Goal: Contribute content: Contribute content

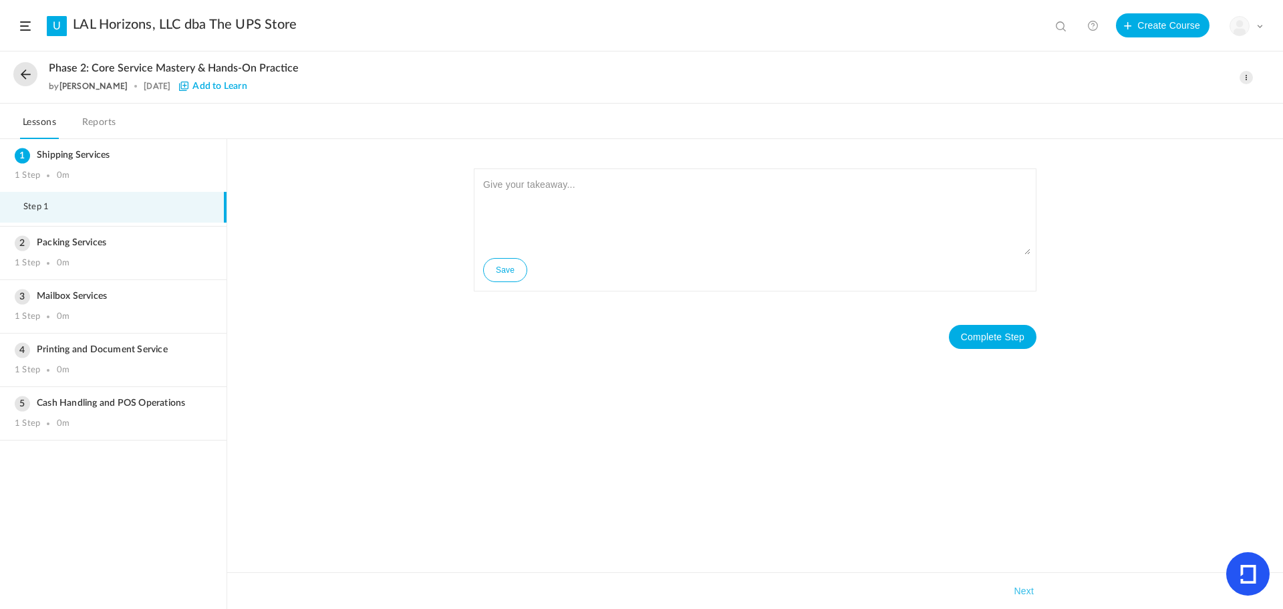
click at [295, 374] on div "Save Complete Step Takeaways Next" at bounding box center [755, 374] width 1056 height 470
drag, startPoint x: 489, startPoint y: 388, endPoint x: 484, endPoint y: 395, distance: 8.2
click at [489, 388] on div "Save Complete Step Takeaways Next" at bounding box center [755, 374] width 1056 height 470
click at [94, 210] on li "Step 1" at bounding box center [113, 207] width 227 height 31
click at [1242, 76] on span at bounding box center [1246, 77] width 13 height 13
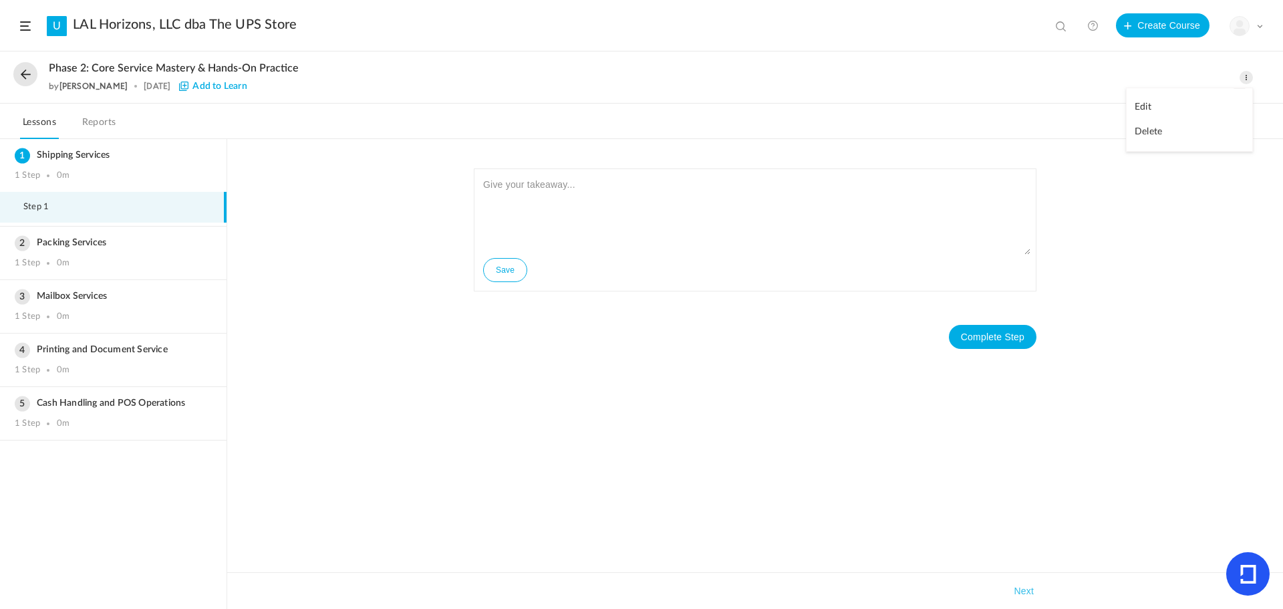
click at [771, 105] on nav "Lessons Reports" at bounding box center [641, 121] width 1283 height 35
click at [1238, 74] on div "Edit Delete" at bounding box center [1239, 77] width 27 height 13
click at [1247, 77] on span at bounding box center [1246, 77] width 13 height 13
click at [1152, 108] on link "Edit" at bounding box center [1190, 107] width 126 height 25
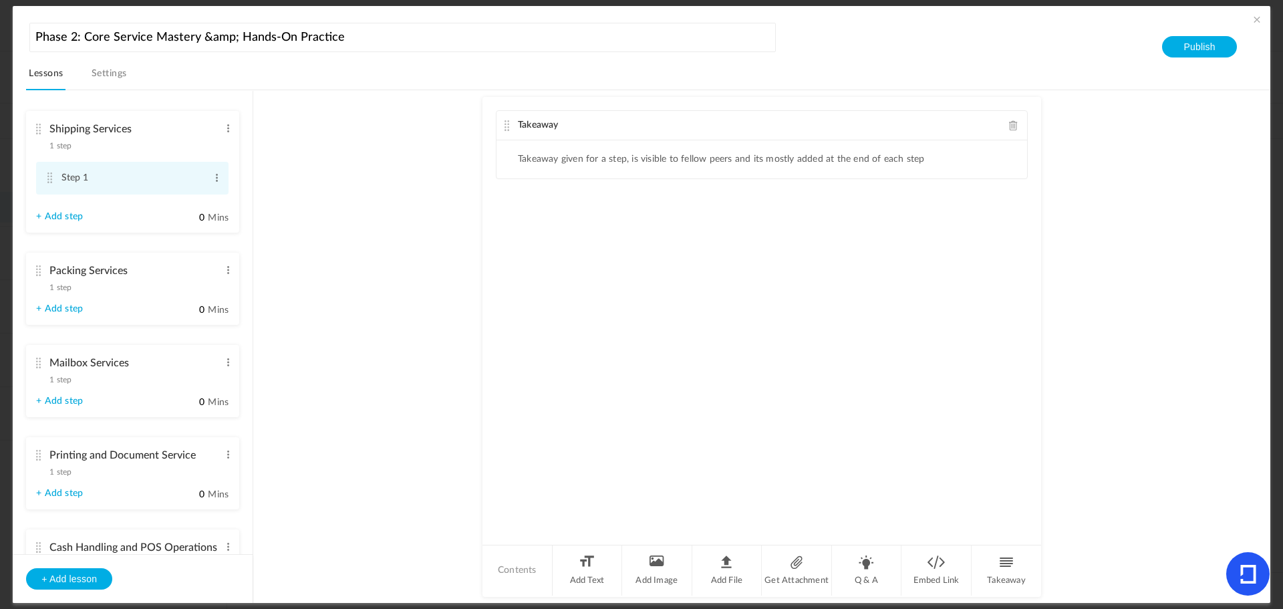
click at [50, 178] on cite at bounding box center [49, 177] width 9 height 11
click at [213, 175] on span at bounding box center [217, 177] width 10 height 13
click at [202, 194] on link "Edit" at bounding box center [195, 200] width 52 height 16
type input "S"
type input "WBT - Shipping Services"
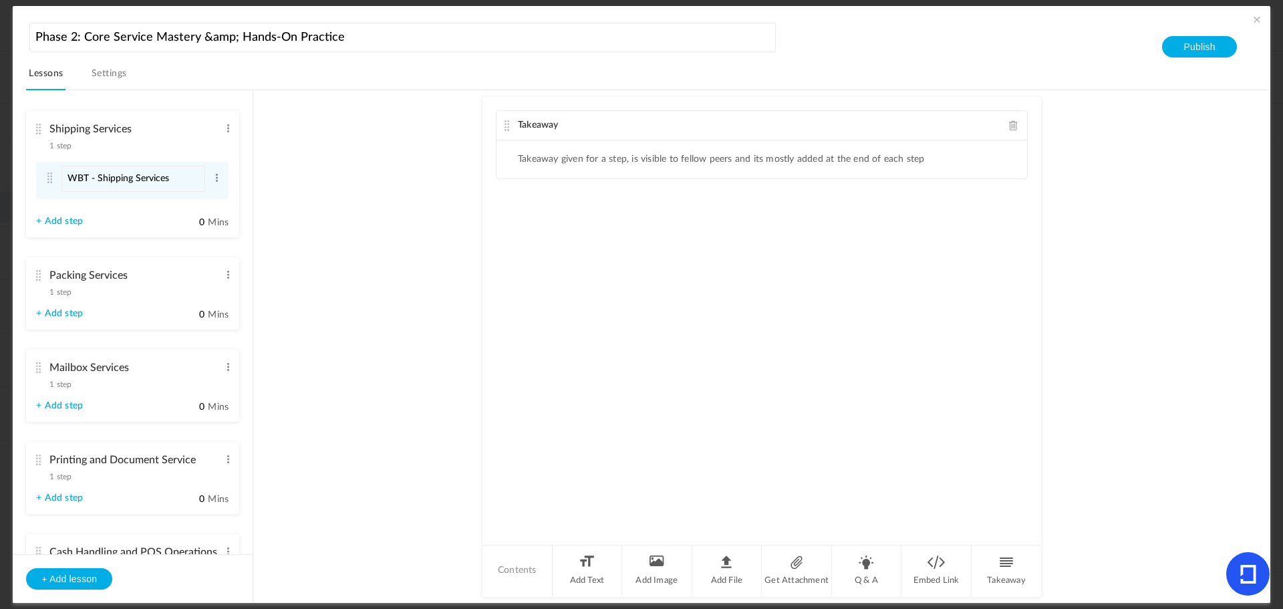
click at [338, 293] on au-course-substep "Takeaway Takeaway given for a step, is visible to fellow peers and its mostly a…" at bounding box center [761, 346] width 985 height 513
click at [1013, 125] on span at bounding box center [1013, 125] width 9 height 10
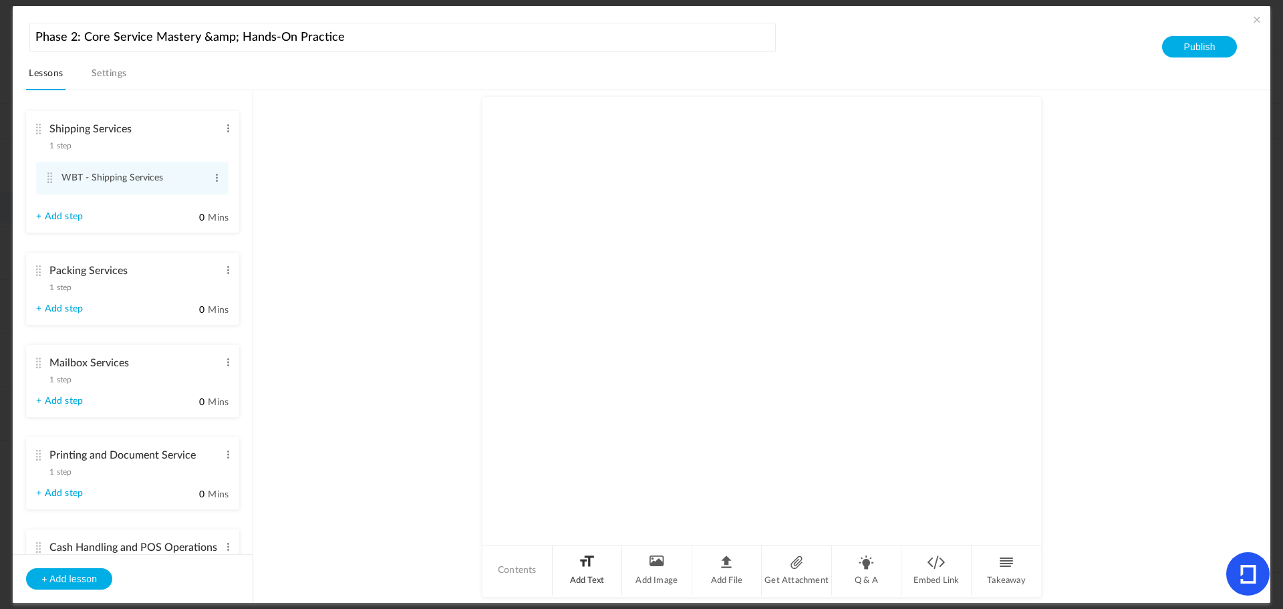
click at [587, 571] on li "Add Text" at bounding box center [588, 570] width 70 height 50
click at [581, 168] on div at bounding box center [762, 190] width 531 height 100
click at [618, 154] on p "Claims Prevention" at bounding box center [762, 148] width 511 height 16
drag, startPoint x: 587, startPoint y: 153, endPoint x: 411, endPoint y: 144, distance: 176.7
click at [411, 144] on au-course-substep "Text Claims Prevention Getting Ahead of Claims Info Sheet: Lost Package Investi…" at bounding box center [761, 346] width 985 height 513
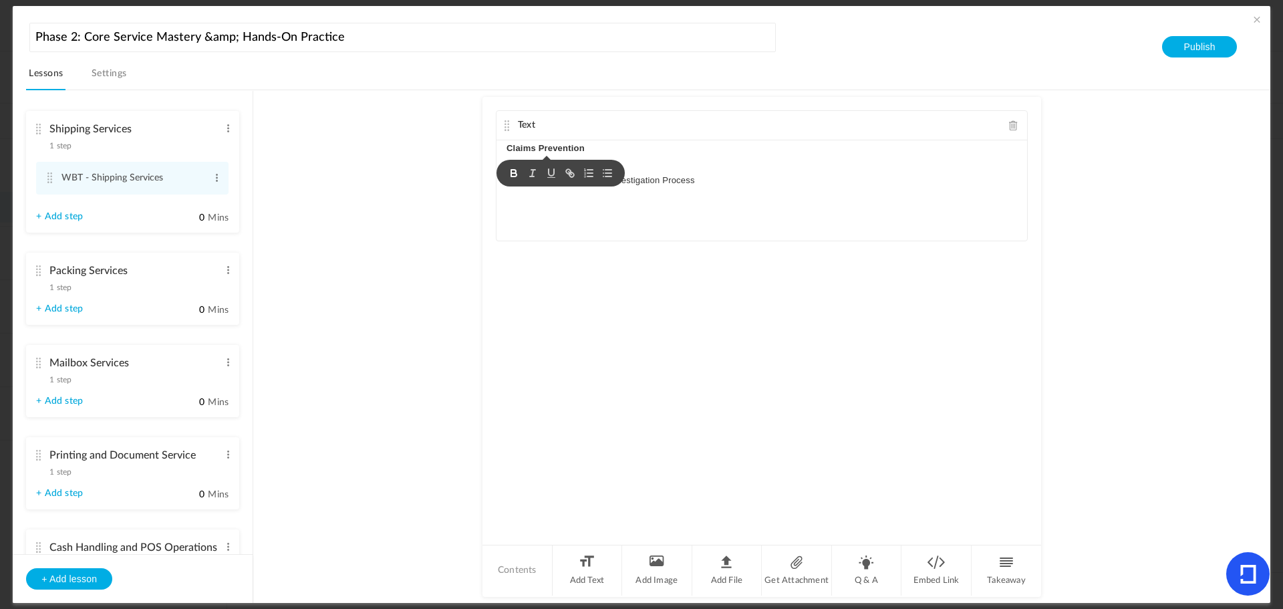
click at [737, 166] on p "Getting Ahead of Claims" at bounding box center [762, 164] width 511 height 16
click at [622, 147] on p "Claims Prevention" at bounding box center [762, 148] width 511 height 16
click at [597, 150] on p "Claims Prevention" at bounding box center [762, 148] width 511 height 16
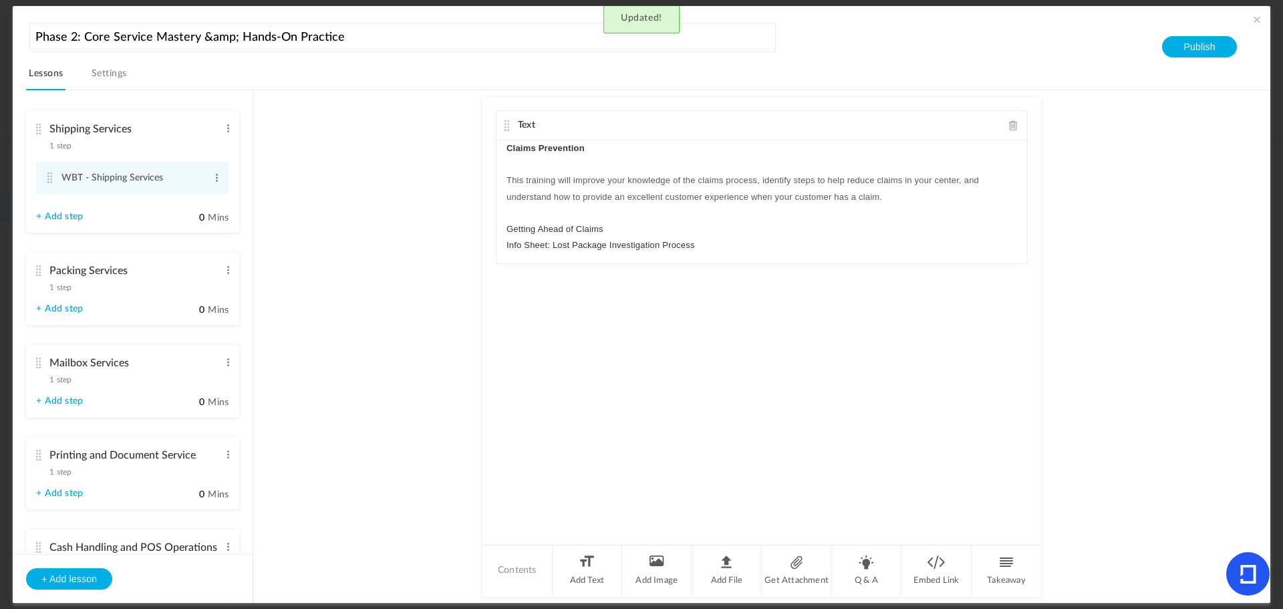
click at [507, 175] on span "This training will improve your knowledge of the claims process, identify steps…" at bounding box center [744, 188] width 475 height 26
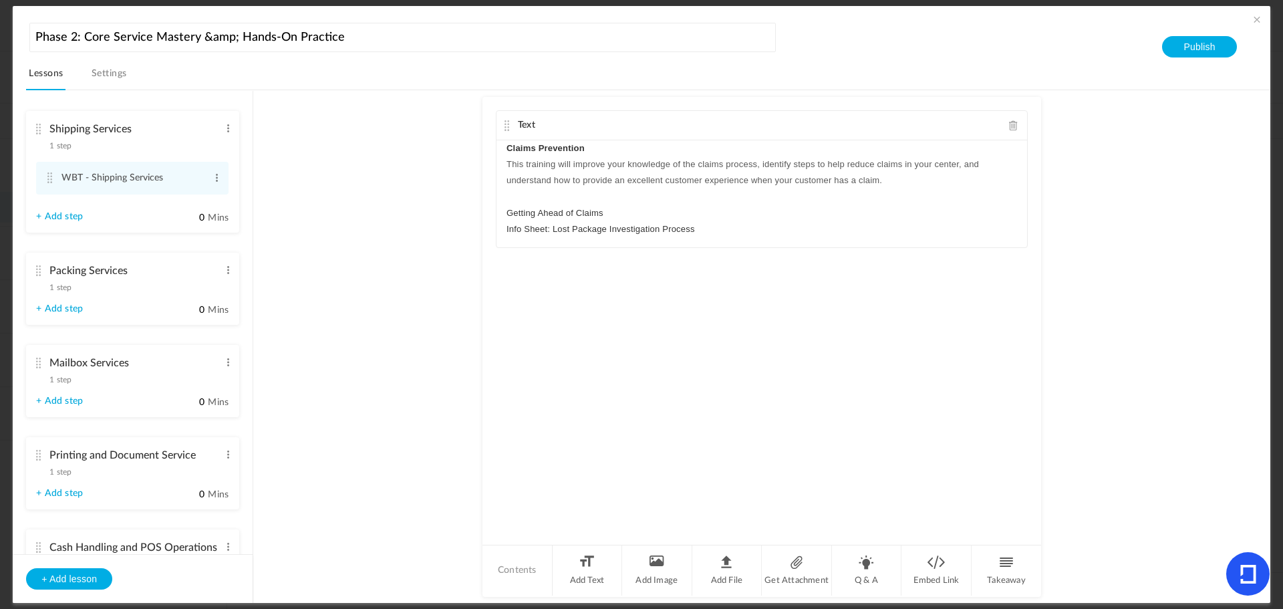
click at [747, 229] on p "Info Sheet: Lost Package Investigation Process" at bounding box center [762, 229] width 511 height 16
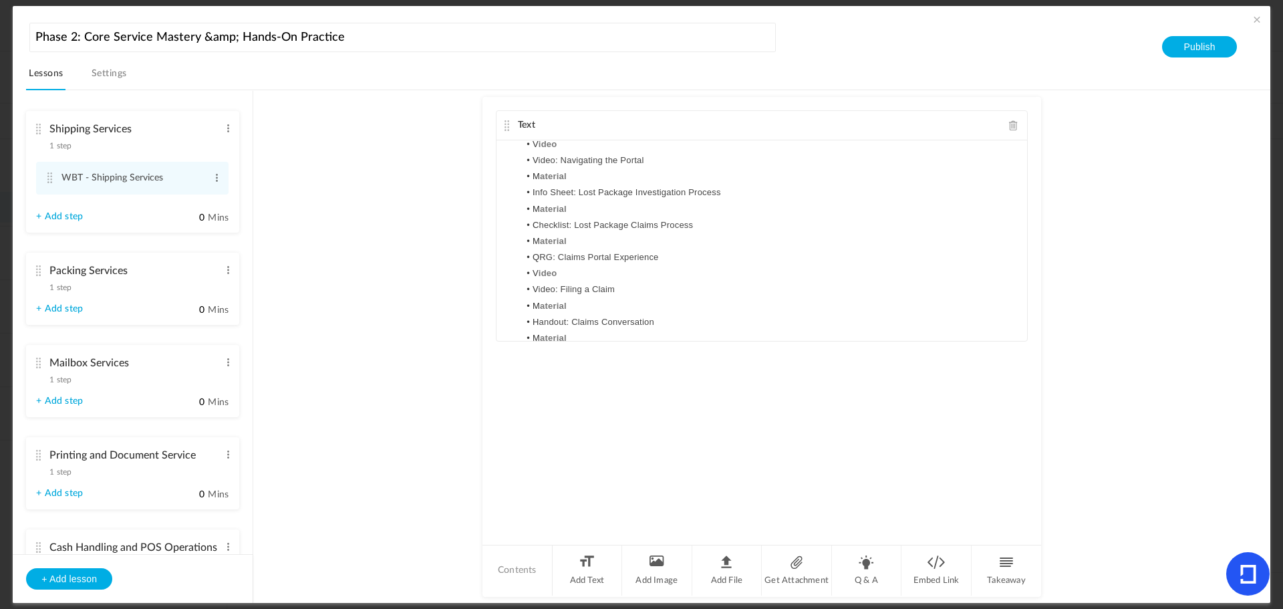
scroll to position [48, 0]
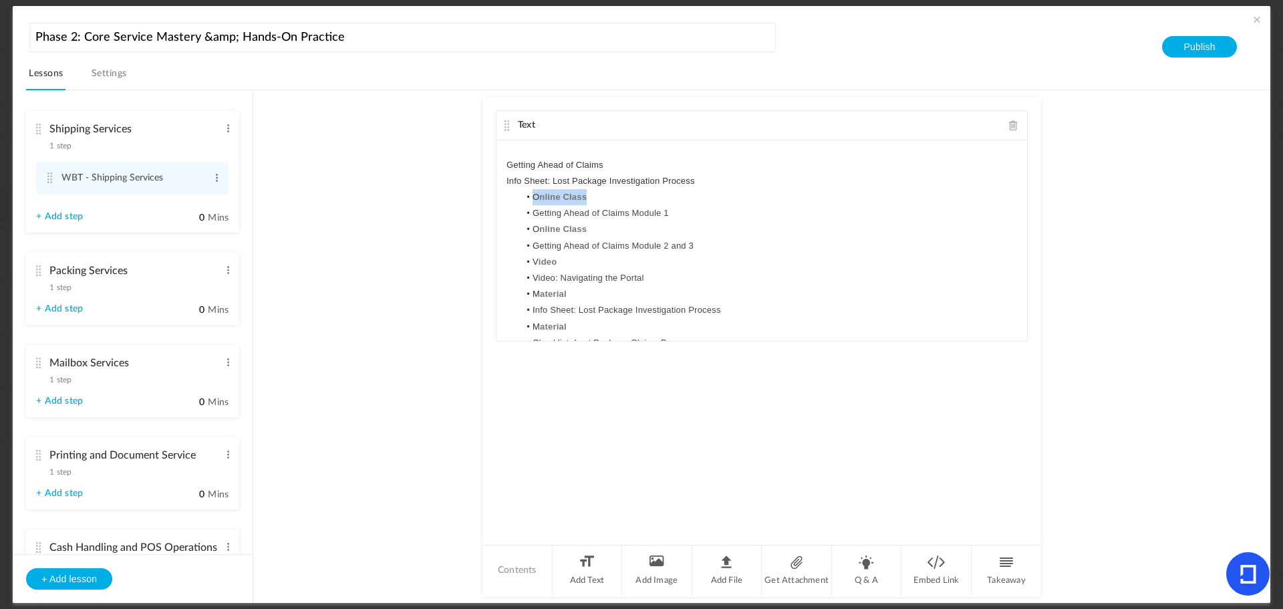
drag, startPoint x: 607, startPoint y: 194, endPoint x: 507, endPoint y: 196, distance: 99.6
click at [507, 196] on ul "O nline Class G etting Ahead of Claims Module 1 O nline Class G etting Ahead of…" at bounding box center [762, 367] width 511 height 356
drag, startPoint x: 600, startPoint y: 229, endPoint x: 481, endPoint y: 227, distance: 119.6
click at [483, 227] on div "Text Claims Prevention This training will improve your knowledge of the claims …" at bounding box center [762, 320] width 559 height 446
drag, startPoint x: 575, startPoint y: 264, endPoint x: 493, endPoint y: 263, distance: 82.9
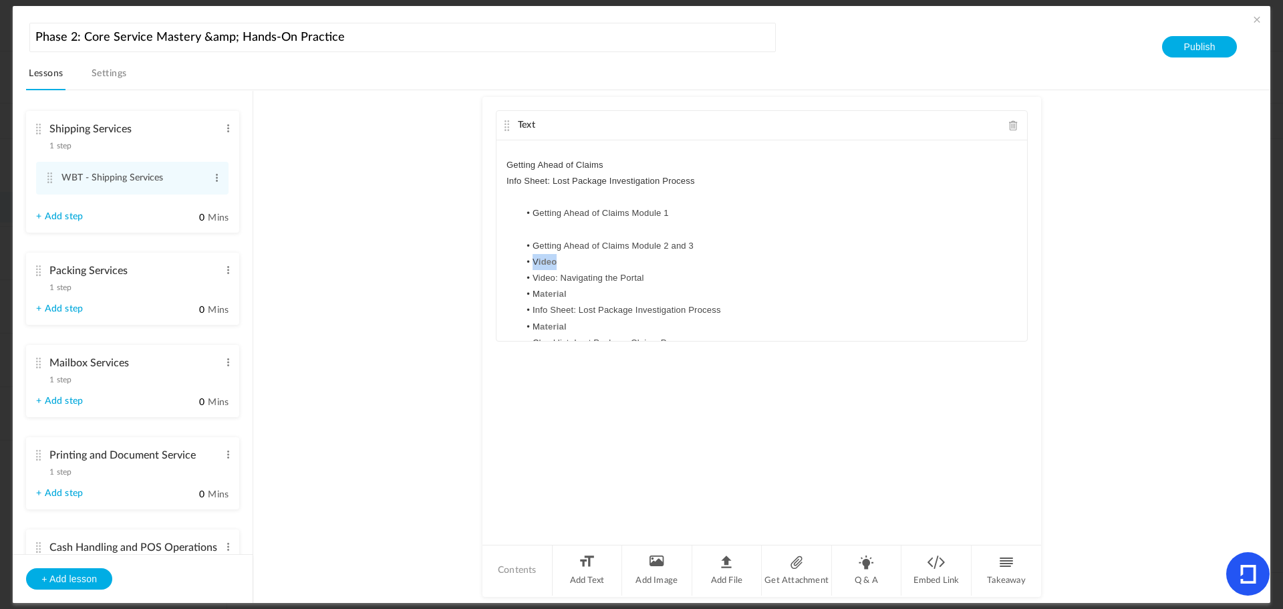
click at [493, 263] on div "Text Claims Prevention This training will improve your knowledge of the claims …" at bounding box center [762, 320] width 559 height 446
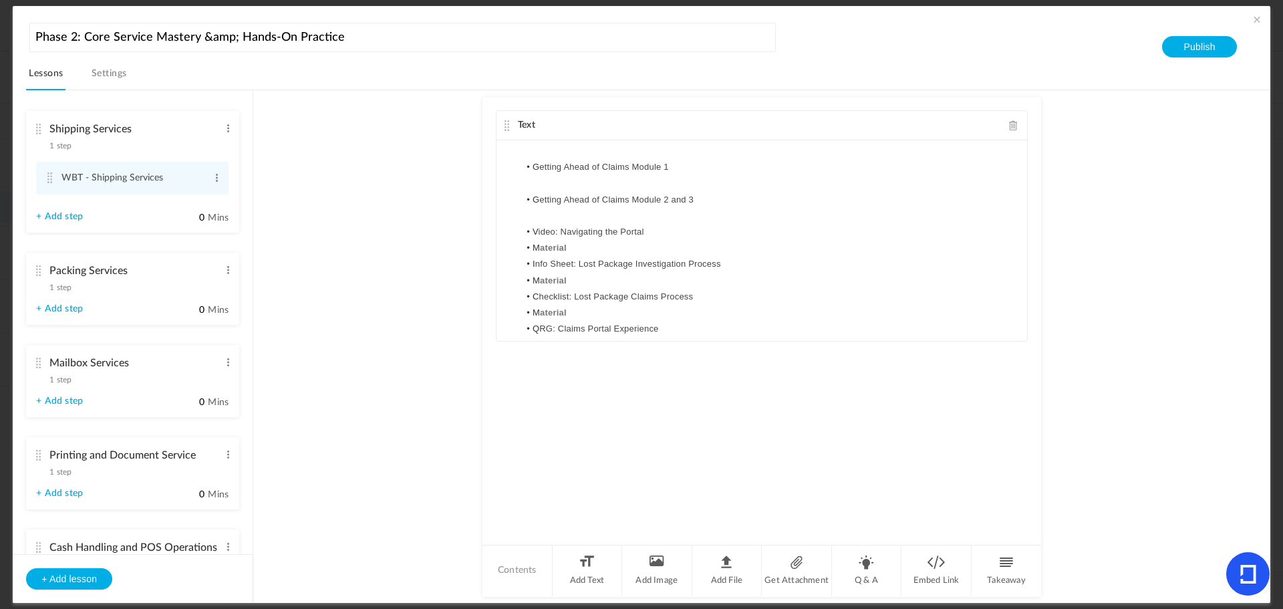
scroll to position [115, 0]
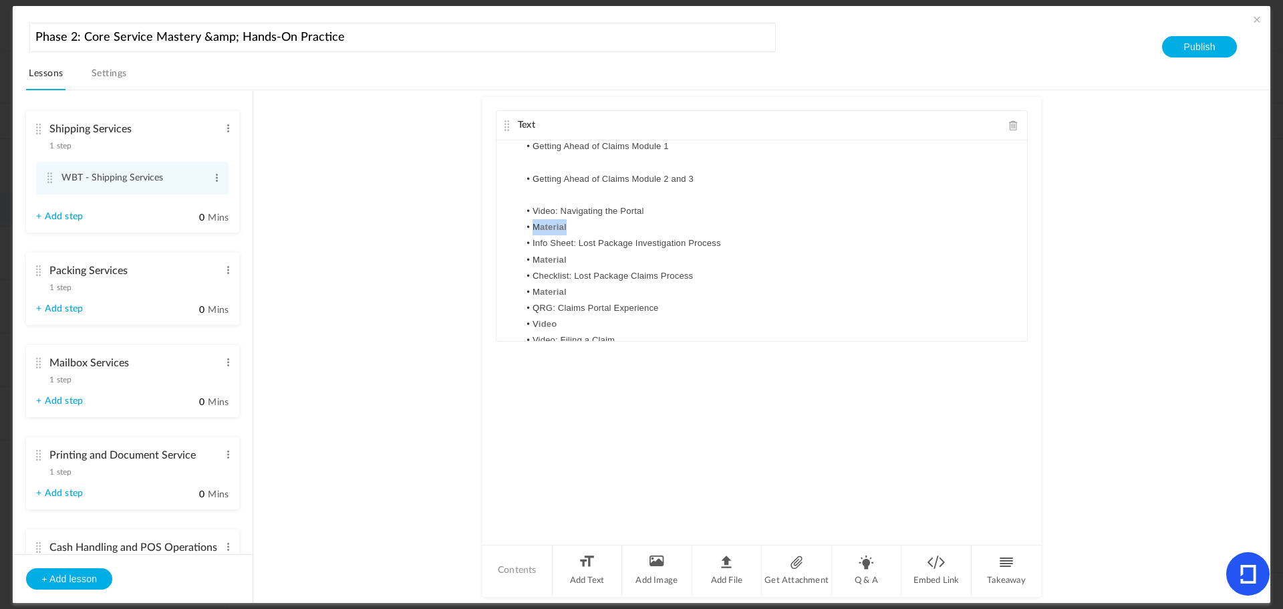
drag, startPoint x: 578, startPoint y: 229, endPoint x: 471, endPoint y: 226, distance: 107.0
click at [471, 226] on au-course-substep "Text Claims Prevention This training will improve your knowledge of the claims …" at bounding box center [761, 346] width 985 height 513
drag, startPoint x: 583, startPoint y: 260, endPoint x: 471, endPoint y: 259, distance: 112.3
click at [471, 259] on au-course-substep "Text Claims Prevention This training will improve your knowledge of the claims …" at bounding box center [761, 346] width 985 height 513
drag, startPoint x: 584, startPoint y: 287, endPoint x: 468, endPoint y: 285, distance: 116.3
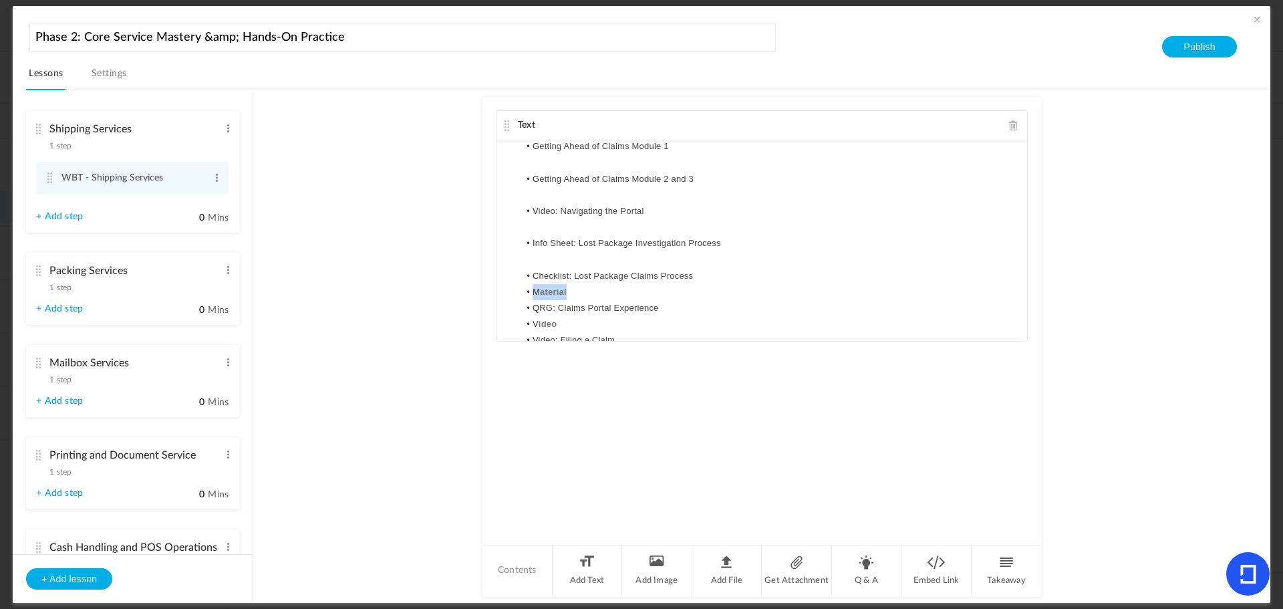
click at [468, 285] on au-course-substep "Text Claims Prevention This training will improve your knowledge of the claims …" at bounding box center [761, 346] width 985 height 513
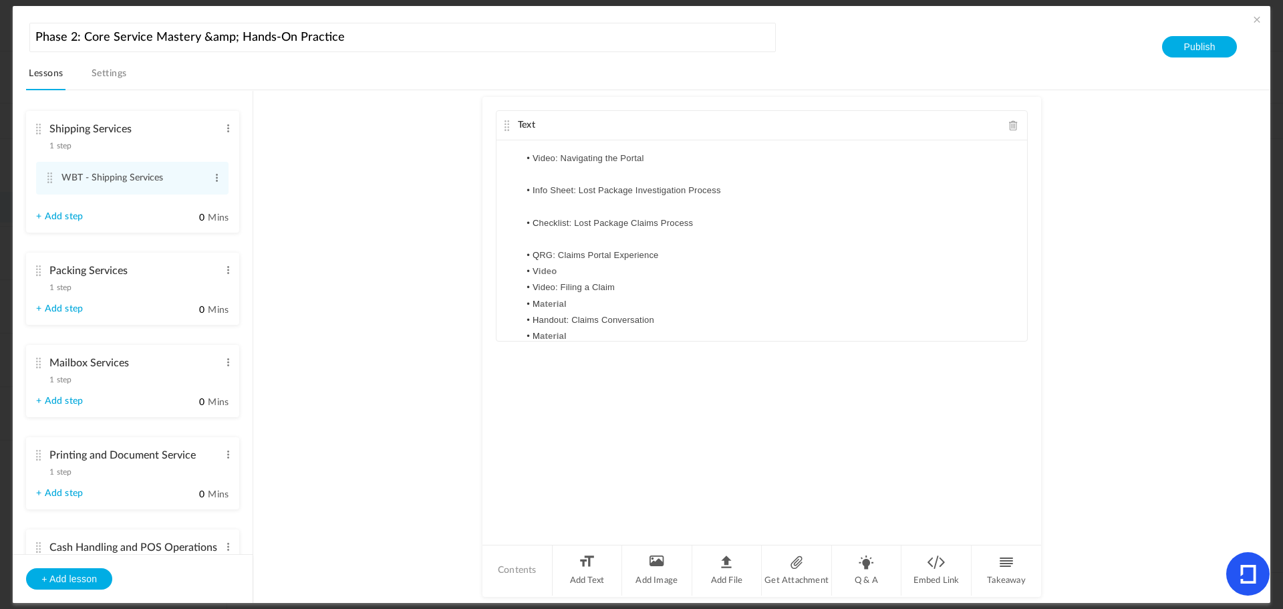
scroll to position [249, 0]
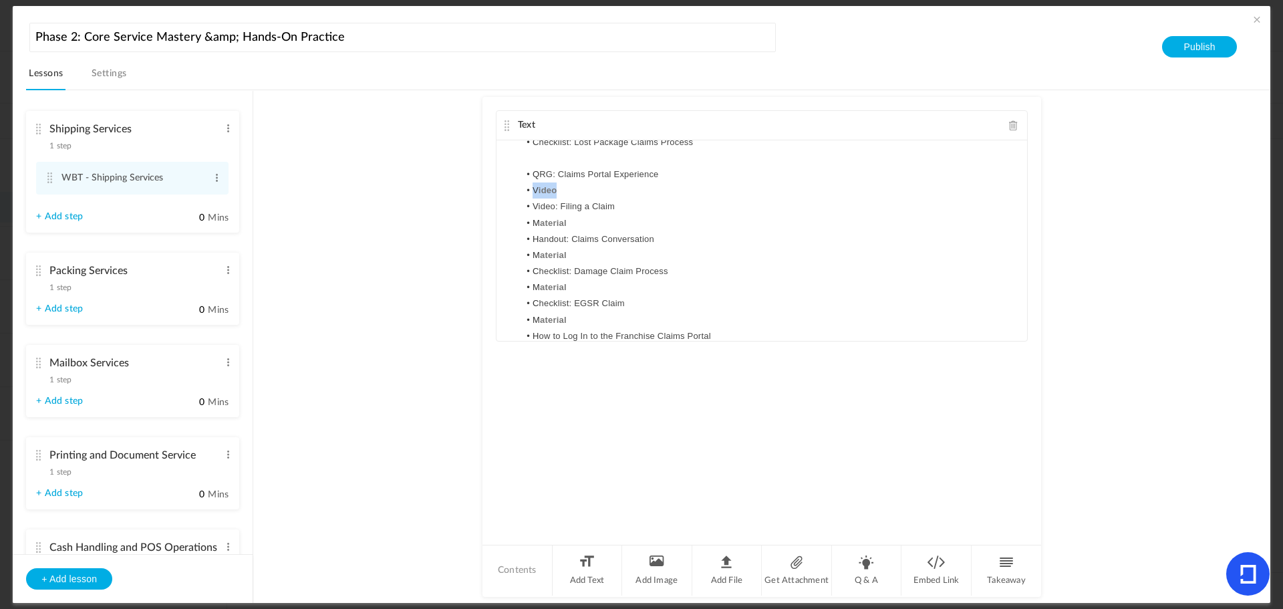
drag, startPoint x: 573, startPoint y: 191, endPoint x: 497, endPoint y: 195, distance: 76.3
click at [497, 195] on div "Claims Prevention This training will improve your knowledge of the claims proce…" at bounding box center [762, 240] width 531 height 201
drag, startPoint x: 539, startPoint y: 224, endPoint x: 498, endPoint y: 227, distance: 40.9
click at [498, 227] on div "Claims Prevention This training will improve your knowledge of the claims proce…" at bounding box center [762, 240] width 531 height 201
drag, startPoint x: 585, startPoint y: 253, endPoint x: 489, endPoint y: 256, distance: 96.3
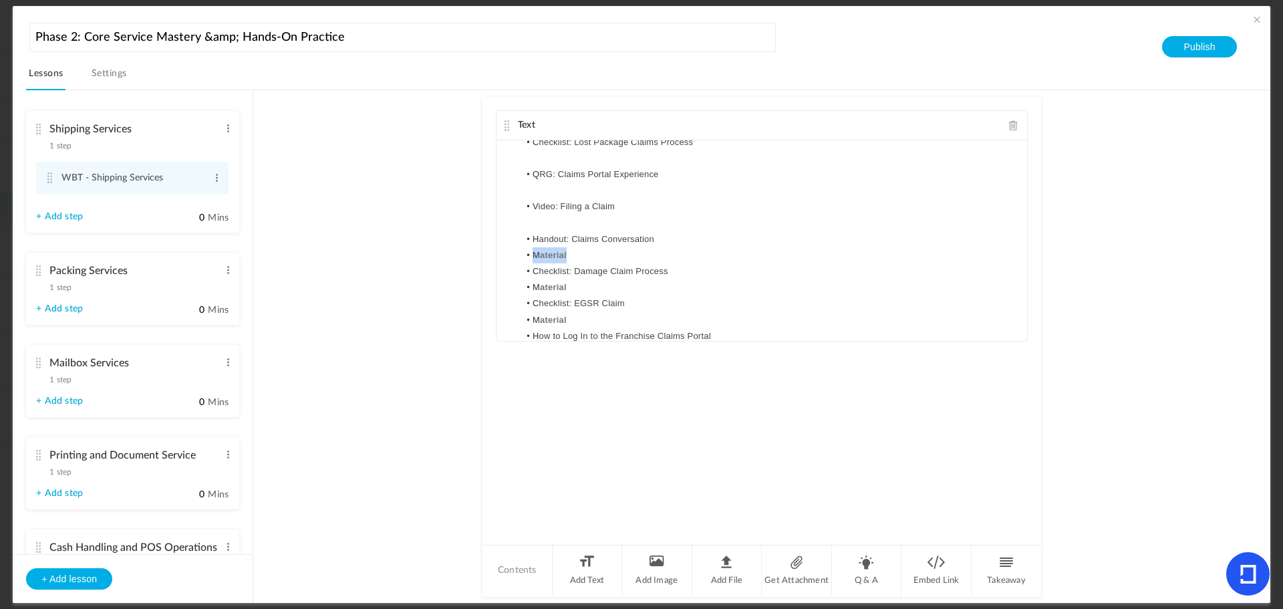
click at [489, 256] on div "Text Claims Prevention This training will improve your knowledge of the claims …" at bounding box center [762, 320] width 559 height 446
drag, startPoint x: 586, startPoint y: 287, endPoint x: 451, endPoint y: 282, distance: 135.1
click at [452, 282] on au-course-substep "Text Claims Prevention This training will improve your knowledge of the claims …" at bounding box center [761, 346] width 985 height 513
drag, startPoint x: 583, startPoint y: 319, endPoint x: 471, endPoint y: 319, distance: 112.3
click at [472, 319] on au-course-substep "Text Claims Prevention This training will improve your knowledge of the claims …" at bounding box center [761, 346] width 985 height 513
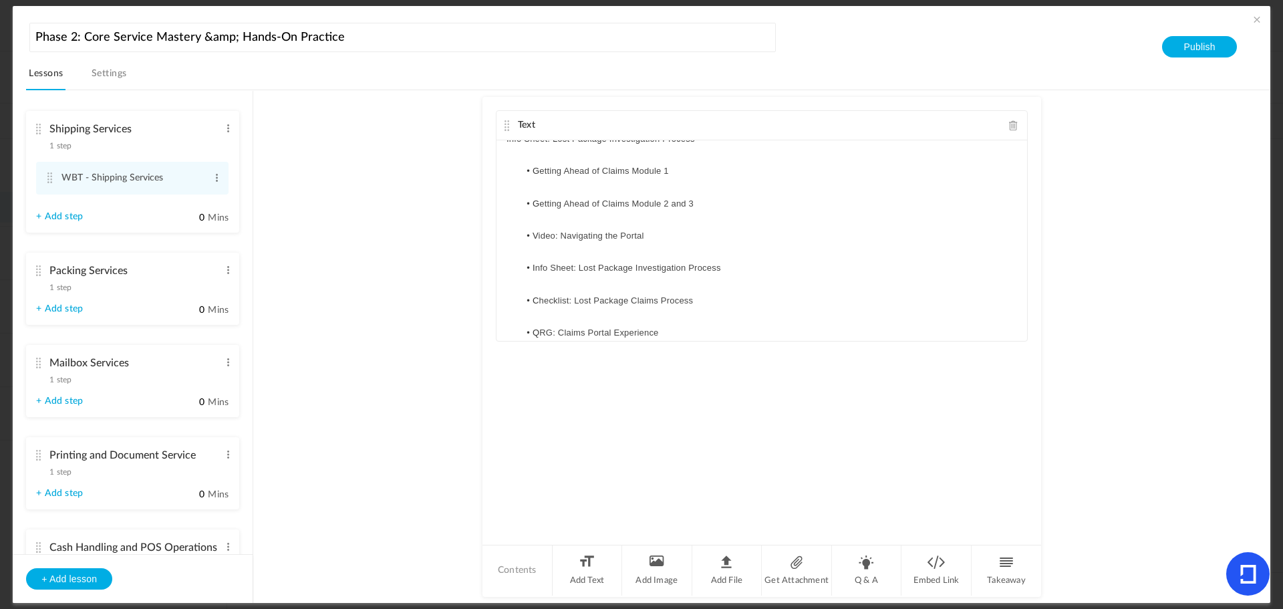
scroll to position [67, 0]
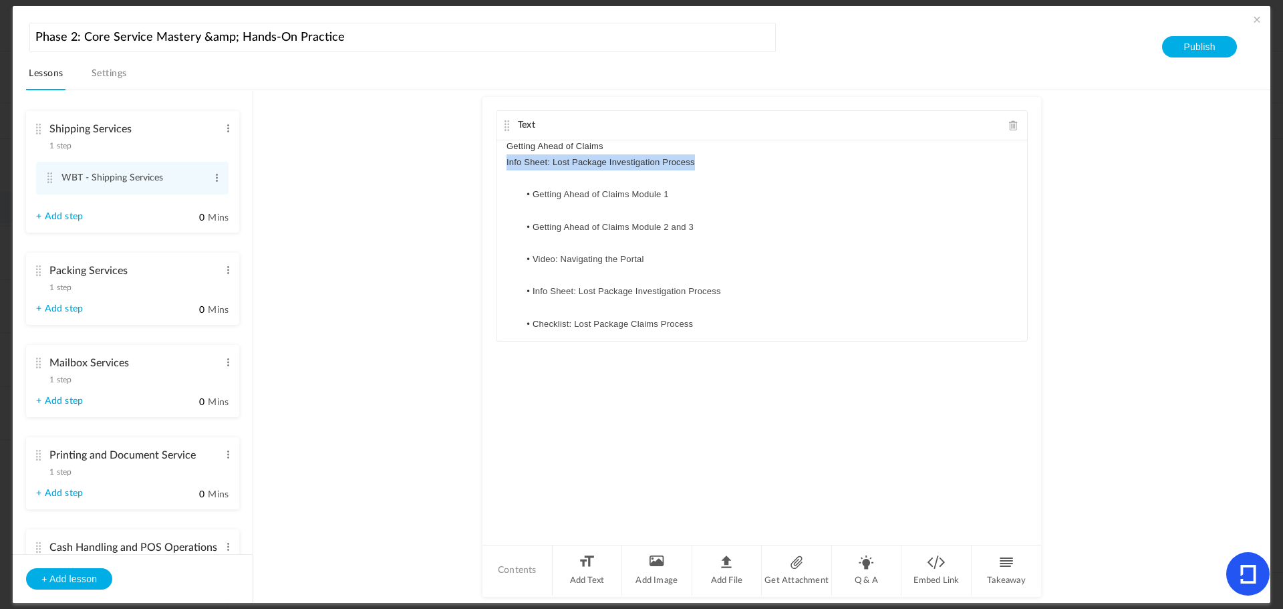
drag, startPoint x: 708, startPoint y: 166, endPoint x: 486, endPoint y: 169, distance: 222.6
click at [486, 169] on div "Text Claims Prevention This training will improve your knowledge of the claims …" at bounding box center [762, 320] width 559 height 446
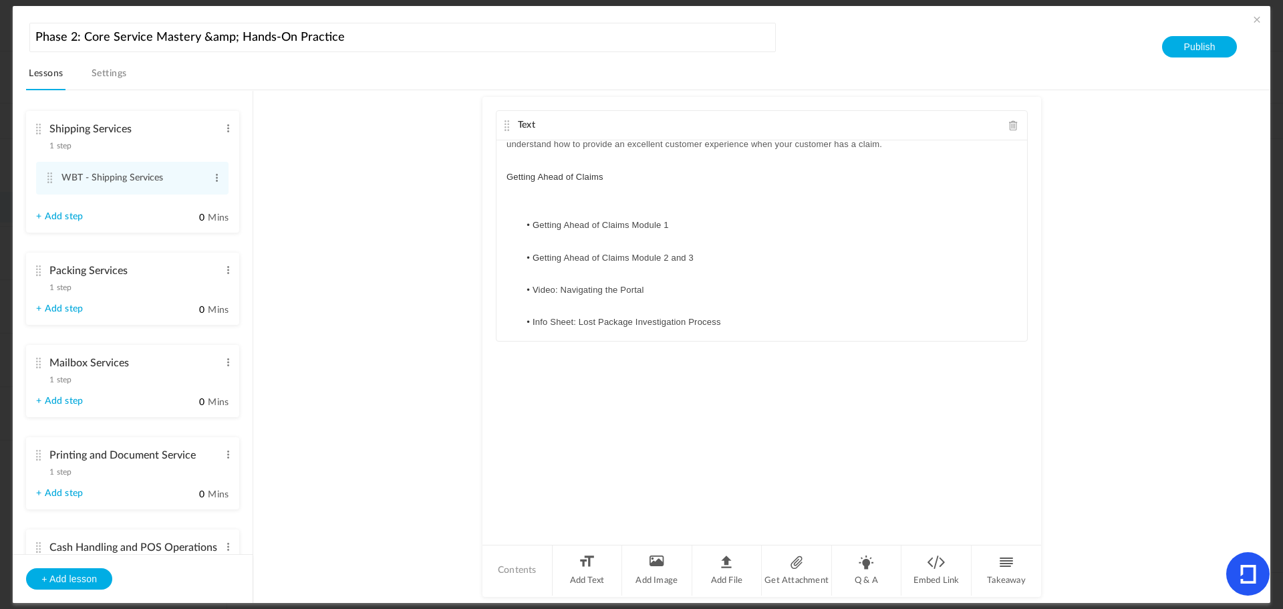
scroll to position [0, 0]
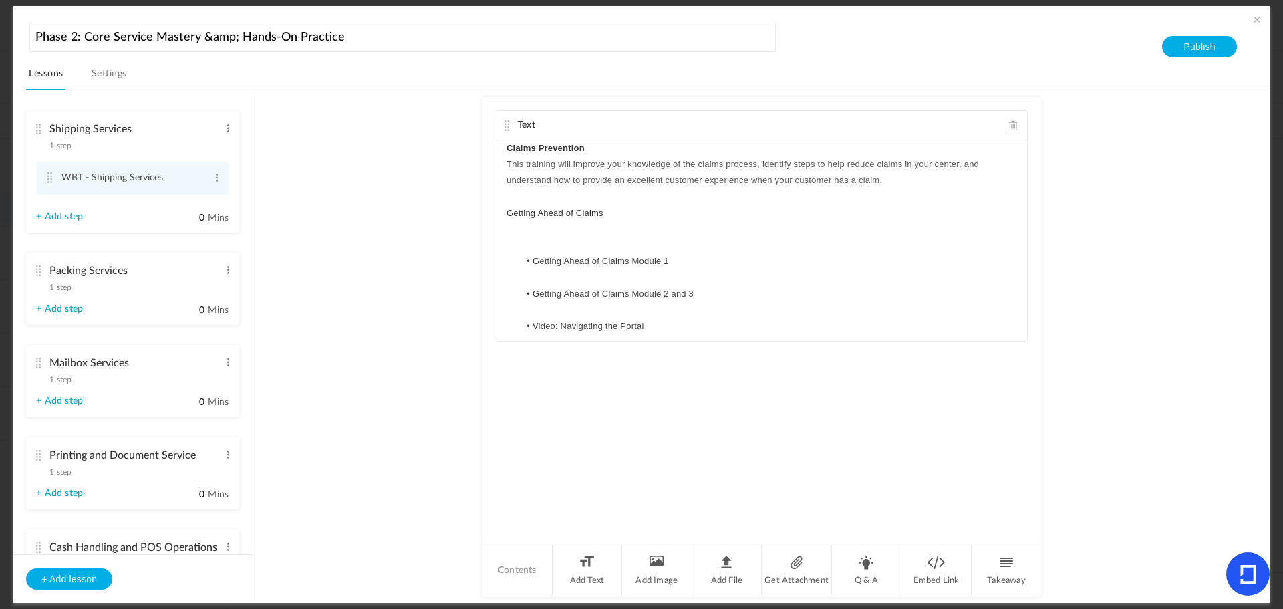
click at [615, 146] on p "Claims Prevention" at bounding box center [762, 148] width 511 height 16
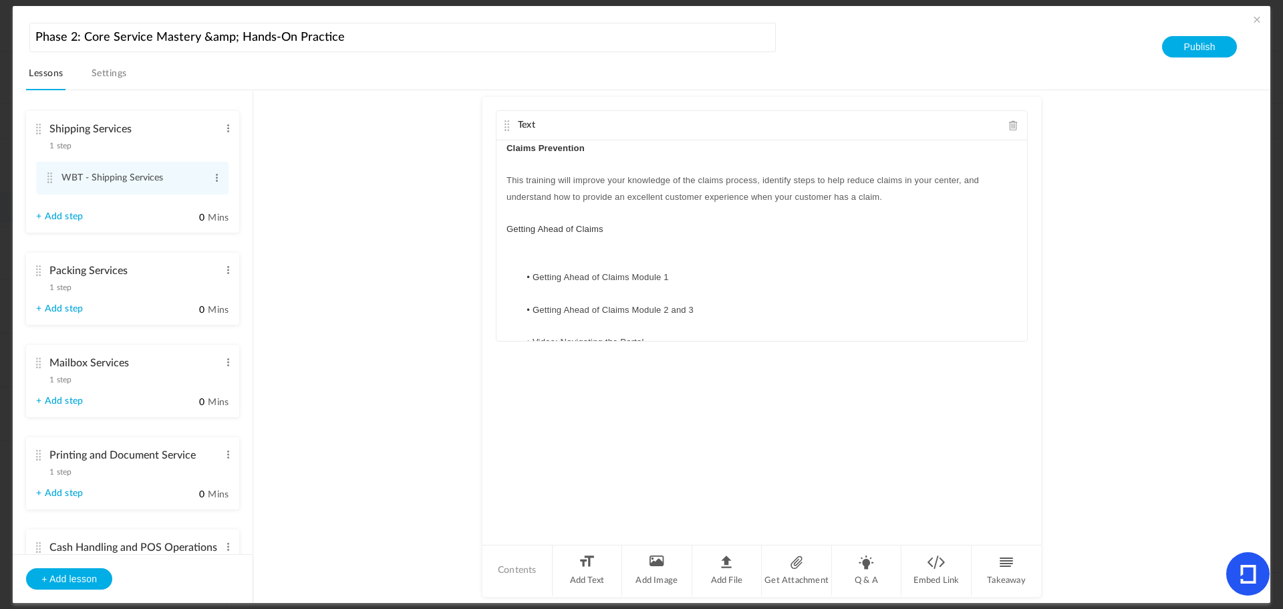
click at [545, 253] on p at bounding box center [762, 245] width 511 height 16
click at [655, 223] on p "Getting Ahead of Claims" at bounding box center [762, 229] width 511 height 16
drag, startPoint x: 612, startPoint y: 228, endPoint x: 495, endPoint y: 228, distance: 117.0
click at [497, 228] on div "Claims Prevention This training will improve your knowledge of the claims proce…" at bounding box center [762, 240] width 531 height 201
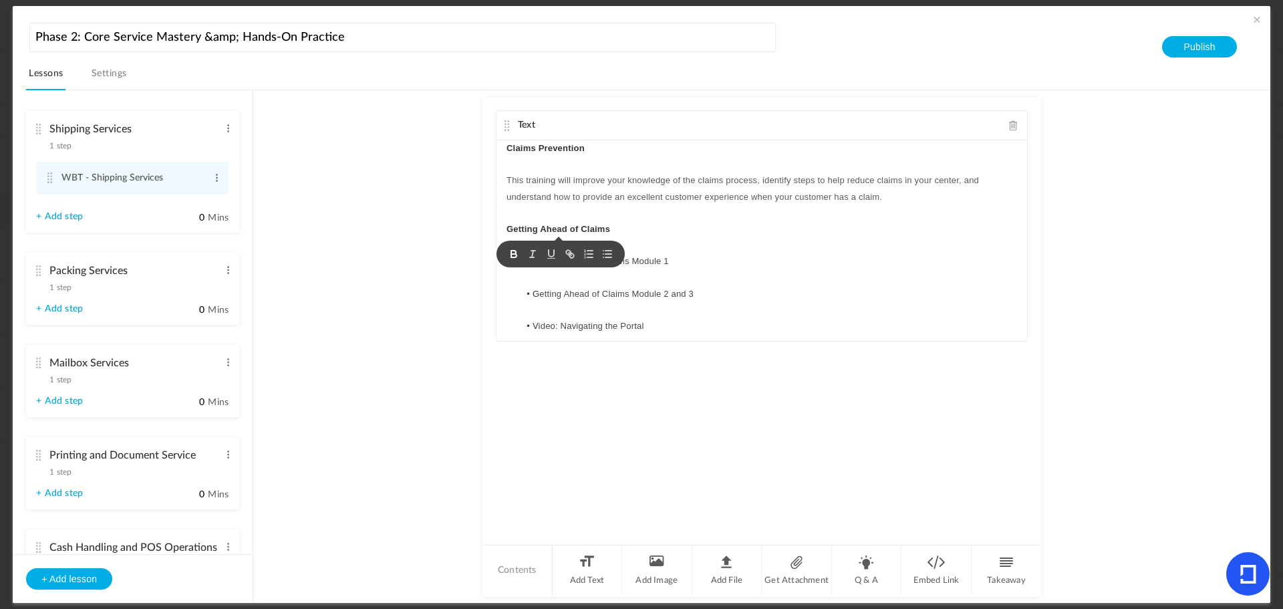
click at [724, 254] on li "G etting Ahead of Claims Module 1" at bounding box center [768, 261] width 498 height 16
click at [875, 569] on li "Q & A" at bounding box center [867, 570] width 70 height 50
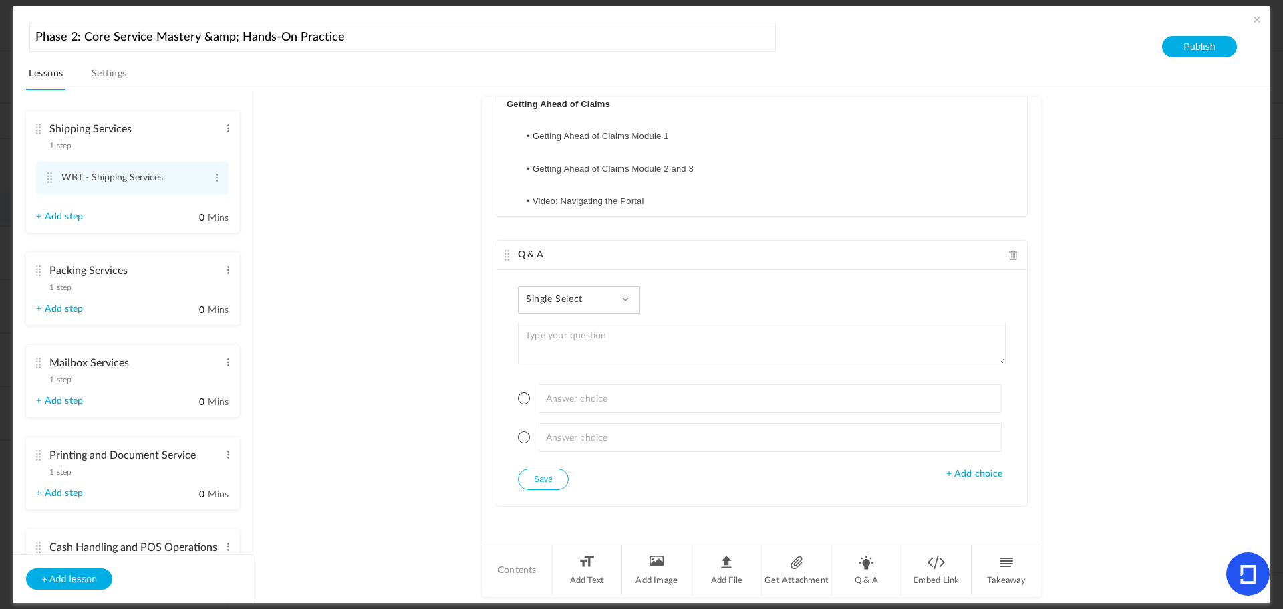
click at [574, 303] on span "Single Select" at bounding box center [559, 299] width 67 height 11
click at [567, 407] on link "Paragraph Answer" at bounding box center [590, 410] width 126 height 25
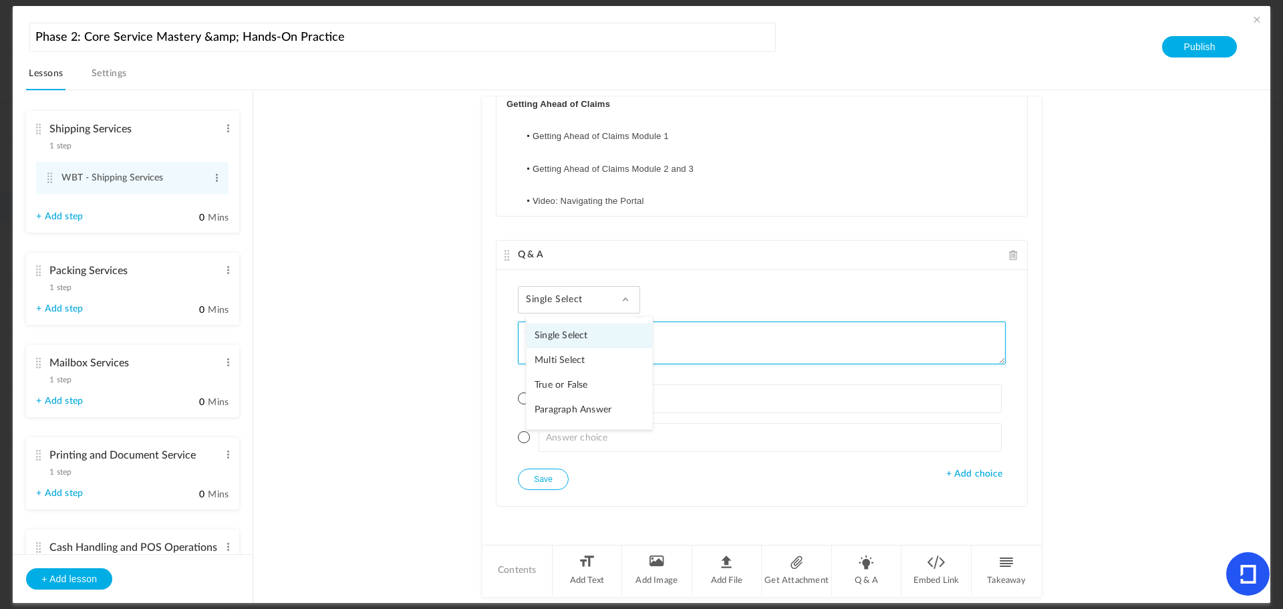
scroll to position [50, 0]
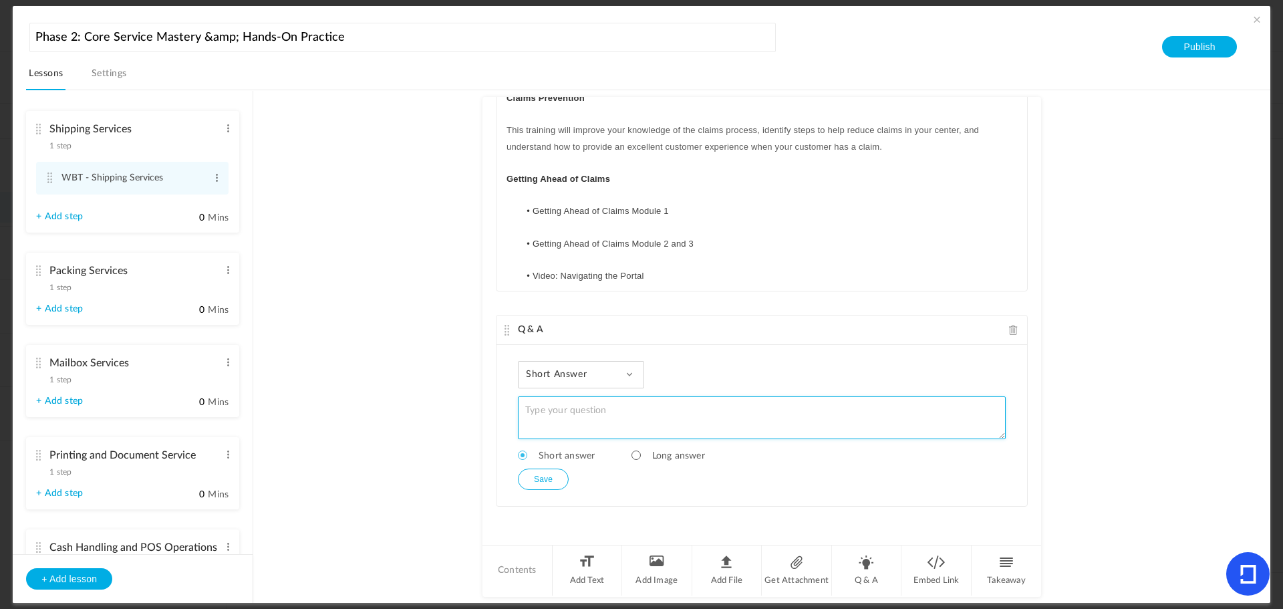
click at [541, 410] on textarea at bounding box center [762, 417] width 488 height 43
paste textarea "What was your final test score for the World Class Customer Service course? If …"
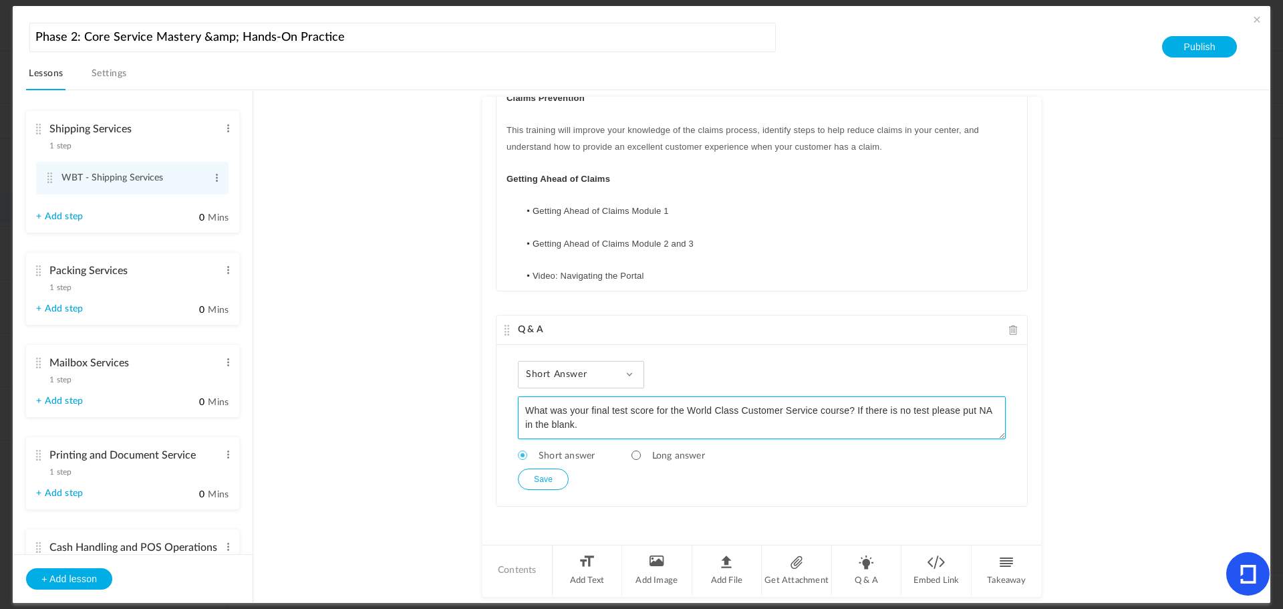
scroll to position [0, 0]
drag, startPoint x: 814, startPoint y: 402, endPoint x: 684, endPoint y: 400, distance: 129.7
click at [684, 400] on textarea "What was your final test score for the World Class Customer Service course? If …" at bounding box center [762, 417] width 488 height 43
type textarea "What was your final test score for the Claims Prevention course? If there is no…"
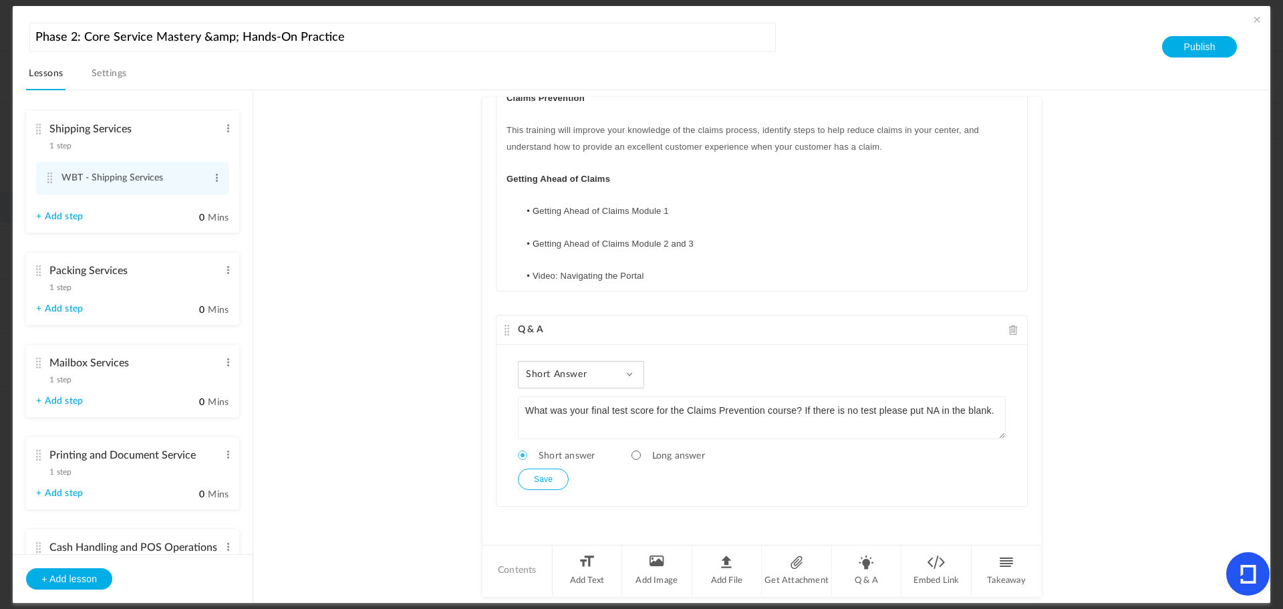
click at [545, 477] on button "Save" at bounding box center [543, 479] width 51 height 21
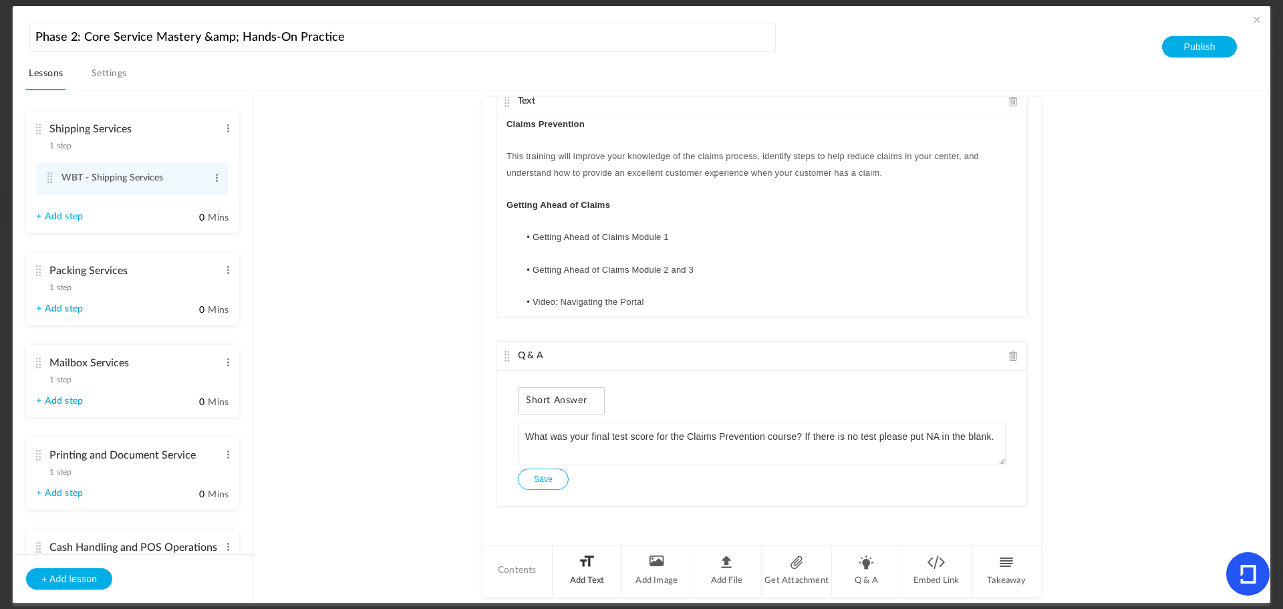
click at [589, 566] on li "Add Text" at bounding box center [588, 570] width 70 height 50
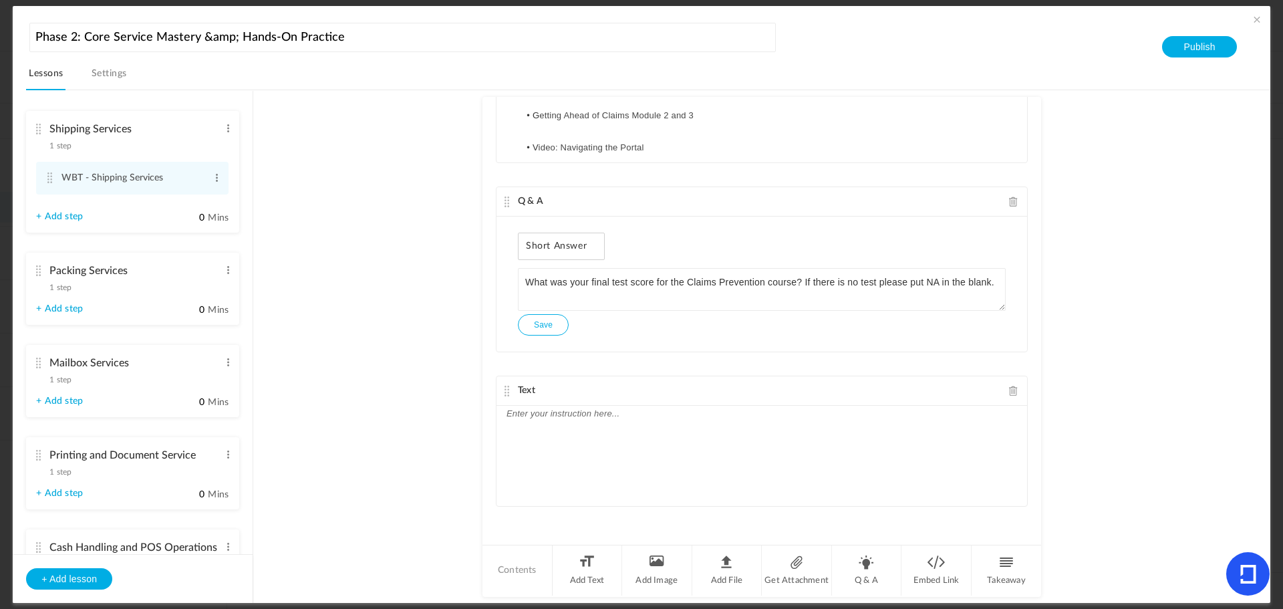
click at [544, 436] on div at bounding box center [762, 456] width 531 height 100
click at [718, 414] on p "Introduction to the Counter Manifest System (CMS)" at bounding box center [762, 414] width 511 height 16
click at [797, 406] on p "Introduction to the Counter Manifest System (CMS)" at bounding box center [762, 414] width 511 height 16
click at [903, 460] on div "Introduction to the Counter Manifest System (CMS) T his training instructs lear…" at bounding box center [762, 456] width 531 height 100
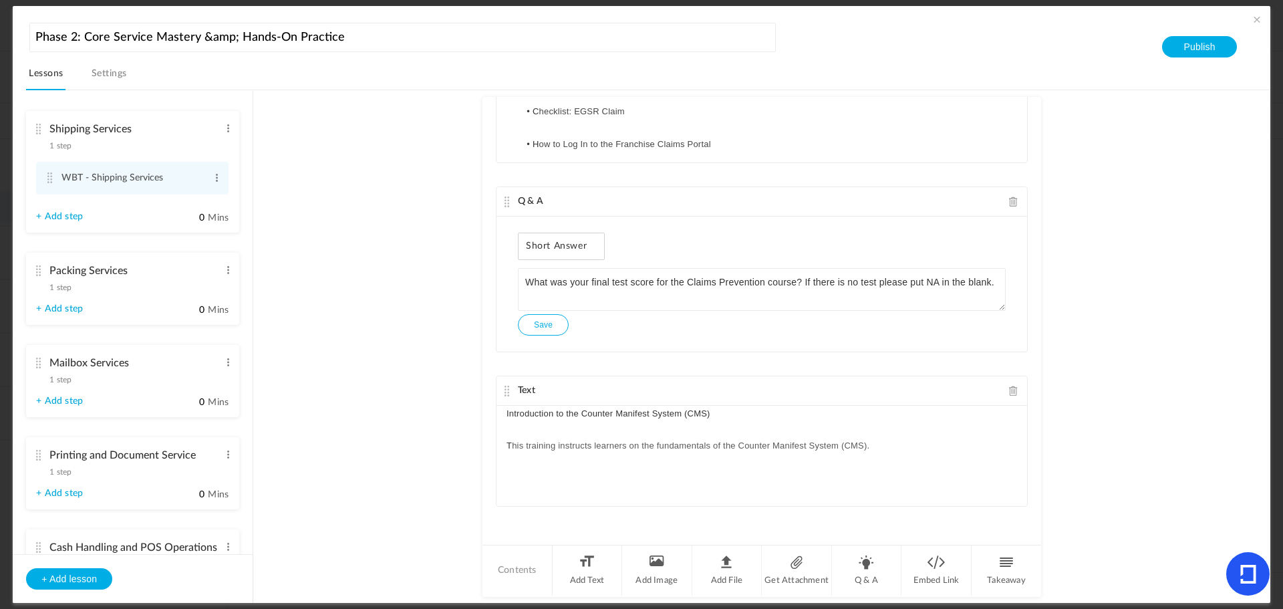
scroll to position [0, 0]
drag, startPoint x: 593, startPoint y: 479, endPoint x: 502, endPoint y: 475, distance: 91.6
click at [502, 475] on div "Introduction to the Counter Manifest System (CMS) T his training instructs lear…" at bounding box center [762, 475] width 531 height 139
drag, startPoint x: 563, startPoint y: 509, endPoint x: 480, endPoint y: 509, distance: 82.9
click at [483, 509] on div "Text Claims Prevention This training will improve your knowledge of the claims …" at bounding box center [762, 320] width 559 height 446
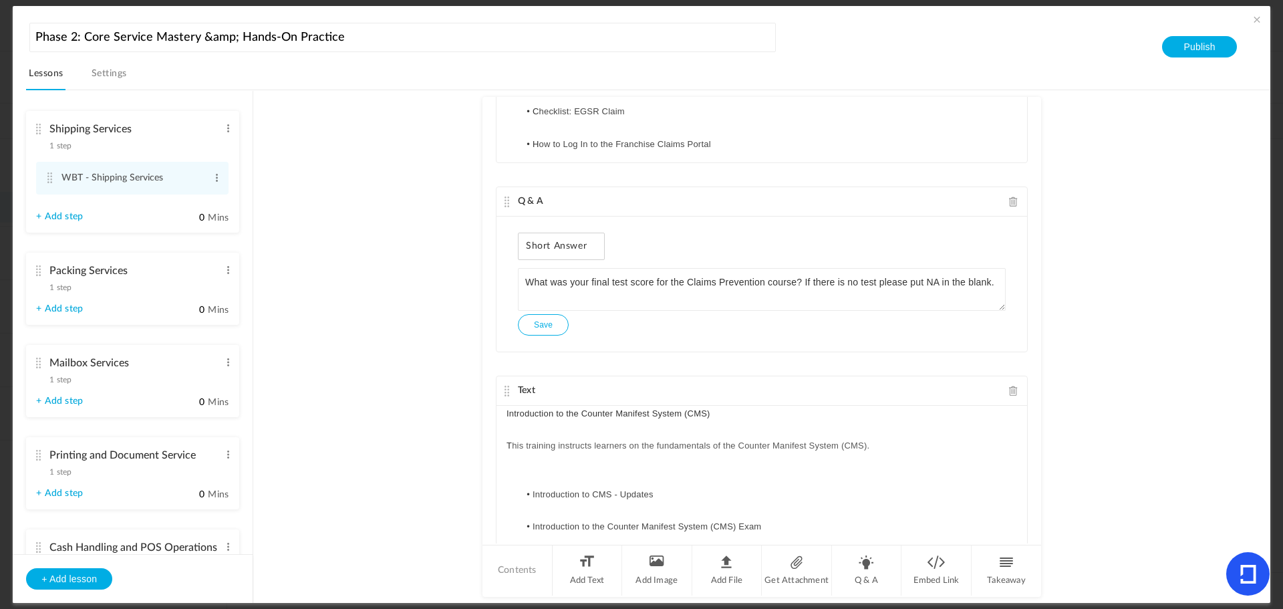
click at [618, 465] on p at bounding box center [762, 462] width 511 height 16
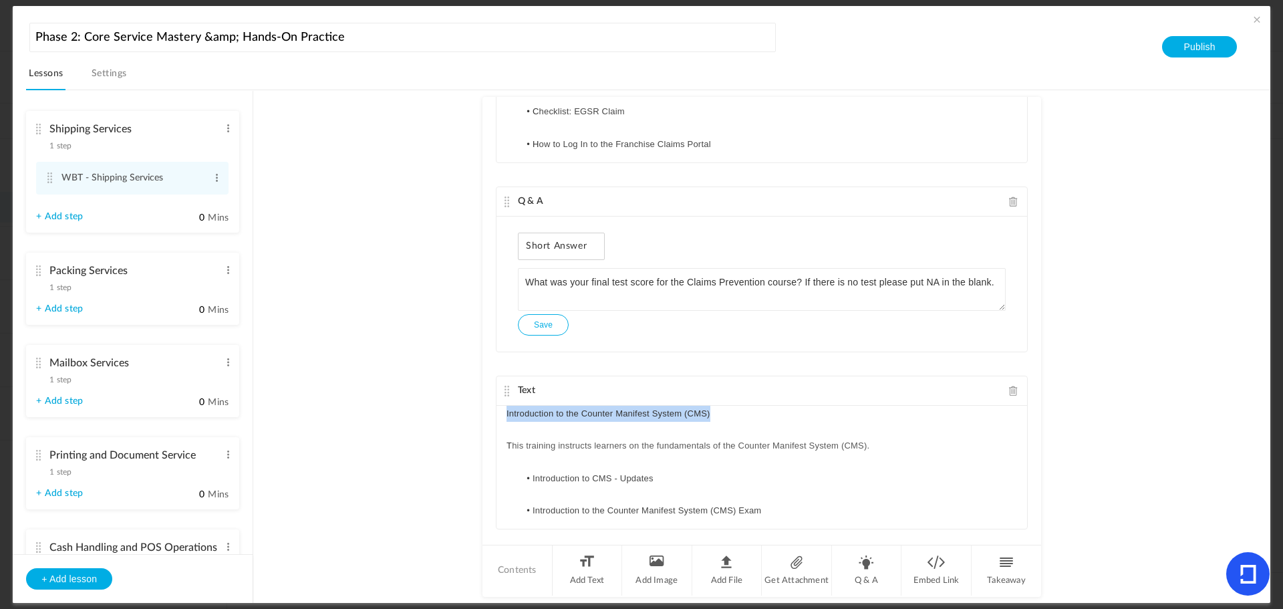
drag, startPoint x: 743, startPoint y: 414, endPoint x: 446, endPoint y: 411, distance: 296.1
click at [446, 411] on au-course-substep "Text Claims Prevention This training will improve your knowledge of the claims …" at bounding box center [761, 346] width 985 height 513
click at [963, 504] on li "Introduction to the Counter Manifest System (CMS) Exam" at bounding box center [768, 511] width 498 height 16
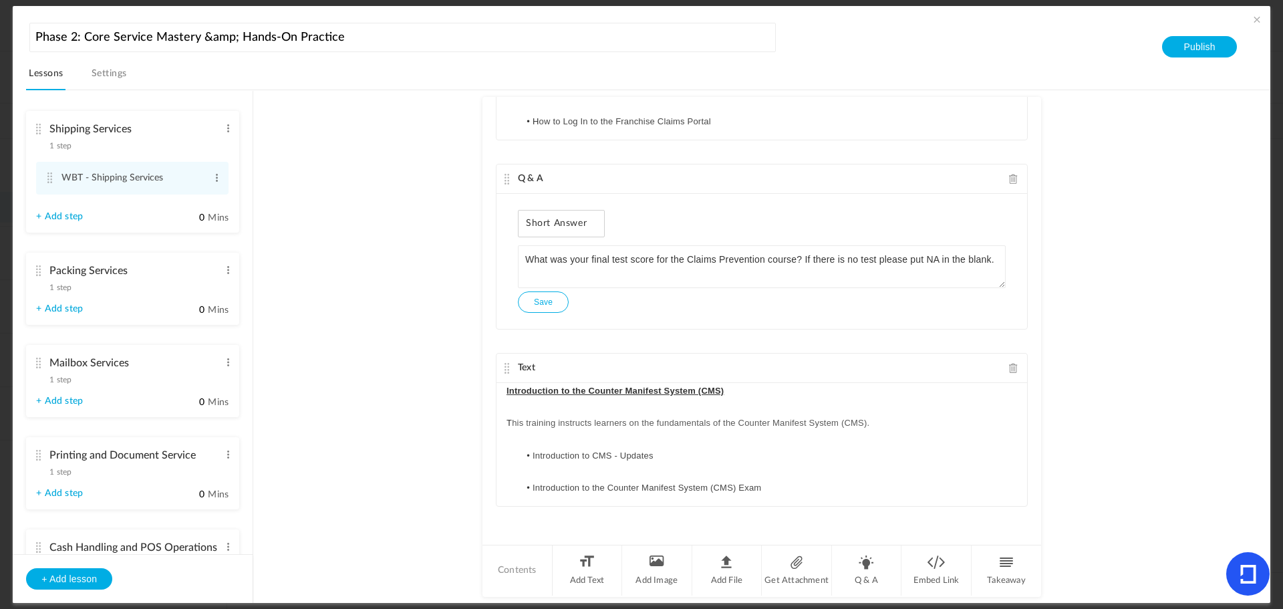
scroll to position [78, 0]
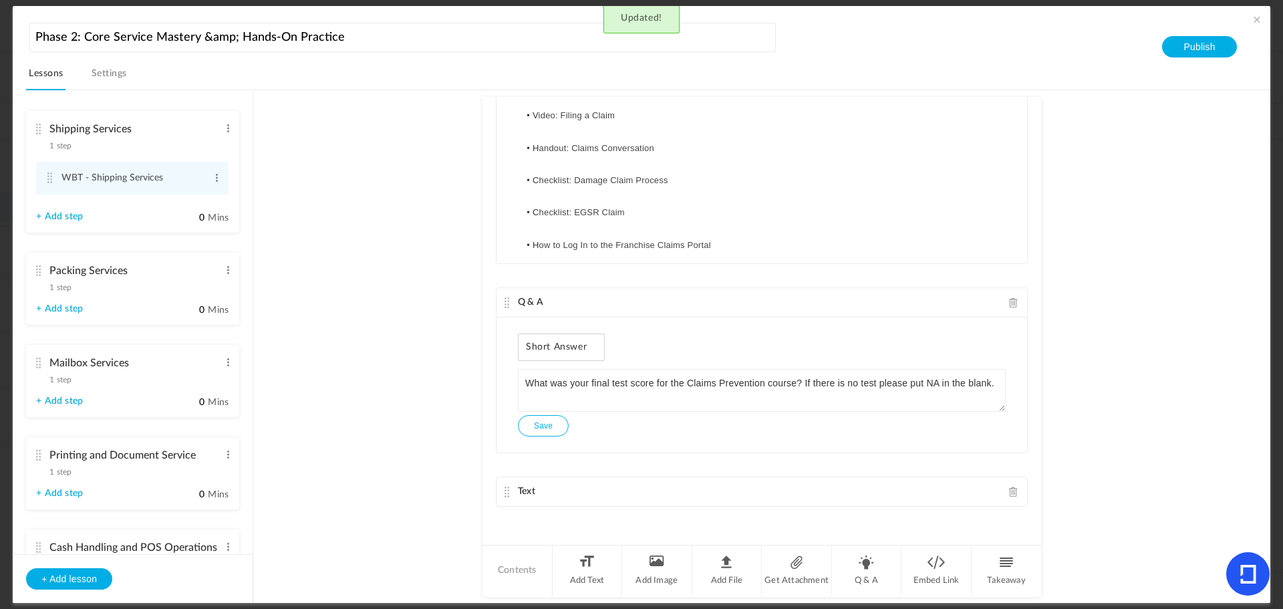
drag, startPoint x: 503, startPoint y: 368, endPoint x: 513, endPoint y: 131, distance: 237.5
click at [513, 131] on div "Text Claims Prevention This training will improve your knowledge of the claims …" at bounding box center [762, 320] width 559 height 446
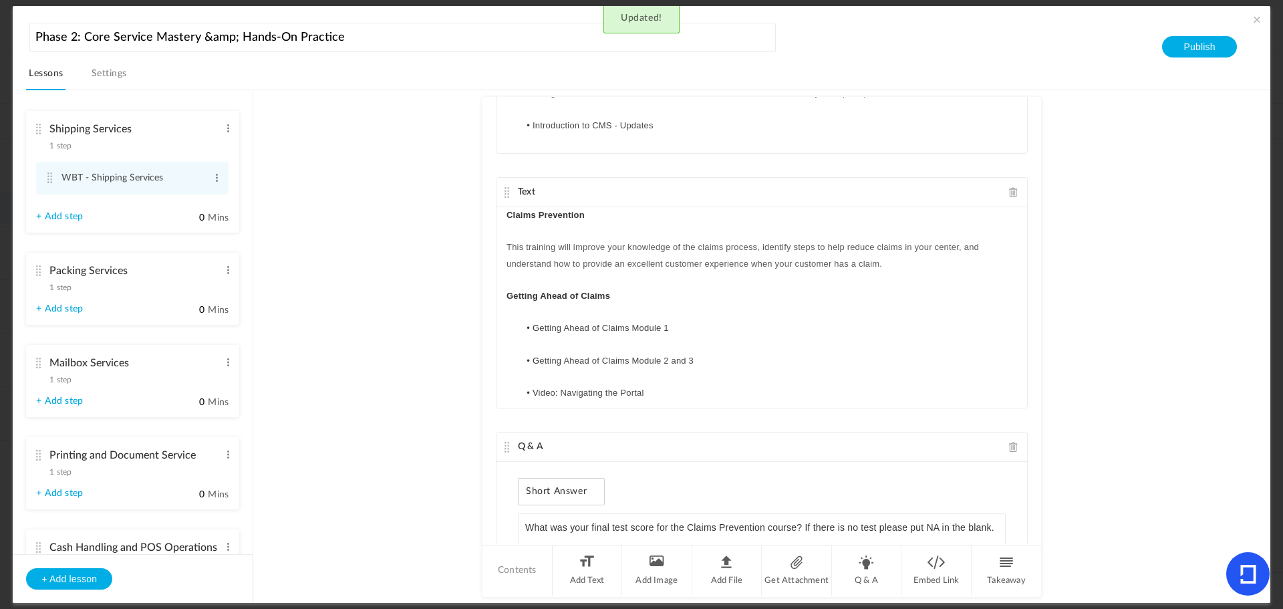
scroll to position [0, 0]
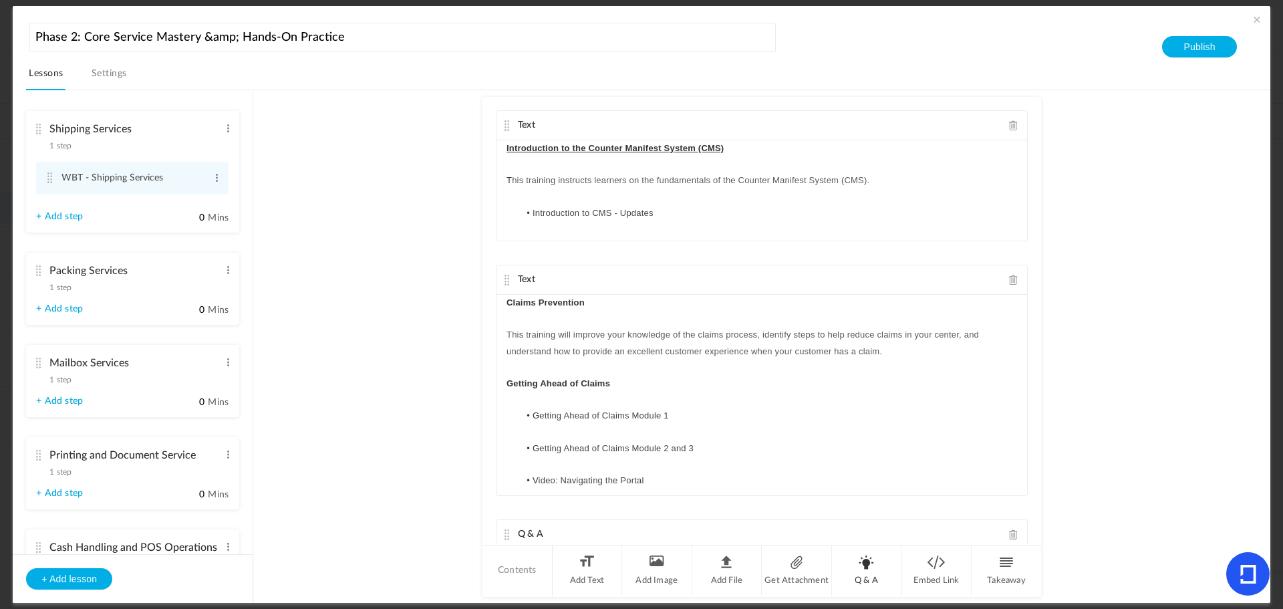
click at [868, 573] on li "Q & A" at bounding box center [867, 570] width 70 height 50
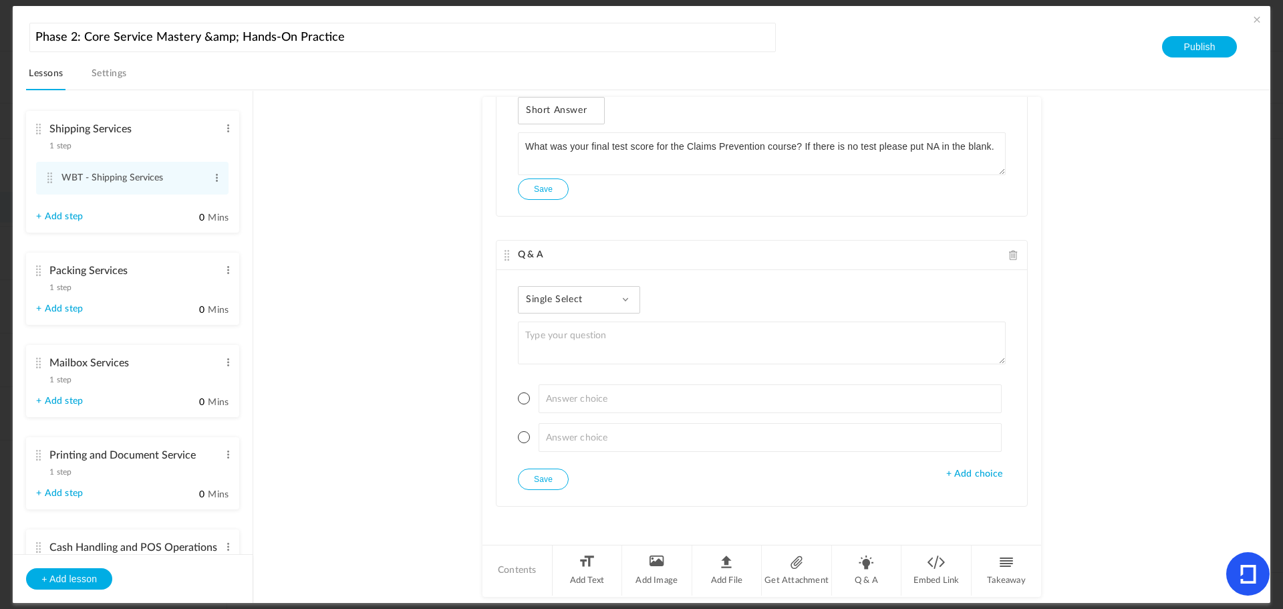
click at [591, 333] on textarea at bounding box center [762, 342] width 488 height 43
type textarea "Online Class Introduction to CMS - Updates Test Introduction to the Counter Man…"
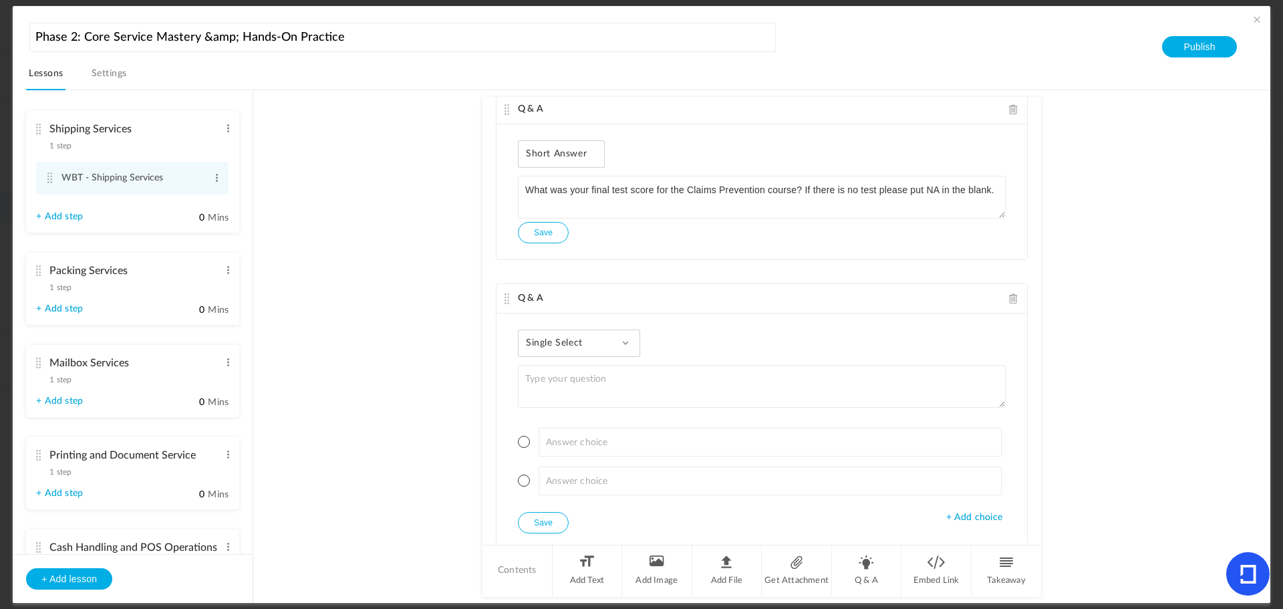
scroll to position [402, 0]
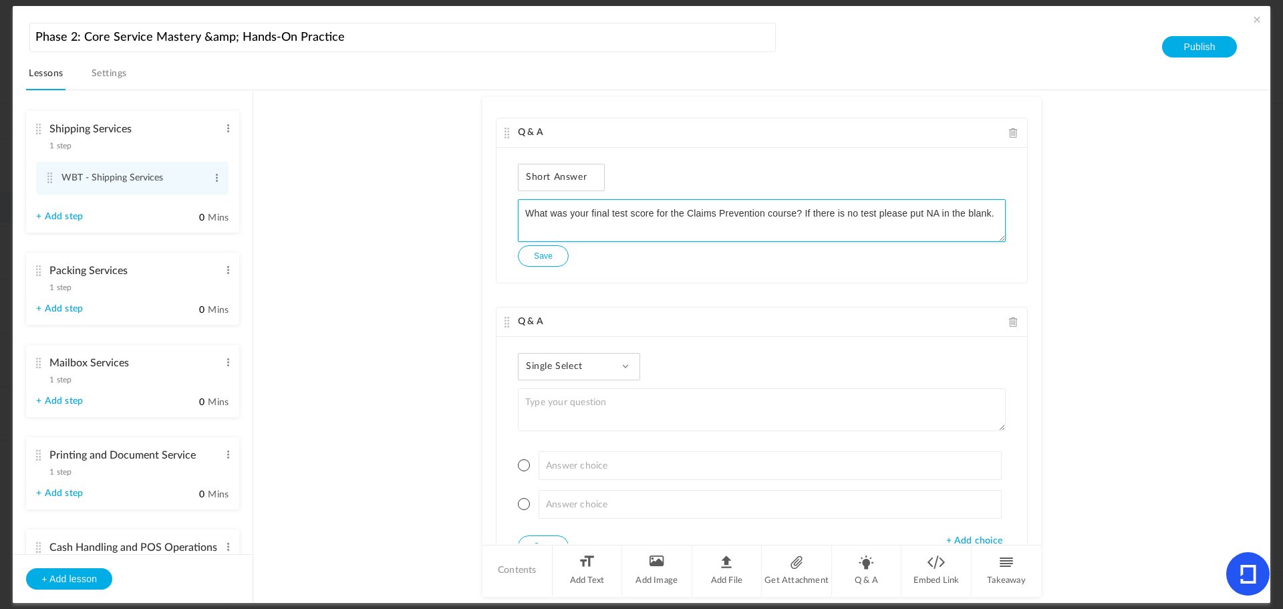
click at [575, 216] on textarea "What was your final test score for the Claims Prevention course? If there is no…" at bounding box center [762, 220] width 488 height 43
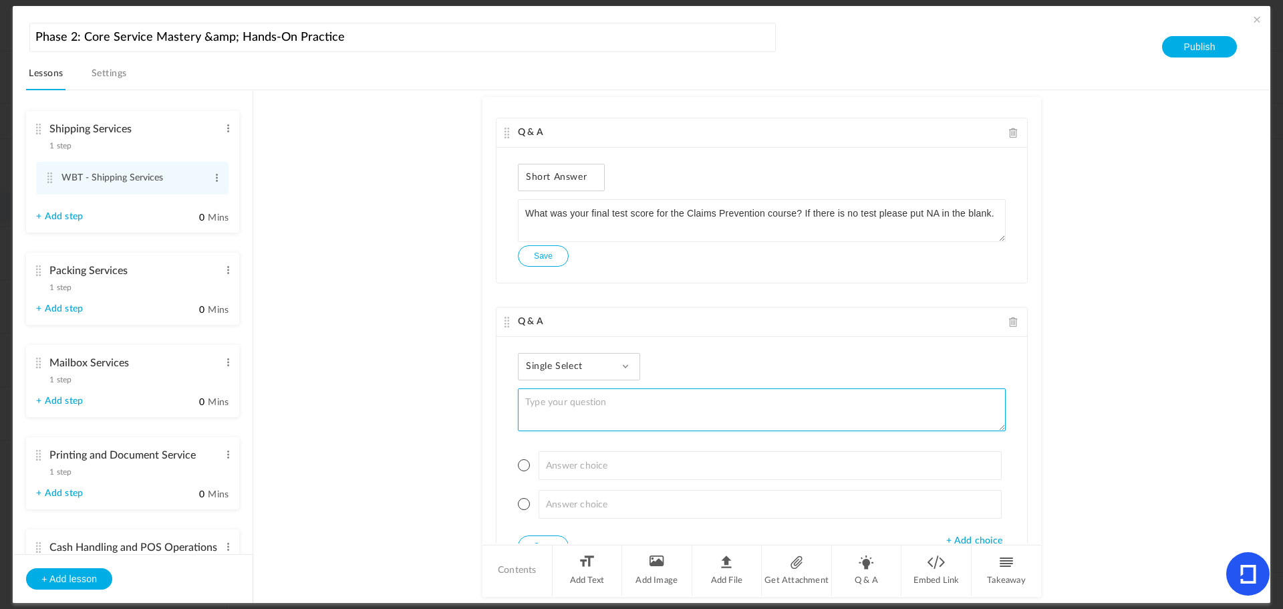
click at [551, 410] on textarea at bounding box center [762, 409] width 488 height 43
paste textarea "What was your final test score for the Claims Prevention course? If there is no…"
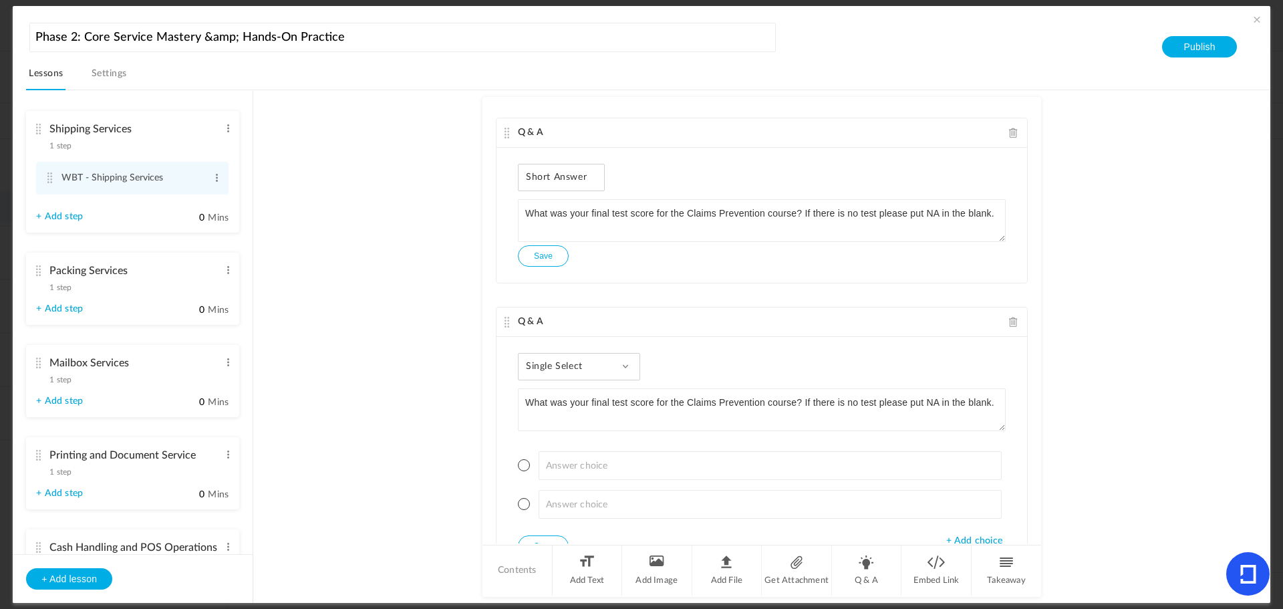
click at [600, 370] on div "Single Select Single Select Multi Select True or False Paragraph Answer" at bounding box center [579, 366] width 122 height 27
click at [573, 472] on link "Paragraph Answer" at bounding box center [590, 476] width 126 height 25
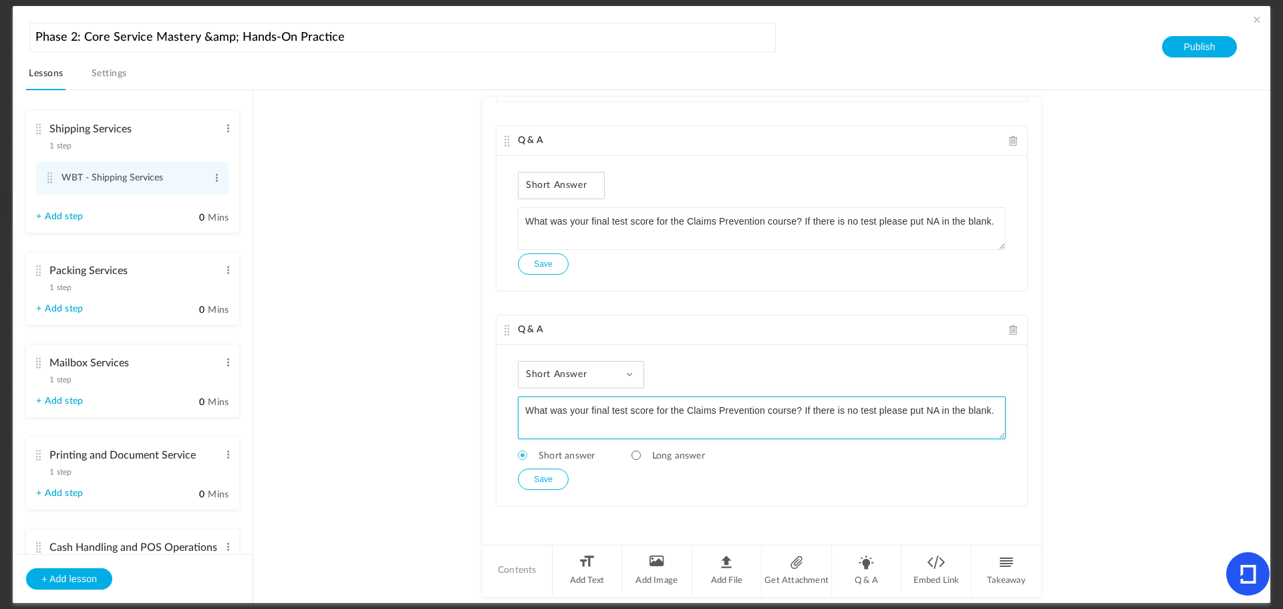
scroll to position [394, 0]
drag, startPoint x: 761, startPoint y: 412, endPoint x: 688, endPoint y: 410, distance: 72.9
click at [688, 410] on textarea "What was your final test score for the Claims Prevention course? If there is no…" at bounding box center [762, 417] width 488 height 43
type textarea "What was your final test score for the Introduction to the Counter Manifest Sys…"
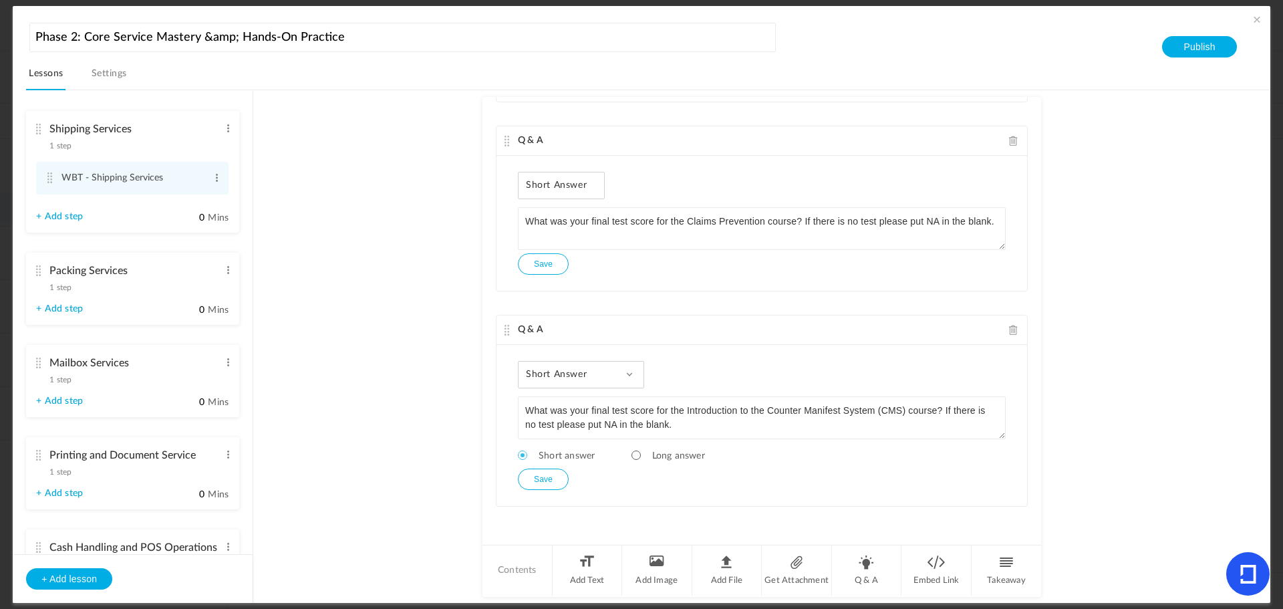
click at [541, 471] on button "Save" at bounding box center [543, 479] width 51 height 21
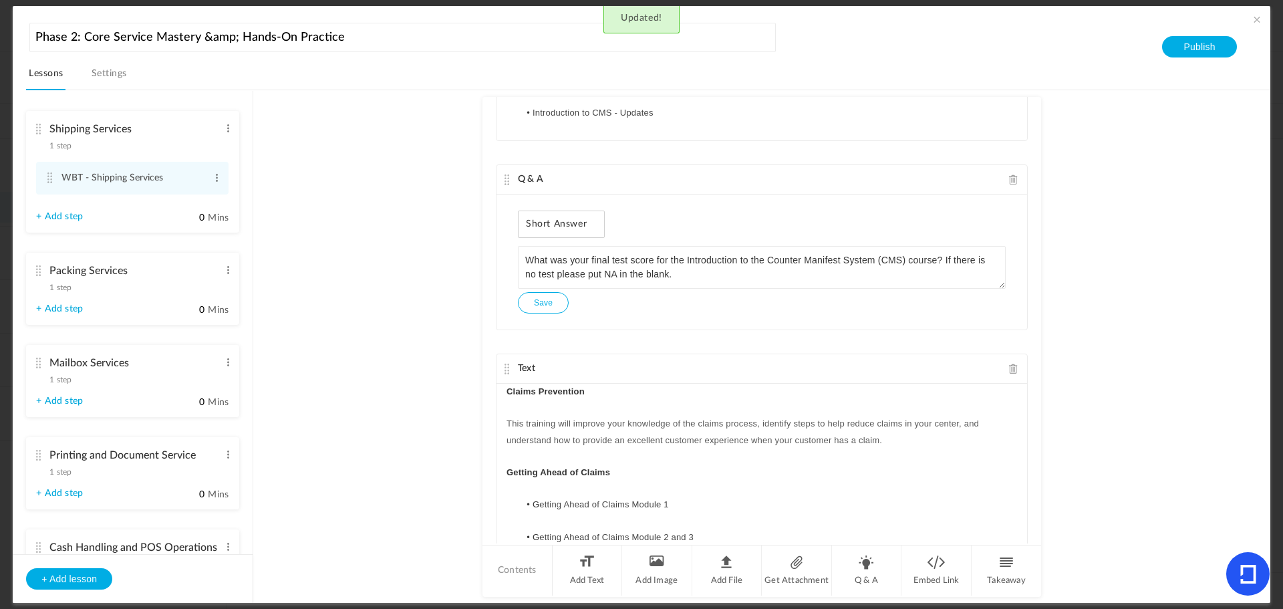
scroll to position [0, 0]
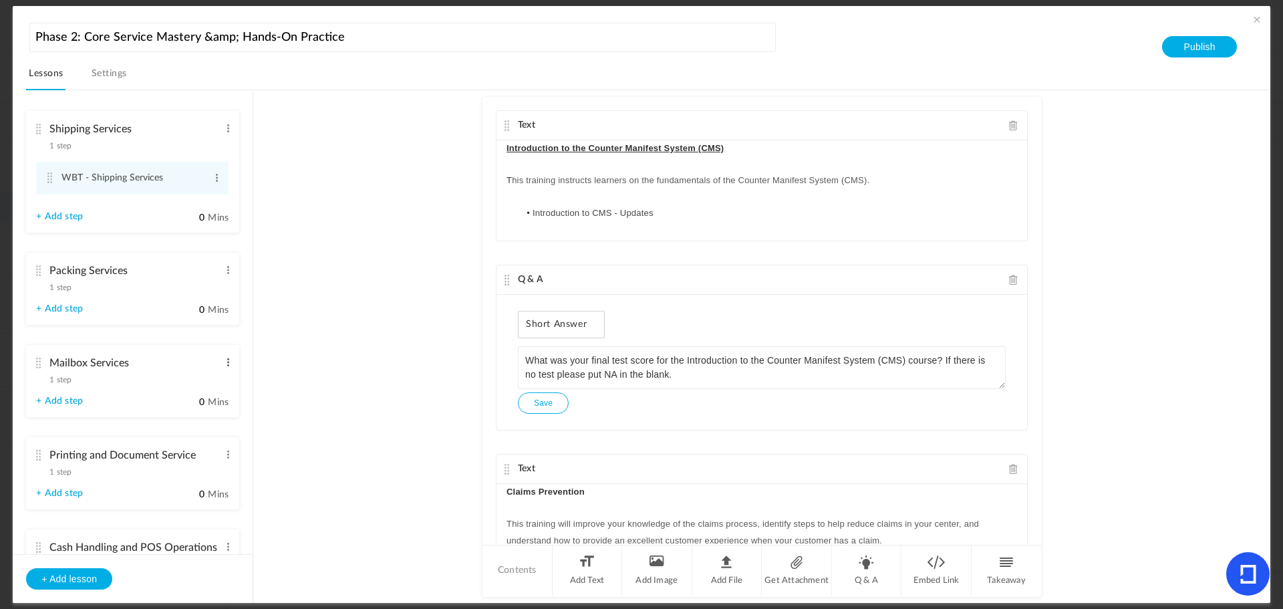
click at [225, 360] on span at bounding box center [228, 362] width 10 height 13
click at [206, 380] on link "Edit" at bounding box center [206, 384] width 52 height 16
type input "Mailbox and Package Solutions"
click at [298, 358] on au-course-substep "Text Introduction to the Counter Manifest System (CMS) T his training instructs…" at bounding box center [761, 346] width 985 height 513
click at [584, 567] on li "Add Text" at bounding box center [588, 570] width 70 height 50
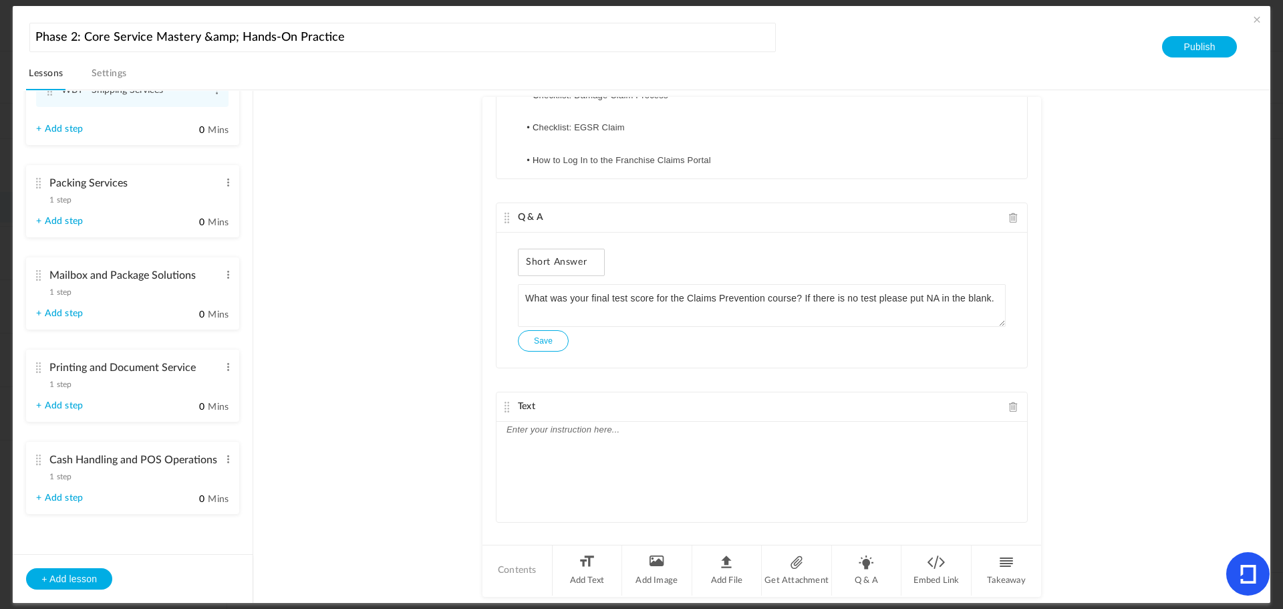
scroll to position [522, 0]
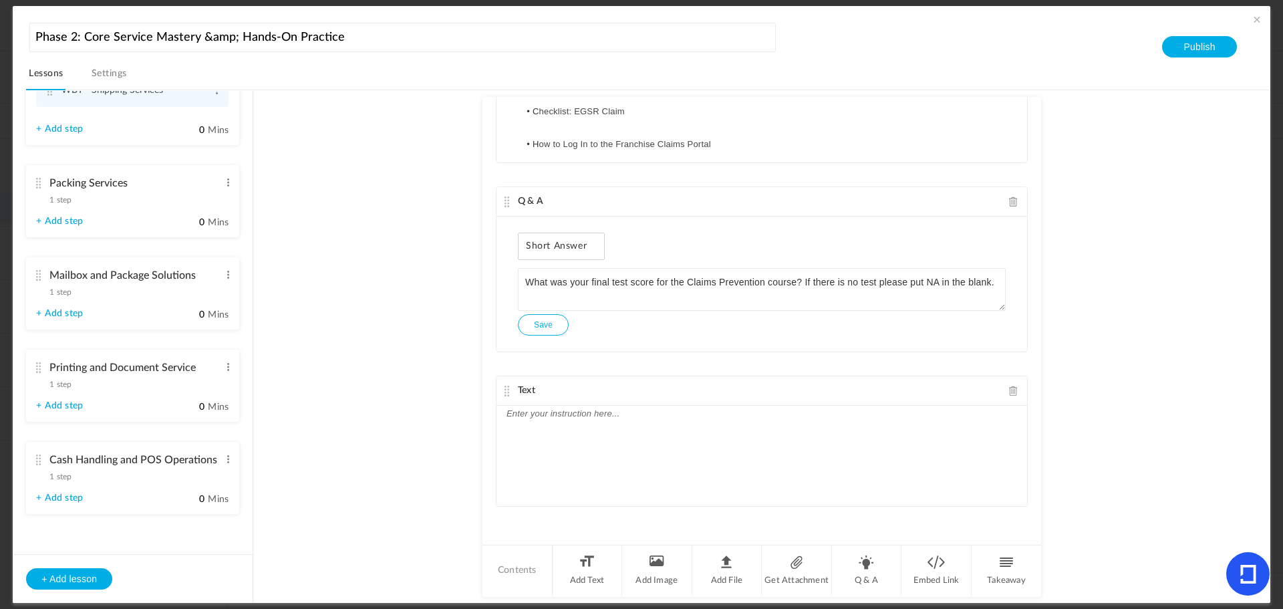
click at [634, 447] on div at bounding box center [762, 456] width 531 height 100
click at [833, 412] on p "Identification Requirements for Shipping Customers" at bounding box center [762, 414] width 511 height 16
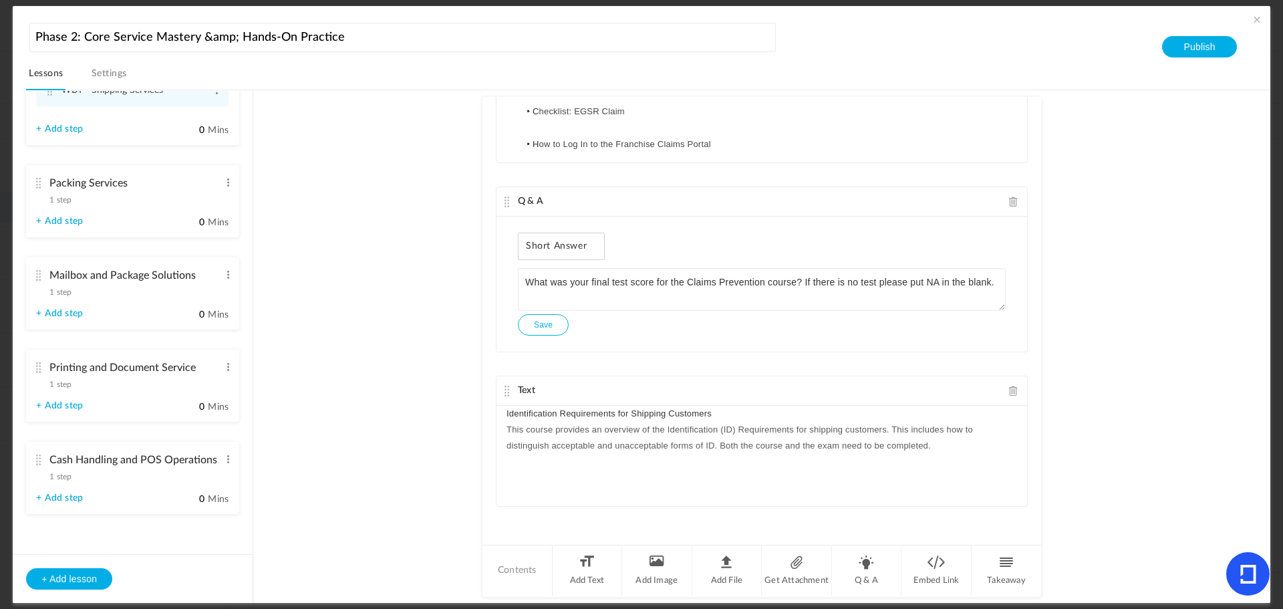
click at [507, 428] on span "This course provides an overview of the Identification (ID) Requirements for sh…" at bounding box center [741, 437] width 469 height 26
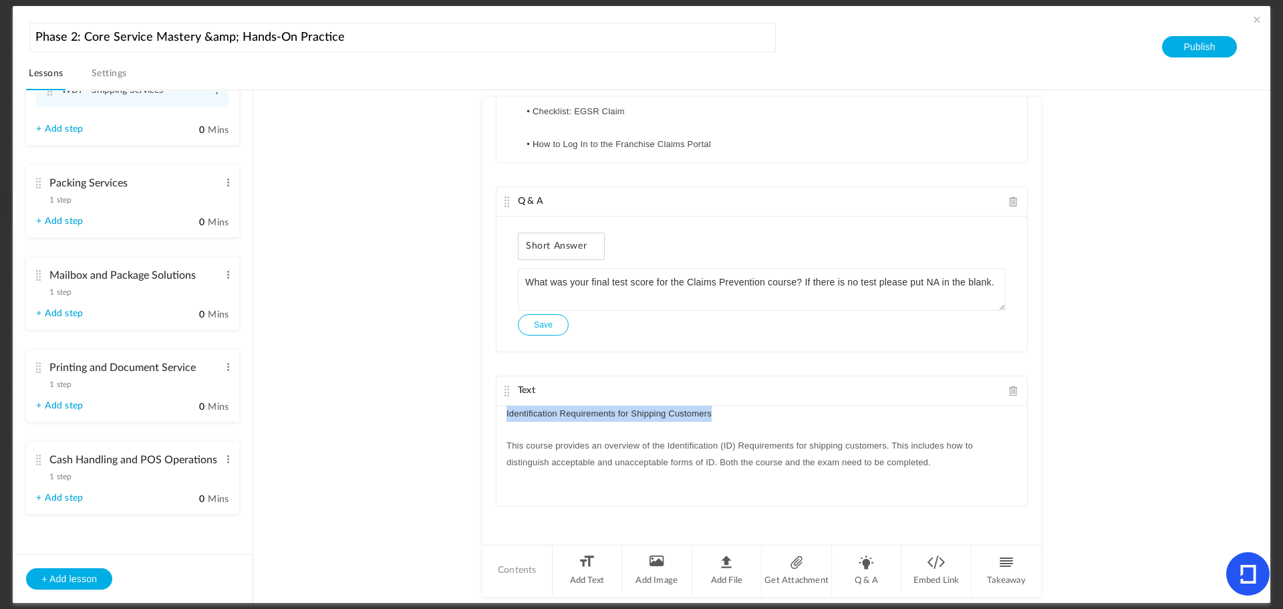
drag, startPoint x: 728, startPoint y: 414, endPoint x: 450, endPoint y: 415, distance: 278.7
click at [450, 415] on au-course-substep "Text Introduction to the Counter Manifest System (CMS) T his training instructs…" at bounding box center [761, 346] width 985 height 513
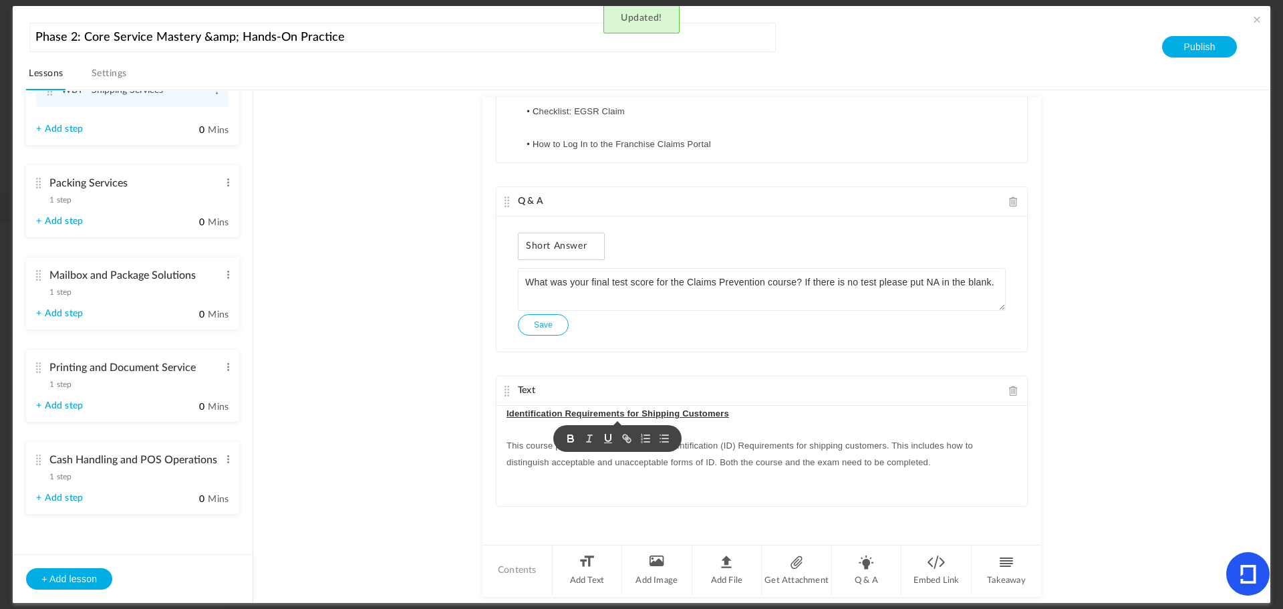
click at [964, 471] on div "Identification Requirements for Shipping Customers ﻿ This course provides an ov…" at bounding box center [762, 456] width 531 height 100
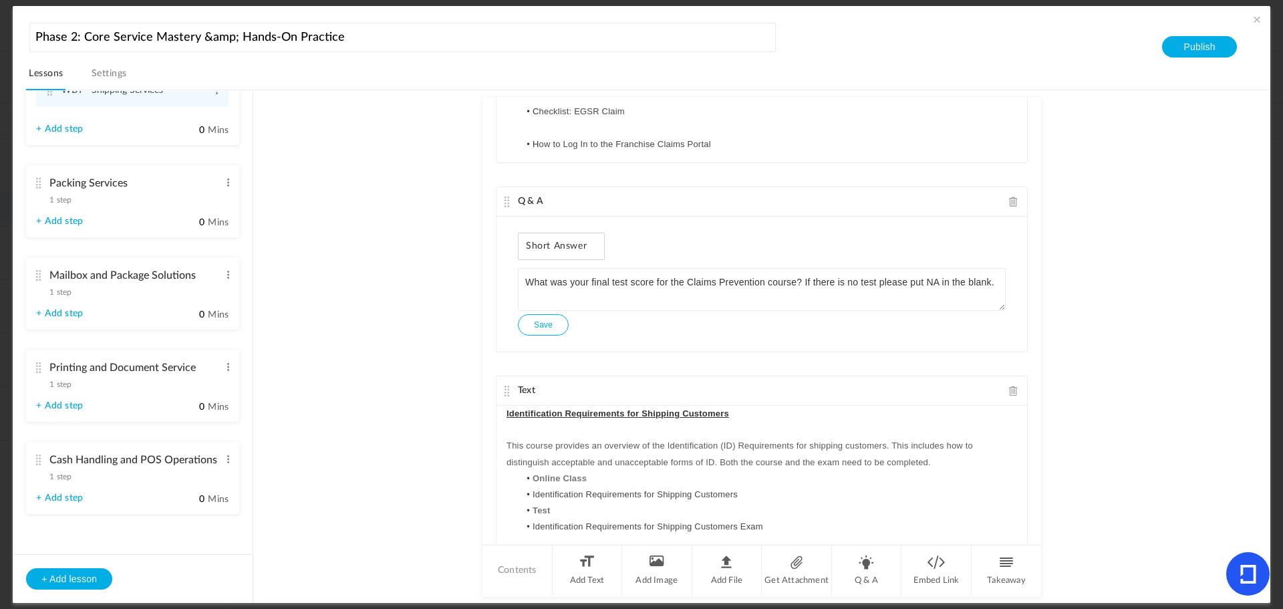
scroll to position [0, 0]
drag, startPoint x: 609, startPoint y: 479, endPoint x: 451, endPoint y: 474, distance: 157.8
click at [451, 474] on au-course-substep "Text Introduction to the Counter Manifest System (CMS) T his training instructs…" at bounding box center [761, 346] width 985 height 513
drag, startPoint x: 537, startPoint y: 510, endPoint x: 493, endPoint y: 504, distance: 44.5
click at [493, 504] on div "Text Introduction to the Counter Manifest System (CMS) T his training instructs…" at bounding box center [762, 320] width 559 height 446
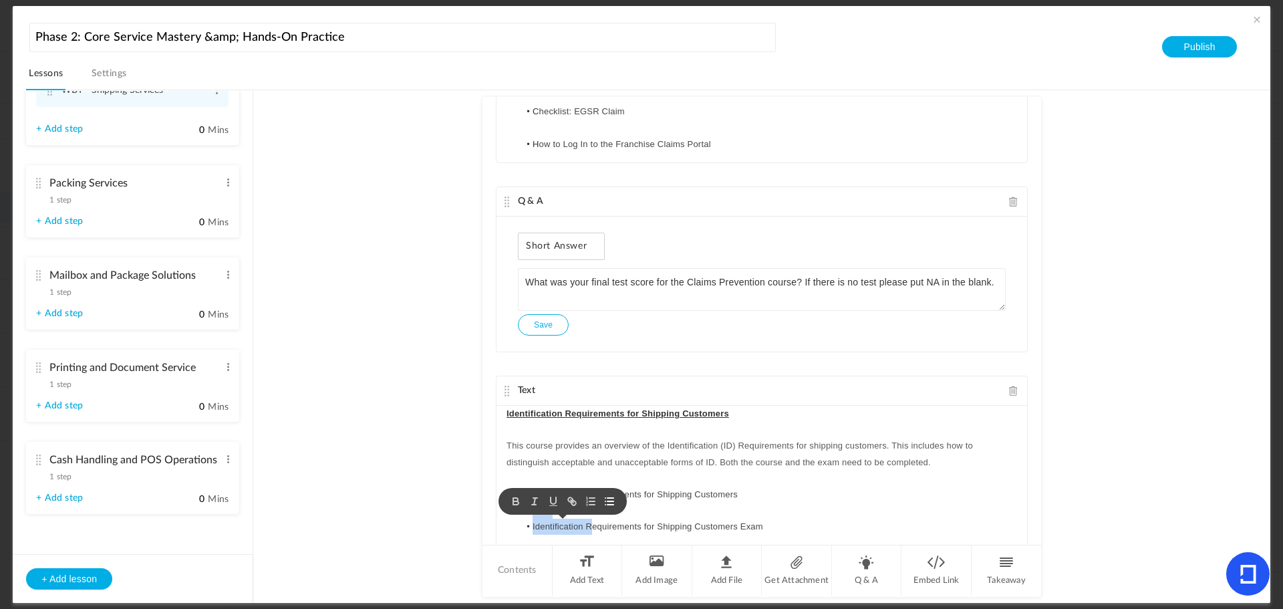
click at [614, 513] on div at bounding box center [563, 501] width 128 height 27
click at [690, 509] on li "Test" at bounding box center [768, 511] width 498 height 16
drag, startPoint x: 595, startPoint y: 513, endPoint x: 465, endPoint y: 507, distance: 129.8
click at [465, 507] on au-course-substep "Text Introduction to the Counter Manifest System (CMS) T his training instructs…" at bounding box center [761, 346] width 985 height 513
click at [904, 488] on li "Identification Requirements for Shipping Customers" at bounding box center [768, 495] width 498 height 16
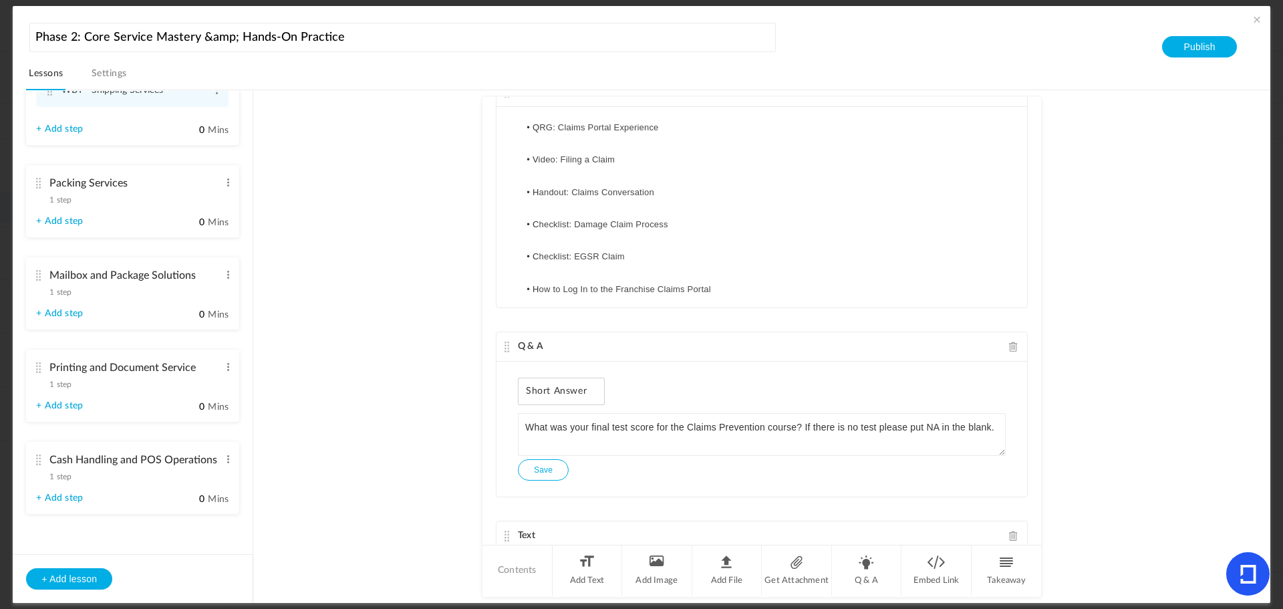
scroll to position [243, 0]
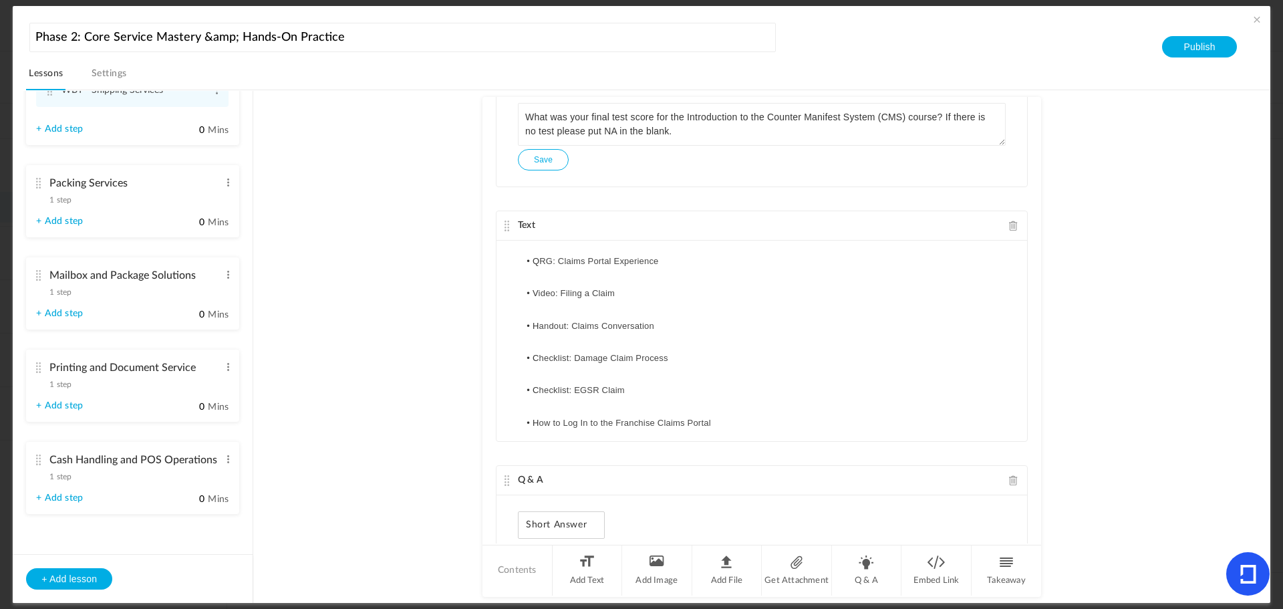
click at [508, 477] on cite at bounding box center [507, 480] width 9 height 11
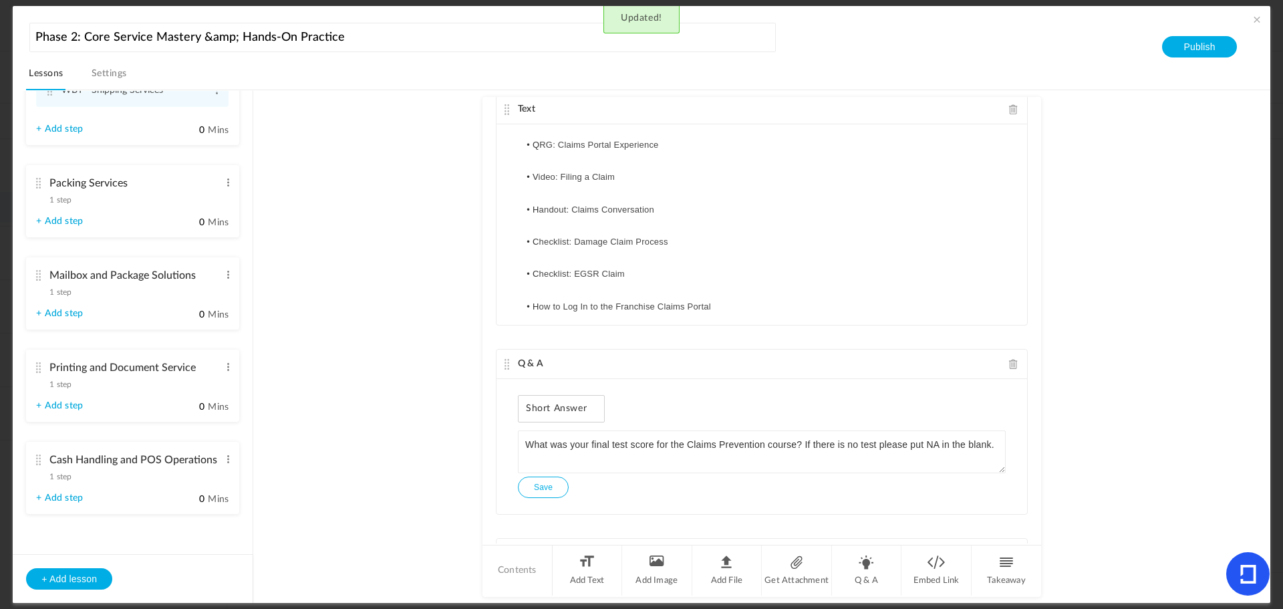
scroll to position [377, 0]
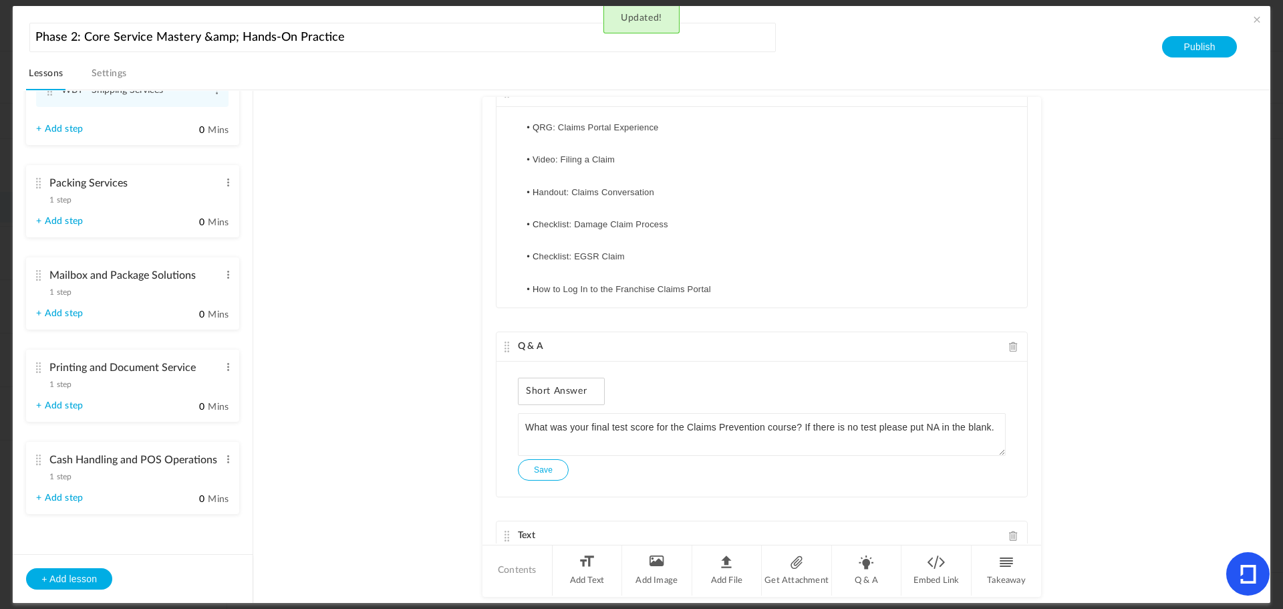
click at [505, 346] on cite at bounding box center [507, 347] width 9 height 11
drag, startPoint x: 505, startPoint y: 346, endPoint x: 505, endPoint y: 338, distance: 8.0
click at [505, 338] on div "Q & A" at bounding box center [762, 346] width 531 height 29
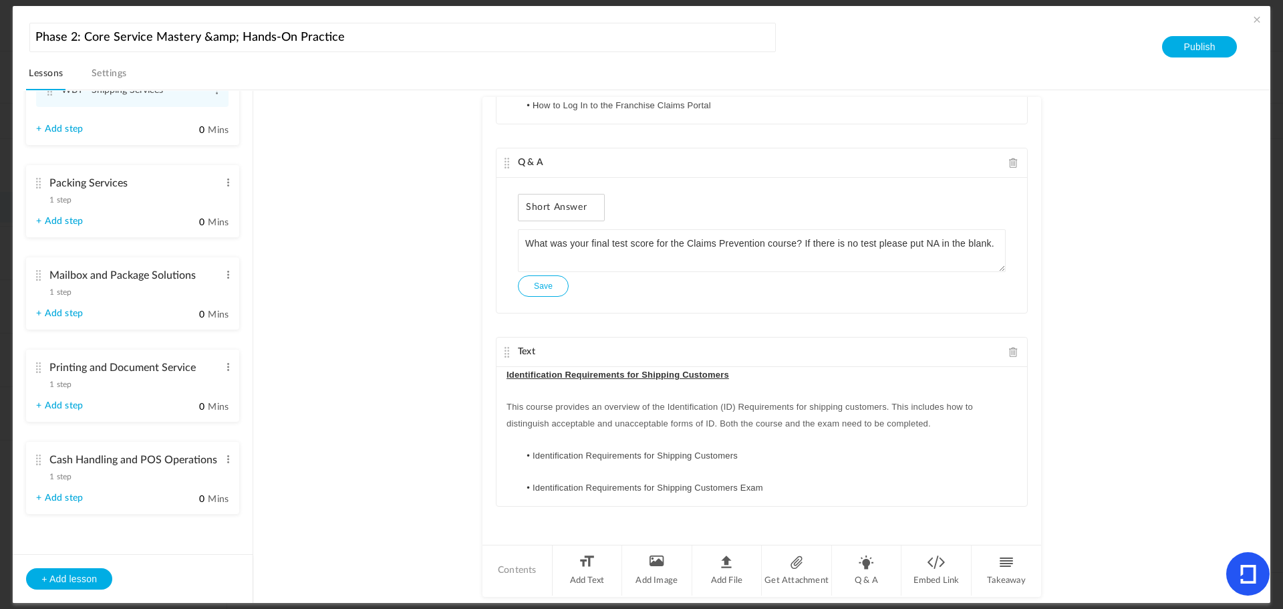
scroll to position [421, 0]
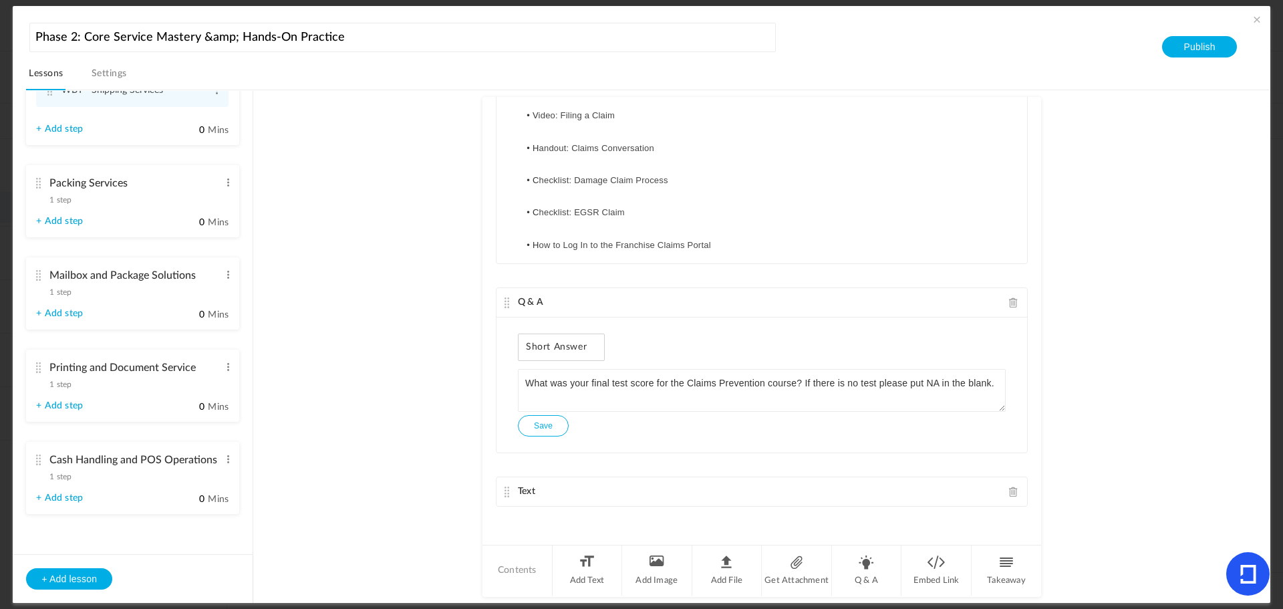
drag, startPoint x: 503, startPoint y: 356, endPoint x: 503, endPoint y: 345, distance: 11.4
click at [503, 345] on div "Text Introduction to the Counter Manifest System (CMS) T his training instructs…" at bounding box center [762, 320] width 559 height 446
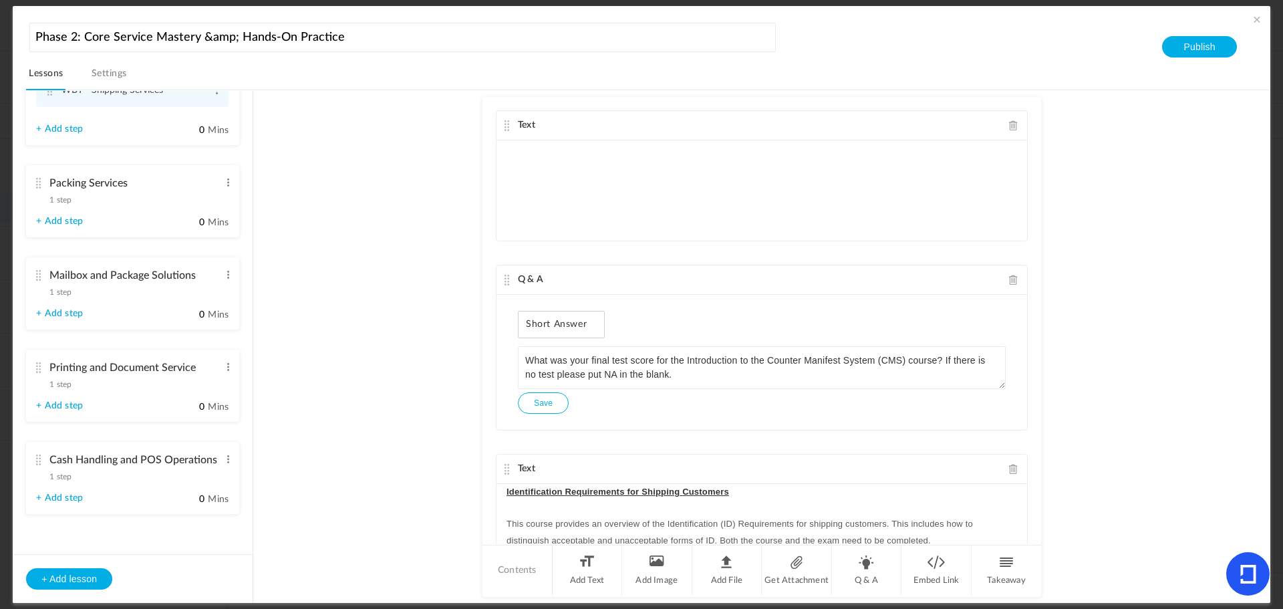
scroll to position [0, 0]
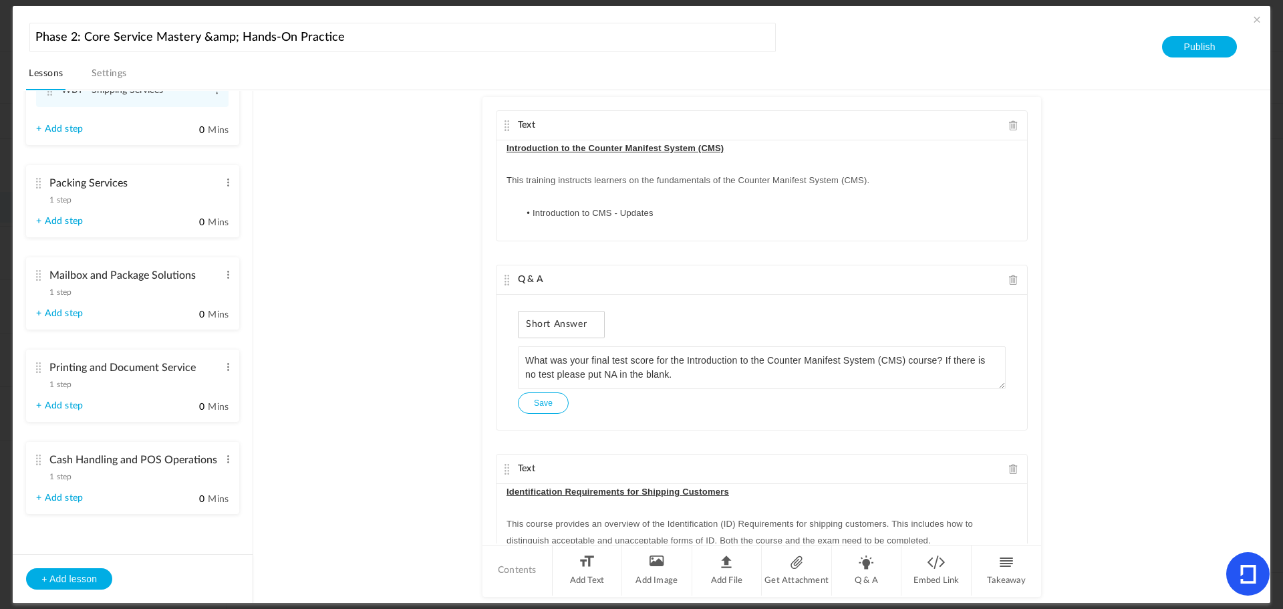
drag, startPoint x: 1035, startPoint y: 258, endPoint x: 1035, endPoint y: 309, distance: 51.5
click at [1035, 309] on div "Text Introduction to the Counter Manifest System (CMS) T his training instructs…" at bounding box center [762, 320] width 559 height 446
drag, startPoint x: 1039, startPoint y: 286, endPoint x: 1037, endPoint y: 331, distance: 45.5
click at [1037, 331] on au-course-substep "Text Introduction to the Counter Manifest System (CMS) T his training instructs…" at bounding box center [761, 346] width 985 height 513
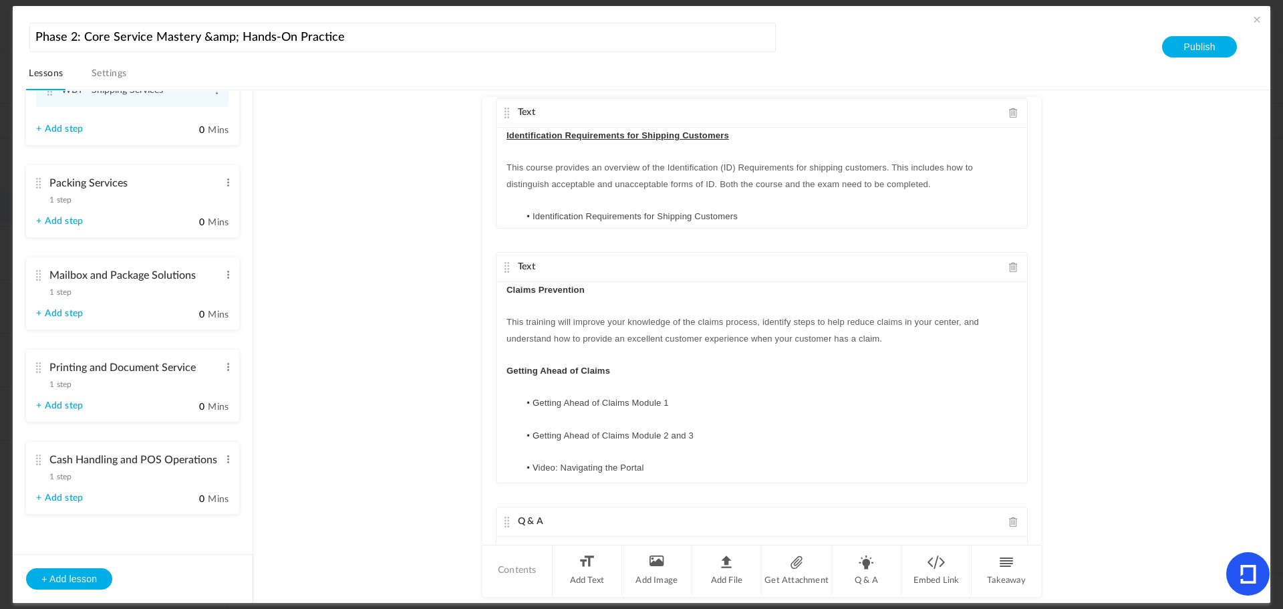
scroll to position [367, 0]
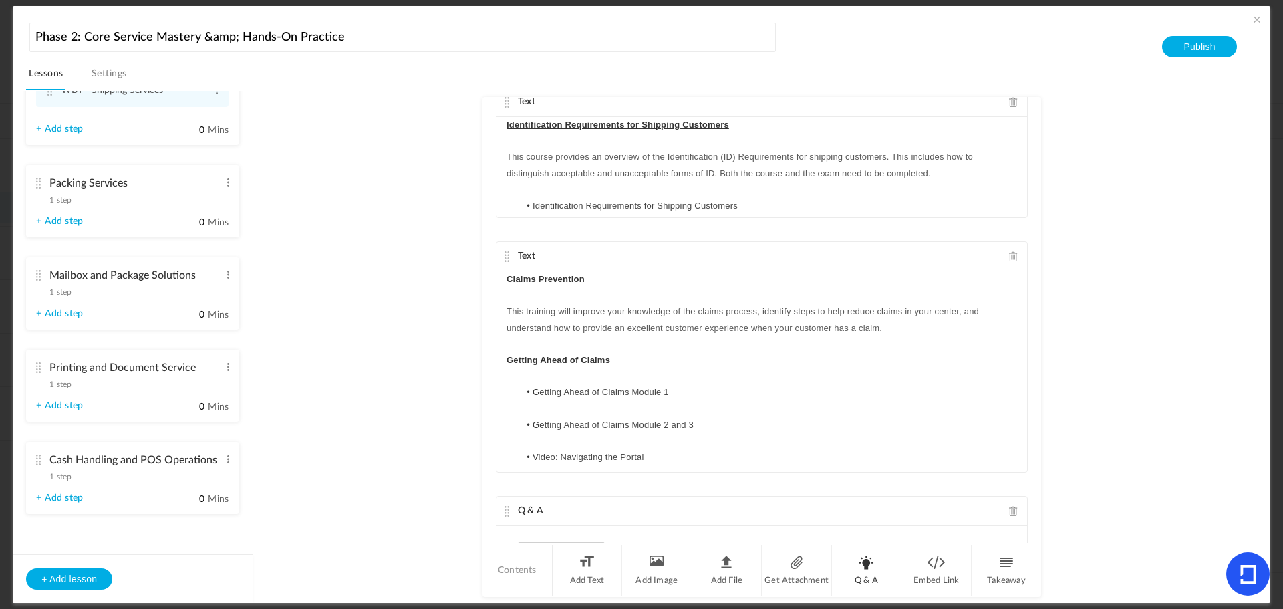
click at [863, 565] on li "Q & A" at bounding box center [867, 570] width 70 height 50
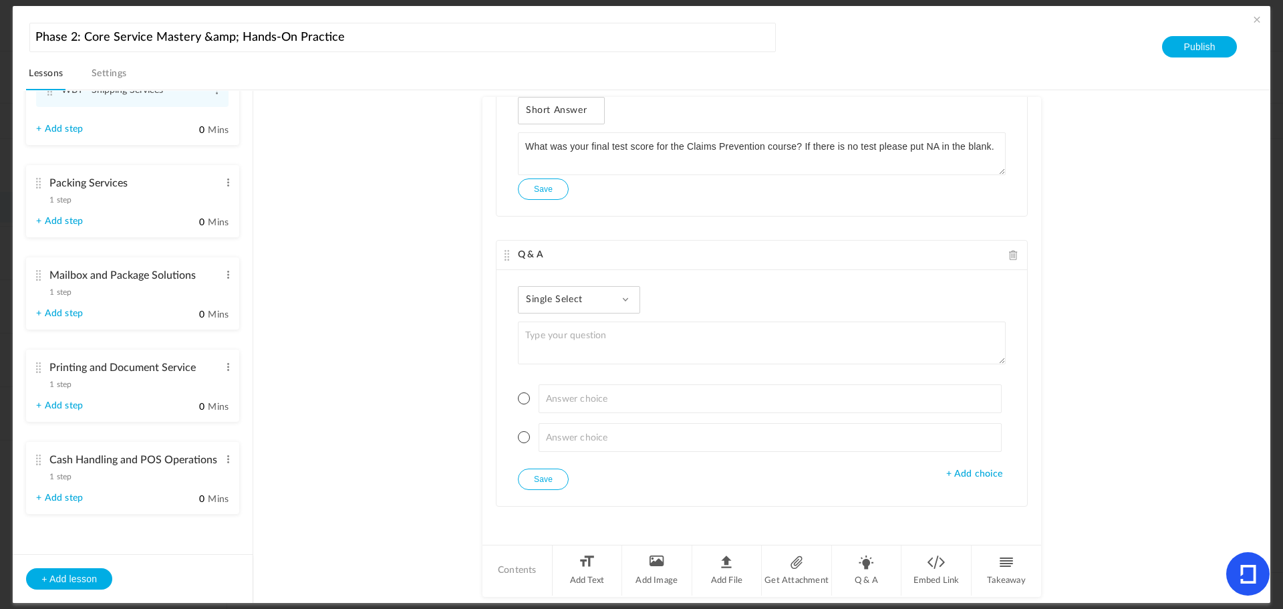
click at [571, 311] on div "Single Select Single Select Multi Select True or False Paragraph Answer" at bounding box center [579, 299] width 122 height 27
click at [561, 410] on link "Paragraph Answer" at bounding box center [590, 410] width 126 height 25
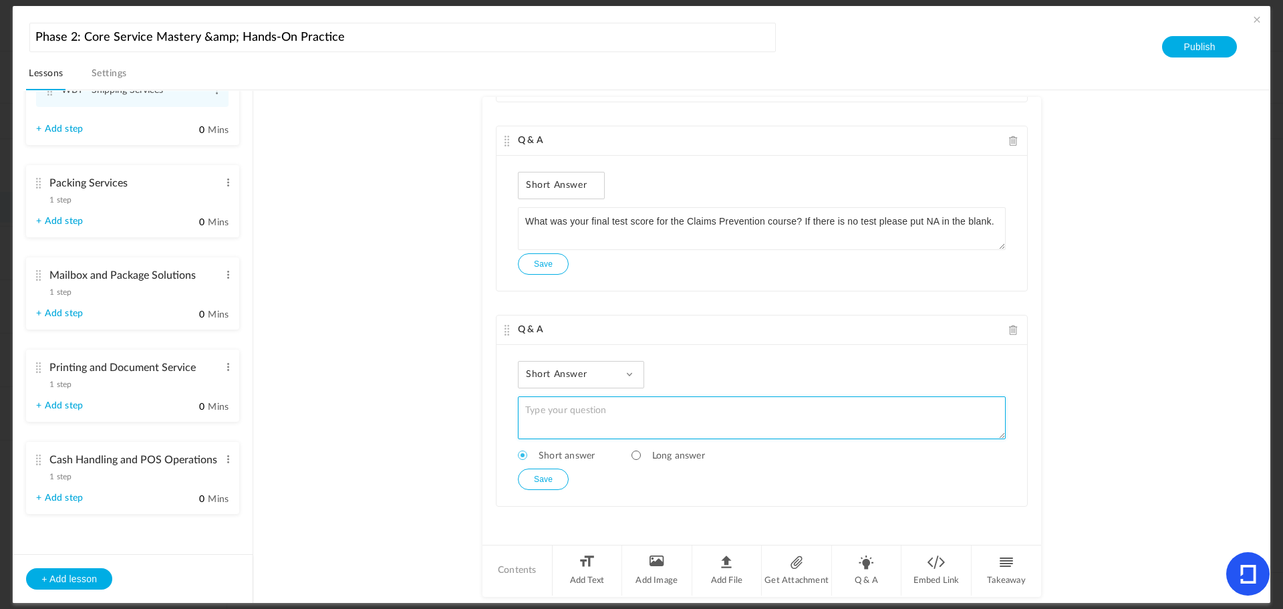
scroll to position [737, 0]
paste textarea "Online Class Identification Requirements for Shipping Customers Test Identifica…"
type textarea "Online Class Identification Requirements for Shipping Customers Test Identifica…"
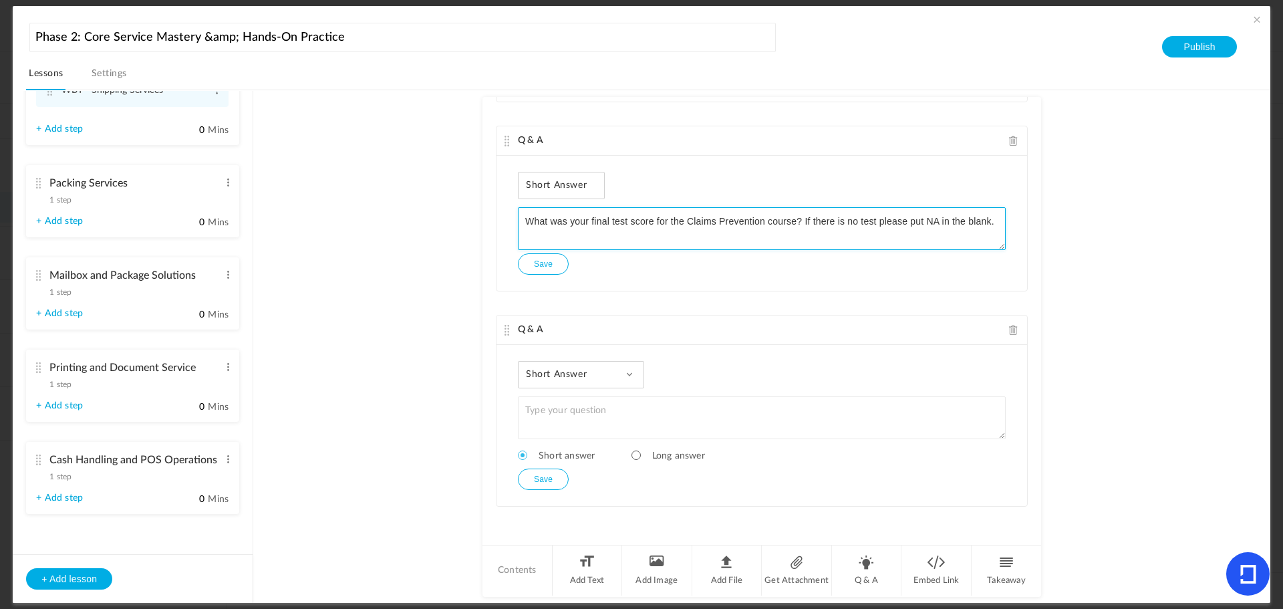
click at [799, 224] on textarea "What was your final test score for the Claims Prevention course? If there is no…" at bounding box center [762, 228] width 488 height 43
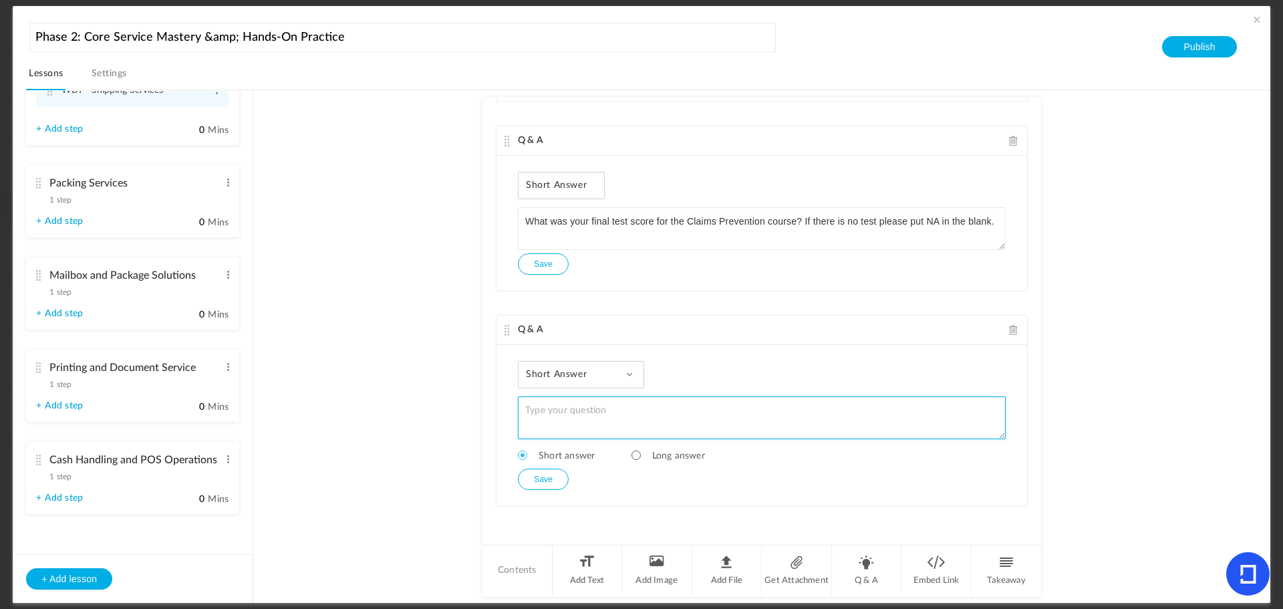
click at [589, 416] on textarea at bounding box center [762, 417] width 488 height 43
paste textarea "What was your final test score for the Claims Prevention course? If there is no…"
drag, startPoint x: 763, startPoint y: 408, endPoint x: 685, endPoint y: 408, distance: 77.5
click at [685, 408] on textarea "What was your final test score for the Claims Prevention course? If there is no…" at bounding box center [762, 417] width 488 height 43
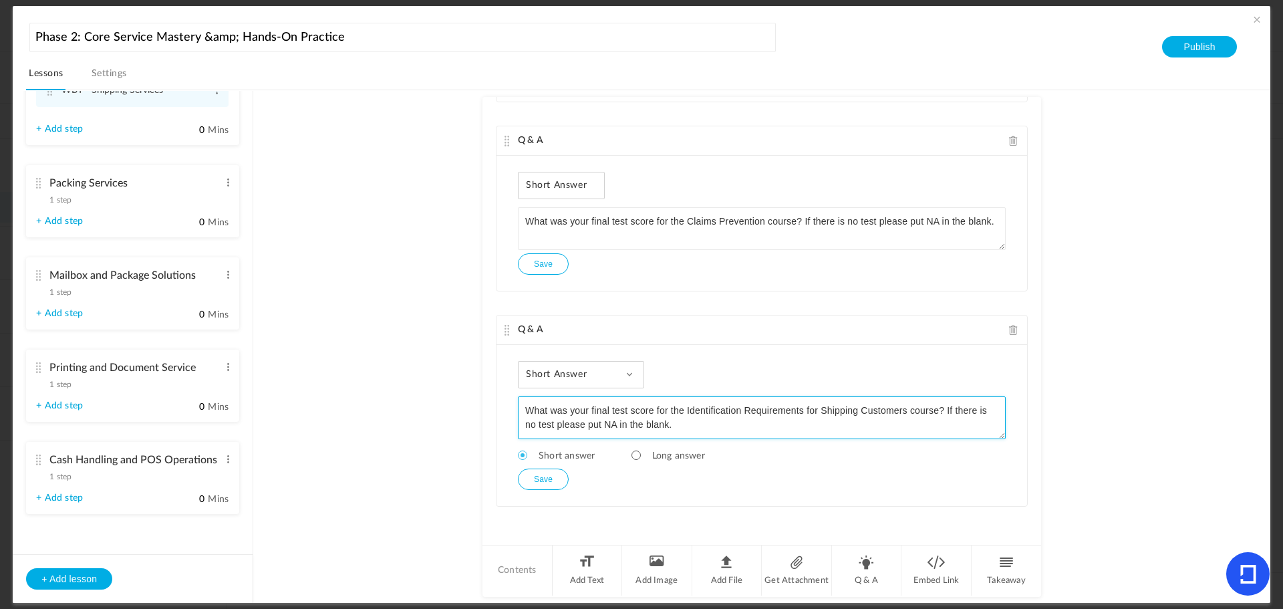
type textarea "What was your final test score for the Identification Requirements for Shipping…"
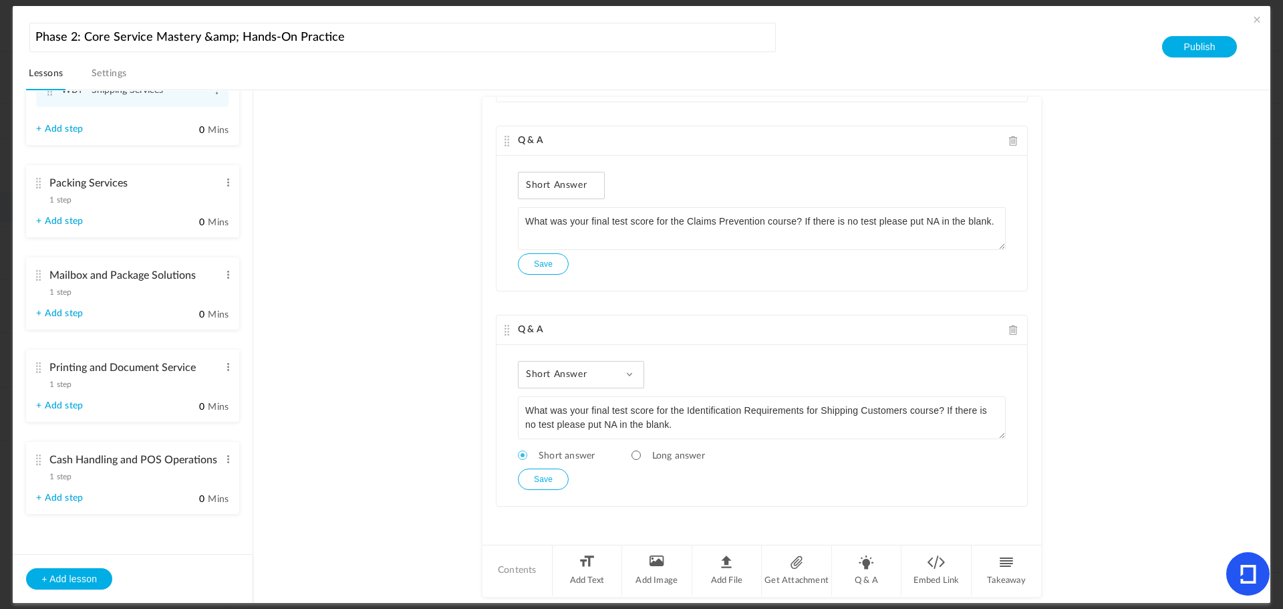
click at [543, 478] on button "Save" at bounding box center [543, 479] width 51 height 21
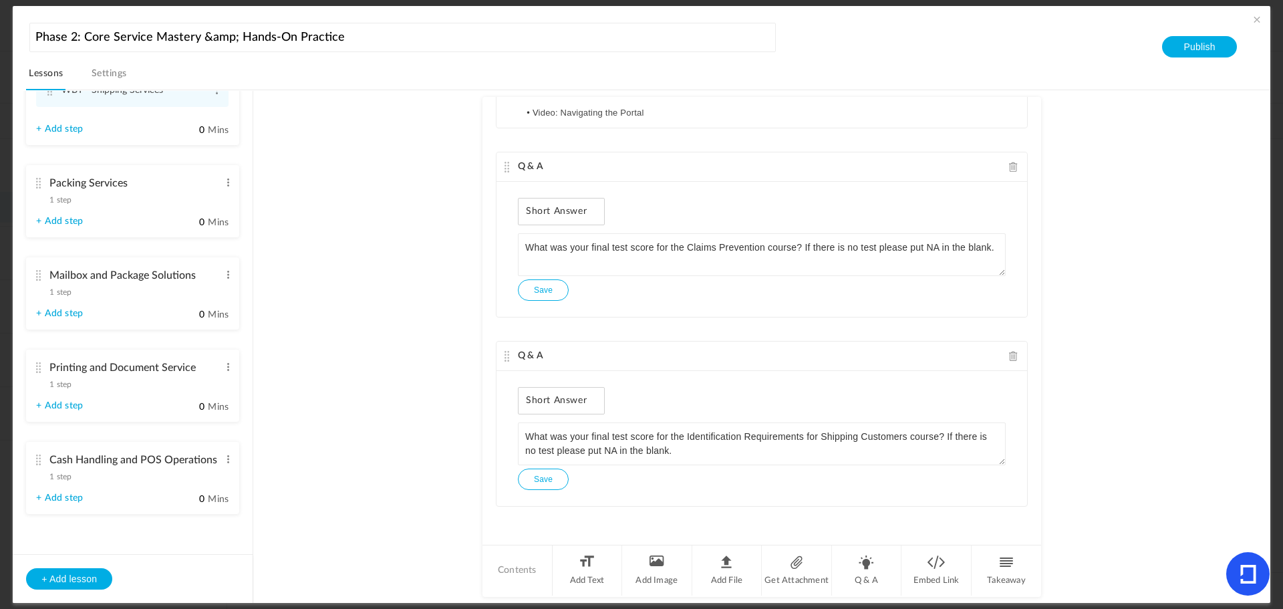
scroll to position [575, 0]
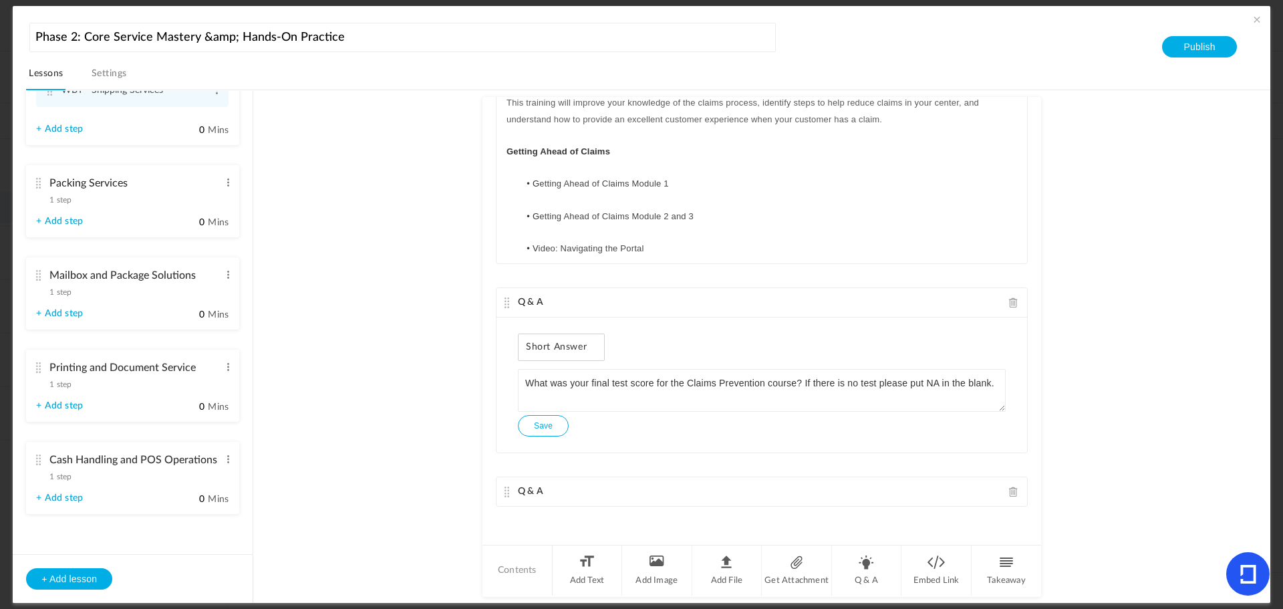
drag, startPoint x: 505, startPoint y: 356, endPoint x: 515, endPoint y: 357, distance: 10.0
click at [514, 336] on div "Text Introduction to the Counter Manifest System (CMS) T his training instructs…" at bounding box center [762, 320] width 559 height 446
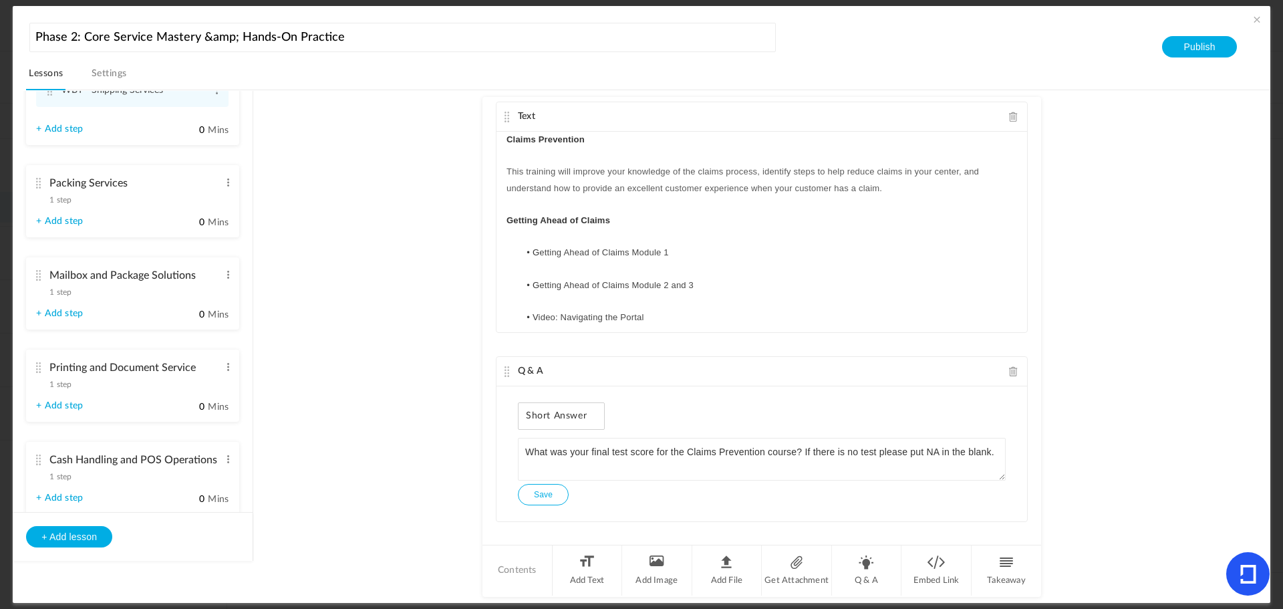
scroll to position [711, 0]
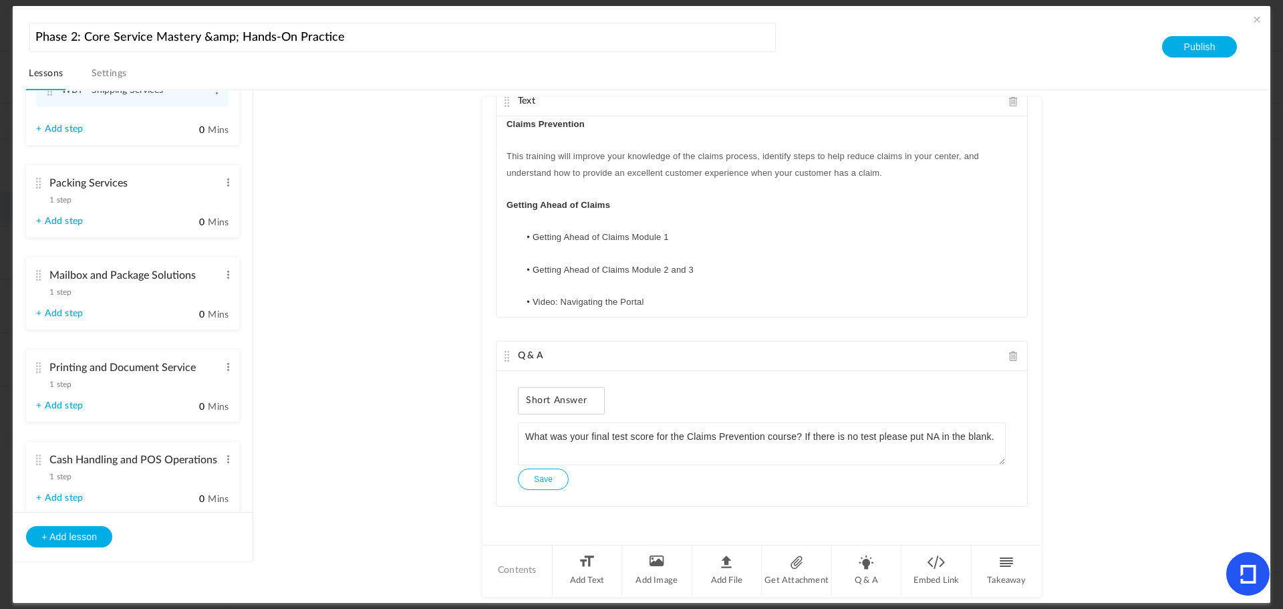
drag, startPoint x: 1035, startPoint y: 398, endPoint x: 1031, endPoint y: 330, distance: 67.6
click at [1031, 330] on div "Text Introduction to the Counter Manifest System (CMS) T his training instructs…" at bounding box center [762, 320] width 559 height 446
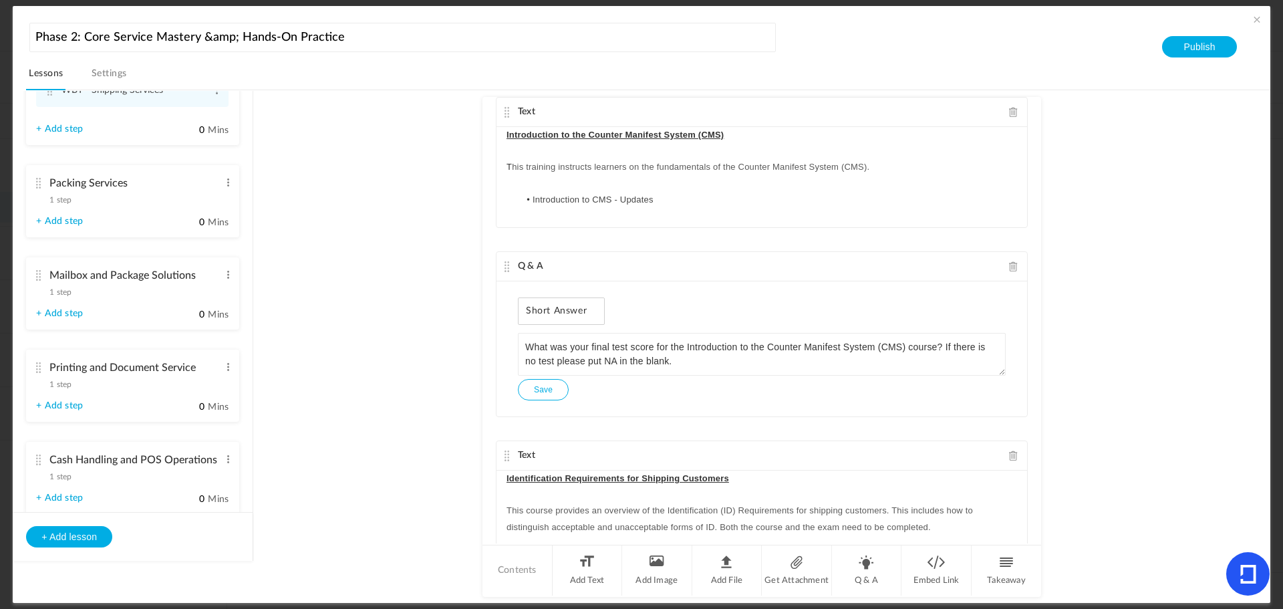
scroll to position [0, 0]
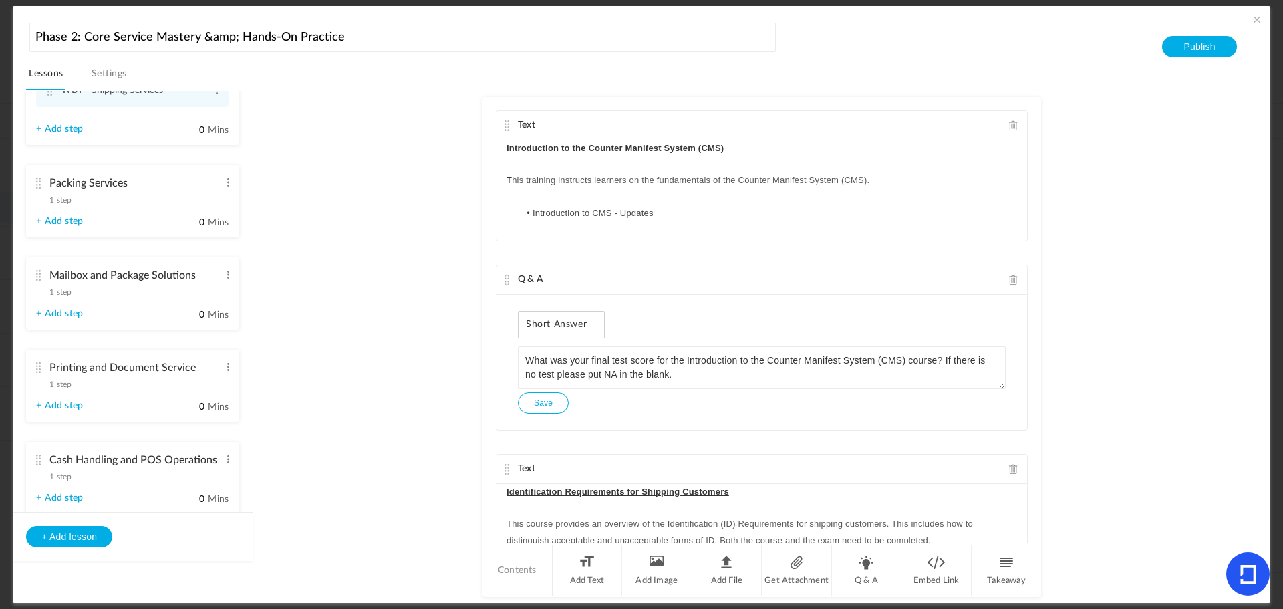
click at [1256, 21] on span at bounding box center [1256, 19] width 13 height 13
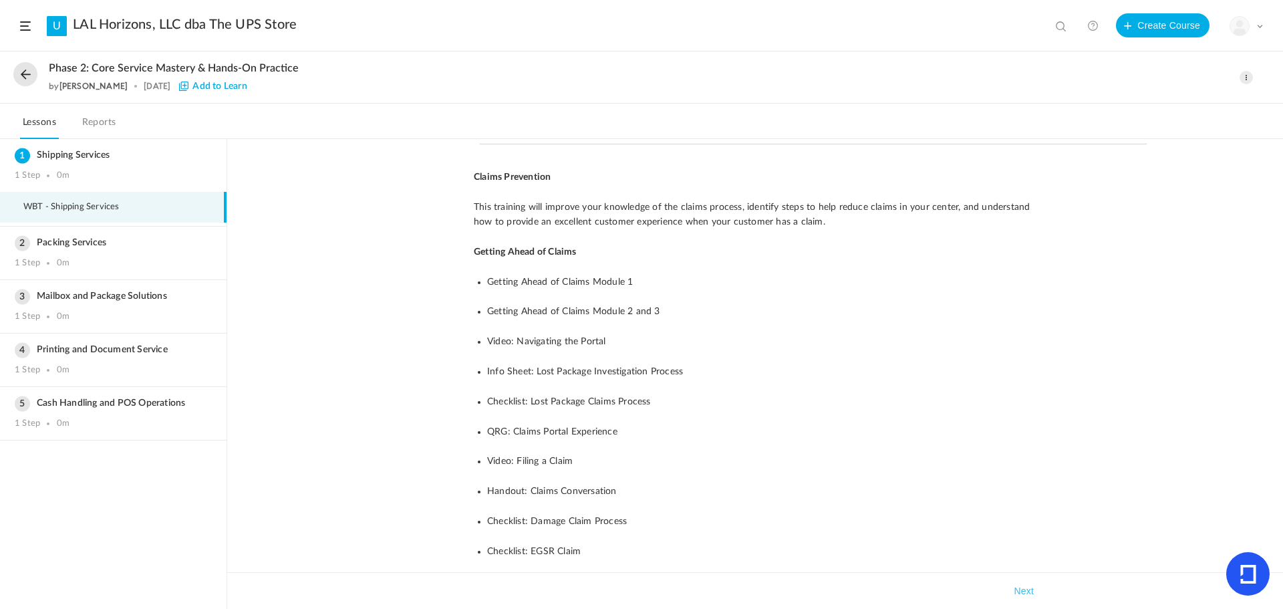
scroll to position [468, 0]
click at [1242, 78] on span at bounding box center [1246, 77] width 13 height 13
click at [1185, 100] on link "Edit" at bounding box center [1190, 107] width 126 height 25
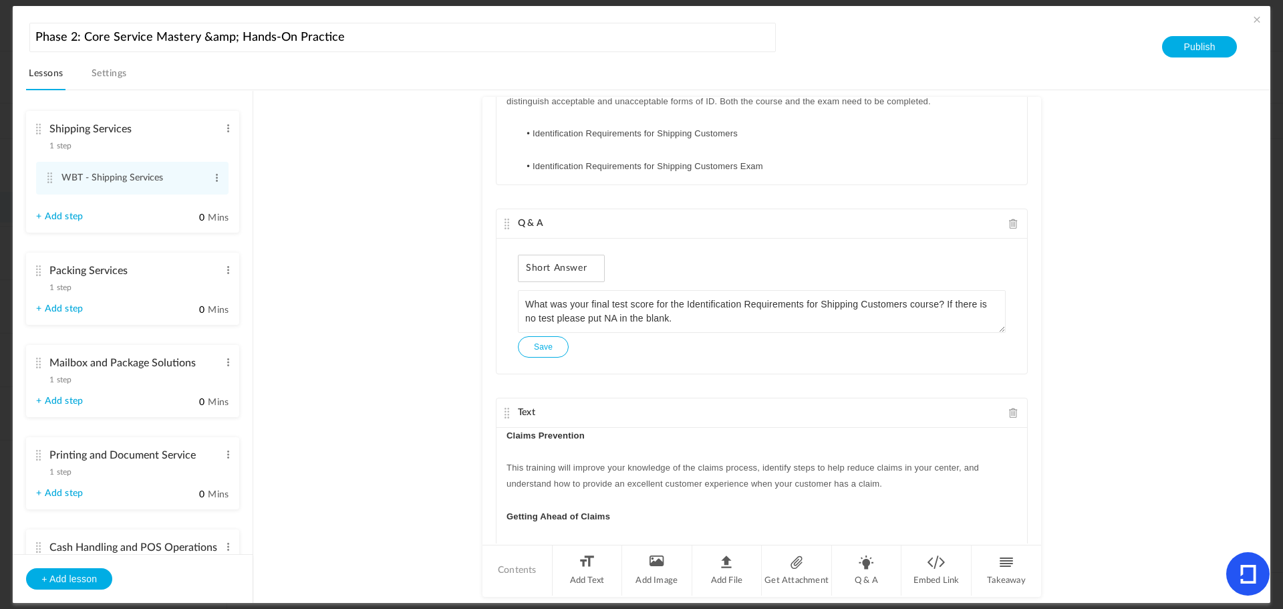
scroll to position [535, 0]
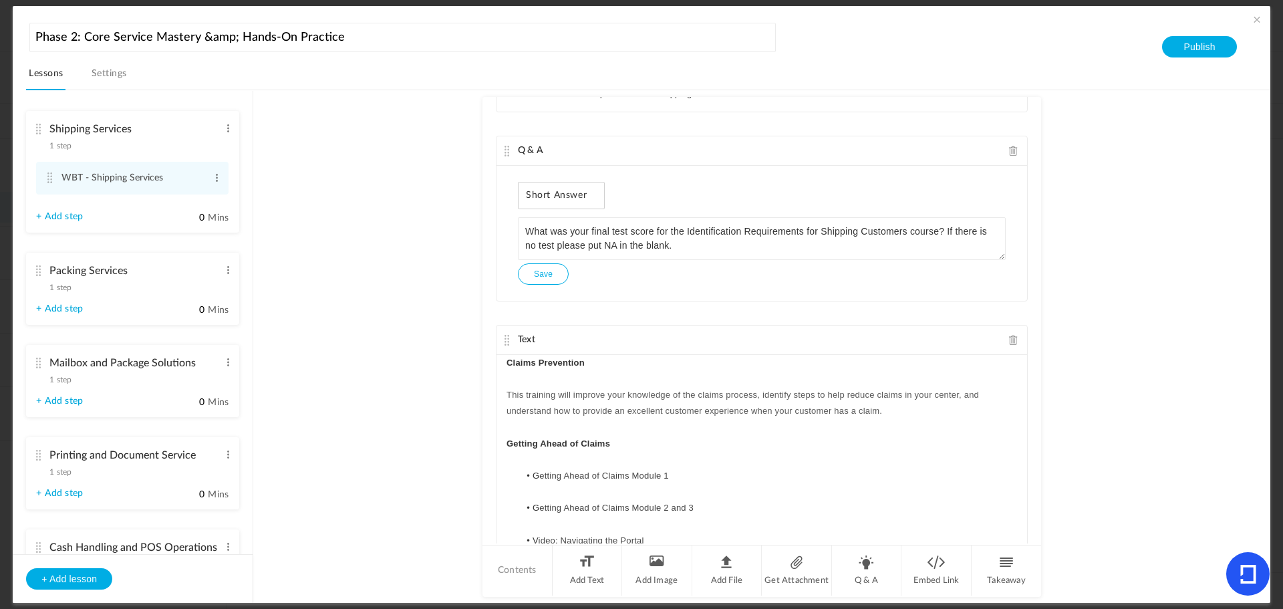
drag, startPoint x: 1041, startPoint y: 311, endPoint x: 1044, endPoint y: 390, distance: 78.9
click at [1044, 390] on au-course-substep "Text Introduction to the Counter Manifest System (CMS) T his training instructs…" at bounding box center [761, 346] width 985 height 513
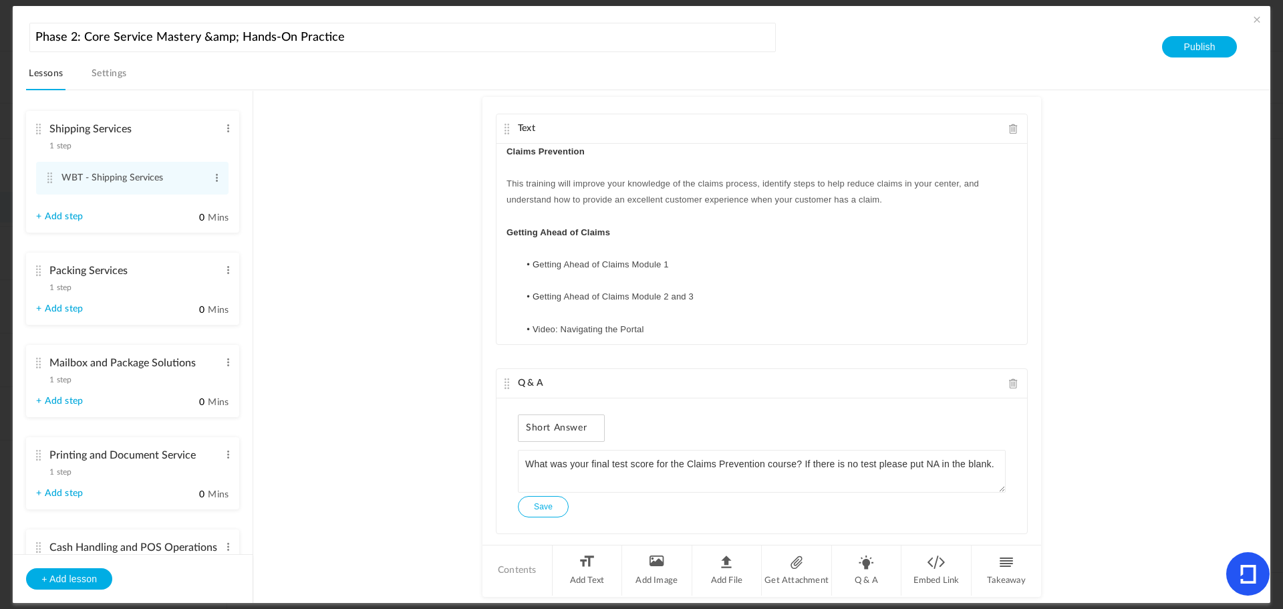
scroll to position [773, 0]
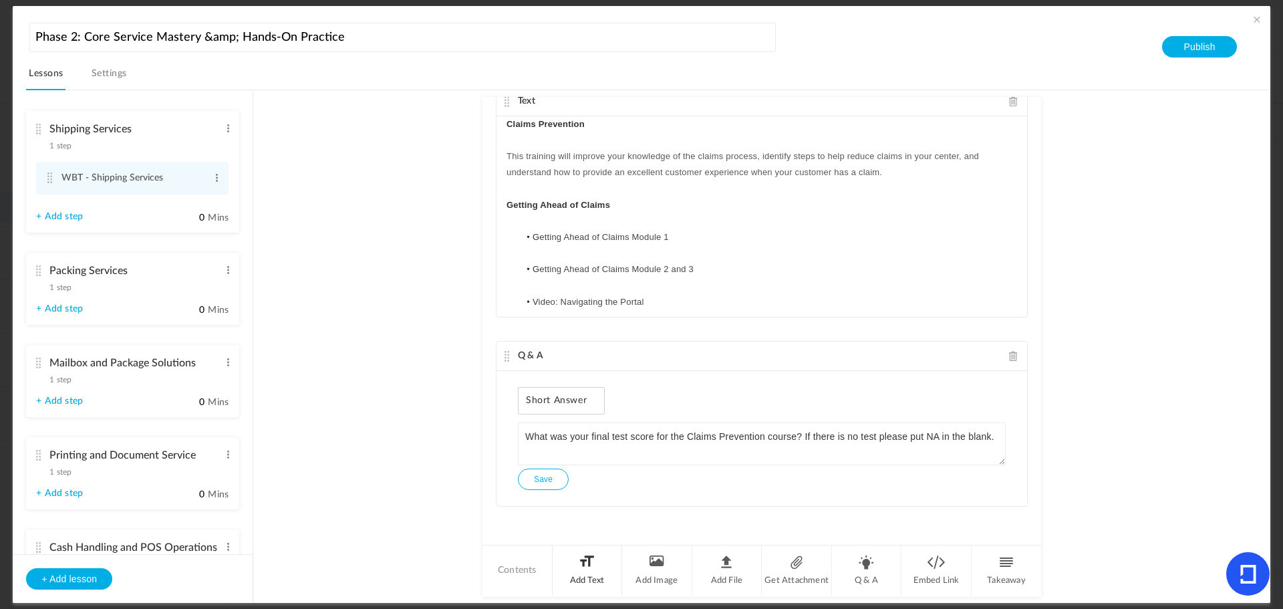
click at [571, 571] on li "Add Text" at bounding box center [588, 570] width 70 height 50
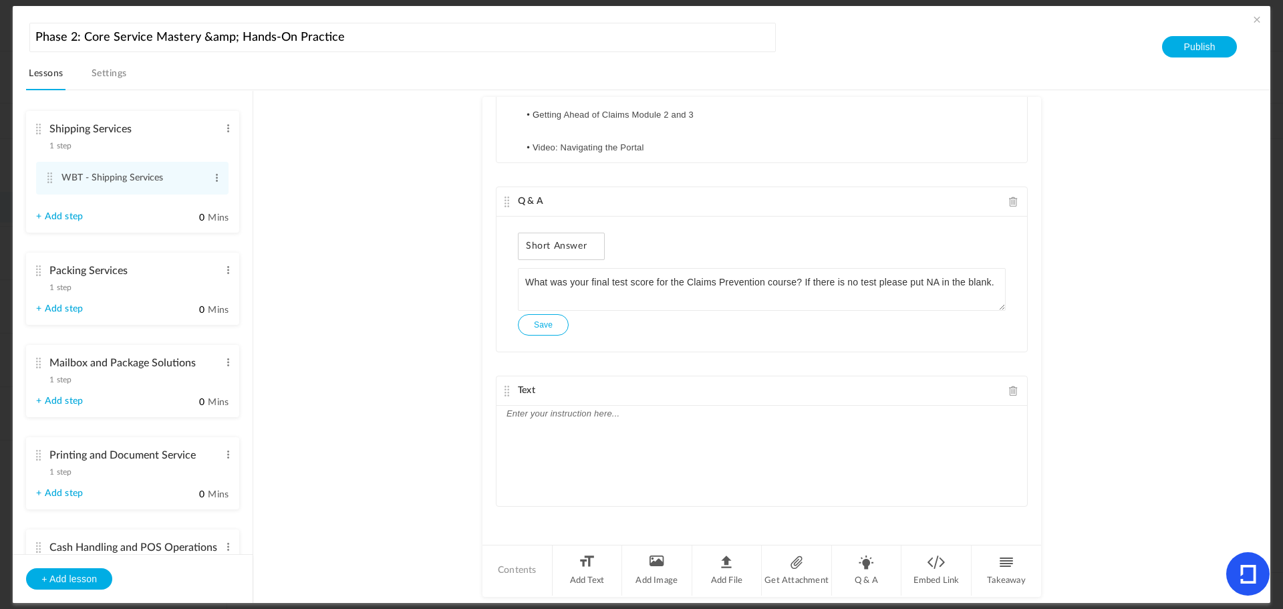
click at [690, 435] on div at bounding box center [762, 456] width 531 height 100
click at [829, 428] on div "Mastering Shipping Conversations" at bounding box center [762, 456] width 531 height 100
click at [509, 430] on p "This Web-Based Training will provide you with insightful techniques to deliver …" at bounding box center [762, 438] width 511 height 32
click at [507, 413] on p "Mastering Shipping Conversations" at bounding box center [762, 414] width 511 height 16
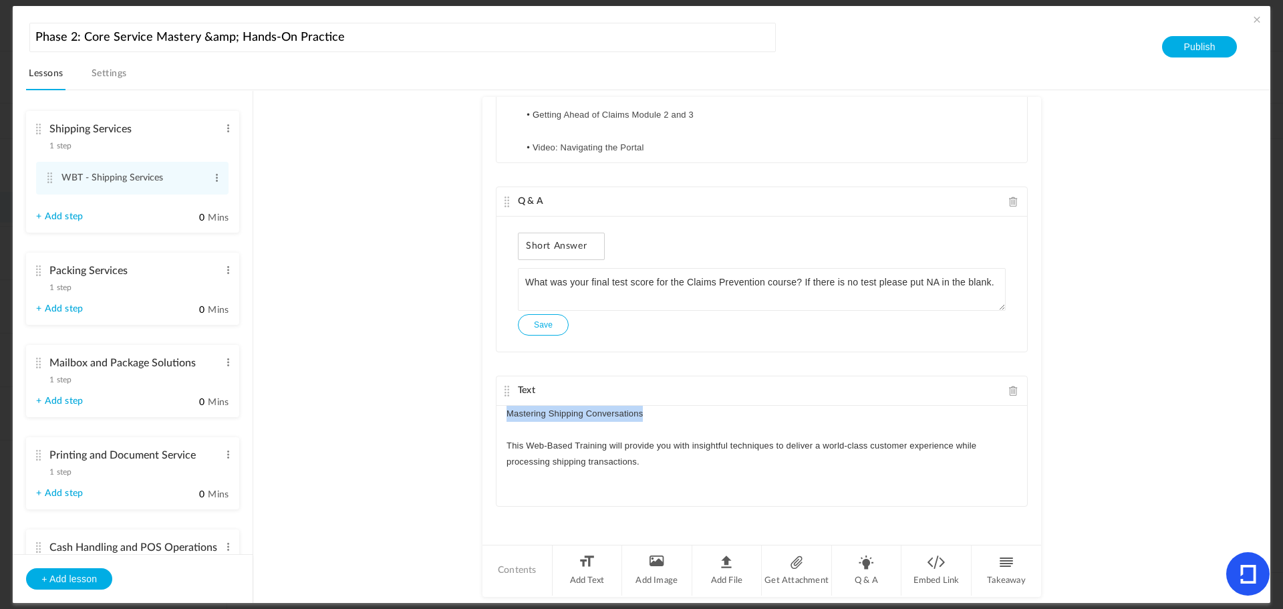
drag, startPoint x: 646, startPoint y: 413, endPoint x: 473, endPoint y: 420, distance: 173.2
click at [475, 419] on au-course-substep "Text Introduction to the Counter Manifest System (CMS) T his training instructs…" at bounding box center [761, 346] width 985 height 513
click at [1121, 429] on au-course-substep "Text Introduction to the Counter Manifest System (CMS) T his training instructs…" at bounding box center [761, 346] width 985 height 513
click at [678, 453] on p "This Web-Based Training will provide you with insightful techniques to deliver …" at bounding box center [762, 454] width 511 height 32
click at [665, 458] on p "This Web-Based Training will provide you with insightful techniques to deliver …" at bounding box center [762, 454] width 511 height 32
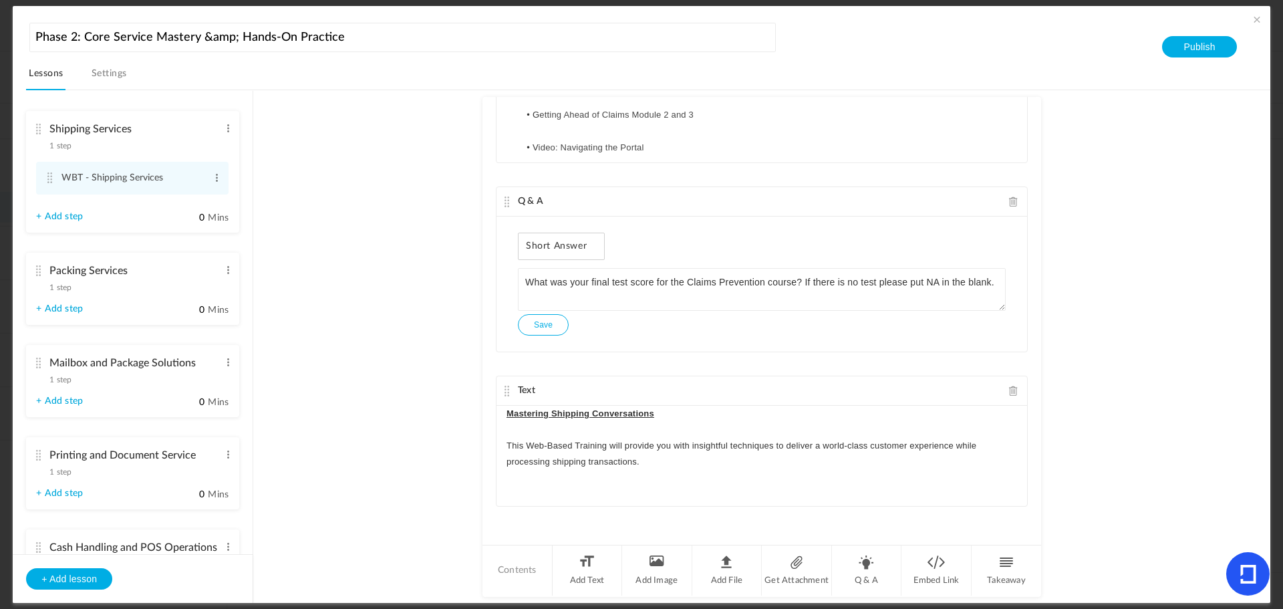
scroll to position [0, 0]
drag, startPoint x: 595, startPoint y: 475, endPoint x: 483, endPoint y: 476, distance: 112.3
click at [488, 475] on div "Text Introduction to the Counter Manifest System (CMS) T his training instructs…" at bounding box center [762, 320] width 559 height 446
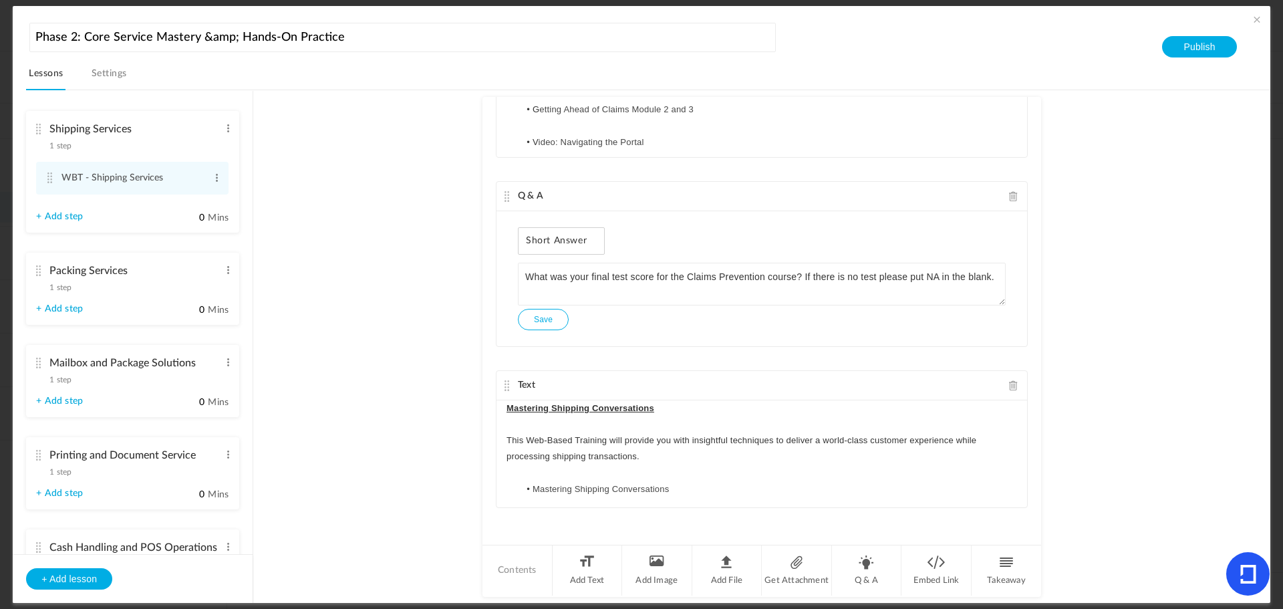
scroll to position [934, 0]
click at [694, 282] on textarea "What was your final test score for the Claims Prevention course? If there is no…" at bounding box center [762, 282] width 488 height 43
click at [875, 560] on li "Q & A" at bounding box center [867, 570] width 70 height 50
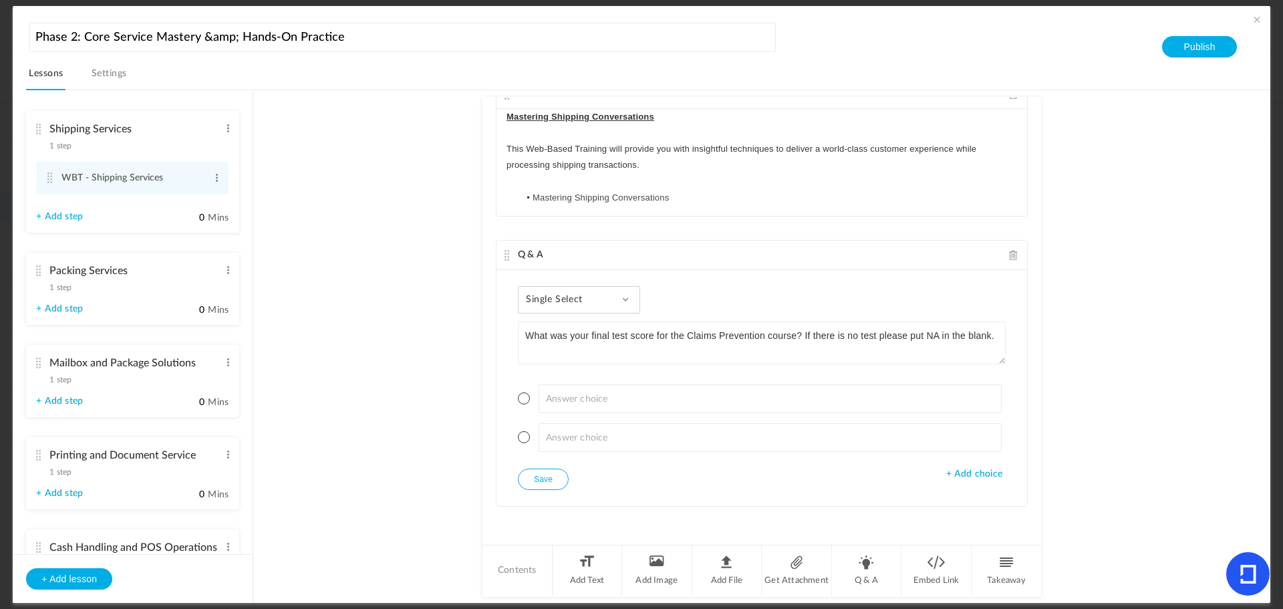
click at [587, 301] on span "Single Select" at bounding box center [559, 299] width 67 height 11
click at [573, 406] on link "Paragraph Answer" at bounding box center [590, 410] width 126 height 25
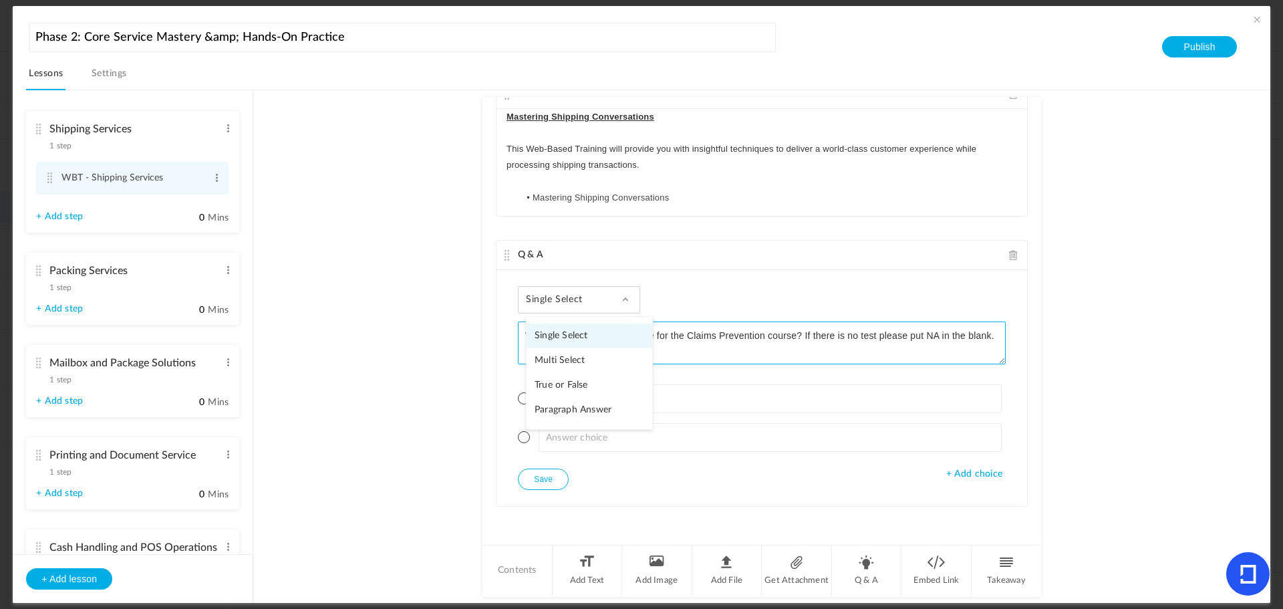
scroll to position [1150, 0]
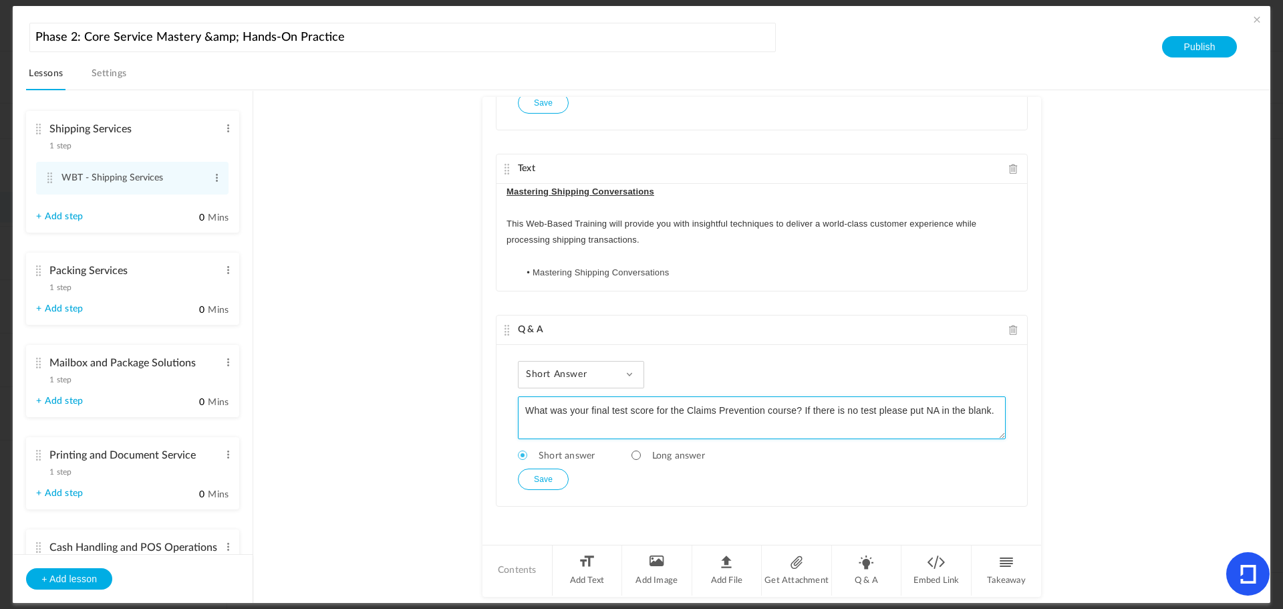
drag, startPoint x: 764, startPoint y: 410, endPoint x: 687, endPoint y: 408, distance: 76.9
click at [687, 408] on textarea "What was your final test score for the Claims Prevention course? If there is no…" at bounding box center [762, 417] width 488 height 43
type textarea "What was your final test score for the Mastering Shipping Conversations course?…"
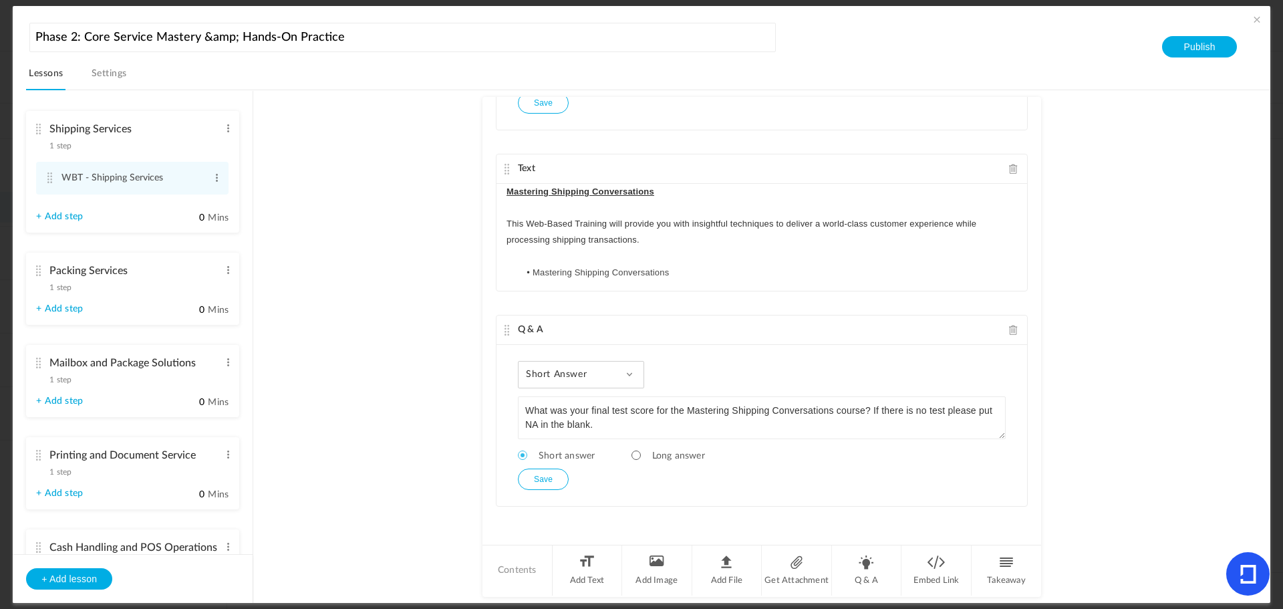
click at [541, 478] on button "Save" at bounding box center [543, 479] width 51 height 21
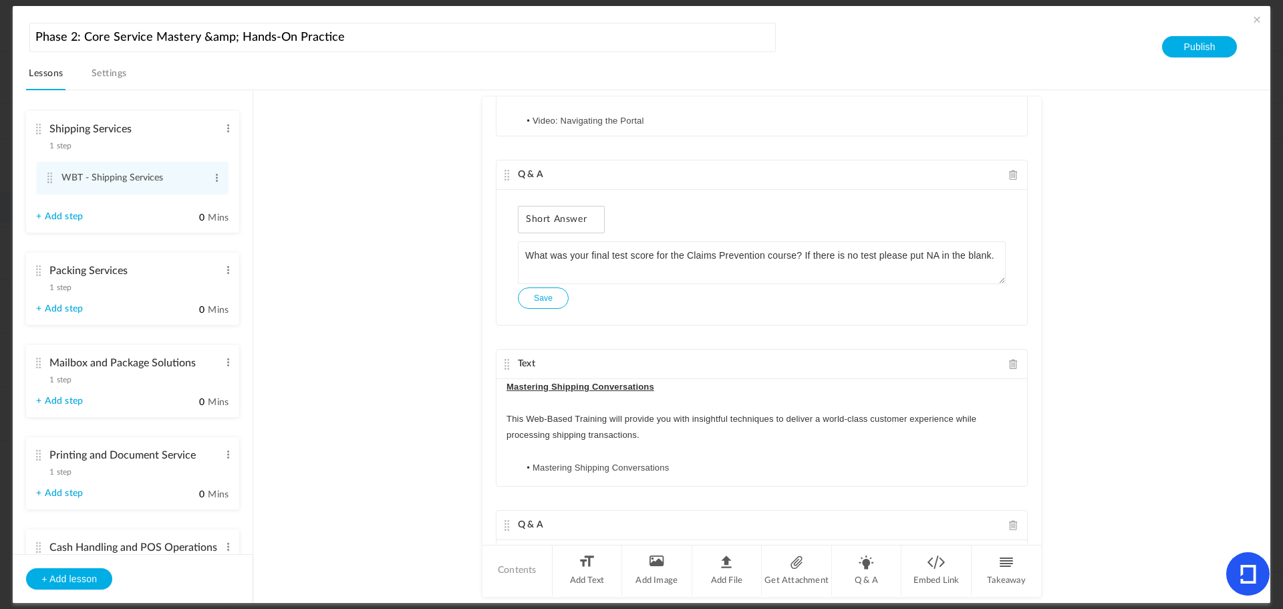
scroll to position [923, 0]
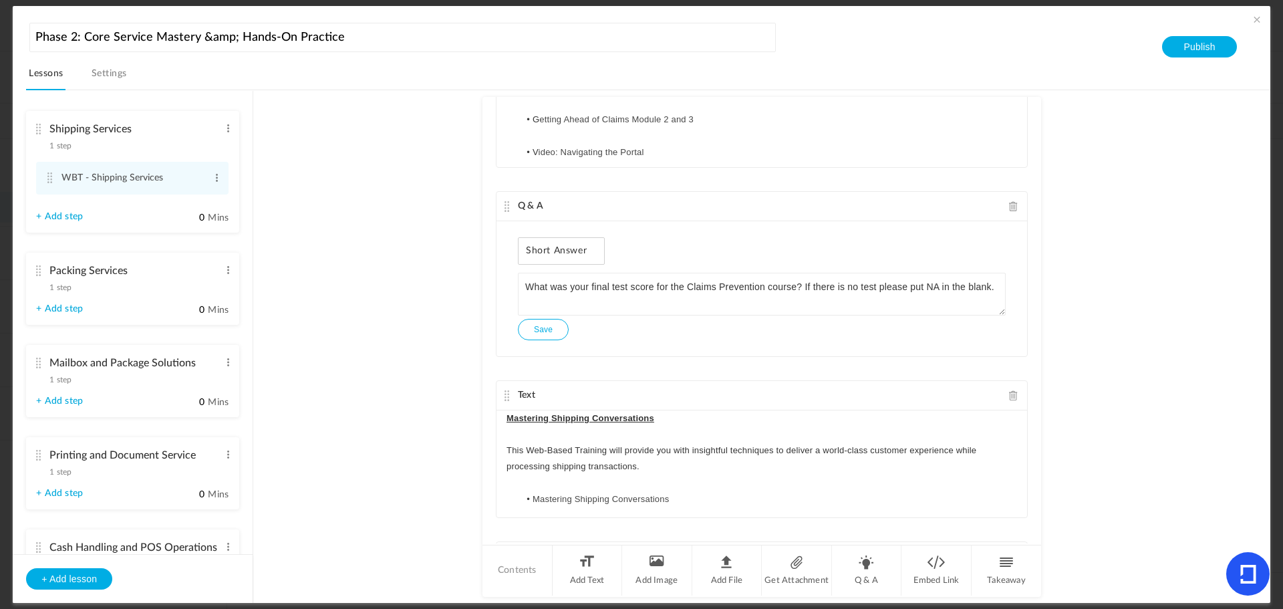
drag, startPoint x: 494, startPoint y: 397, endPoint x: 502, endPoint y: 392, distance: 9.6
click at [497, 397] on div "Text" at bounding box center [762, 395] width 531 height 29
click at [503, 392] on cite at bounding box center [507, 395] width 9 height 11
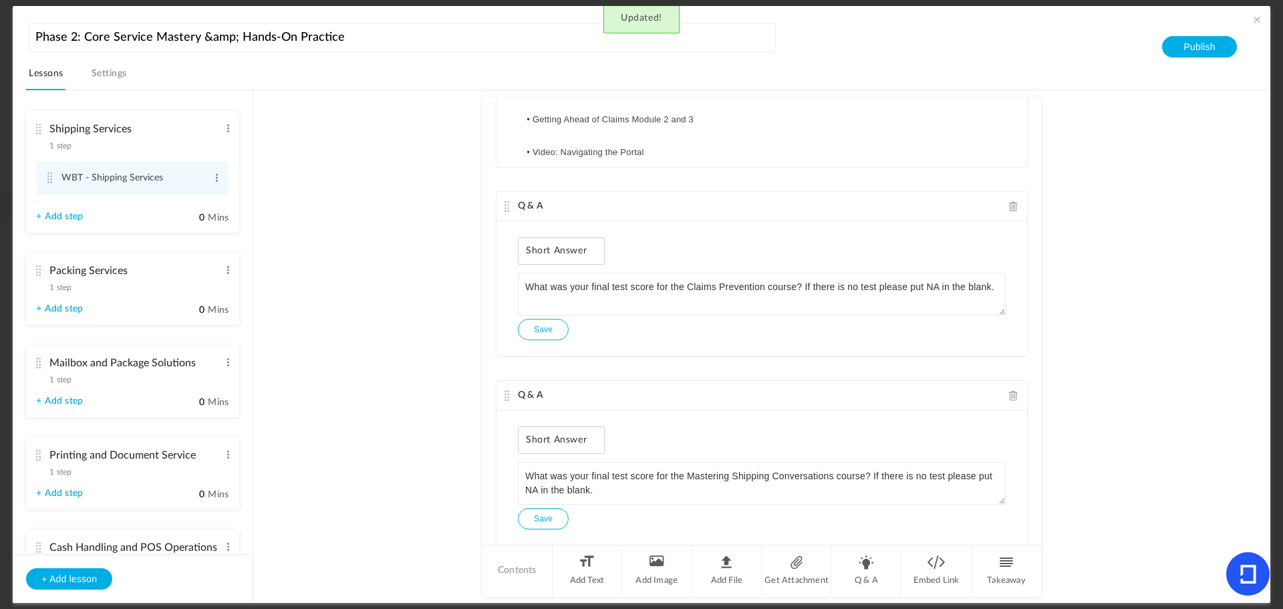
scroll to position [981, 0]
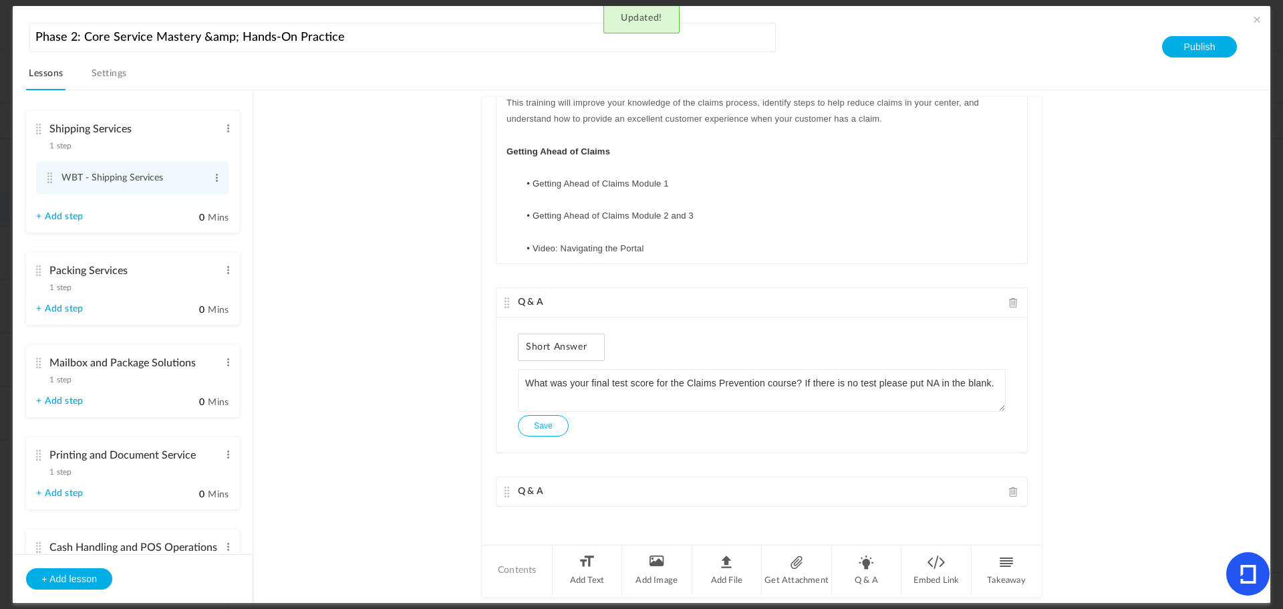
drag, startPoint x: 504, startPoint y: 398, endPoint x: 472, endPoint y: 441, distance: 53.5
click at [469, 438] on au-course-substep "Text Introduction to the Counter Manifest System (CMS) T his training instructs…" at bounding box center [761, 346] width 985 height 513
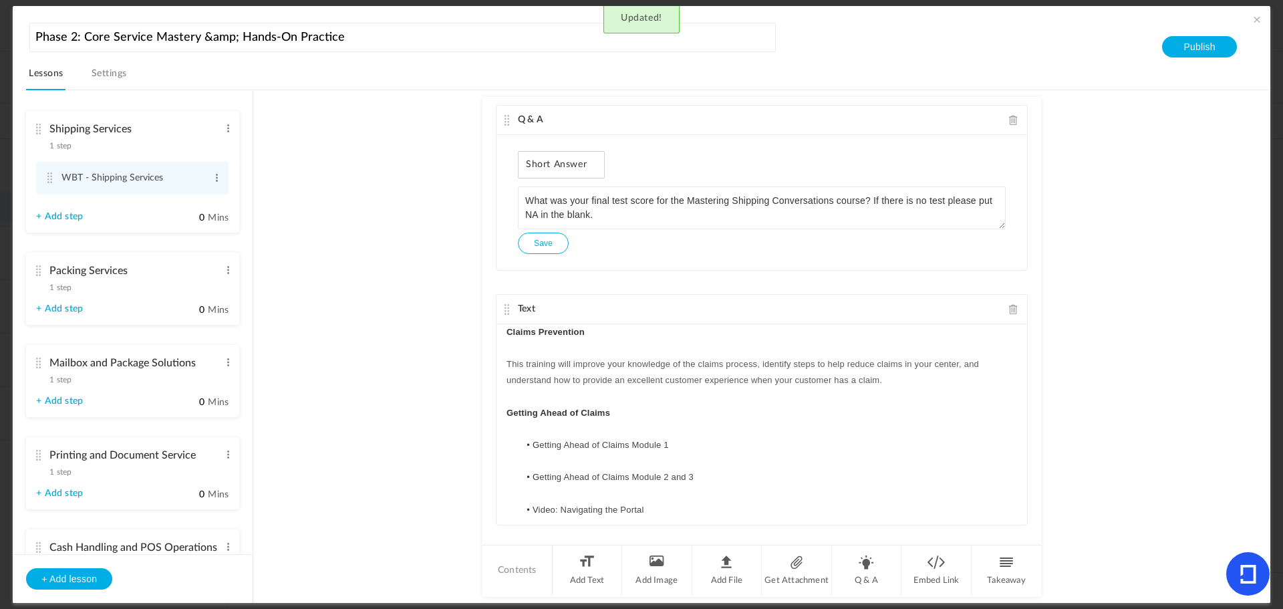
scroll to position [716, 0]
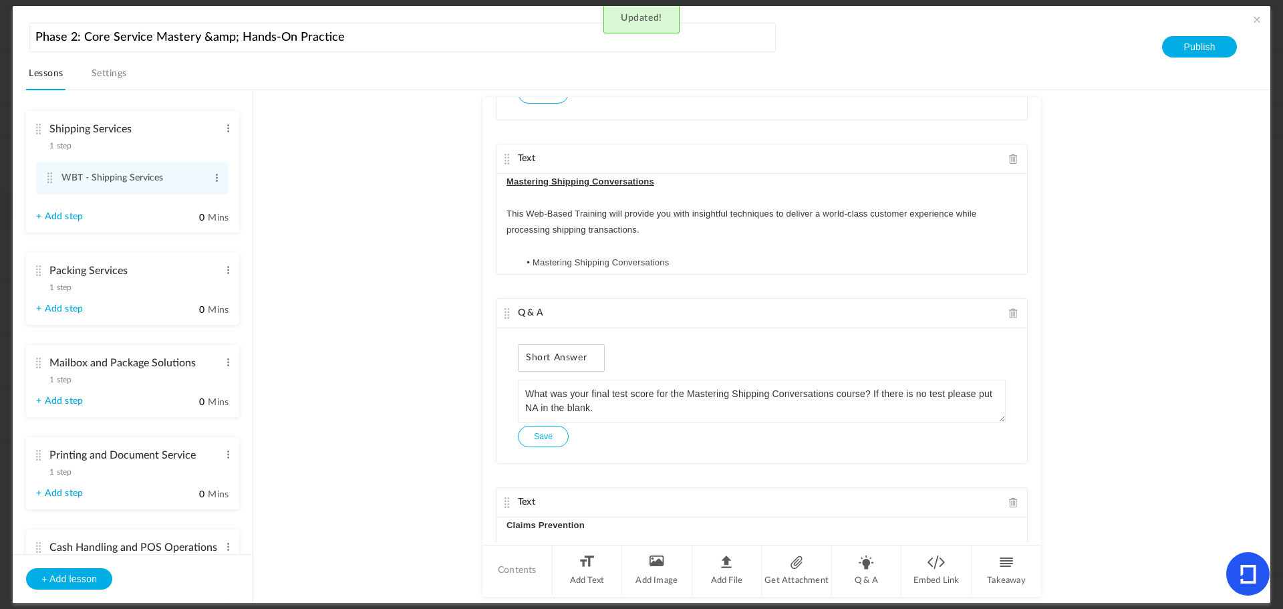
click at [1250, 17] on span at bounding box center [1256, 19] width 13 height 13
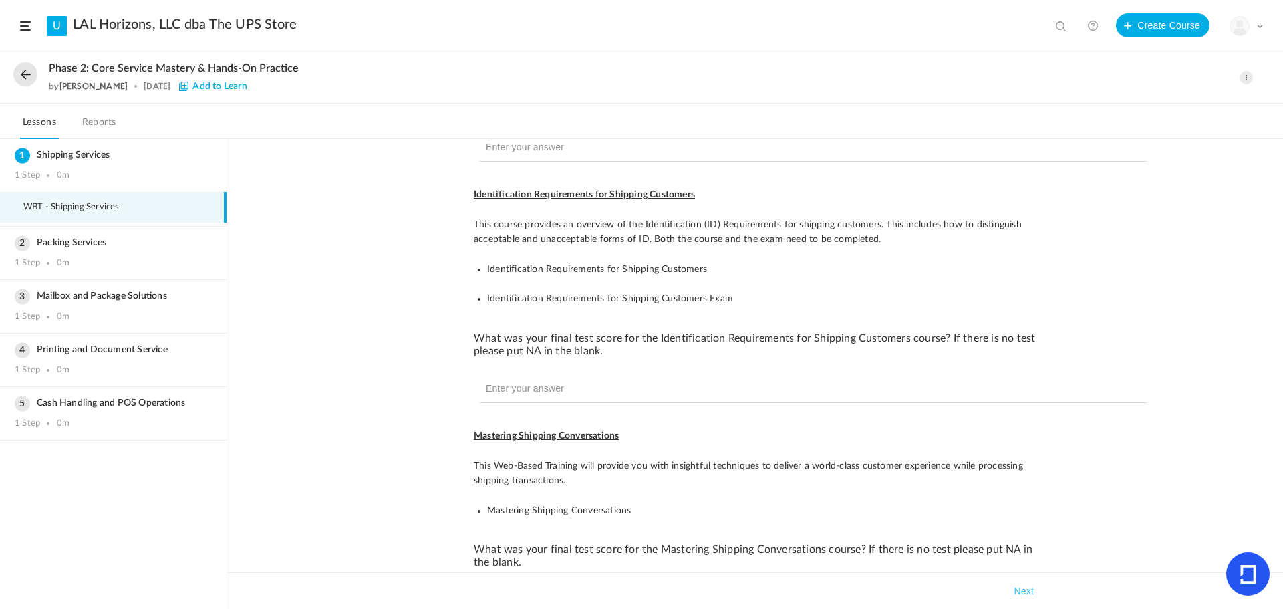
scroll to position [0, 0]
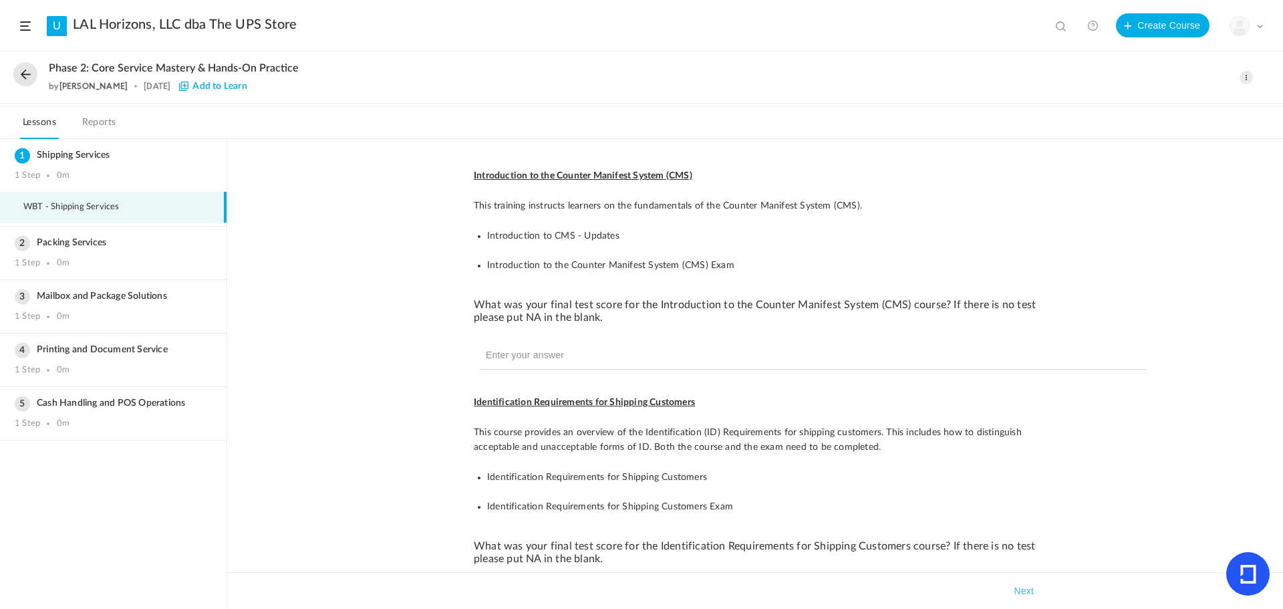
drag, startPoint x: 245, startPoint y: 426, endPoint x: 255, endPoint y: 427, distance: 10.0
click at [245, 426] on div "Introduction to the Counter Manifest System (CMS) T his training instructs lear…" at bounding box center [755, 374] width 1056 height 470
click at [1246, 81] on span at bounding box center [1246, 77] width 13 height 13
click at [1171, 112] on link "Edit" at bounding box center [1190, 107] width 126 height 25
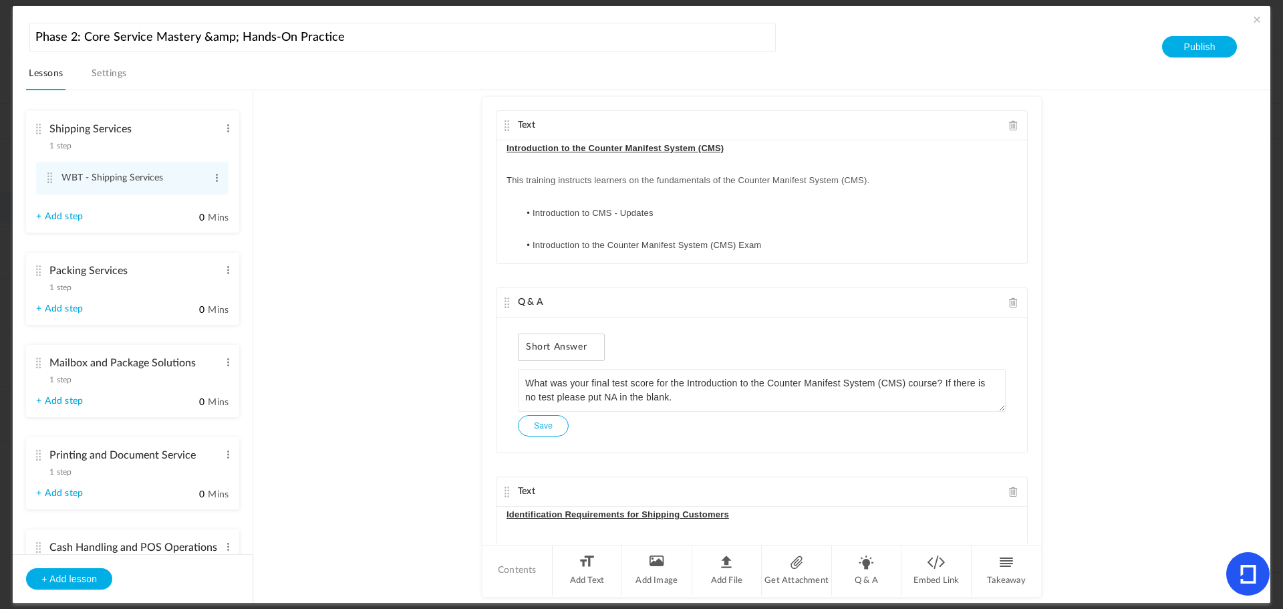
click at [53, 215] on link "+ Add step" at bounding box center [59, 216] width 47 height 11
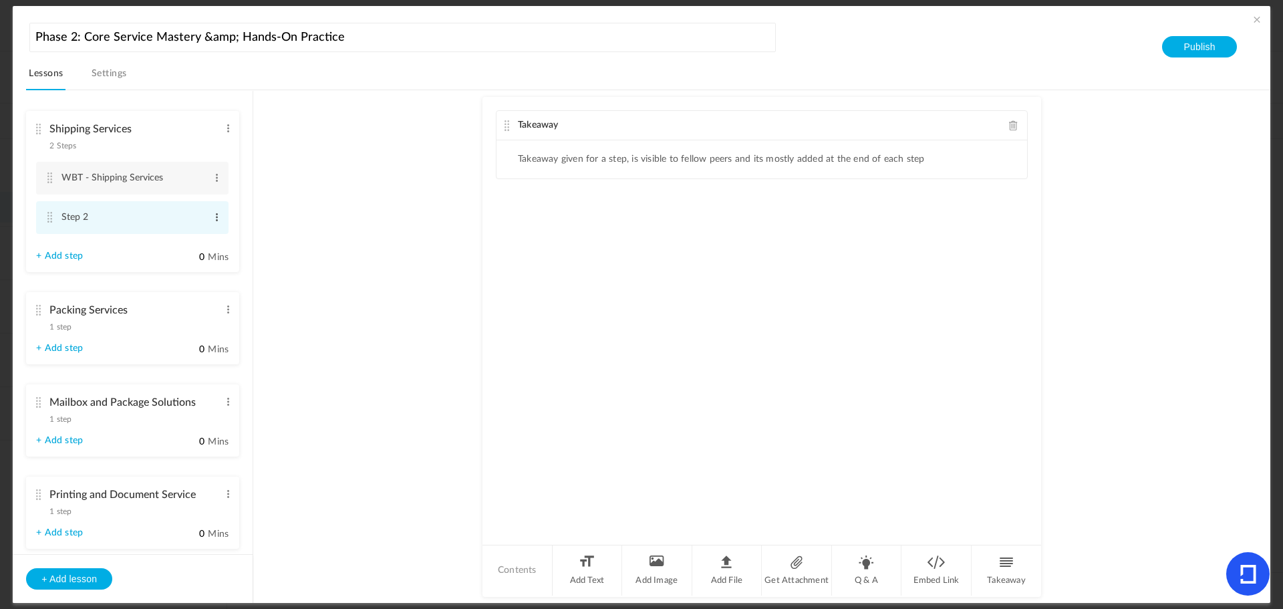
click at [212, 217] on span at bounding box center [217, 217] width 10 height 13
click at [184, 235] on link "Edit" at bounding box center [195, 239] width 52 height 16
type input "S"
type input "Introduction to CMS"
click at [321, 260] on au-course-substep "Takeaway Takeaway given for a step, is visible to fellow peers and its mostly a…" at bounding box center [761, 346] width 985 height 513
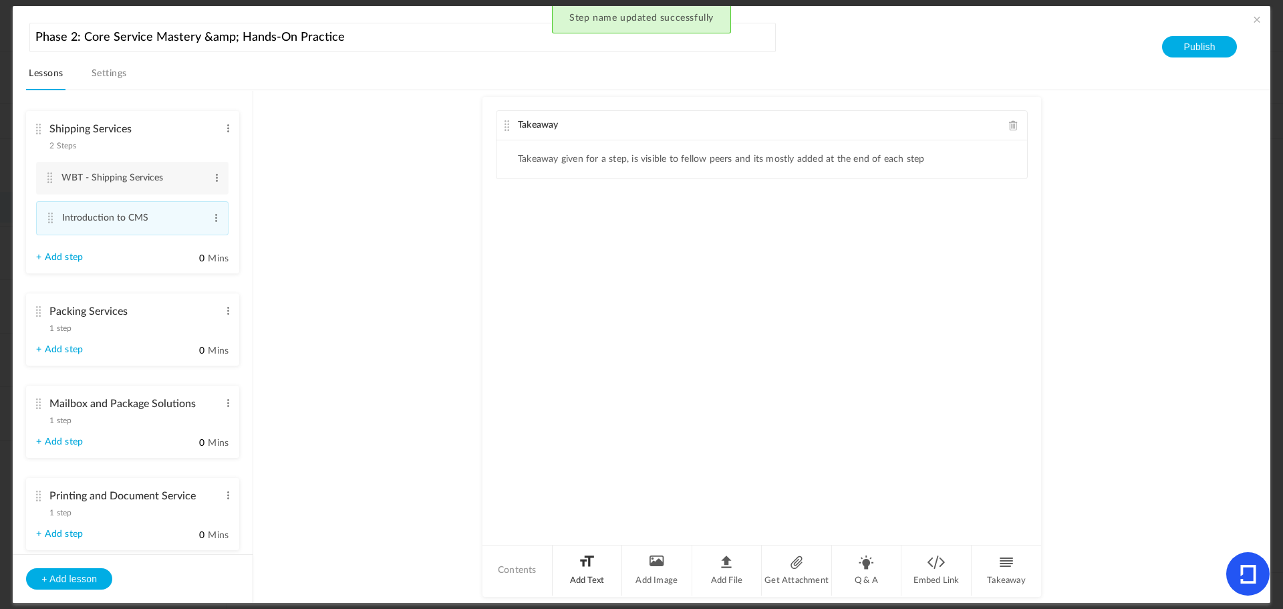
click at [586, 581] on li "Add Text" at bounding box center [588, 570] width 70 height 50
click at [51, 254] on link "+ Add step" at bounding box center [59, 256] width 47 height 11
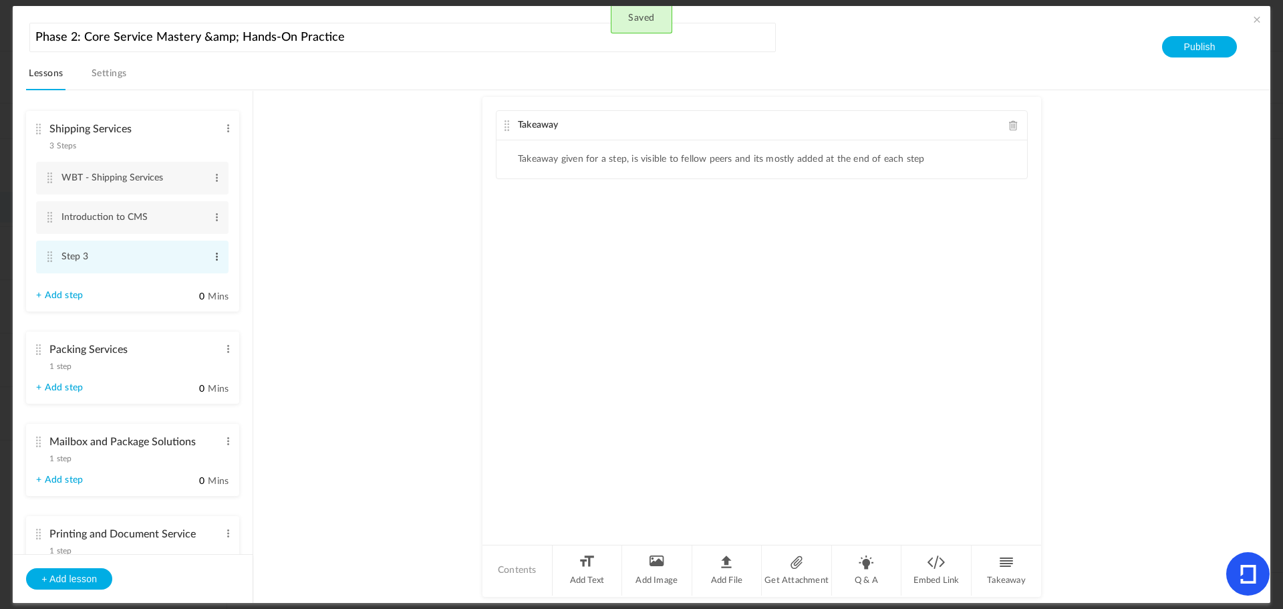
click at [216, 255] on span at bounding box center [217, 256] width 10 height 13
click at [201, 275] on link "Edit" at bounding box center [195, 279] width 52 height 16
type input "S"
type input "Counter Manifest System (CMS)"
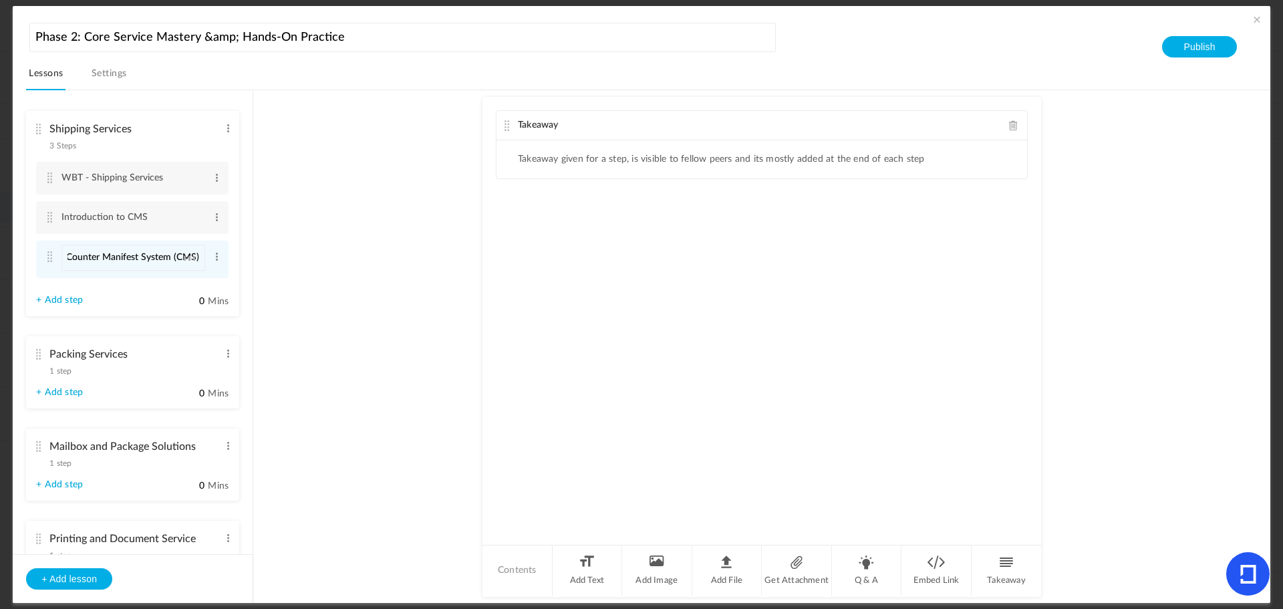
click at [328, 269] on au-course-substep "Takeaway Takeaway given for a step, is visible to fellow peers and its mostly a…" at bounding box center [761, 346] width 985 height 513
click at [215, 217] on span at bounding box center [217, 217] width 10 height 13
click at [190, 252] on link "Delete" at bounding box center [195, 255] width 52 height 16
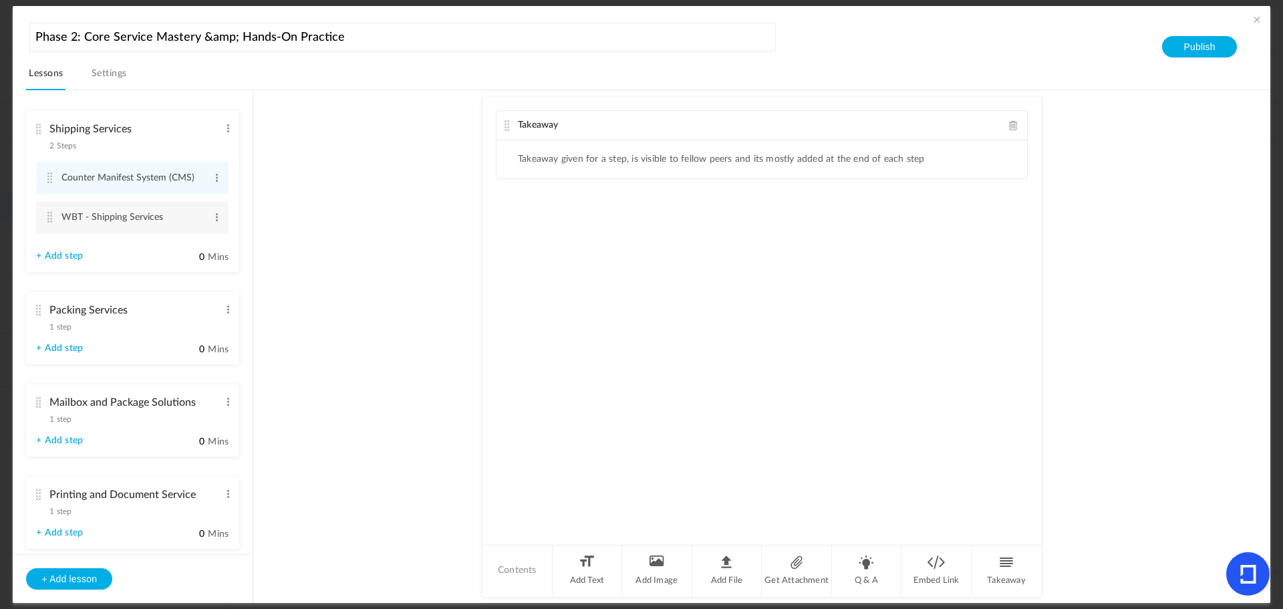
click at [1011, 127] on span at bounding box center [1013, 125] width 9 height 10
click at [577, 567] on li "Add Text" at bounding box center [588, 570] width 70 height 50
click at [606, 170] on div at bounding box center [762, 190] width 531 height 100
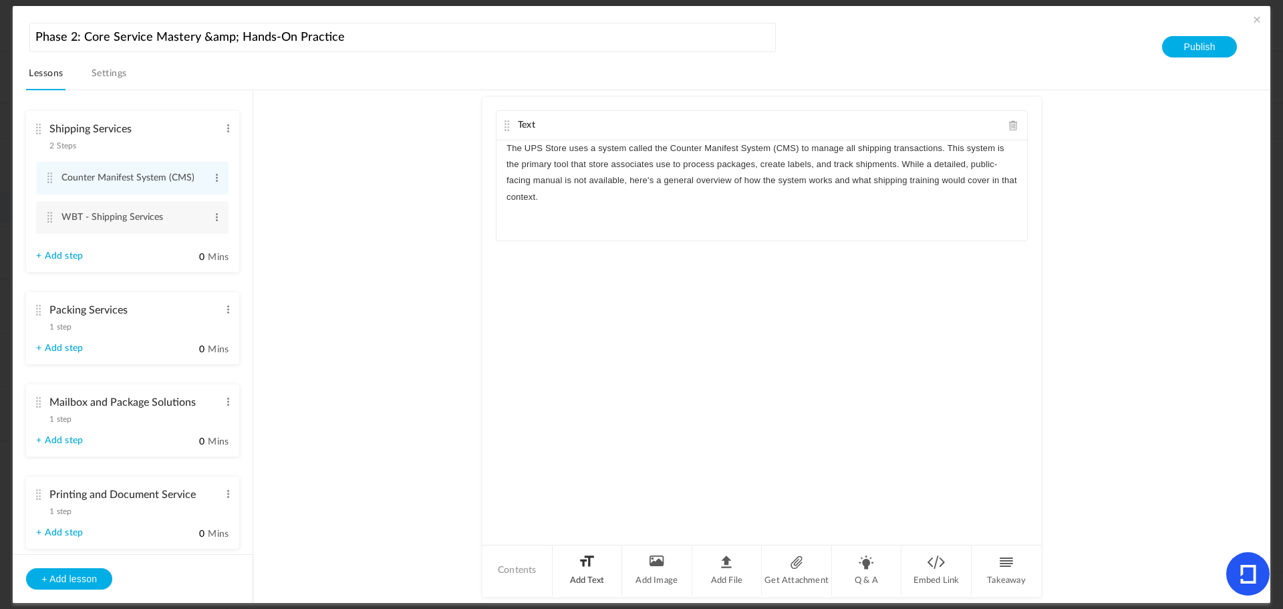
click at [588, 569] on li "Add Text" at bounding box center [588, 570] width 70 height 50
click at [557, 325] on div at bounding box center [762, 345] width 531 height 100
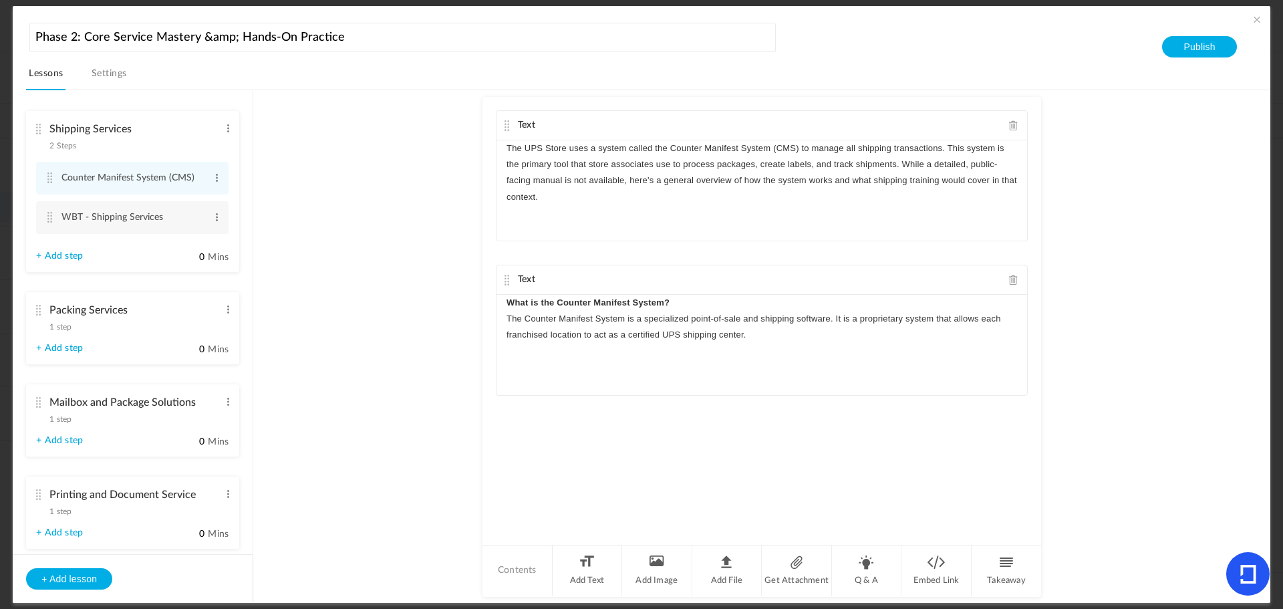
click at [697, 300] on p "What is the Counter Manifest System?" at bounding box center [762, 303] width 511 height 16
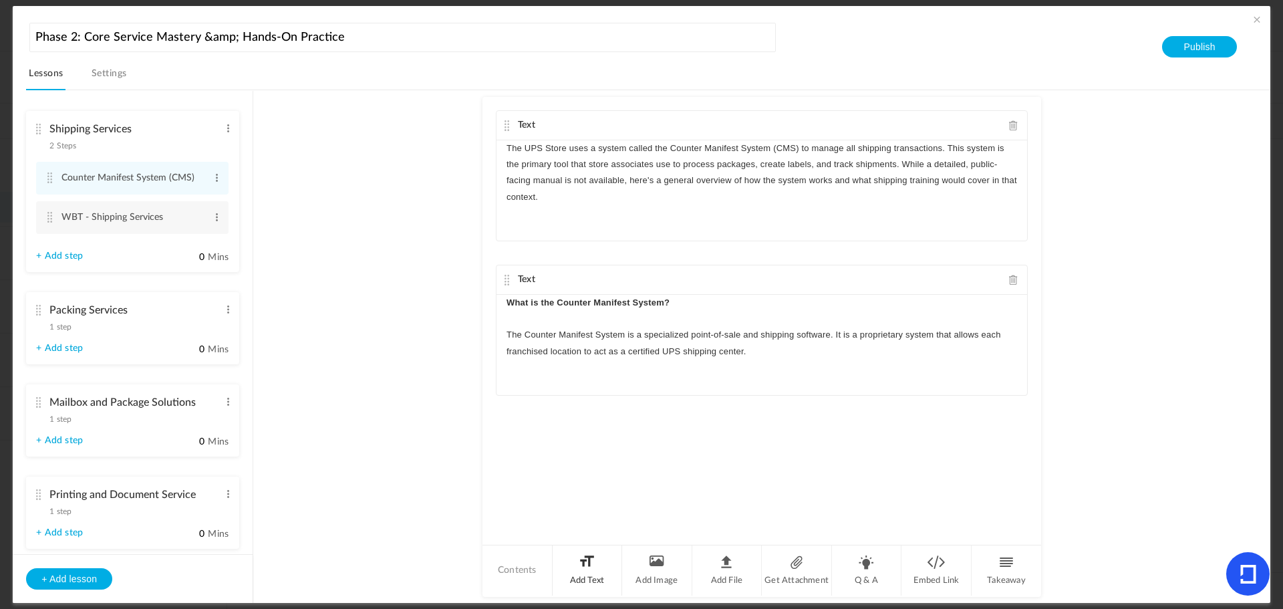
click at [581, 564] on li "Add Text" at bounding box center [588, 570] width 70 height 50
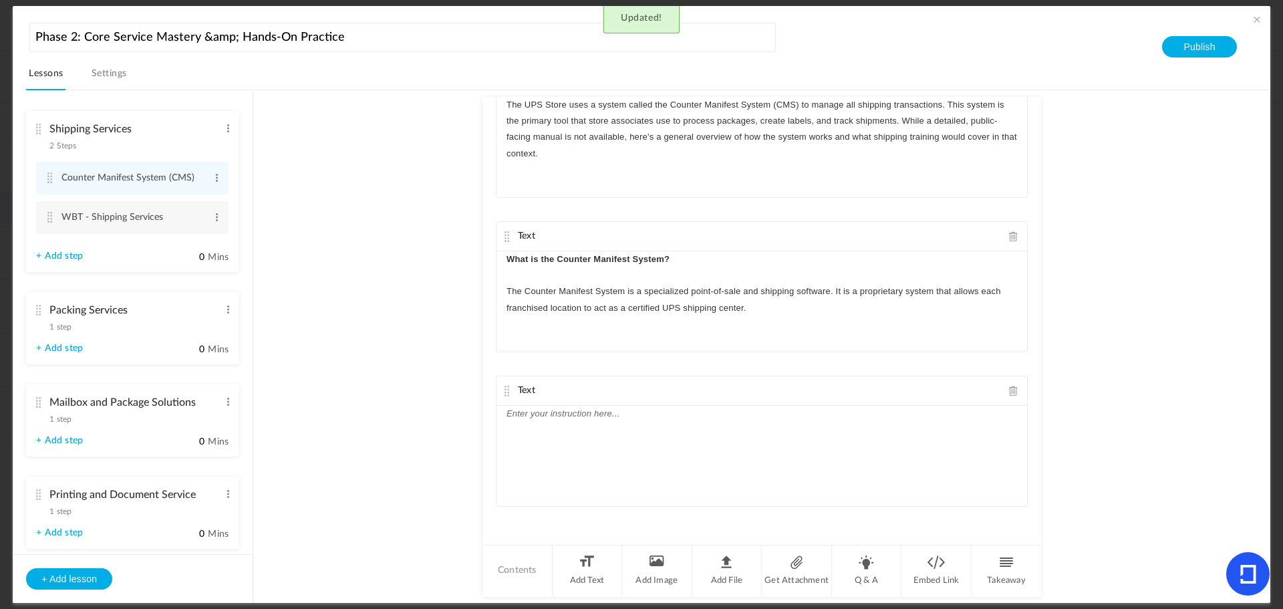
click at [549, 431] on div at bounding box center [762, 456] width 531 height 100
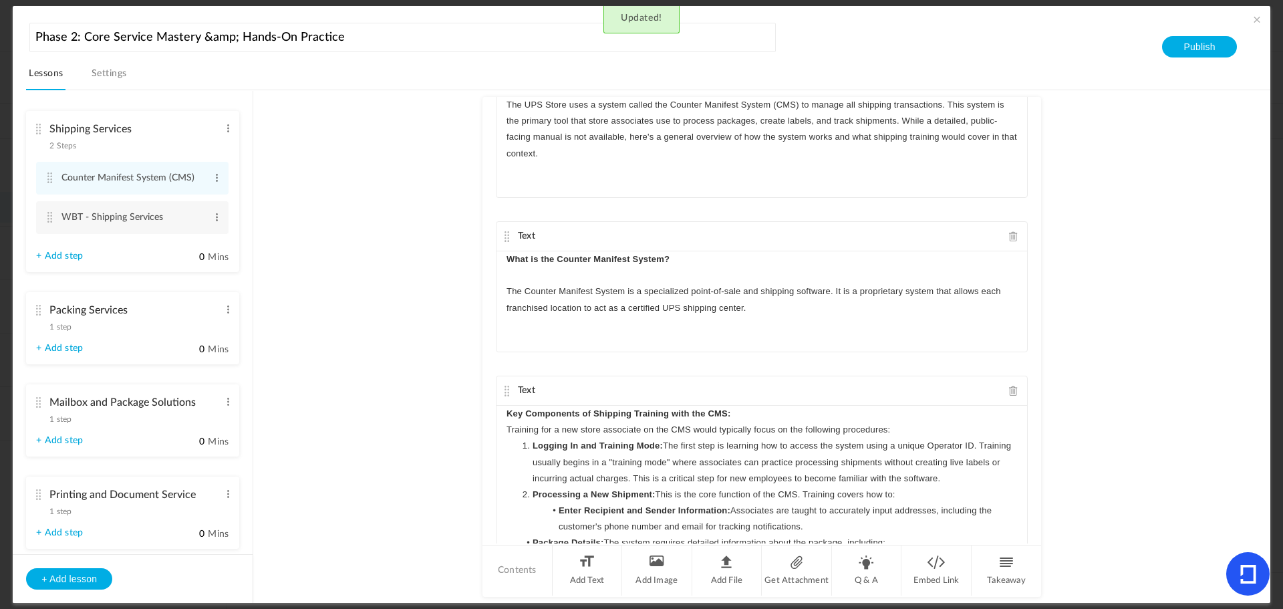
click at [745, 412] on p "Key Components of Shipping Training with the CMS:" at bounding box center [762, 414] width 511 height 16
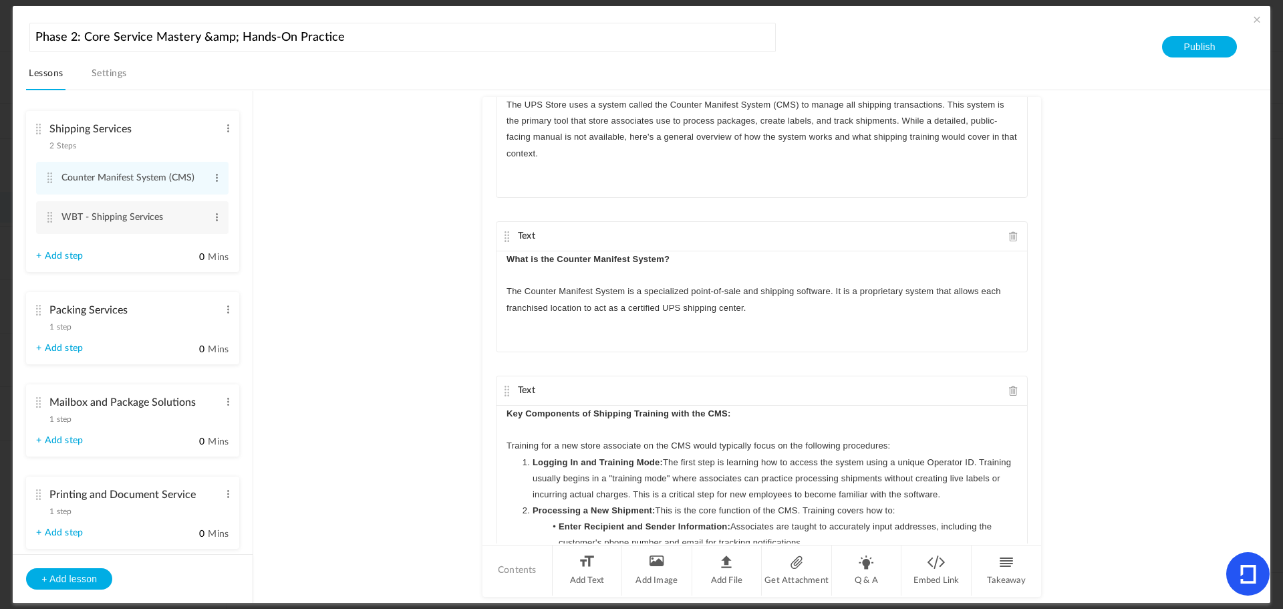
click at [903, 447] on p "Training for a new store associate on the CMS would typically focus on the foll…" at bounding box center [762, 446] width 511 height 16
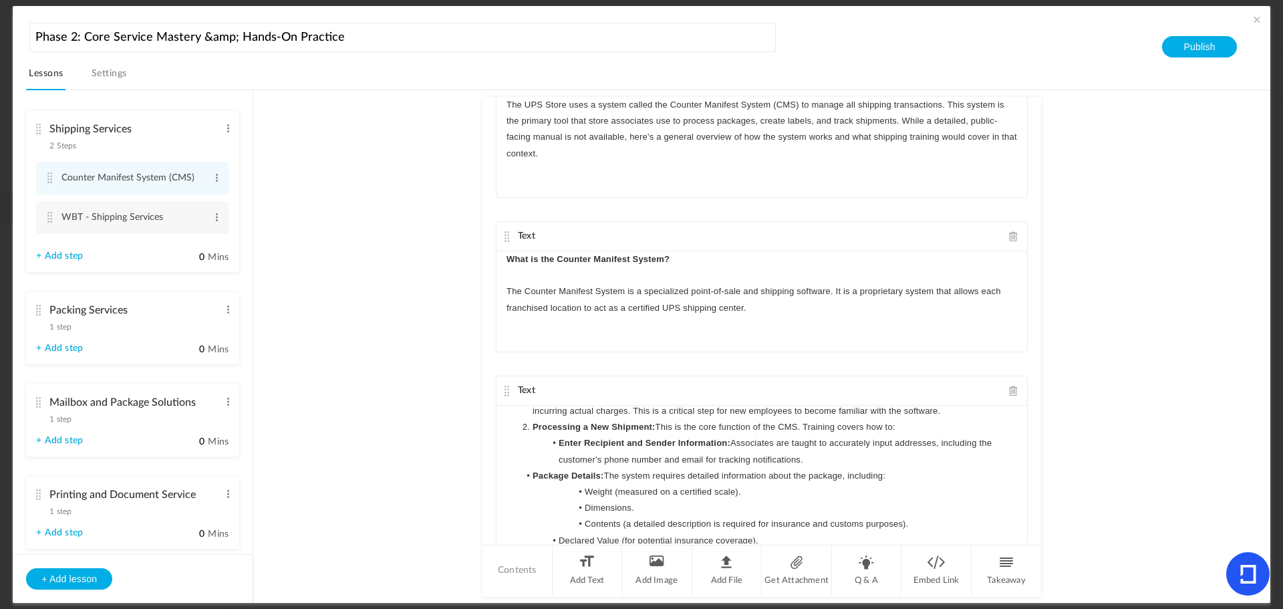
scroll to position [67, 0]
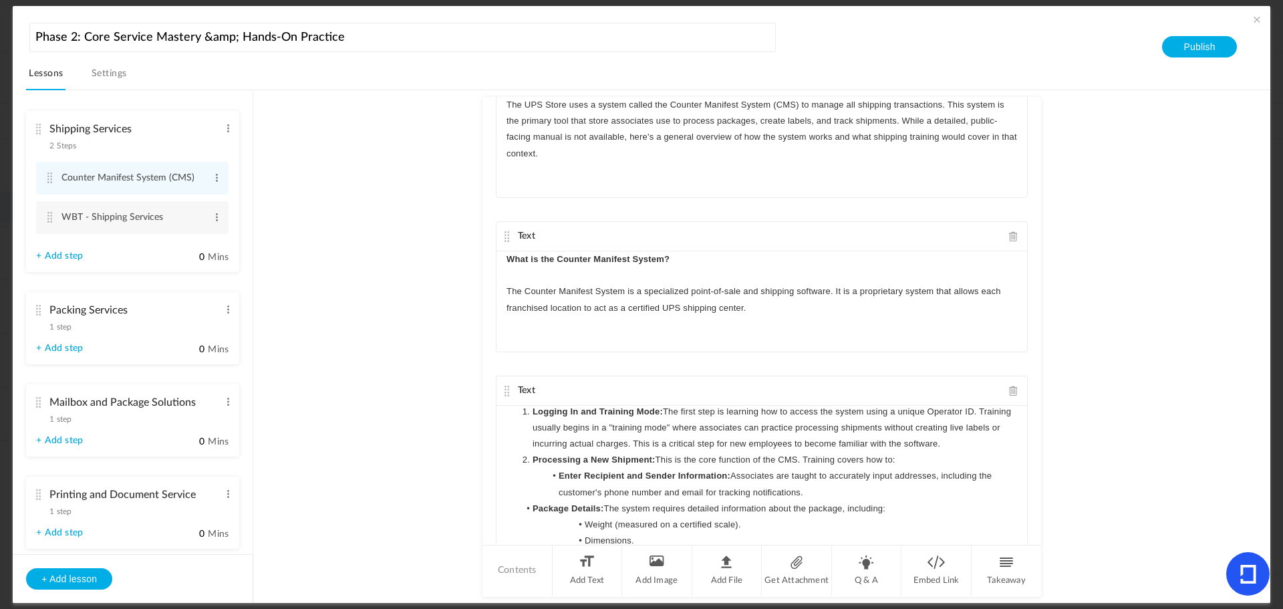
click at [533, 505] on strong "Package Details:" at bounding box center [569, 508] width 72 height 10
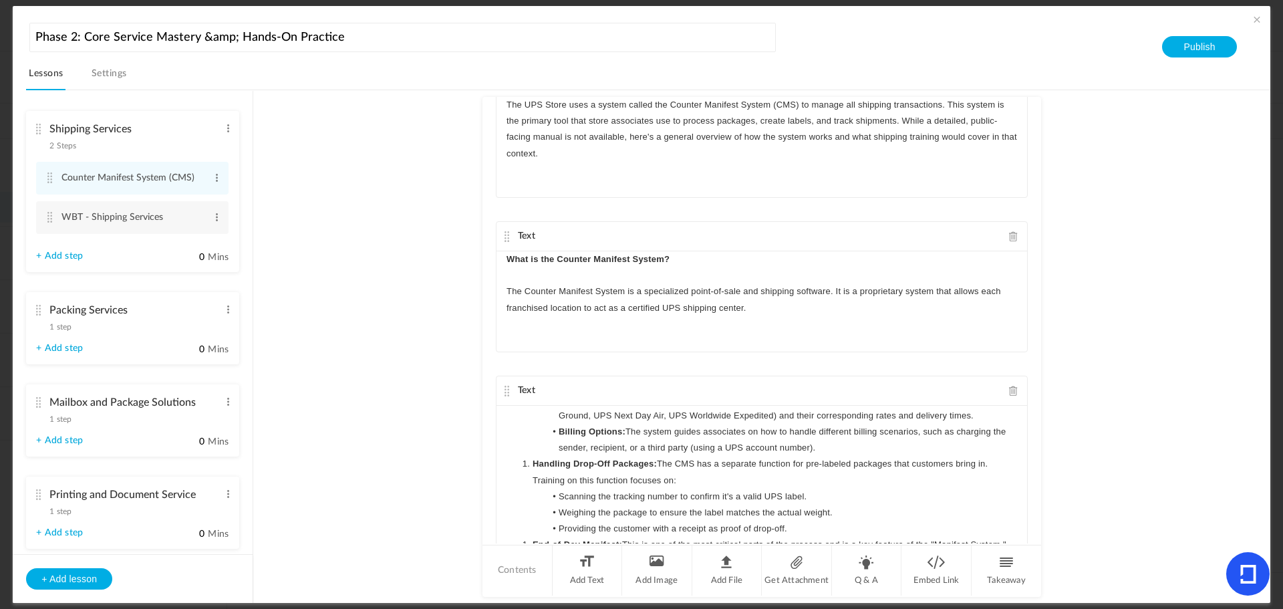
scroll to position [267, 0]
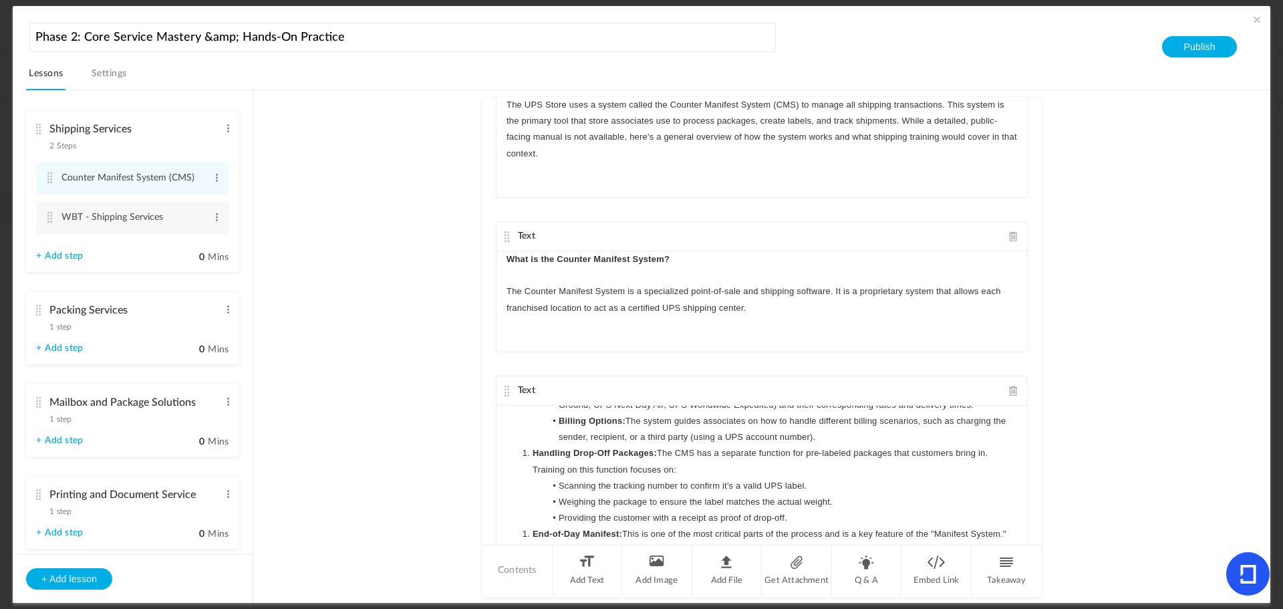
click at [746, 509] on li "Weighing the package to ensure the label matches the actual weight." at bounding box center [768, 502] width 498 height 16
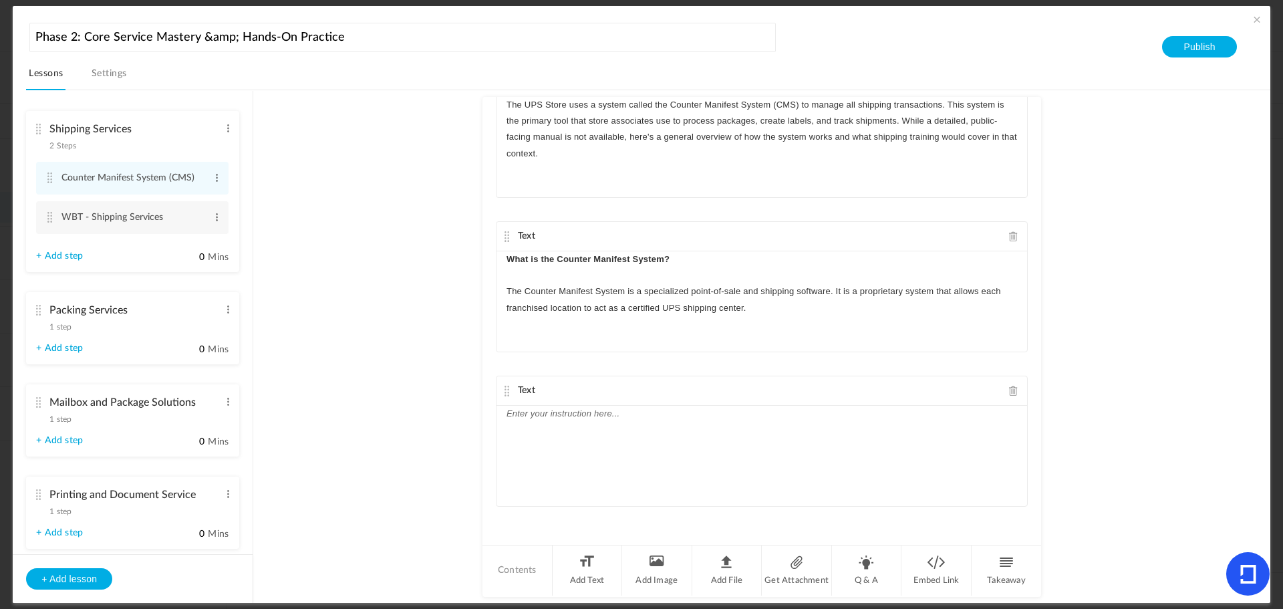
click at [487, 431] on div "Text The UPS Store uses a system called the Counter Manifest System (CMS) to ma…" at bounding box center [762, 320] width 559 height 446
click at [521, 429] on div at bounding box center [762, 456] width 531 height 100
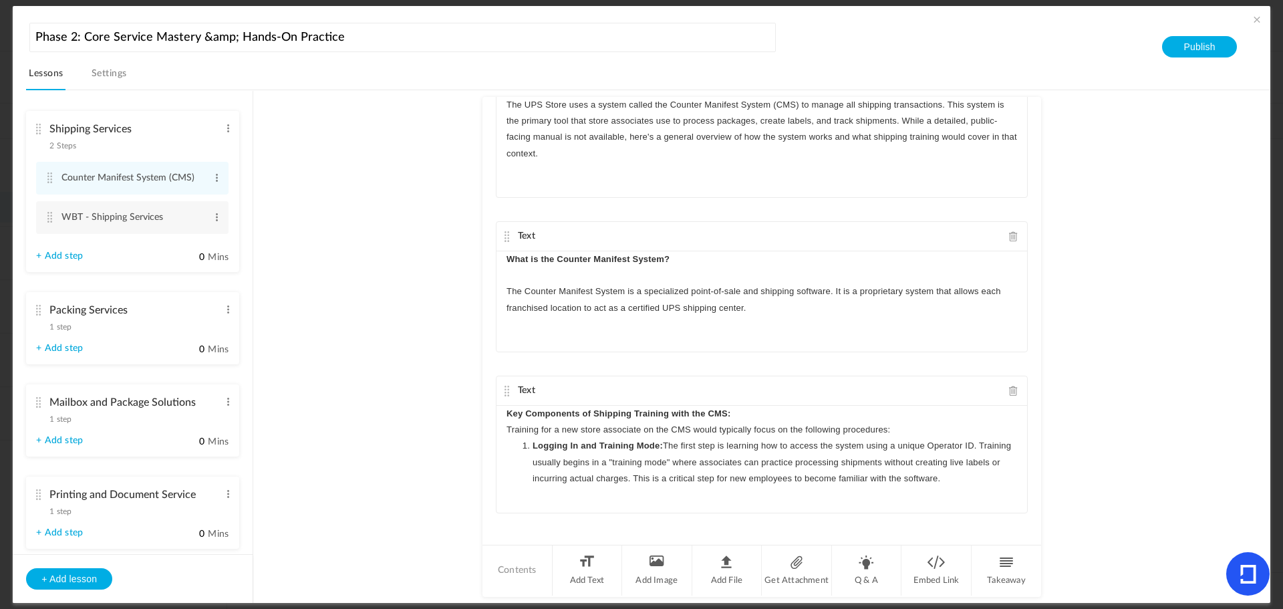
click at [752, 414] on p "Key Components of Shipping Training with the CMS:" at bounding box center [762, 414] width 511 height 16
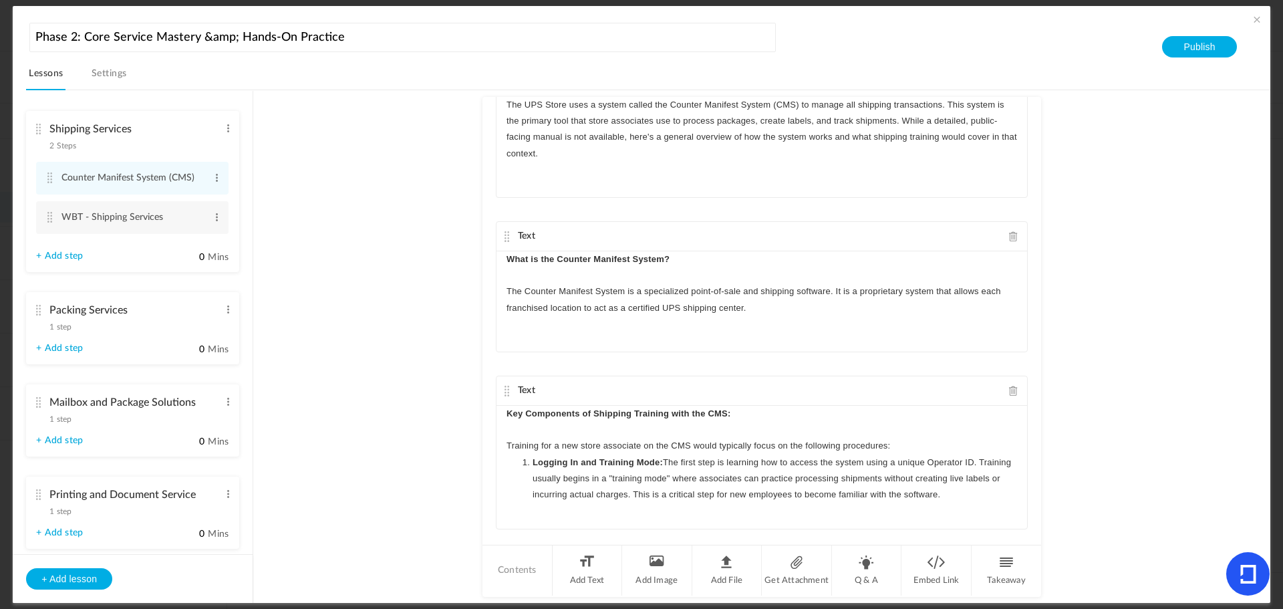
click at [920, 444] on p "Training for a new store associate on the CMS would typically focus on the foll…" at bounding box center [762, 446] width 511 height 16
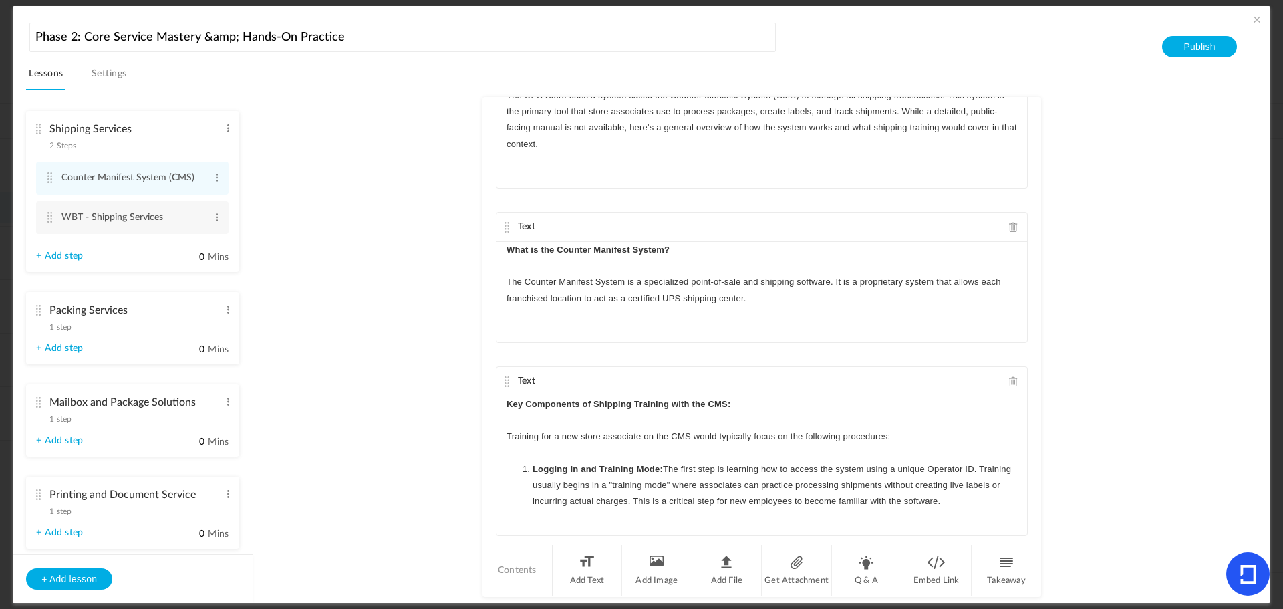
scroll to position [82, 0]
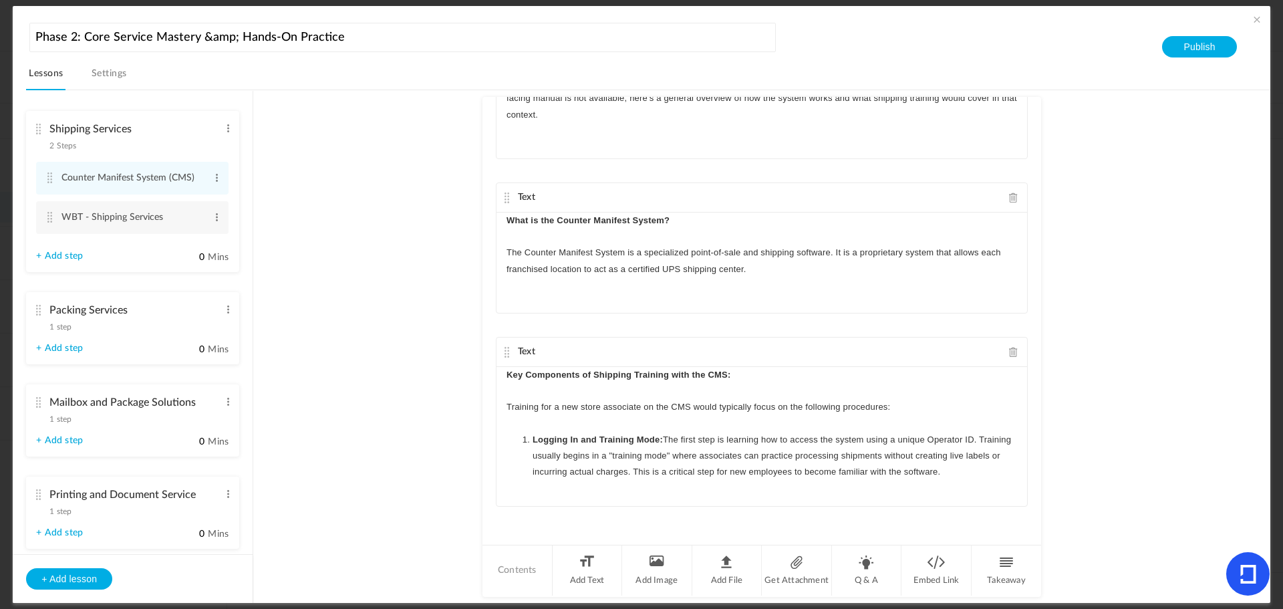
click at [529, 439] on li "Logging In and Training Mode: The first step is learning how to access the syst…" at bounding box center [768, 456] width 498 height 49
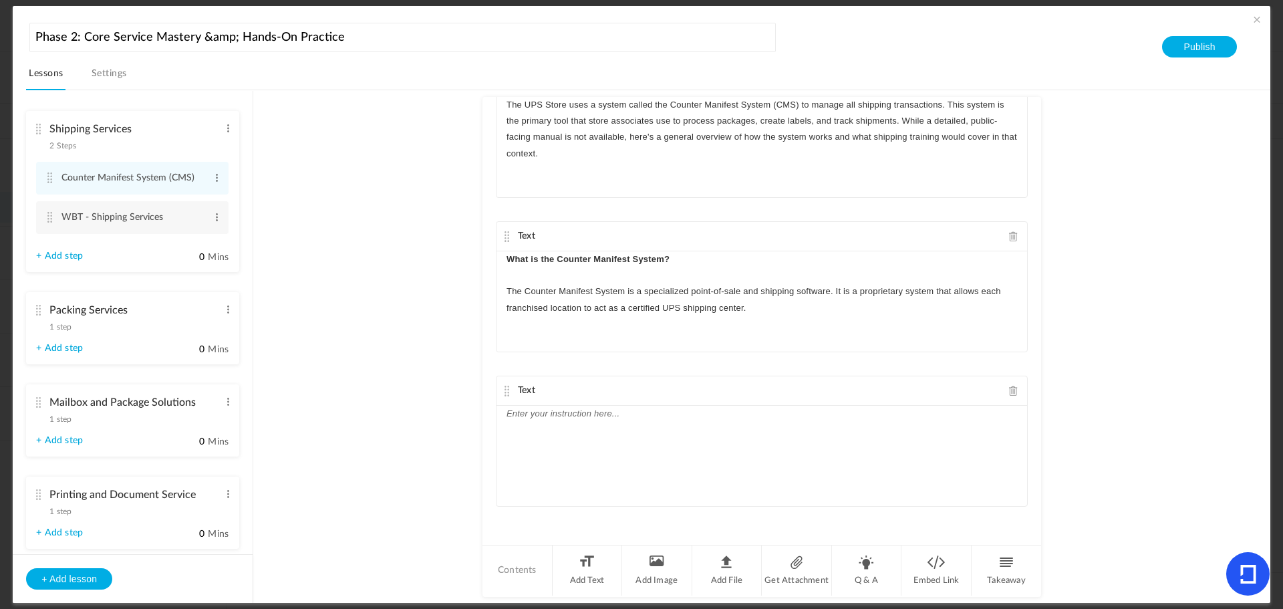
click at [668, 444] on div at bounding box center [762, 456] width 531 height 100
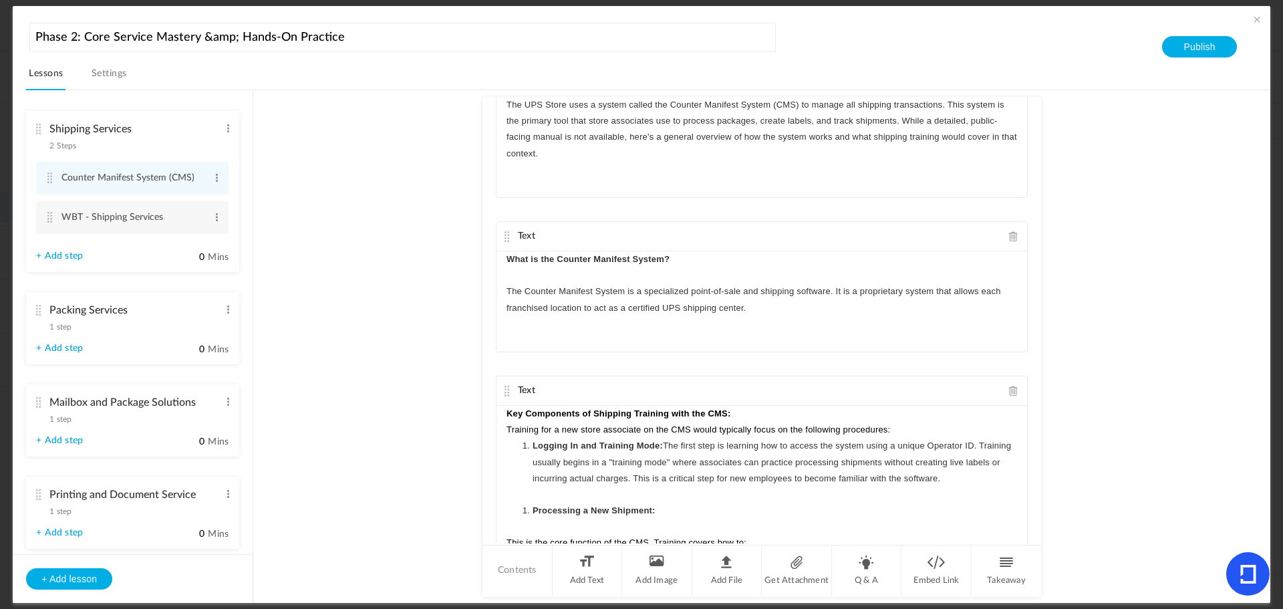
click at [776, 416] on p "Key Components of Shipping Training with the CMS:" at bounding box center [762, 414] width 511 height 16
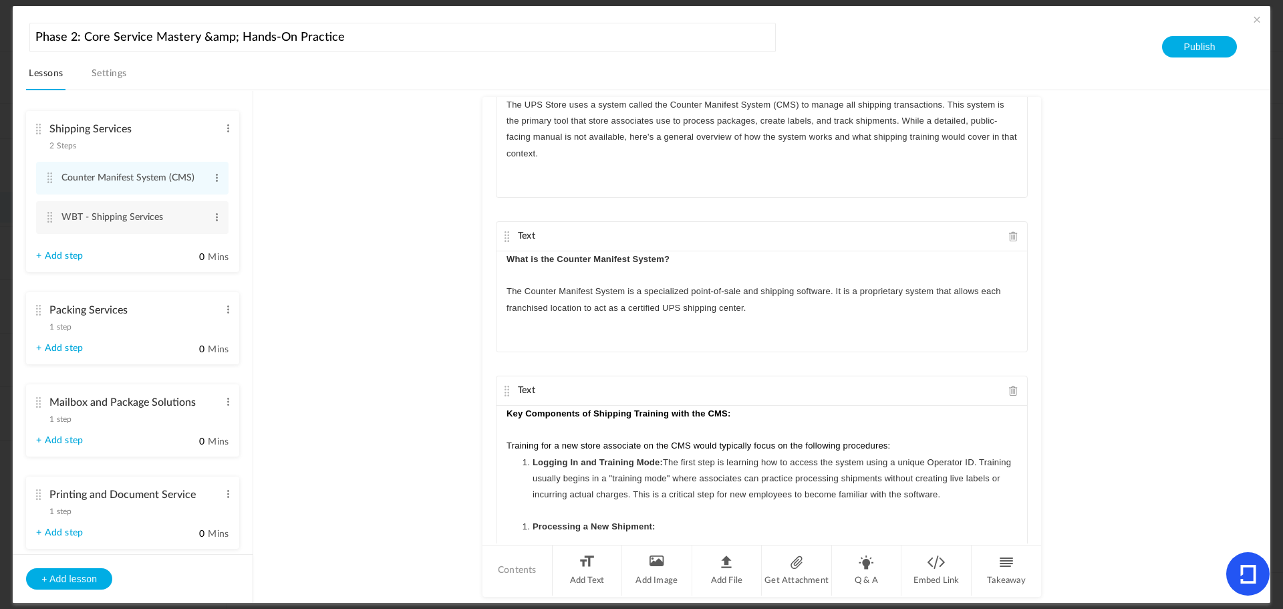
click at [899, 447] on p "Training for a new store associate on the CMS would typically focus on the foll…" at bounding box center [762, 446] width 511 height 16
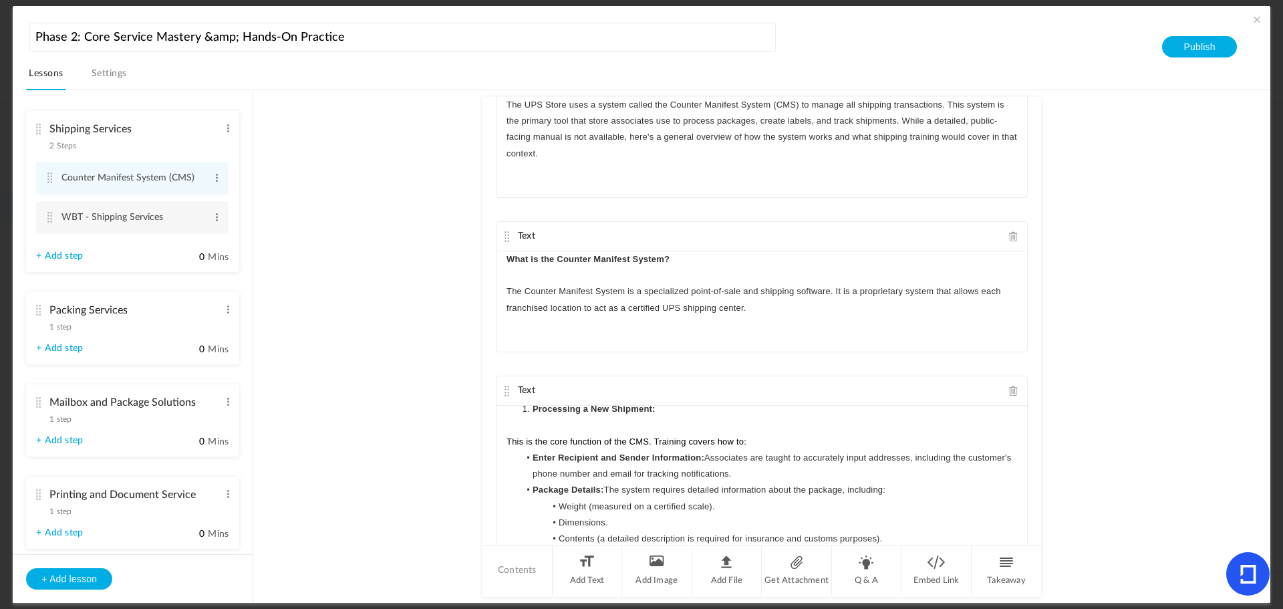
scroll to position [67, 0]
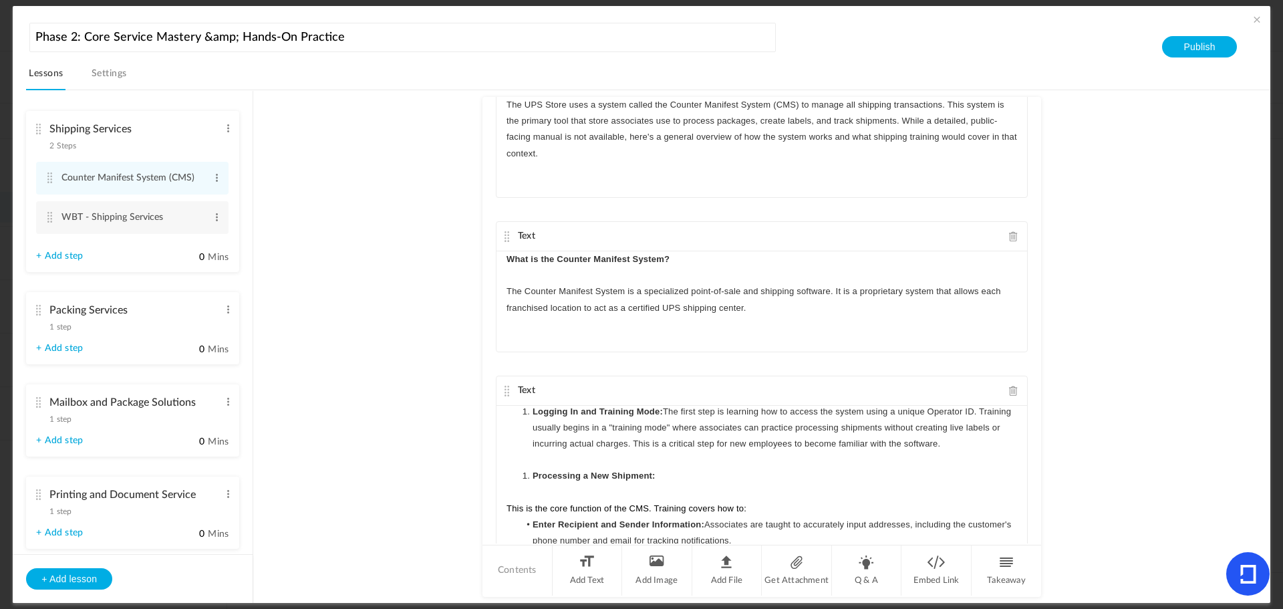
click at [604, 493] on p at bounding box center [762, 493] width 511 height 16
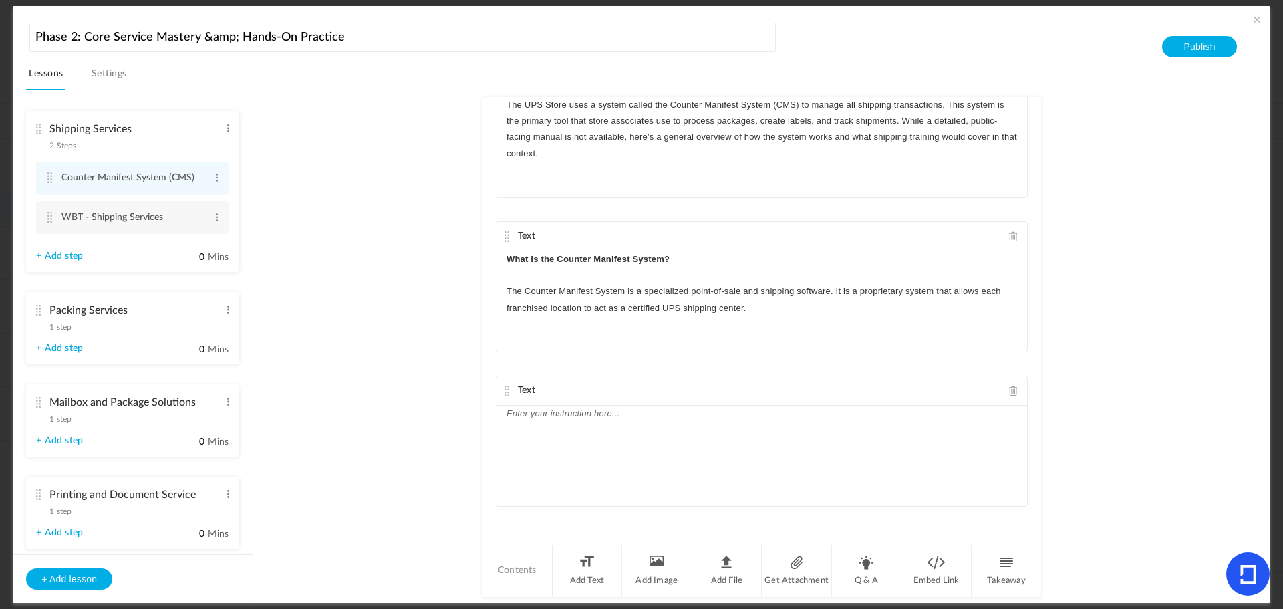
click at [599, 413] on p at bounding box center [762, 414] width 511 height 16
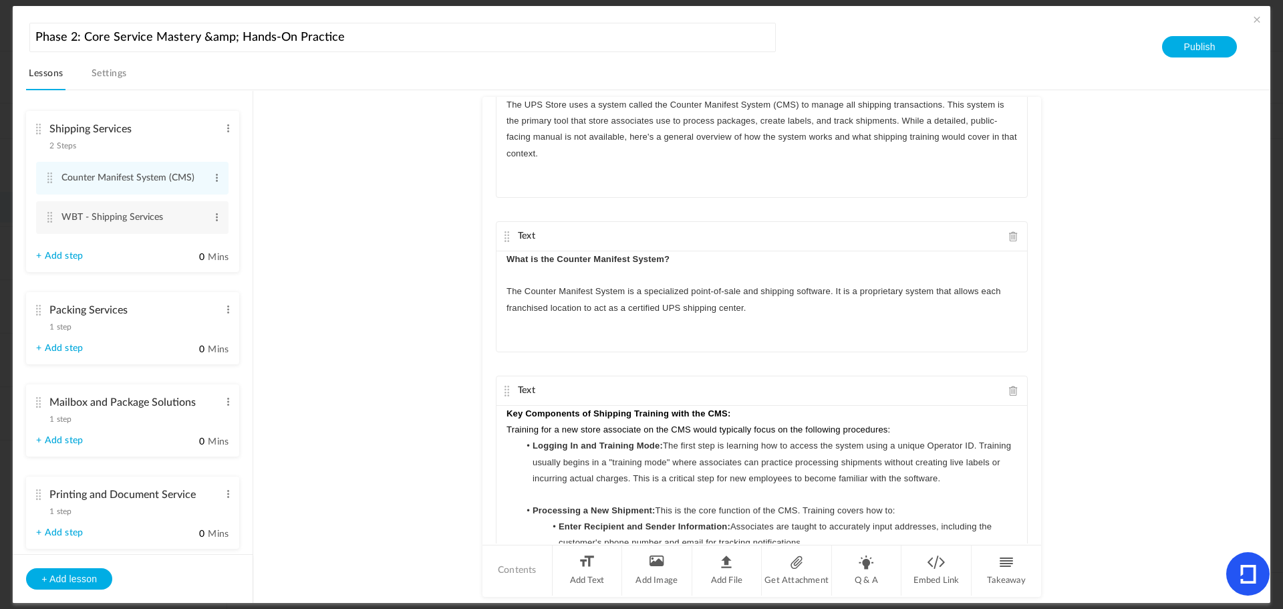
click at [803, 410] on p "Key Components of Shipping Training with the CMS:" at bounding box center [762, 414] width 511 height 16
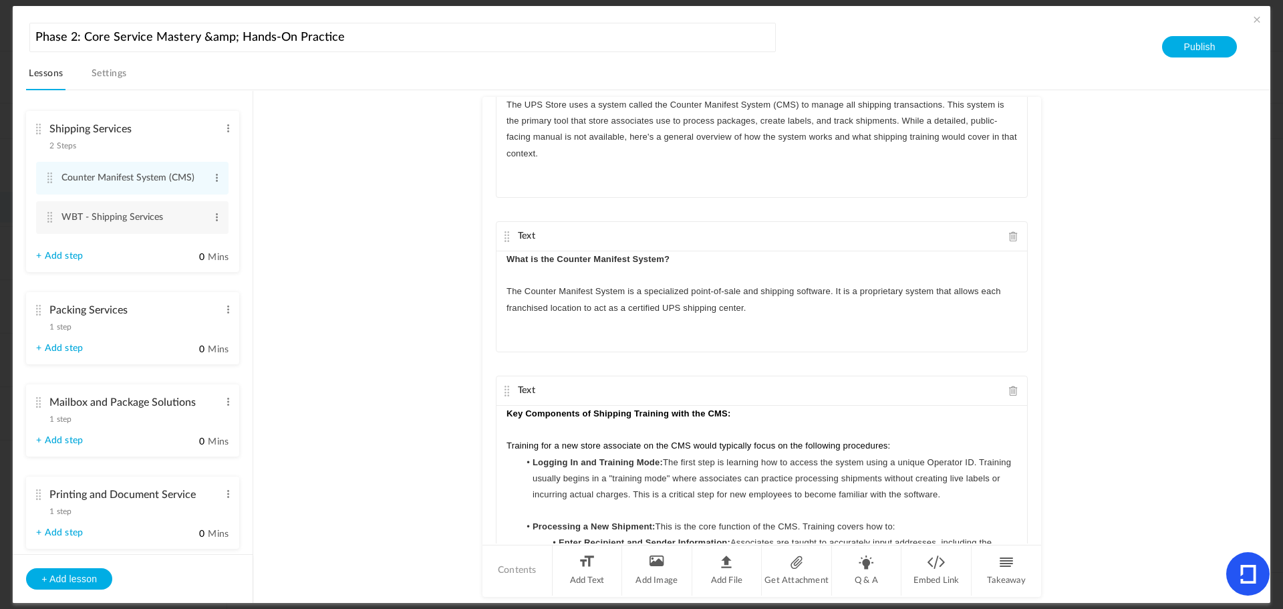
click at [916, 444] on p "Training for a new store associate on the CMS would typically focus on the foll…" at bounding box center [762, 446] width 511 height 16
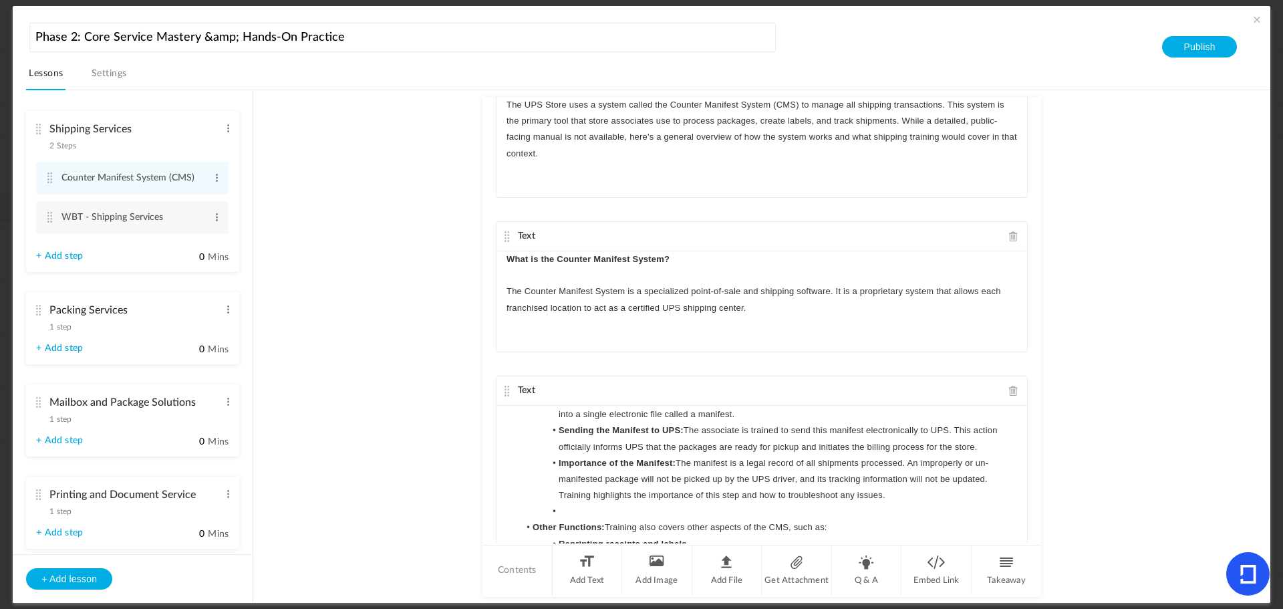
scroll to position [488, 0]
click at [575, 511] on li at bounding box center [768, 507] width 498 height 16
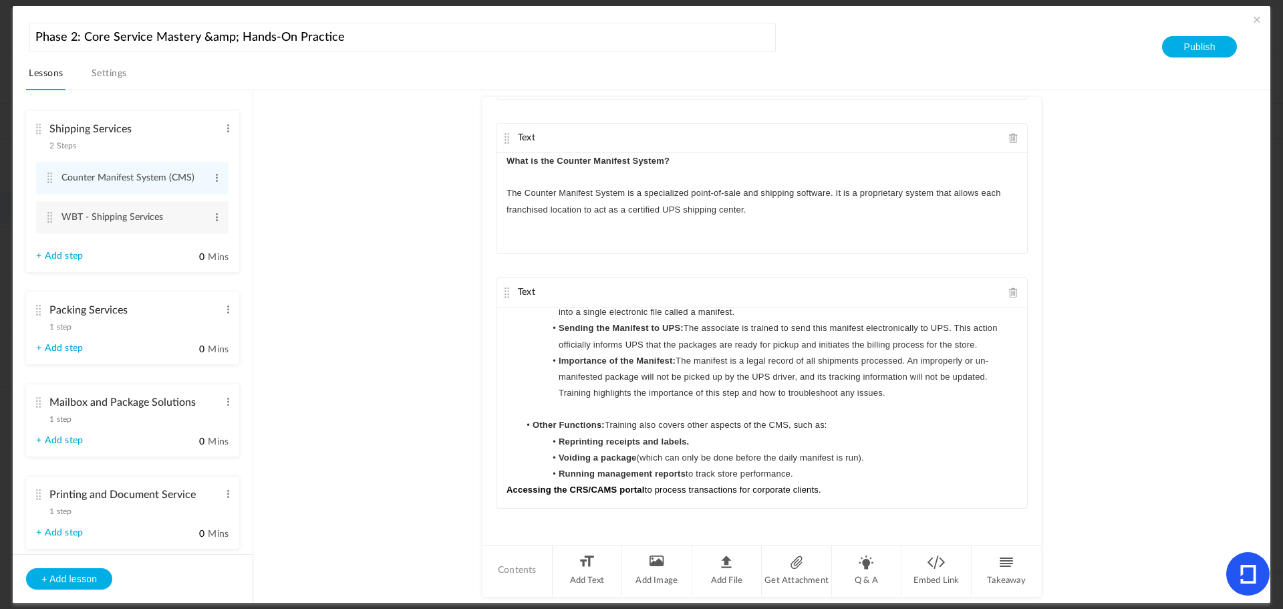
scroll to position [144, 0]
click at [507, 487] on strong "Accessing the CRS/CAMS portal" at bounding box center [576, 488] width 138 height 10
click at [583, 568] on li "Add Text" at bounding box center [588, 570] width 70 height 50
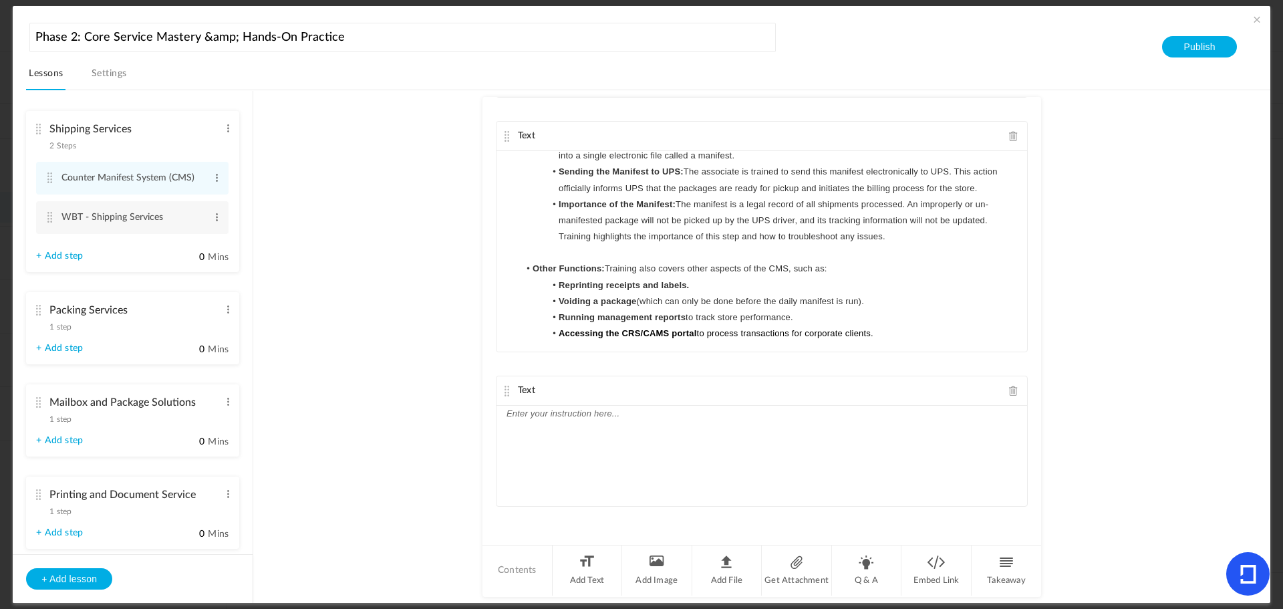
click at [537, 442] on div at bounding box center [762, 456] width 531 height 100
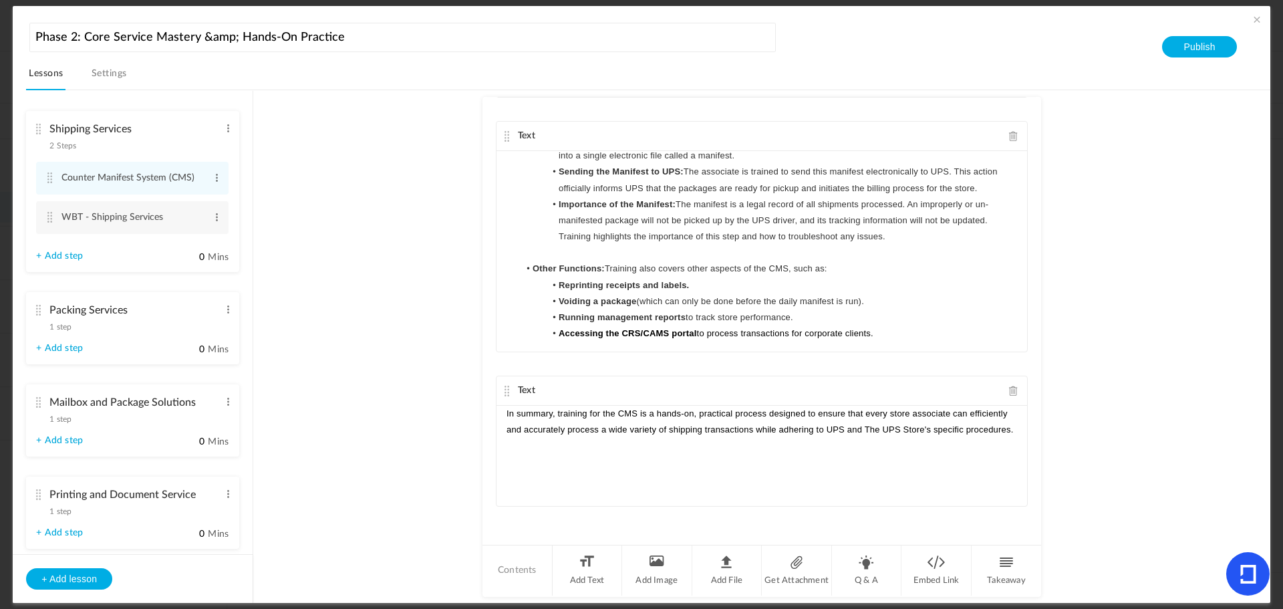
click at [1089, 465] on au-course-substep "Text The UPS Store uses a system called the Counter Manifest System (CMS) to ma…" at bounding box center [761, 346] width 985 height 513
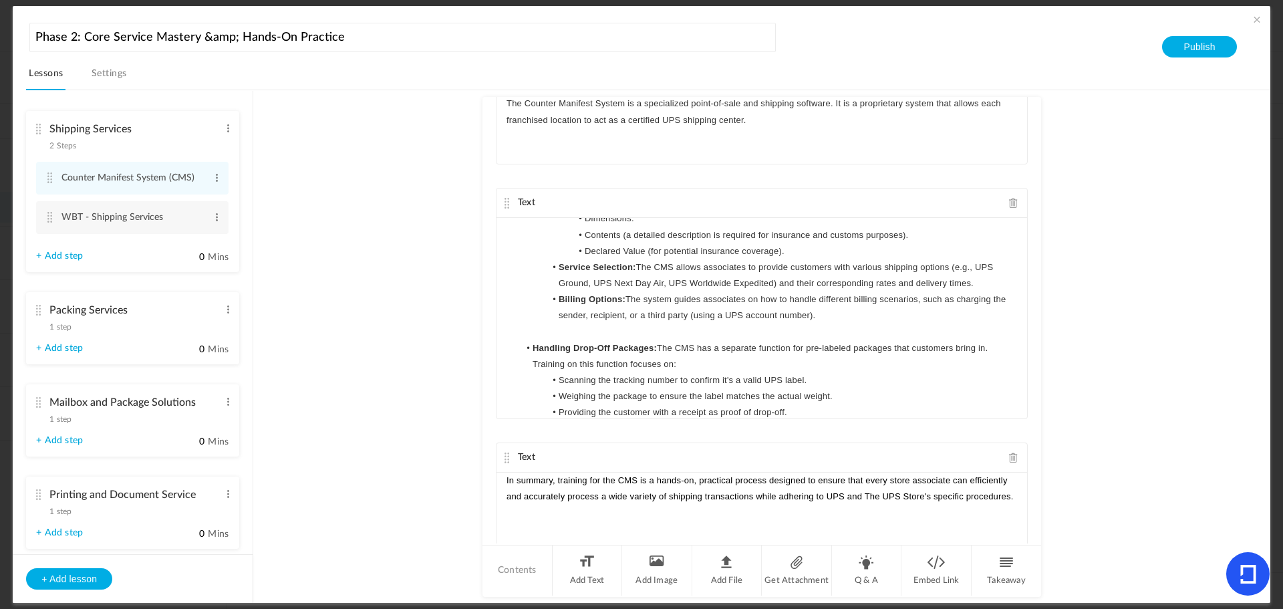
scroll to position [213, 0]
click at [640, 318] on span "The system guides associates on how to handle different billing scenarios, such…" at bounding box center [784, 311] width 450 height 26
click at [677, 315] on span "The system guides associates on how to handle different billing scenarios, such…" at bounding box center [784, 311] width 450 height 26
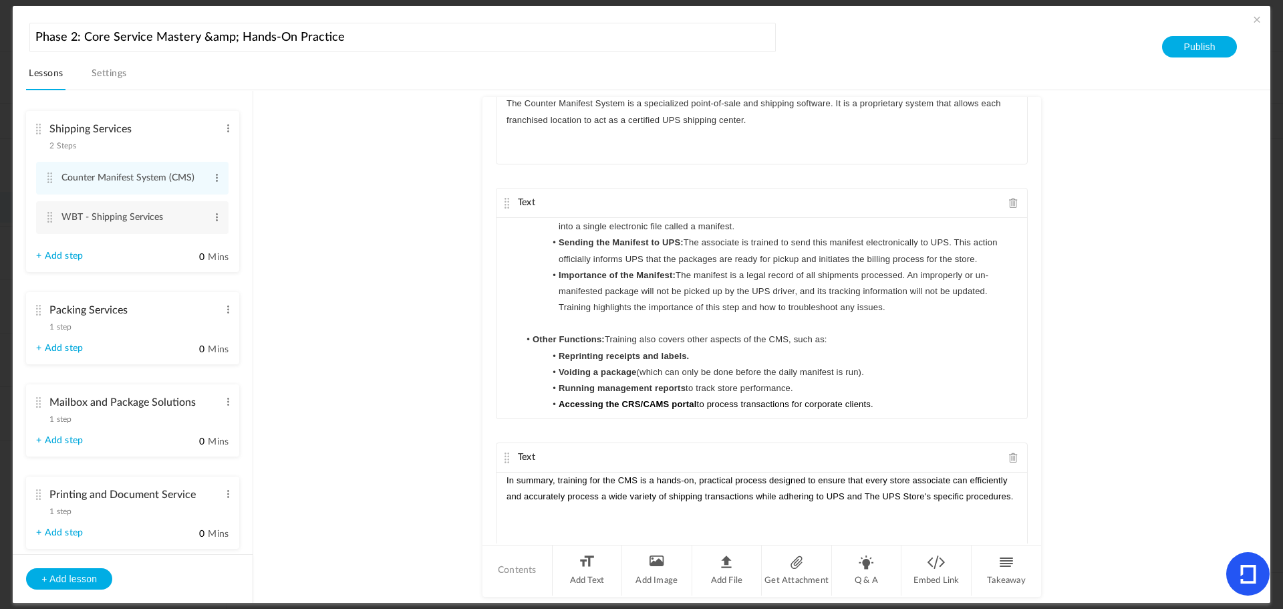
scroll to position [488, 0]
click at [418, 300] on au-course-substep "Text The UPS Store uses a system called the Counter Manifest System (CMS) to ma…" at bounding box center [761, 346] width 985 height 513
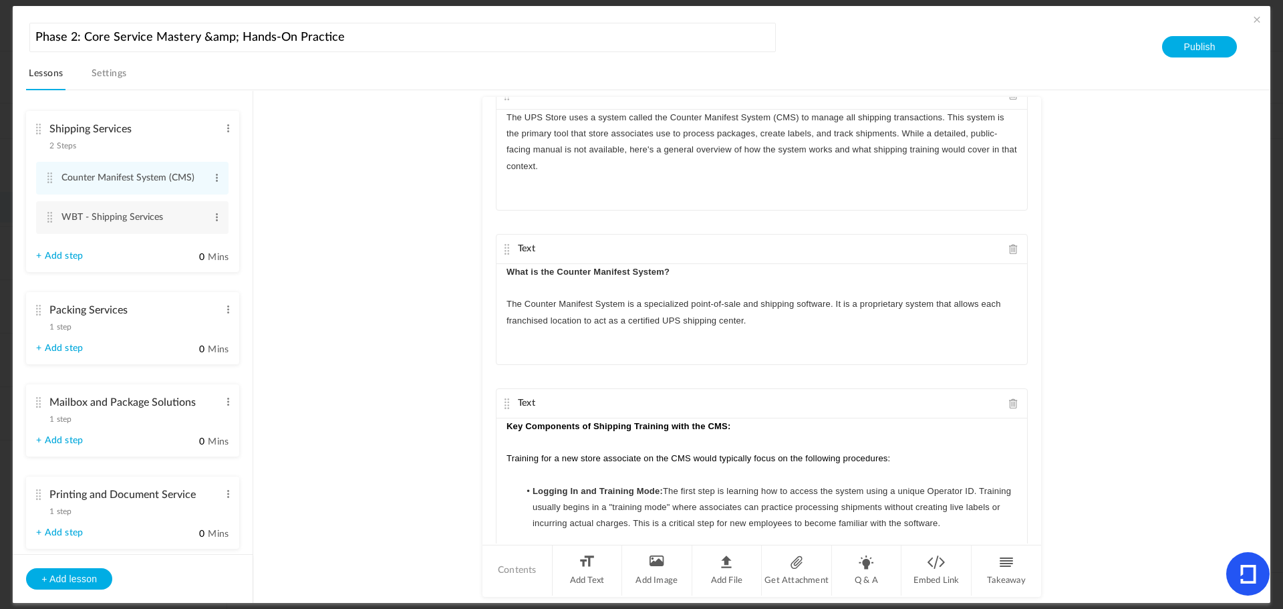
scroll to position [0, 0]
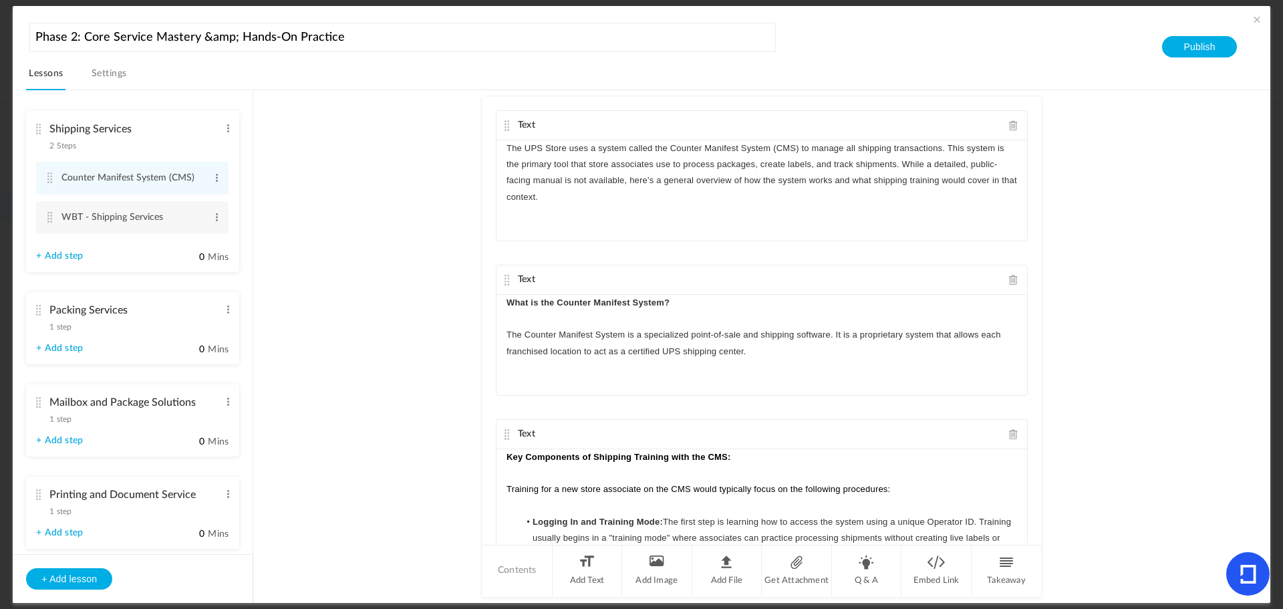
click at [55, 253] on link "+ Add step" at bounding box center [59, 256] width 47 height 11
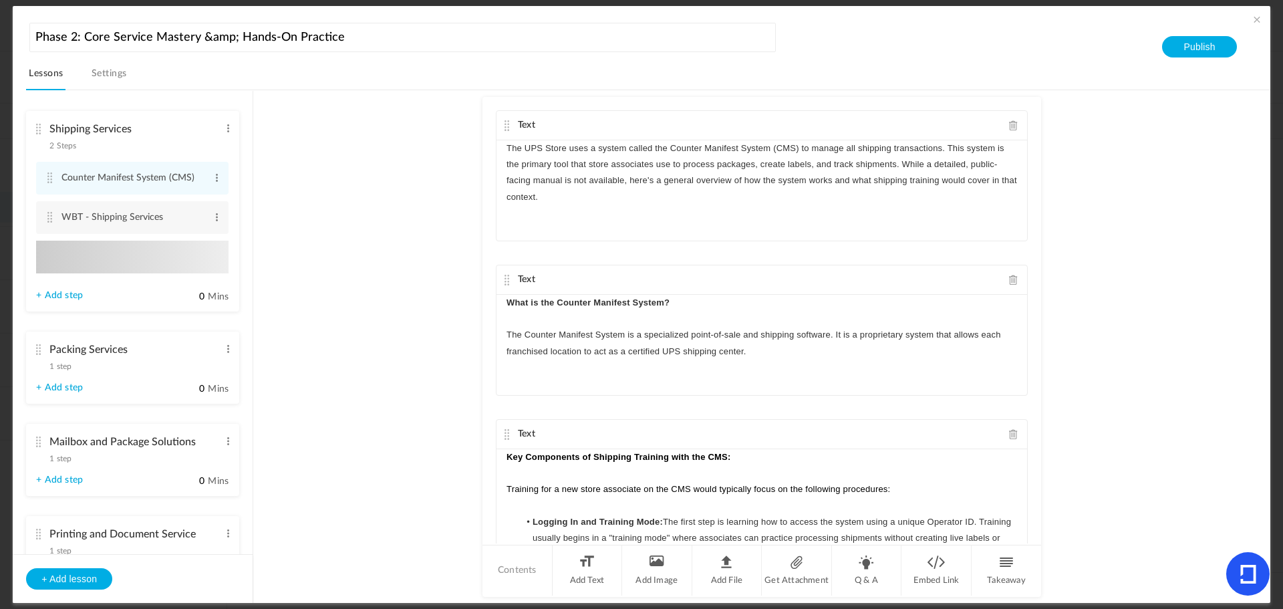
type input "Step 3"
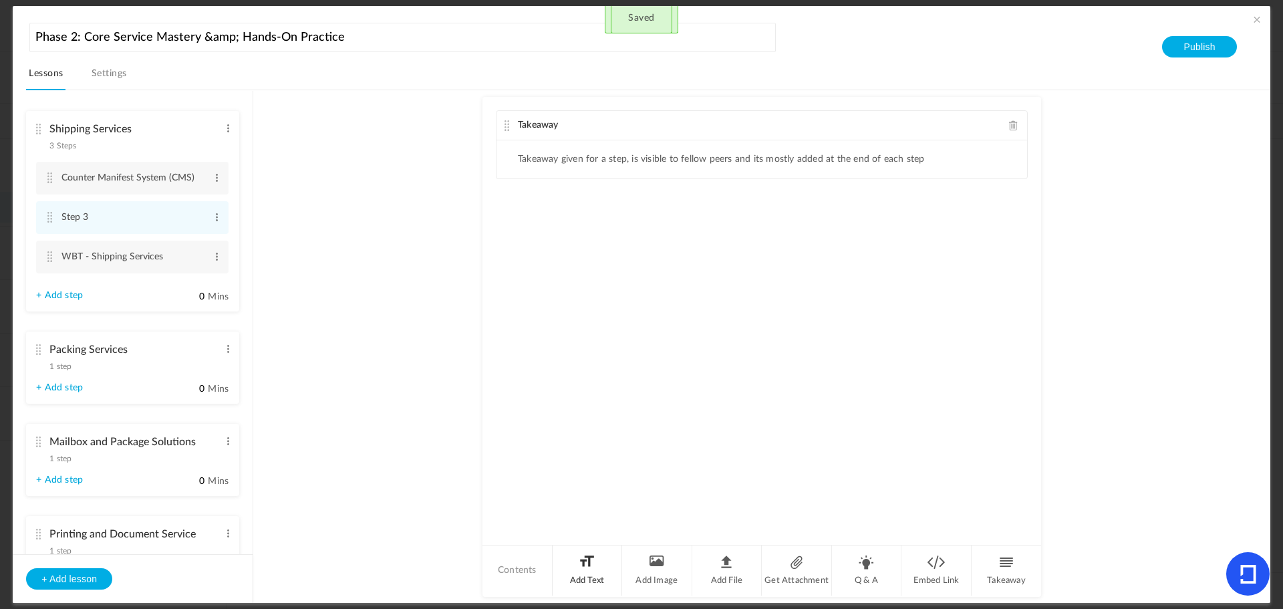
click at [591, 561] on li "Add Text" at bounding box center [588, 570] width 70 height 50
click at [586, 265] on div at bounding box center [762, 283] width 531 height 100
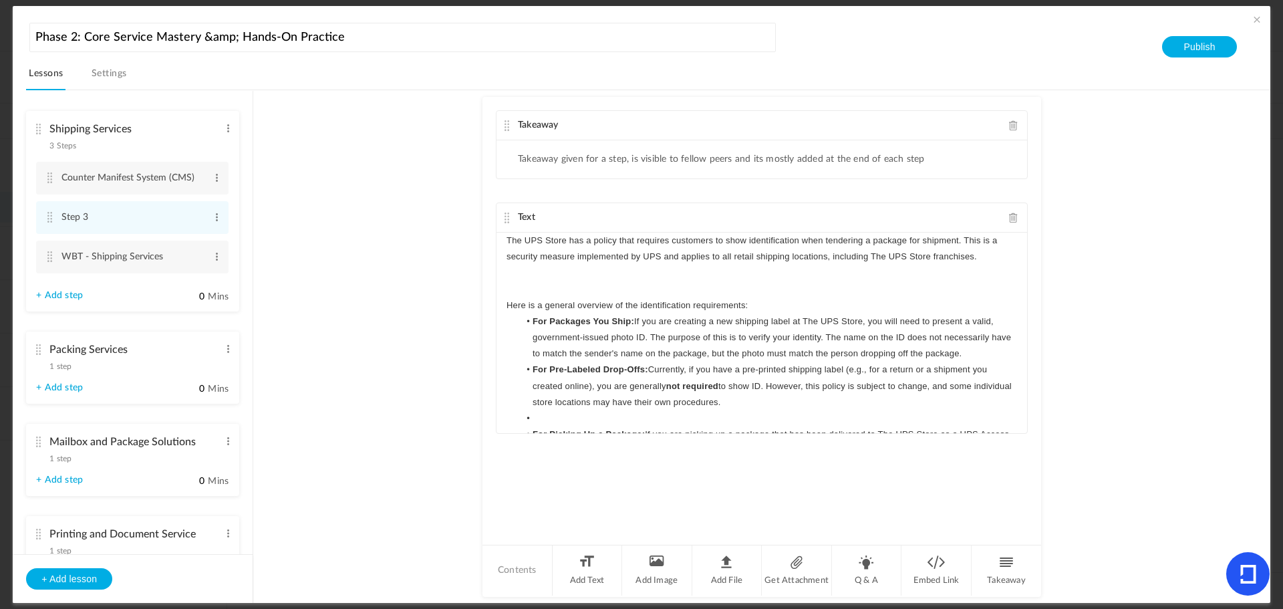
scroll to position [135, 0]
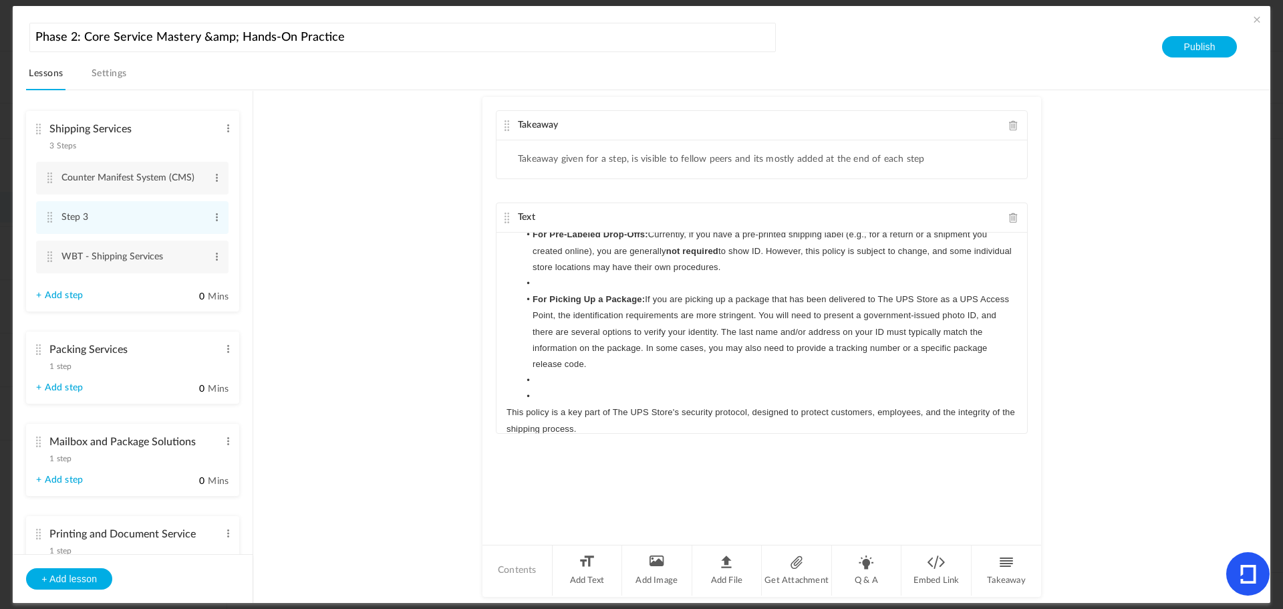
click at [1010, 122] on span at bounding box center [1013, 125] width 9 height 10
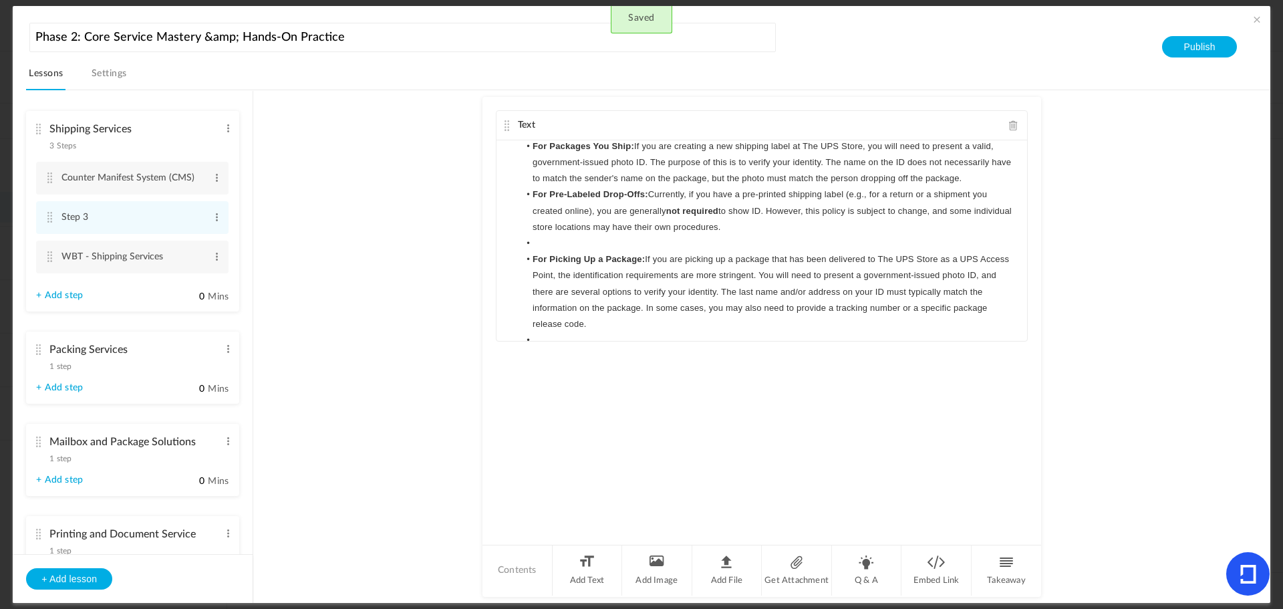
scroll to position [0, 0]
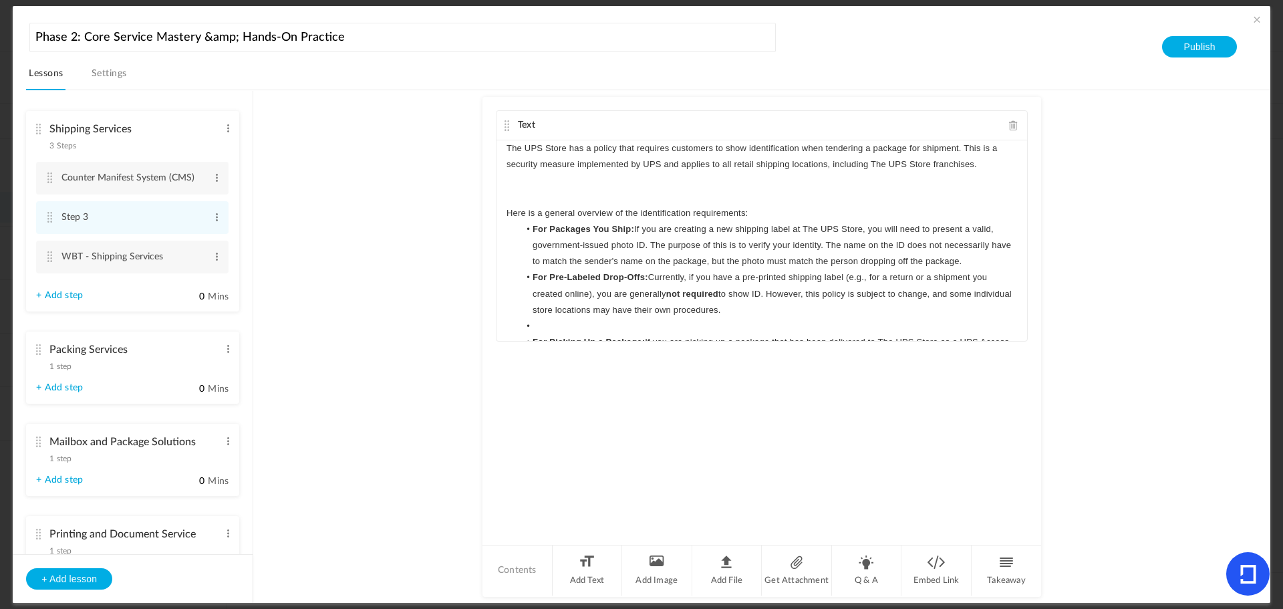
click at [789, 201] on p at bounding box center [762, 197] width 511 height 16
click at [782, 208] on p "Here is a general overview of the identification requirements:" at bounding box center [762, 213] width 511 height 16
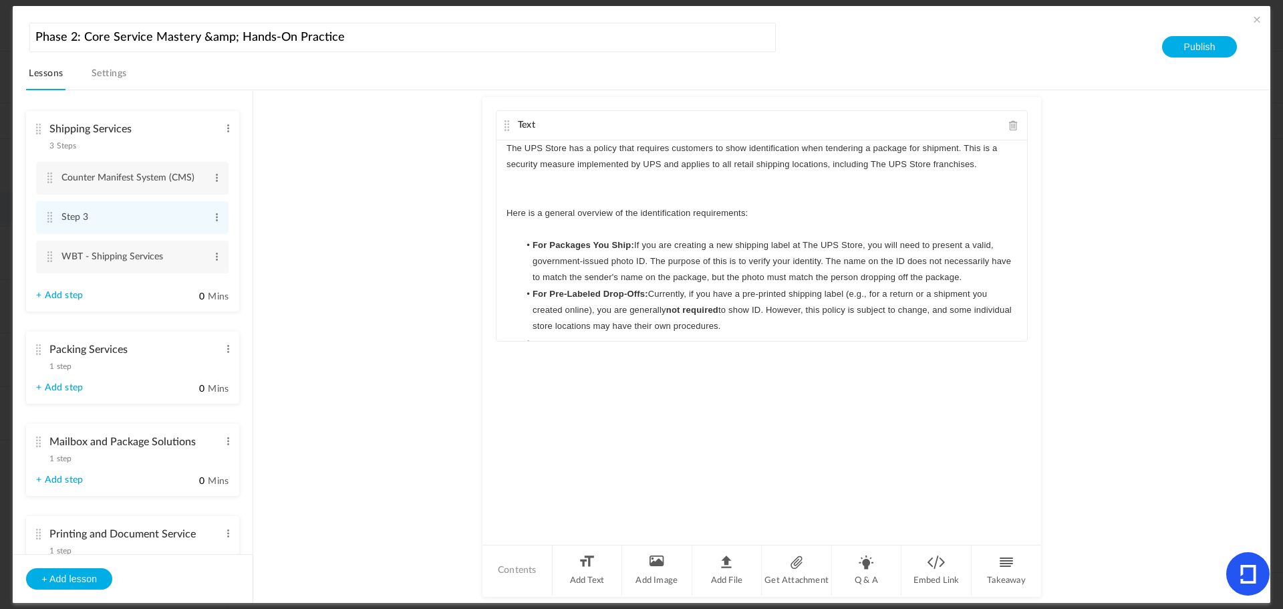
scroll to position [67, 0]
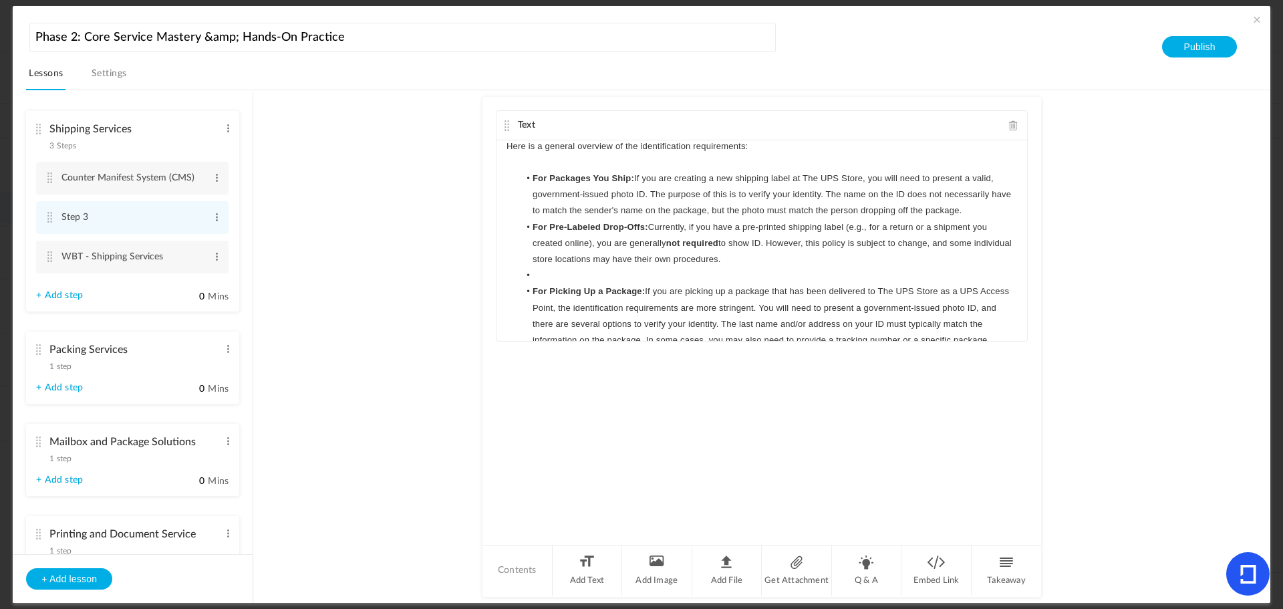
click at [539, 275] on li at bounding box center [768, 275] width 498 height 16
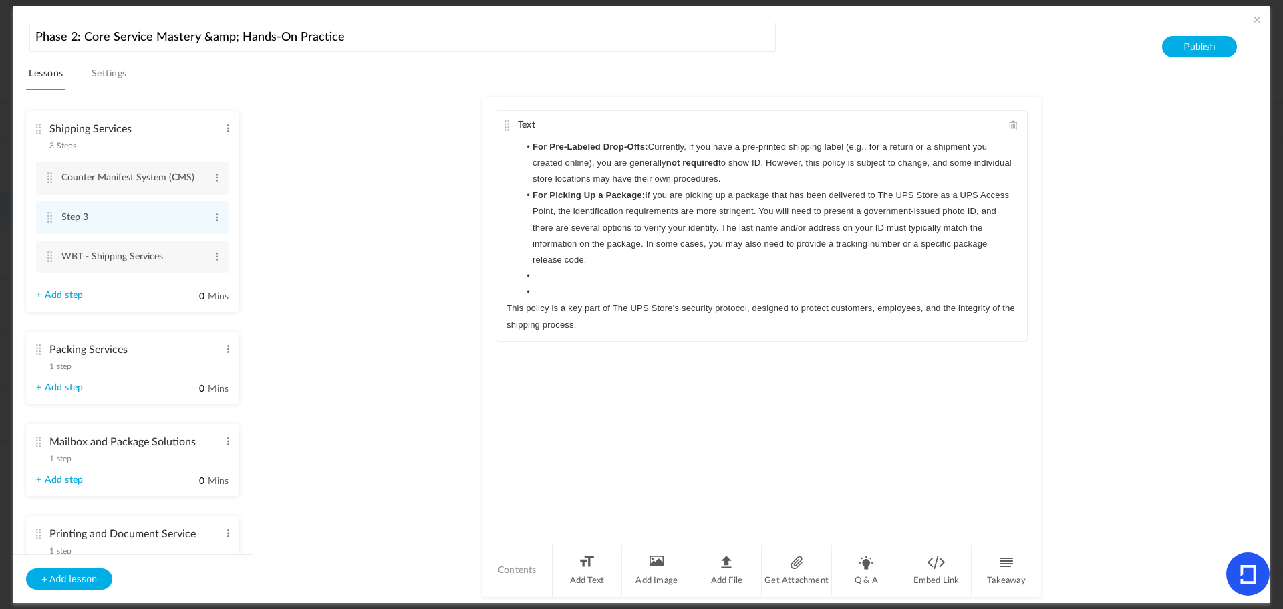
scroll to position [149, 0]
click at [555, 291] on li at bounding box center [768, 290] width 498 height 16
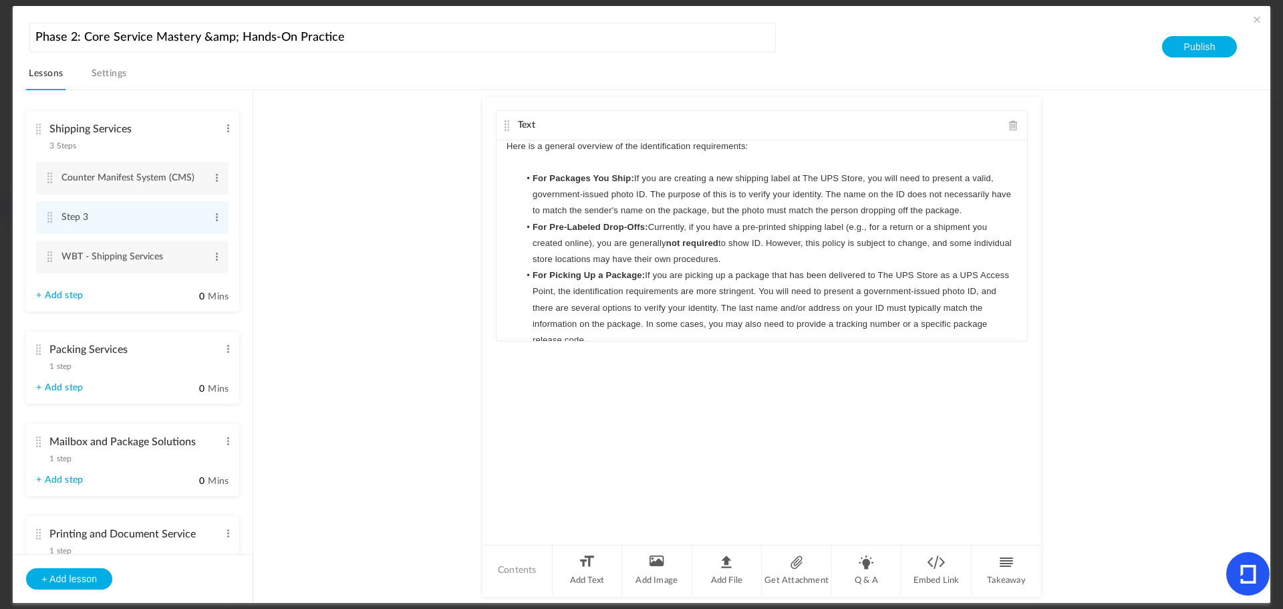
scroll to position [132, 0]
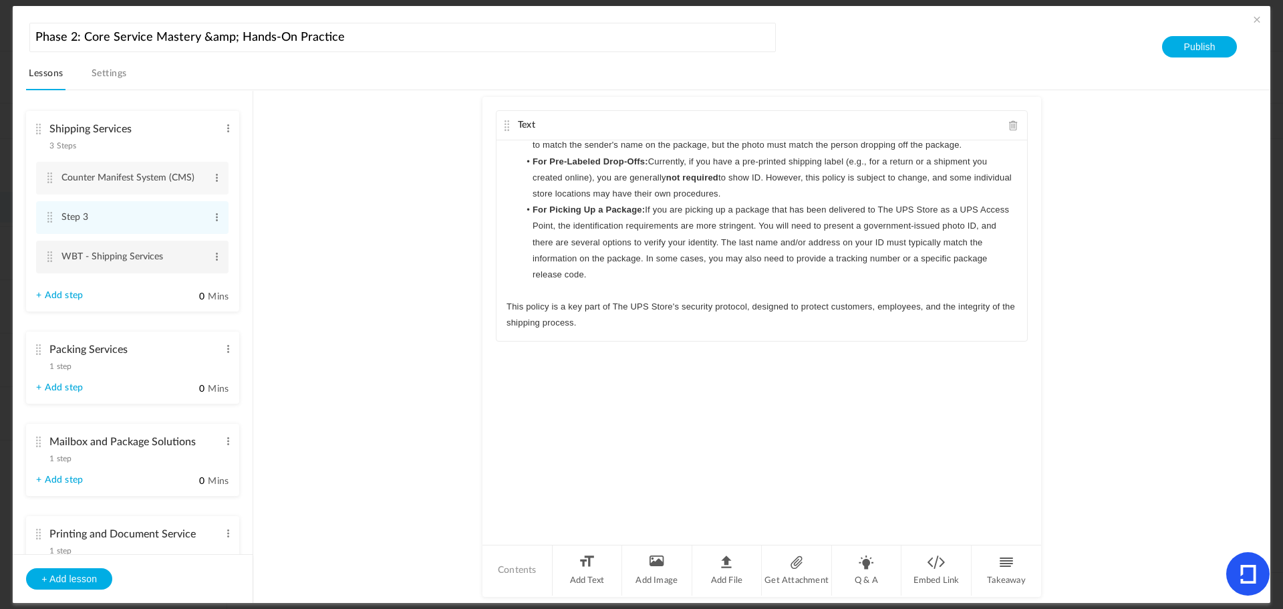
click at [53, 253] on cite at bounding box center [49, 256] width 9 height 11
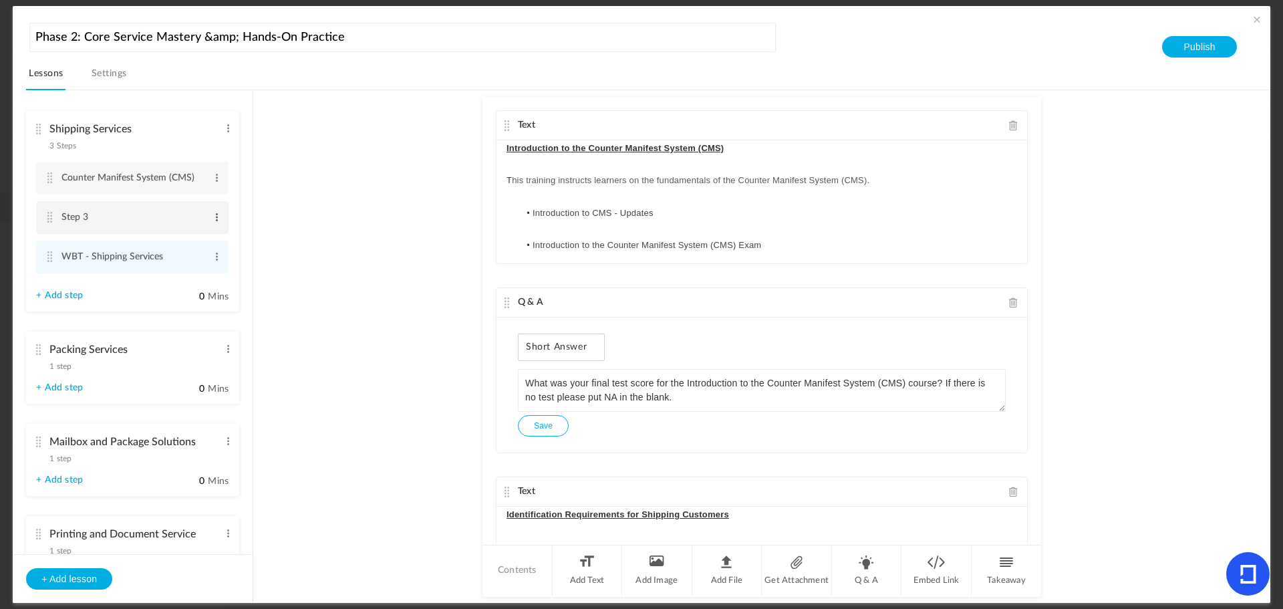
click at [215, 217] on span at bounding box center [217, 217] width 10 height 13
click at [196, 239] on link "Edit" at bounding box center [195, 239] width 52 height 16
type input "S"
type input "ID Requirements for Shipping Customers"
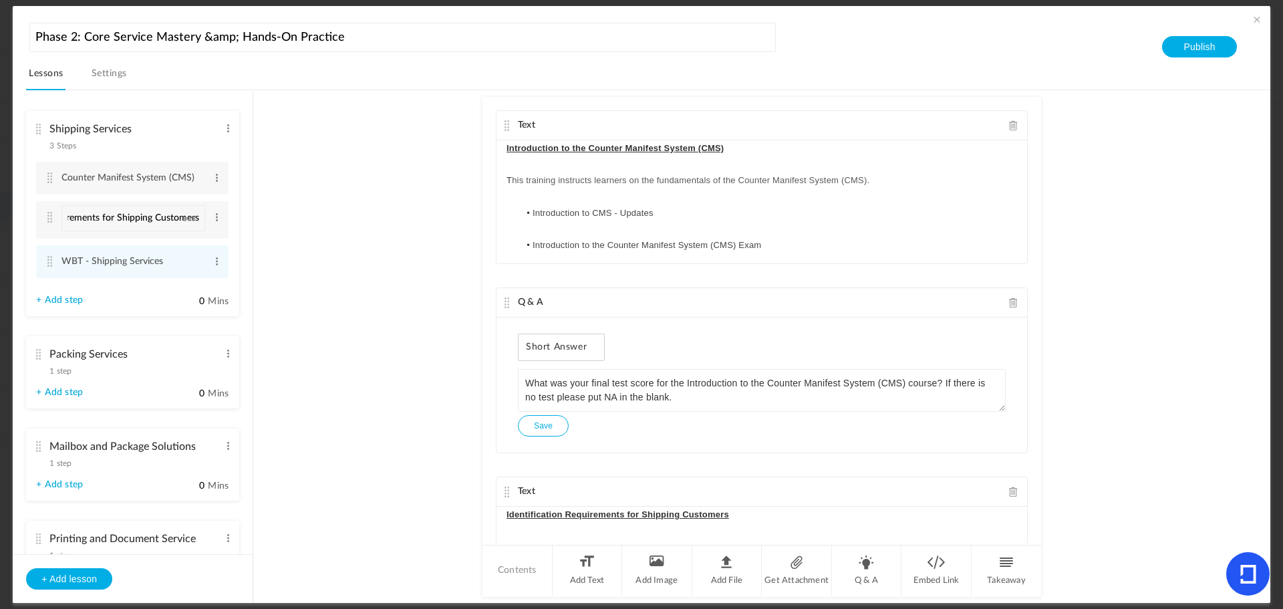
click at [351, 234] on au-course-substep "Text Introduction to the Counter Manifest System (CMS) T his training instructs…" at bounding box center [761, 346] width 985 height 513
click at [65, 294] on link "+ Add step" at bounding box center [59, 295] width 47 height 11
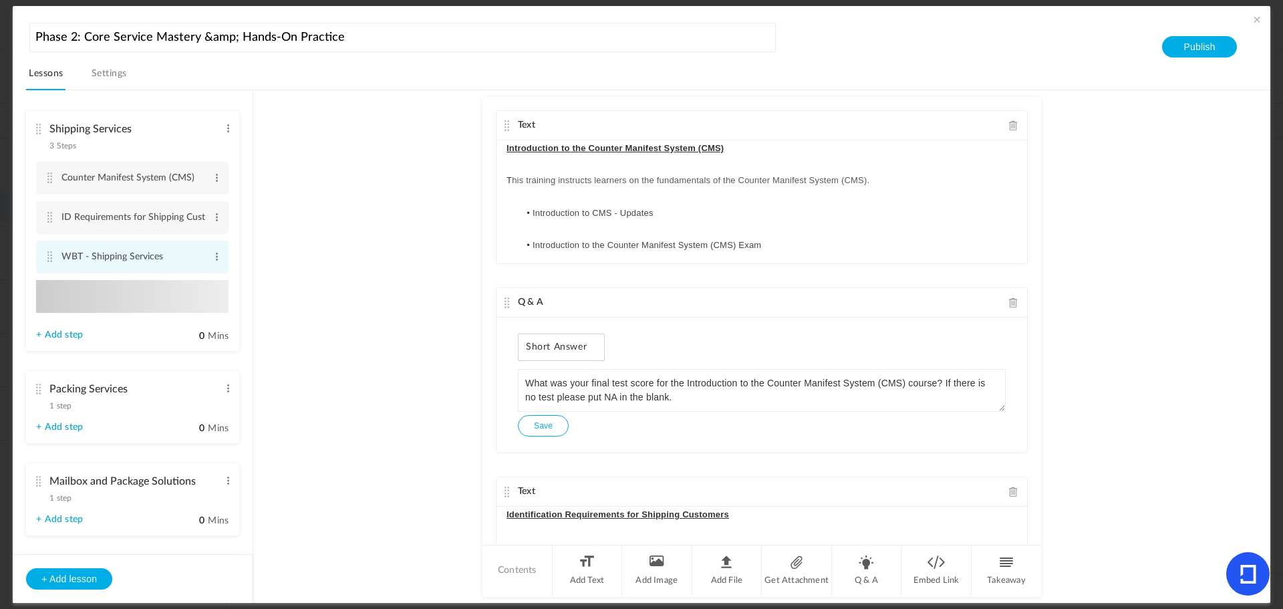
type input "Step 4"
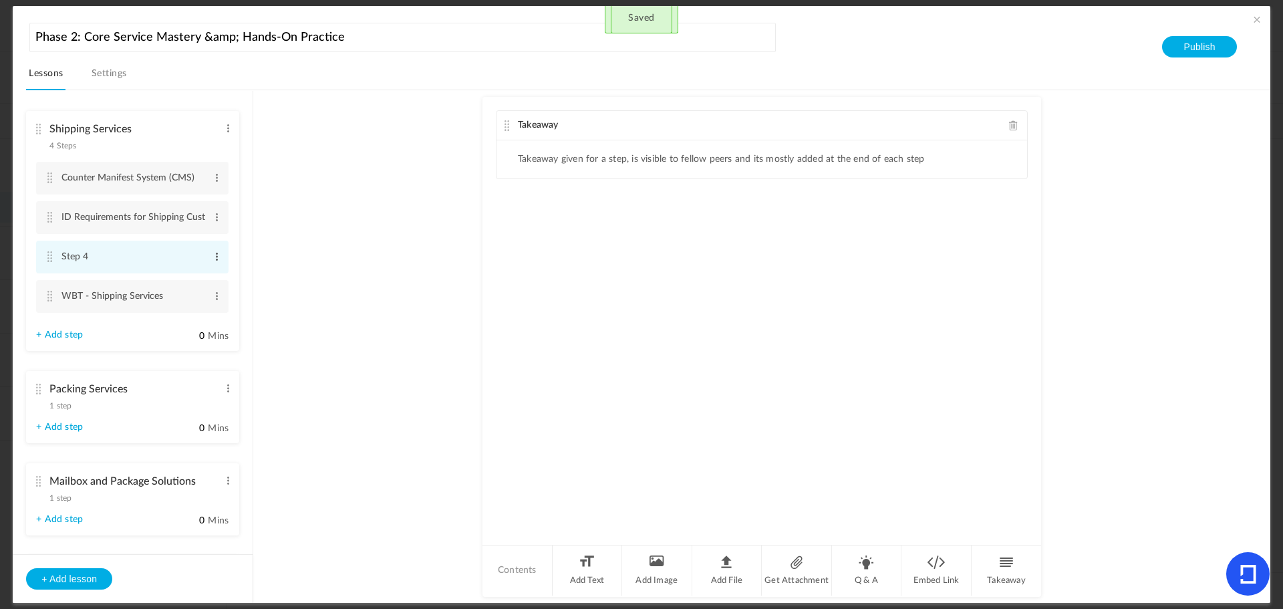
click at [215, 255] on span at bounding box center [217, 256] width 10 height 13
click at [195, 275] on link "Edit" at bounding box center [195, 279] width 52 height 16
type input "S"
type input "Mastering Shipping Conversations"
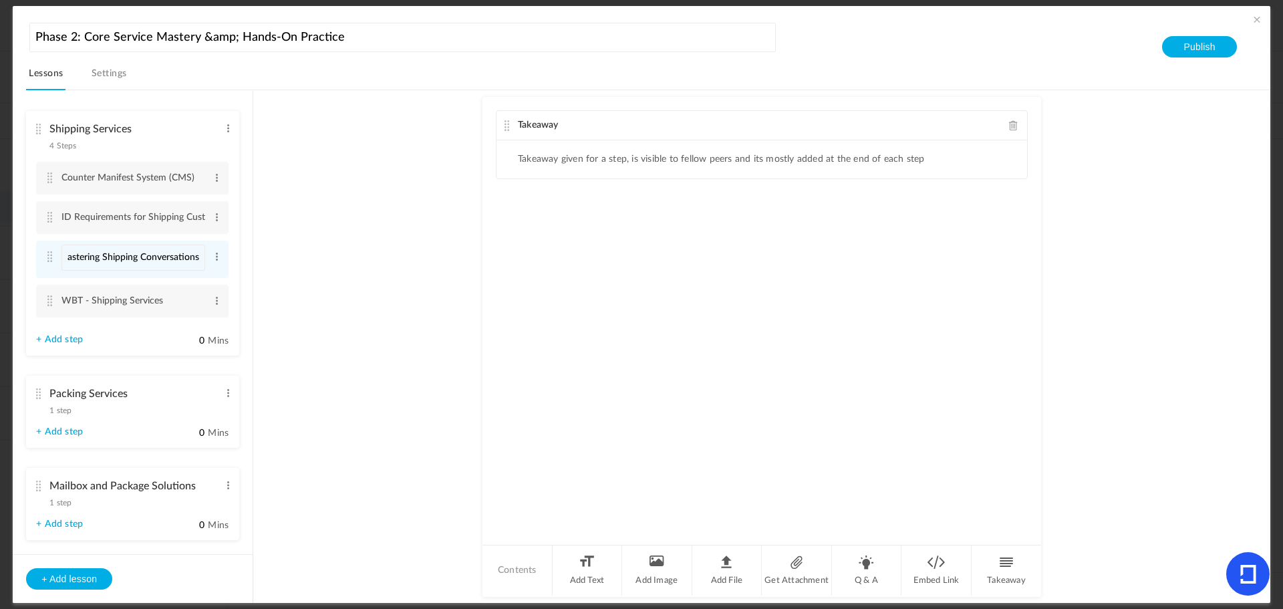
scroll to position [0, 0]
click at [588, 565] on li "Add Text" at bounding box center [588, 570] width 70 height 50
click at [1011, 126] on span at bounding box center [1013, 125] width 9 height 10
click at [603, 162] on div at bounding box center [762, 190] width 531 height 100
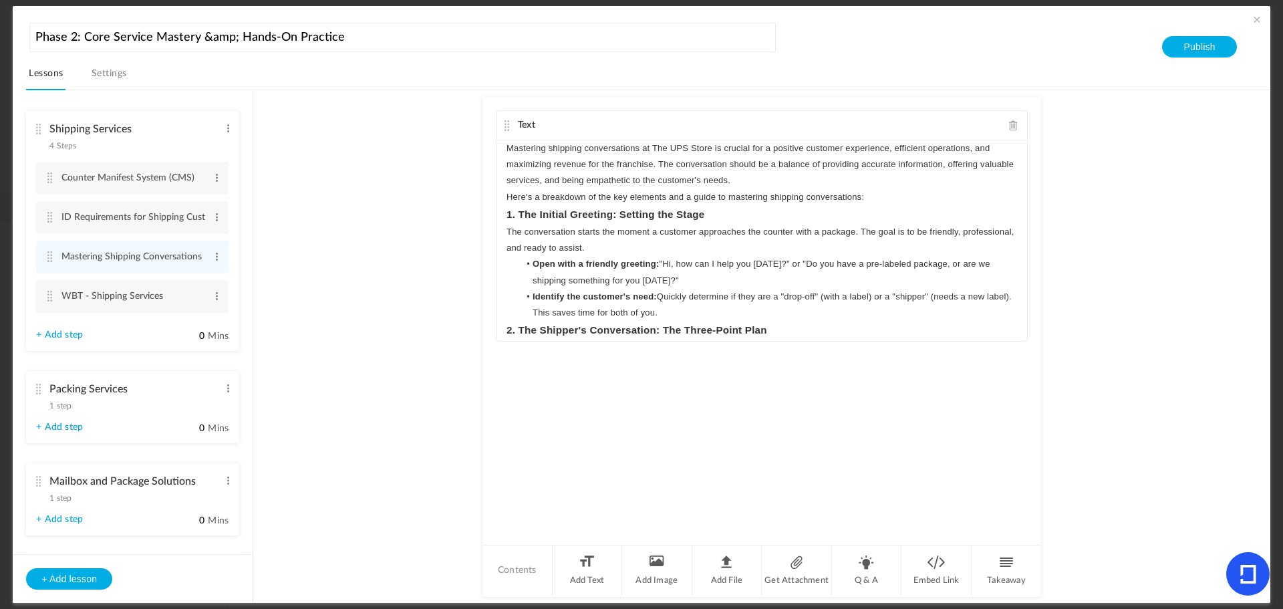
click at [882, 195] on p "Here's a breakdown of the key elements and a guide to mastering shipping conver…" at bounding box center [762, 197] width 511 height 16
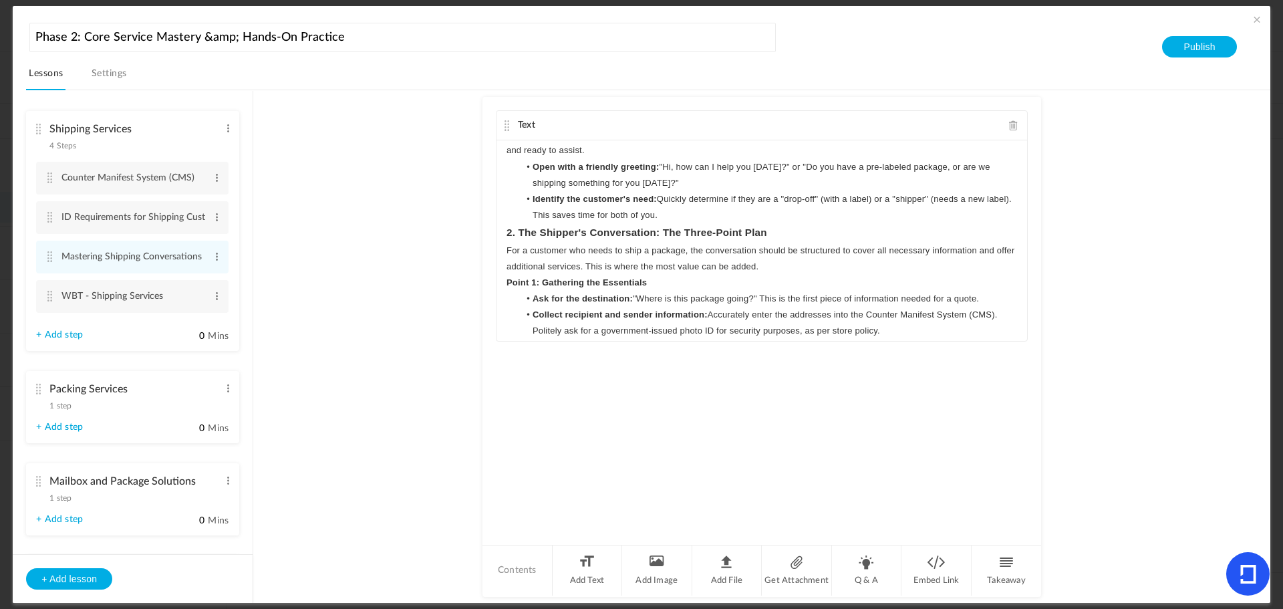
scroll to position [134, 0]
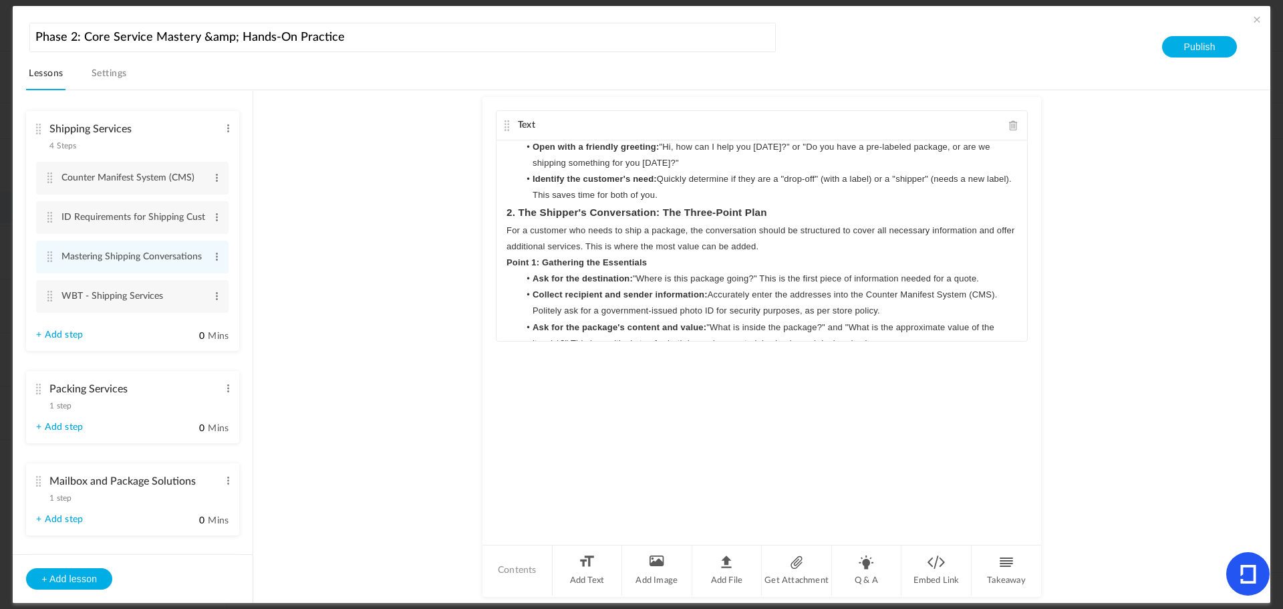
click at [708, 194] on li "Identify the customer's need: Quickly determine if they are a "drop-off" (with …" at bounding box center [768, 187] width 498 height 32
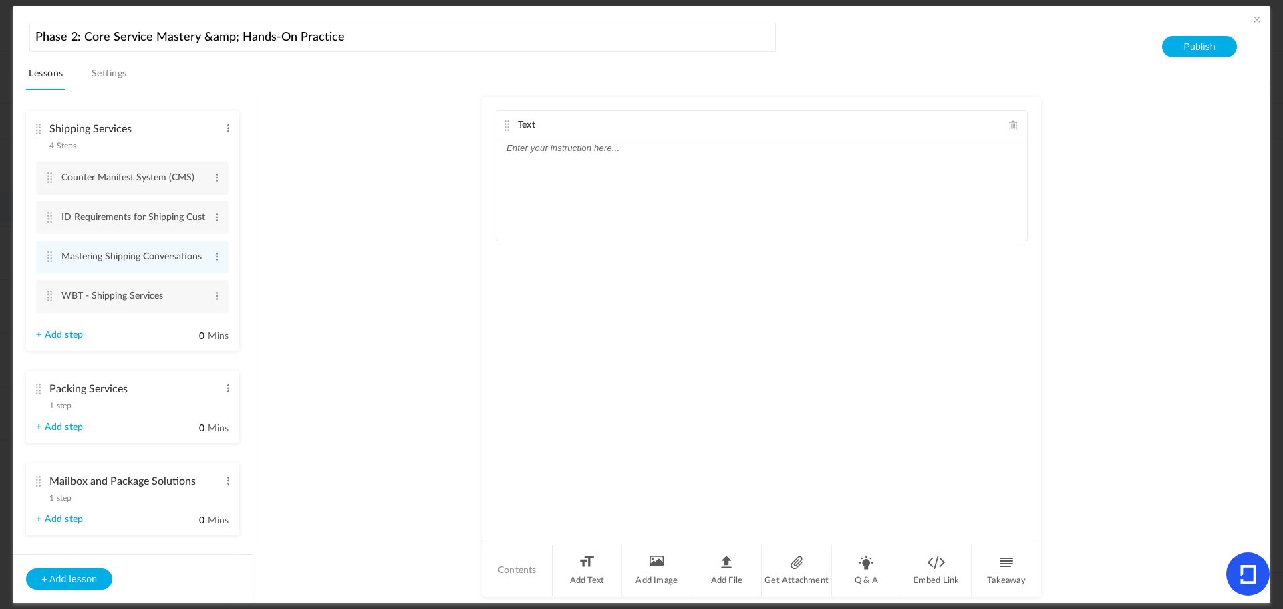
scroll to position [0, 0]
click at [551, 178] on div at bounding box center [762, 190] width 531 height 100
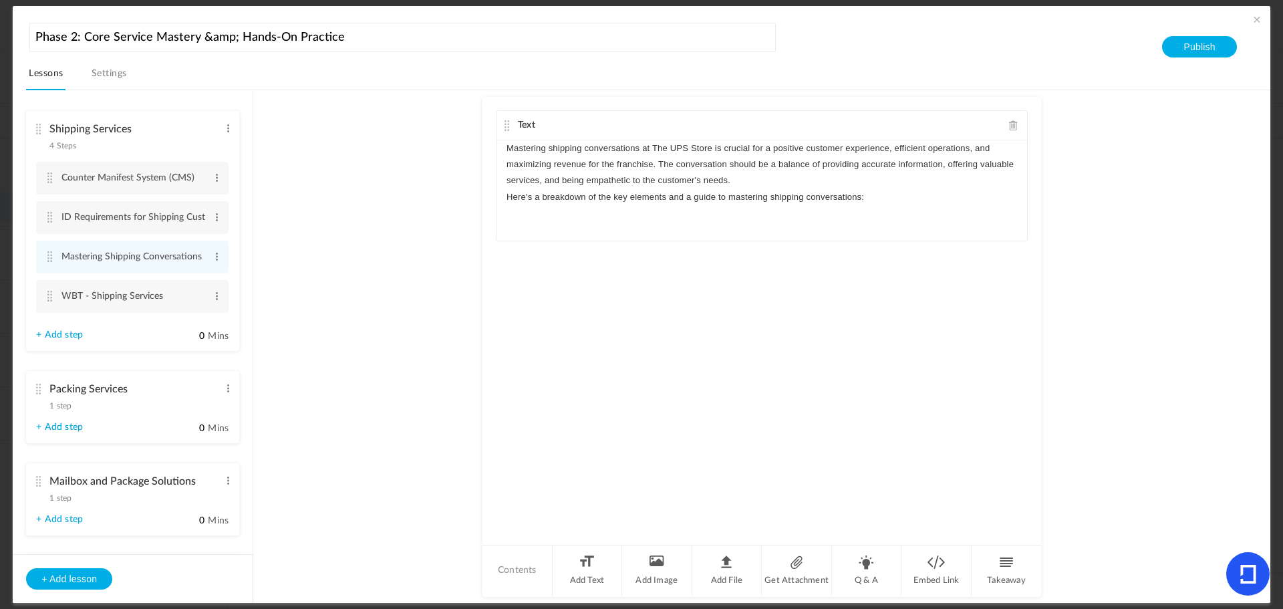
click at [737, 185] on p "Mastering shipping conversations at The UPS Store is crucial for a positive cus…" at bounding box center [762, 164] width 511 height 49
click at [577, 564] on li "Add Text" at bounding box center [588, 570] width 70 height 50
click at [538, 326] on div at bounding box center [762, 345] width 531 height 100
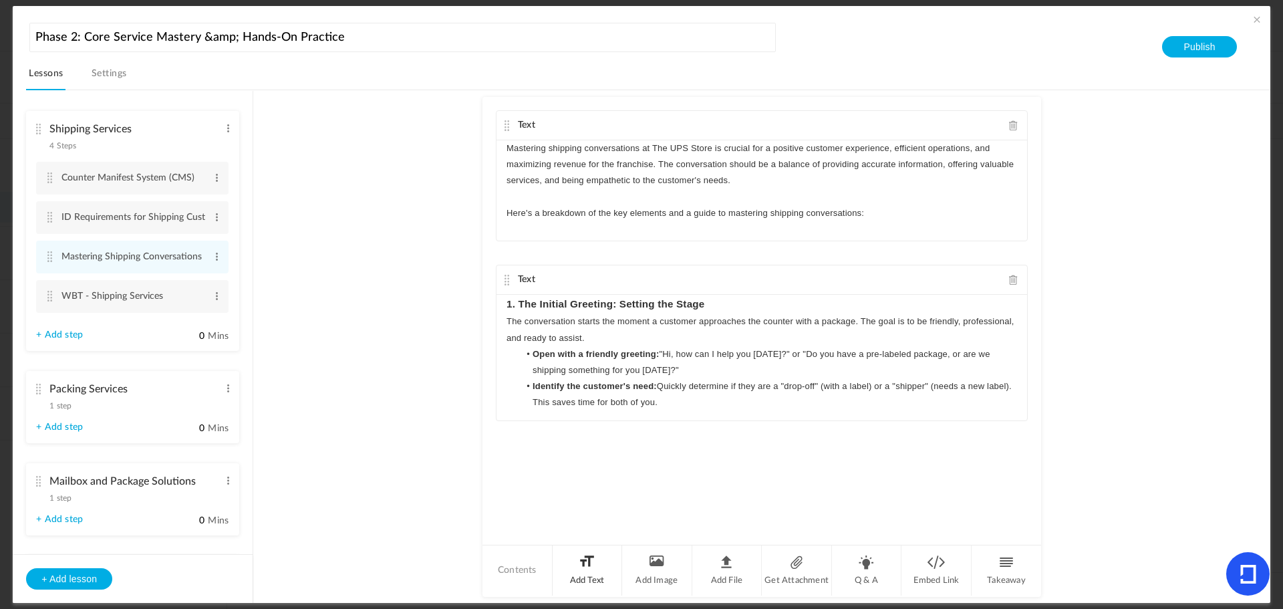
click at [583, 581] on li "Add Text" at bounding box center [588, 570] width 70 height 50
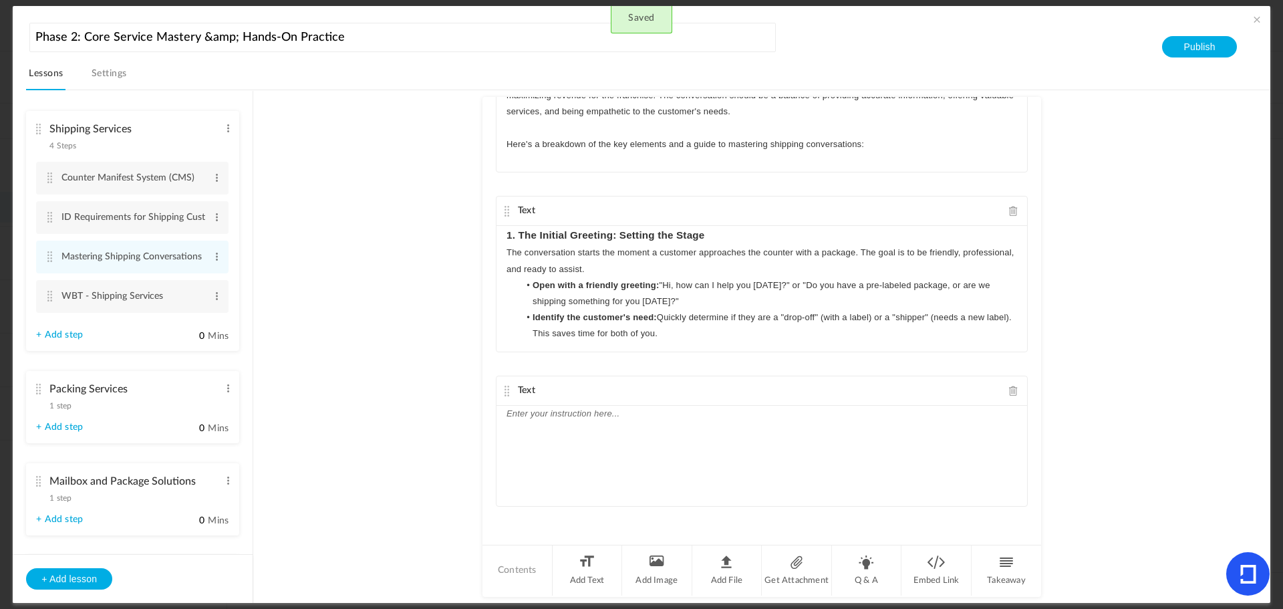
click at [667, 272] on p "The conversation starts the moment a customer approaches the counter with a pac…" at bounding box center [762, 261] width 511 height 32
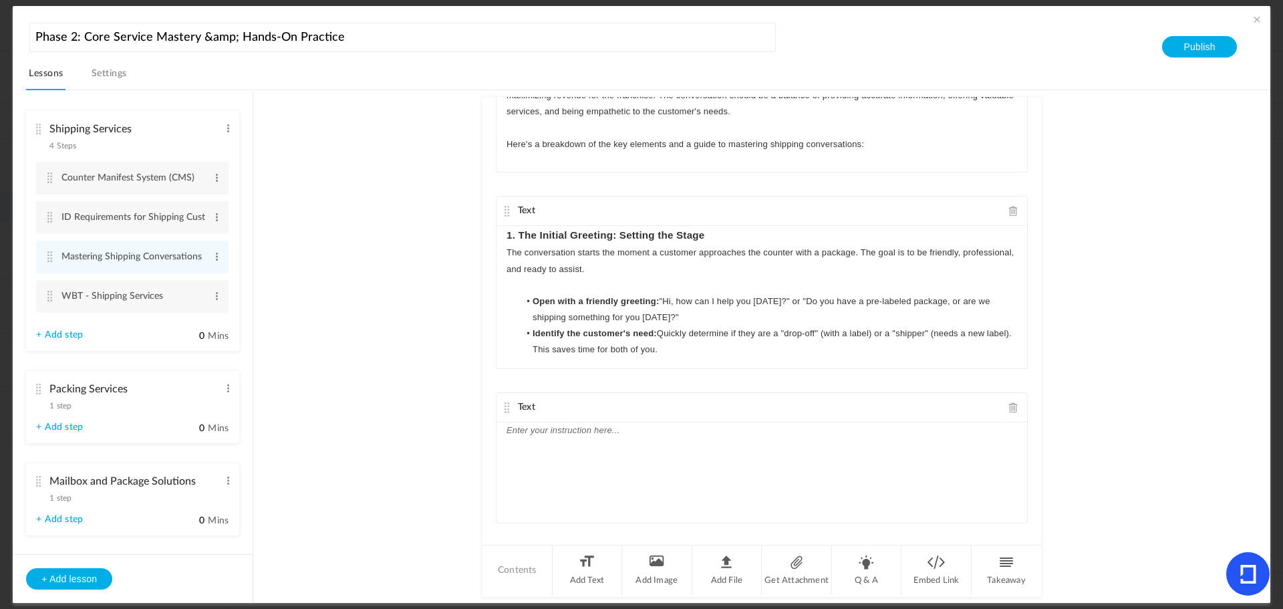
click at [724, 236] on h3 "1. The Initial Greeting: Setting the Stage" at bounding box center [762, 235] width 511 height 19
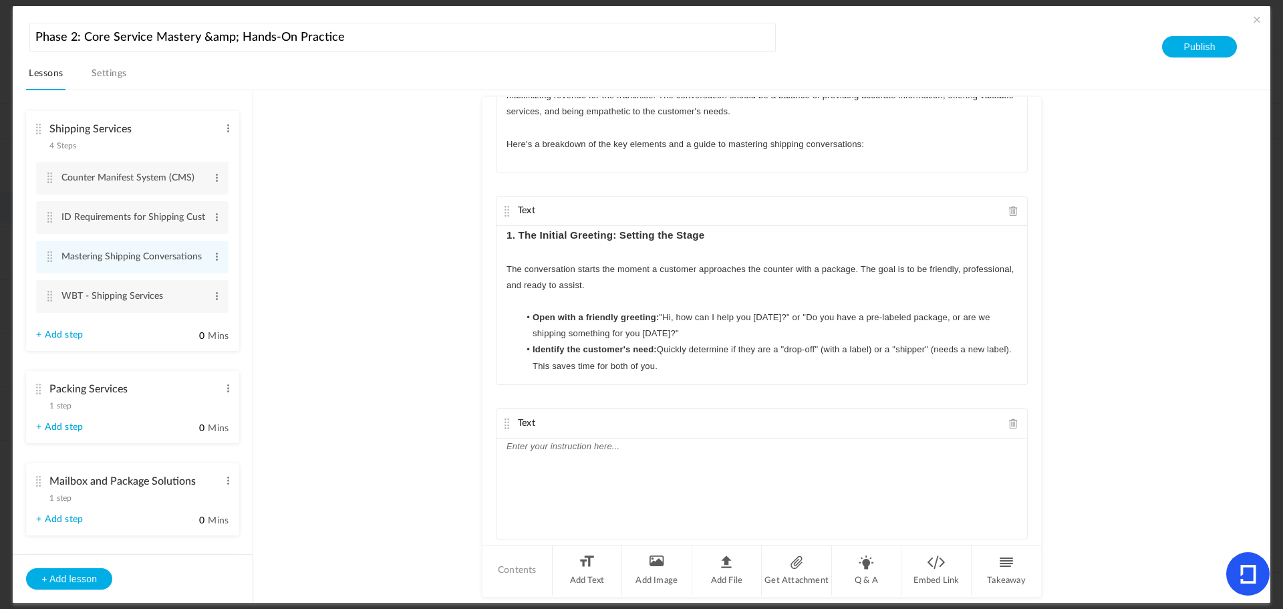
click at [528, 469] on div at bounding box center [762, 488] width 531 height 100
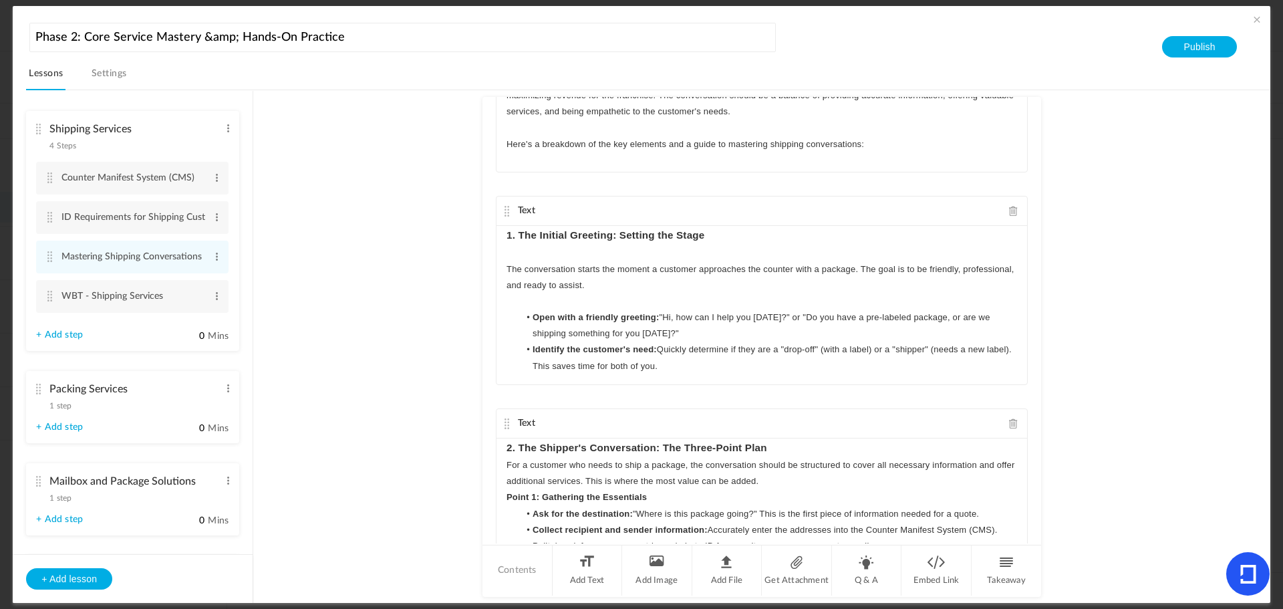
click at [783, 449] on h3 "2. The Shipper's Conversation: The Three-Point Plan" at bounding box center [762, 447] width 511 height 19
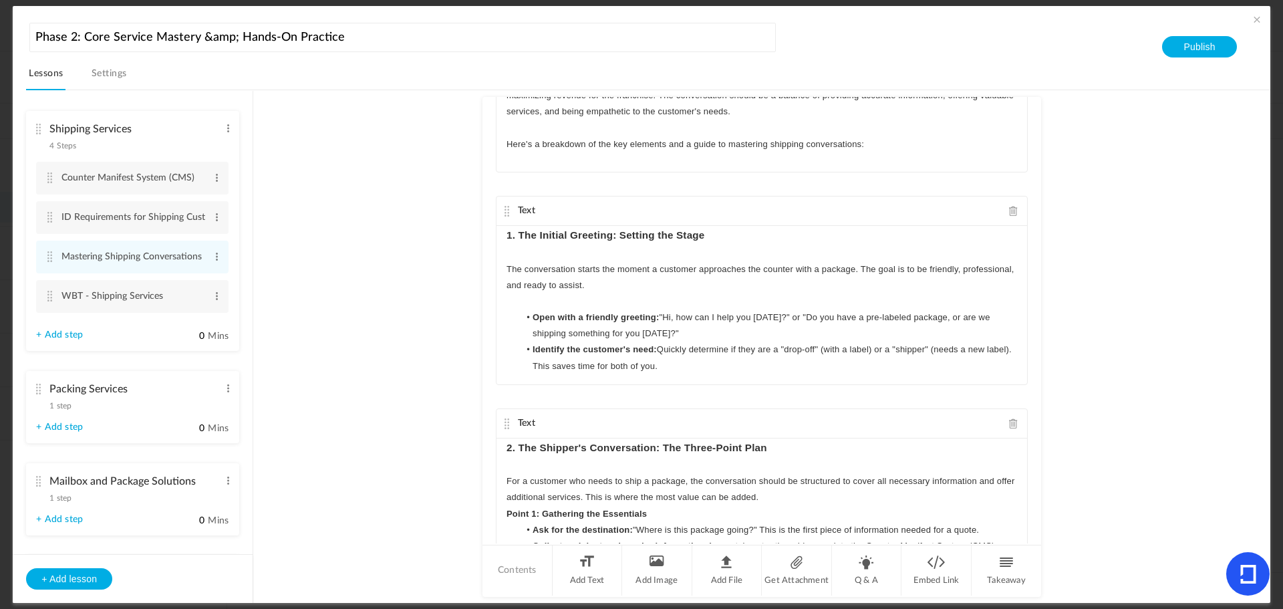
click at [800, 495] on p "For a customer who needs to ship a package, the conversation should be structur…" at bounding box center [762, 489] width 511 height 32
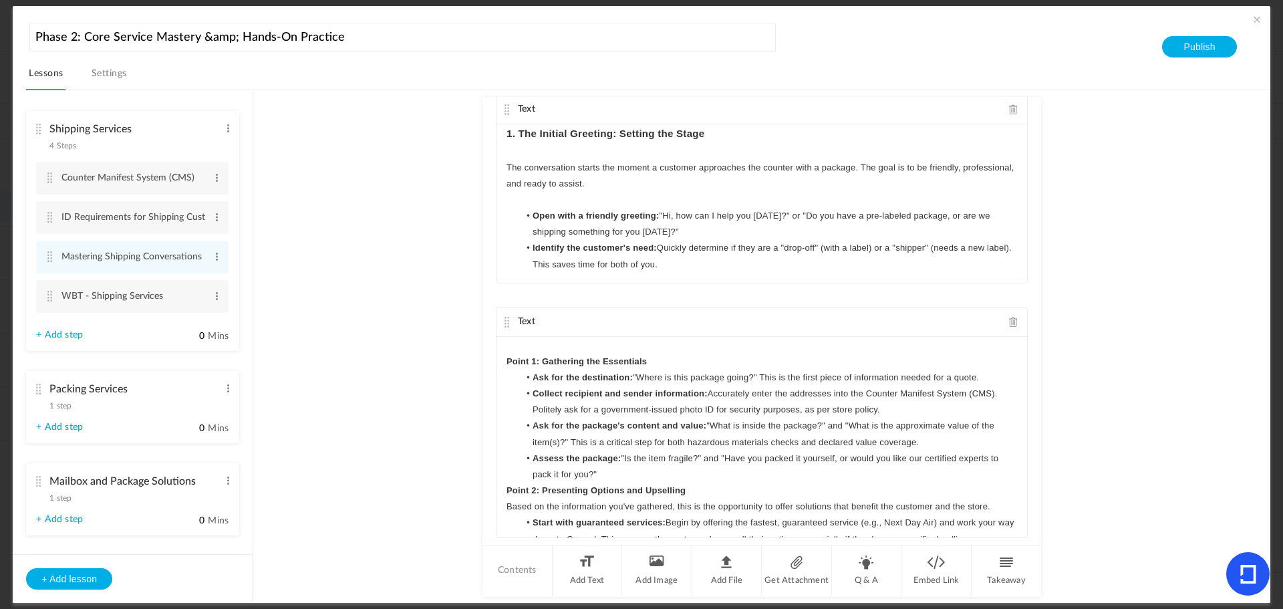
scroll to position [202, 0]
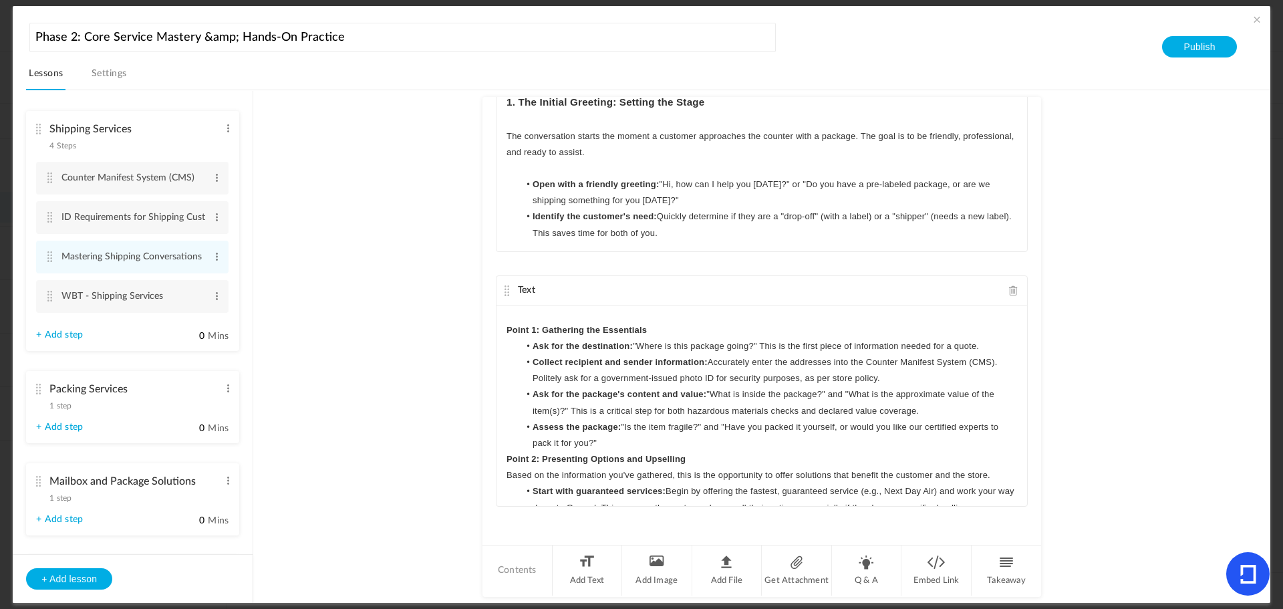
click at [623, 445] on li "Assess the package: "Is the item fragile?" and "Have you packed it yourself, or…" at bounding box center [768, 435] width 498 height 32
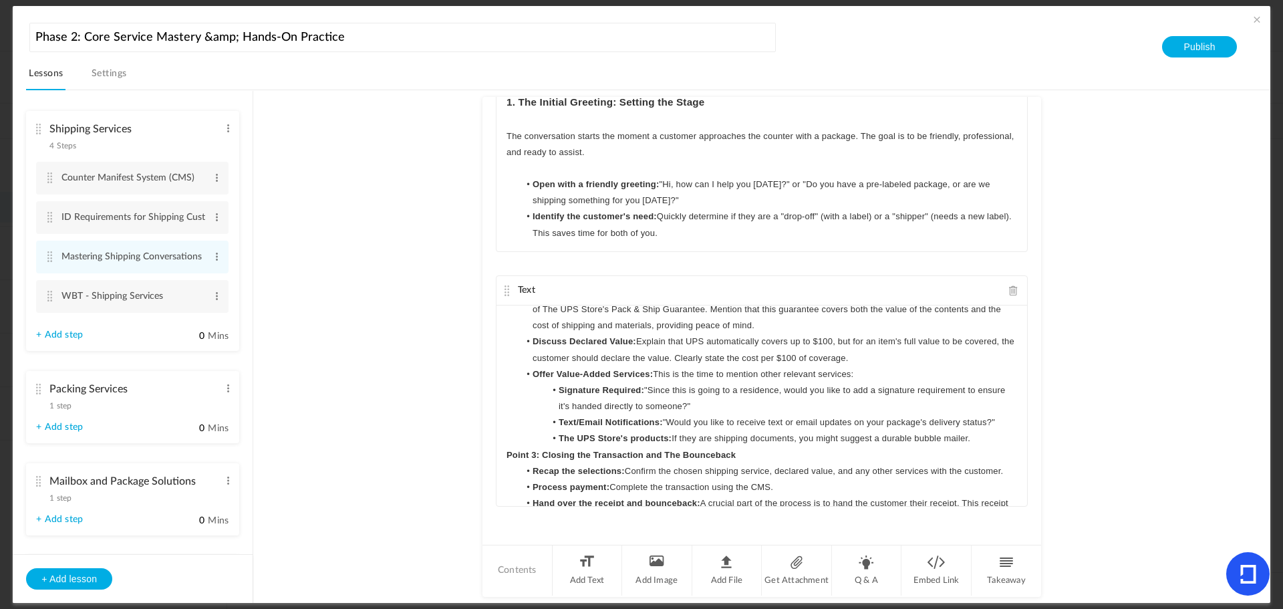
scroll to position [334, 0]
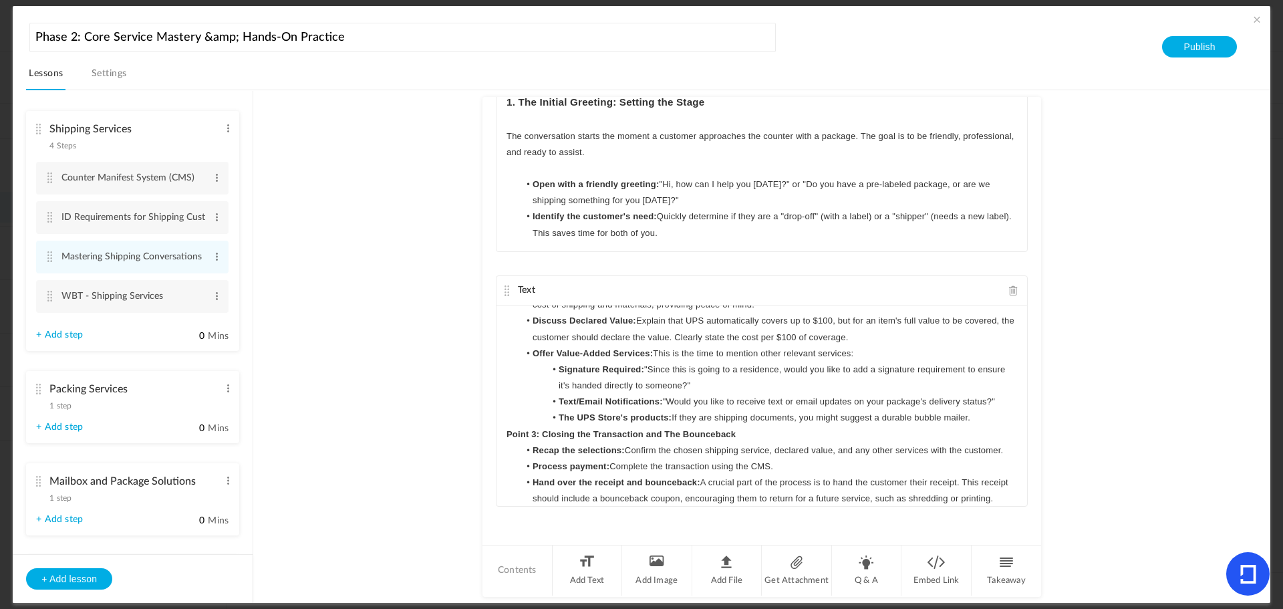
click at [980, 416] on li "The UPS Store's products: If they are shipping documents, you might suggest a d…" at bounding box center [768, 418] width 498 height 16
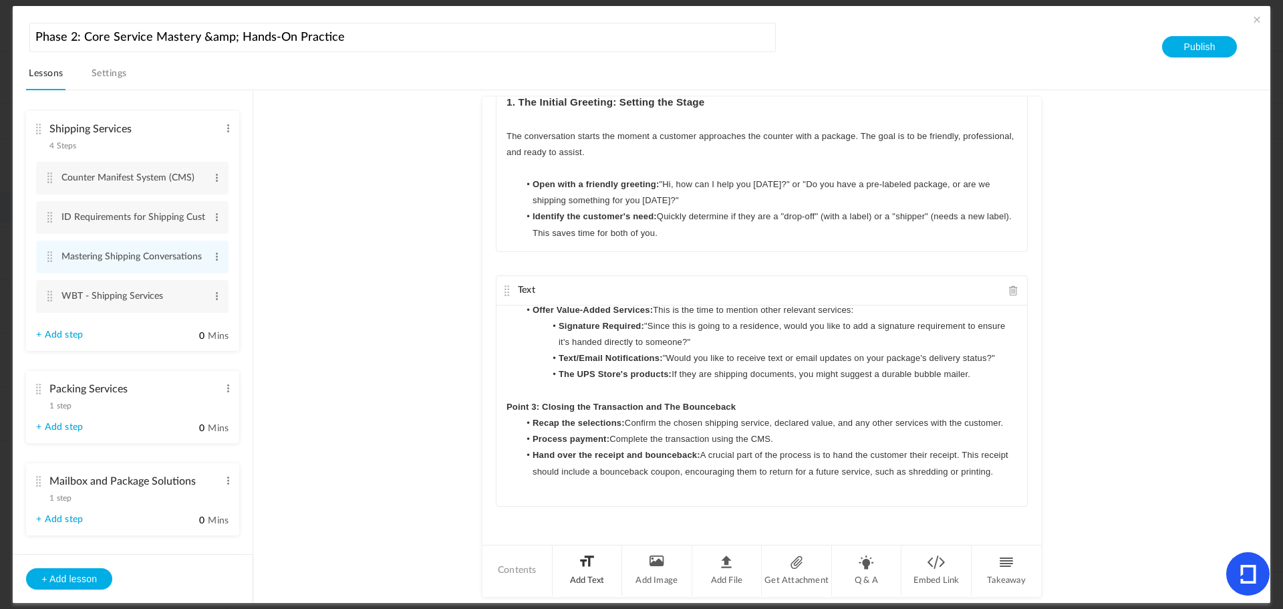
scroll to position [378, 0]
click at [585, 563] on li "Add Text" at bounding box center [588, 570] width 70 height 50
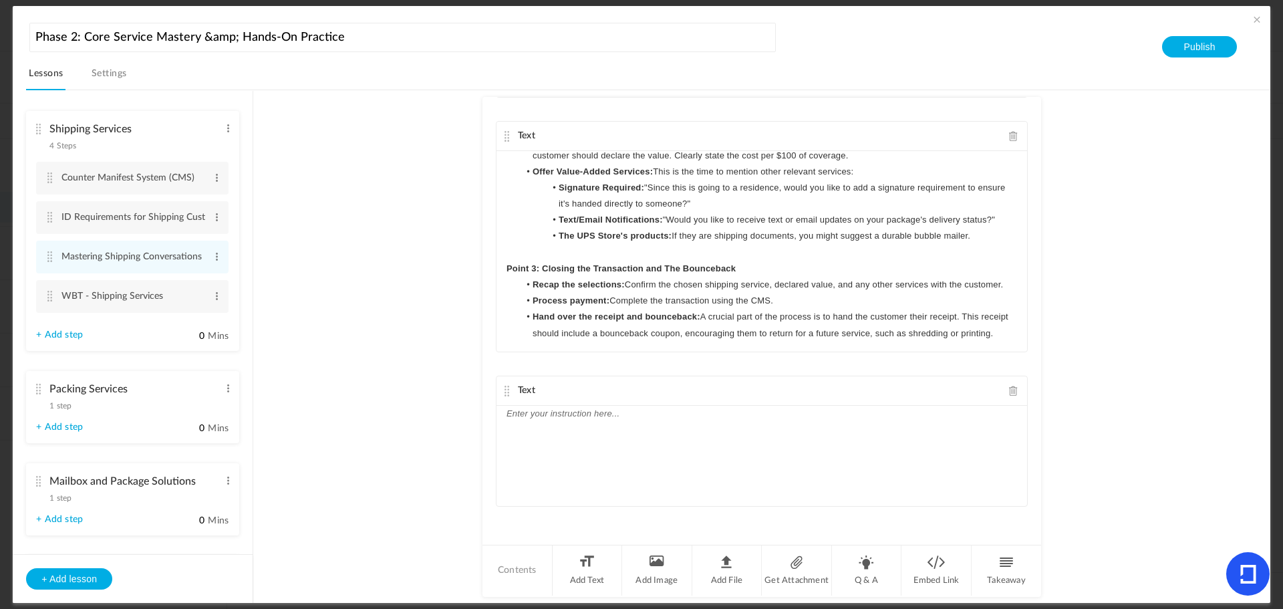
click at [540, 434] on div at bounding box center [762, 456] width 531 height 100
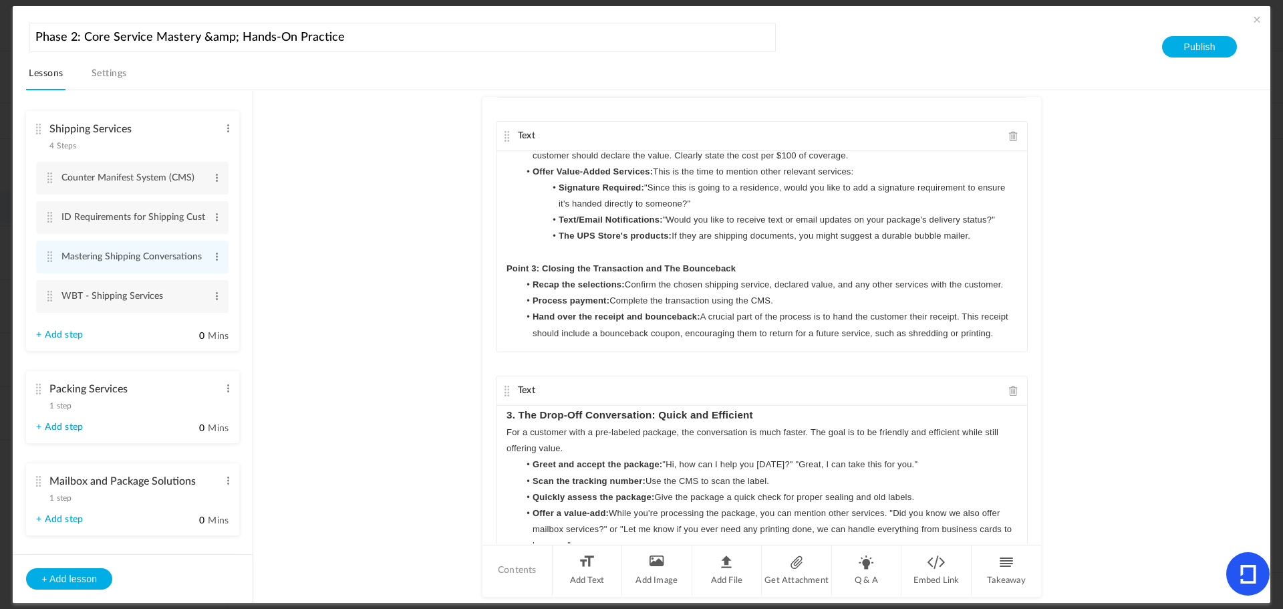
click at [778, 413] on h3 "3. The Drop-Off Conversation: Quick and Efficient" at bounding box center [762, 415] width 511 height 19
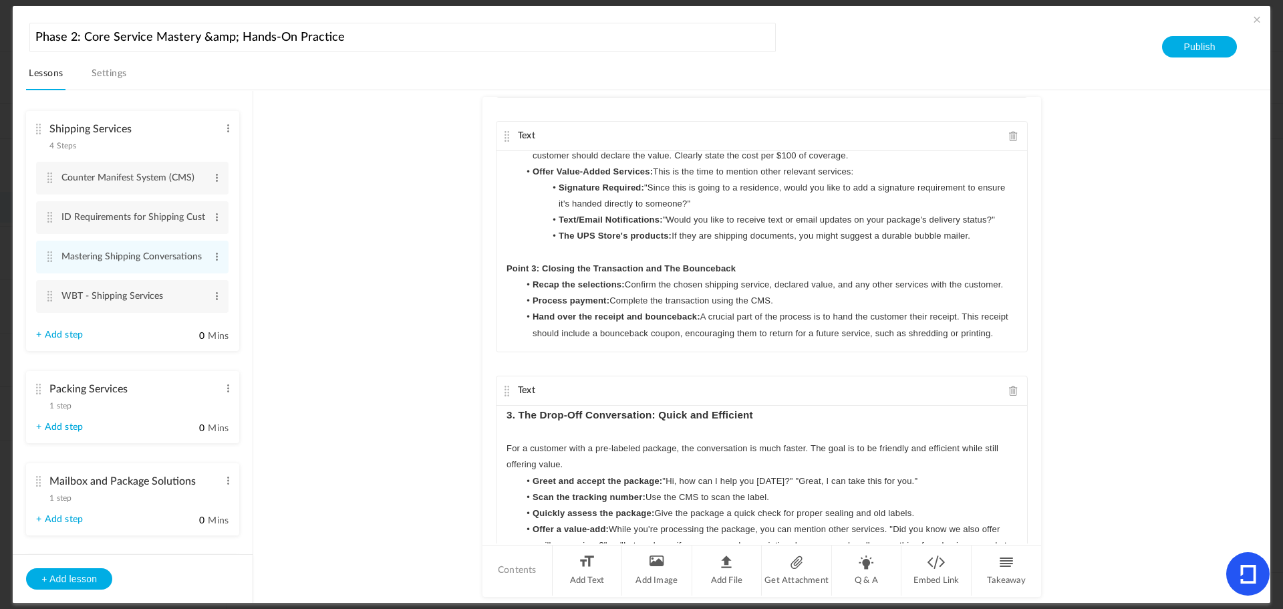
click at [589, 467] on p "For a customer with a pre-labeled package, the conversation is much faster. The…" at bounding box center [762, 456] width 511 height 32
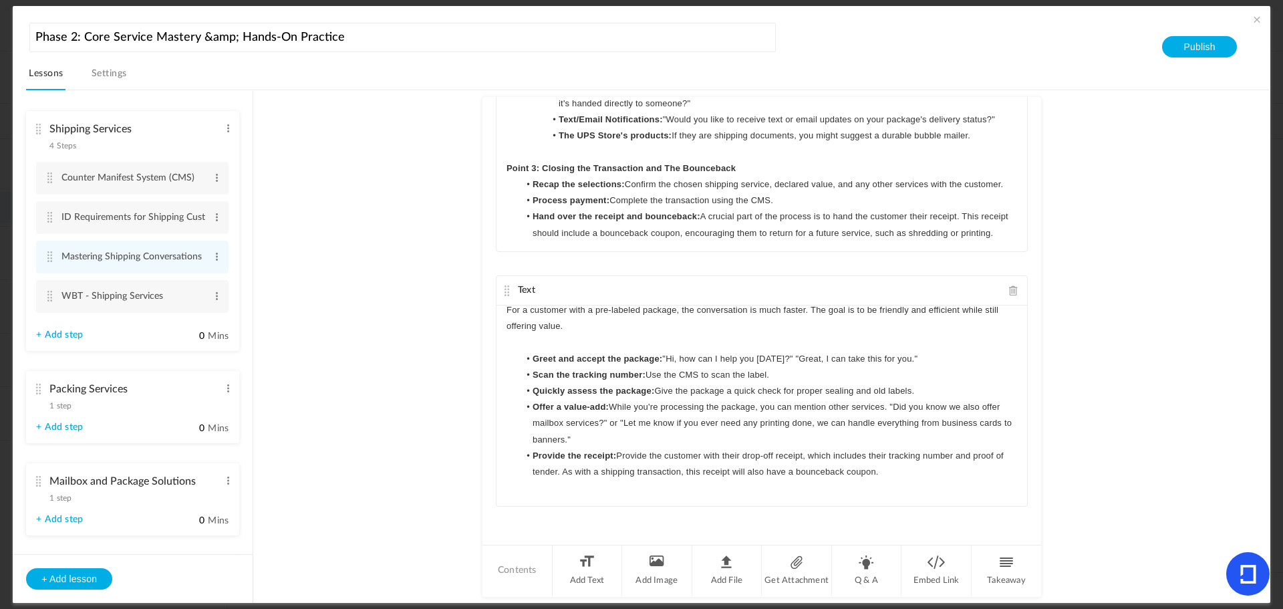
scroll to position [22, 0]
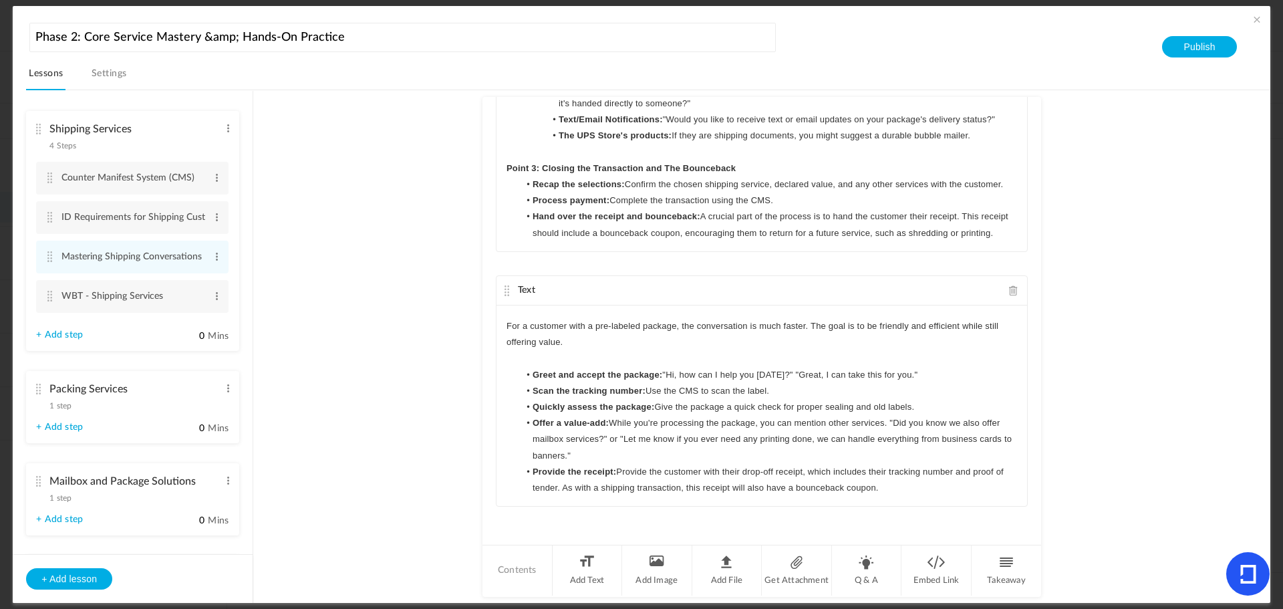
click at [357, 335] on au-course-substep "Text Mastering shipping conversations at The UPS Store is crucial for a positiv…" at bounding box center [761, 346] width 985 height 513
drag, startPoint x: 1039, startPoint y: 342, endPoint x: 1029, endPoint y: 199, distance: 142.7
click at [1029, 199] on au-course-substep "Text Mastering shipping conversations at The UPS Store is crucial for a positiv…" at bounding box center [761, 346] width 985 height 513
click at [1039, 340] on au-course-substep "Text Mastering shipping conversations at The UPS Store is crucial for a positiv…" at bounding box center [761, 346] width 985 height 513
drag, startPoint x: 1039, startPoint y: 340, endPoint x: 1042, endPoint y: 217, distance: 122.3
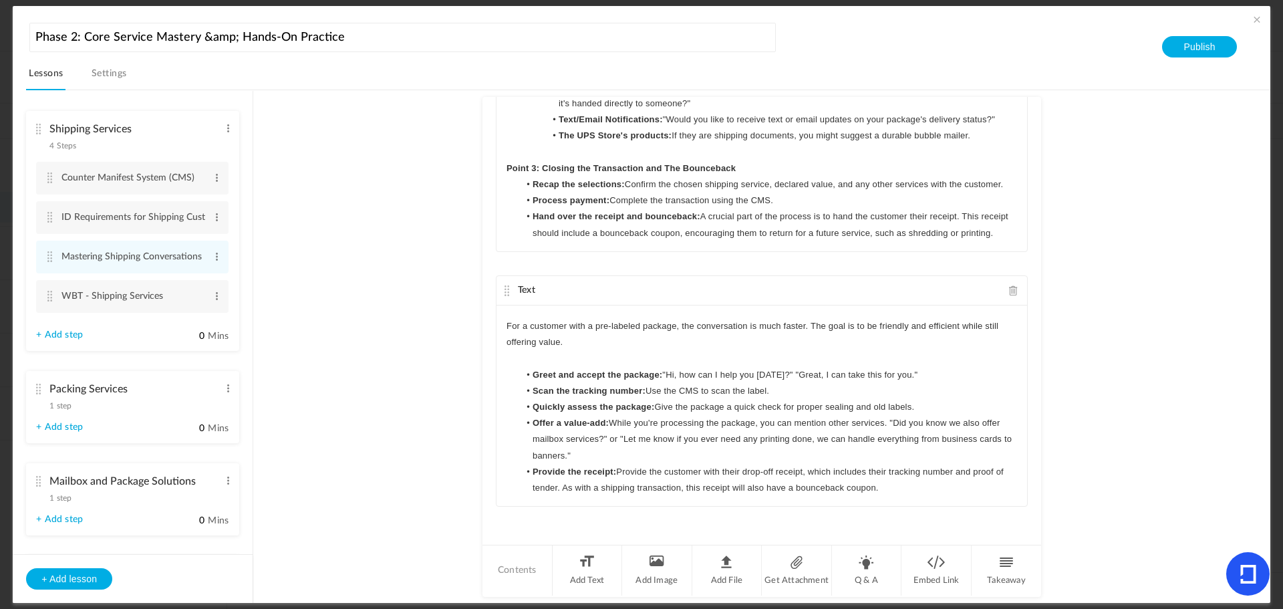
click at [1042, 217] on au-course-substep "Text Mastering shipping conversations at The UPS Store is crucial for a positiv…" at bounding box center [761, 346] width 985 height 513
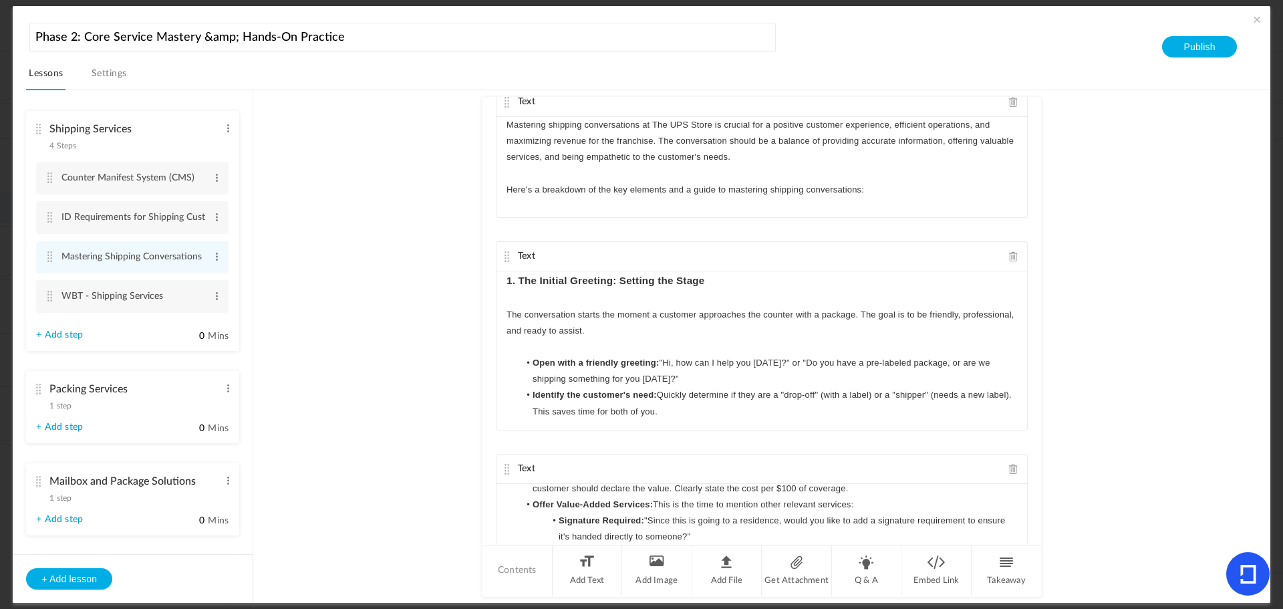
scroll to position [0, 0]
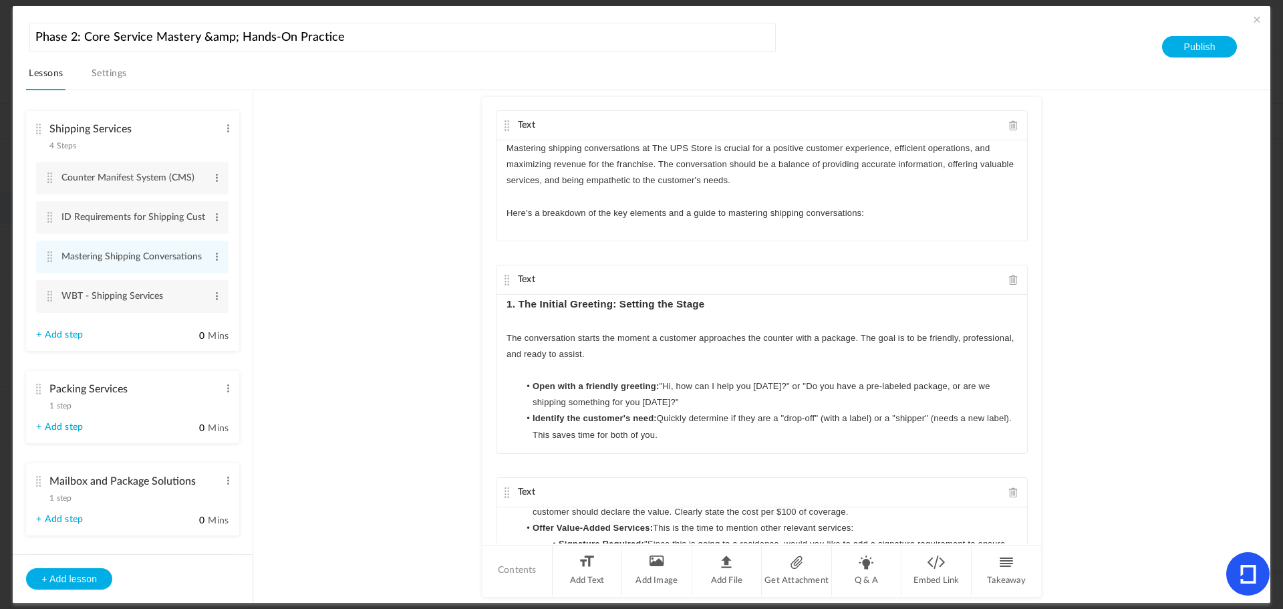
drag, startPoint x: 1039, startPoint y: 180, endPoint x: 1041, endPoint y: 302, distance: 122.3
click at [1041, 302] on au-course-substep "Text Mastering shipping conversations at The UPS Store is crucial for a positiv…" at bounding box center [761, 346] width 985 height 513
drag, startPoint x: 1040, startPoint y: 281, endPoint x: 1038, endPoint y: 404, distance: 123.0
click at [1038, 410] on au-course-substep "Text Mastering shipping conversations at The UPS Store is crucial for a positiv…" at bounding box center [761, 346] width 985 height 513
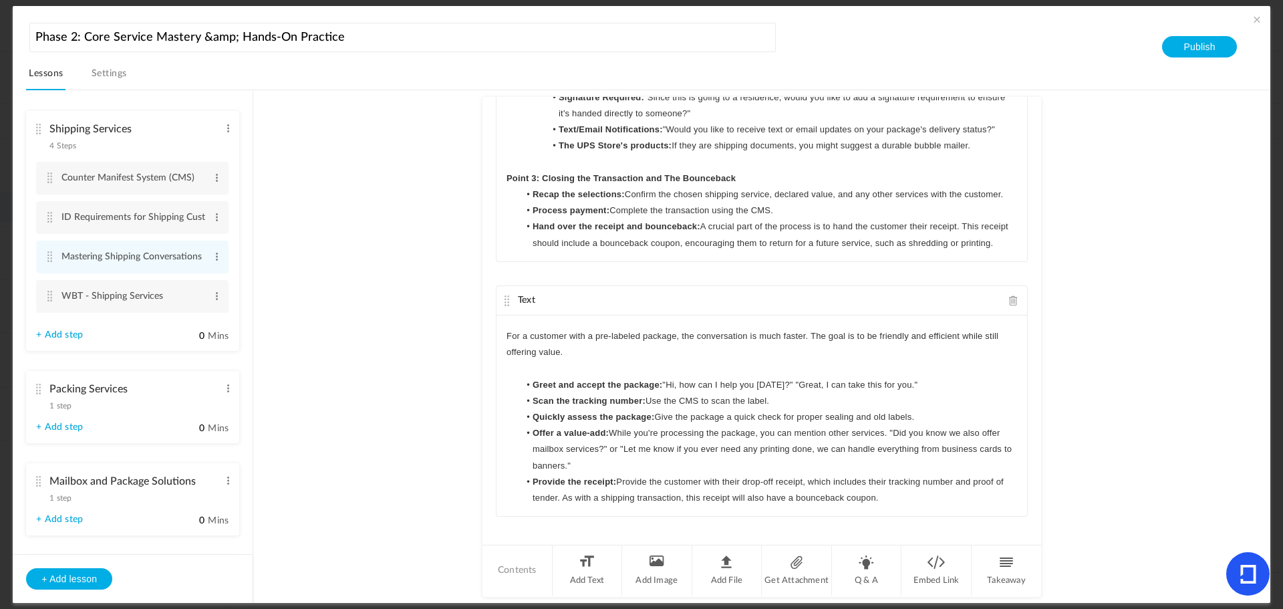
scroll to position [456, 0]
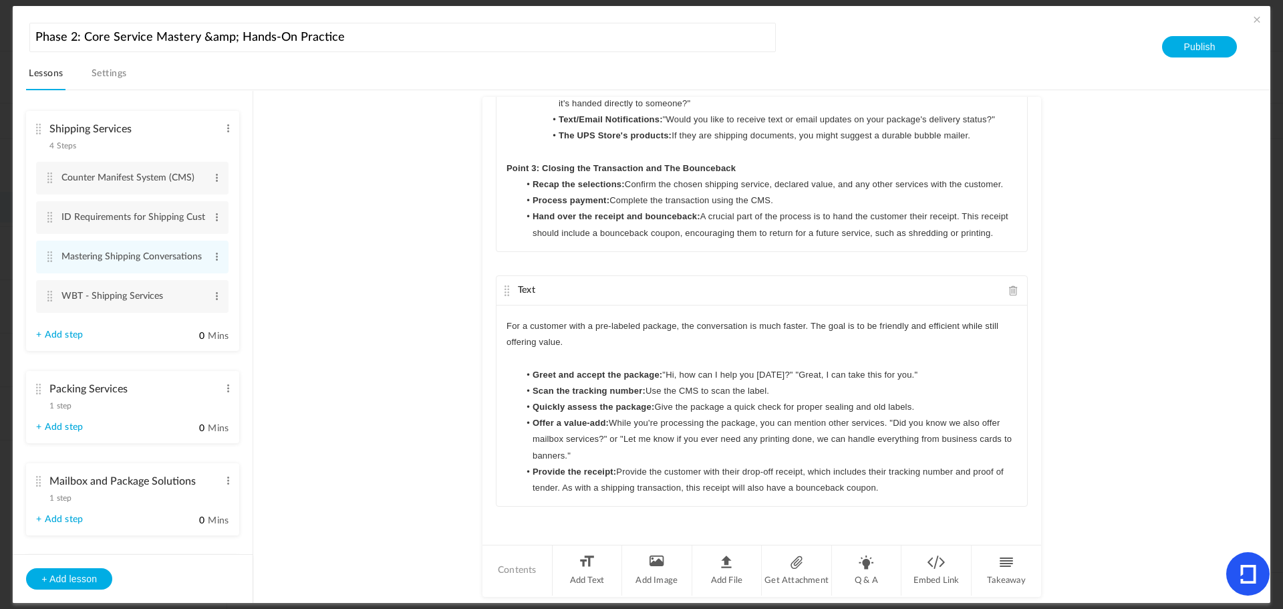
click at [54, 335] on link "+ Add step" at bounding box center [59, 334] width 47 height 11
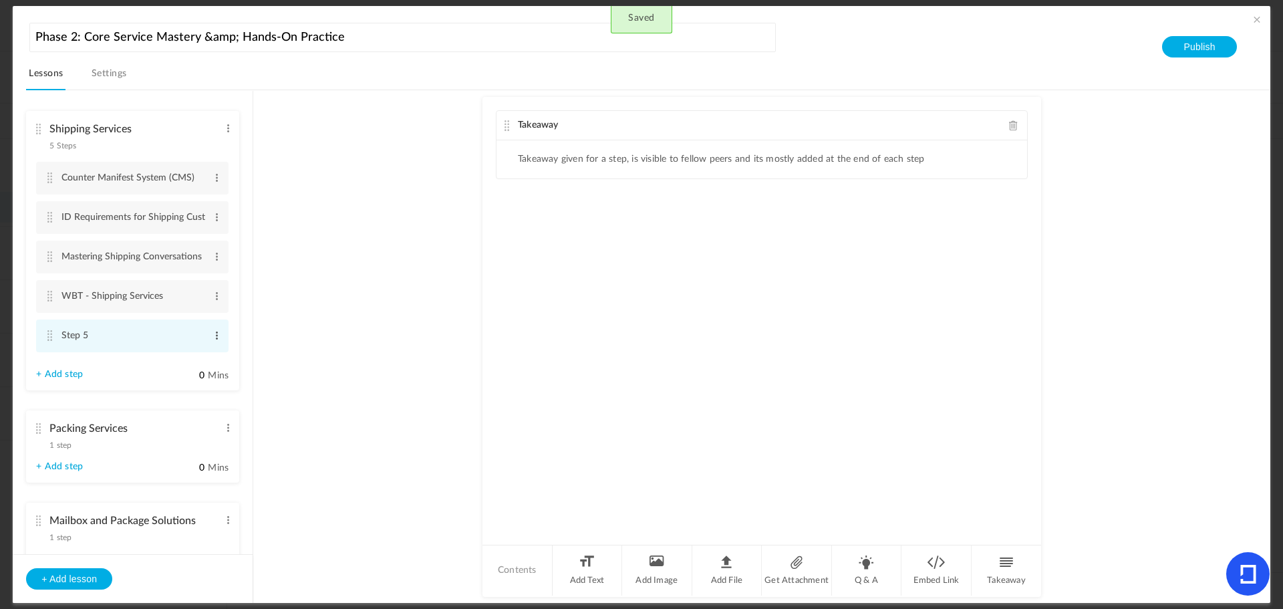
click at [214, 335] on span at bounding box center [217, 335] width 10 height 13
click at [192, 356] on link "Edit" at bounding box center [195, 358] width 52 height 16
type input "S"
type input "Hazardous Martials Avoidance"
click at [333, 327] on au-course-substep "Takeaway Takeaway given for a step, is visible to fellow peers and its mostly a…" at bounding box center [761, 346] width 985 height 513
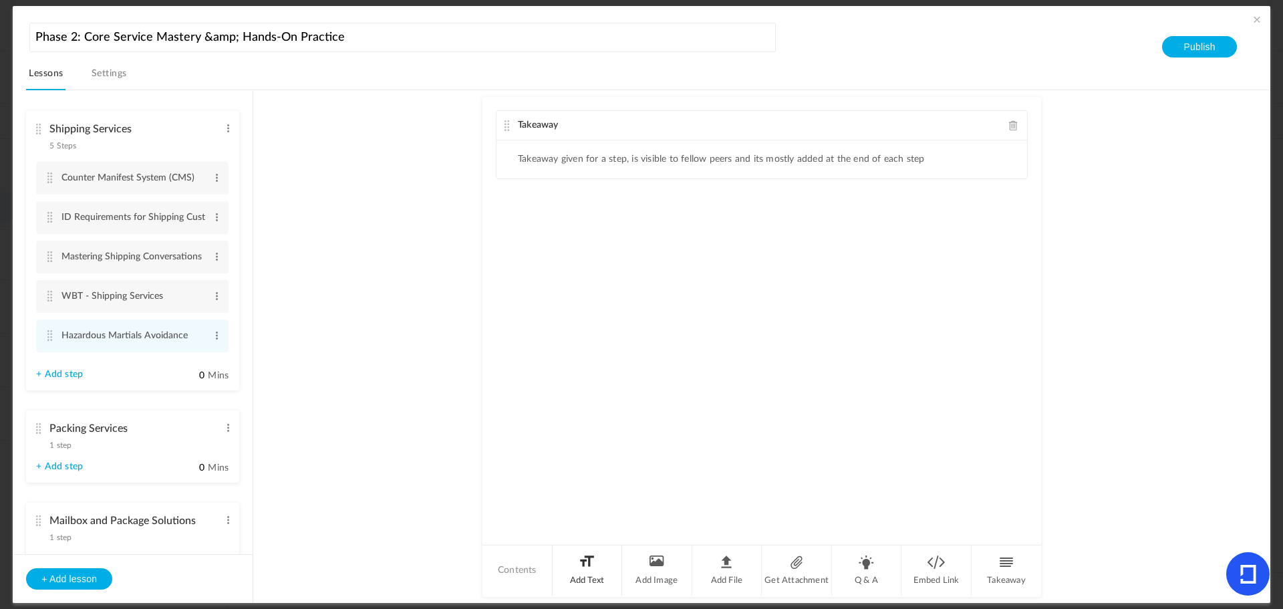
click at [585, 577] on li "Add Text" at bounding box center [588, 570] width 70 height 50
click at [1009, 126] on span at bounding box center [1013, 125] width 9 height 10
click at [678, 181] on div at bounding box center [762, 190] width 531 height 100
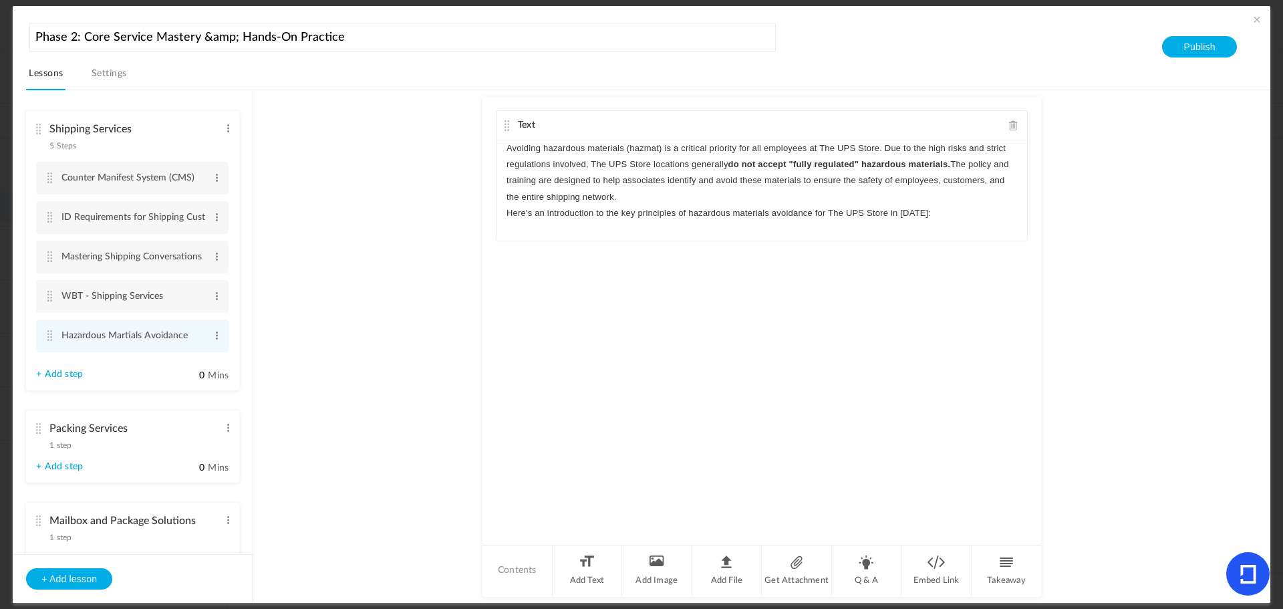
scroll to position [0, 0]
click at [501, 211] on div "Avoiding hazardous materials (hazmat) is a critical priority for all employees …" at bounding box center [762, 190] width 531 height 100
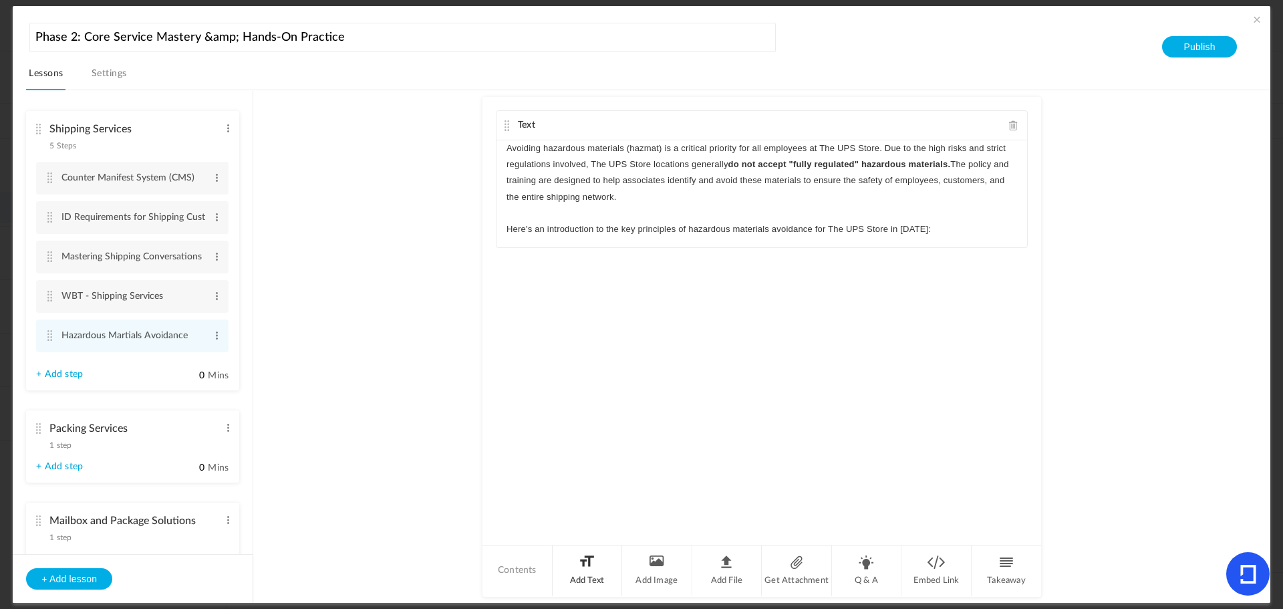
click at [591, 585] on li "Add Text" at bounding box center [588, 570] width 70 height 50
click at [597, 354] on div at bounding box center [762, 351] width 531 height 100
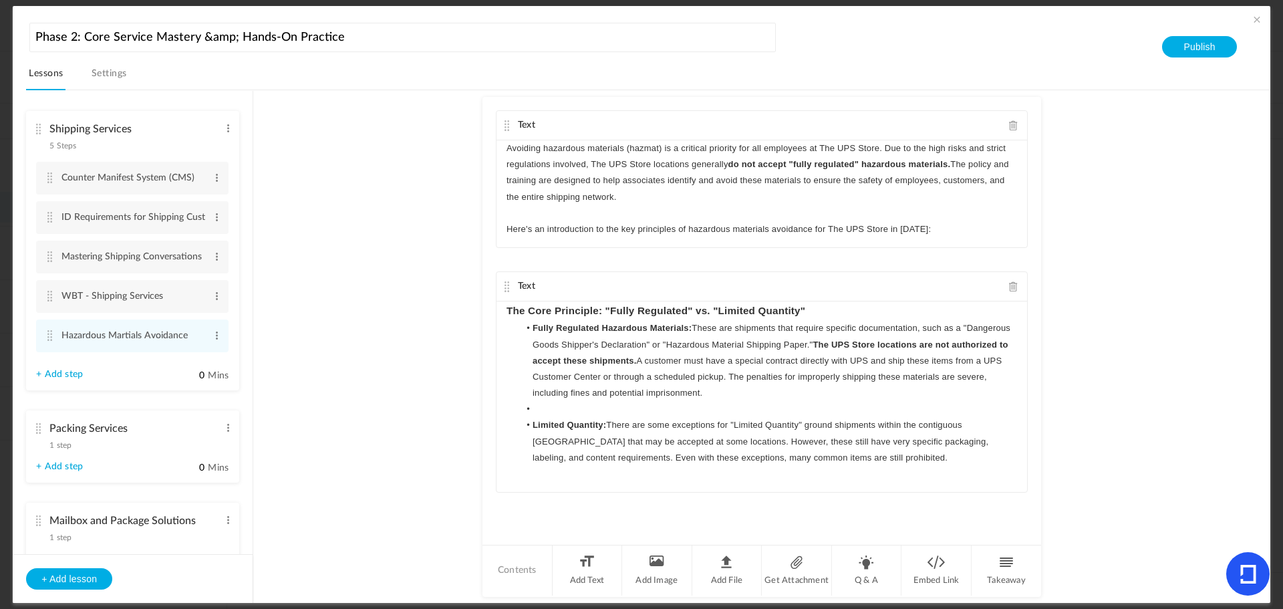
click at [810, 308] on h3 "The Core Principle: "Fully Regulated" vs. "Limited Quantity"" at bounding box center [762, 310] width 511 height 19
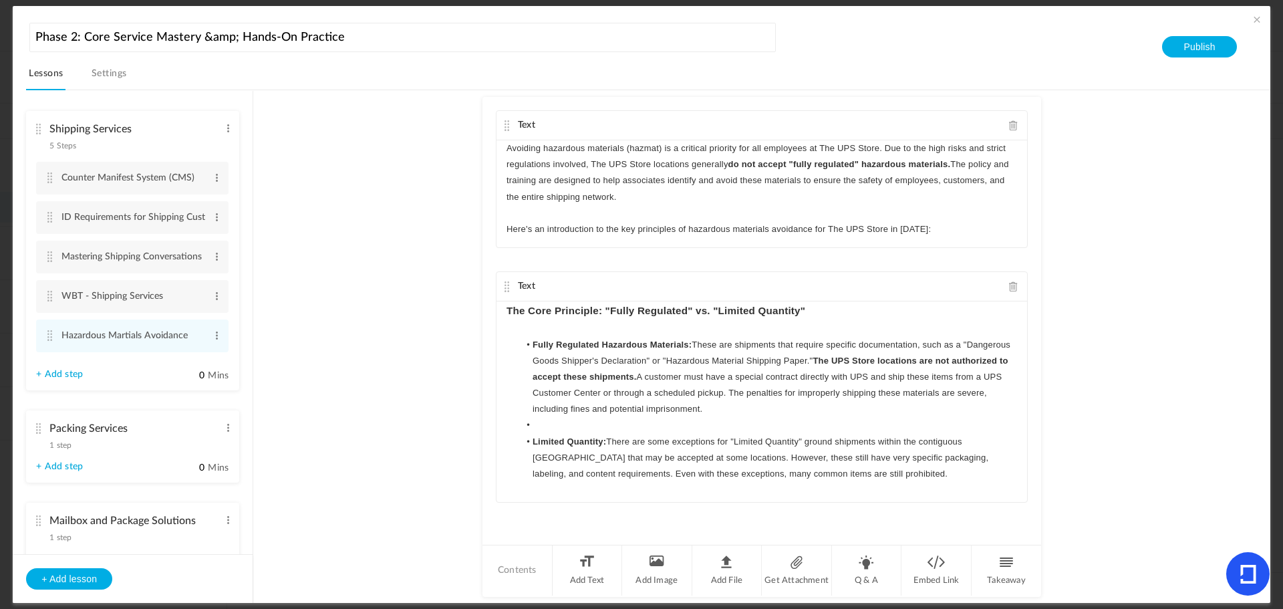
click at [559, 422] on li at bounding box center [768, 425] width 498 height 16
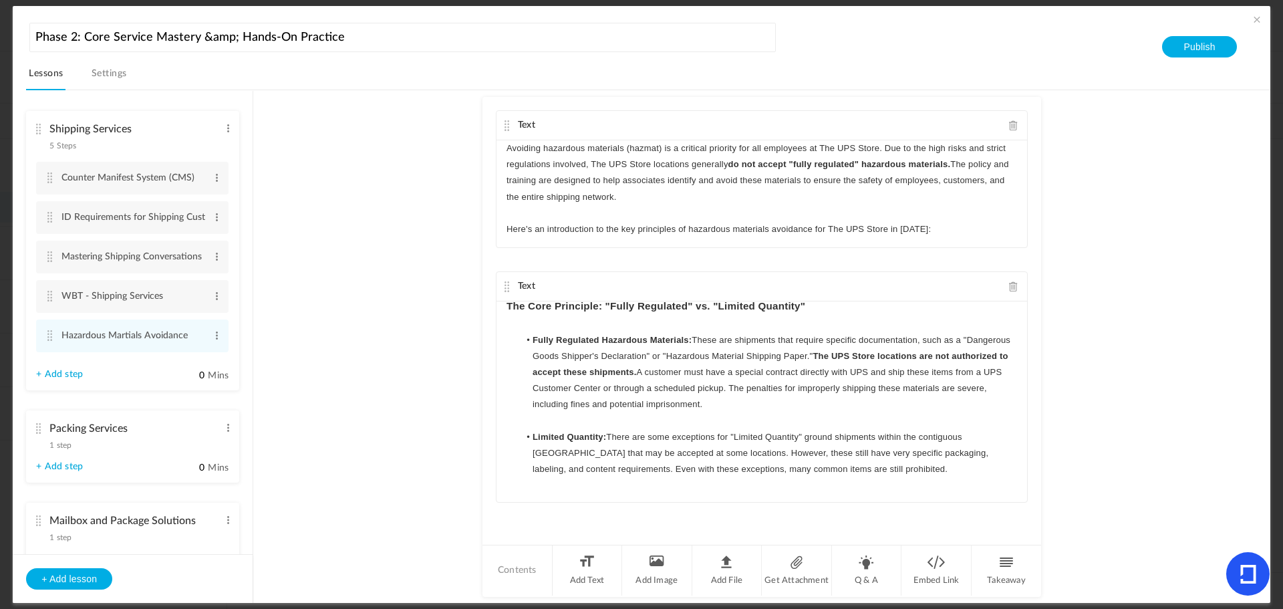
scroll to position [6, 0]
click at [593, 571] on li "Add Text" at bounding box center [588, 570] width 70 height 50
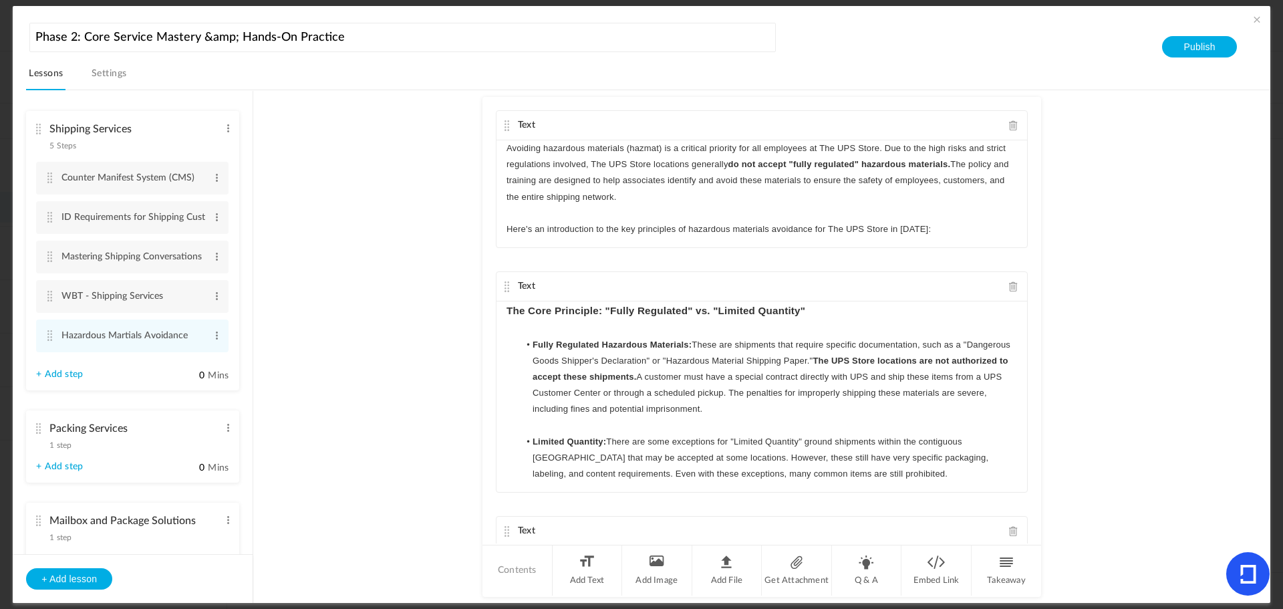
scroll to position [140, 0]
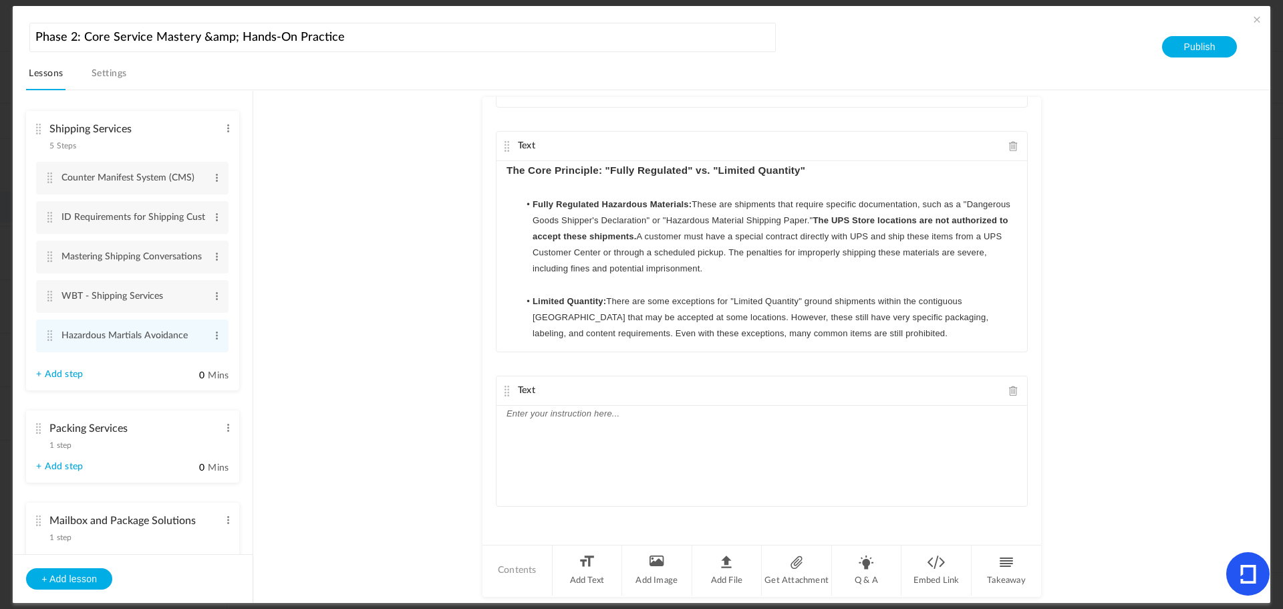
drag, startPoint x: 522, startPoint y: 442, endPoint x: 529, endPoint y: 444, distance: 7.6
click at [523, 442] on div at bounding box center [762, 456] width 531 height 100
click at [714, 459] on div at bounding box center [762, 456] width 531 height 100
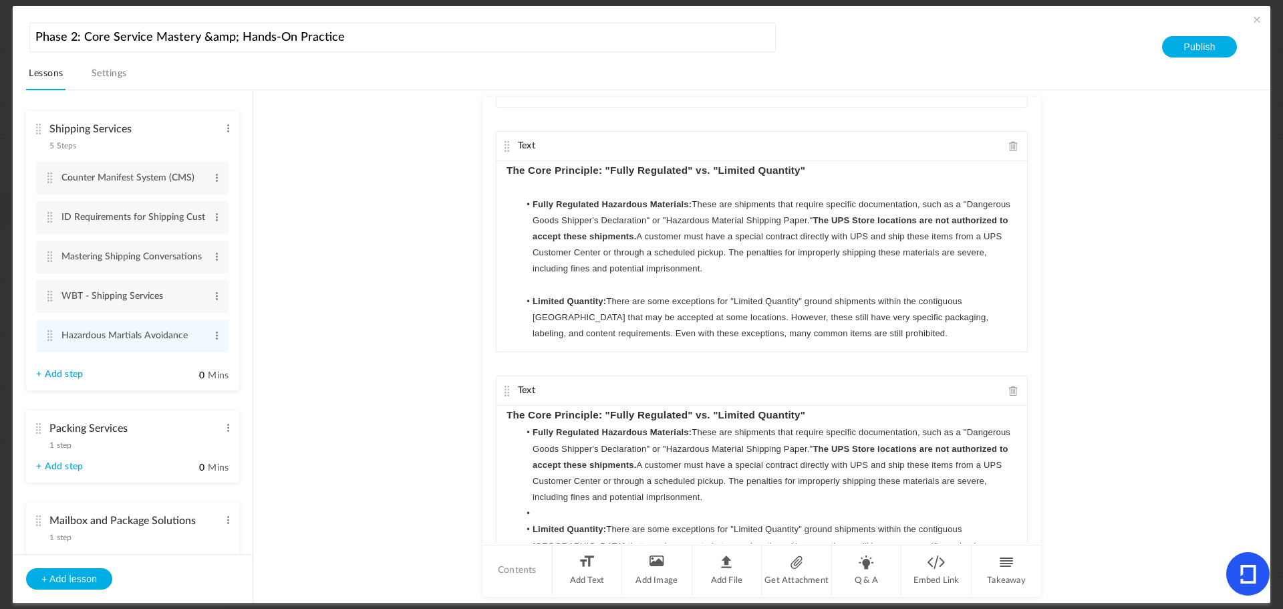
click at [874, 415] on h3 "The Core Principle: "Fully Regulated" vs. "Limited Quantity"" at bounding box center [762, 415] width 511 height 19
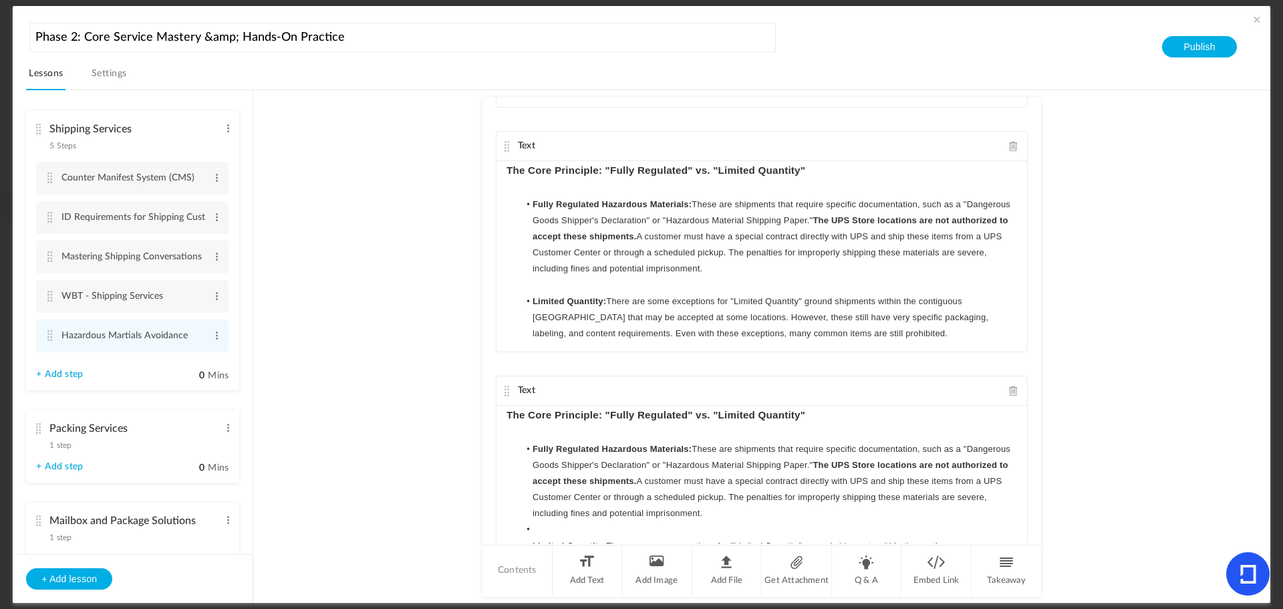
scroll to position [67, 0]
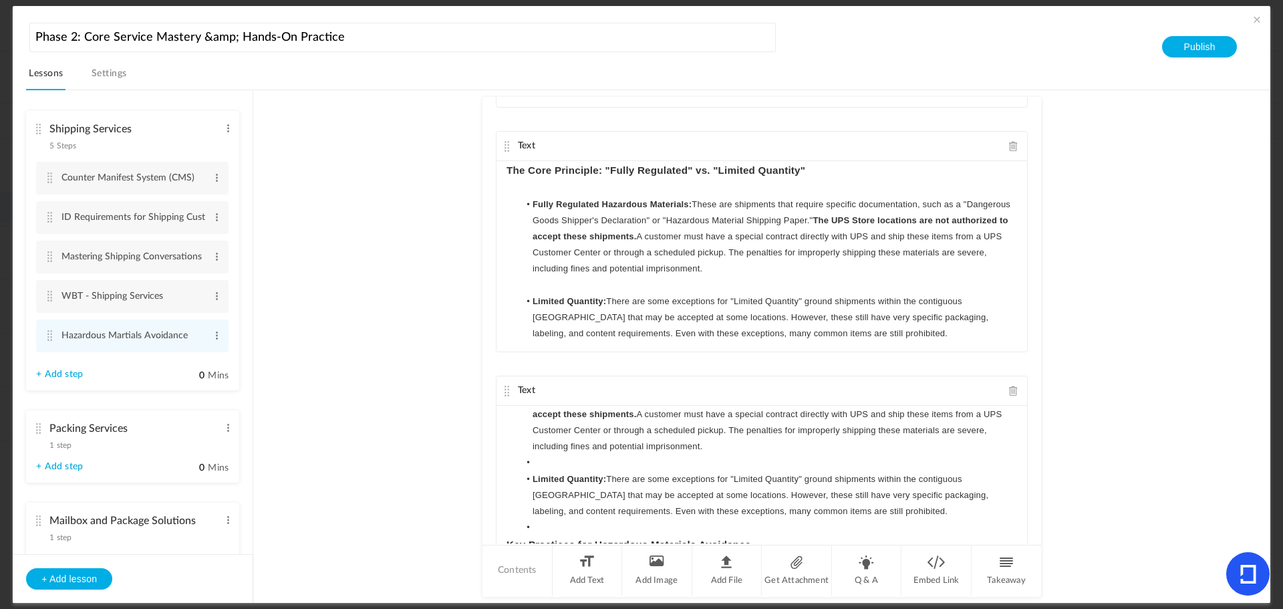
click at [581, 462] on li at bounding box center [768, 462] width 498 height 16
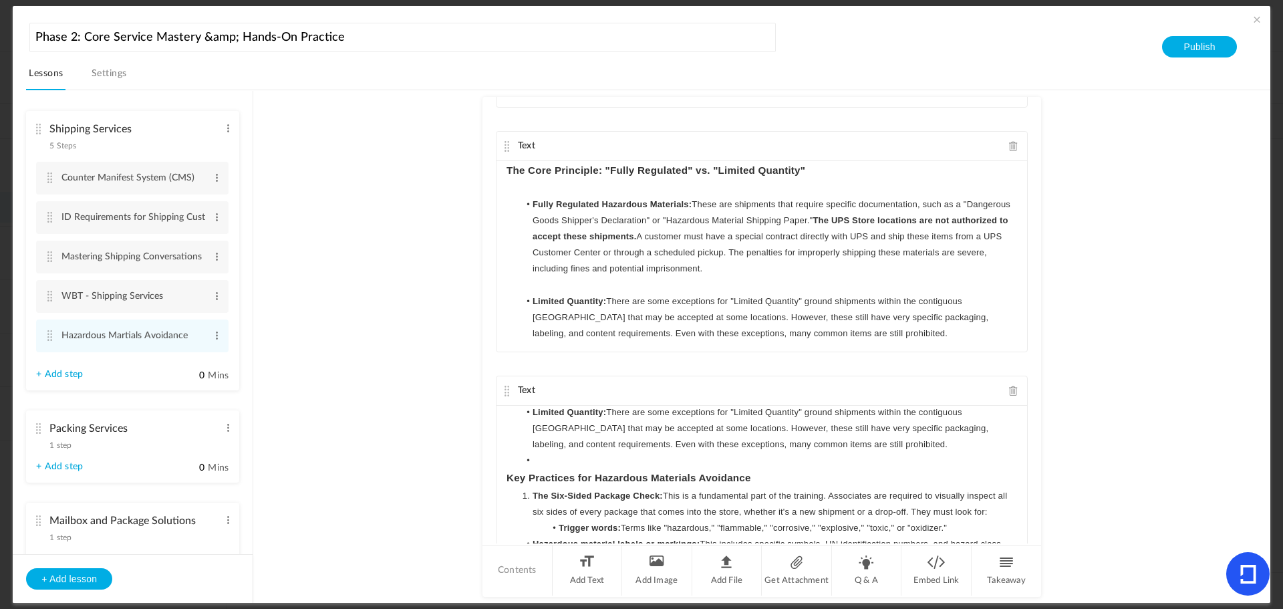
click at [569, 460] on li at bounding box center [768, 460] width 498 height 16
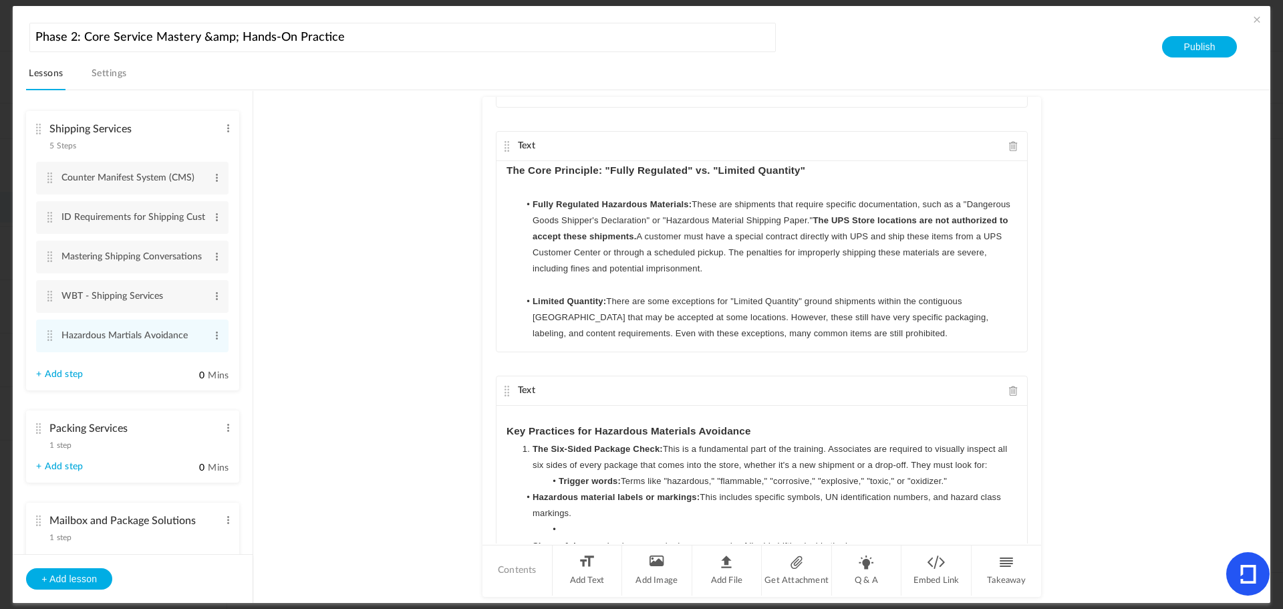
scroll to position [201, 0]
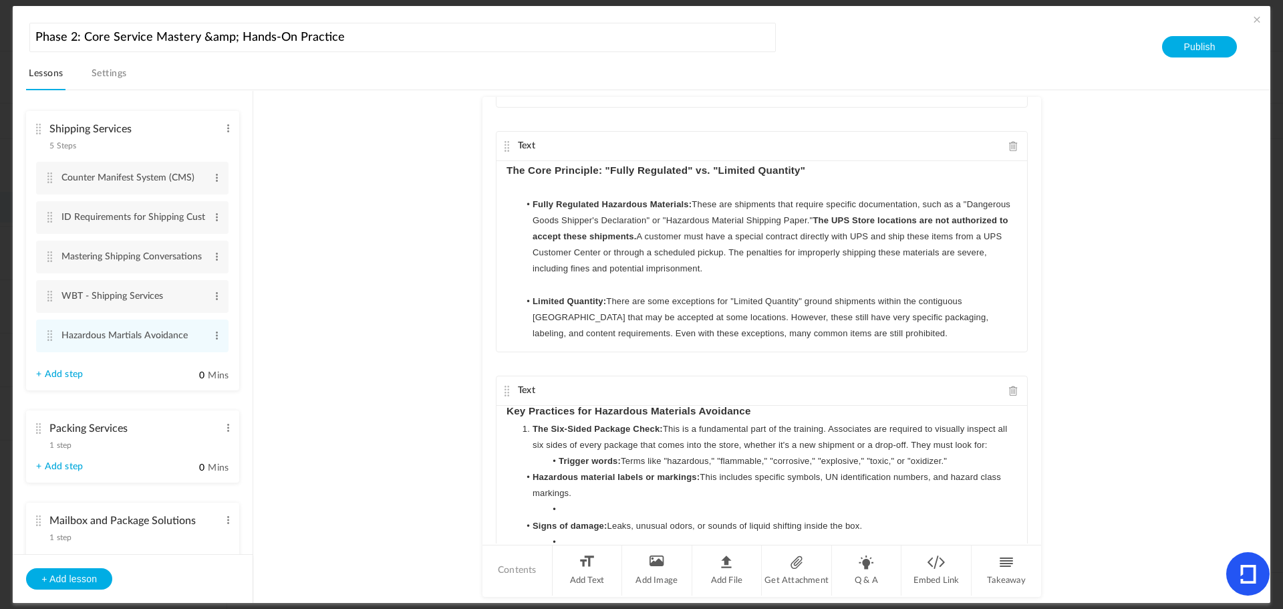
click at [777, 416] on h3 "Key Practices for Hazardous Materials Avoidance" at bounding box center [762, 411] width 511 height 19
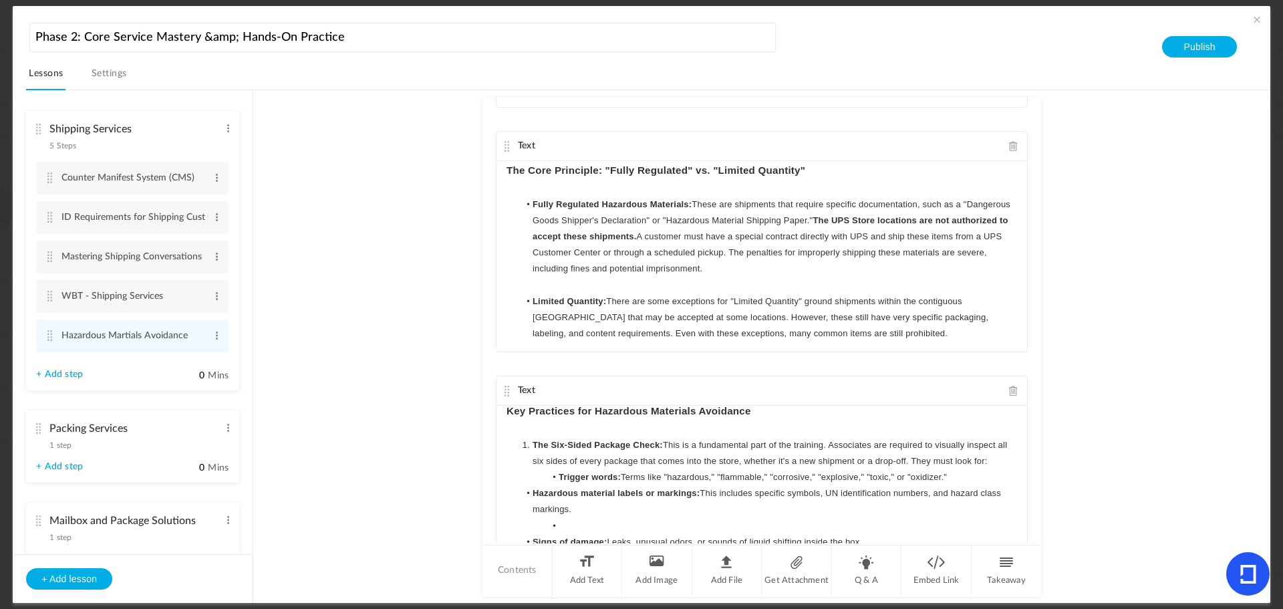
click at [533, 493] on strong "Hazardous material labels or markings:" at bounding box center [616, 493] width 167 height 10
click at [579, 523] on li at bounding box center [768, 526] width 498 height 16
click at [533, 524] on strong "Signs of damage:" at bounding box center [570, 526] width 75 height 10
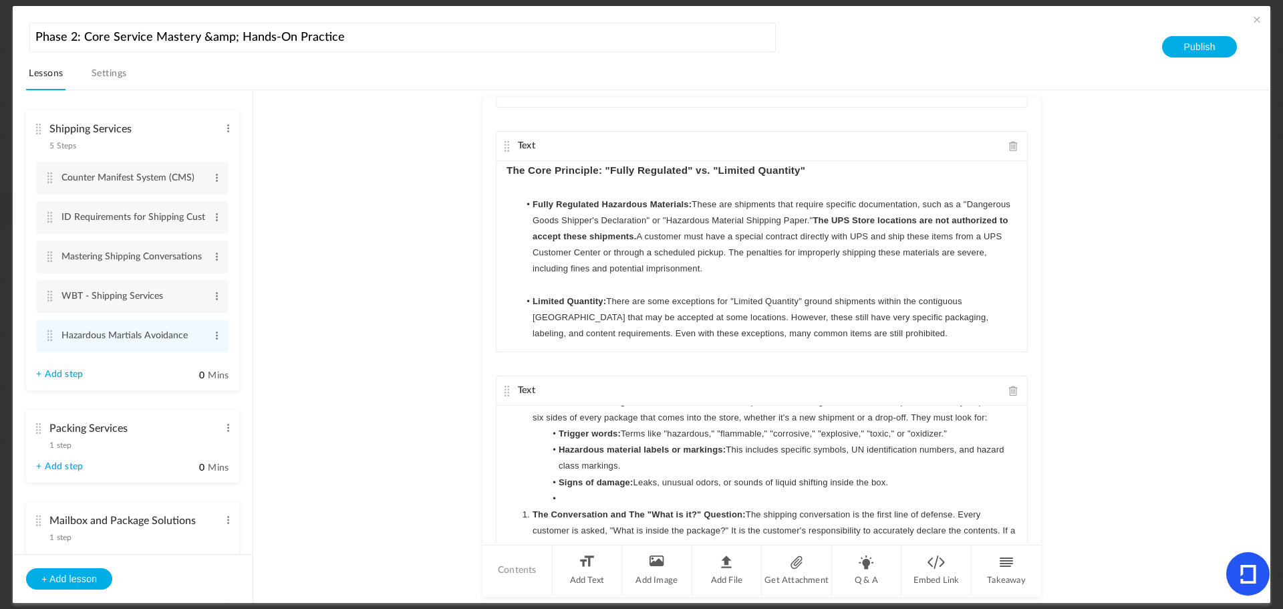
scroll to position [267, 0]
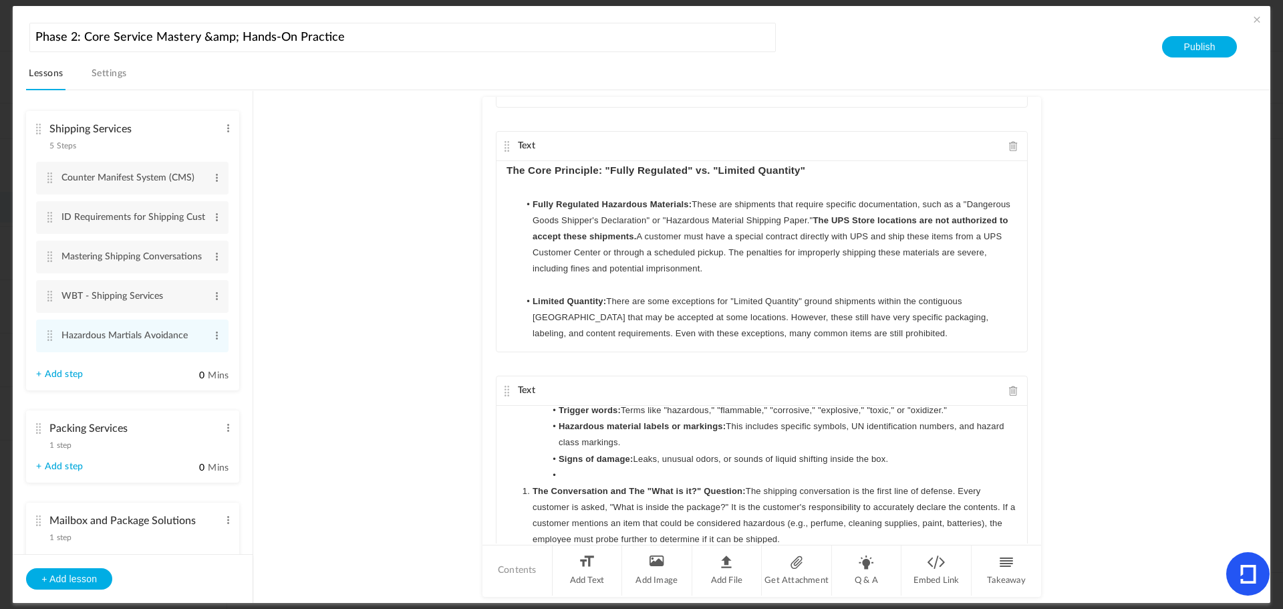
click at [570, 479] on li at bounding box center [768, 475] width 498 height 16
click at [525, 489] on li "The Conversation and The "What is it?" Question: The shipping conversation is t…" at bounding box center [768, 515] width 498 height 65
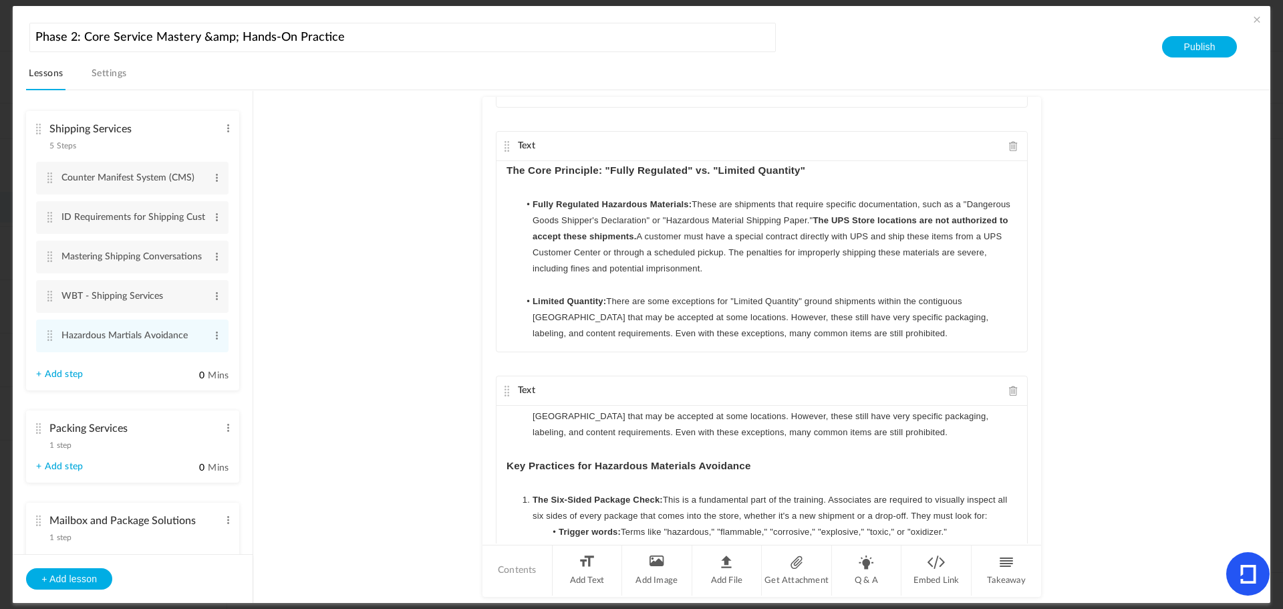
scroll to position [134, 0]
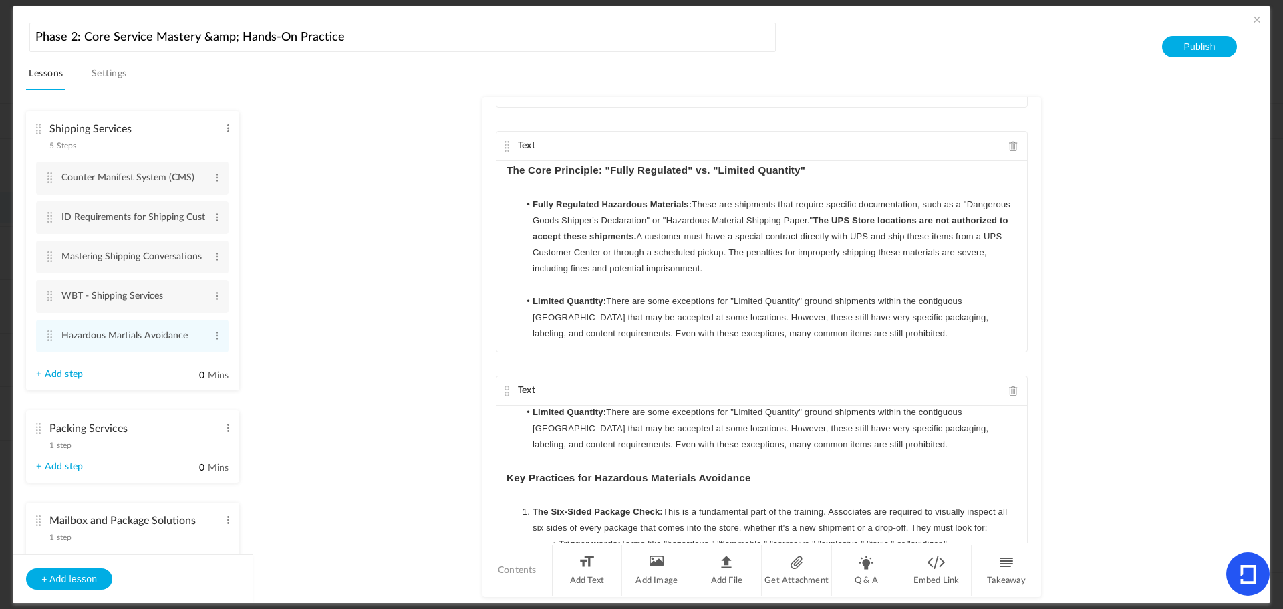
click at [533, 509] on strong "The Six-Sided Package Check:" at bounding box center [598, 512] width 130 height 10
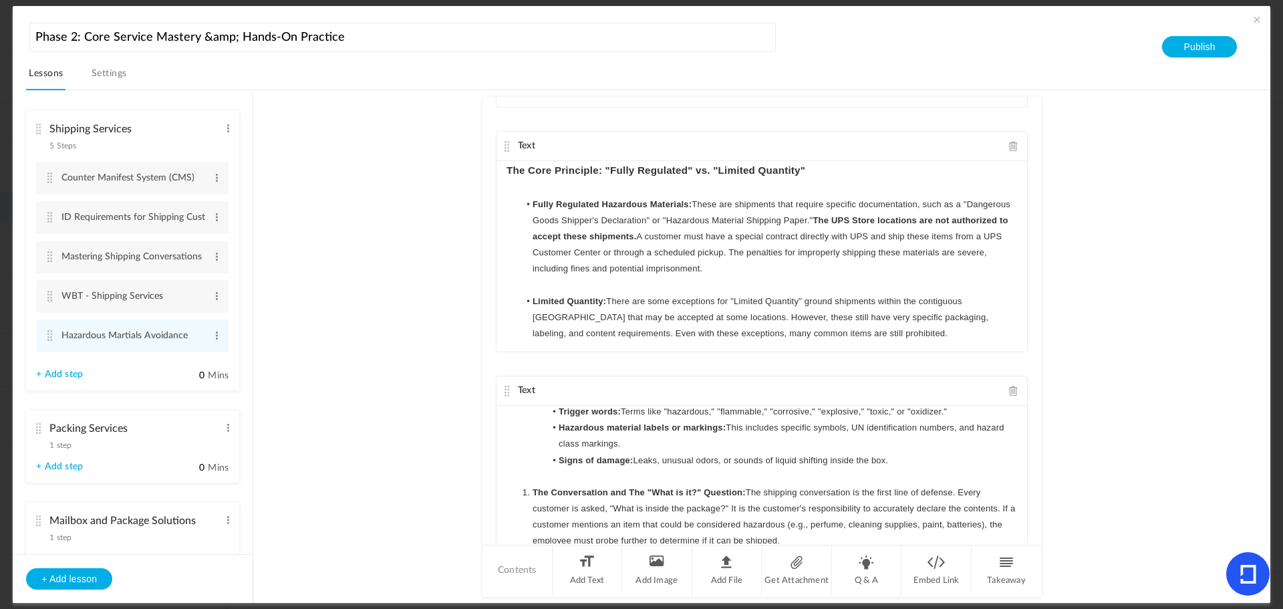
scroll to position [267, 0]
click at [533, 491] on strong "The Conversation and The "What is it?" Question:" at bounding box center [639, 491] width 213 height 10
click at [549, 472] on p at bounding box center [762, 475] width 511 height 16
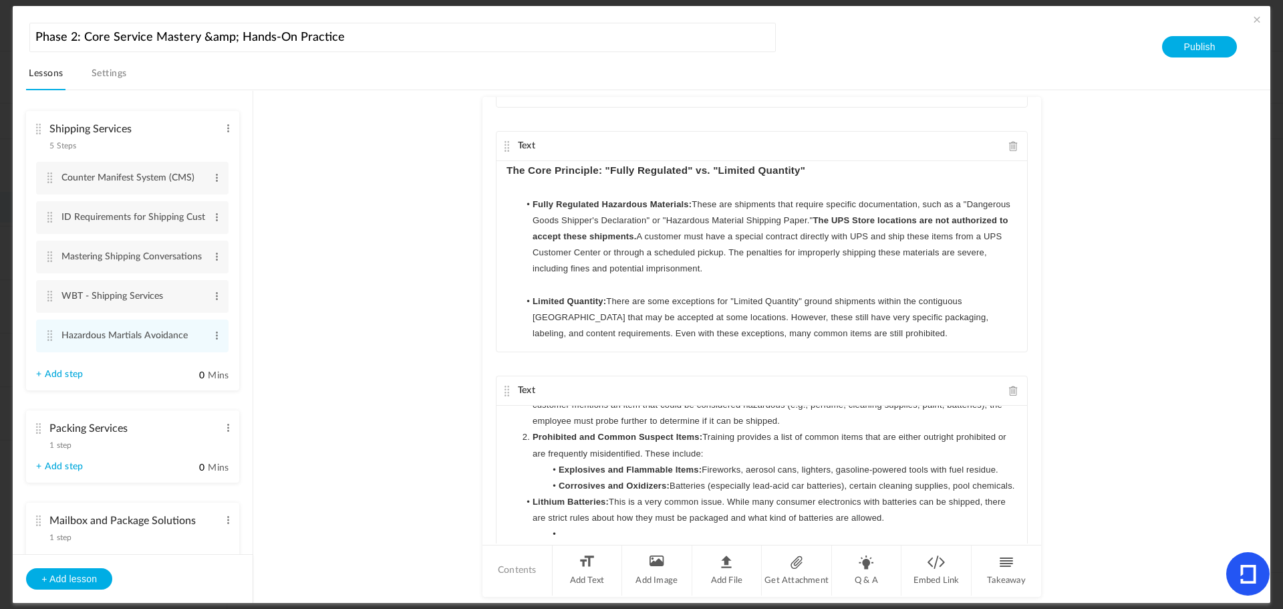
scroll to position [401, 0]
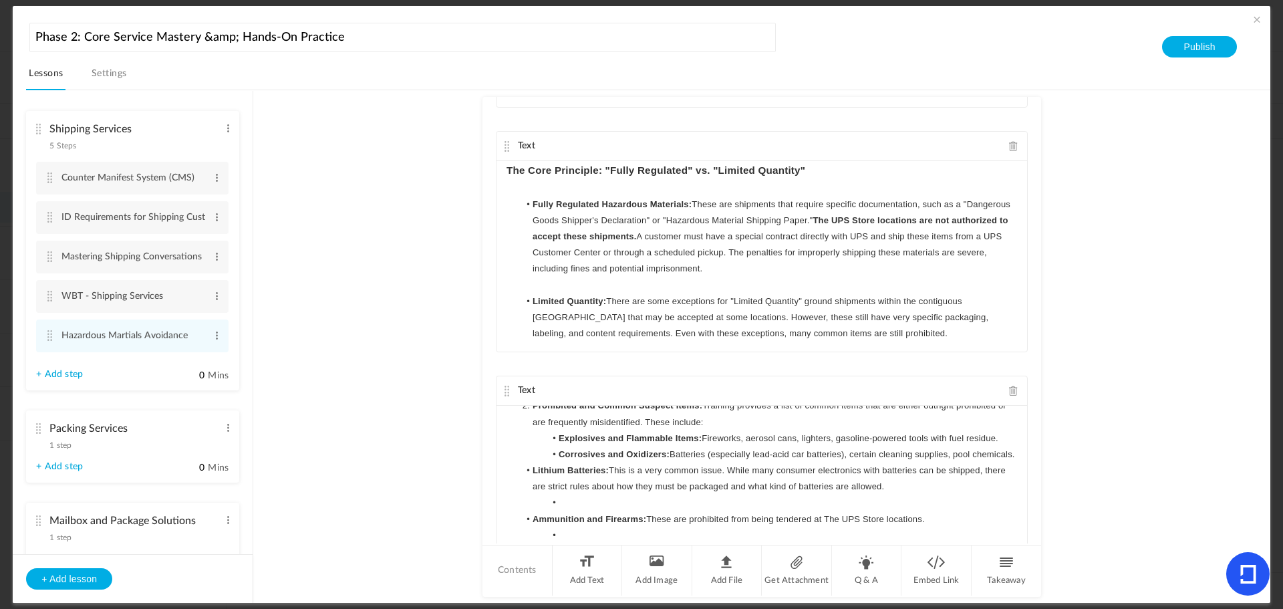
click at [533, 475] on strong "Lithium Batteries:" at bounding box center [571, 470] width 76 height 10
click at [559, 511] on li at bounding box center [768, 503] width 498 height 16
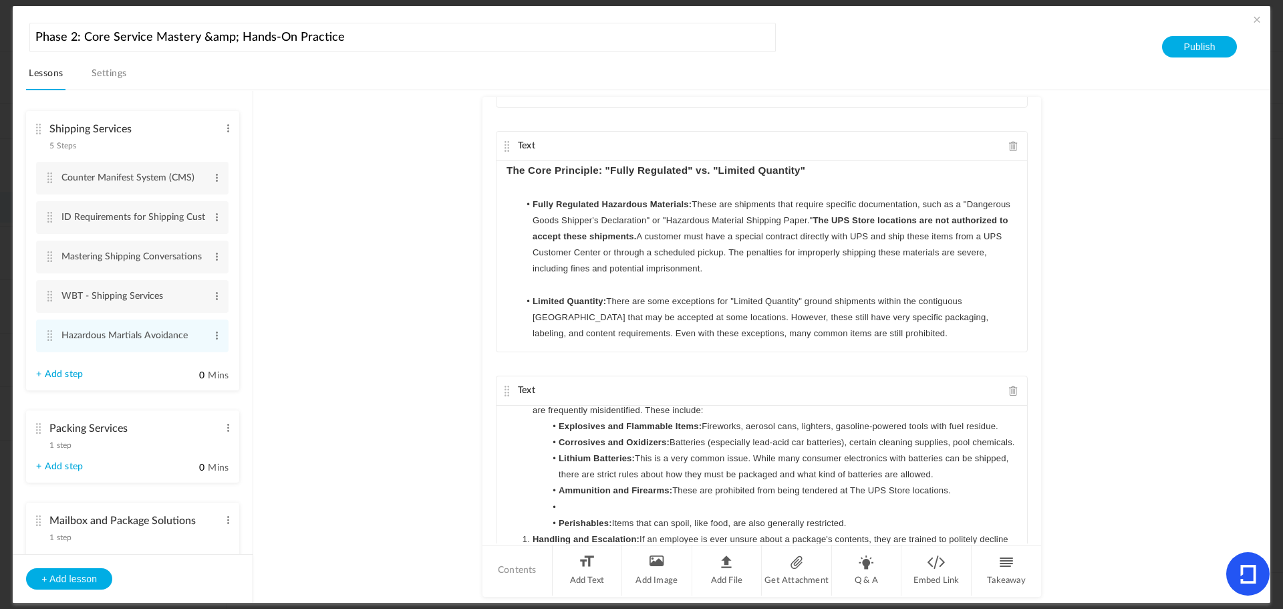
scroll to position [445, 0]
click at [581, 499] on li at bounding box center [768, 507] width 498 height 16
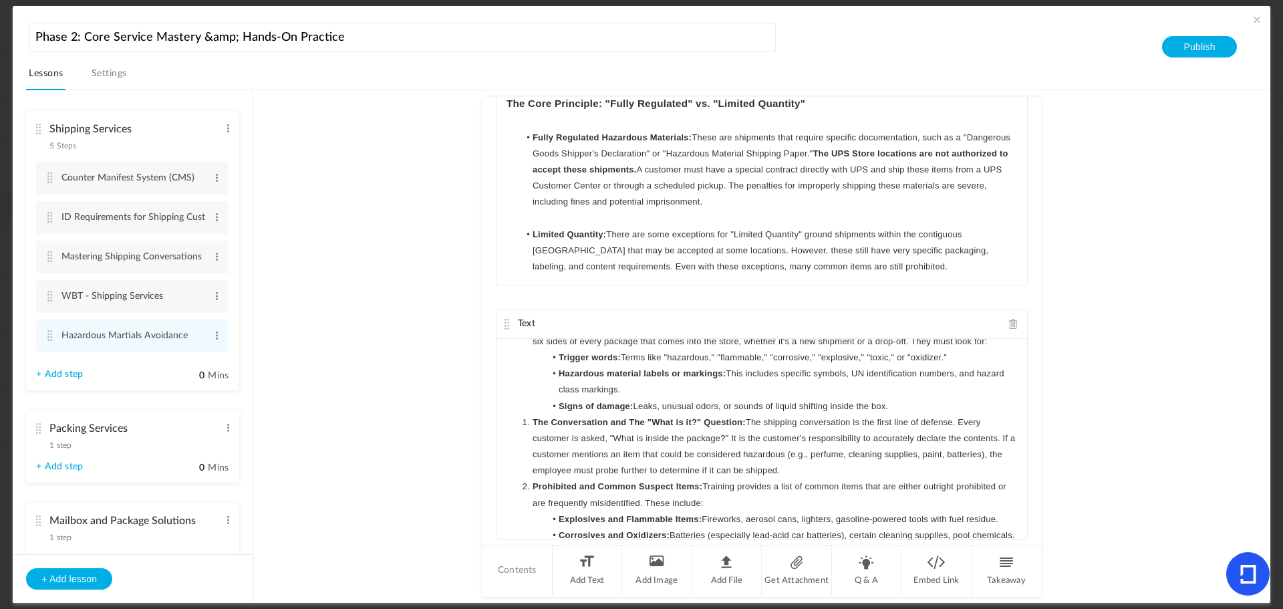
scroll to position [162, 0]
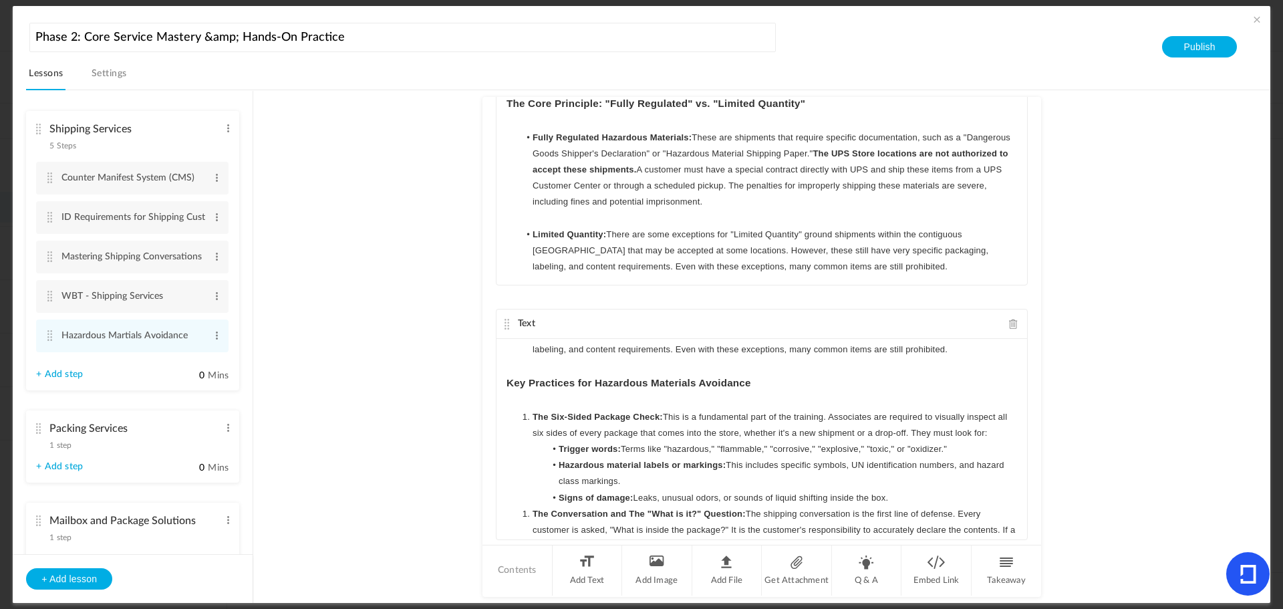
drag, startPoint x: 559, startPoint y: 494, endPoint x: 518, endPoint y: 419, distance: 85.6
click at [518, 419] on div "The Core Principle: "Fully Regulated" vs. "Limited Quantity" Fully Regulated Ha…" at bounding box center [762, 439] width 531 height 201
click at [664, 449] on li "Trigger words: Terms like "hazardous," "flammable," "corrosive," "explosive," "…" at bounding box center [768, 449] width 498 height 16
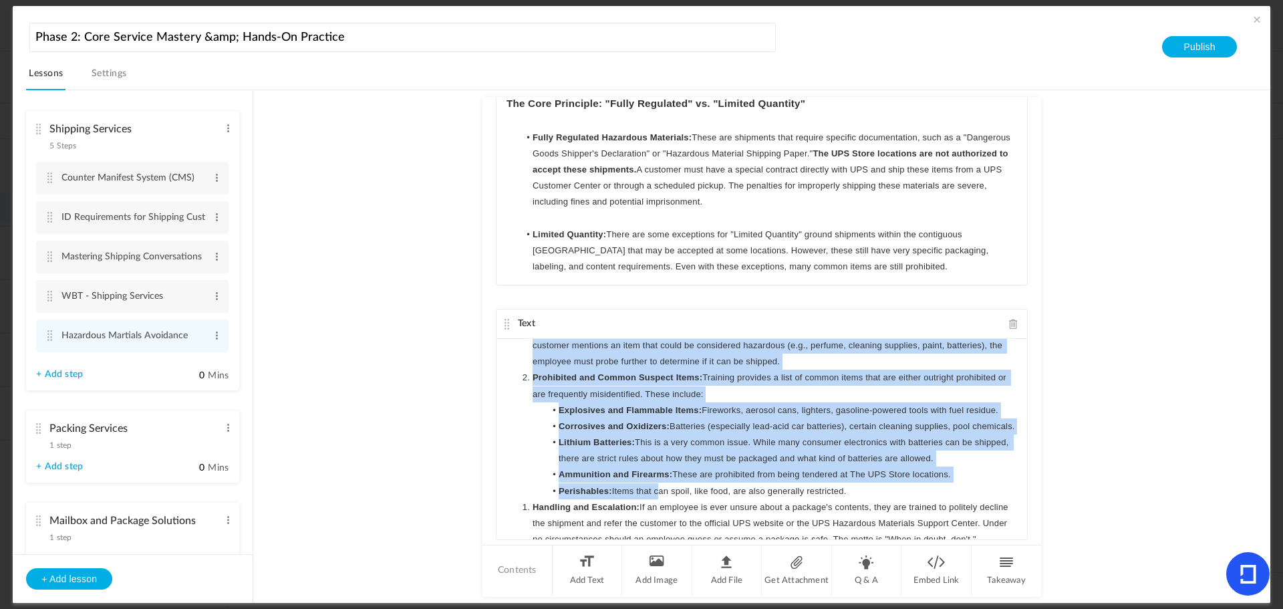
scroll to position [429, 0]
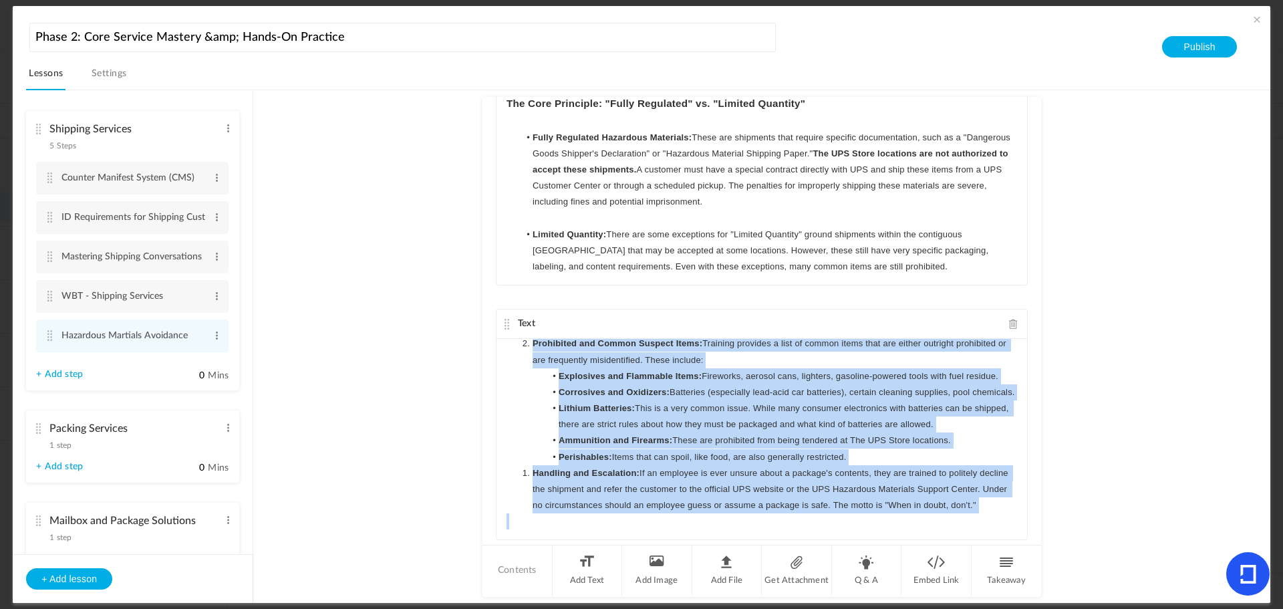
drag, startPoint x: 525, startPoint y: 414, endPoint x: 656, endPoint y: 513, distance: 164.5
click at [656, 513] on div "The Core Principle: "Fully Regulated" vs. "Limited Quantity" Fully Regulated Ha…" at bounding box center [762, 439] width 531 height 201
copy div "The Six-Sided Package Check: This is a fundamental part of the training. Associ…"
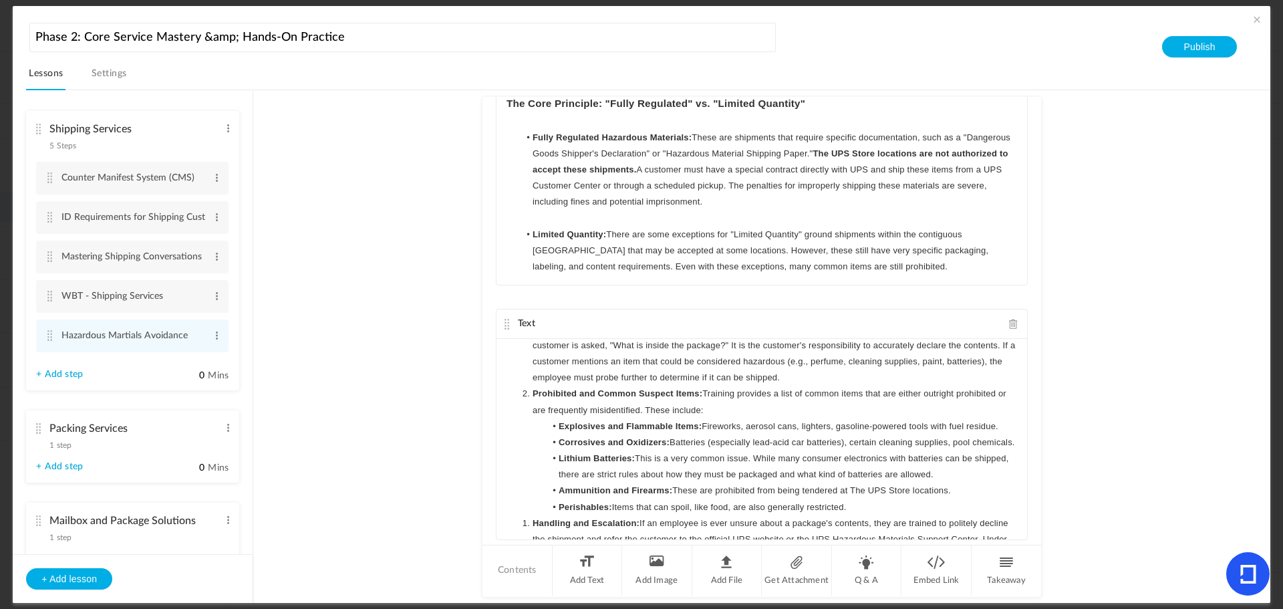
scroll to position [413, 0]
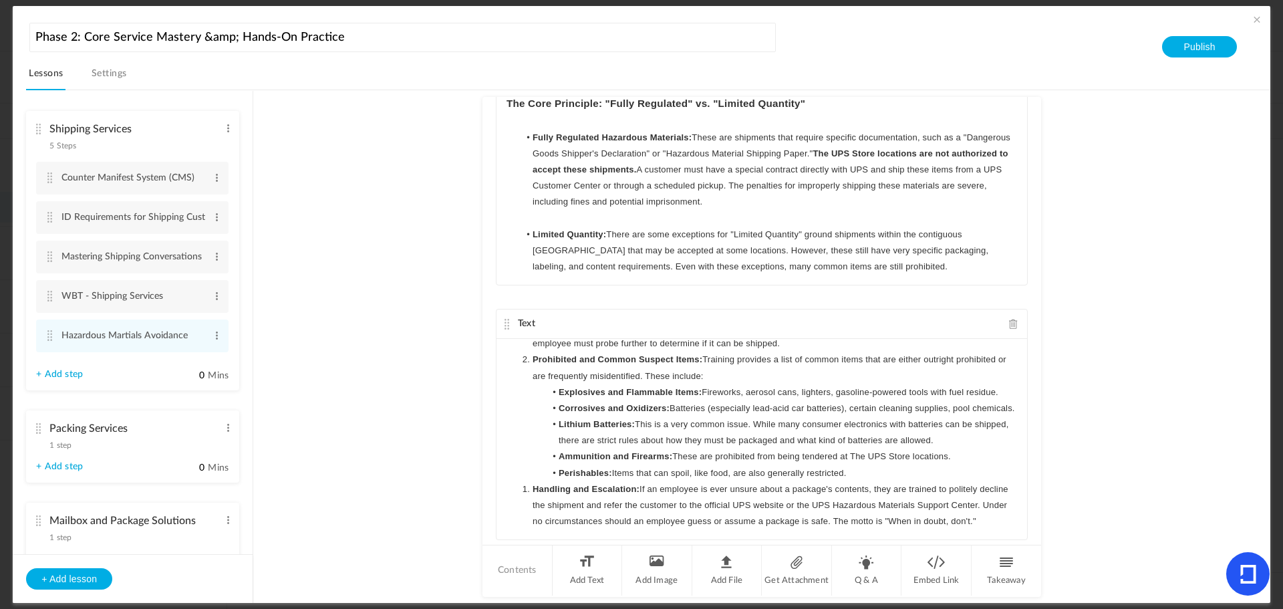
click at [586, 521] on li "Handling and Escalation: If an employee is ever unsure about a package's conten…" at bounding box center [768, 505] width 498 height 49
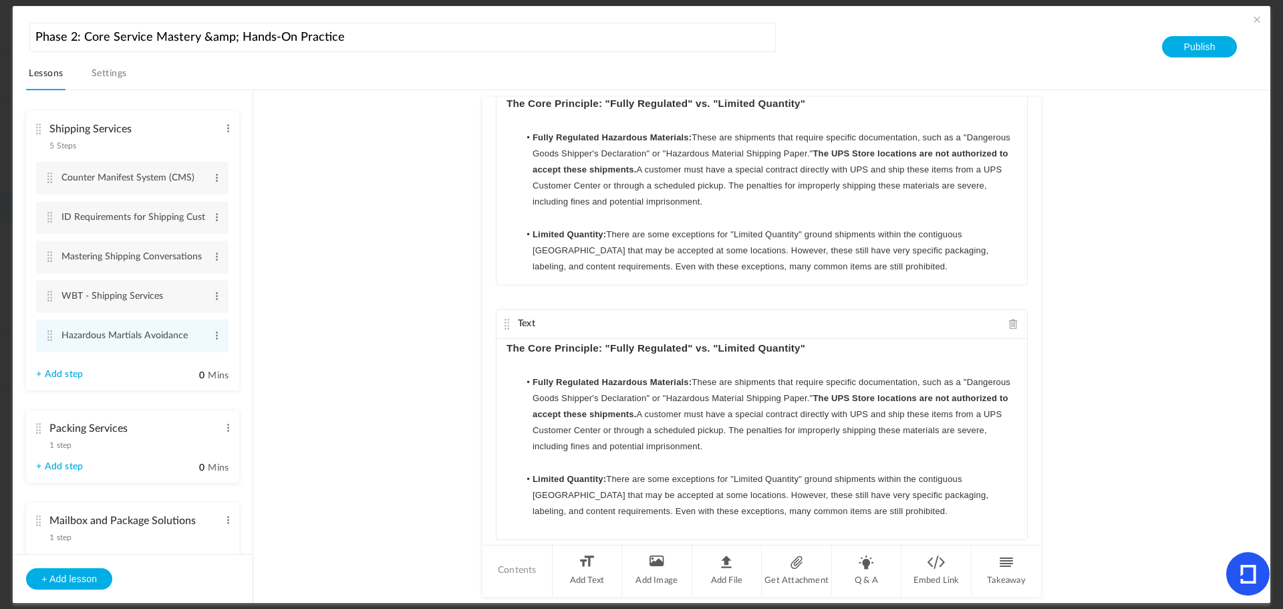
drag, startPoint x: 576, startPoint y: 529, endPoint x: 647, endPoint y: 452, distance: 104.5
click at [558, 499] on div "The Core Principle: "Fully Regulated" vs. "Limited Quantity" Fully Regulated Ha…" at bounding box center [762, 439] width 531 height 201
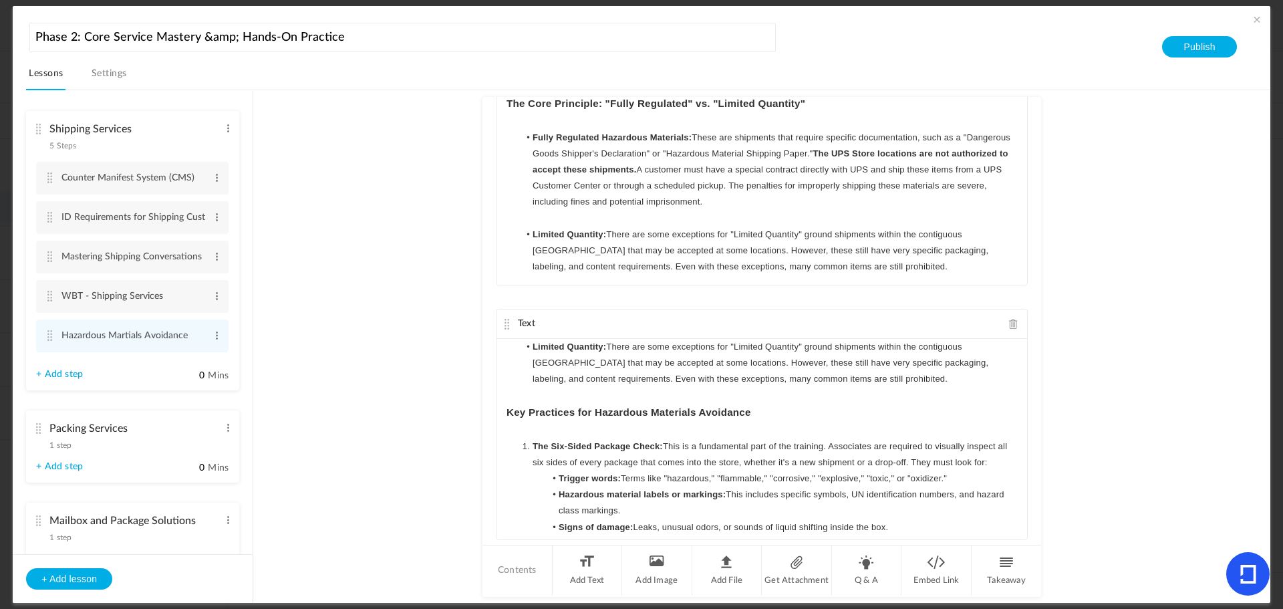
scroll to position [134, 0]
click at [525, 446] on li "The Six-Sided Package Check: This is a fundamental part of the training. Associ…" at bounding box center [768, 453] width 498 height 32
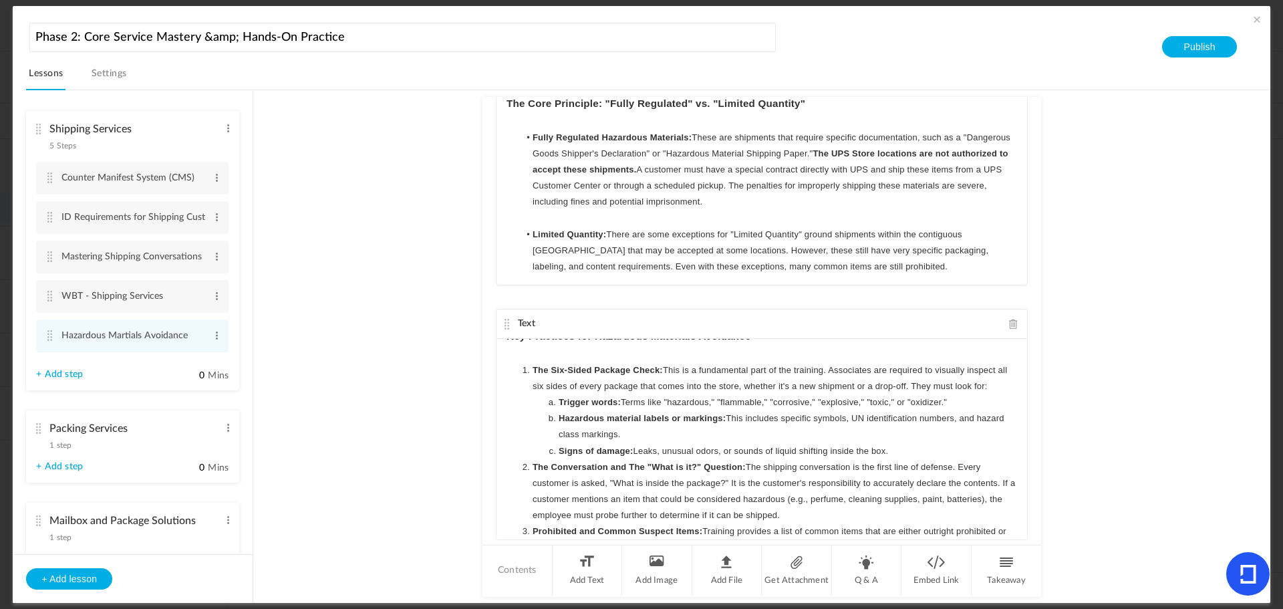
scroll to position [229, 0]
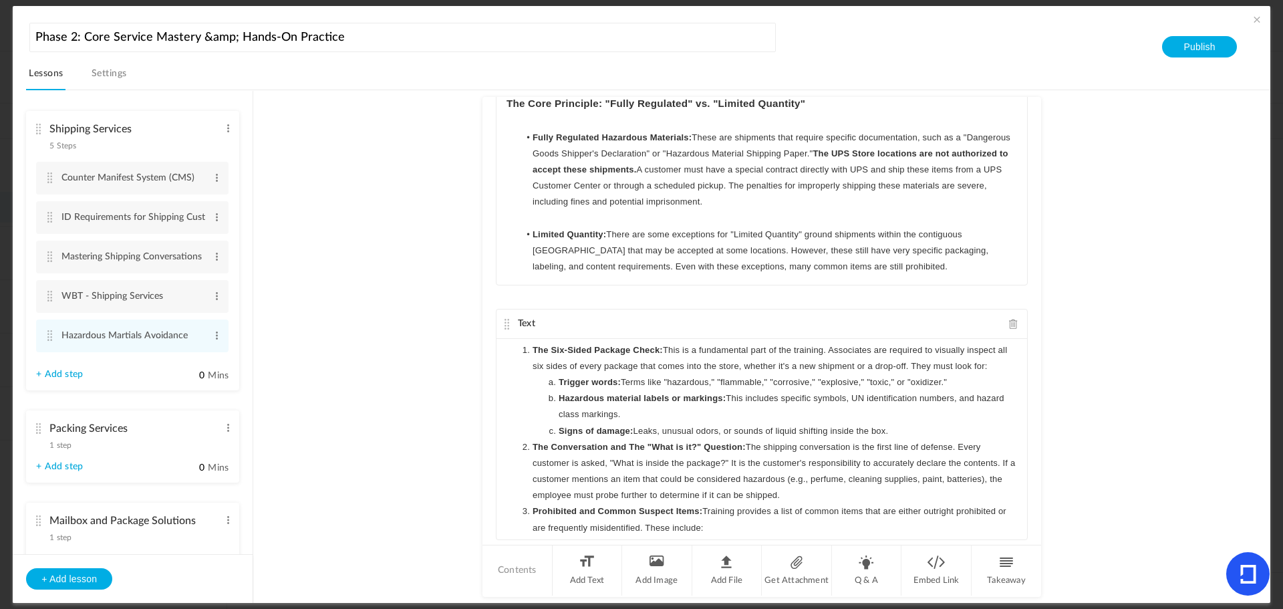
click at [923, 431] on li "Signs of damage: Leaks, unusual odors, or sounds of liquid shifting inside the …" at bounding box center [768, 431] width 498 height 16
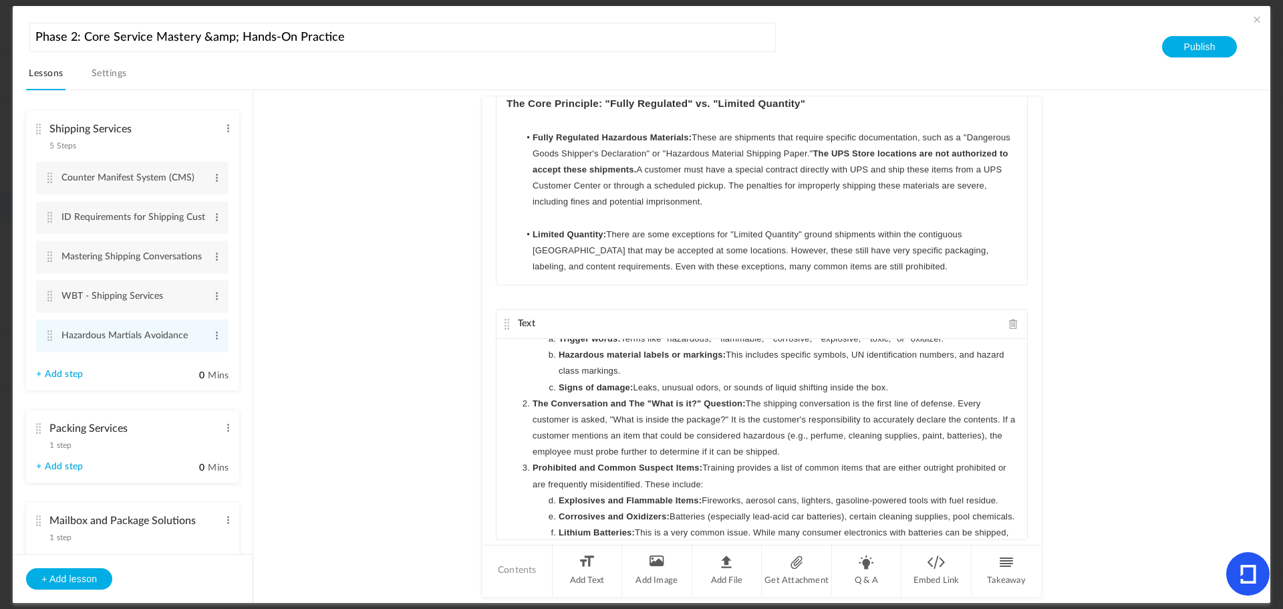
scroll to position [273, 0]
click at [1177, 497] on au-course-substep "Text Avoiding hazardous materials (hazmat) is a critical priority for all emplo…" at bounding box center [761, 346] width 985 height 513
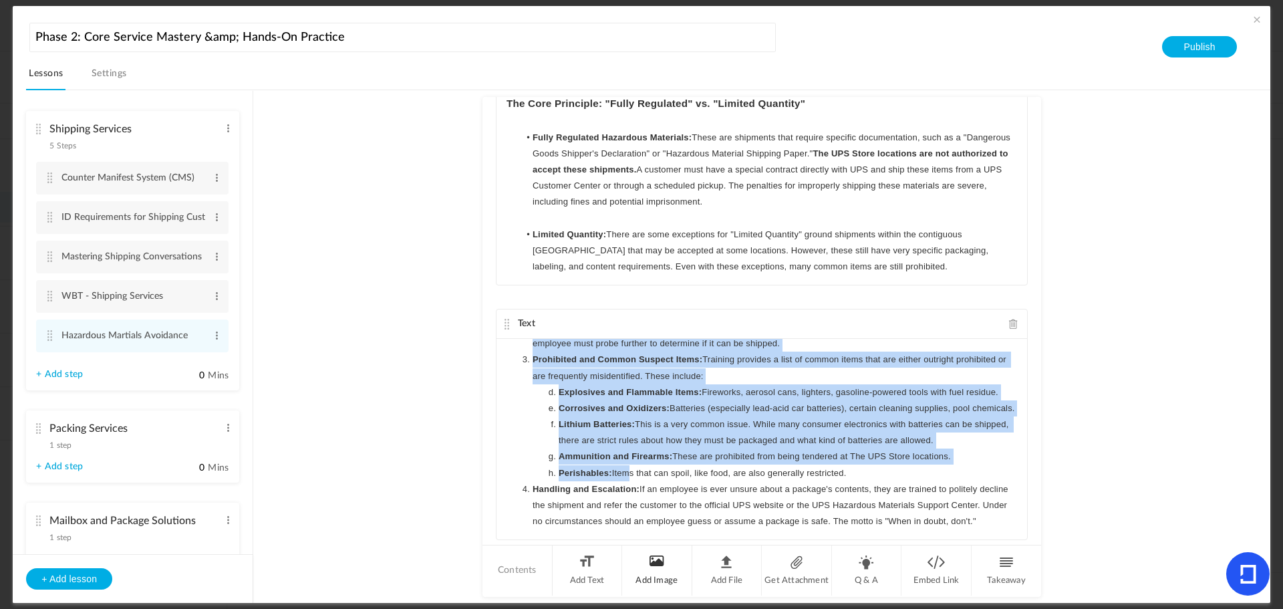
scroll to position [241, 0]
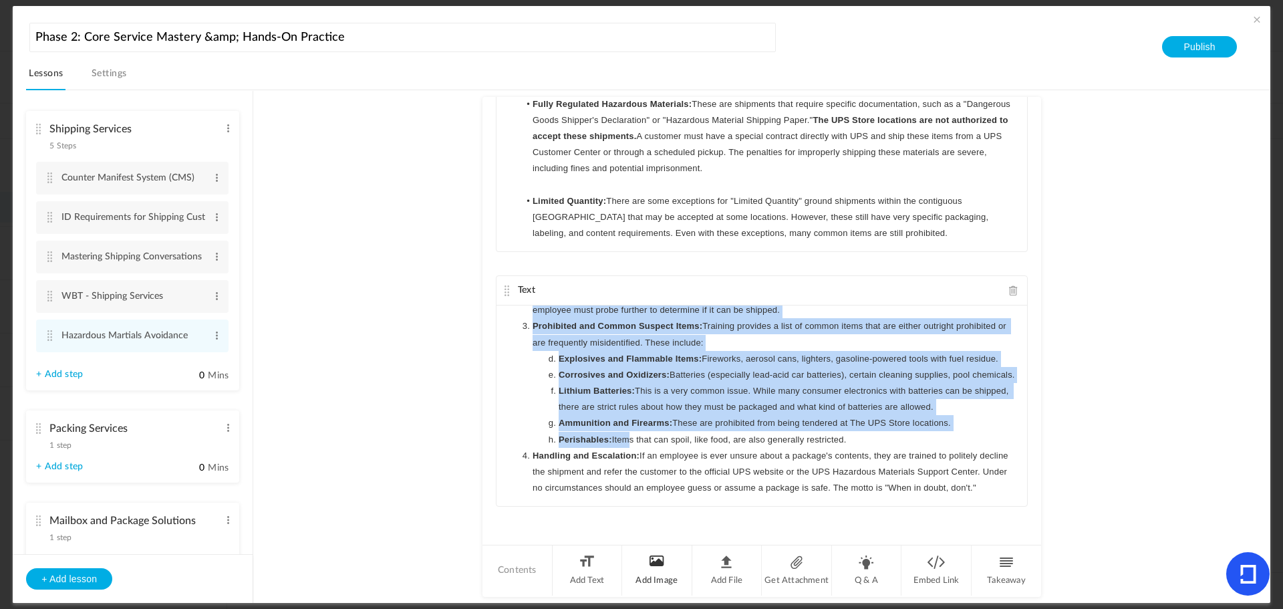
drag, startPoint x: 529, startPoint y: 437, endPoint x: 622, endPoint y: 555, distance: 149.9
click at [622, 555] on div "Text Avoiding hazardous materials (hazmat) is a critical priority for all emplo…" at bounding box center [762, 347] width 559 height 500
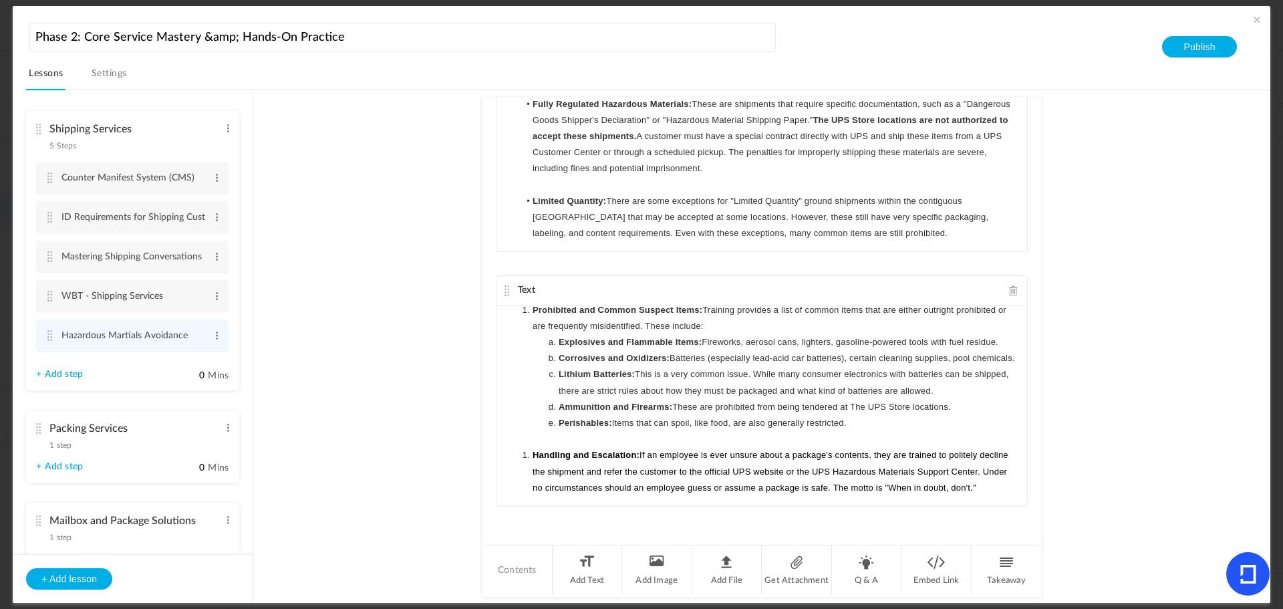
scroll to position [413, 0]
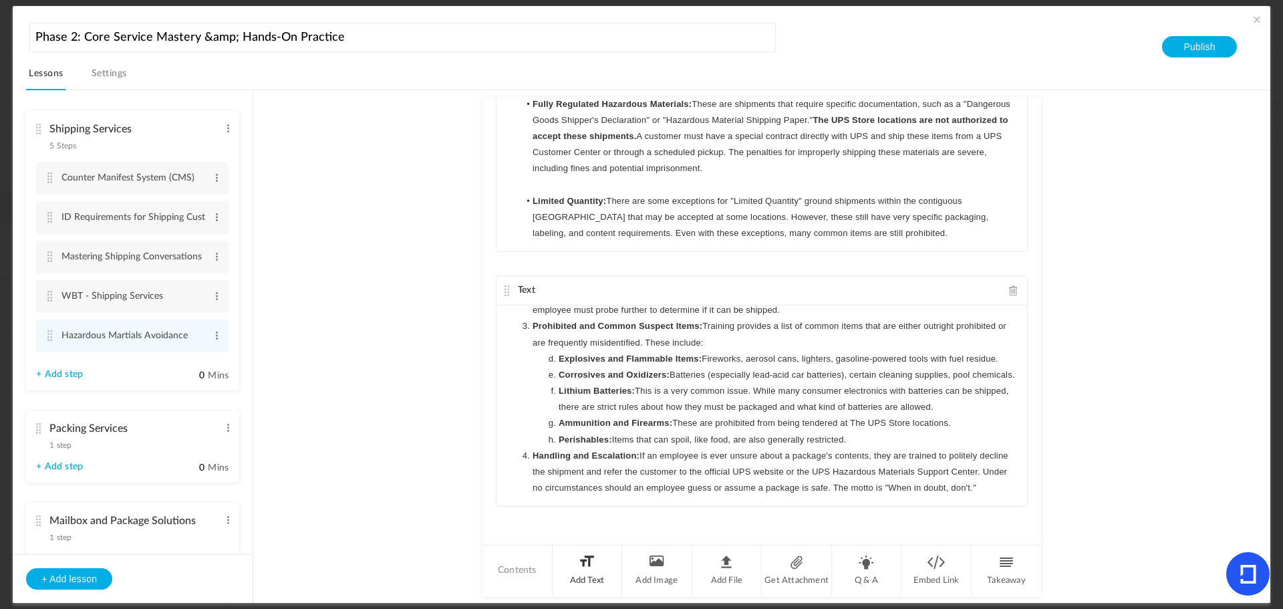
click at [567, 565] on li "Add Text" at bounding box center [588, 570] width 70 height 50
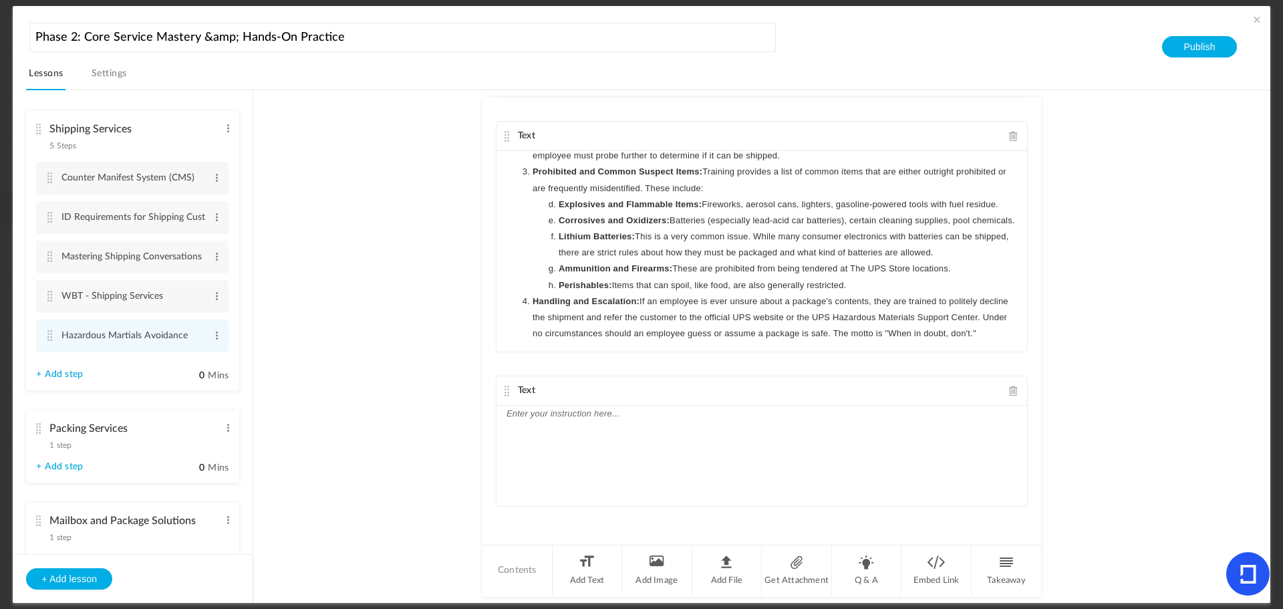
click at [542, 434] on div at bounding box center [762, 456] width 531 height 100
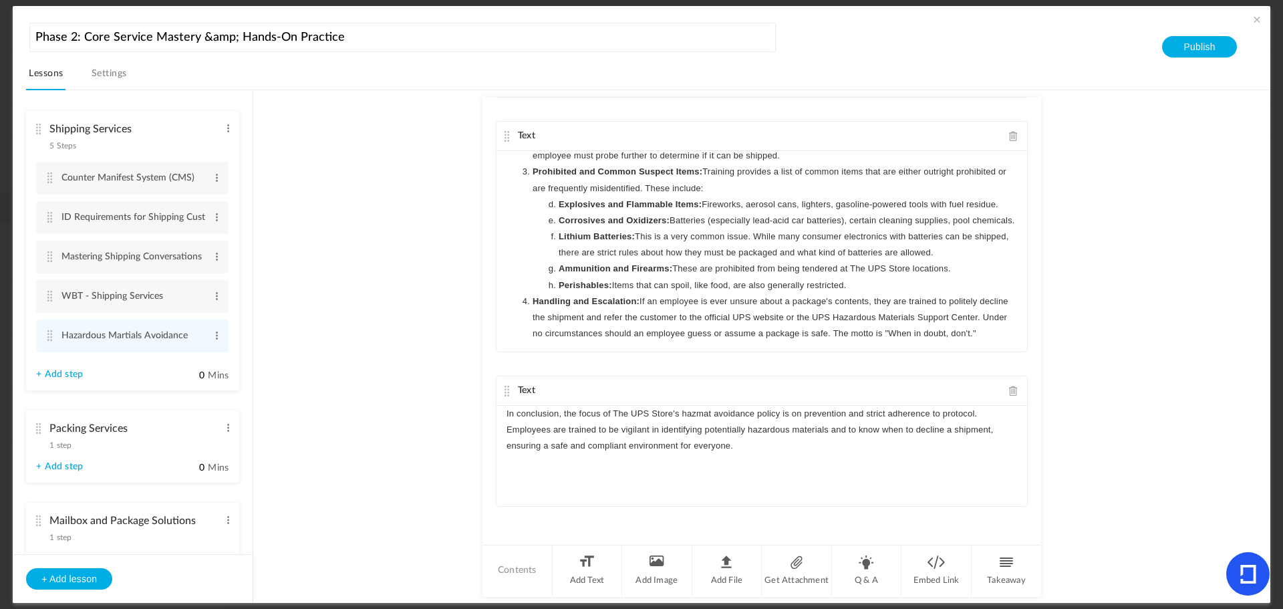
click at [420, 407] on au-course-substep "Text Avoiding hazardous materials (hazmat) is a critical priority for all emplo…" at bounding box center [761, 346] width 985 height 513
click at [1254, 20] on span at bounding box center [1256, 19] width 13 height 13
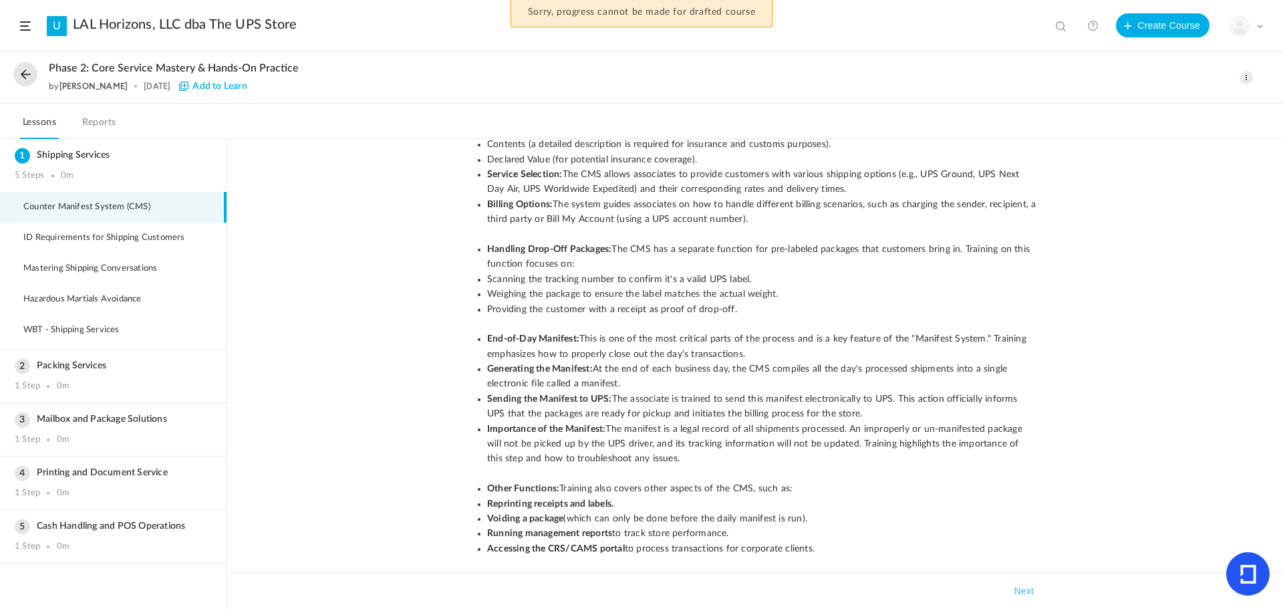
scroll to position [491, 0]
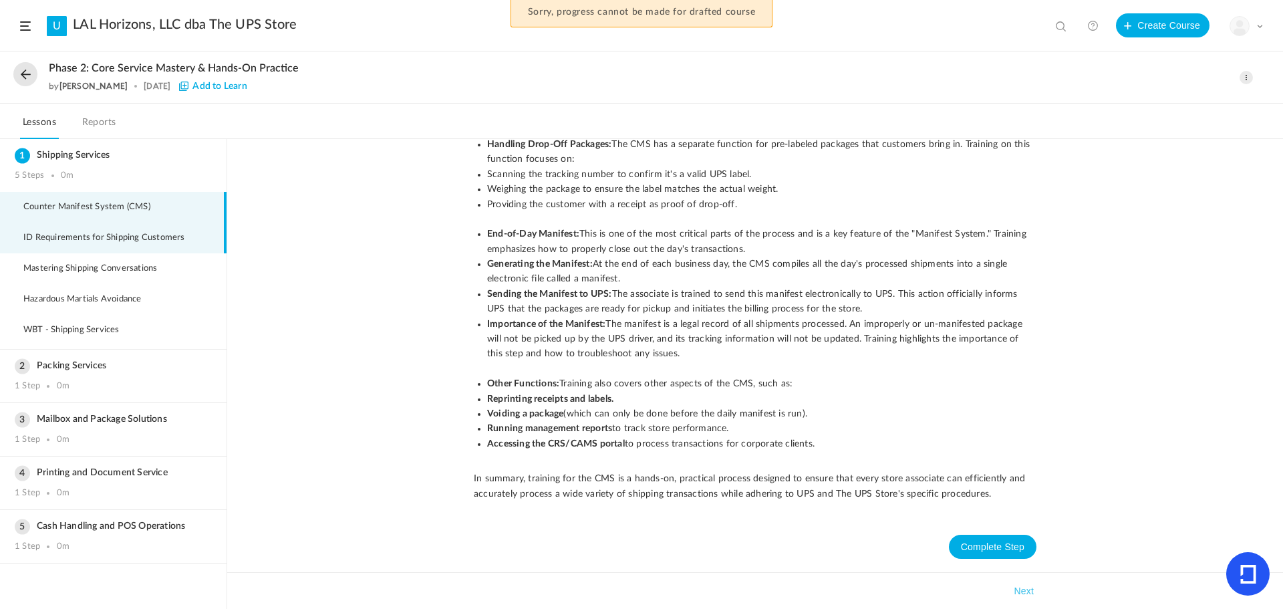
click at [63, 240] on span "ID Requirements for Shipping Customers" at bounding box center [112, 238] width 178 height 11
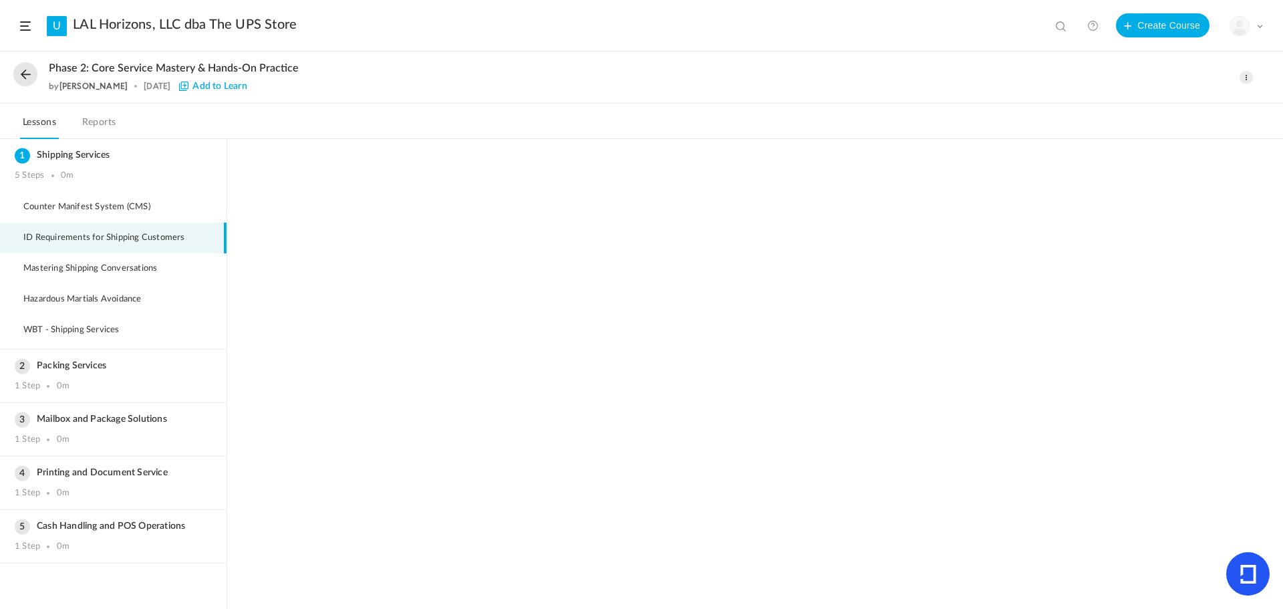
click at [69, 237] on span "ID Requirements for Shipping Customers" at bounding box center [112, 238] width 178 height 11
click at [50, 268] on span "Mastering Shipping Conversations" at bounding box center [98, 268] width 150 height 11
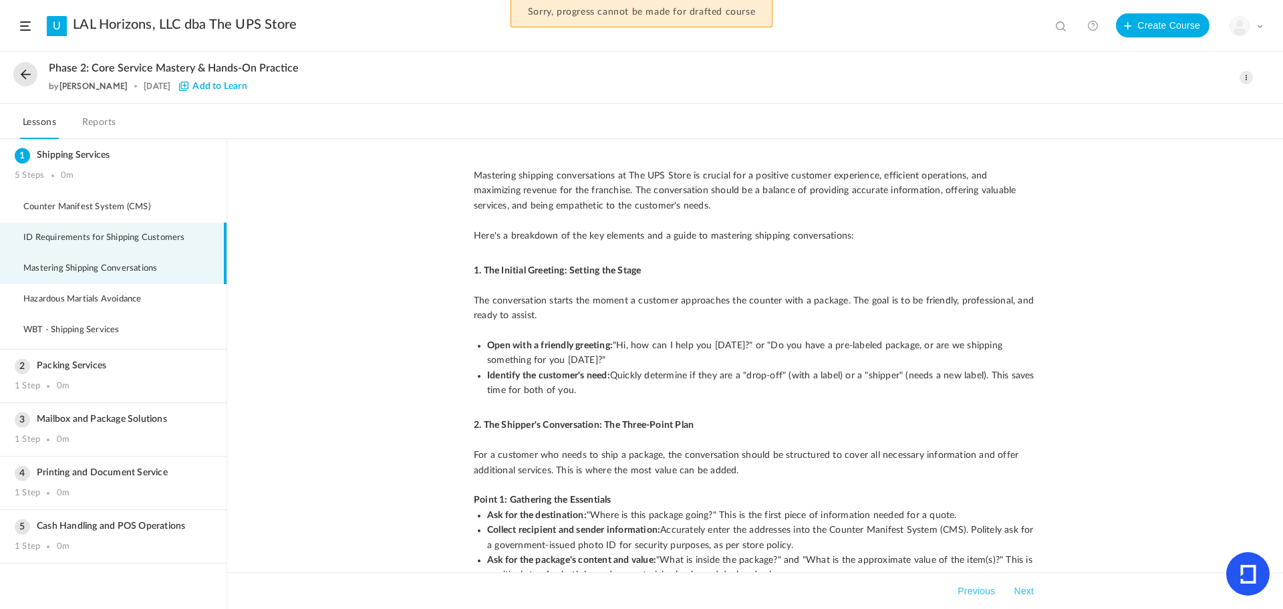
click at [76, 237] on span "ID Requirements for Shipping Customers" at bounding box center [112, 238] width 178 height 11
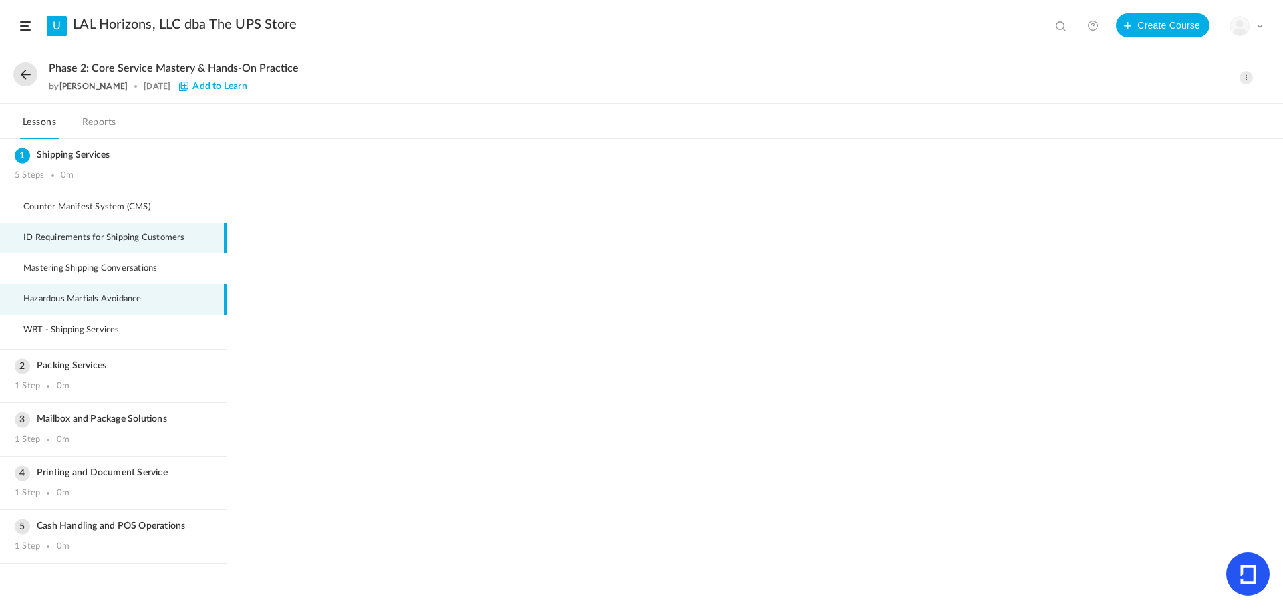
click at [58, 302] on span "Hazardous Martials Avoidance" at bounding box center [90, 299] width 135 height 11
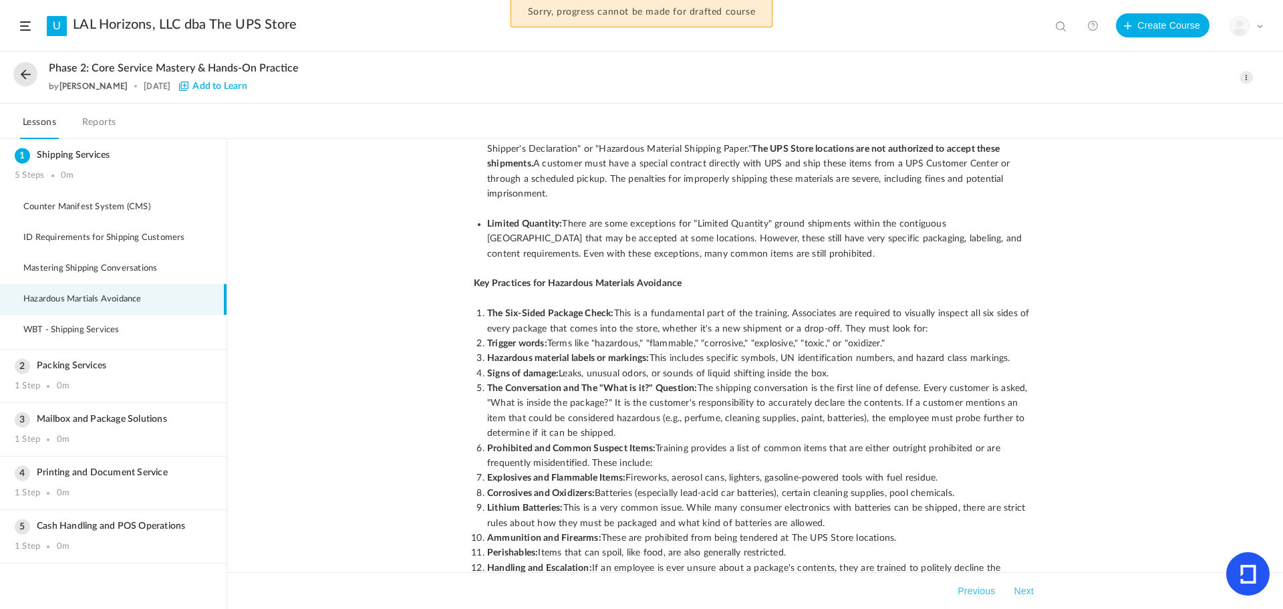
scroll to position [468, 0]
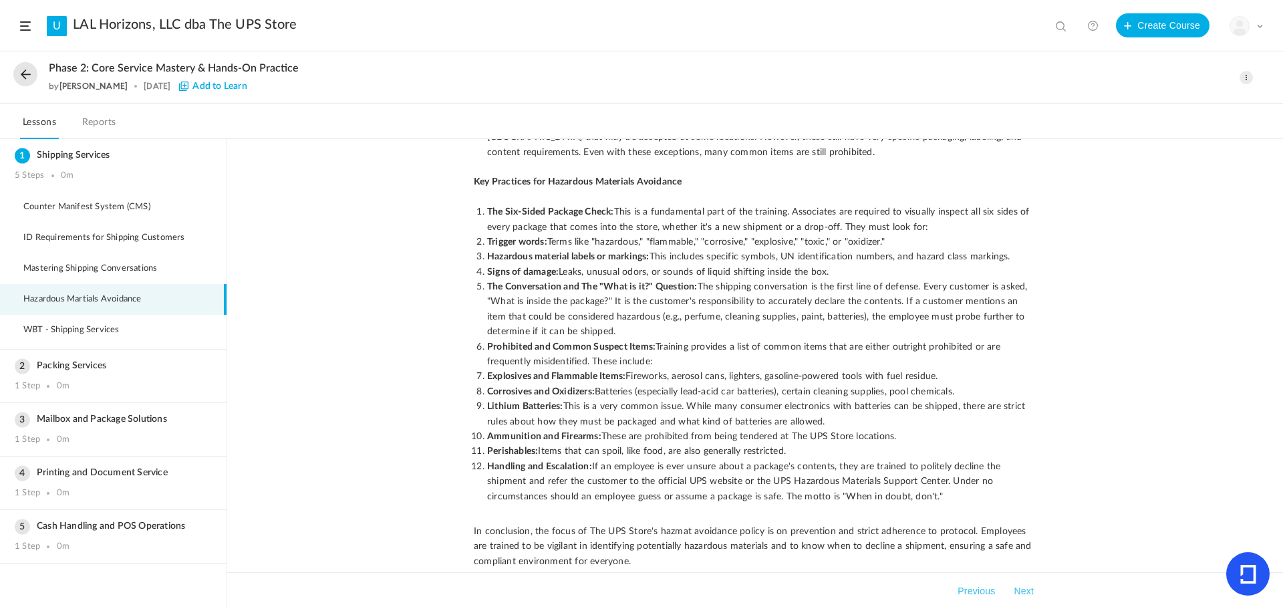
click at [1242, 76] on span at bounding box center [1246, 77] width 13 height 13
click at [1204, 100] on link "Edit" at bounding box center [1190, 107] width 126 height 25
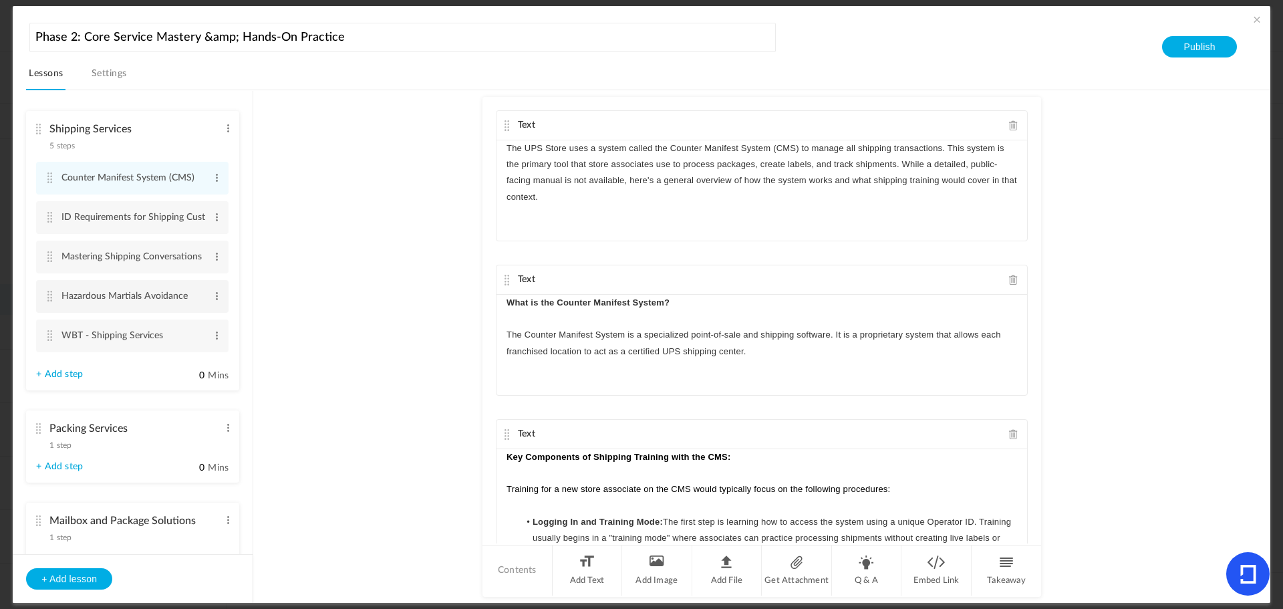
click at [53, 291] on cite at bounding box center [49, 296] width 9 height 11
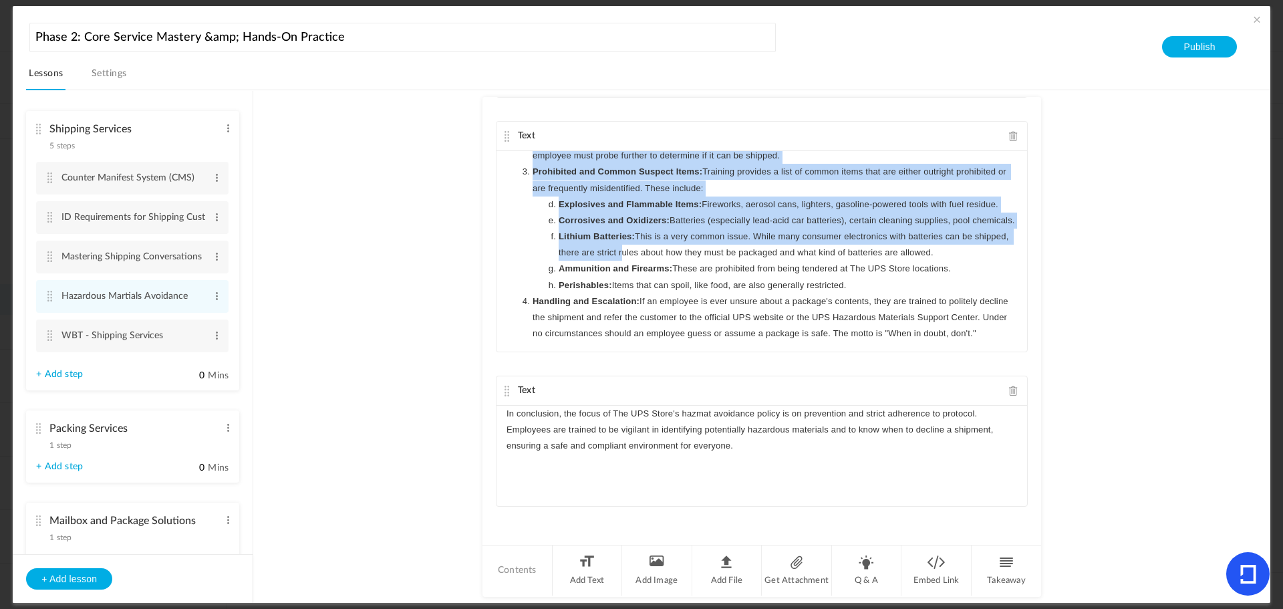
scroll to position [413, 0]
drag, startPoint x: 529, startPoint y: 188, endPoint x: 672, endPoint y: 340, distance: 208.5
click at [672, 340] on ol "The Six-Sided Package Check: This is a fundamental part of the training. Associ…" at bounding box center [762, 173] width 511 height 340
paste div
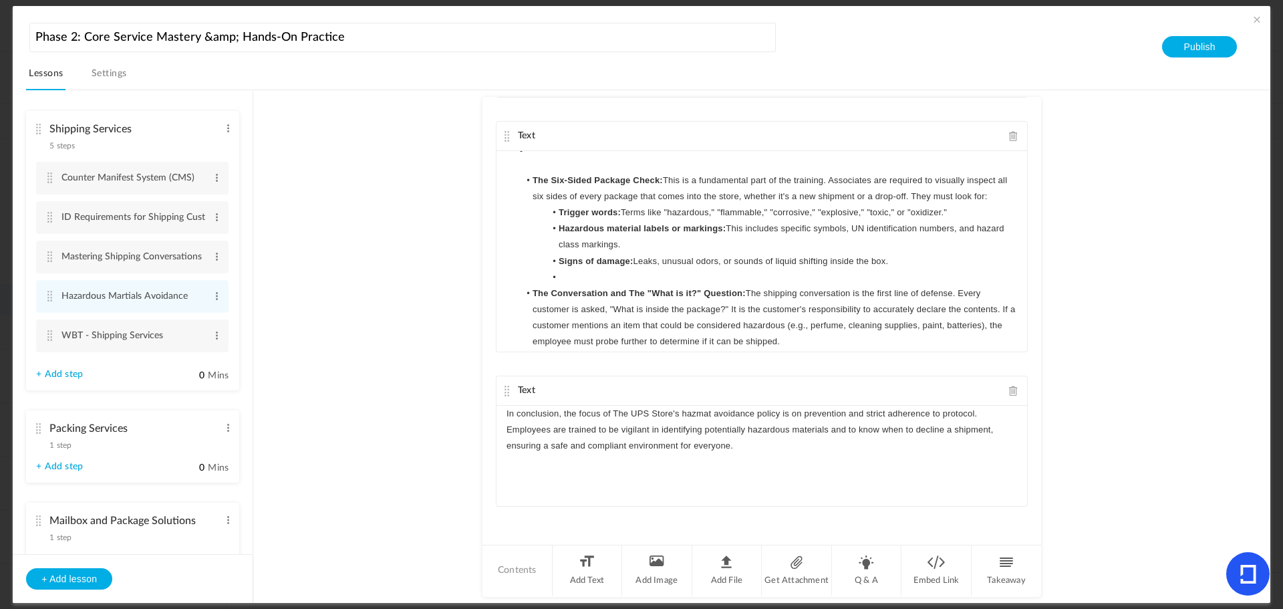
scroll to position [201, 0]
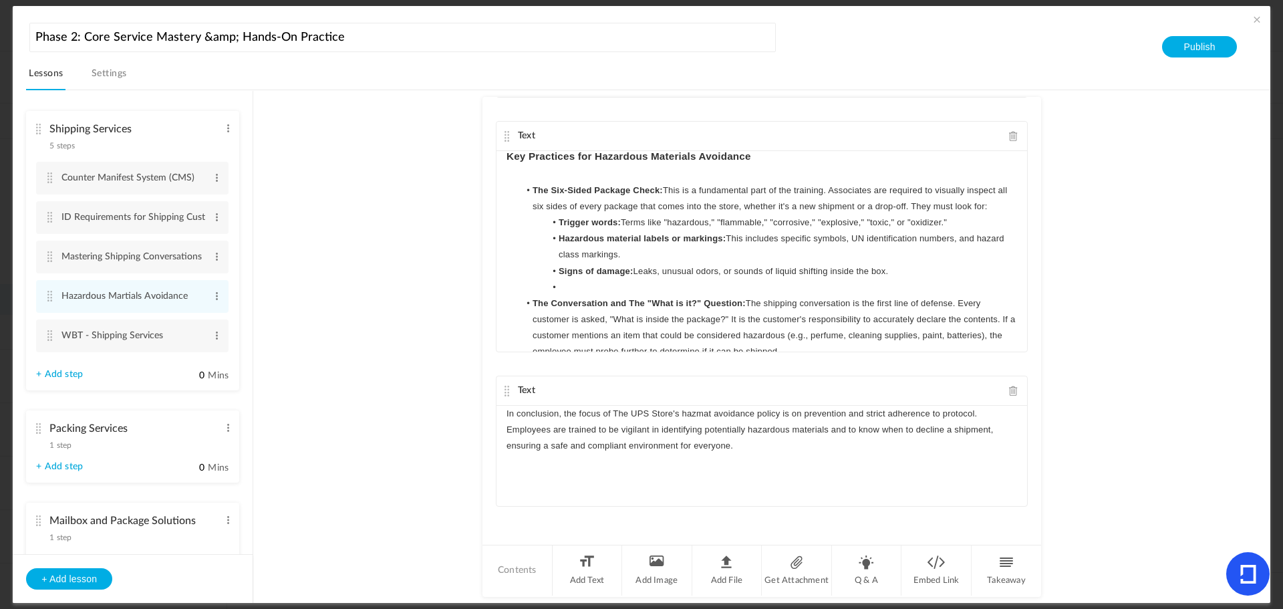
click at [566, 277] on li "Signs of damage: Leaks, unusual odors, or sounds of liquid shifting inside the …" at bounding box center [768, 271] width 498 height 16
click at [565, 281] on li at bounding box center [768, 287] width 498 height 16
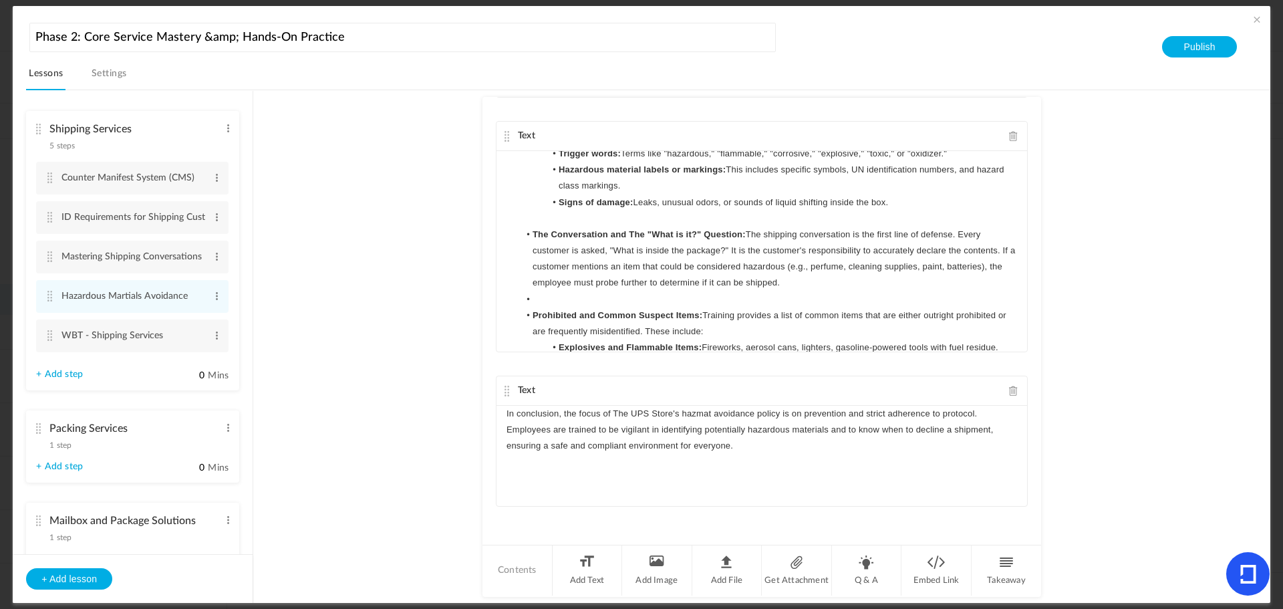
scroll to position [334, 0]
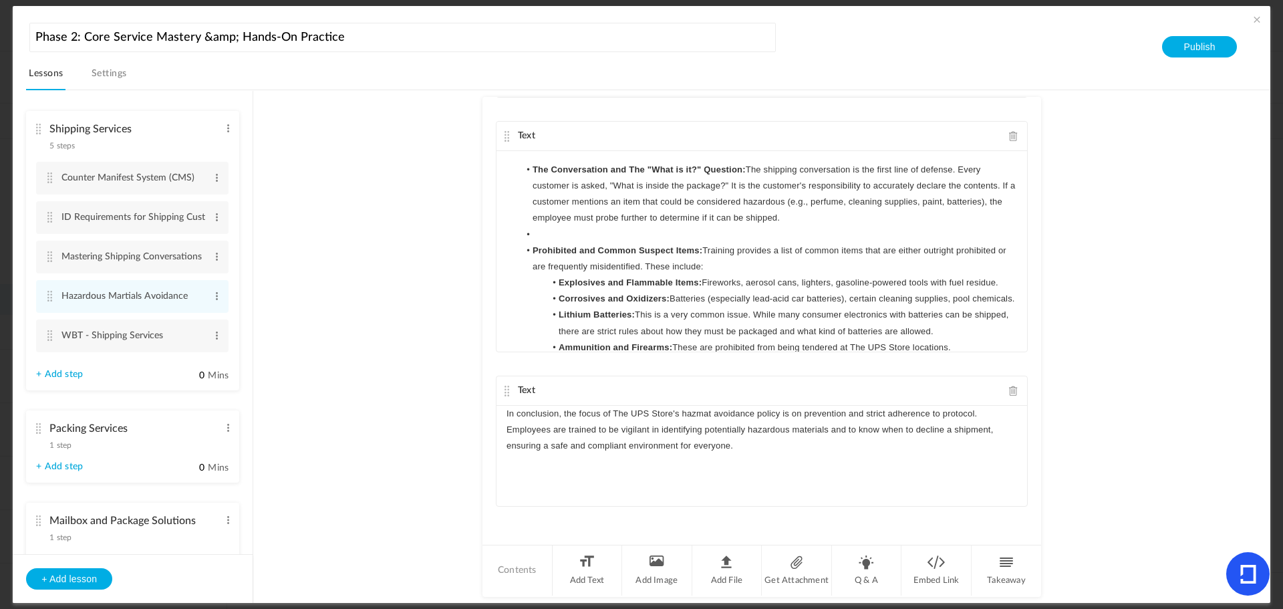
click at [550, 235] on li at bounding box center [768, 235] width 498 height 16
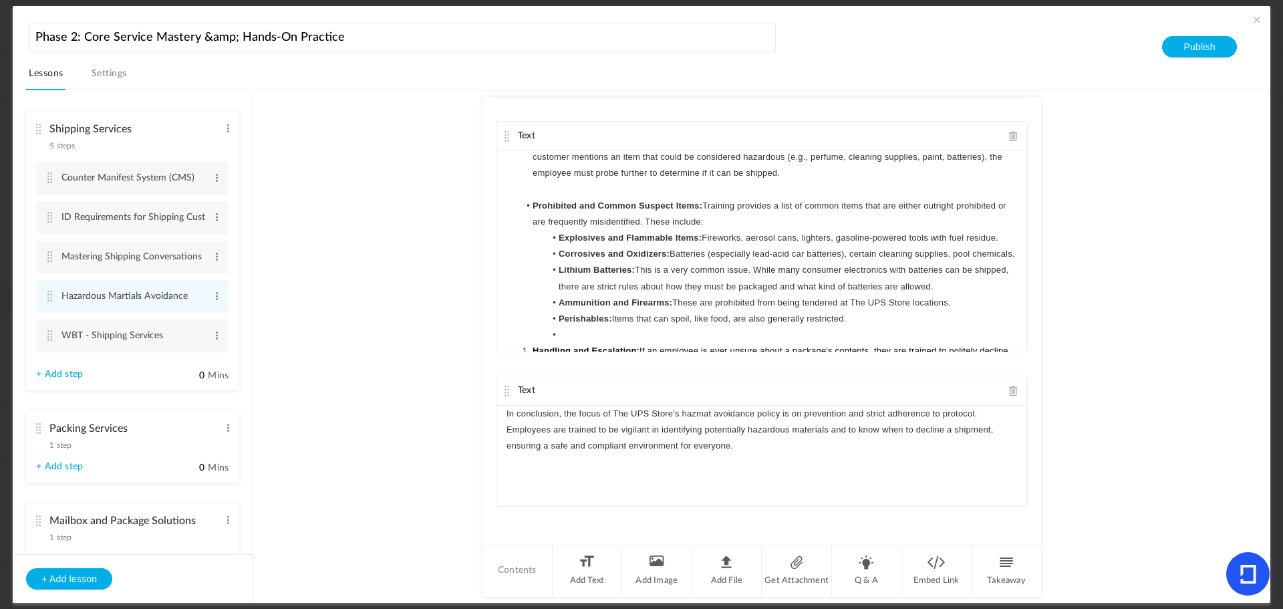
scroll to position [401, 0]
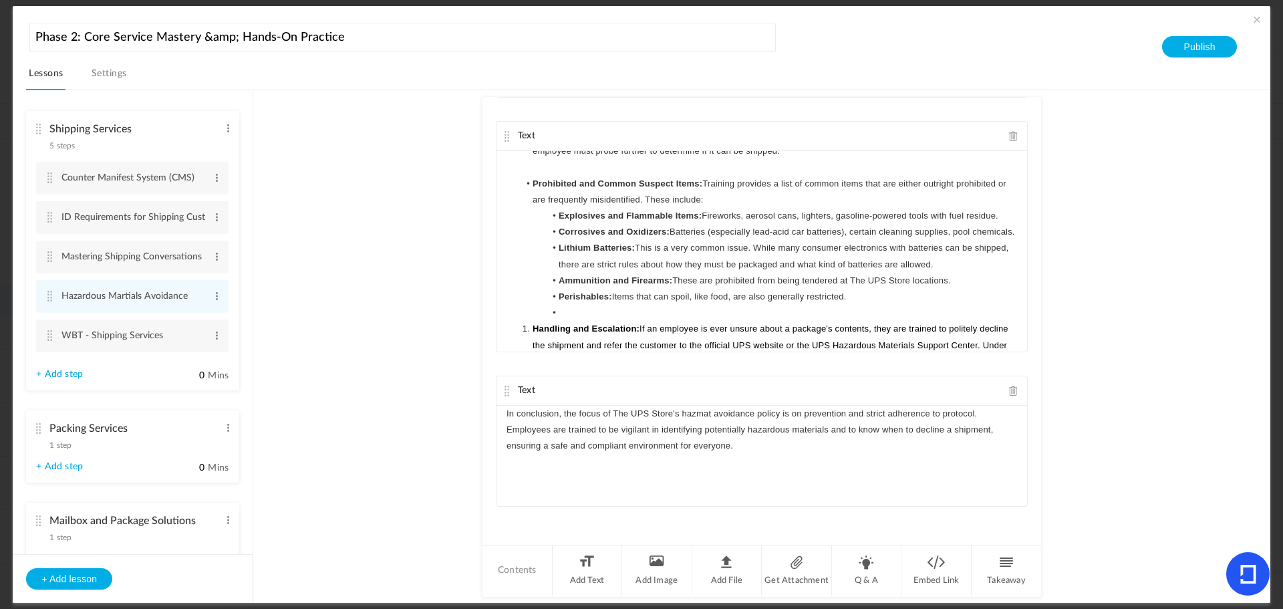
click at [576, 321] on li at bounding box center [768, 313] width 498 height 16
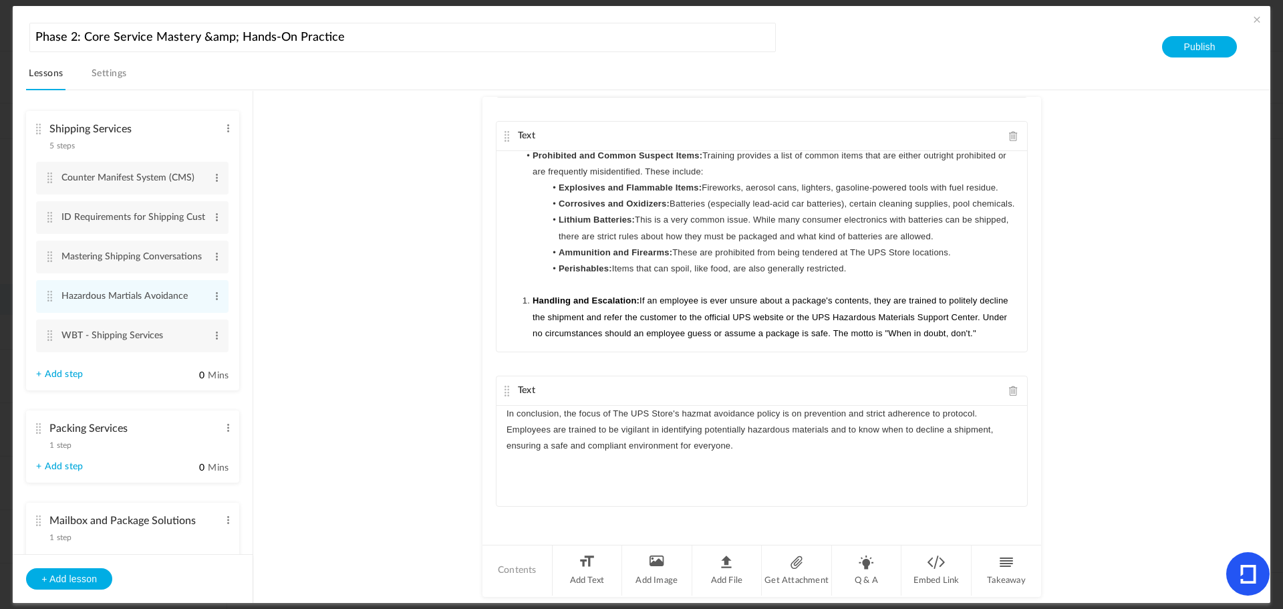
click at [533, 295] on strong "Handling and Escalation:" at bounding box center [586, 300] width 107 height 10
drag, startPoint x: 515, startPoint y: 295, endPoint x: 985, endPoint y: 348, distance: 473.5
click at [985, 348] on div "The Core Principle: "Fully Regulated" vs. "Limited Quantity" Fully Regulated Ha…" at bounding box center [762, 251] width 531 height 201
click at [585, 330] on span "If an employee is ever unsure about a package's contents, they are trained to p…" at bounding box center [758, 316] width 503 height 42
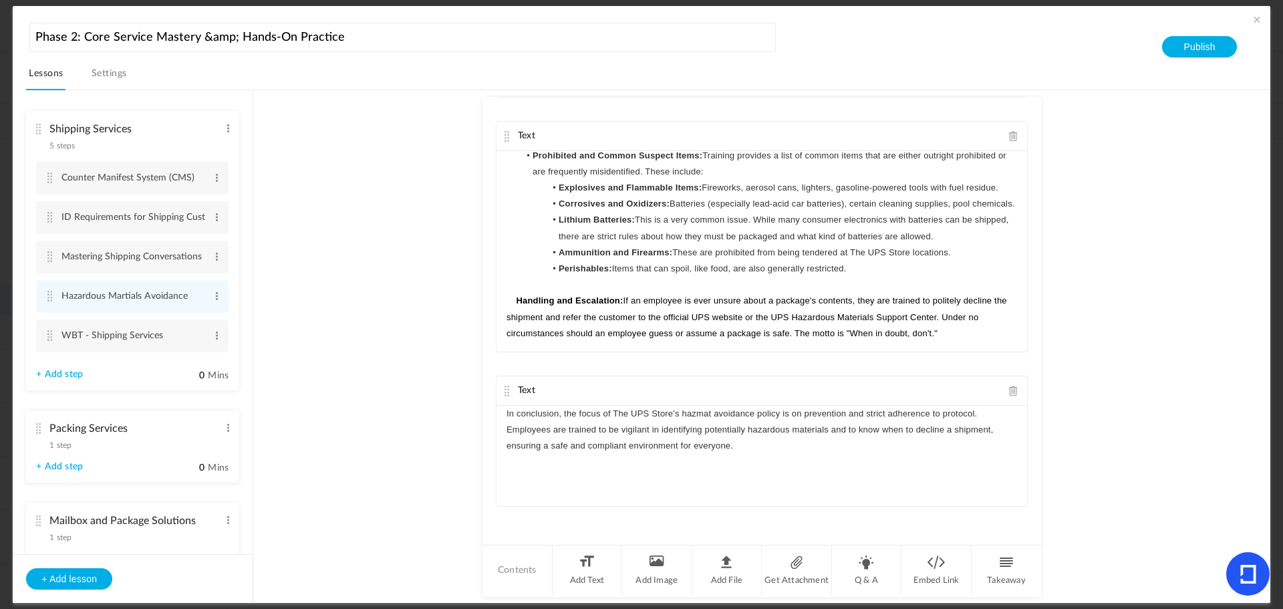
click at [511, 298] on p "Handling and Escalation: If an employee is ever unsure about a package's conten…" at bounding box center [762, 317] width 511 height 49
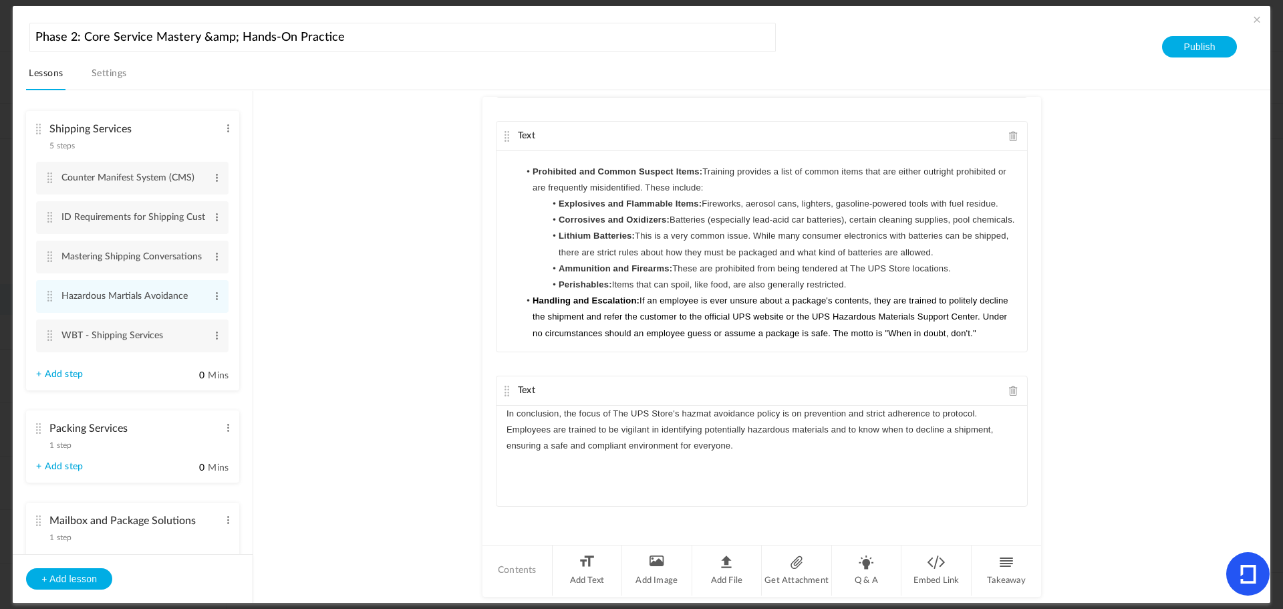
click at [1252, 21] on span at bounding box center [1256, 19] width 13 height 13
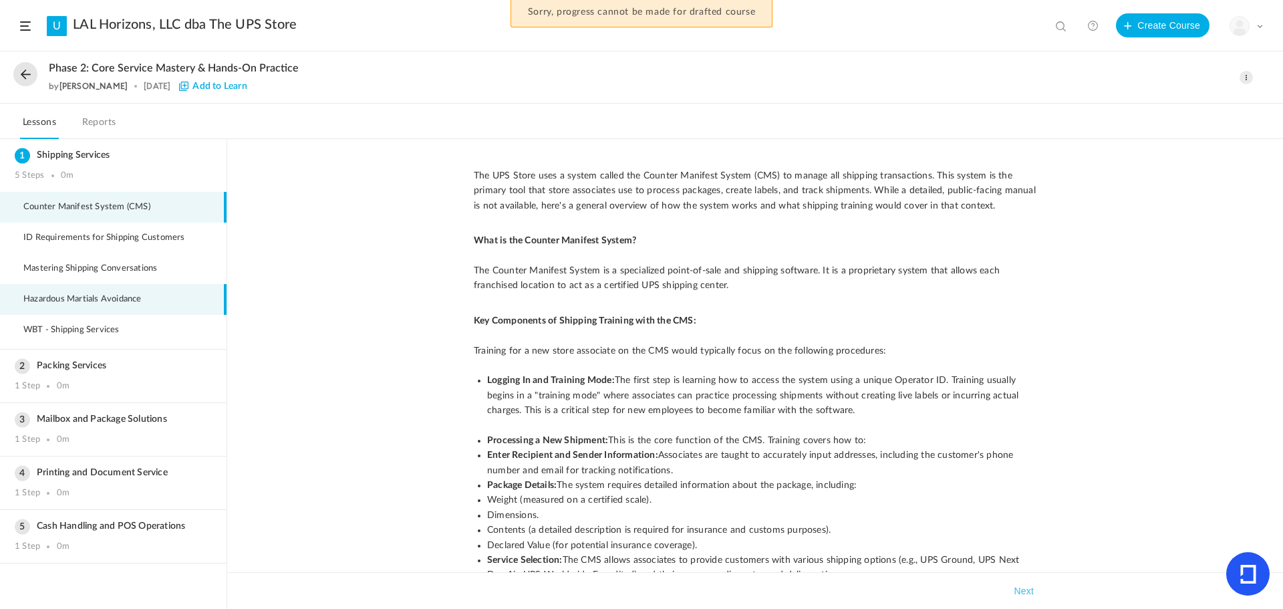
click at [44, 304] on span "Hazardous Martials Avoidance" at bounding box center [90, 299] width 135 height 11
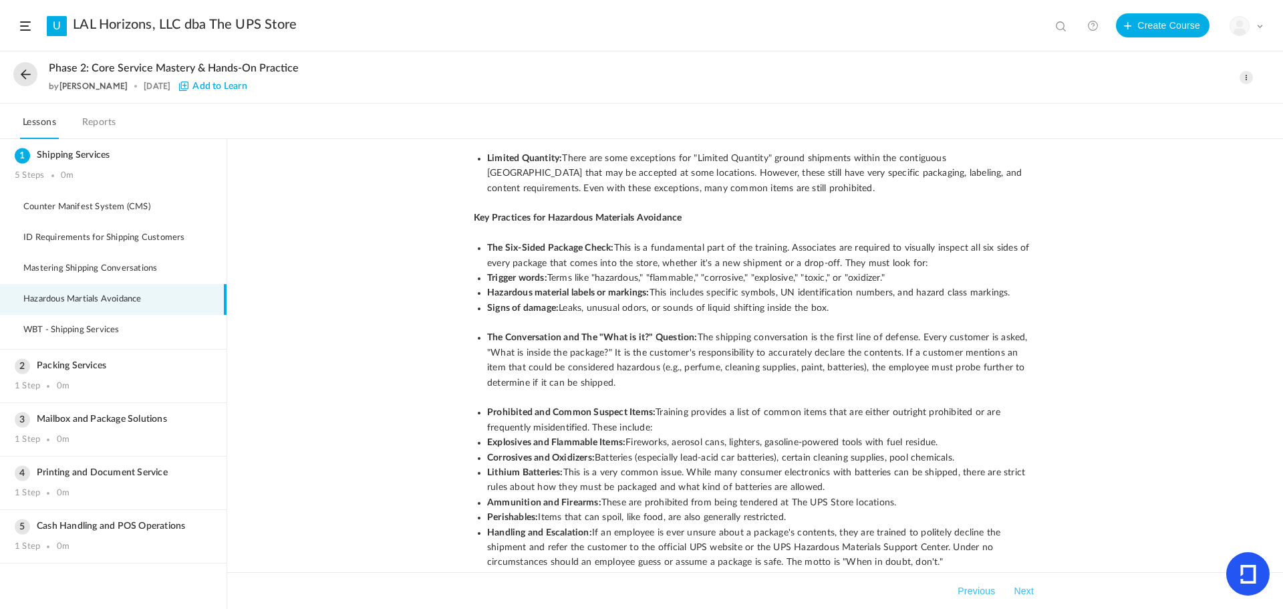
scroll to position [499, 0]
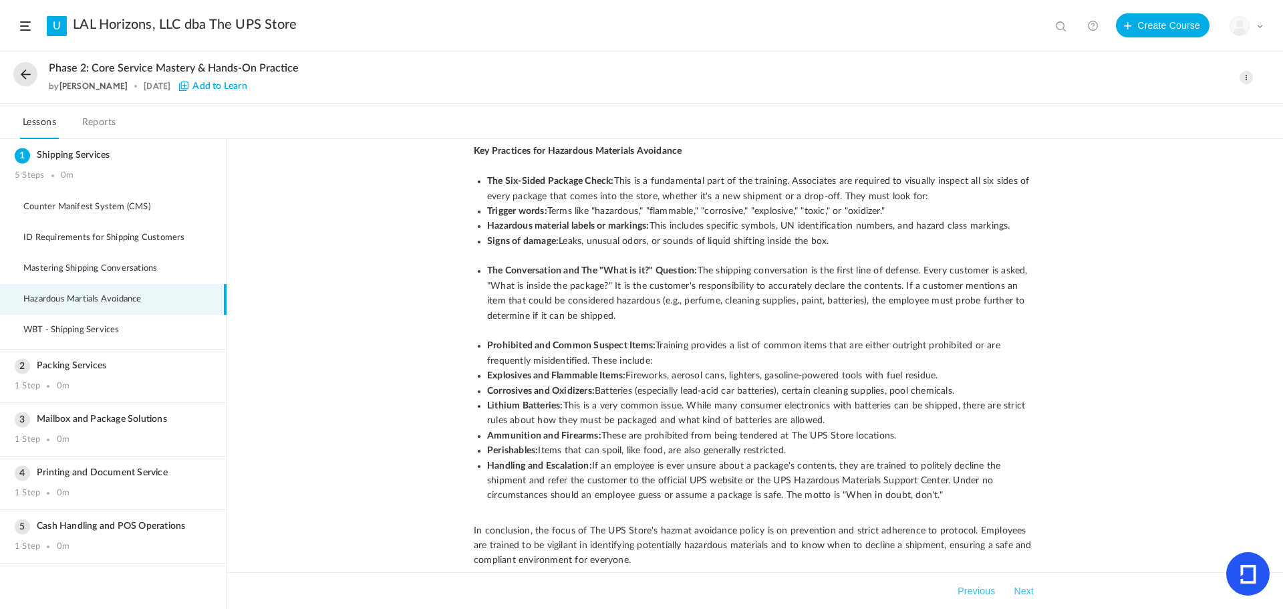
click at [1246, 78] on span at bounding box center [1246, 77] width 13 height 13
click at [1156, 104] on link "Edit" at bounding box center [1190, 107] width 126 height 25
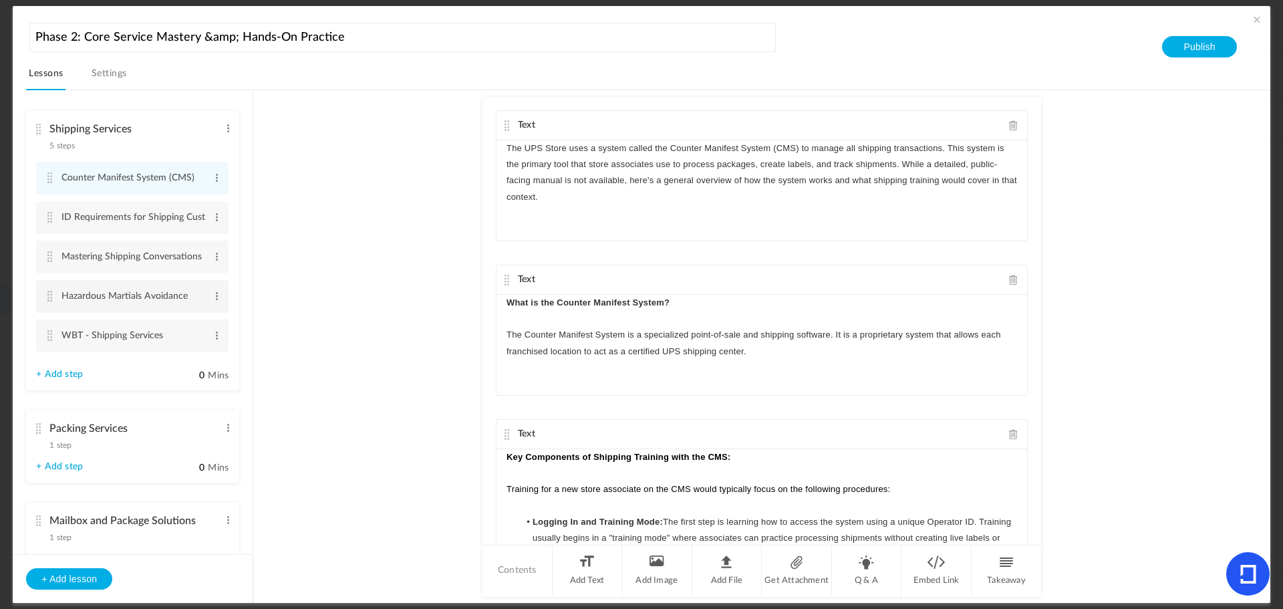
click at [49, 290] on li "Hazardous Martials Avoidance Edit Delete" at bounding box center [132, 296] width 192 height 33
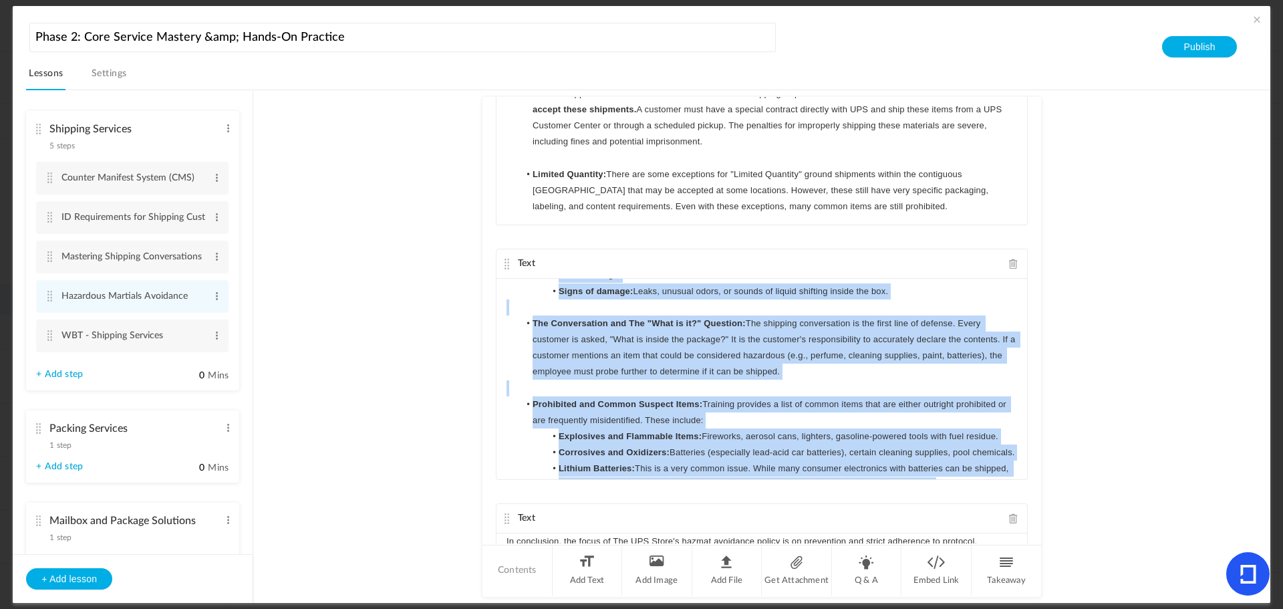
scroll to position [445, 0]
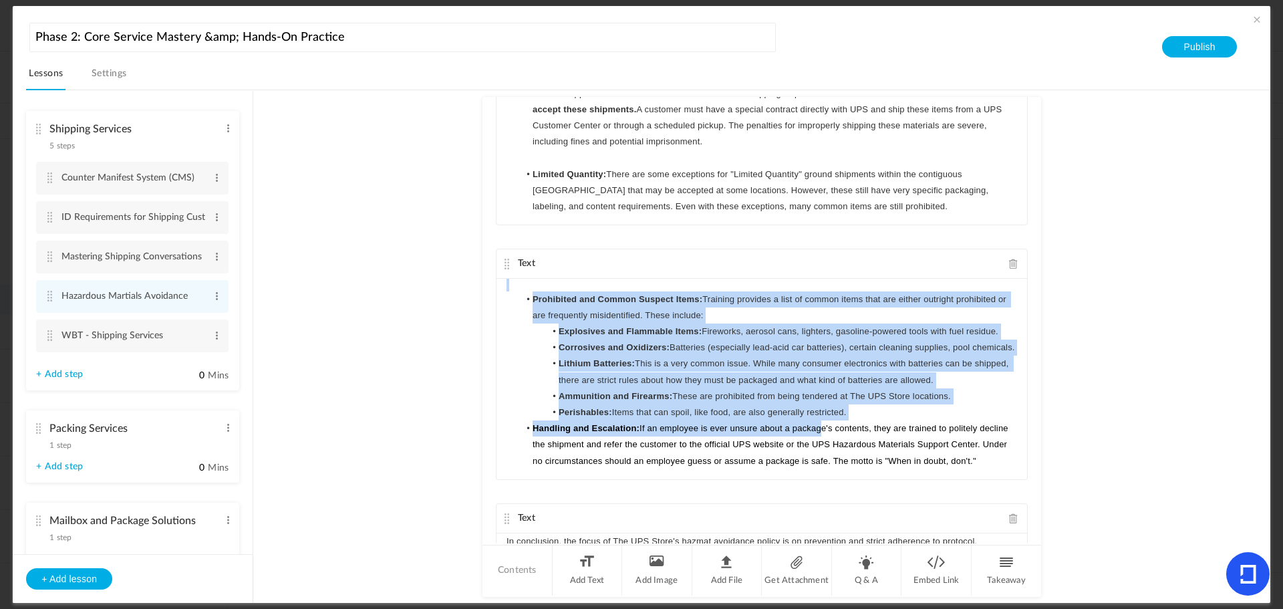
drag, startPoint x: 507, startPoint y: 315, endPoint x: 825, endPoint y: 495, distance: 365.7
click at [825, 495] on div "Text Avoiding hazardous materials (hazmat) is a critical priority for all emplo…" at bounding box center [762, 320] width 559 height 446
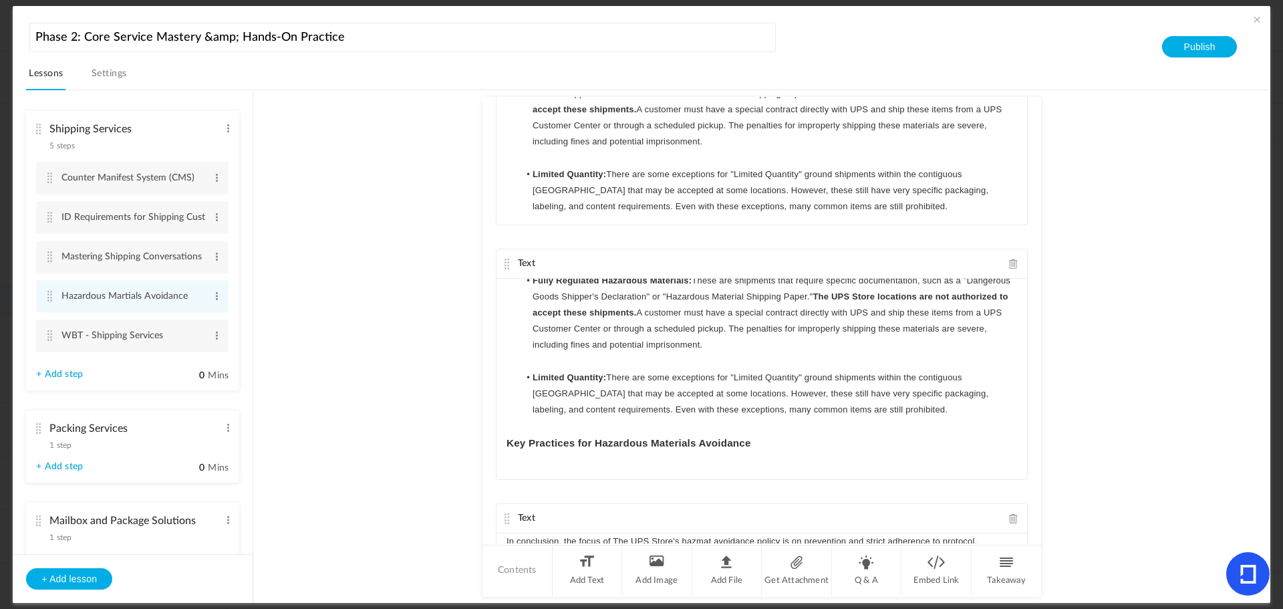
scroll to position [25, 0]
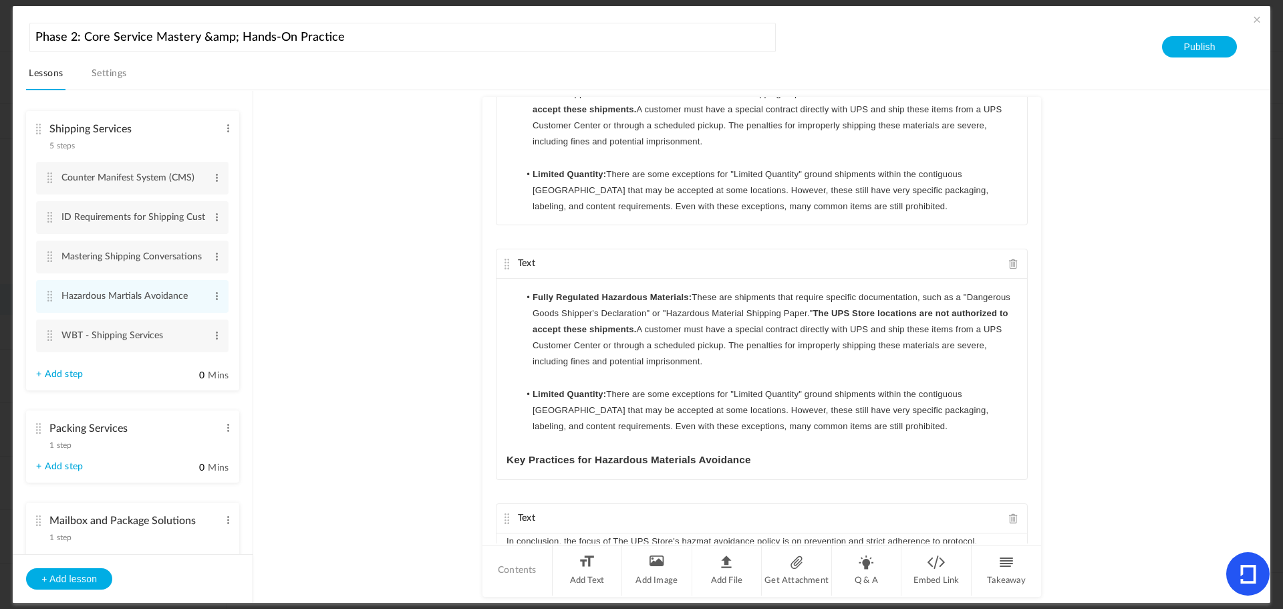
click at [1009, 518] on span at bounding box center [1013, 518] width 9 height 10
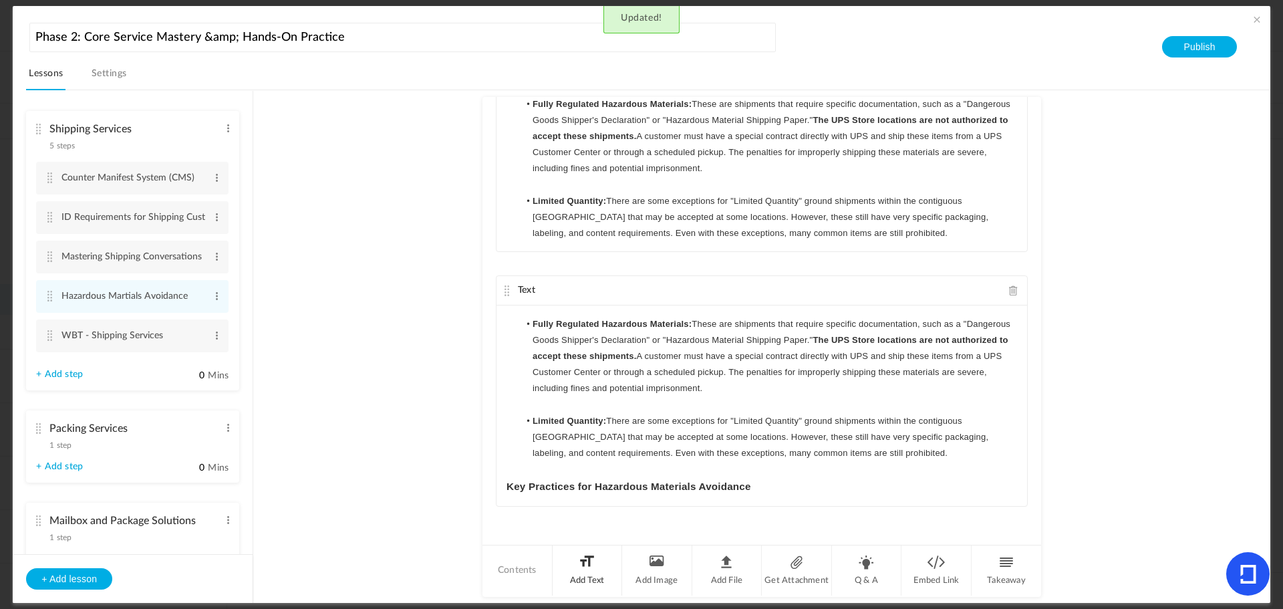
click at [580, 567] on li "Add Text" at bounding box center [588, 570] width 70 height 50
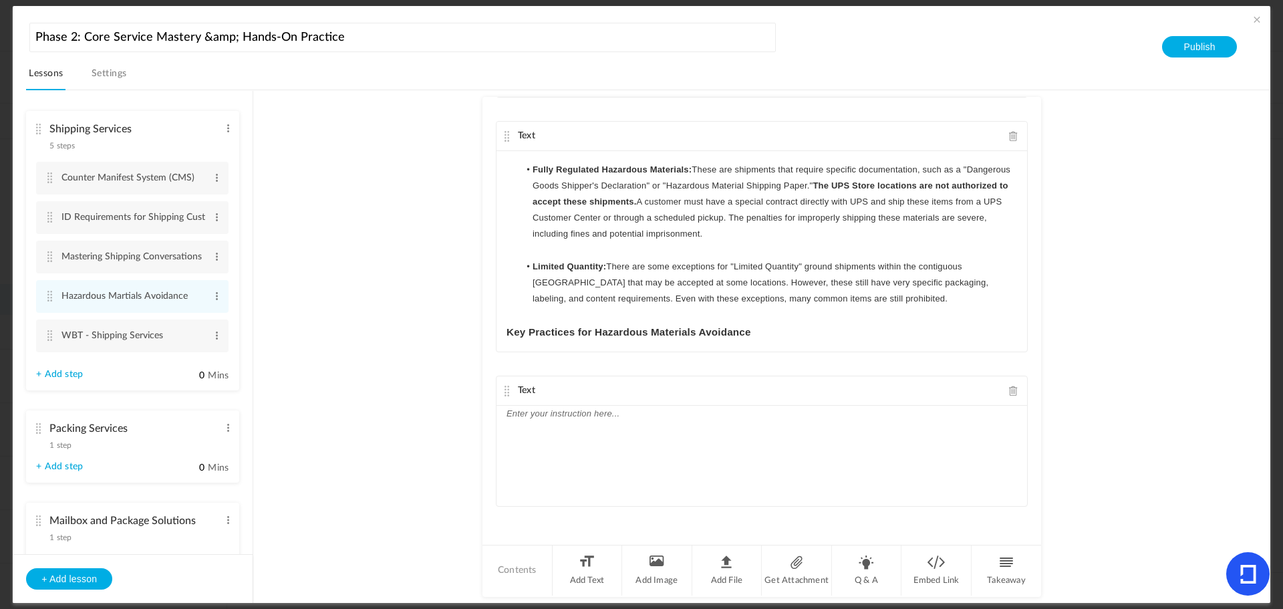
click at [572, 451] on div at bounding box center [762, 456] width 531 height 100
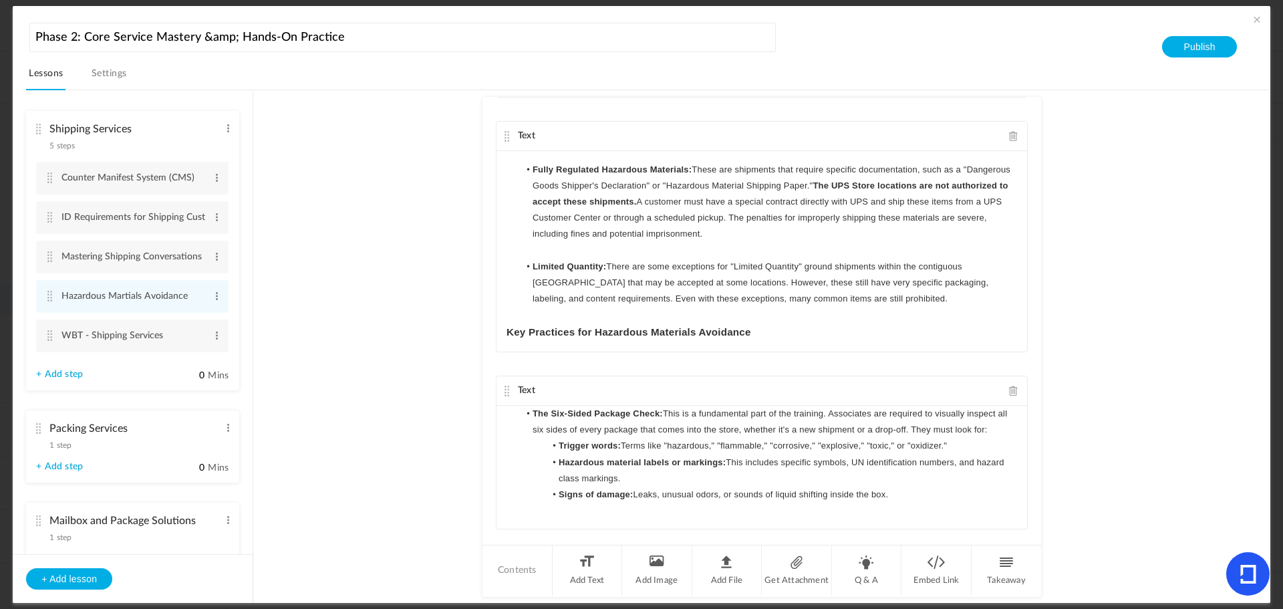
scroll to position [0, 0]
click at [583, 570] on li "Add Text" at bounding box center [588, 570] width 70 height 50
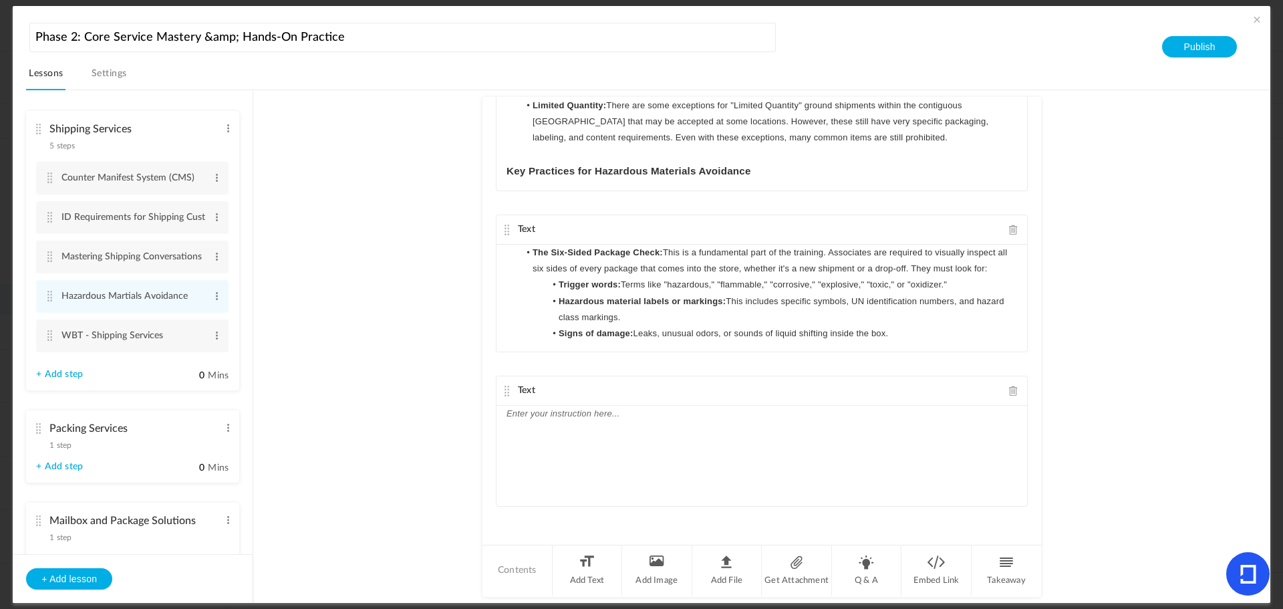
click at [593, 424] on div at bounding box center [762, 456] width 531 height 100
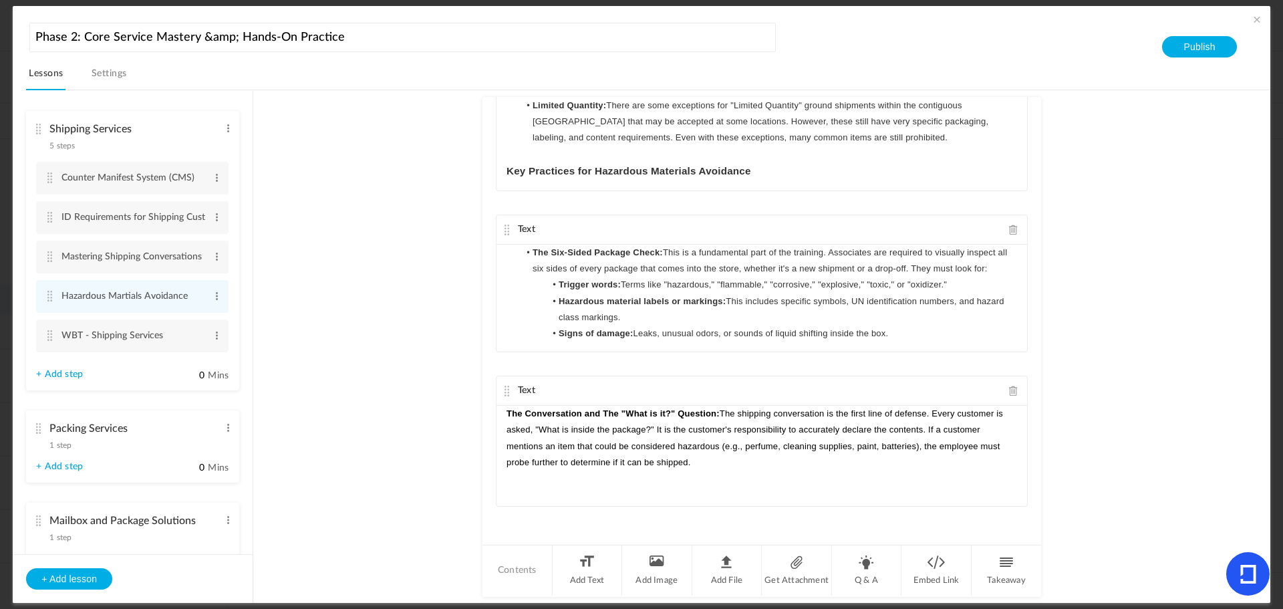
click at [528, 251] on li "The Six-Sided Package Check: This is a fundamental part of the training. Associ…" at bounding box center [768, 261] width 498 height 32
drag, startPoint x: 892, startPoint y: 333, endPoint x: 478, endPoint y: 229, distance: 427.1
click at [478, 229] on au-course-substep "Text Avoiding hazardous materials (hazmat) is a critical priority for all emplo…" at bounding box center [761, 346] width 985 height 513
click at [769, 309] on icon "button" at bounding box center [772, 308] width 12 height 12
click at [902, 386] on div "Text" at bounding box center [762, 390] width 531 height 29
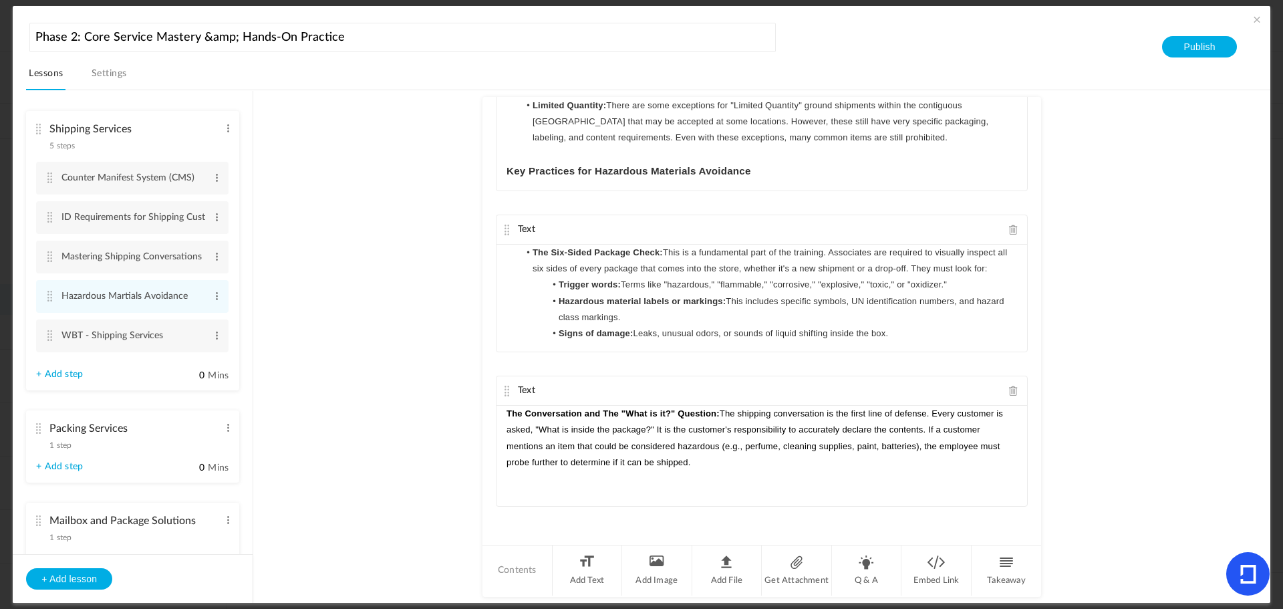
drag, startPoint x: 721, startPoint y: 469, endPoint x: 485, endPoint y: 412, distance: 242.7
click at [485, 412] on div "Text Avoiding hazardous materials (hazmat) is a critical priority for all emplo…" at bounding box center [762, 320] width 559 height 446
click at [813, 487] on div at bounding box center [757, 487] width 128 height 27
click at [804, 487] on line "button" at bounding box center [805, 487] width 6 height 0
click at [1081, 422] on au-course-substep "Text Avoiding hazardous materials (hazmat) is a critical priority for all emplo…" at bounding box center [761, 346] width 985 height 513
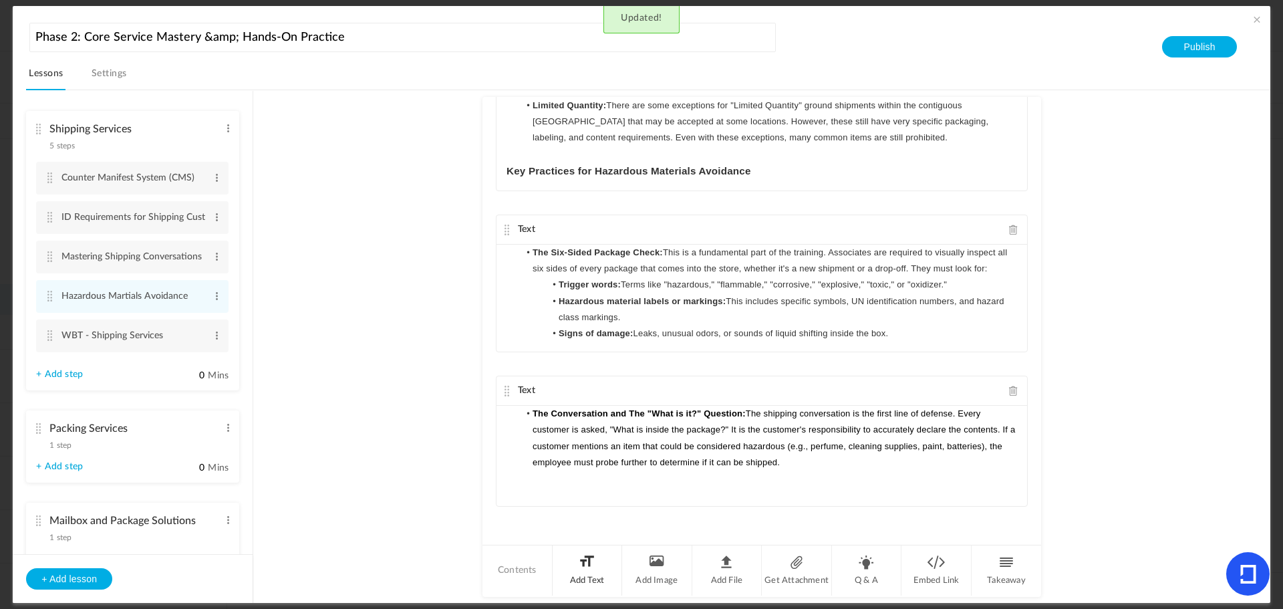
click at [592, 573] on li "Add Text" at bounding box center [588, 570] width 70 height 50
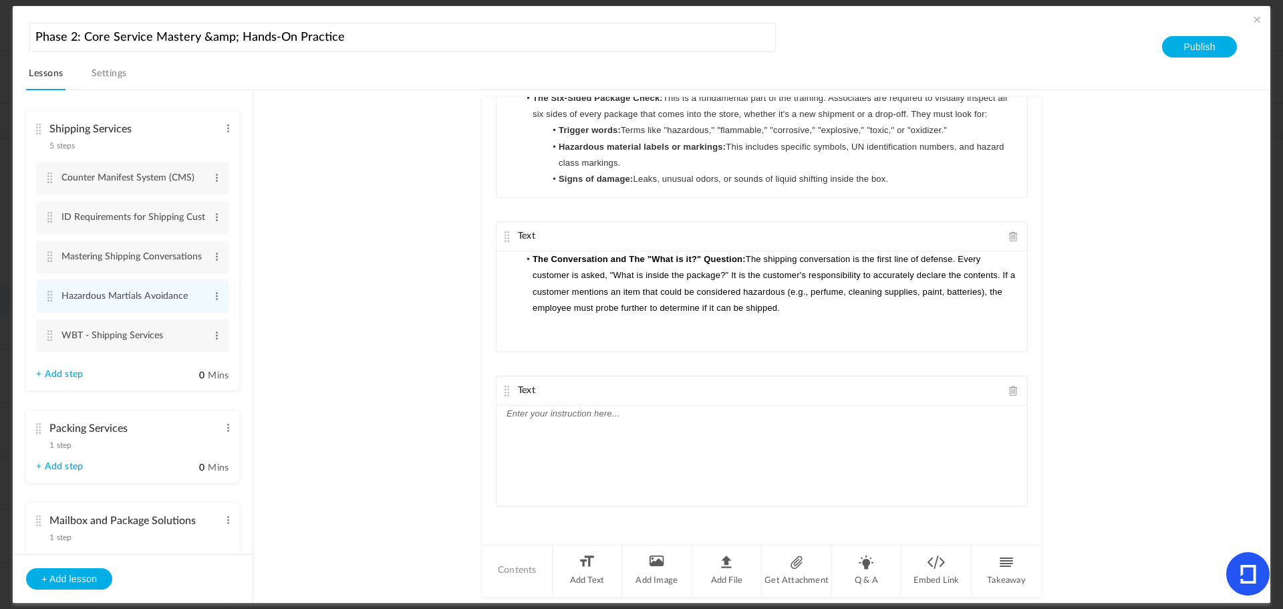
click at [545, 429] on div at bounding box center [762, 456] width 531 height 100
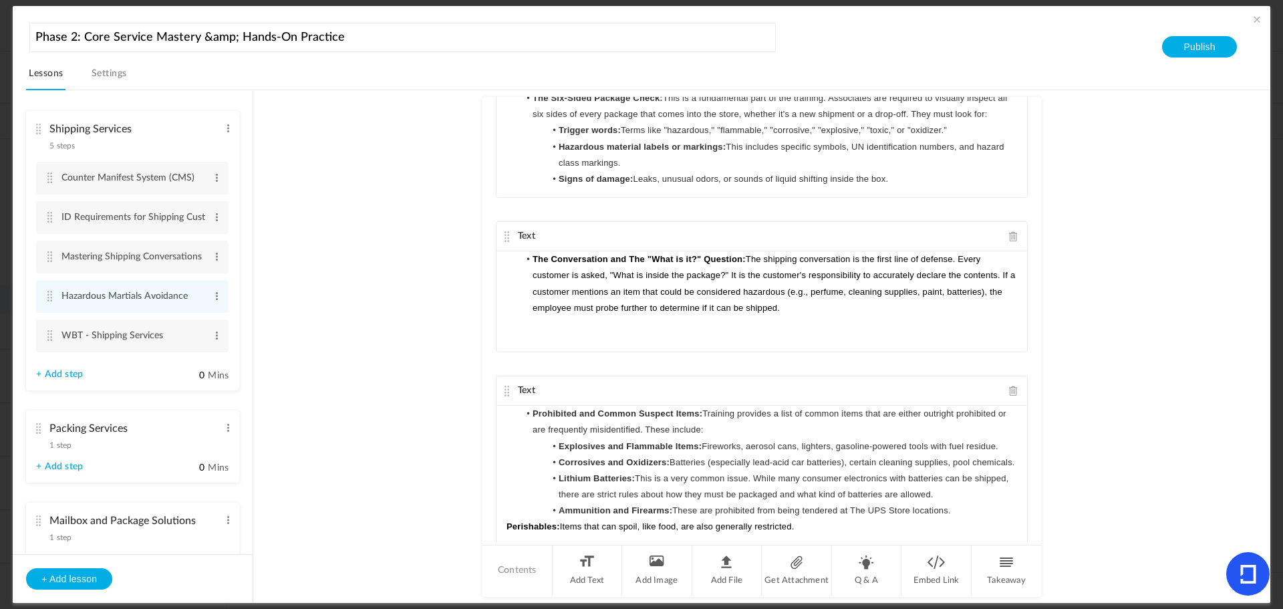
scroll to position [766, 0]
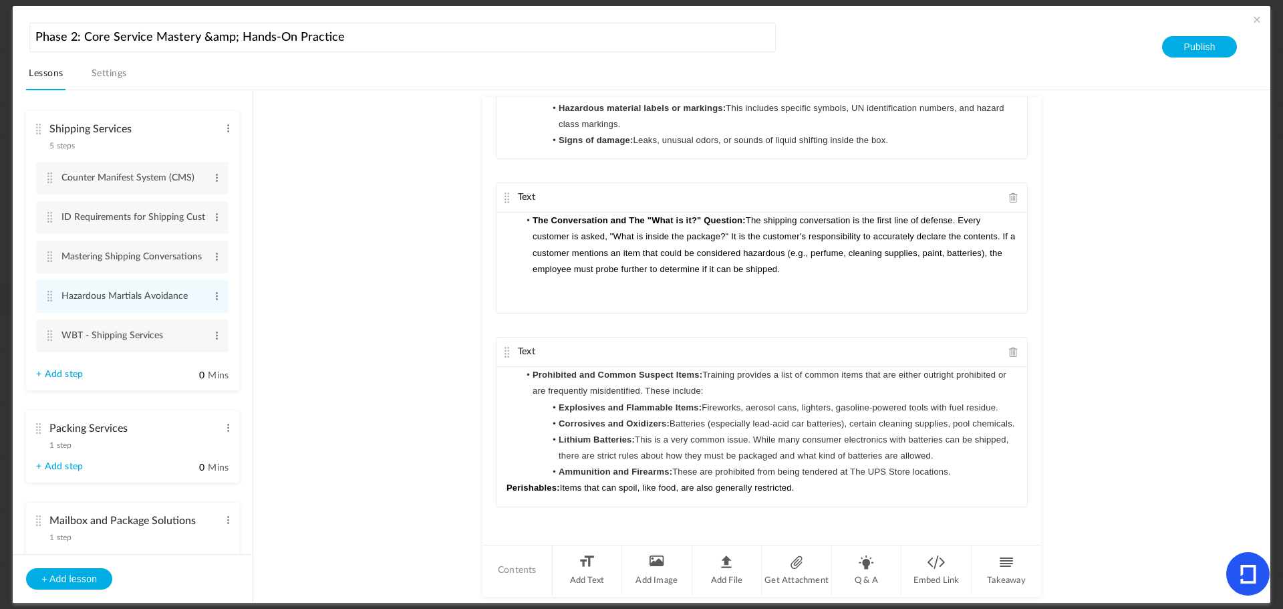
click at [503, 485] on div "Prohibited and Common Suspect Items: Training provides a list of common items t…" at bounding box center [762, 436] width 531 height 139
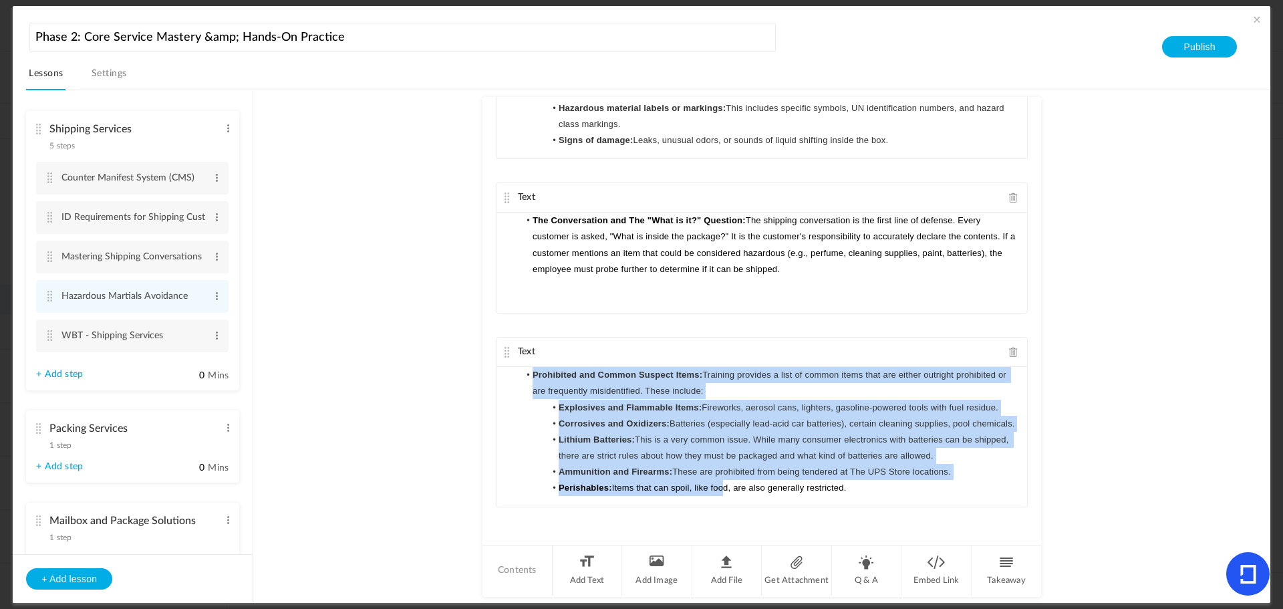
drag, startPoint x: 530, startPoint y: 421, endPoint x: 925, endPoint y: 505, distance: 403.9
click at [923, 504] on div "Prohibited and Common Suspect Items: Training provides a list of common items t…" at bounding box center [762, 436] width 531 height 139
click at [745, 473] on icon "button" at bounding box center [751, 479] width 12 height 12
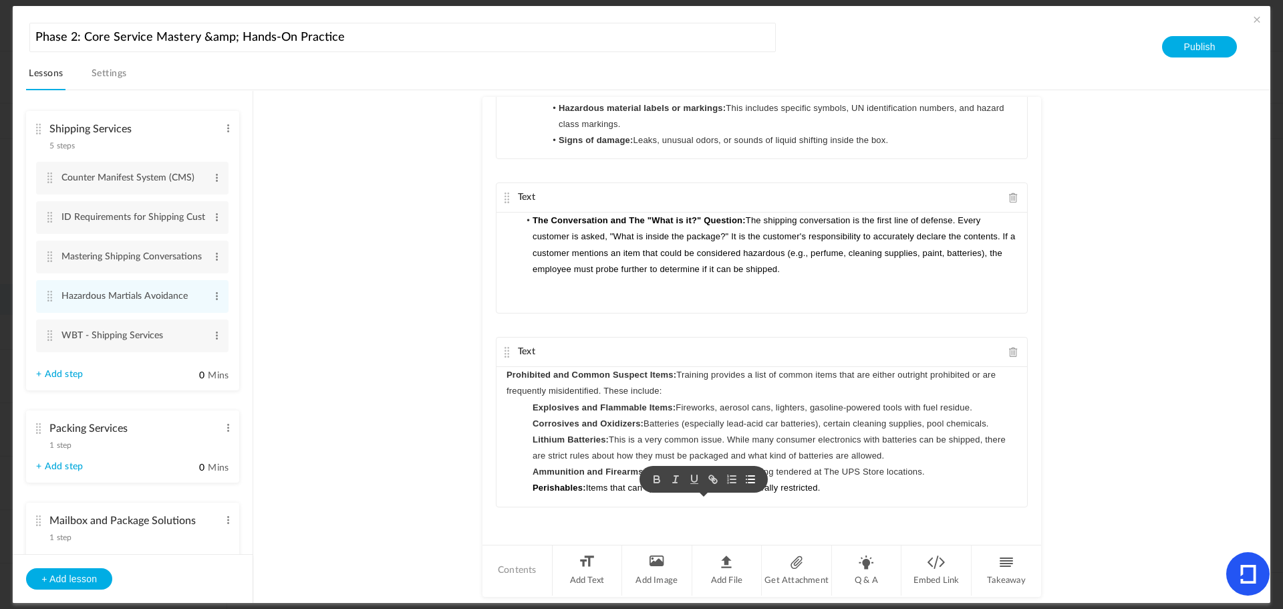
scroll to position [749, 0]
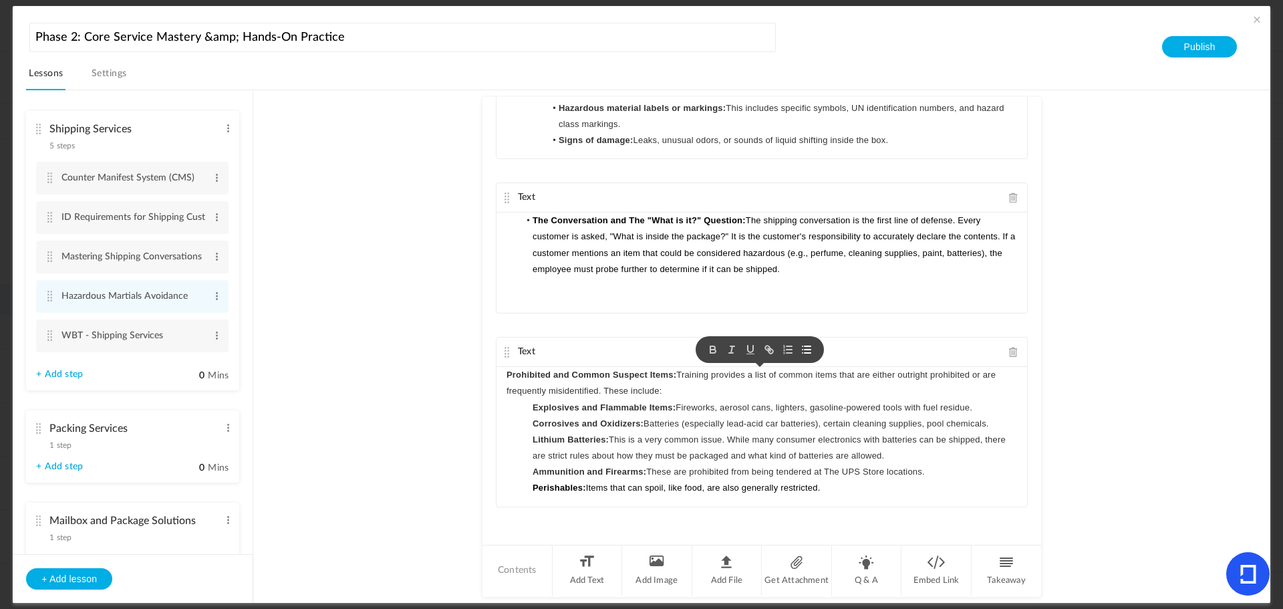
click at [807, 349] on icon "button" at bounding box center [807, 350] width 12 height 12
click at [590, 581] on li "Add Text" at bounding box center [588, 570] width 70 height 50
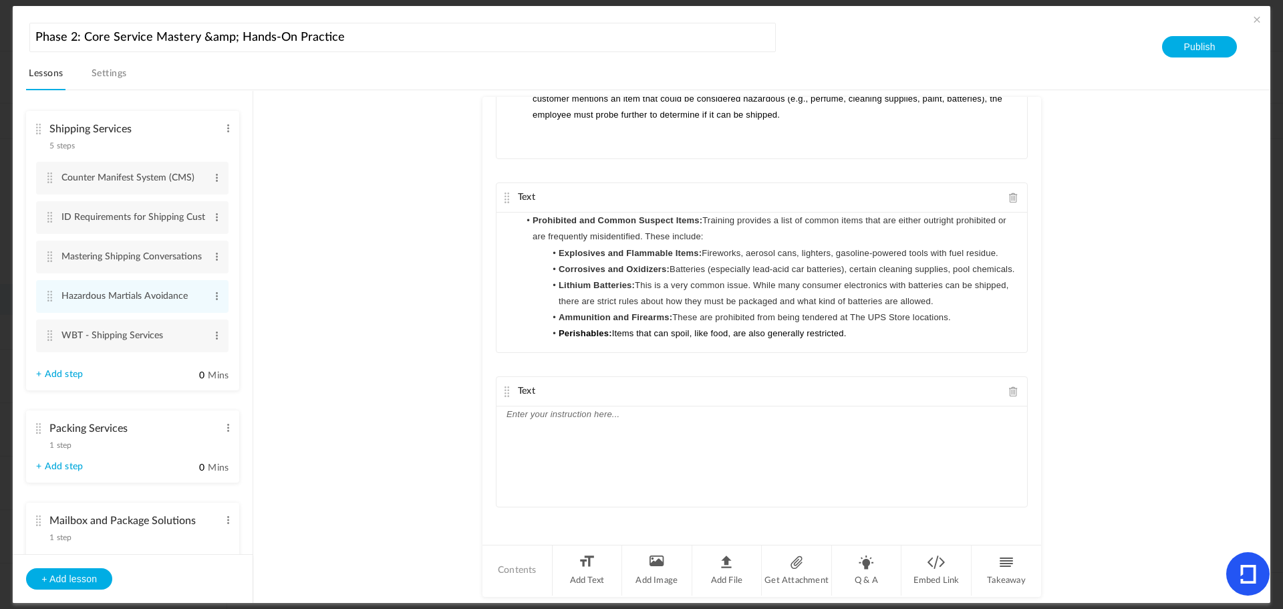
click at [555, 442] on div at bounding box center [762, 456] width 531 height 100
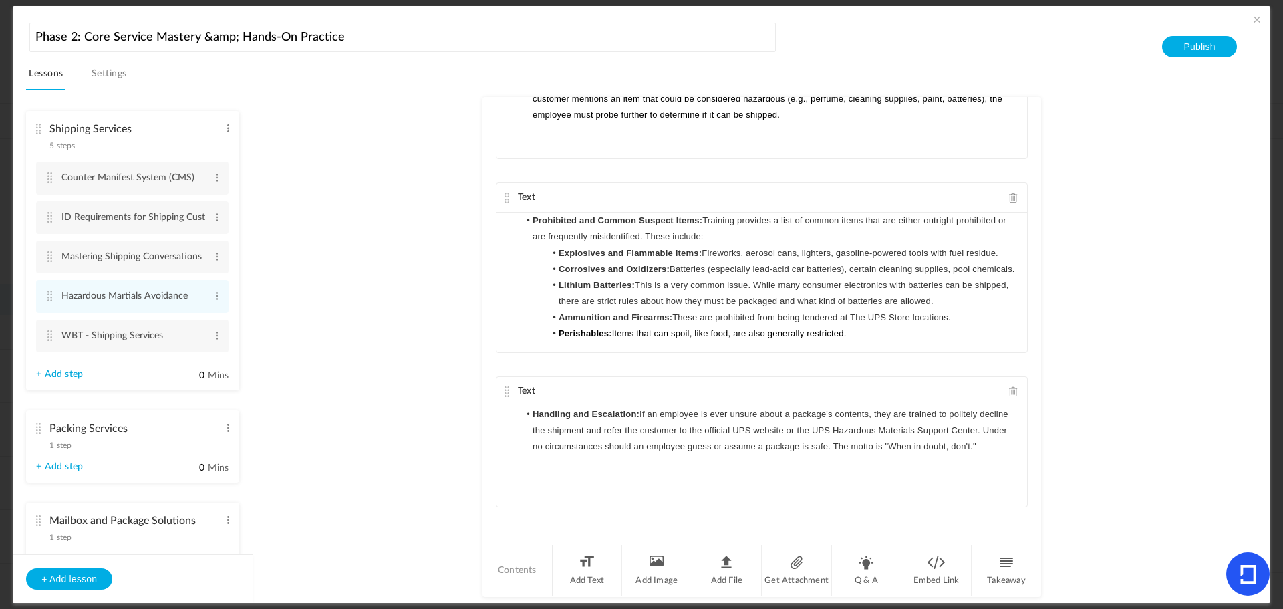
scroll to position [0, 0]
drag, startPoint x: 513, startPoint y: 410, endPoint x: 1042, endPoint y: 453, distance: 530.4
click at [1042, 453] on au-course-substep "Text Avoiding hazardous materials (hazmat) is a critical priority for all emplo…" at bounding box center [761, 346] width 985 height 513
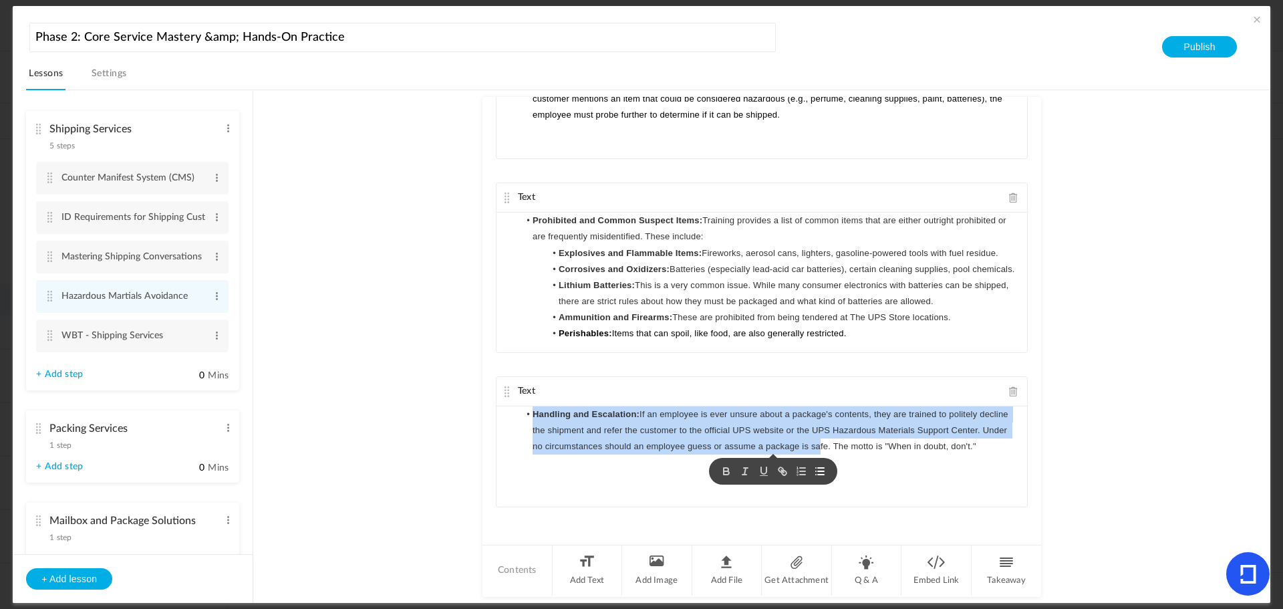
click at [817, 473] on icon "button" at bounding box center [820, 471] width 12 height 12
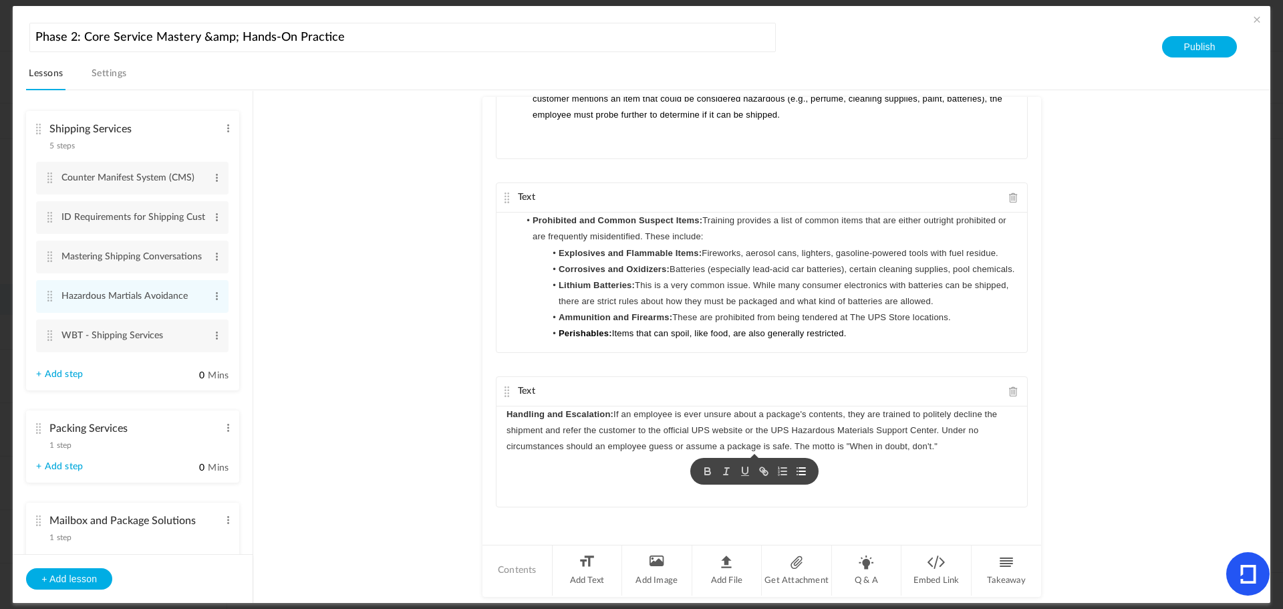
click at [802, 471] on line "button" at bounding box center [802, 471] width 6 height 0
click at [913, 474] on div "Handling and Escalation: If an employee is ever unsure about a package's conten…" at bounding box center [762, 456] width 531 height 100
click at [583, 564] on li "Add Text" at bounding box center [588, 570] width 70 height 50
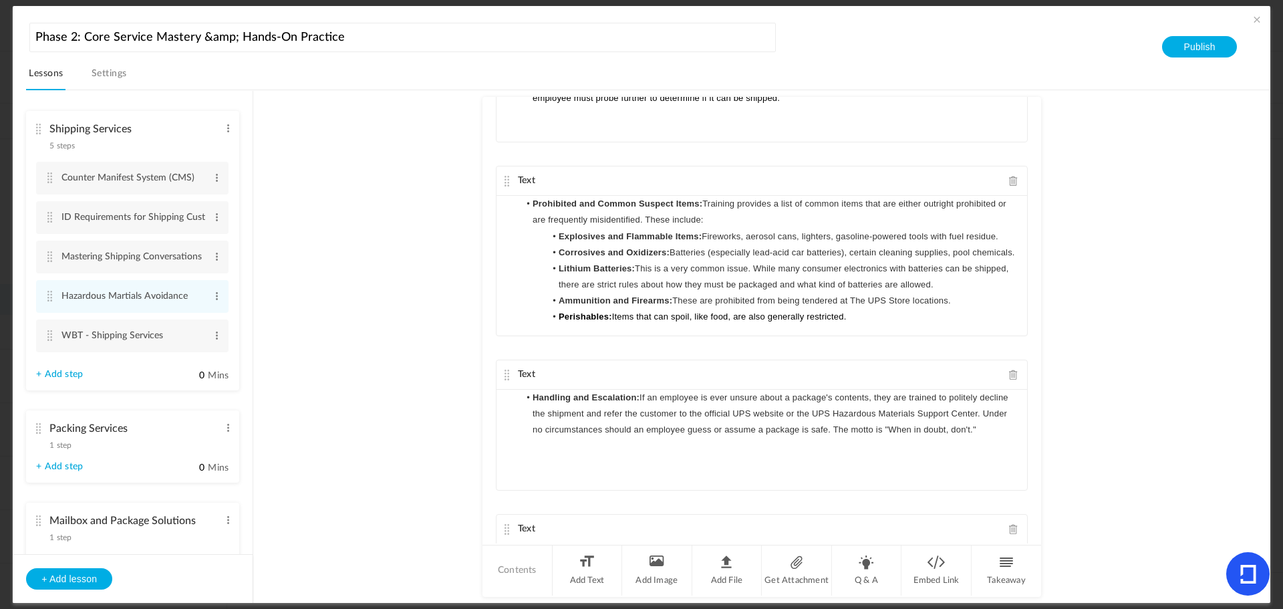
scroll to position [1075, 0]
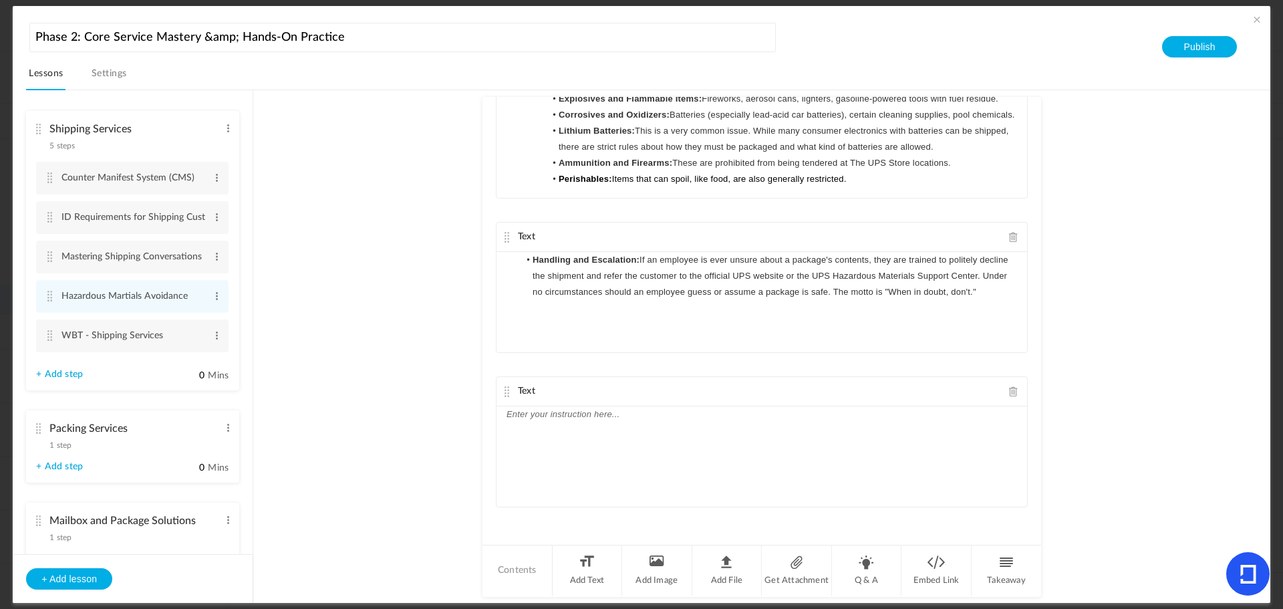
click at [549, 443] on div at bounding box center [762, 456] width 531 height 100
paste div
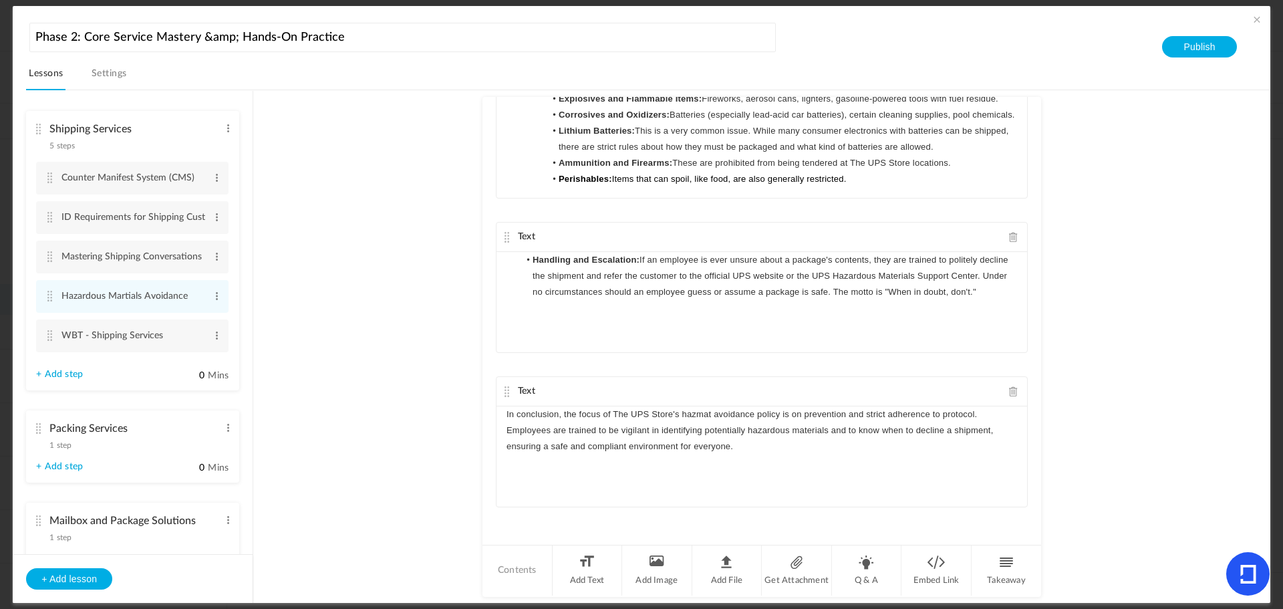
click at [1253, 13] on span at bounding box center [1256, 19] width 13 height 13
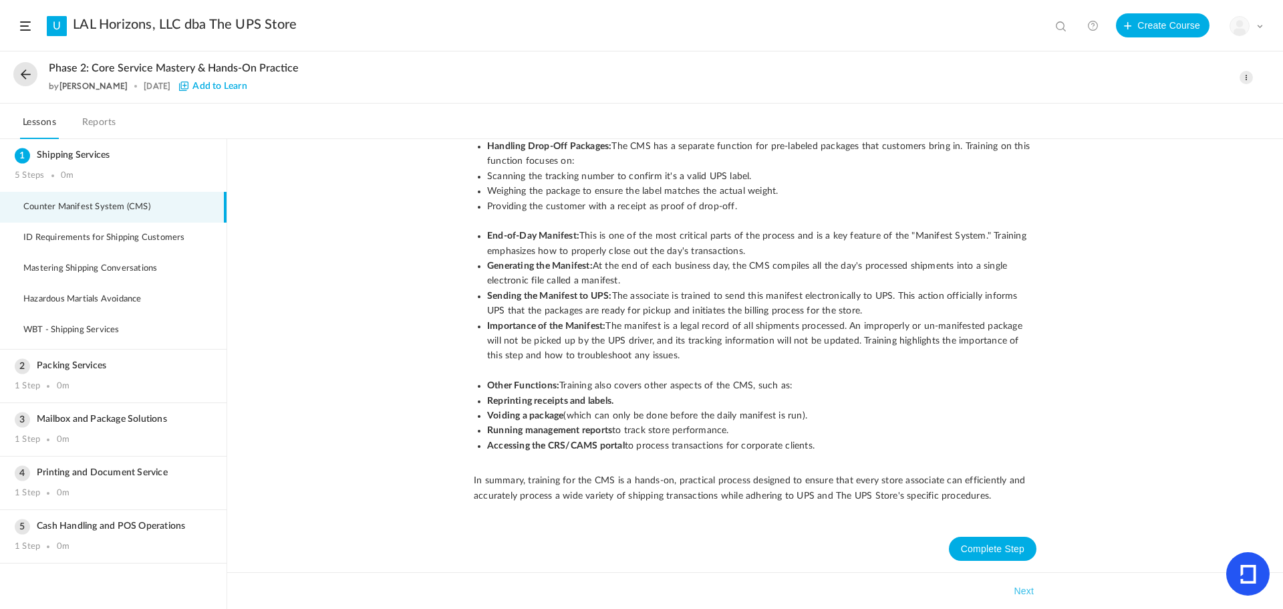
scroll to position [491, 0]
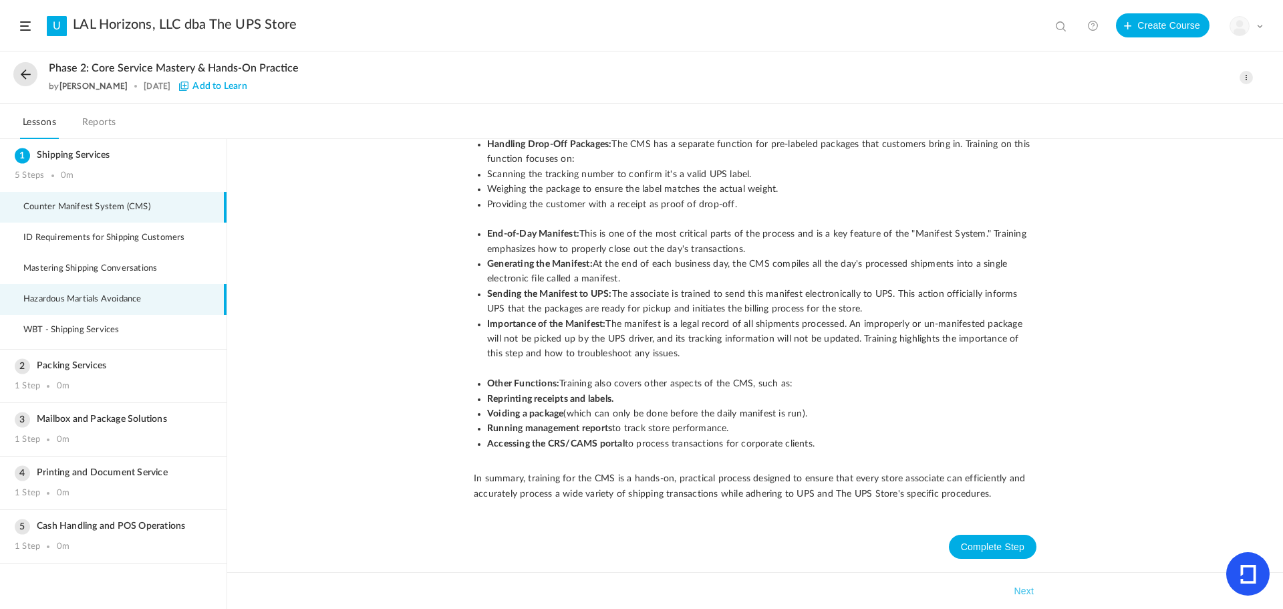
click at [31, 297] on span "Hazardous Martials Avoidance" at bounding box center [90, 299] width 135 height 11
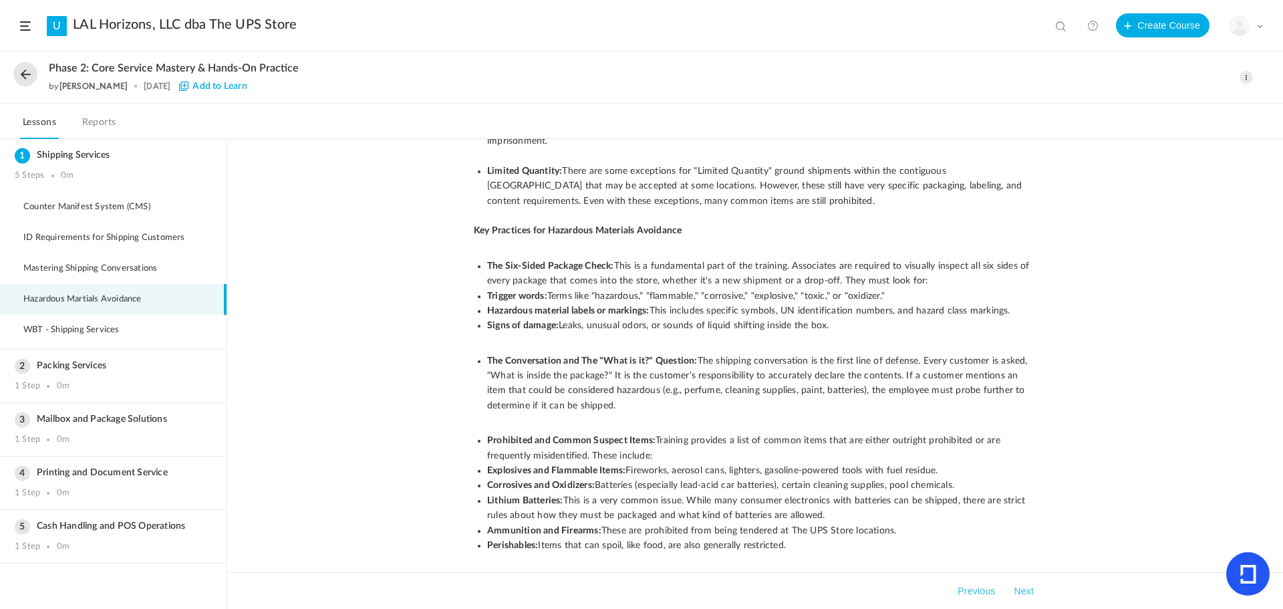
scroll to position [400, 0]
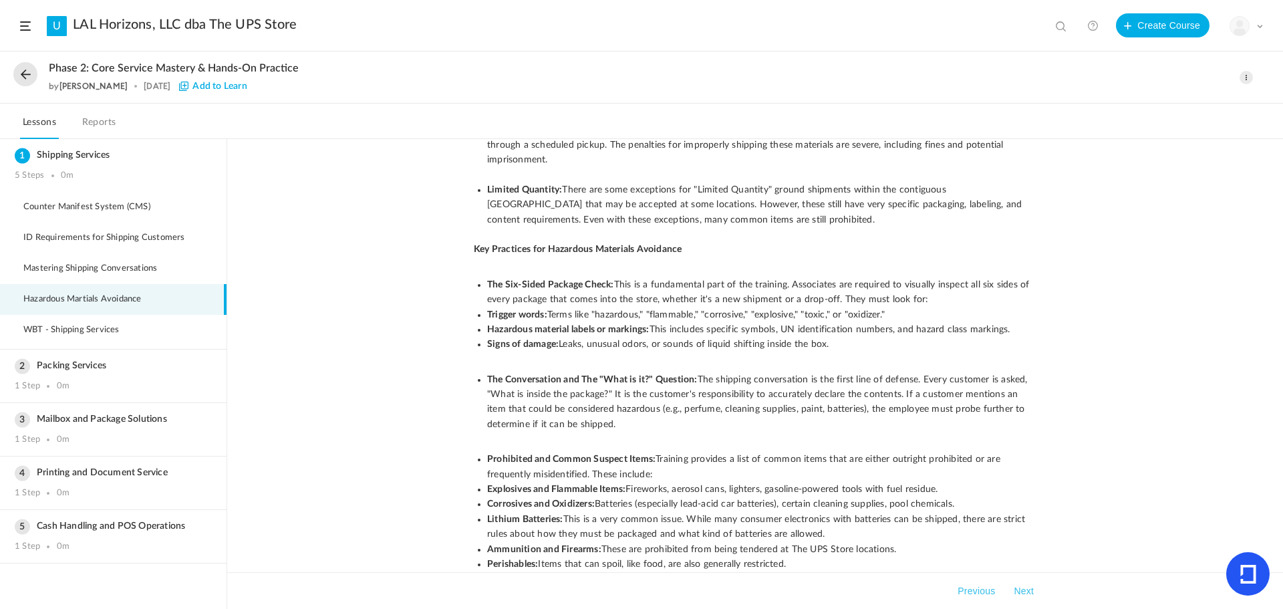
click at [405, 261] on div "Avoiding hazardous materials (hazmat) is a critical priority for all employees …" at bounding box center [755, 374] width 1056 height 470
click at [23, 76] on button at bounding box center [25, 74] width 24 height 24
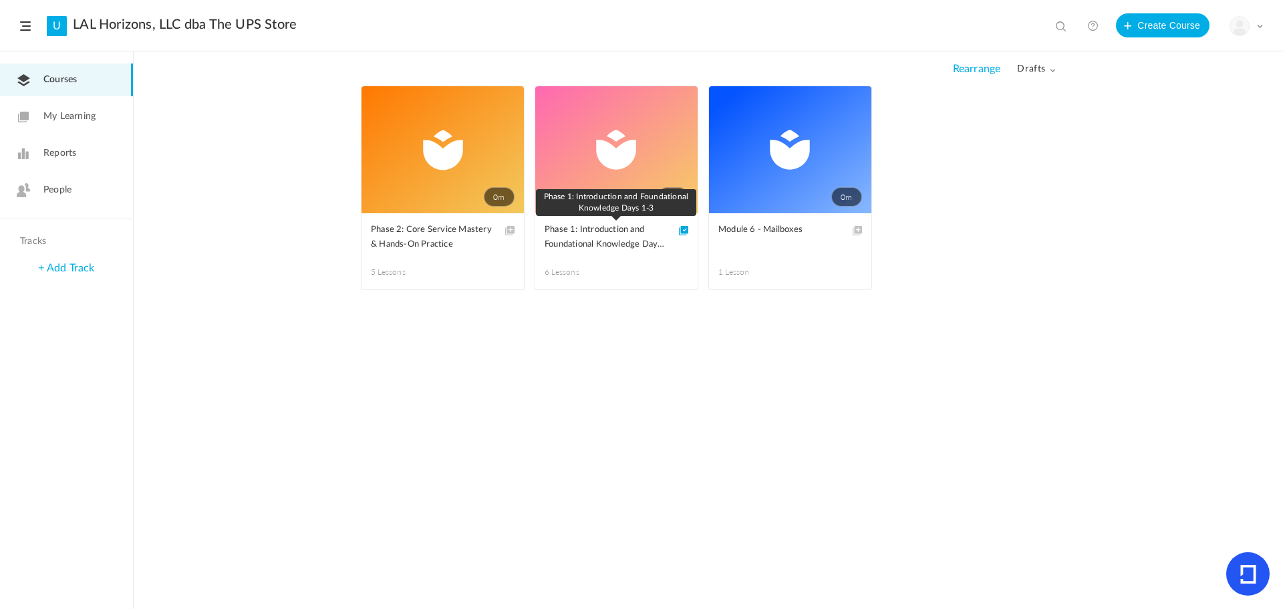
click at [587, 240] on span "Phase 1: Introduction and Foundational Knowledge Days 1-3" at bounding box center [607, 237] width 124 height 29
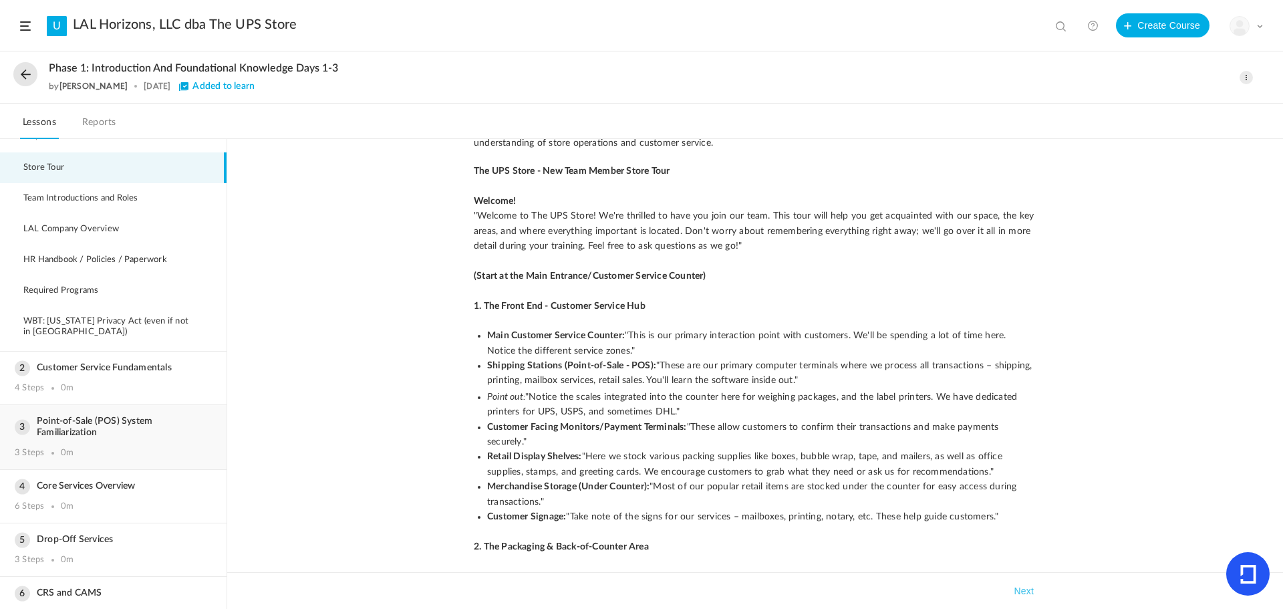
scroll to position [61, 0]
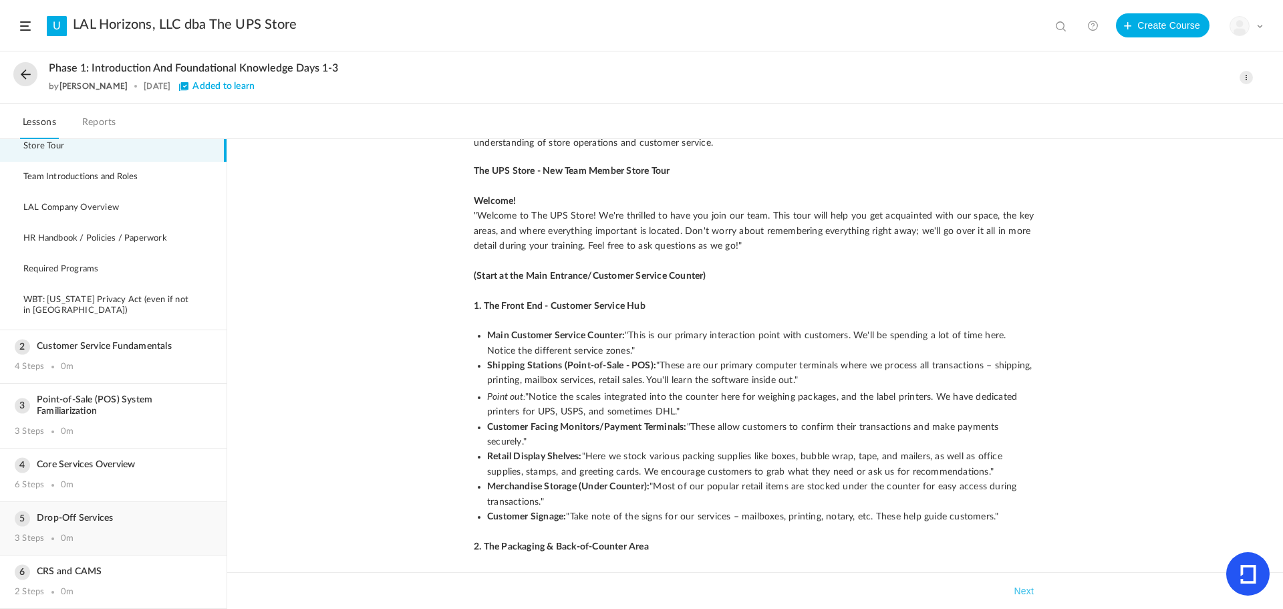
click at [133, 524] on div "Drop-Off Services 3 Steps 0m" at bounding box center [113, 528] width 227 height 53
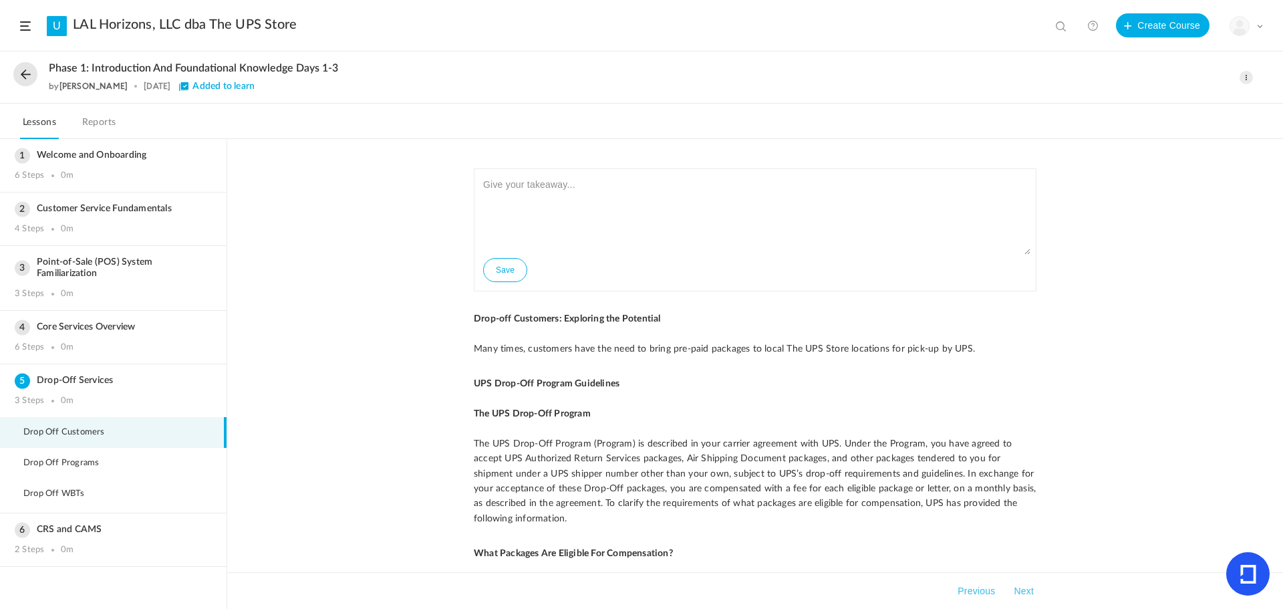
click at [1243, 79] on span at bounding box center [1246, 77] width 13 height 13
click at [1214, 100] on link "Edit" at bounding box center [1190, 107] width 126 height 25
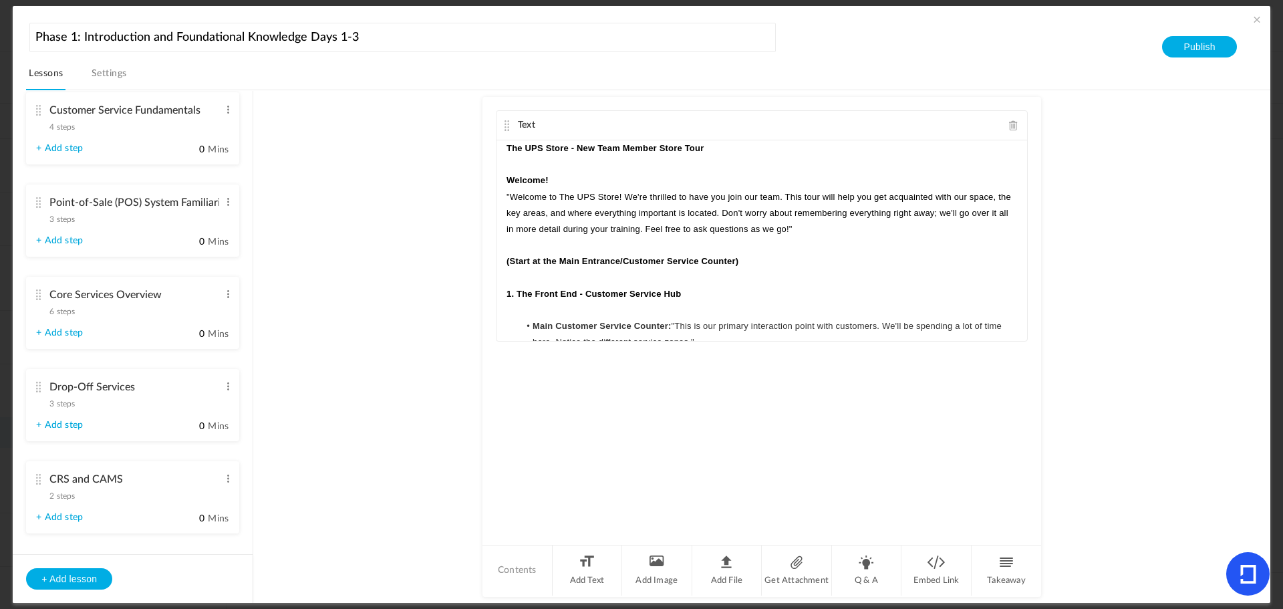
scroll to position [377, 0]
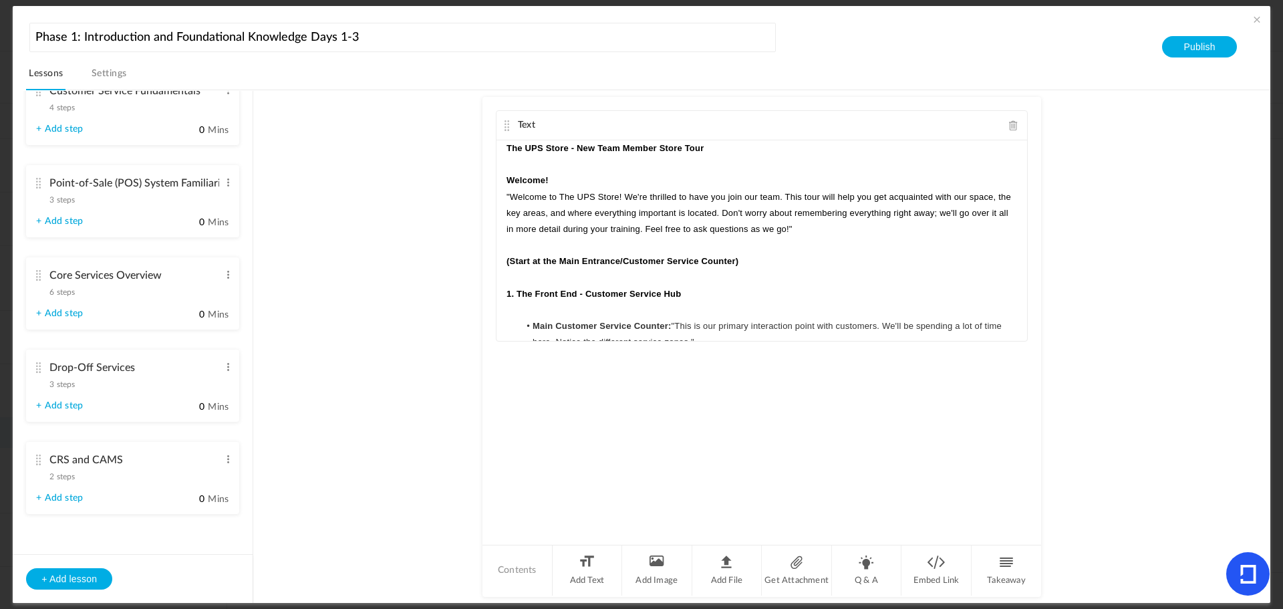
click at [41, 364] on cite at bounding box center [37, 367] width 9 height 11
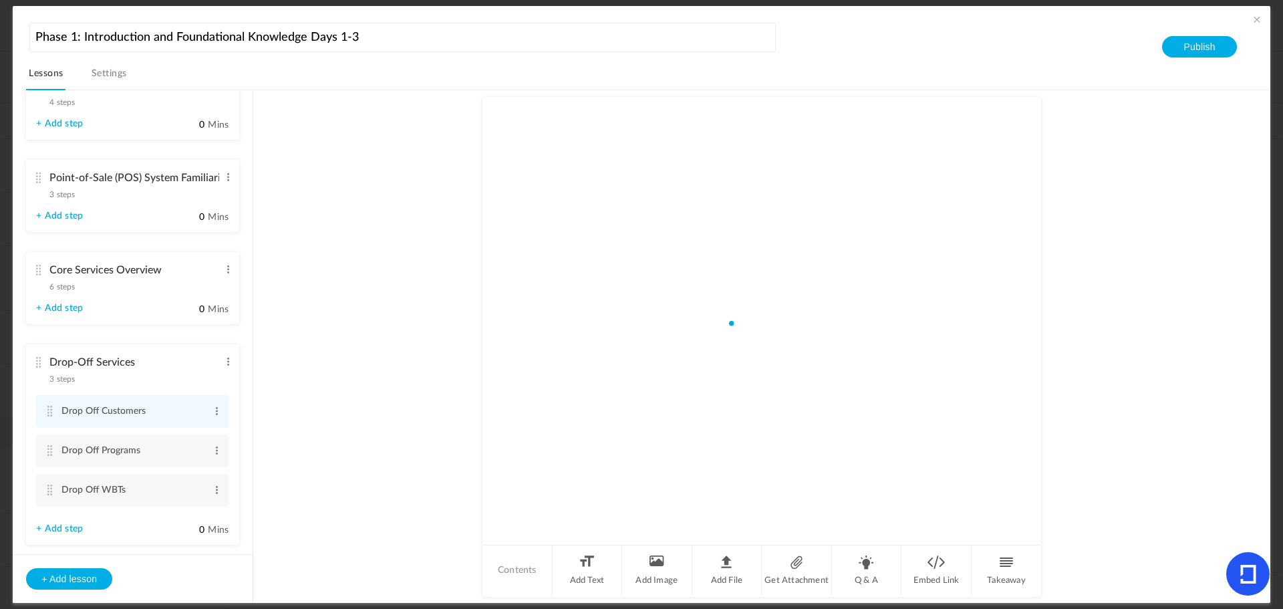
scroll to position [130, 0]
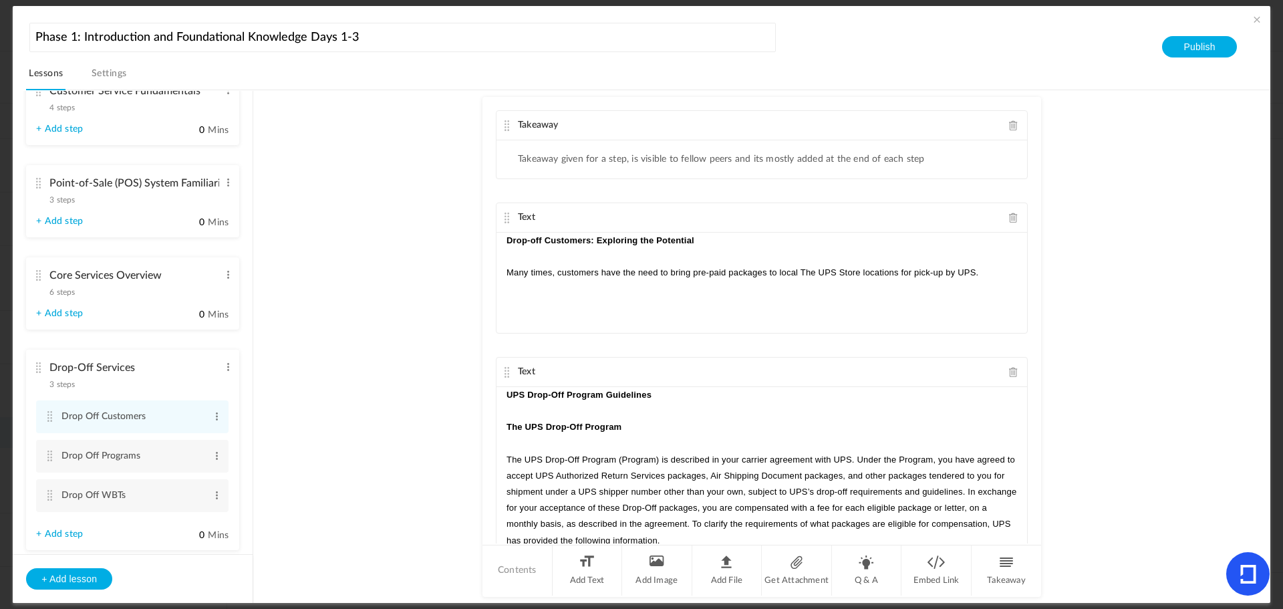
click at [1009, 120] on span at bounding box center [1013, 125] width 9 height 10
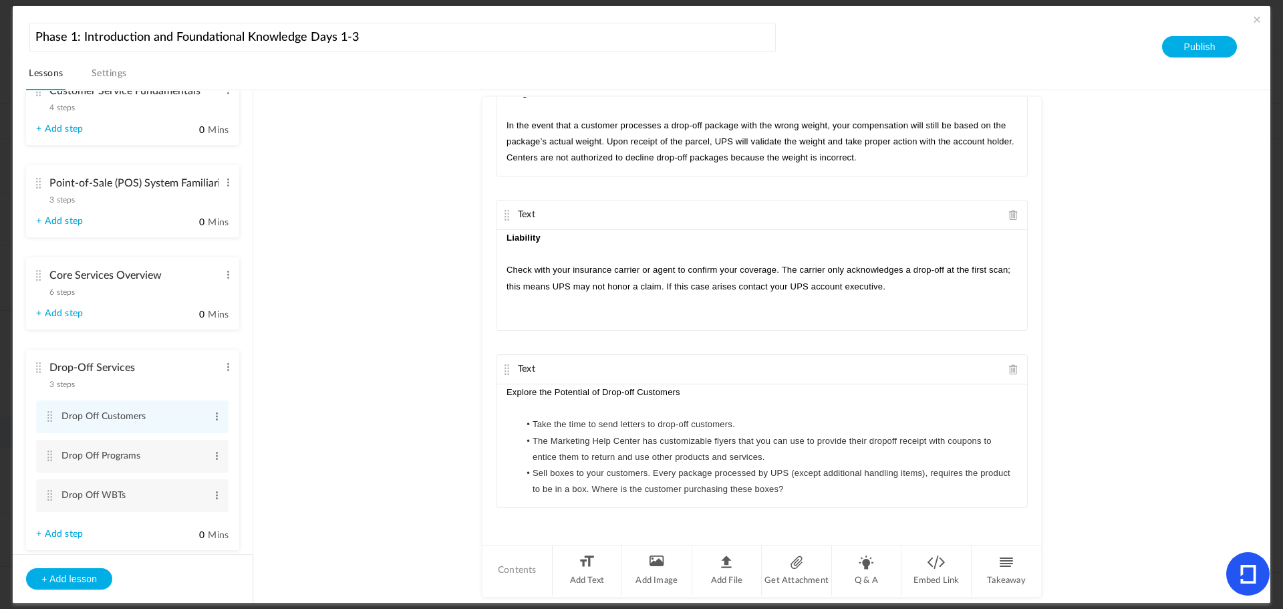
scroll to position [2425, 0]
click at [51, 454] on cite at bounding box center [49, 455] width 9 height 11
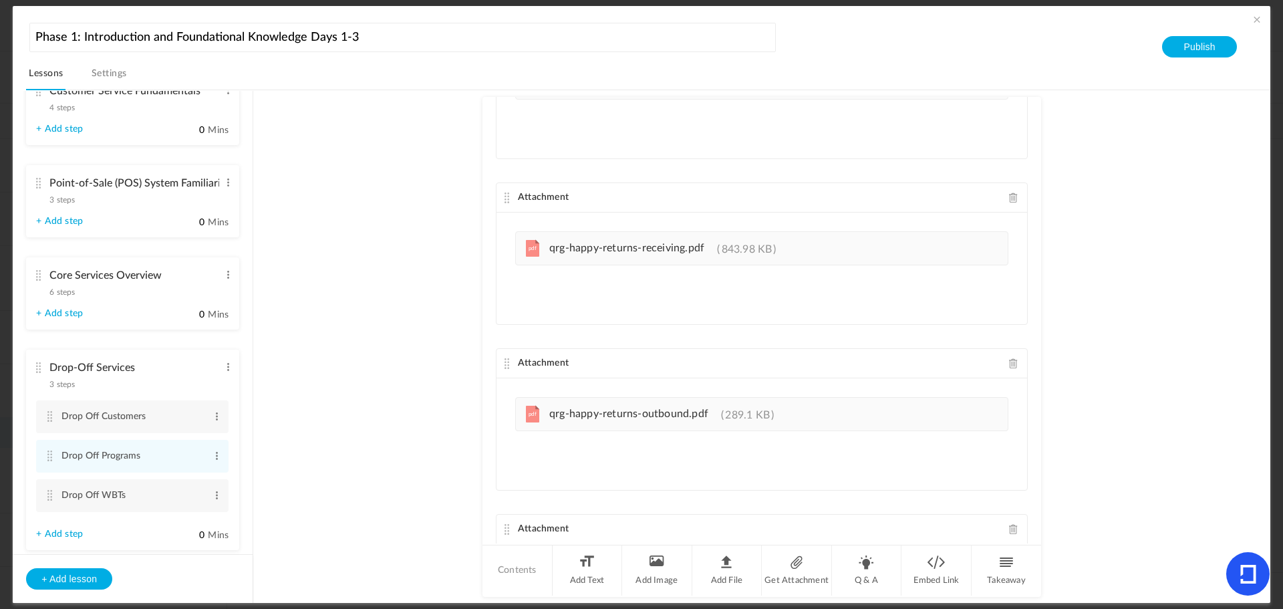
scroll to position [1563, 0]
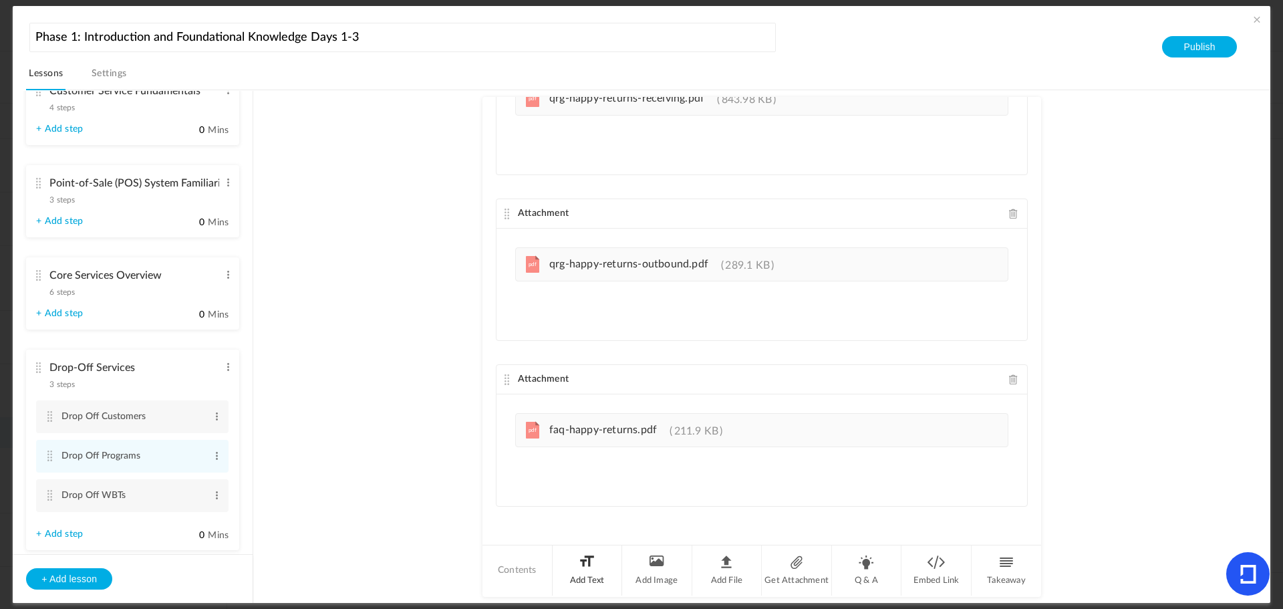
click at [583, 573] on li "Add Text" at bounding box center [588, 570] width 70 height 50
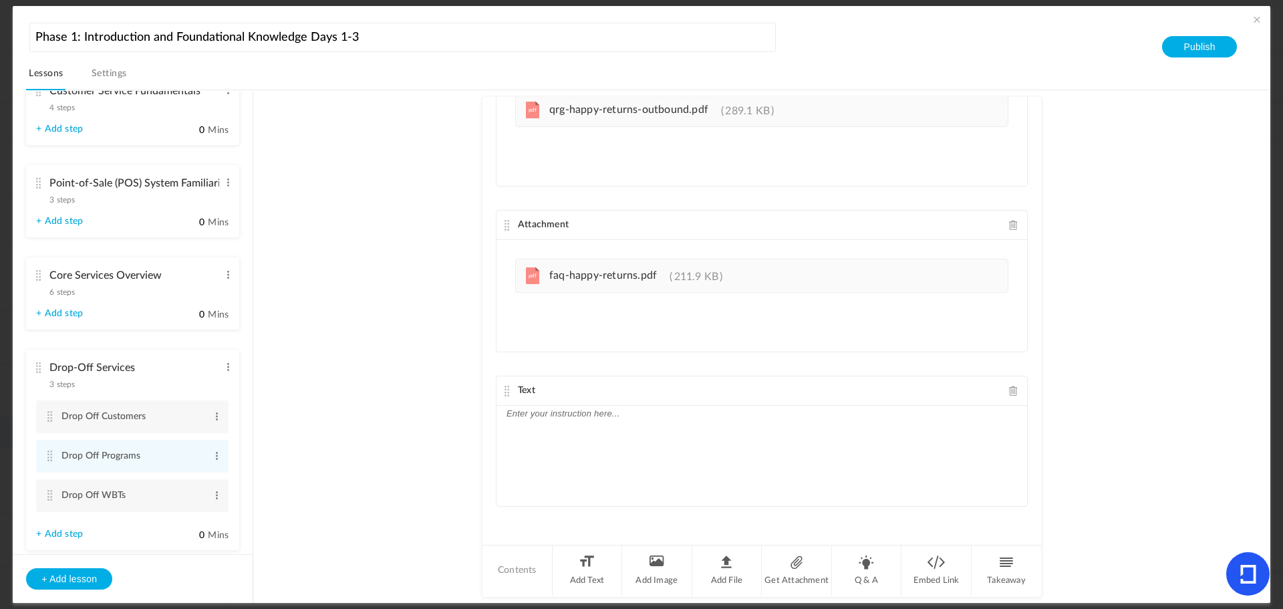
click at [737, 420] on p at bounding box center [762, 414] width 511 height 16
click at [645, 427] on div "Mobile Returns" at bounding box center [762, 456] width 531 height 100
click at [508, 428] on p "This training provides an overview of the Mobile Returns program and describes …" at bounding box center [762, 438] width 511 height 32
drag, startPoint x: 583, startPoint y: 416, endPoint x: 450, endPoint y: 416, distance: 133.0
click at [451, 416] on au-course-substep "Text The UPS Store 360 Simple Returns The UPS Store 360 Simple Returns allows c…" at bounding box center [761, 346] width 985 height 513
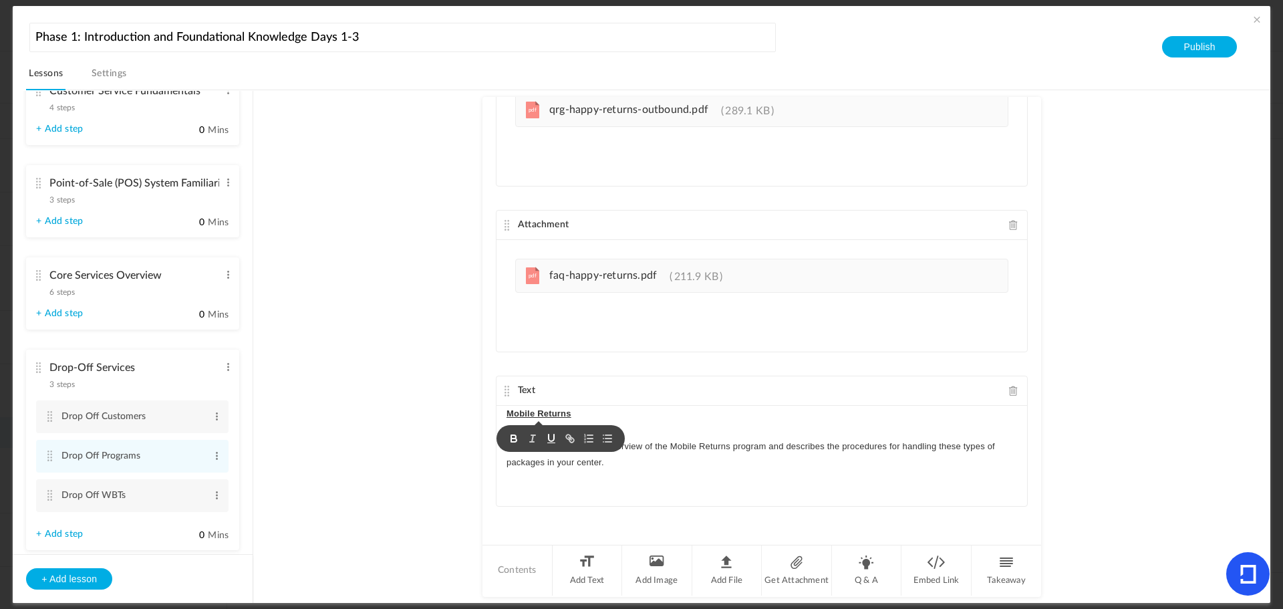
click at [705, 493] on div "Mobile Returns This training provides an overview of the Mobile Returns program…" at bounding box center [762, 456] width 531 height 100
click at [54, 495] on cite at bounding box center [49, 495] width 9 height 11
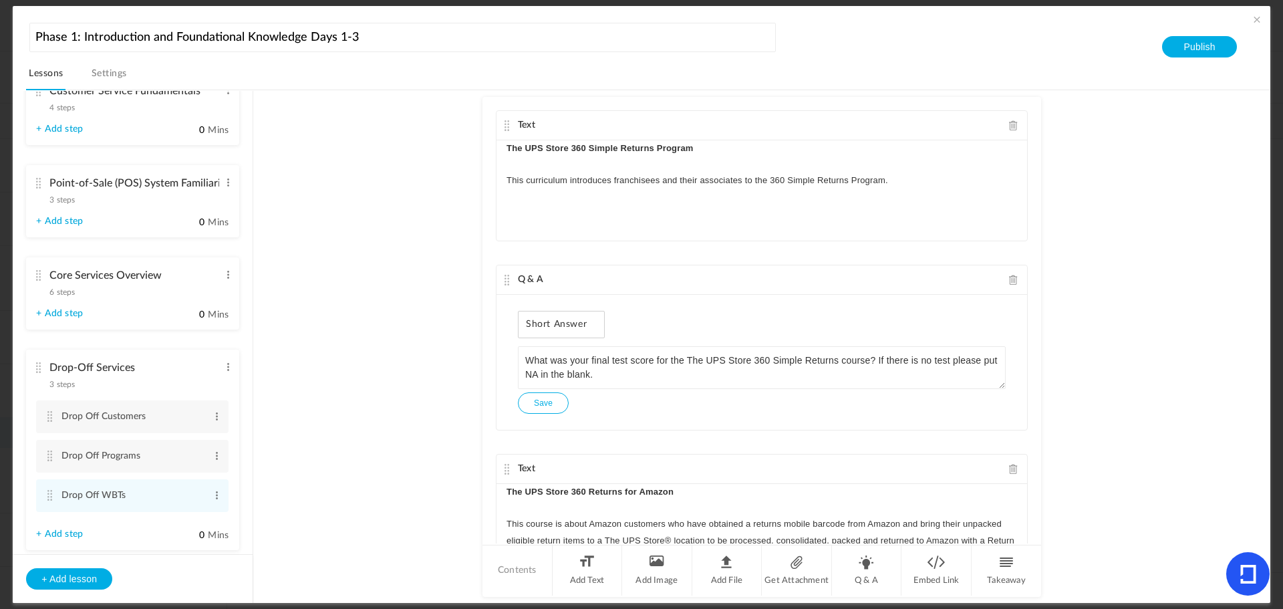
drag, startPoint x: 1033, startPoint y: 170, endPoint x: 1039, endPoint y: 283, distance: 113.1
click at [1047, 347] on au-course-substep "Text The UPS Store 360 Simple Returns Program ﻿ ﻿ This curriculum introduces fr…" at bounding box center [761, 346] width 985 height 513
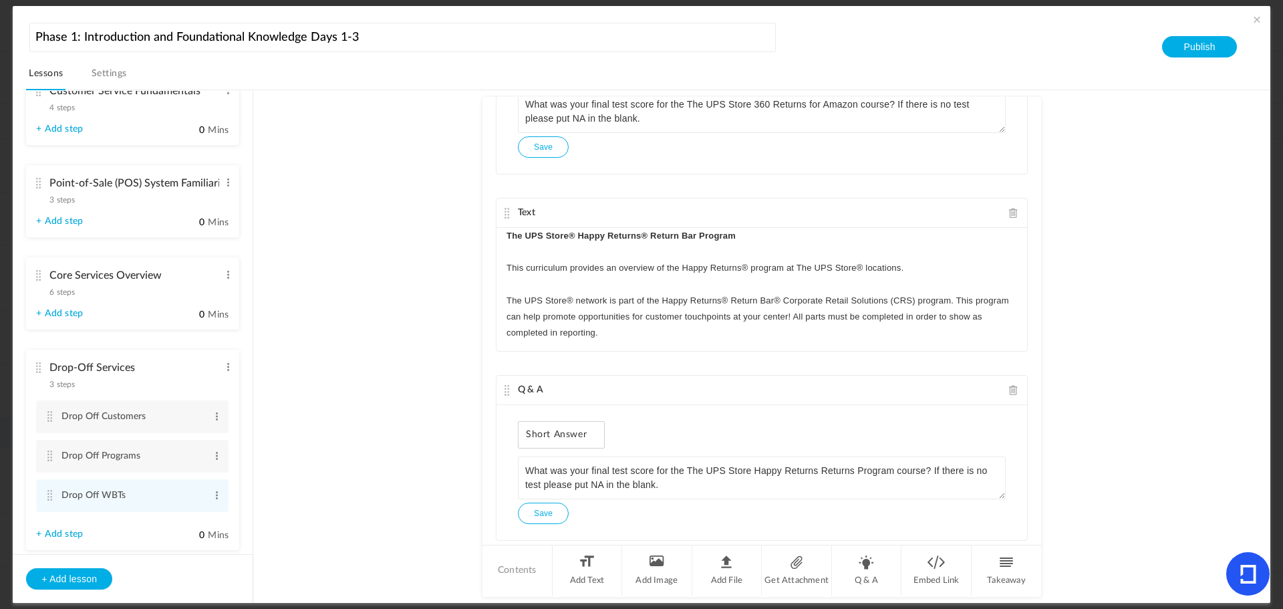
scroll to position [634, 0]
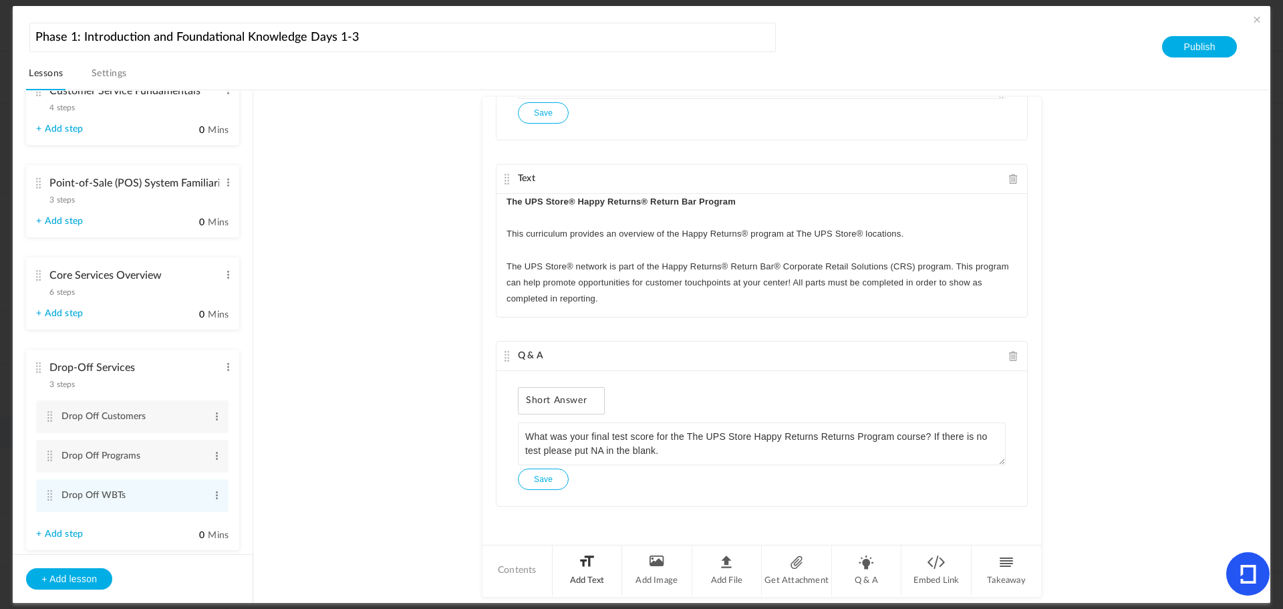
click at [591, 579] on li "Add Text" at bounding box center [588, 570] width 70 height 50
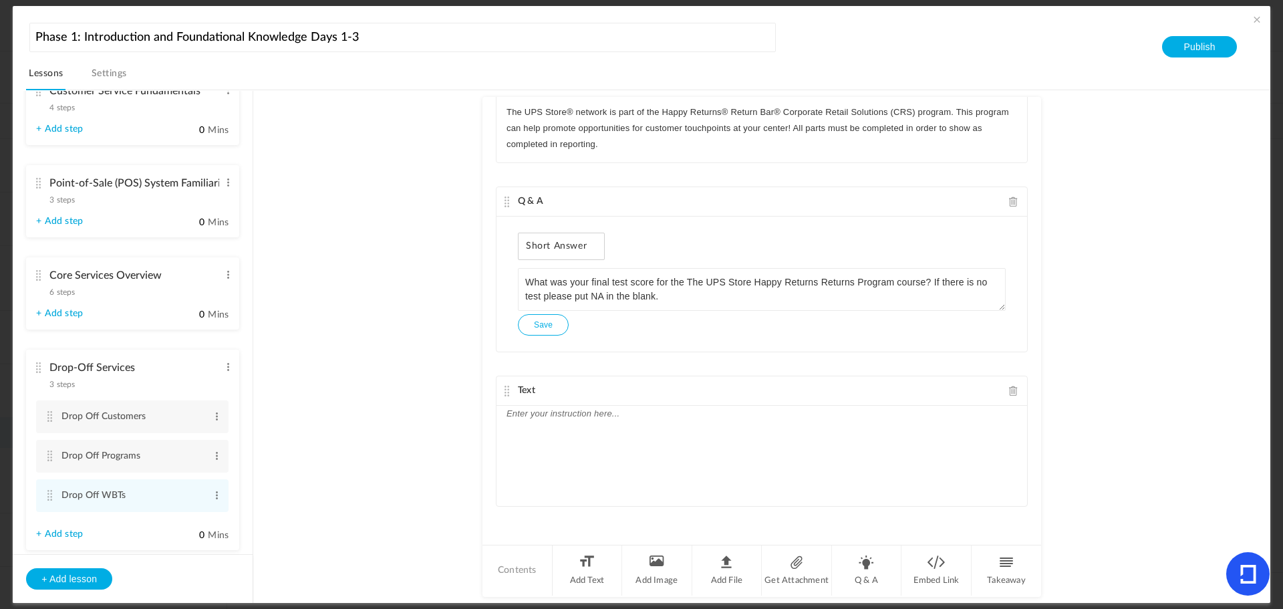
click at [569, 460] on div at bounding box center [762, 456] width 531 height 100
paste div
click at [577, 432] on div "Mobile Returns" at bounding box center [762, 456] width 531 height 100
click at [509, 427] on p "This training provides an overview of the Mobile Returns program and describes …" at bounding box center [762, 438] width 511 height 32
drag, startPoint x: 577, startPoint y: 412, endPoint x: 388, endPoint y: 411, distance: 189.1
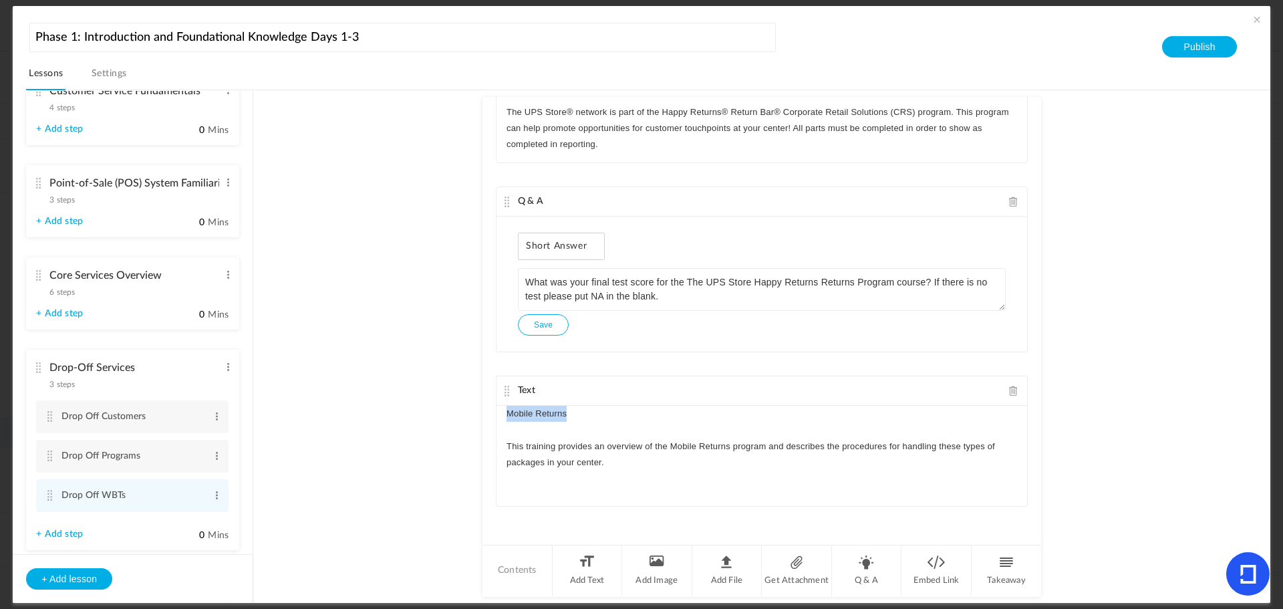
click at [388, 411] on au-course-substep "Text The UPS Store 360 Simple Returns Program ﻿ ﻿ This curriculum introduces fr…" at bounding box center [761, 346] width 985 height 513
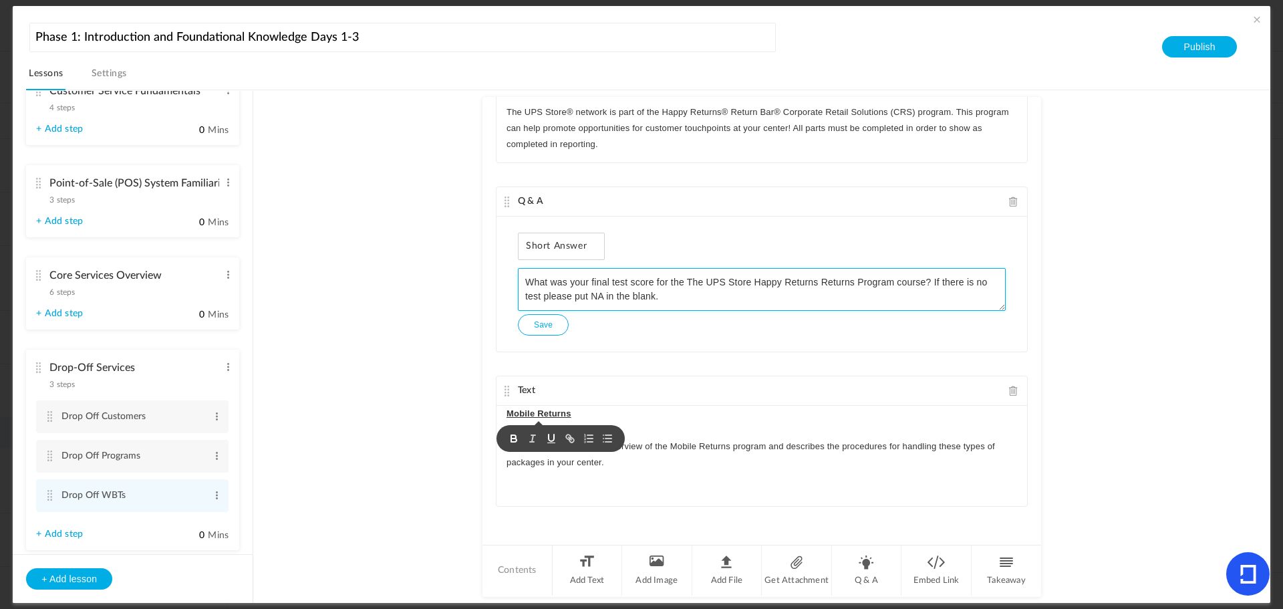
click at [597, 273] on textarea "What was your final test score for the The UPS Store Happy Returns Returns Prog…" at bounding box center [762, 289] width 488 height 43
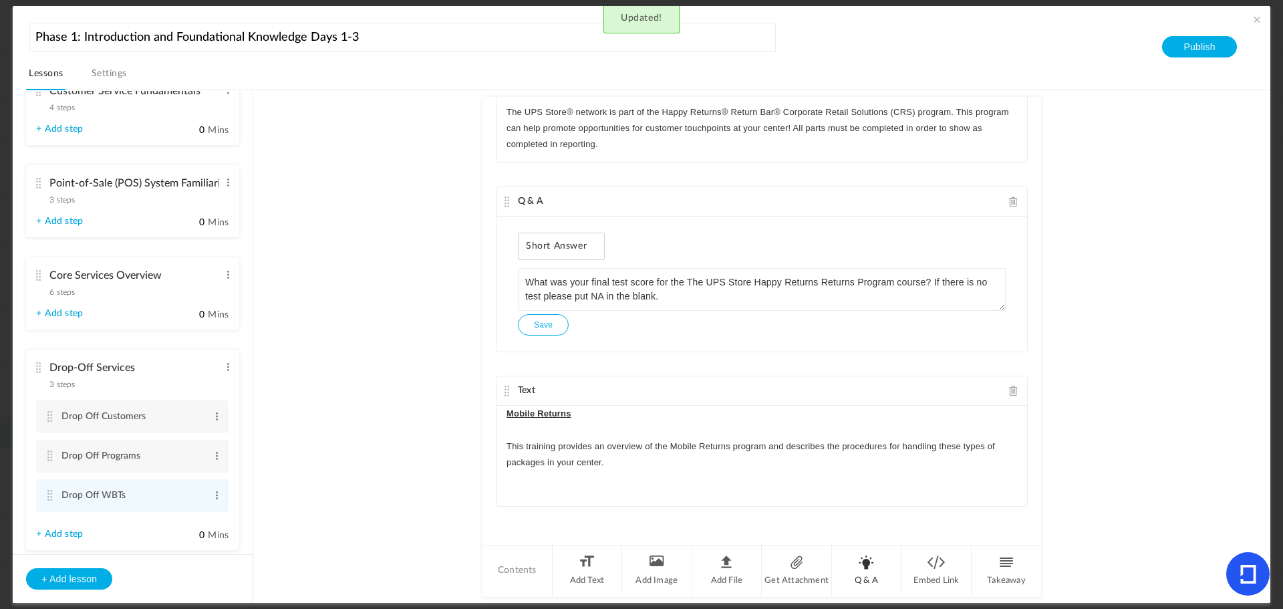
click at [861, 563] on li "Q & A" at bounding box center [867, 570] width 70 height 50
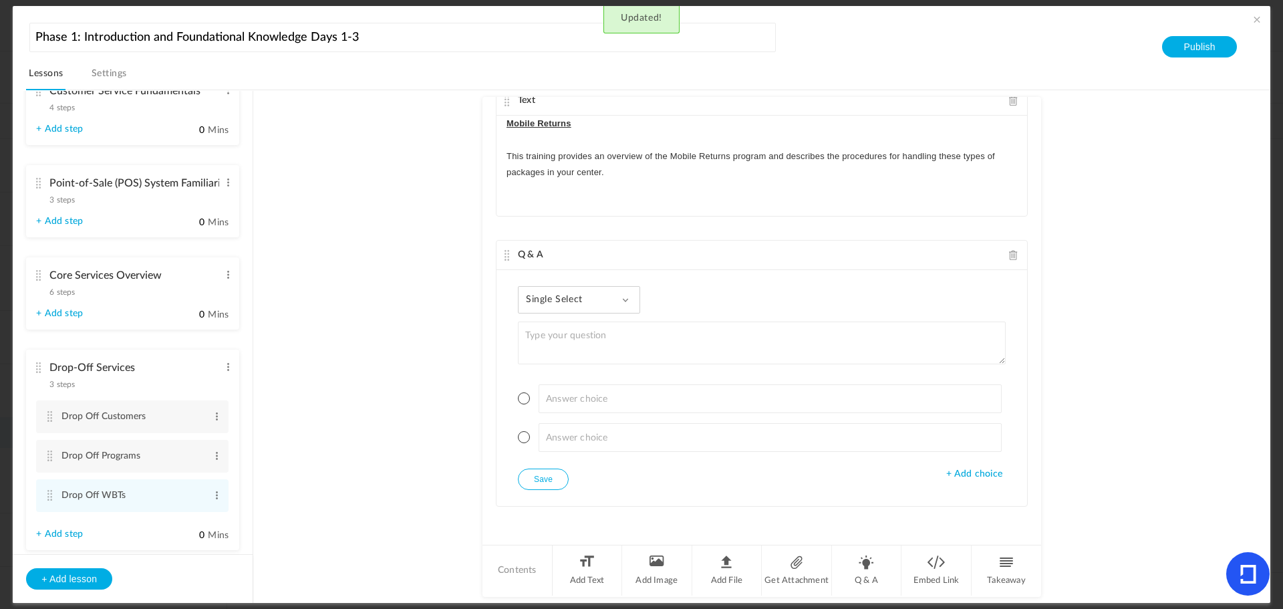
click at [563, 297] on span "Single Select" at bounding box center [559, 299] width 67 height 11
click at [556, 406] on link "Paragraph Answer" at bounding box center [590, 410] width 126 height 25
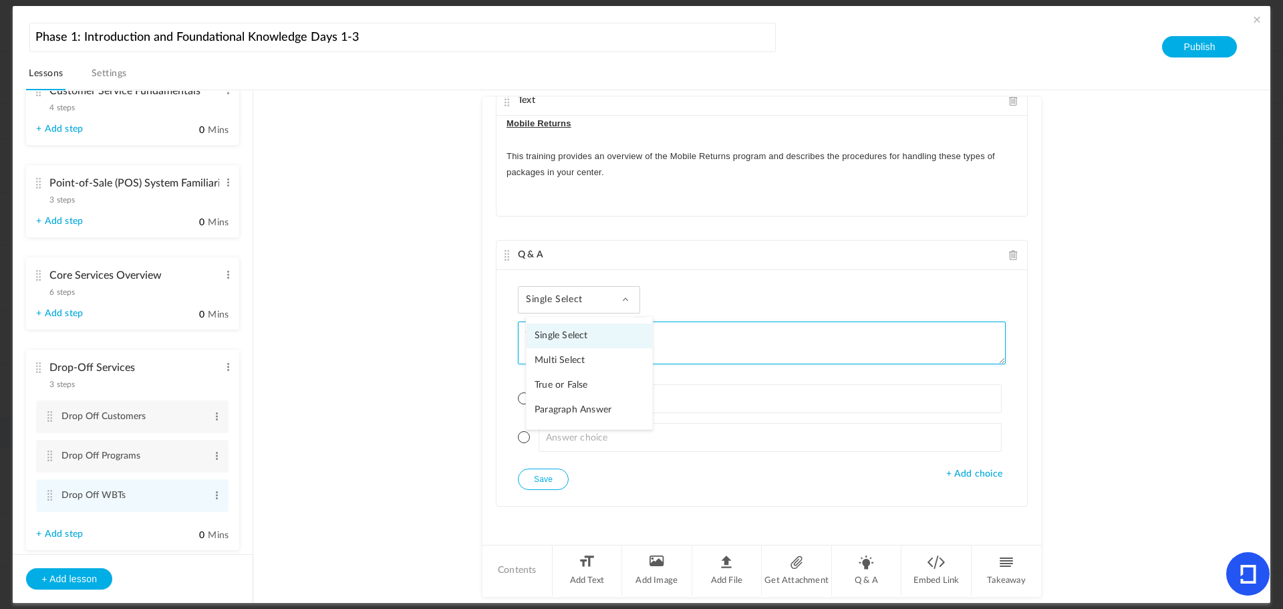
scroll to position [1003, 0]
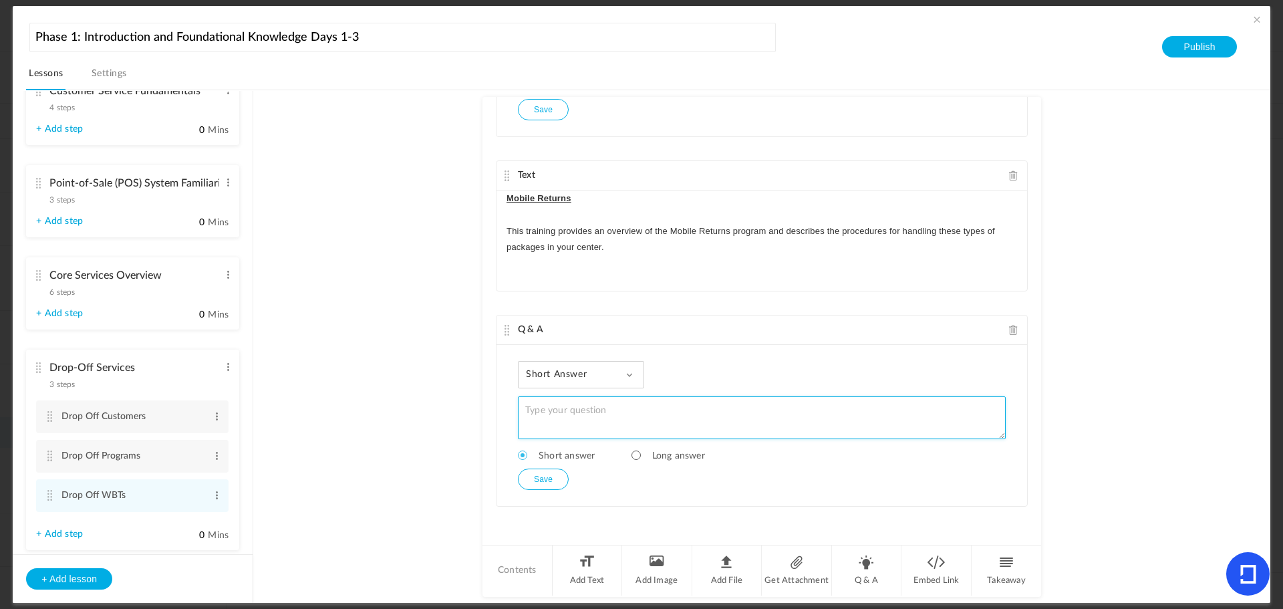
click at [549, 414] on textarea at bounding box center [762, 417] width 488 height 43
paste textarea "What was your final test score for the The UPS Store Happy Returns Returns Prog…"
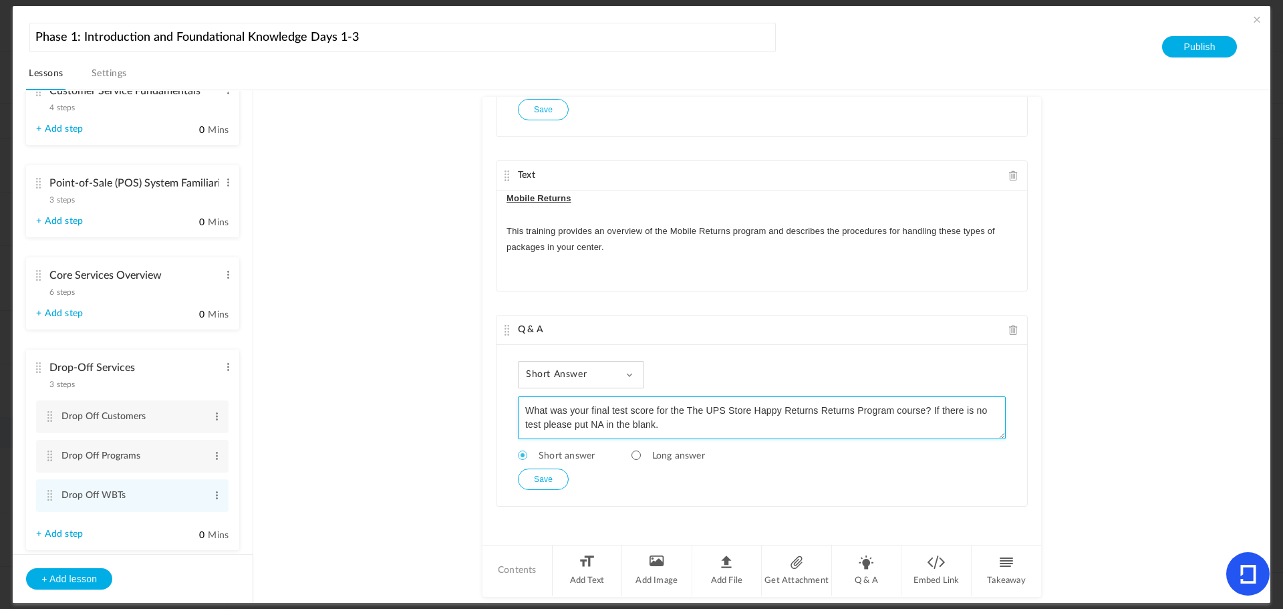
drag, startPoint x: 892, startPoint y: 410, endPoint x: 686, endPoint y: 410, distance: 205.8
click at [686, 410] on textarea "What was your final test score for the The UPS Store Happy Returns Returns Prog…" at bounding box center [762, 417] width 488 height 43
type textarea "What was your final test score for the Mobile Returns course? If there is no te…"
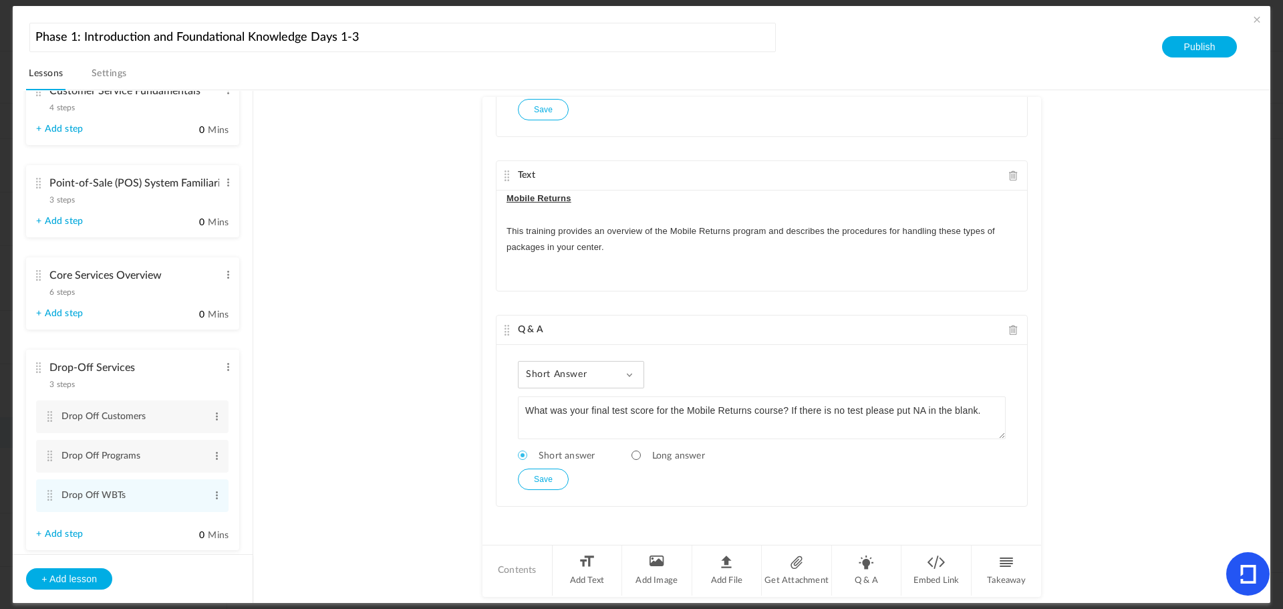
click at [526, 483] on button "Save" at bounding box center [543, 479] width 51 height 21
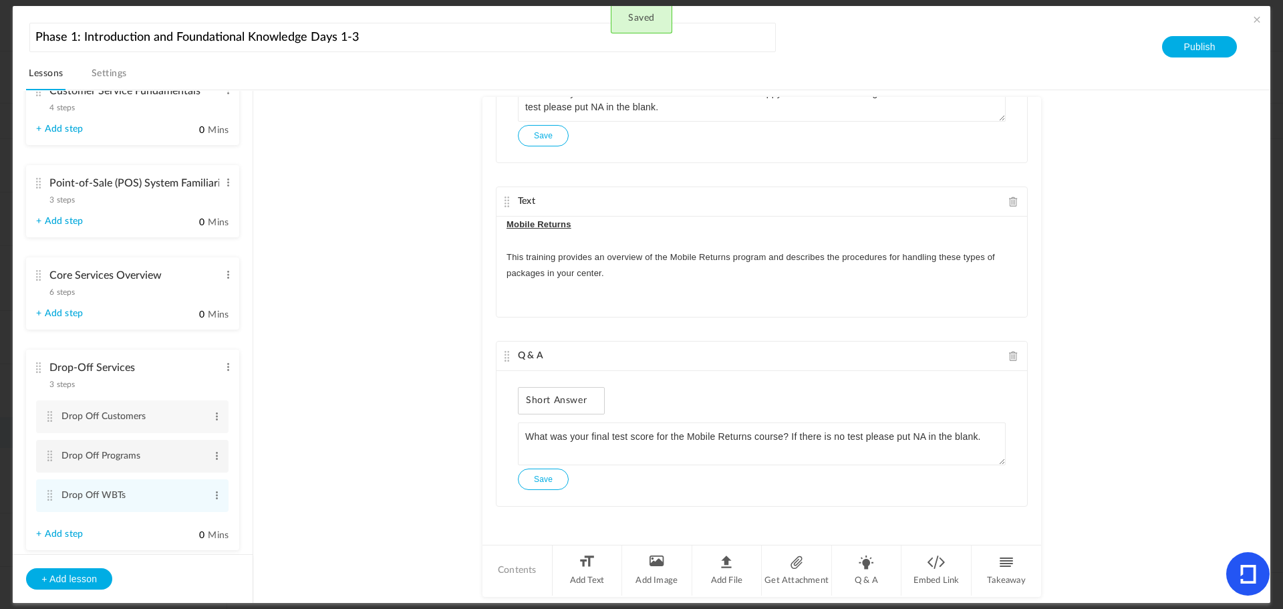
click at [48, 456] on cite at bounding box center [49, 455] width 9 height 11
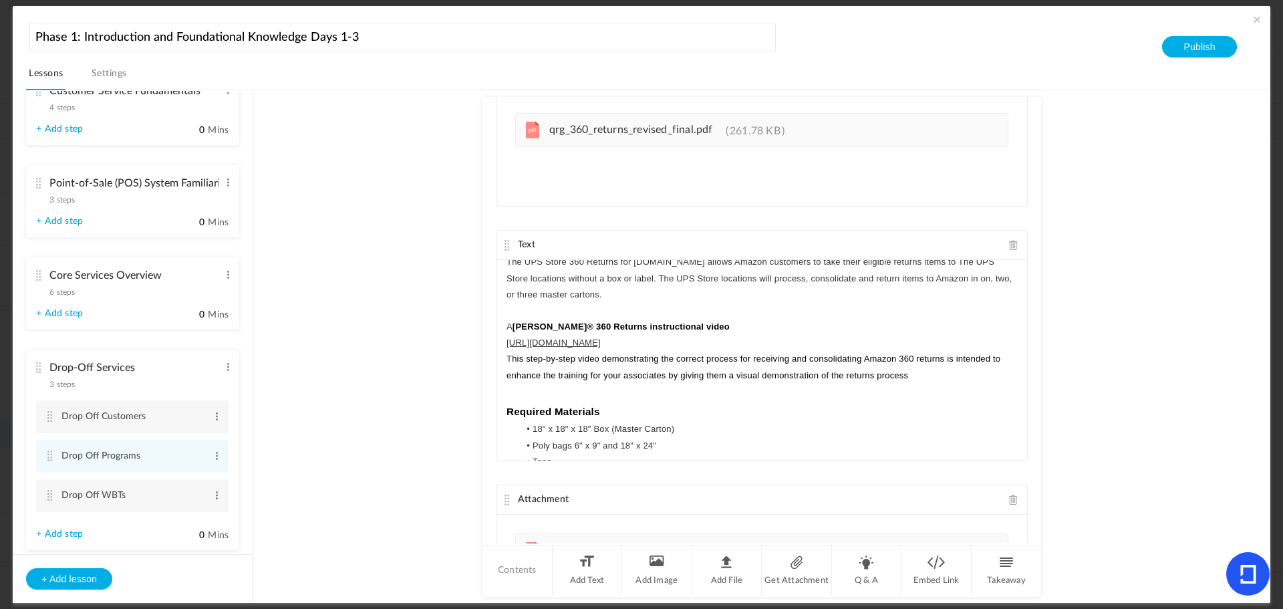
scroll to position [57, 0]
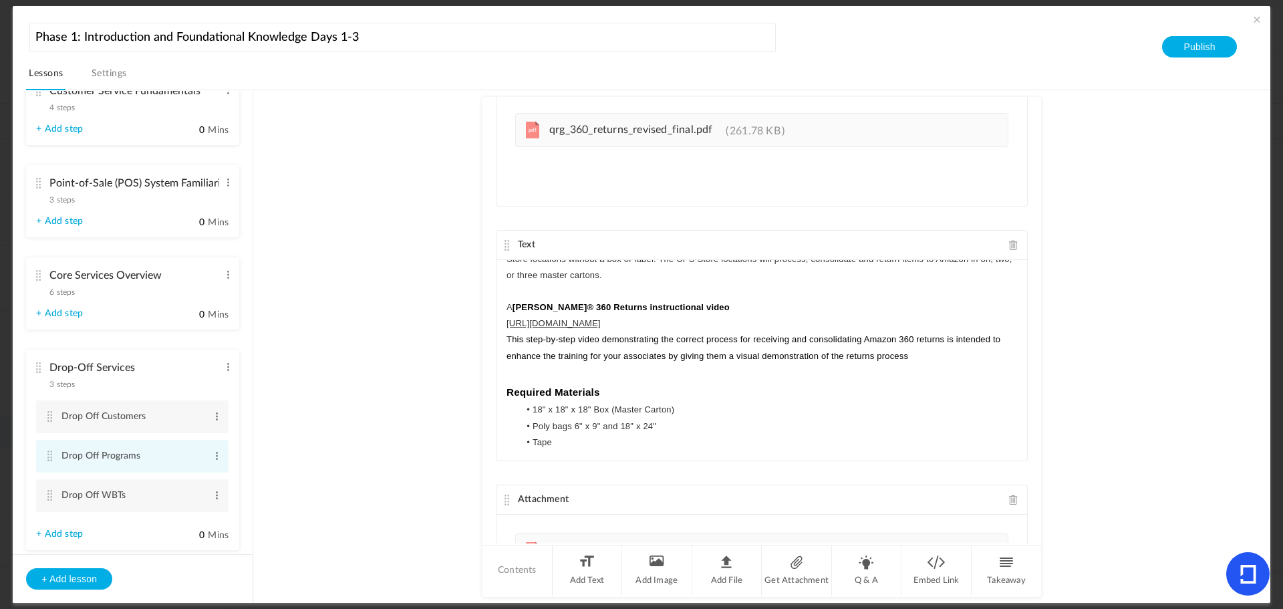
click at [55, 456] on li "Drop Off Programs Edit Delete" at bounding box center [132, 456] width 192 height 33
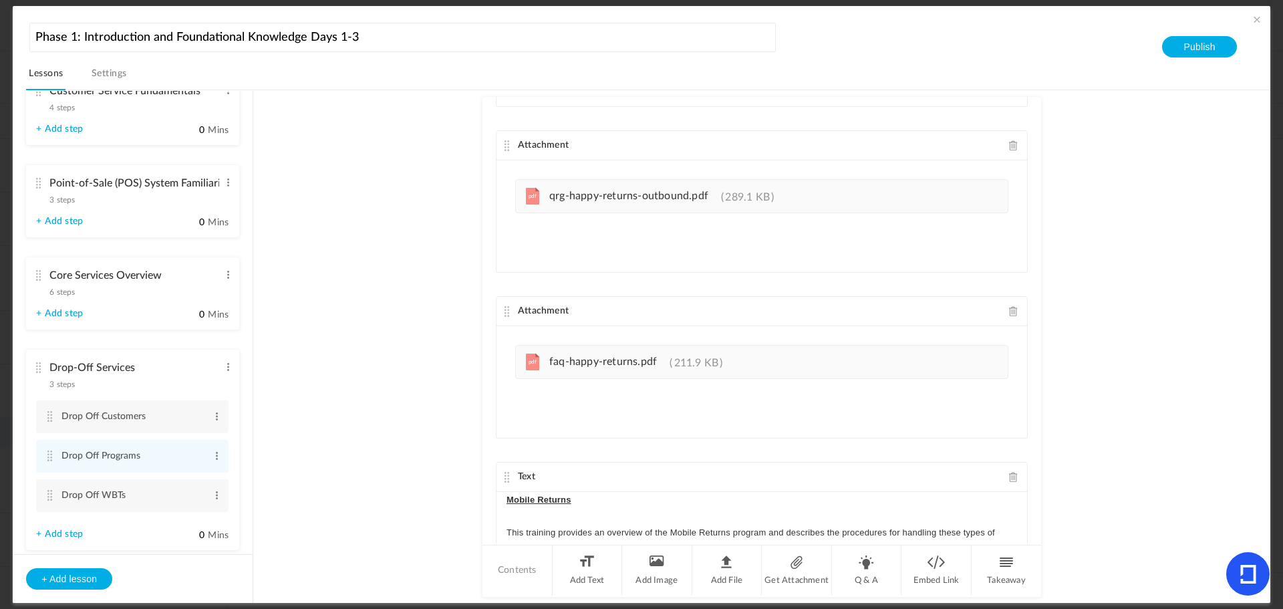
scroll to position [1717, 0]
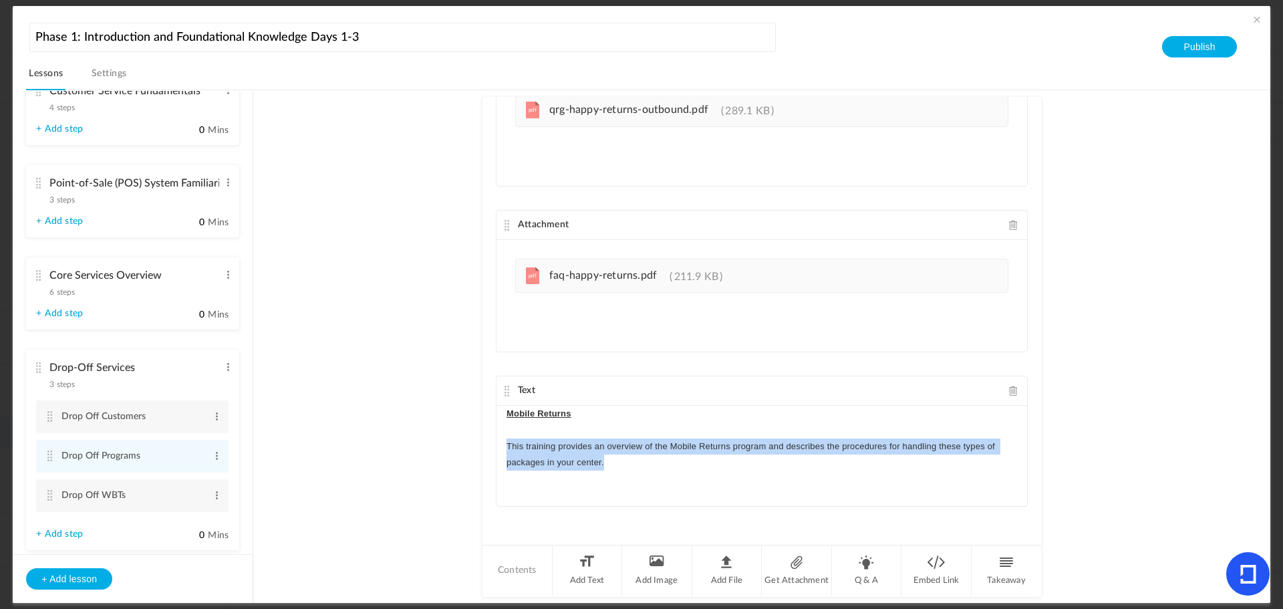
drag, startPoint x: 608, startPoint y: 459, endPoint x: 497, endPoint y: 444, distance: 112.6
click at [497, 444] on div "Mobile Returns This training provides an overview of the Mobile Returns program…" at bounding box center [762, 456] width 531 height 100
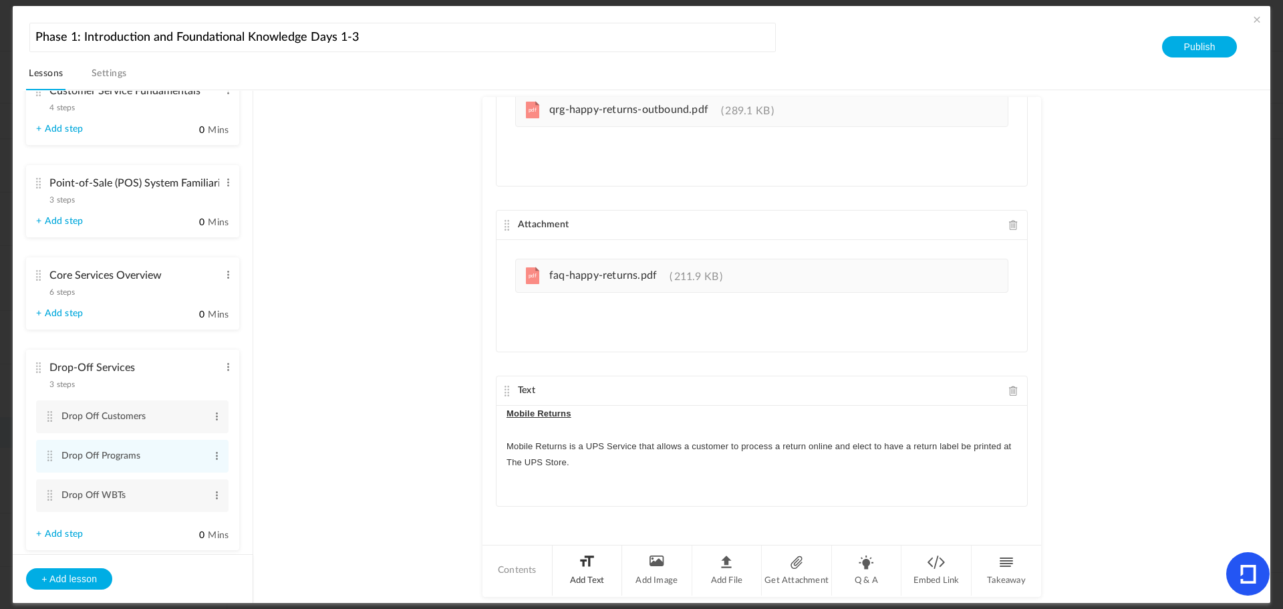
click at [589, 575] on li "Add Text" at bounding box center [588, 570] width 70 height 50
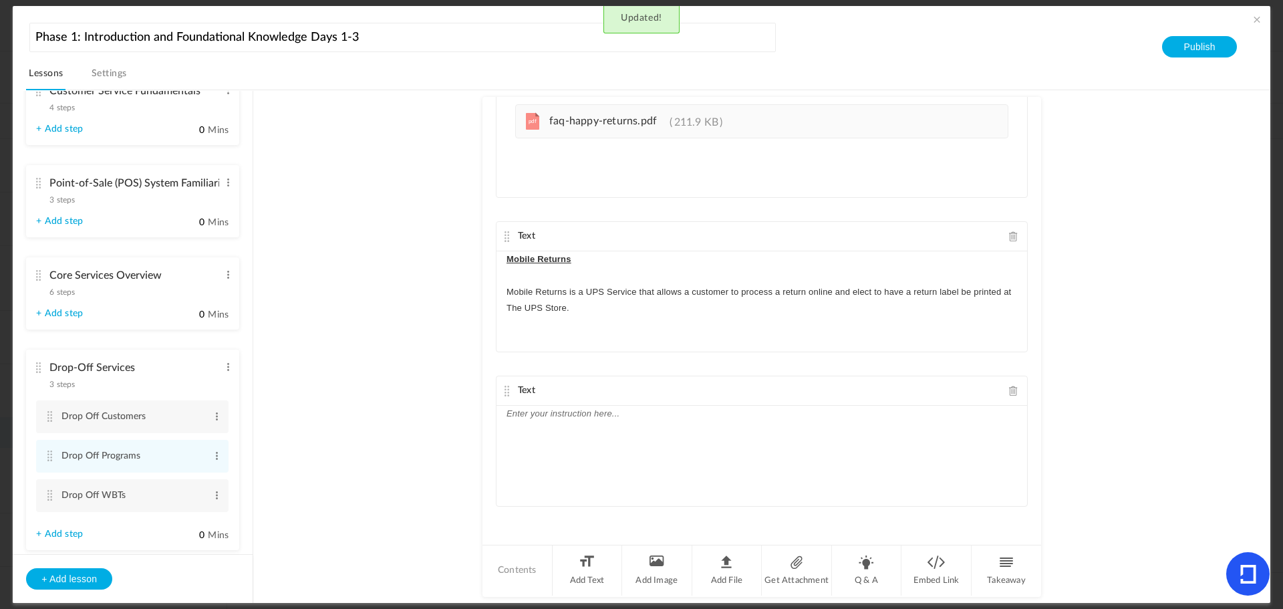
click at [604, 434] on div at bounding box center [762, 456] width 531 height 100
click at [587, 417] on p "How it works:" at bounding box center [762, 414] width 511 height 16
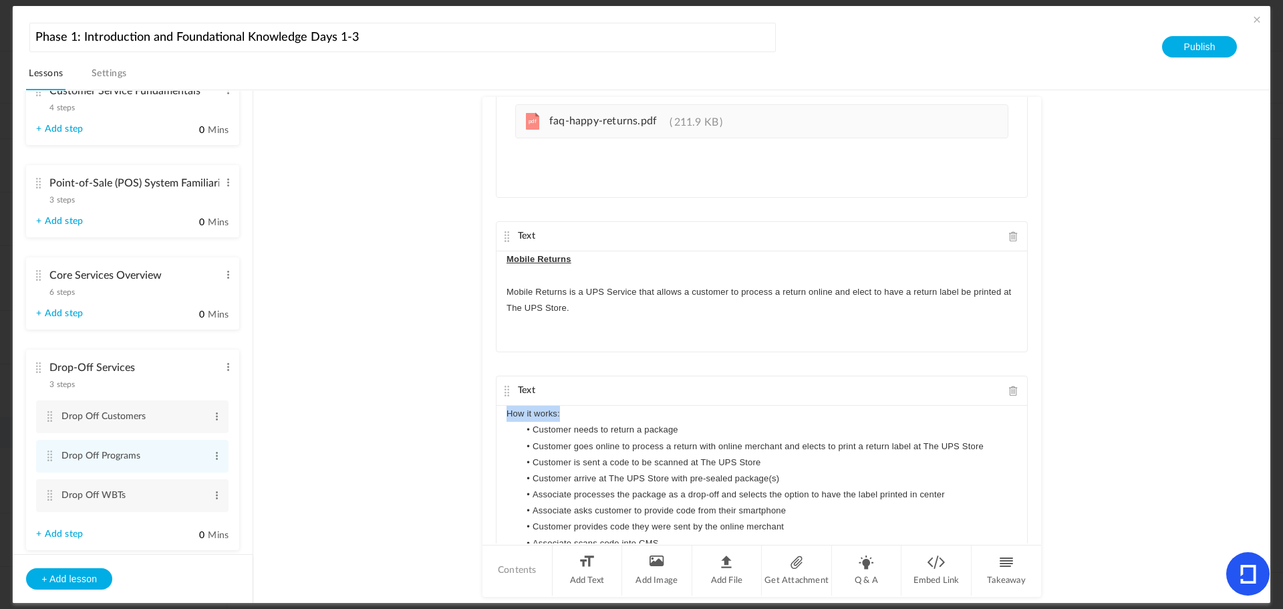
drag, startPoint x: 583, startPoint y: 414, endPoint x: 448, endPoint y: 419, distance: 134.4
click at [451, 416] on au-course-substep "Text The UPS Store 360 Simple Returns The UPS Store 360 Simple Returns allows c…" at bounding box center [761, 346] width 985 height 513
click at [574, 395] on div "Text" at bounding box center [762, 390] width 531 height 29
drag, startPoint x: 580, startPoint y: 410, endPoint x: 484, endPoint y: 414, distance: 96.3
click at [484, 414] on div "Text The UPS Store 360 Simple Returns The UPS Store 360 Simple Returns allows c…" at bounding box center [762, 320] width 559 height 446
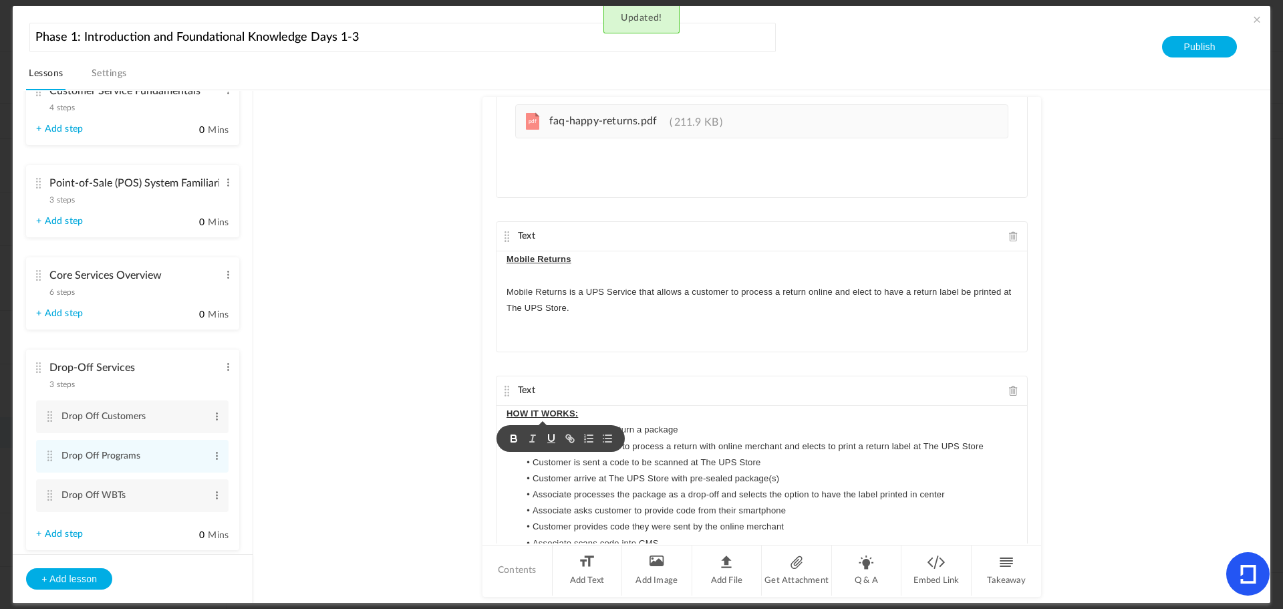
click at [602, 407] on p "HOW IT WORKS:" at bounding box center [762, 414] width 511 height 16
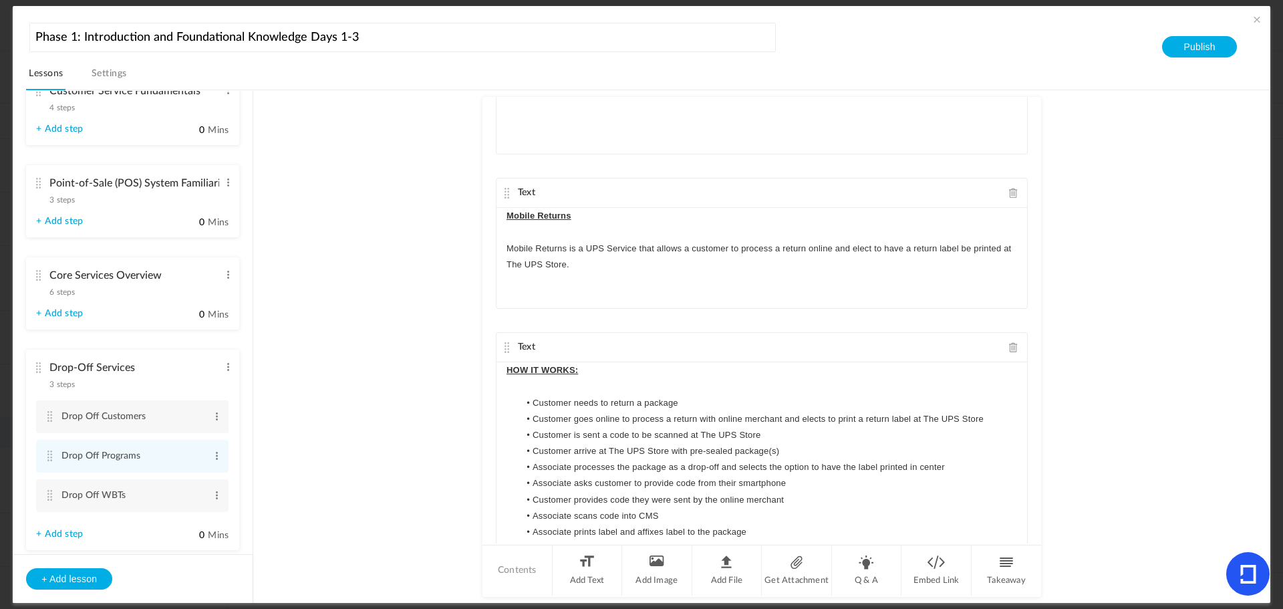
scroll to position [1959, 0]
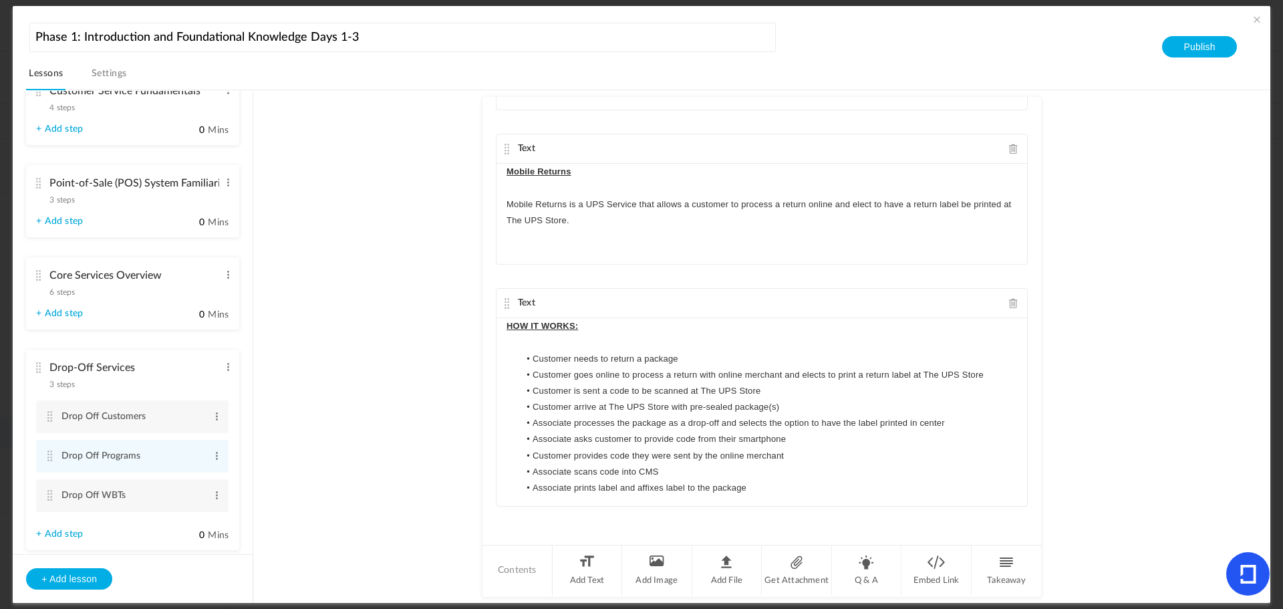
click at [1076, 495] on au-course-substep "Text The UPS Store 360 Simple Returns The UPS Store 360 Simple Returns allows c…" at bounding box center [761, 346] width 985 height 513
click at [349, 293] on au-course-substep "Text The UPS Store 360 Simple Returns The UPS Store 360 Simple Returns allows c…" at bounding box center [761, 346] width 985 height 513
click at [1250, 16] on span at bounding box center [1256, 19] width 13 height 13
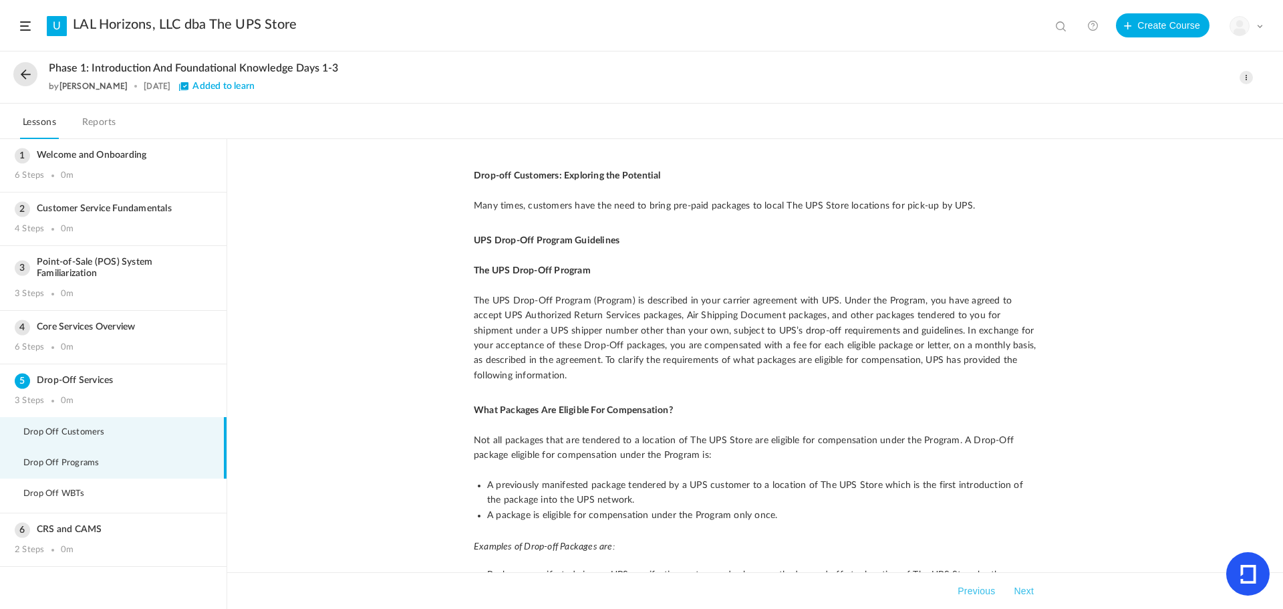
click at [93, 454] on li "Drop Off Programs" at bounding box center [113, 463] width 227 height 31
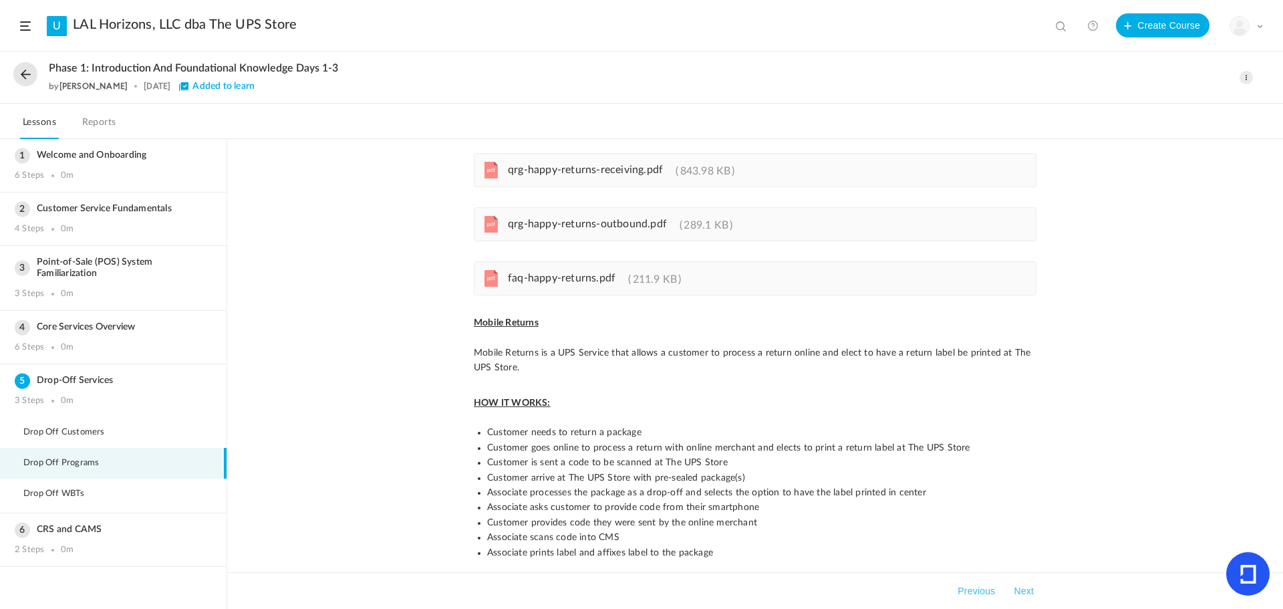
scroll to position [869, 0]
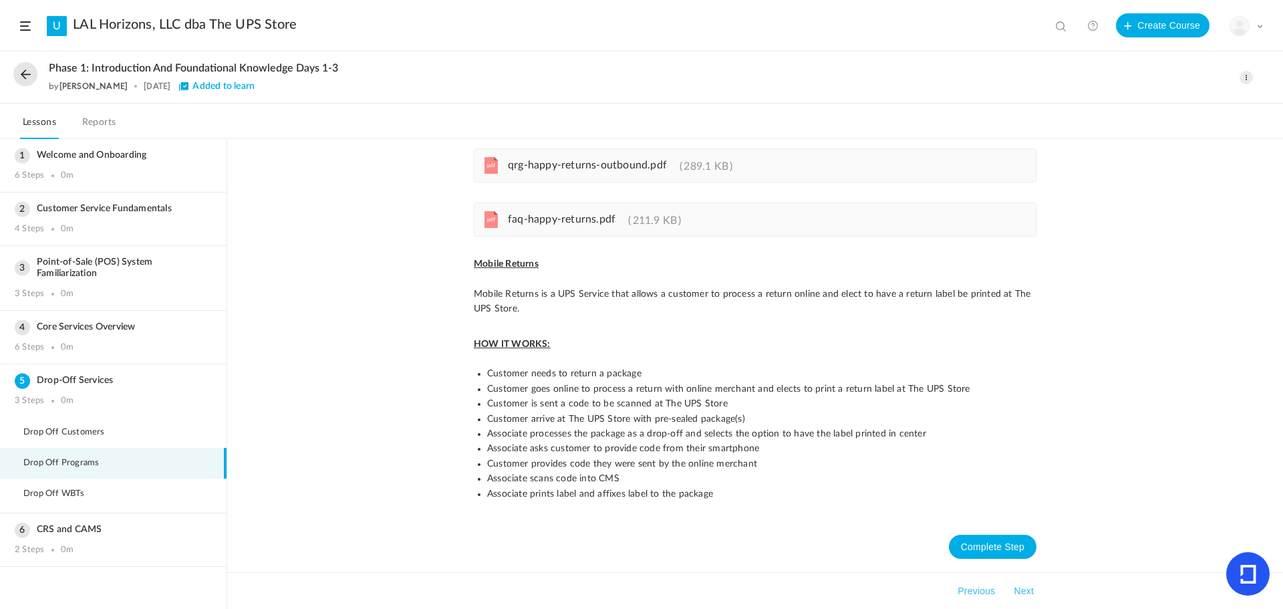
click at [1244, 79] on span at bounding box center [1246, 77] width 13 height 13
click at [1185, 104] on link "Edit" at bounding box center [1190, 107] width 126 height 25
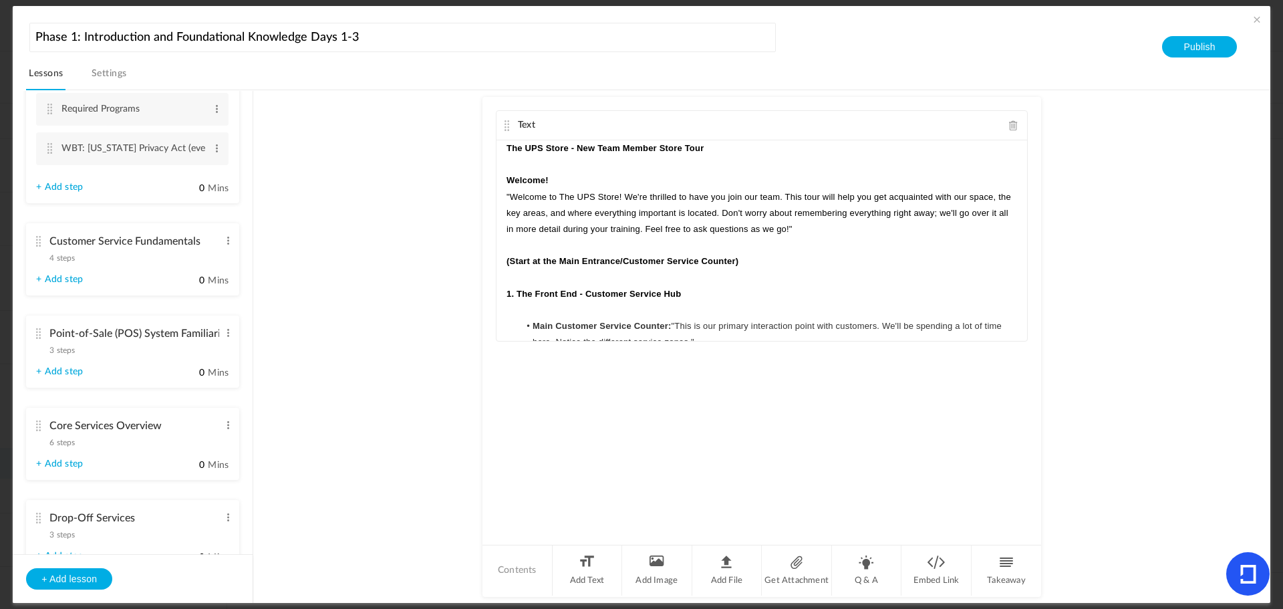
scroll to position [377, 0]
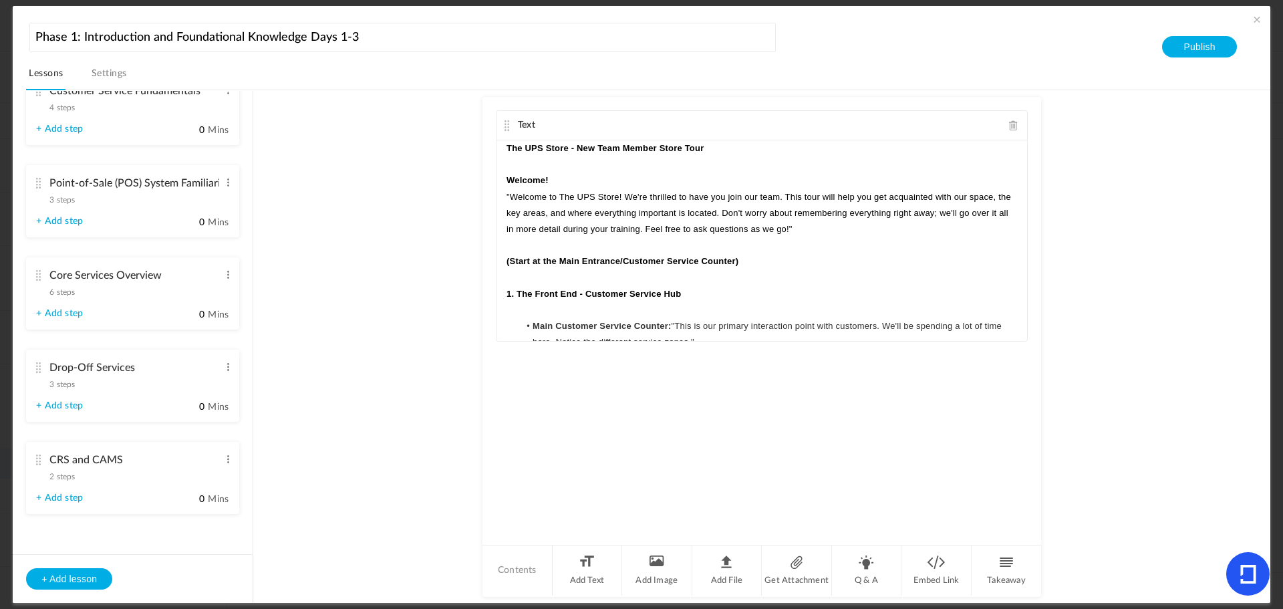
click at [41, 366] on cite at bounding box center [37, 367] width 9 height 11
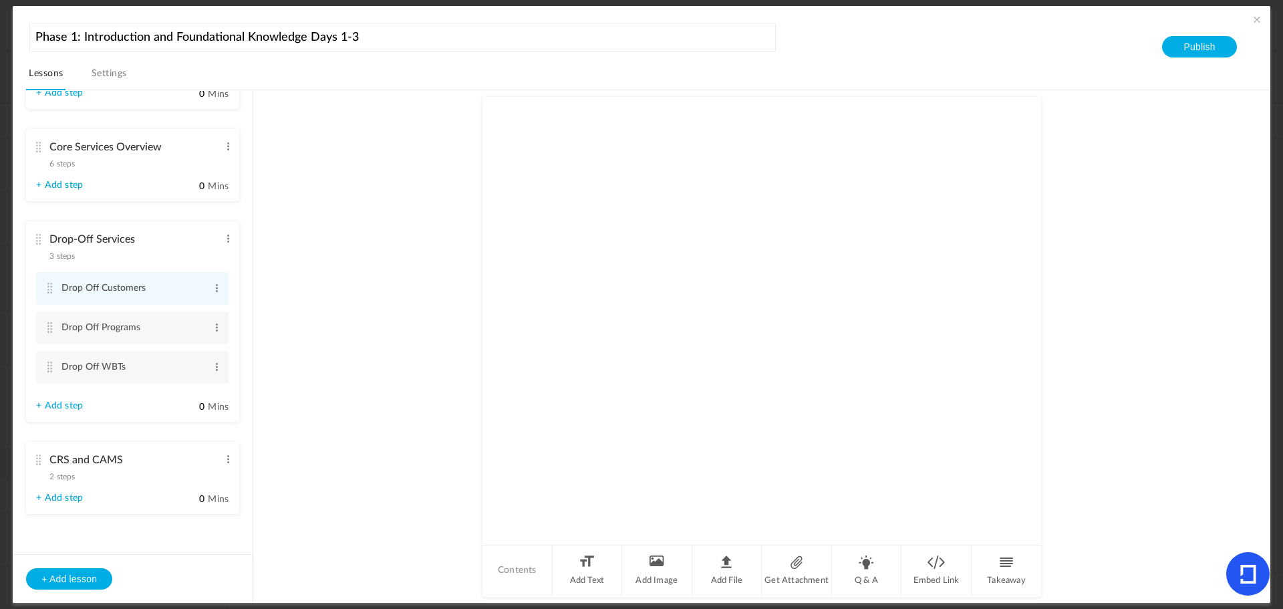
scroll to position [130, 0]
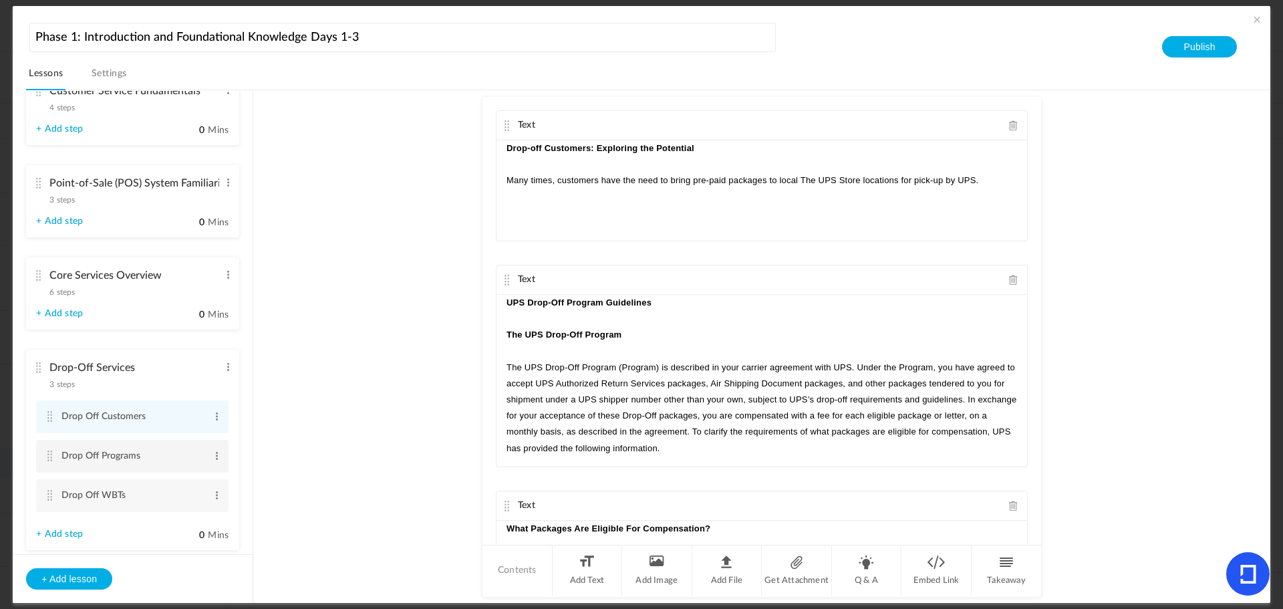
click at [53, 452] on cite at bounding box center [49, 455] width 9 height 11
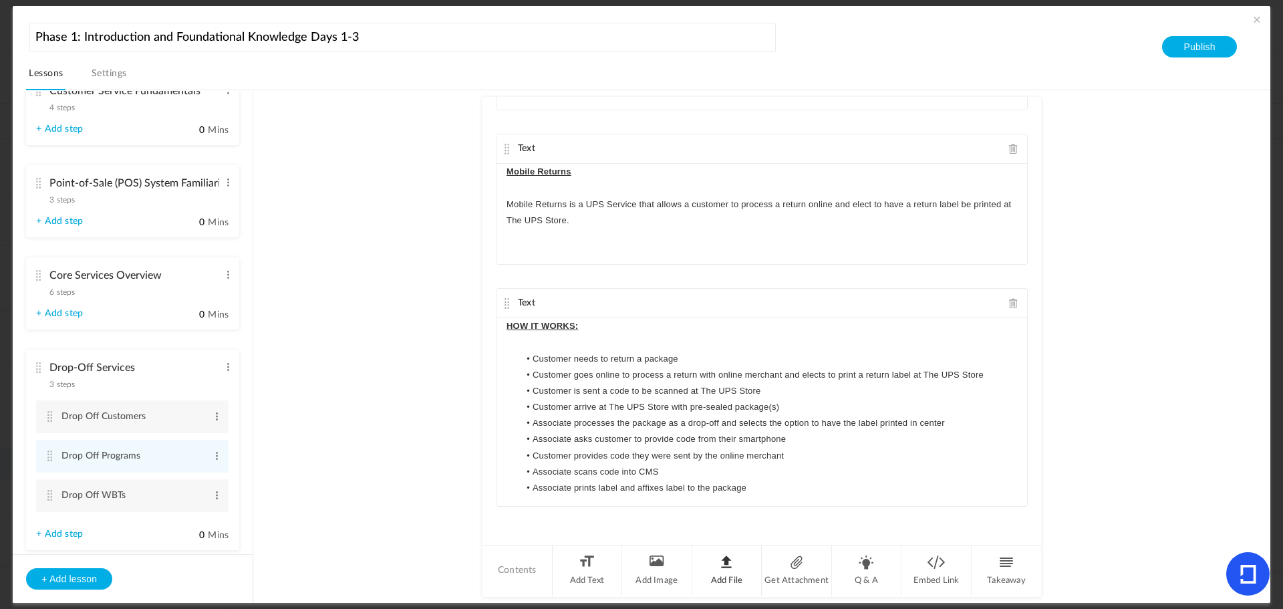
click at [725, 575] on li "Add File" at bounding box center [727, 570] width 70 height 50
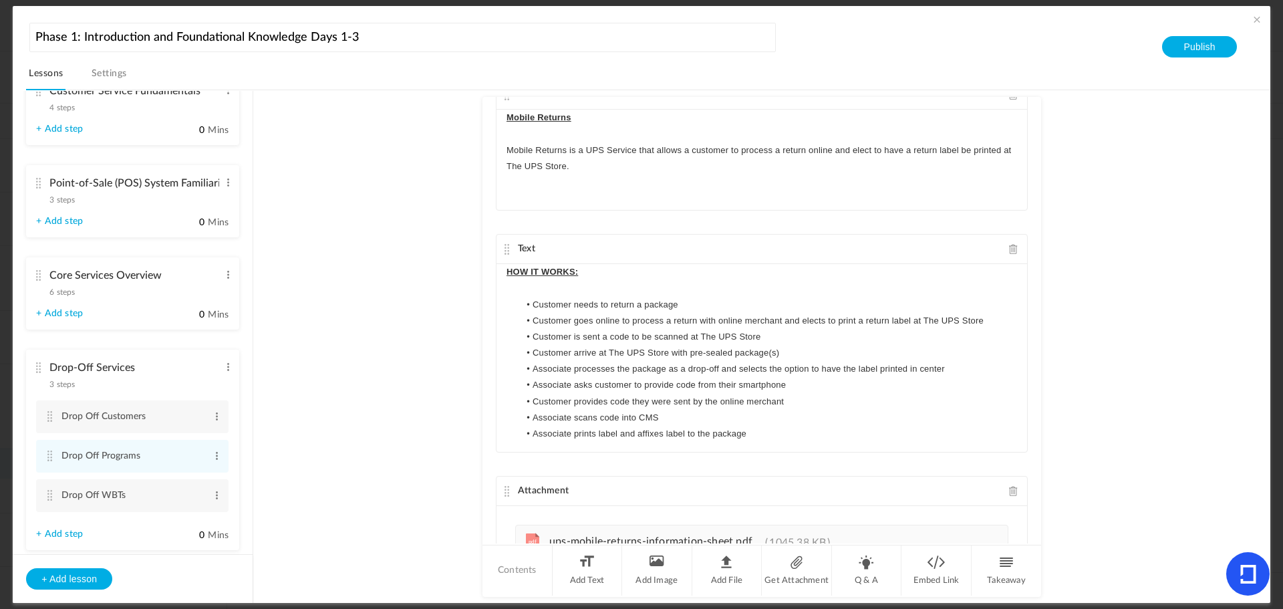
click at [1180, 432] on au-course-substep "Text The UPS Store 360 Simple Returns The UPS Store 360 Simple Returns allows c…" at bounding box center [761, 346] width 985 height 513
click at [1257, 11] on div "Phase 1: Introduction and Foundational Knowledge Days 1-3 Lessons Settings Publ…" at bounding box center [642, 304] width 1258 height 597
click at [1254, 16] on span at bounding box center [1256, 19] width 13 height 13
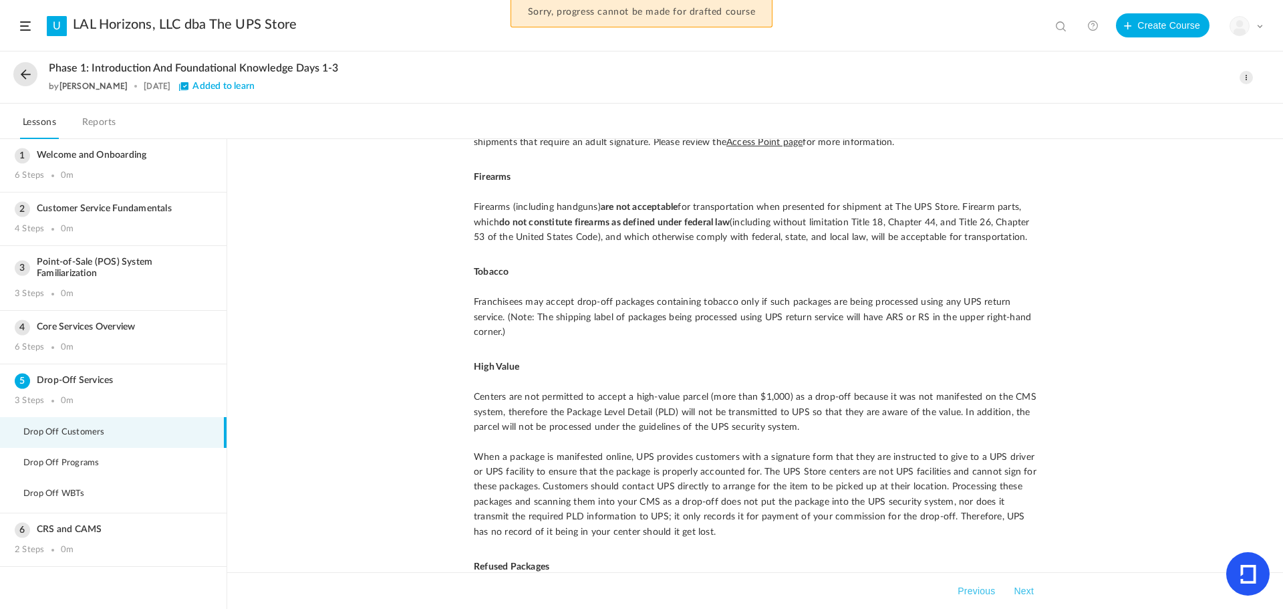
scroll to position [1671, 0]
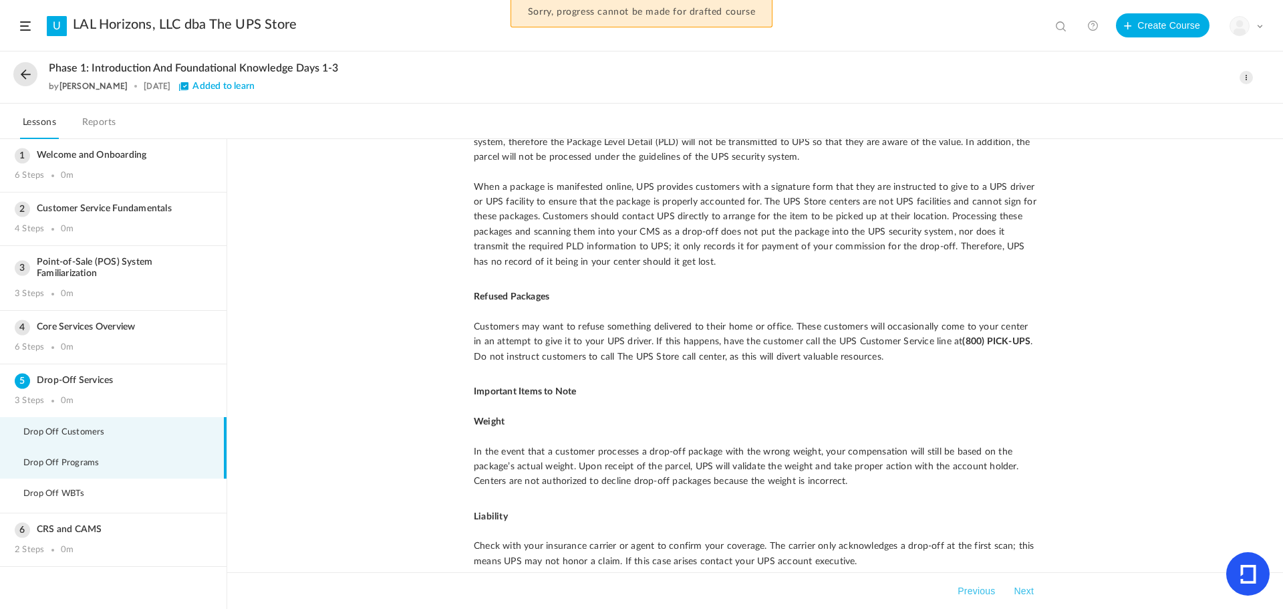
click at [21, 464] on li "Drop Off Programs" at bounding box center [113, 463] width 227 height 31
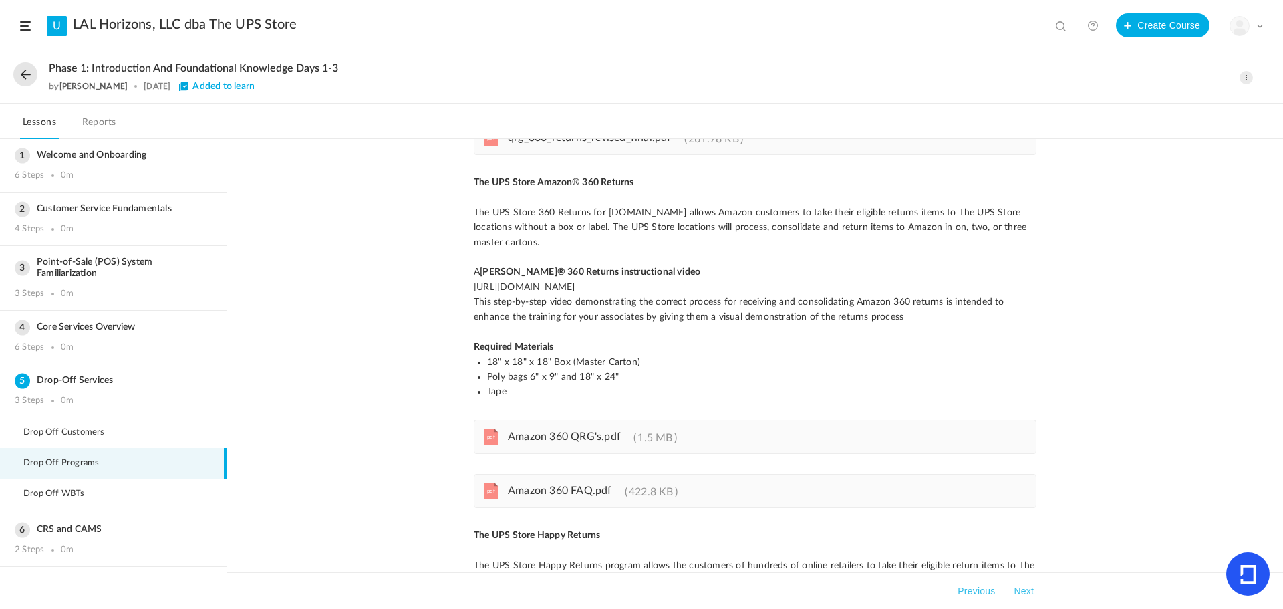
scroll to position [0, 0]
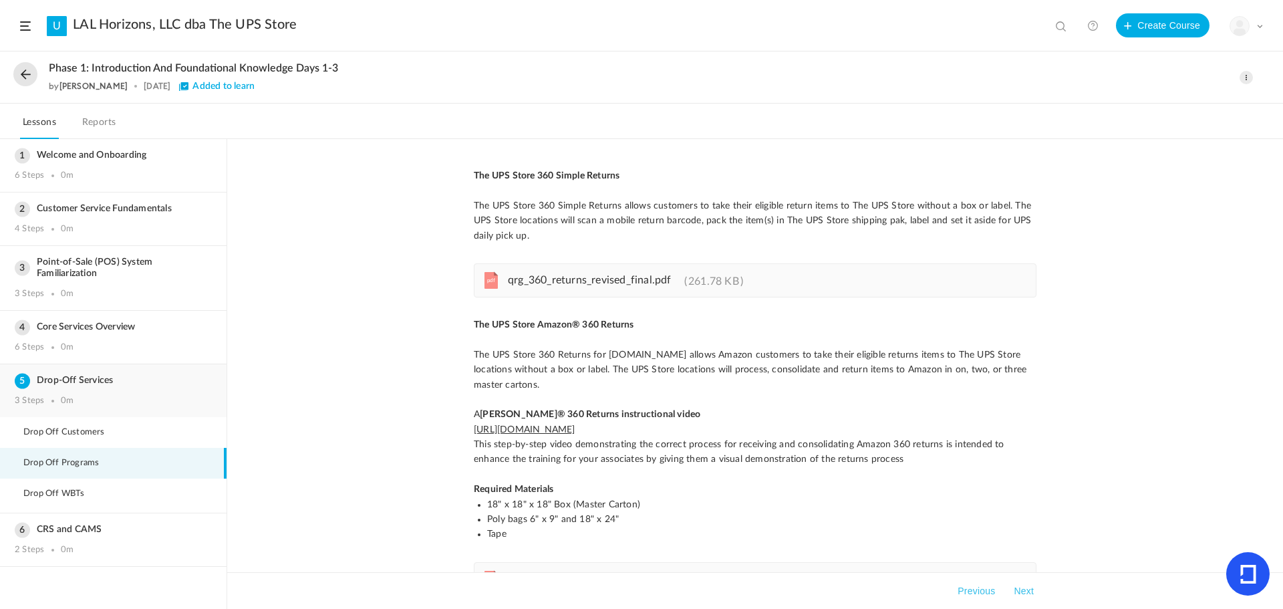
click at [55, 376] on h3 "Drop-Off Services" at bounding box center [113, 380] width 197 height 11
click at [21, 379] on h3 "Drop-Off Services" at bounding box center [113, 380] width 197 height 11
click at [20, 146] on div "Welcome and Onboarding 6 Steps 0m" at bounding box center [113, 165] width 227 height 53
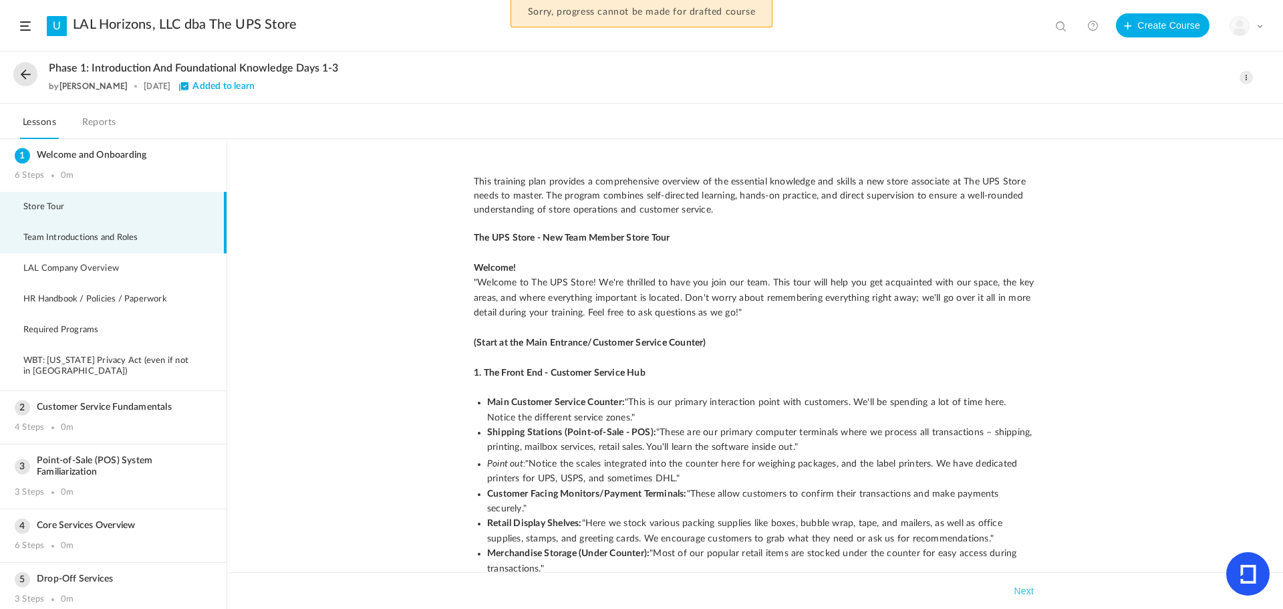
click at [69, 239] on span "Team Introductions and Roles" at bounding box center [89, 238] width 132 height 11
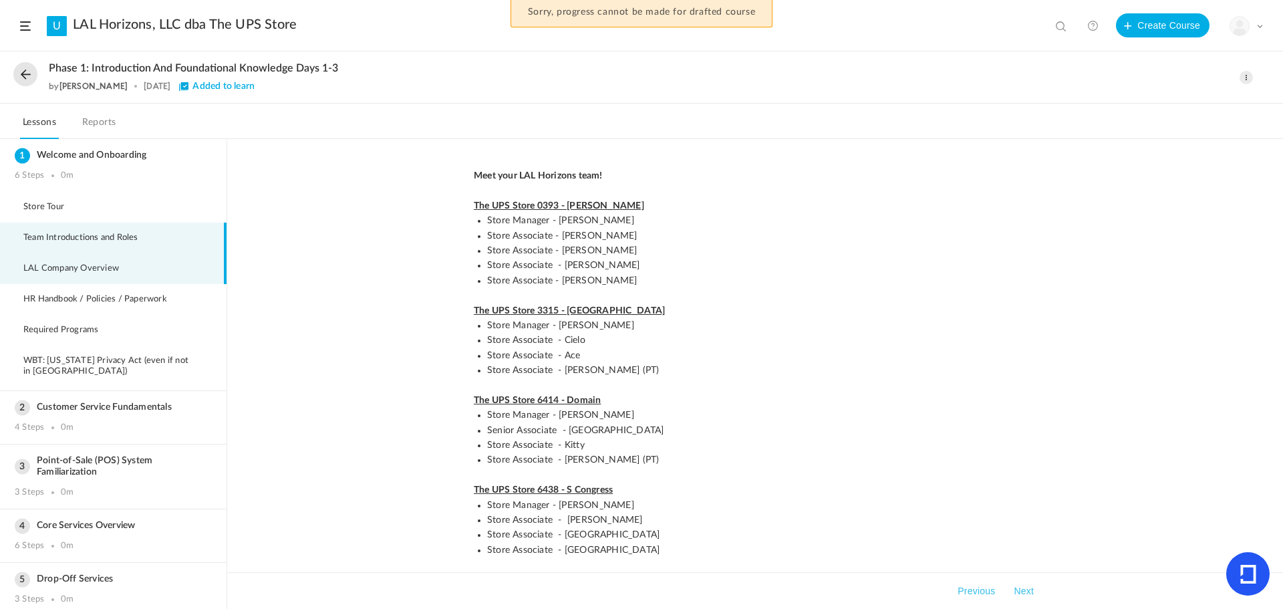
click at [68, 268] on span "LAL Company Overview" at bounding box center [79, 268] width 112 height 11
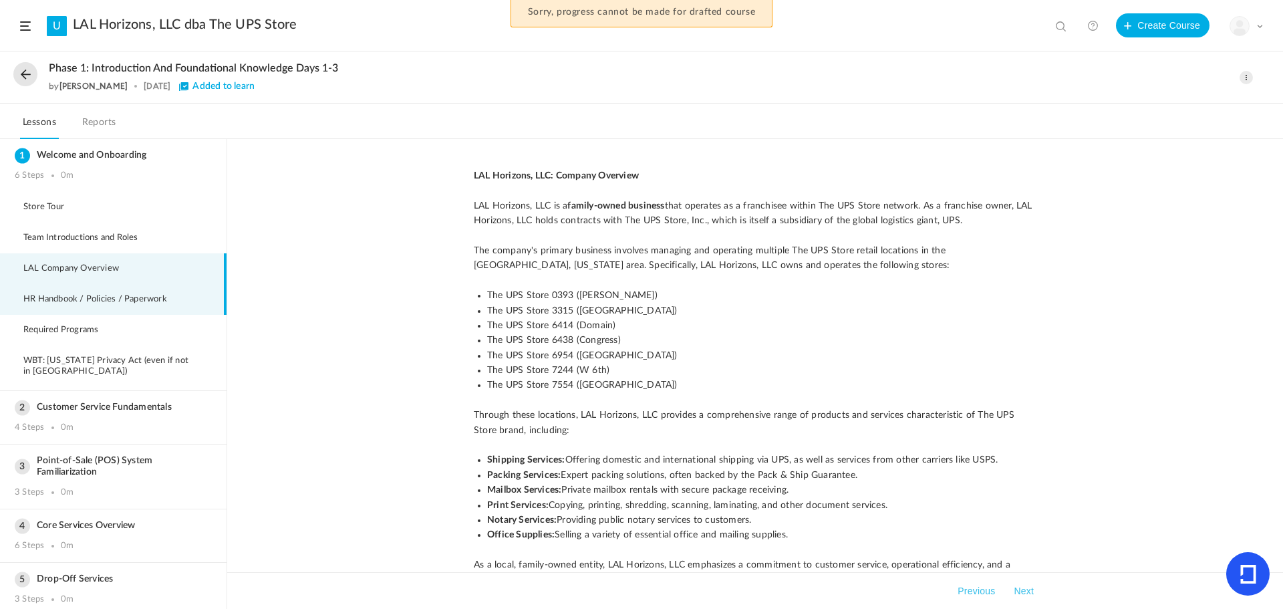
click at [97, 299] on span "HR Handbook / Policies / Paperwork" at bounding box center [103, 299] width 160 height 11
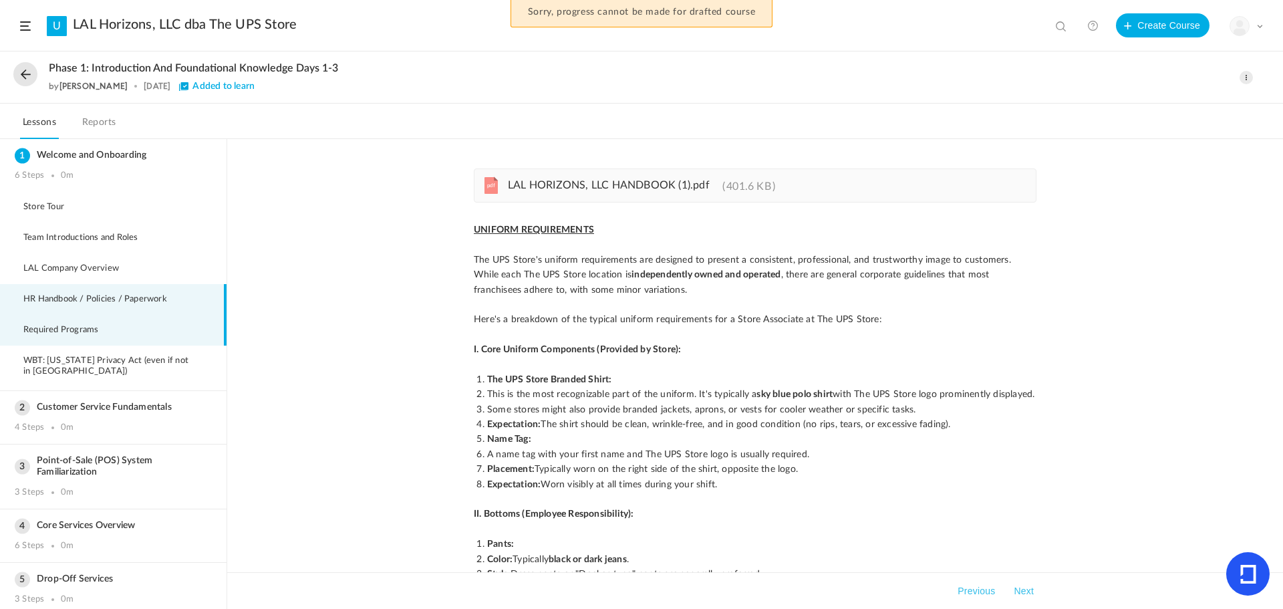
click at [84, 333] on span "Required Programs" at bounding box center [69, 330] width 92 height 11
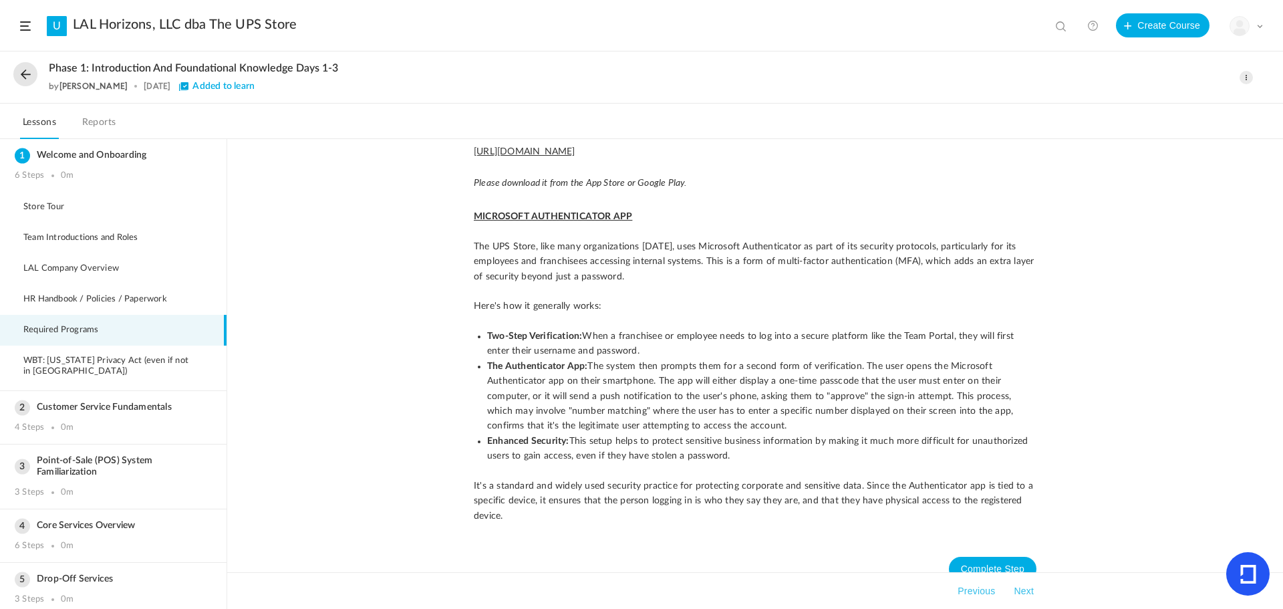
scroll to position [757, 0]
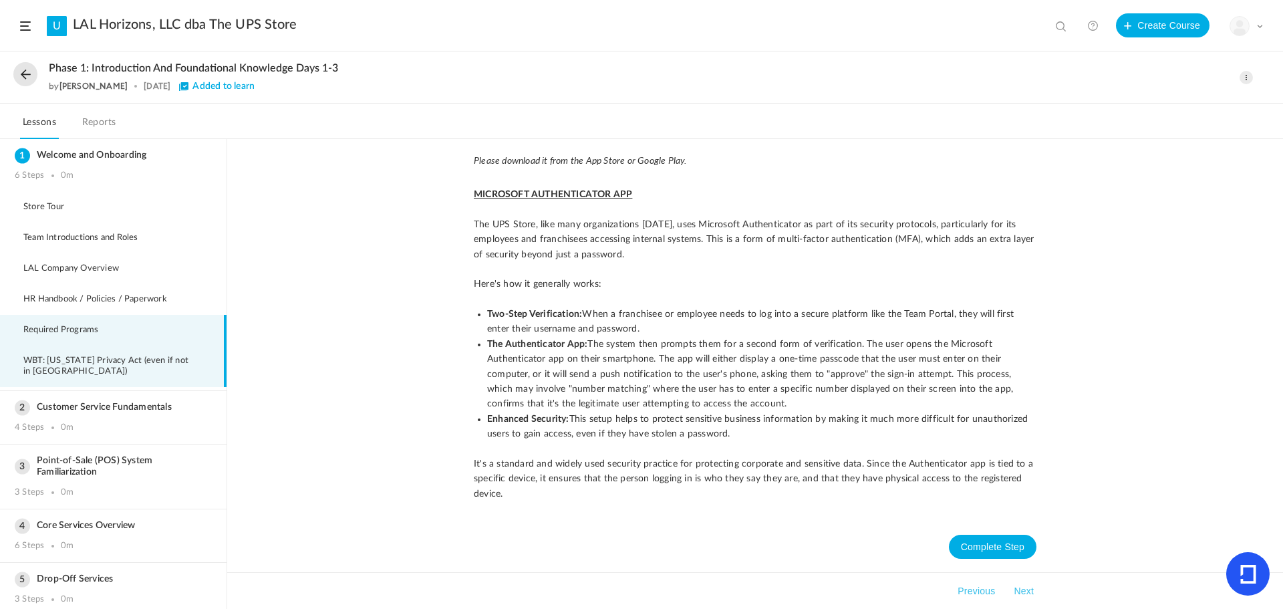
click at [54, 361] on span "WBT: [US_STATE] Privacy Act (even if not in [GEOGRAPHIC_DATA])" at bounding box center [117, 366] width 188 height 21
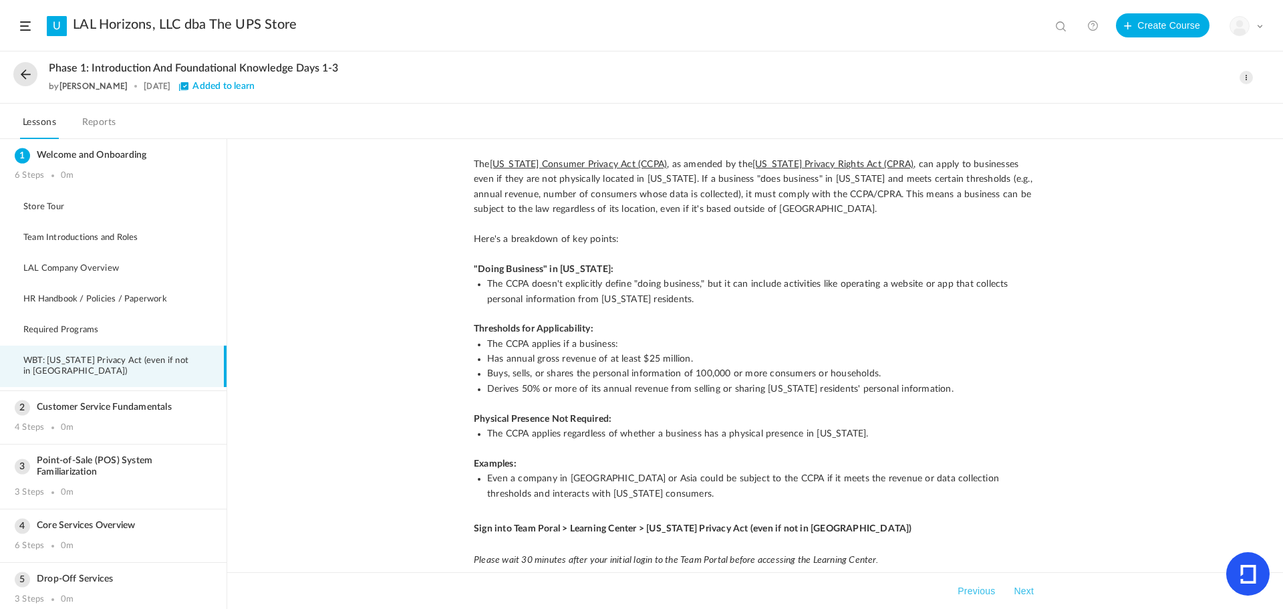
scroll to position [0, 0]
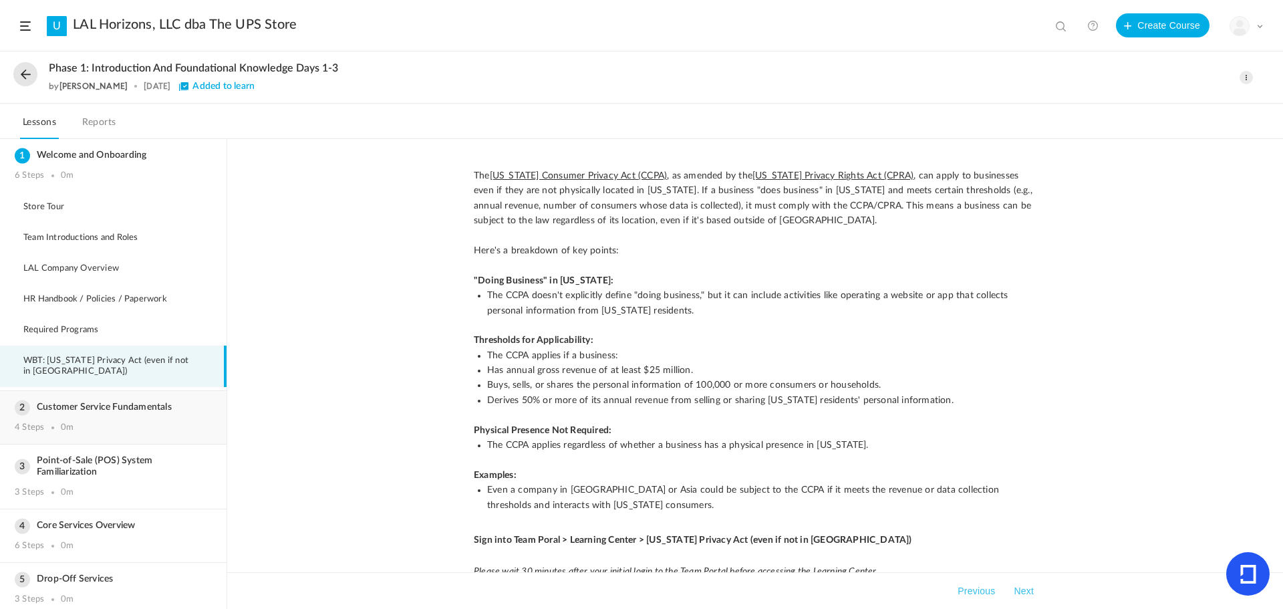
click at [26, 406] on h3 "Customer Service Fundamentals" at bounding box center [113, 407] width 197 height 11
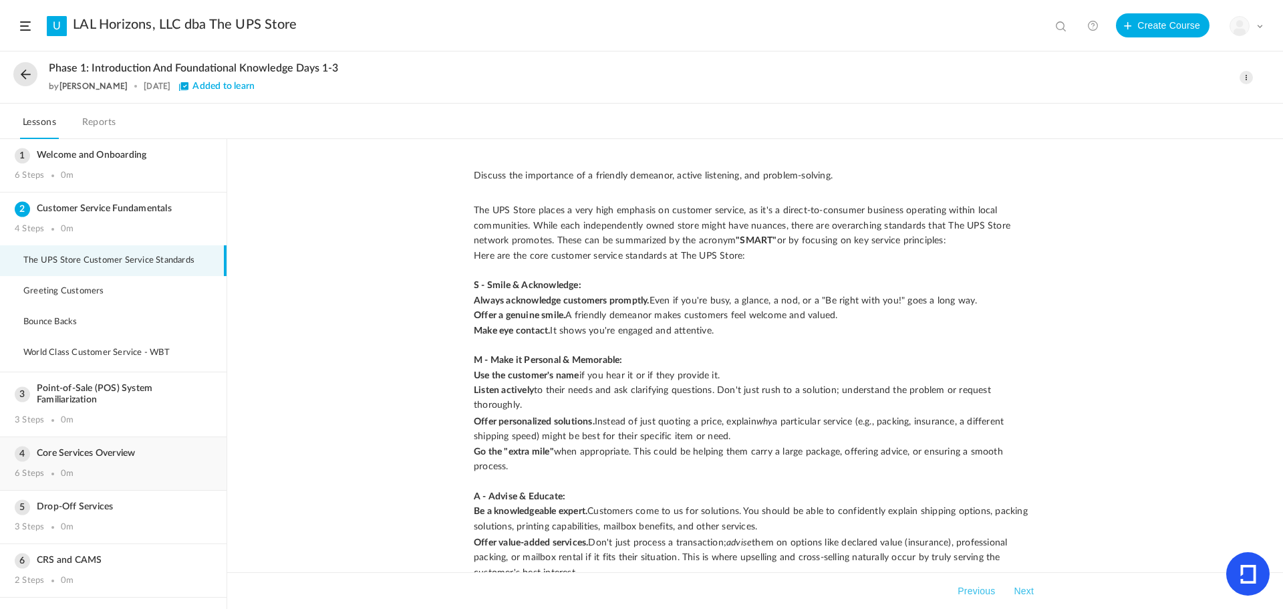
scroll to position [37, 0]
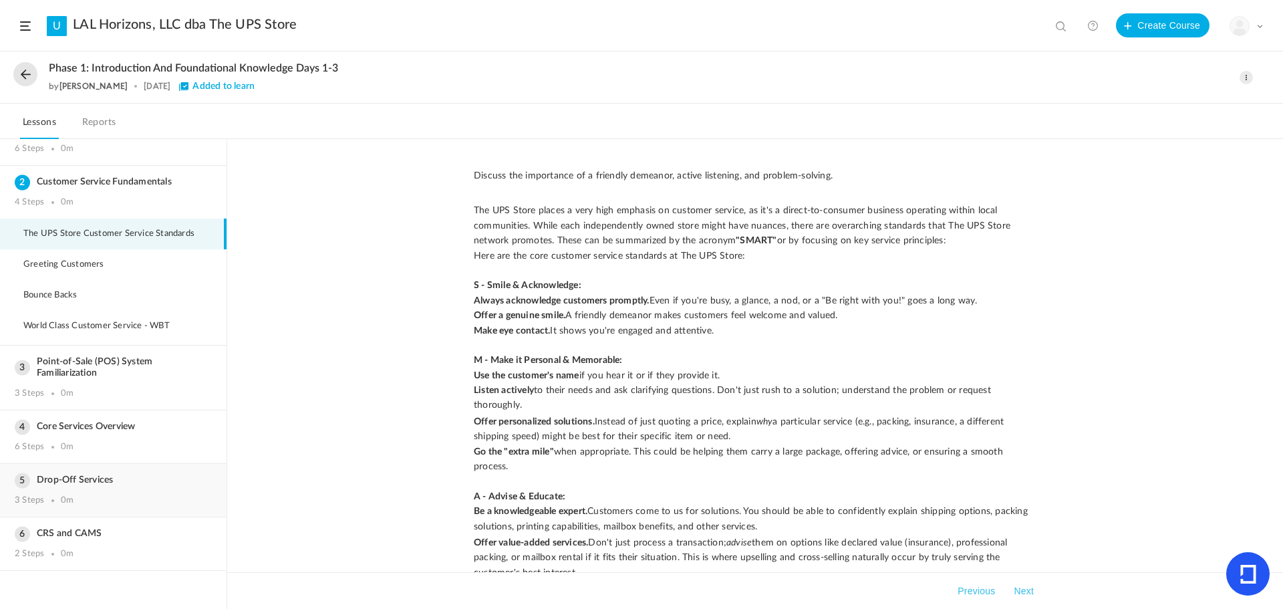
click at [60, 483] on h3 "Drop-Off Services" at bounding box center [113, 480] width 197 height 11
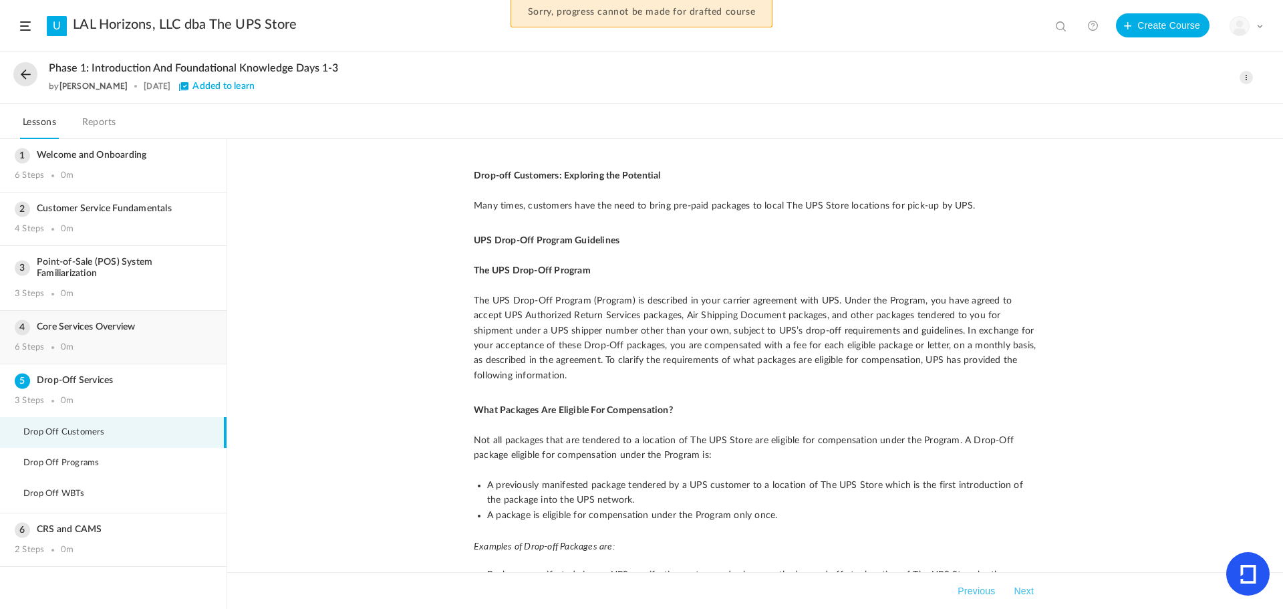
click at [52, 323] on h3 "Core Services Overview" at bounding box center [113, 326] width 197 height 11
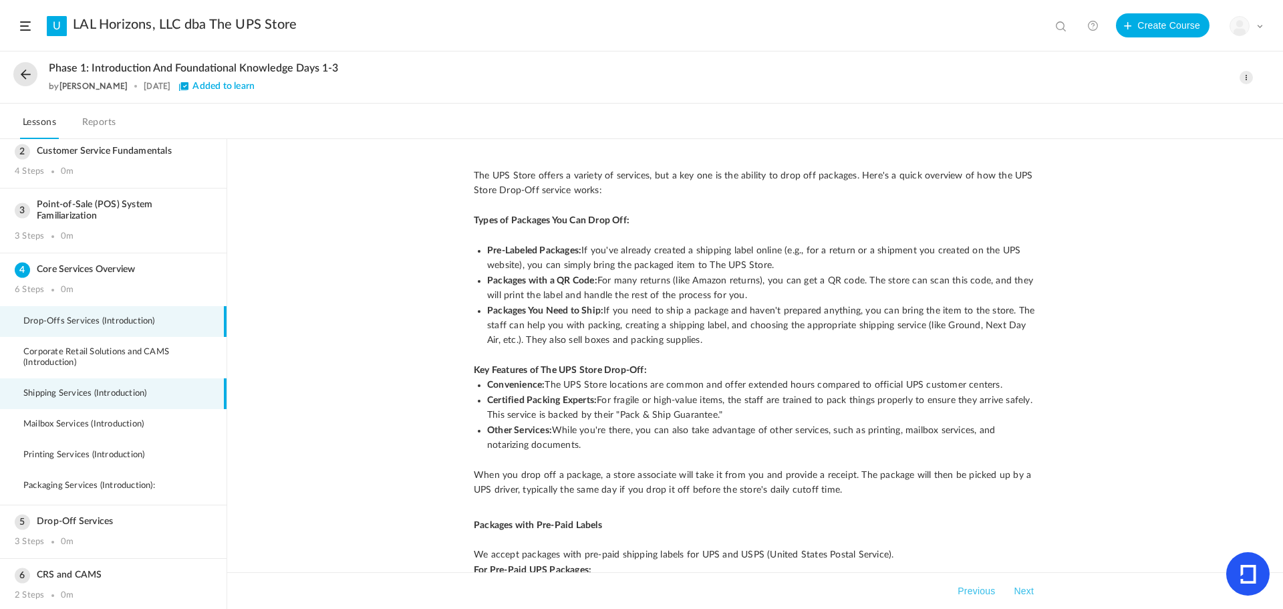
scroll to position [99, 0]
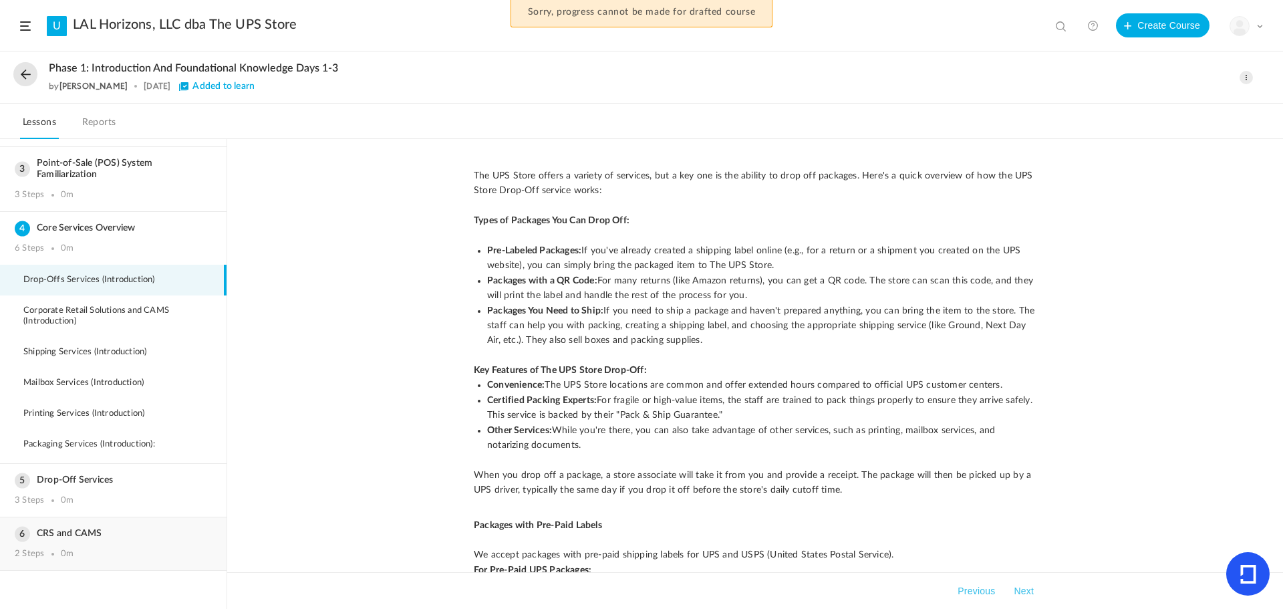
click at [47, 536] on h3 "CRS and CAMS" at bounding box center [113, 533] width 197 height 11
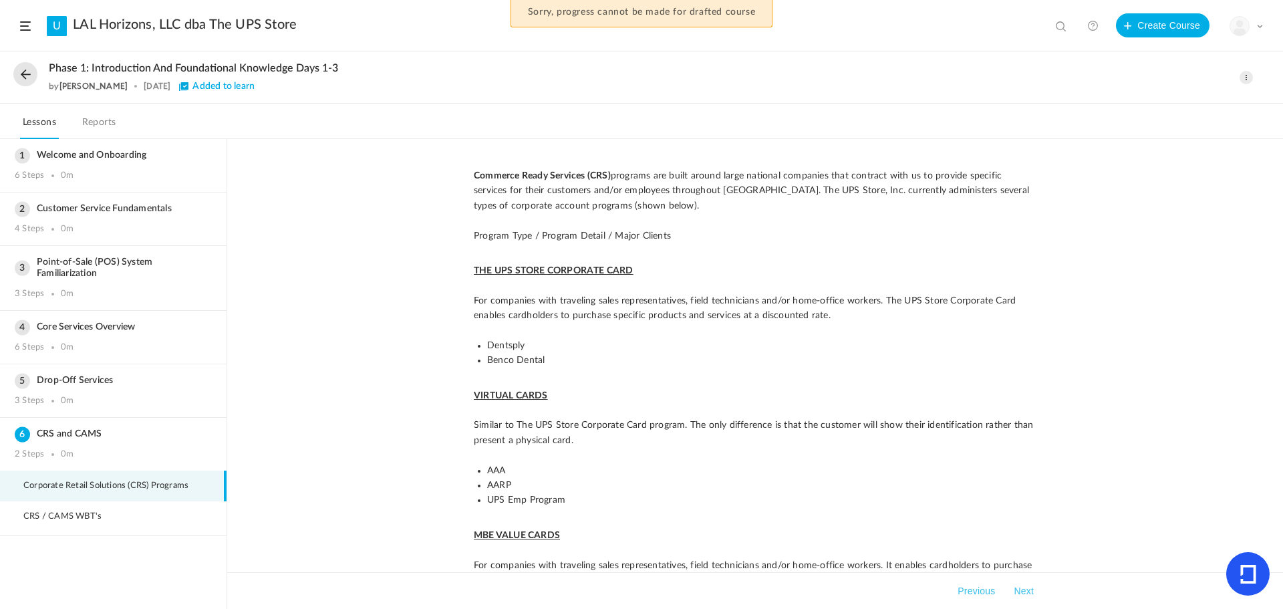
click at [1246, 77] on span at bounding box center [1246, 77] width 13 height 13
drag, startPoint x: 1071, startPoint y: 80, endPoint x: 783, endPoint y: 78, distance: 288.7
click at [1071, 80] on div "by [PERSON_NAME] [DATE] Added to learn" at bounding box center [600, 86] width 1103 height 13
click at [36, 70] on button at bounding box center [25, 74] width 24 height 24
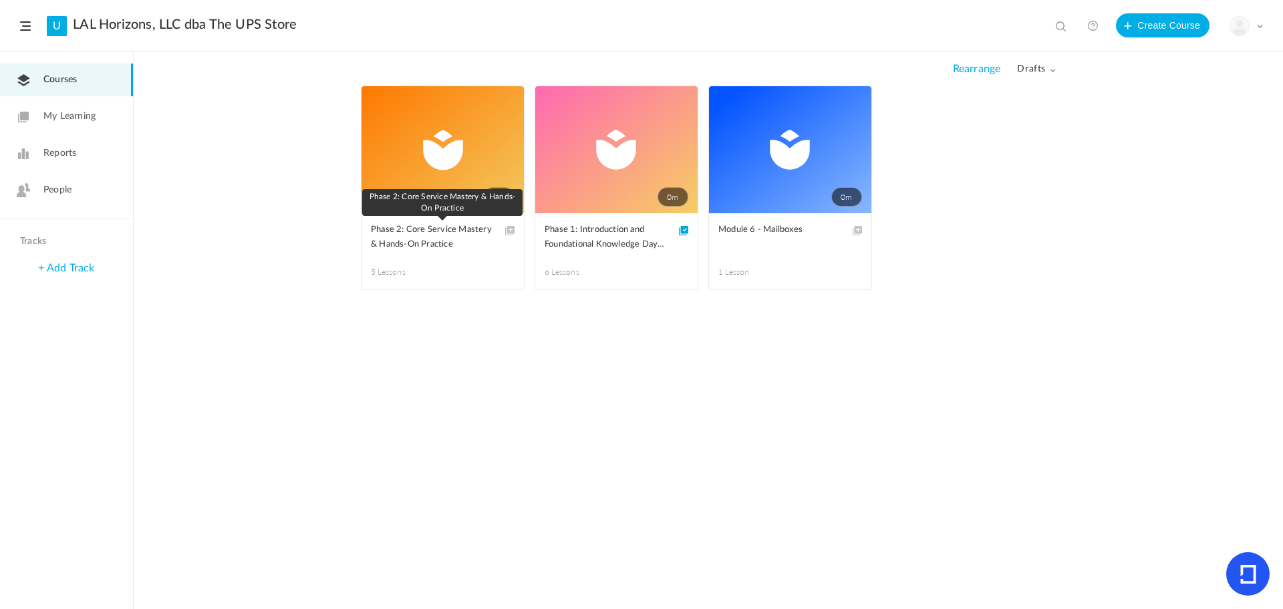
click at [394, 239] on span "Phase 2: Core Service Mastery & Hands-On Practice" at bounding box center [433, 237] width 124 height 29
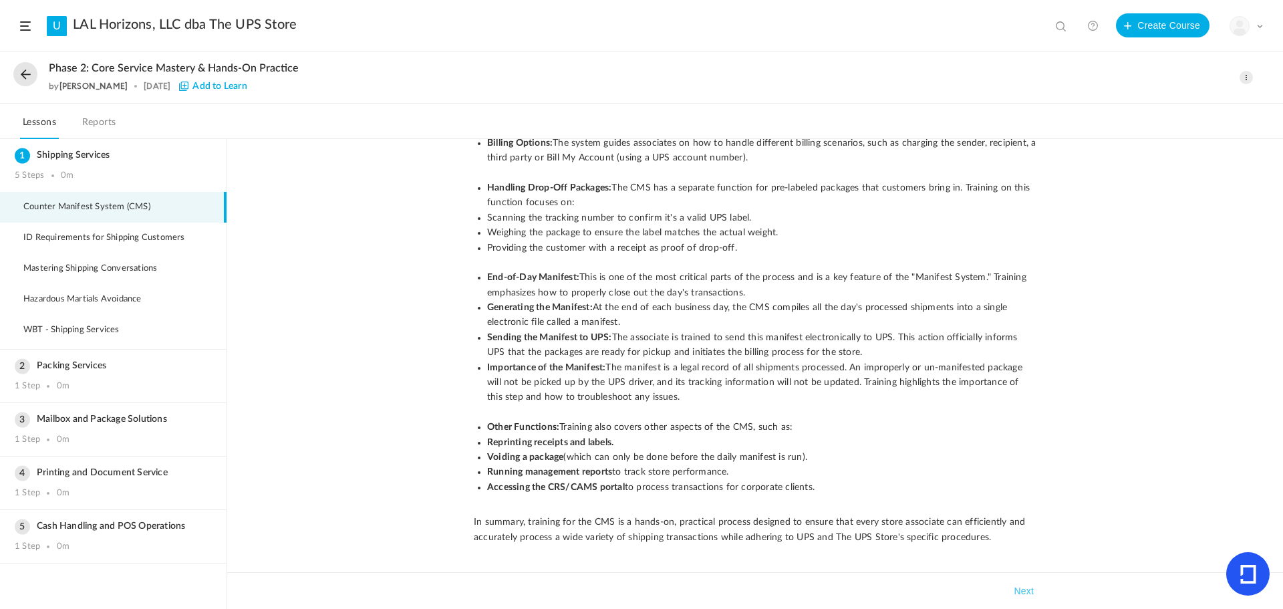
scroll to position [424, 0]
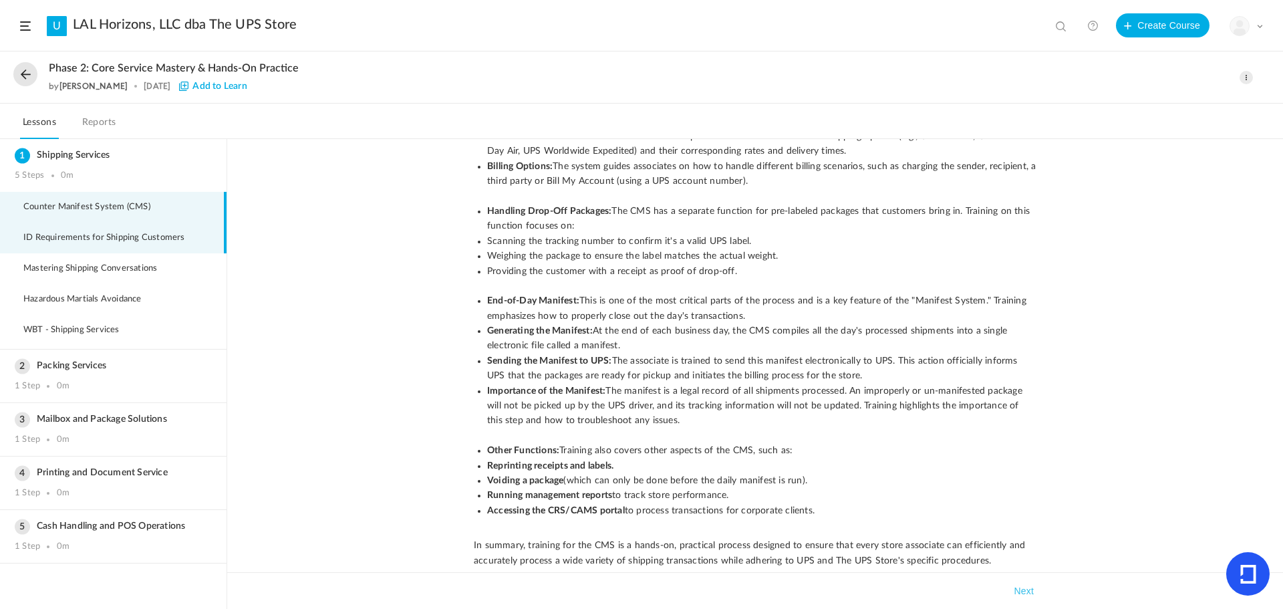
click at [118, 225] on li "ID Requirements for Shipping Customers" at bounding box center [113, 238] width 227 height 31
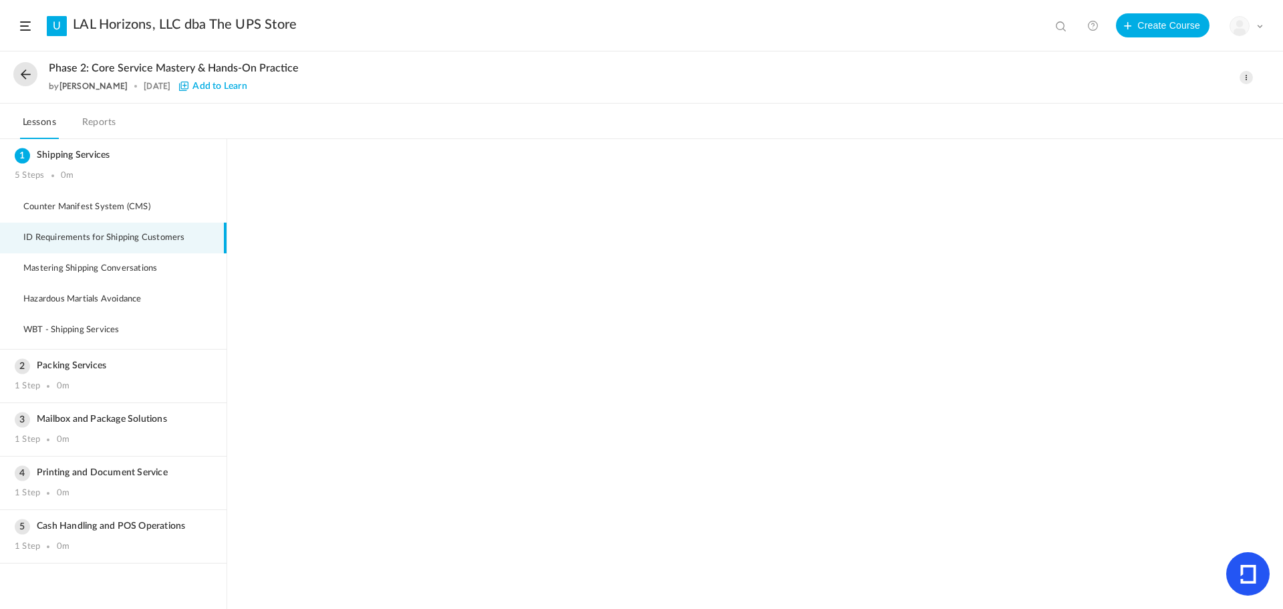
click at [1246, 75] on span at bounding box center [1246, 77] width 13 height 13
click at [1184, 98] on link "Edit" at bounding box center [1190, 107] width 126 height 25
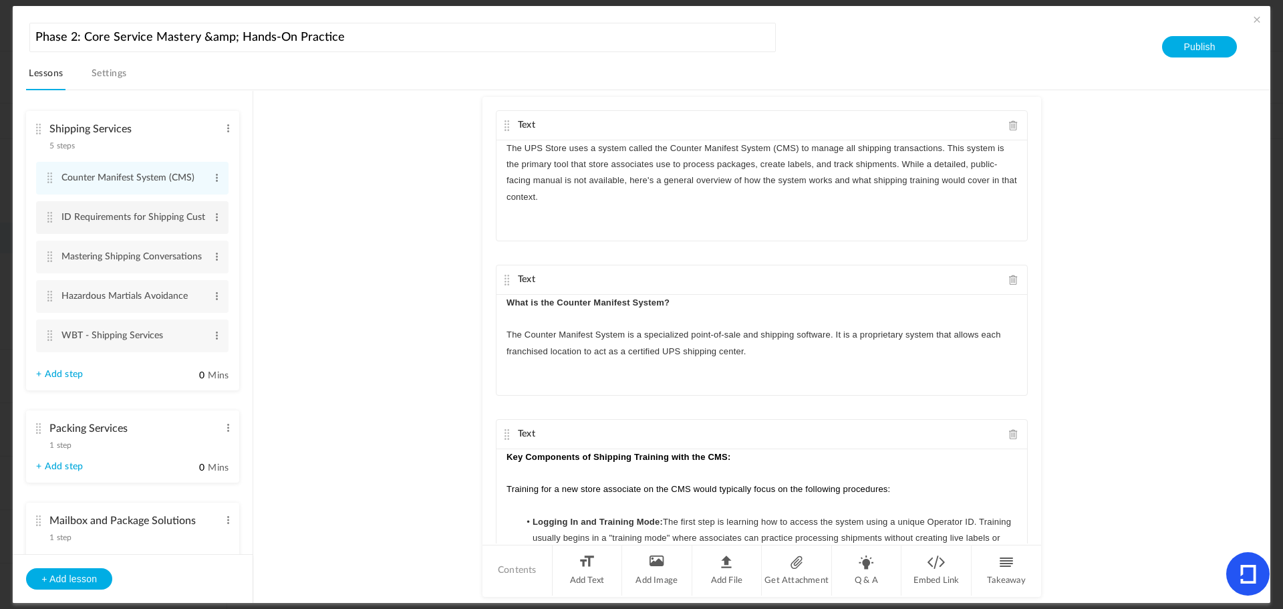
click at [55, 217] on li "ID Requirements for Shipping Customers Edit Delete" at bounding box center [132, 217] width 192 height 33
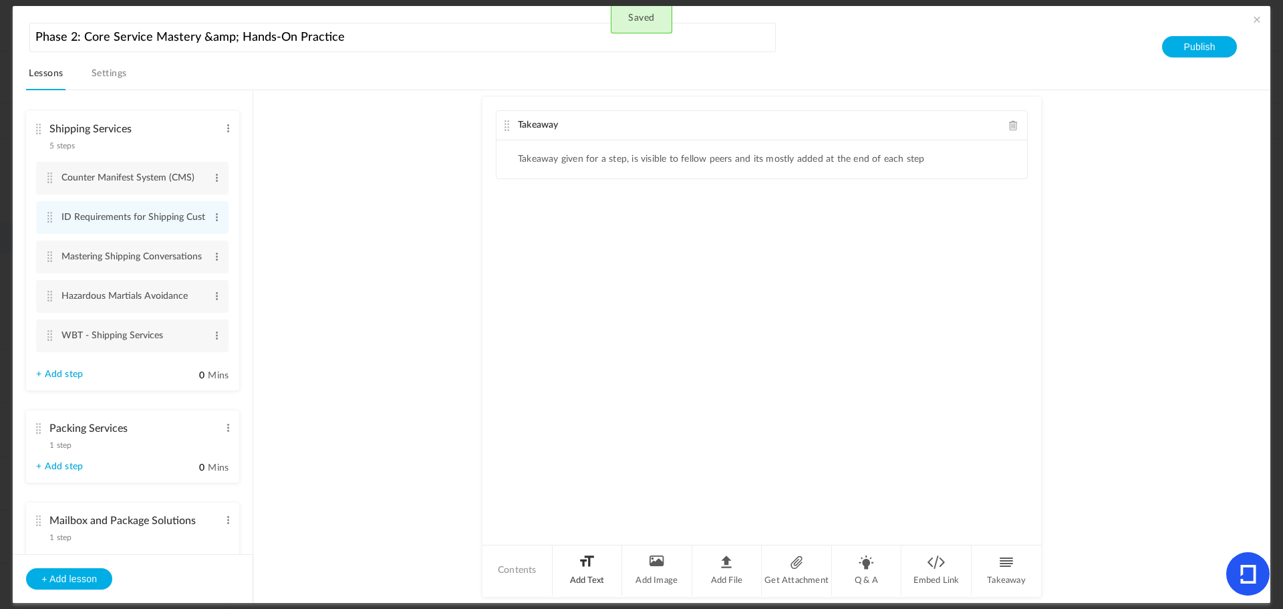
click at [581, 578] on li "Add Text" at bounding box center [588, 570] width 70 height 50
click at [1009, 124] on span at bounding box center [1013, 125] width 9 height 10
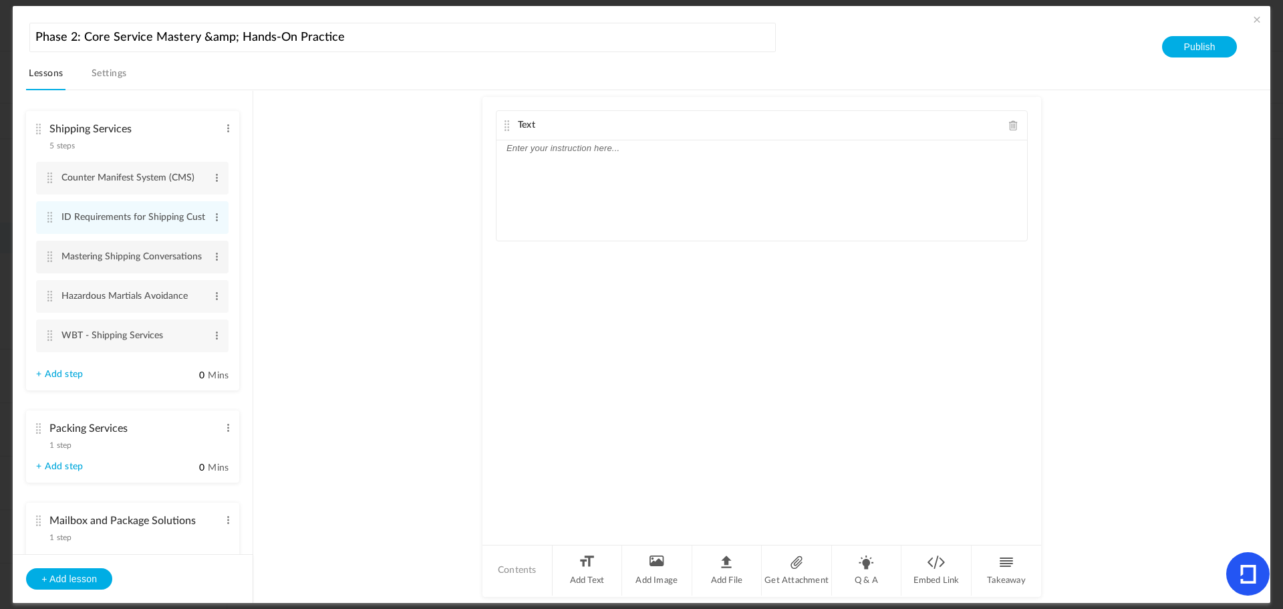
click at [45, 254] on cite at bounding box center [49, 256] width 9 height 11
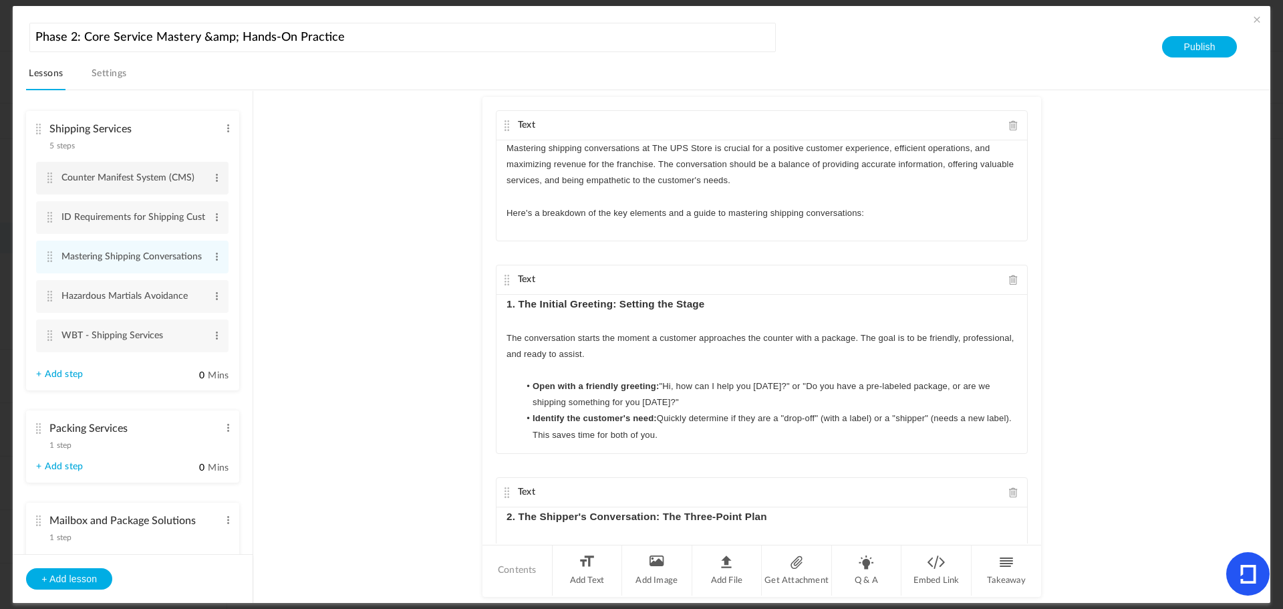
click at [47, 178] on cite at bounding box center [49, 177] width 9 height 11
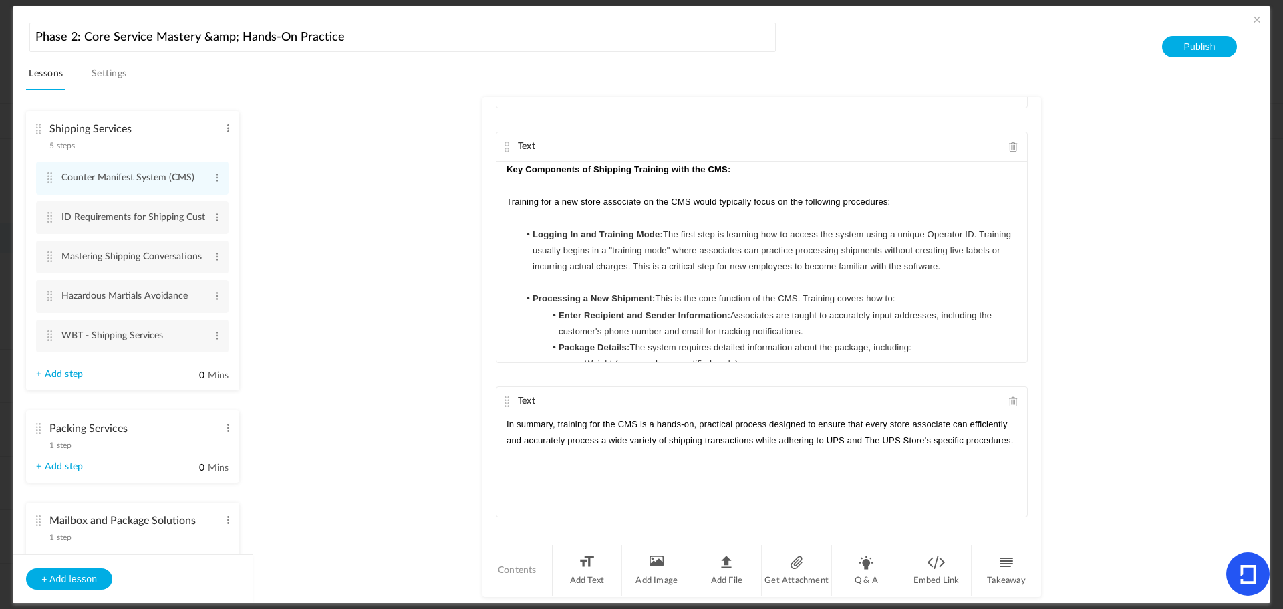
scroll to position [298, 0]
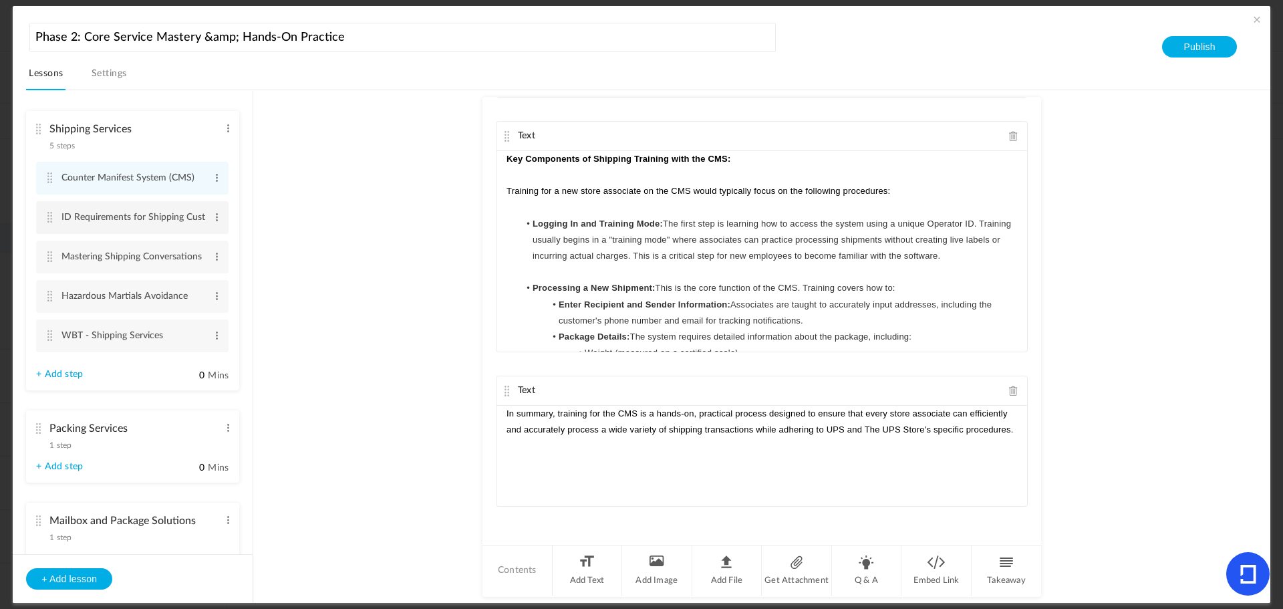
click at [50, 217] on cite at bounding box center [49, 217] width 9 height 11
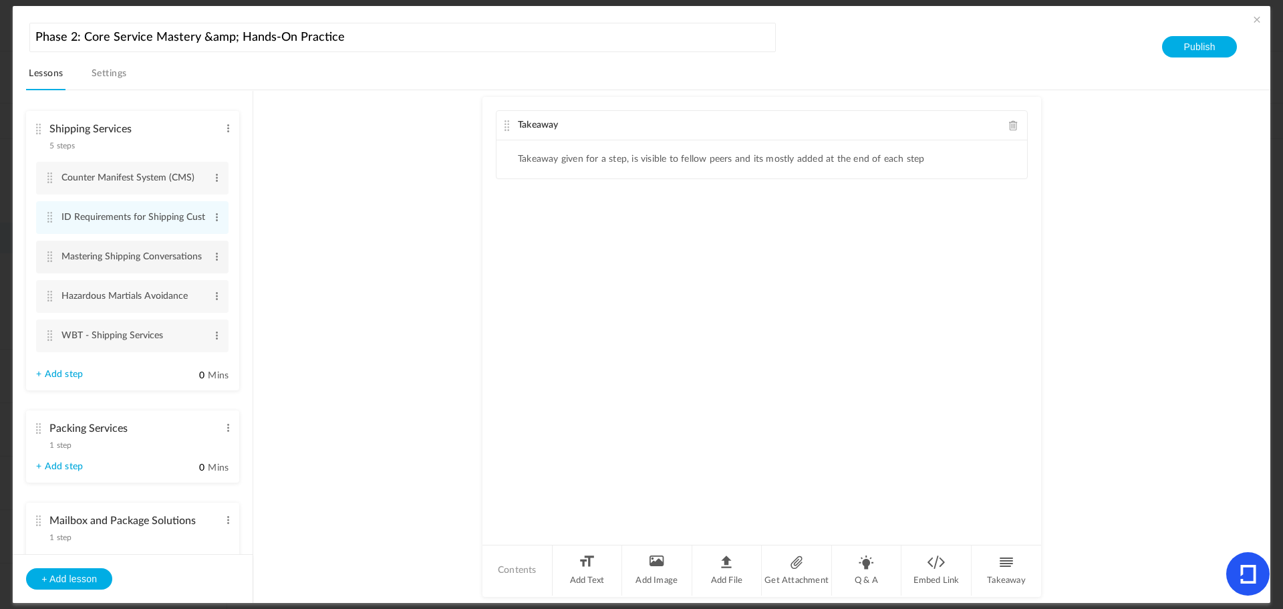
click at [47, 249] on li "Mastering Shipping Conversations Edit Delete" at bounding box center [132, 257] width 192 height 33
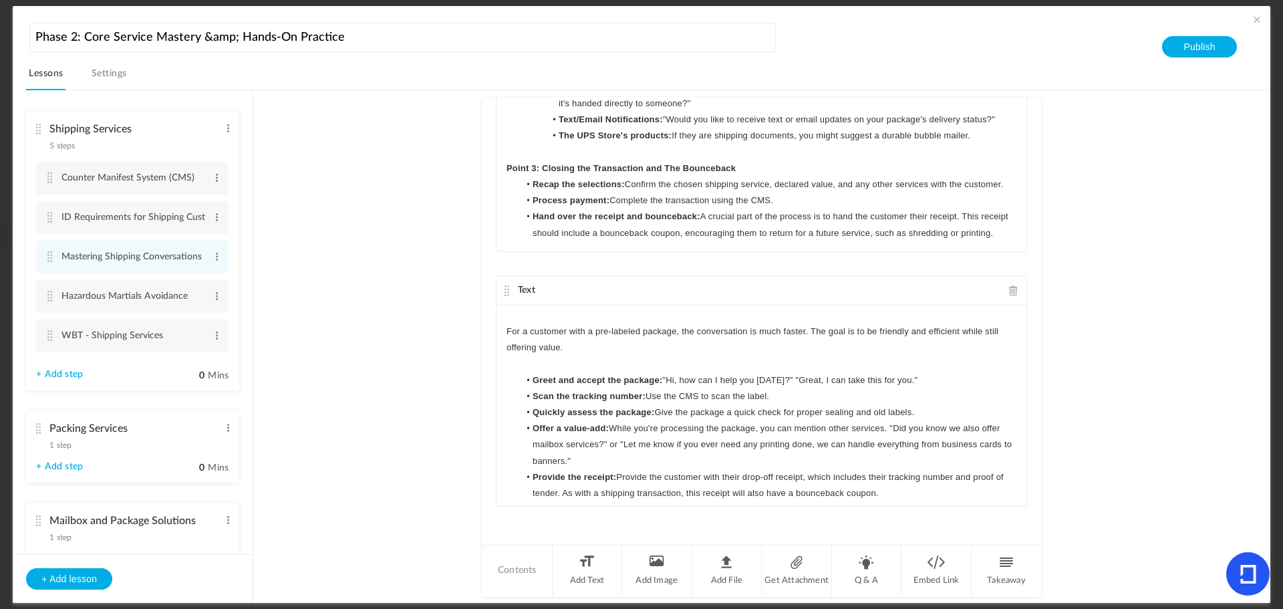
scroll to position [22, 0]
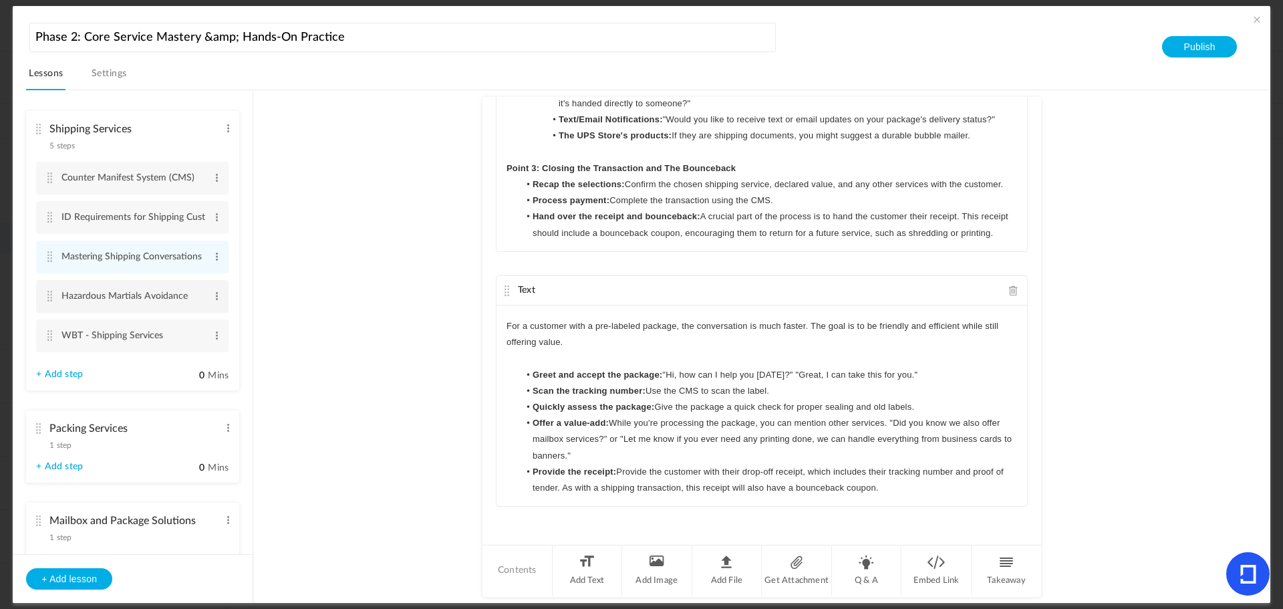
click at [51, 295] on cite at bounding box center [49, 296] width 9 height 11
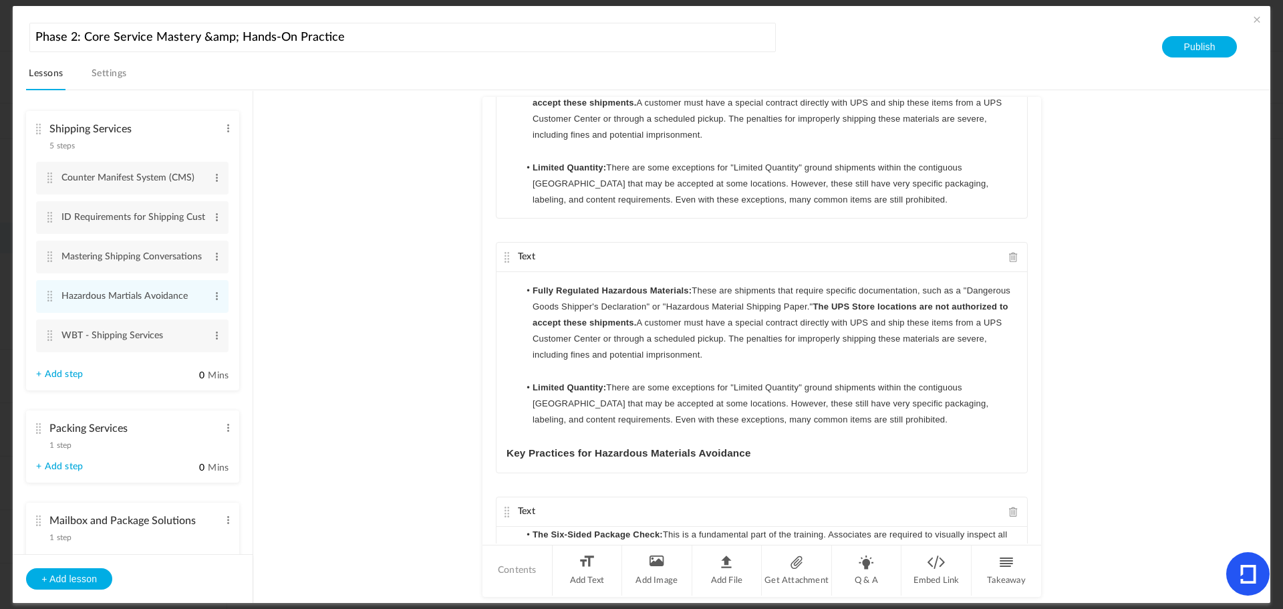
scroll to position [341, 0]
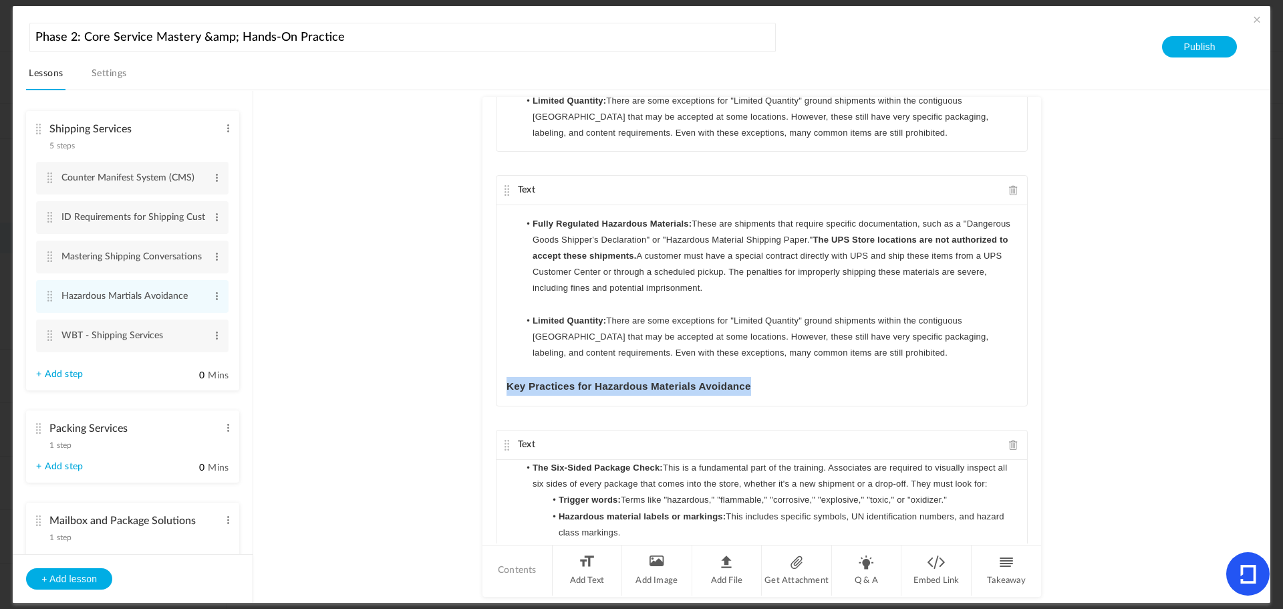
drag, startPoint x: 762, startPoint y: 390, endPoint x: 484, endPoint y: 387, distance: 278.0
click at [484, 387] on div "Text Avoiding hazardous materials (hazmat) is a critical priority for all emplo…" at bounding box center [762, 320] width 559 height 446
copy h3 "Key Practices for Hazardous Materials Avoidance"
click at [900, 137] on li "Limited Quantity: There are some exceptions for "Limited Quantity" ground shipm…" at bounding box center [768, 117] width 498 height 49
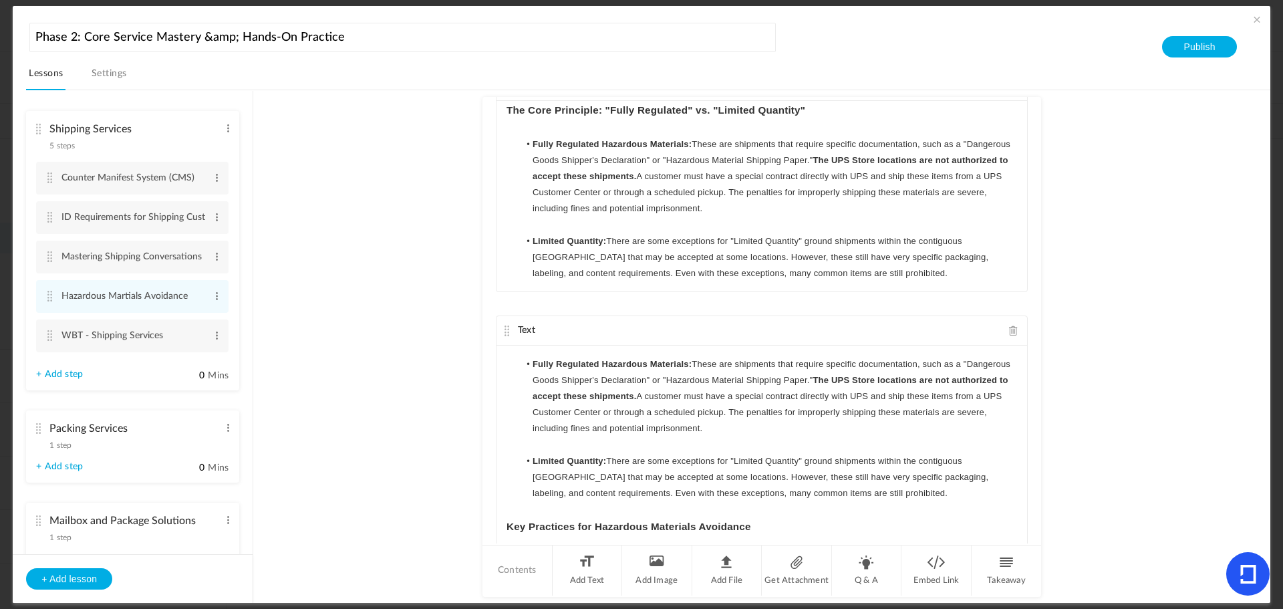
scroll to position [267, 0]
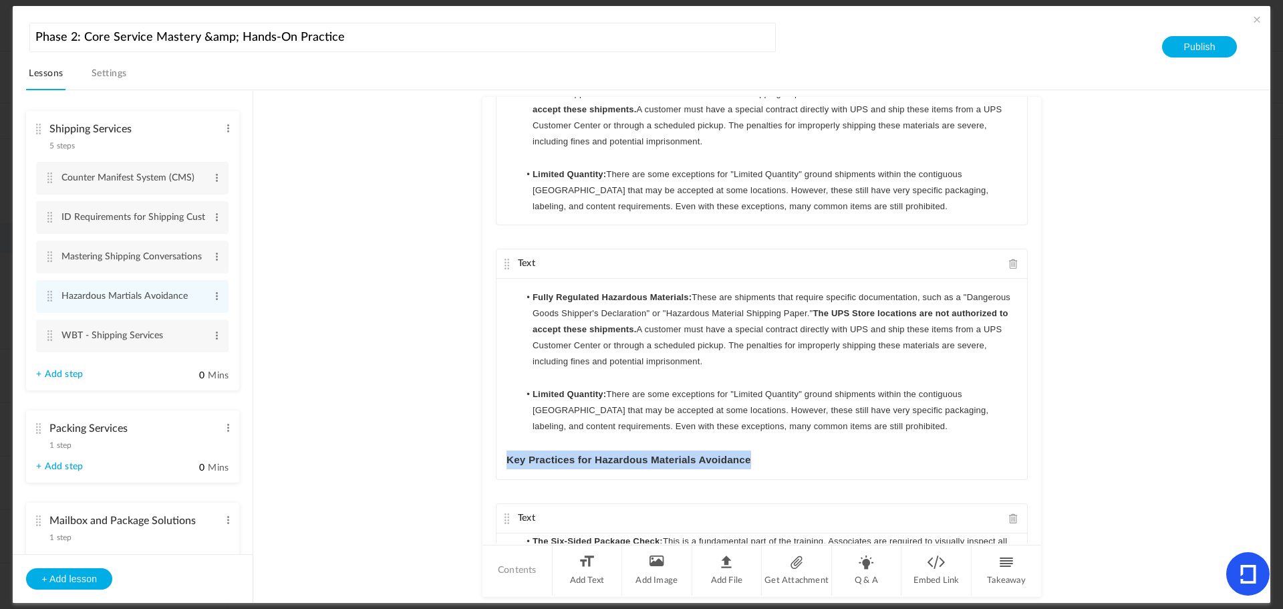
drag, startPoint x: 755, startPoint y: 467, endPoint x: 482, endPoint y: 466, distance: 273.4
click at [483, 466] on div "Text Avoiding hazardous materials (hazmat) is a critical priority for all emplo…" at bounding box center [762, 320] width 559 height 446
copy h3 "Key Practices for Hazardous Materials Avoidance"
click at [870, 201] on li "Limited Quantity: There are some exceptions for "Limited Quantity" ground shipm…" at bounding box center [768, 190] width 498 height 49
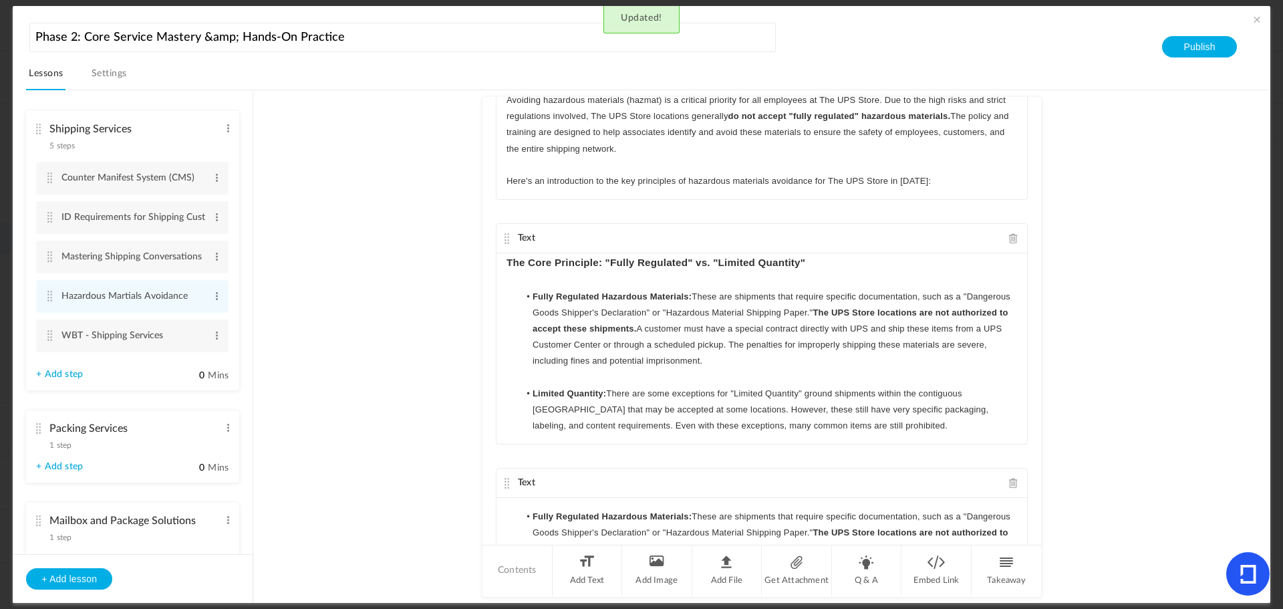
scroll to position [201, 0]
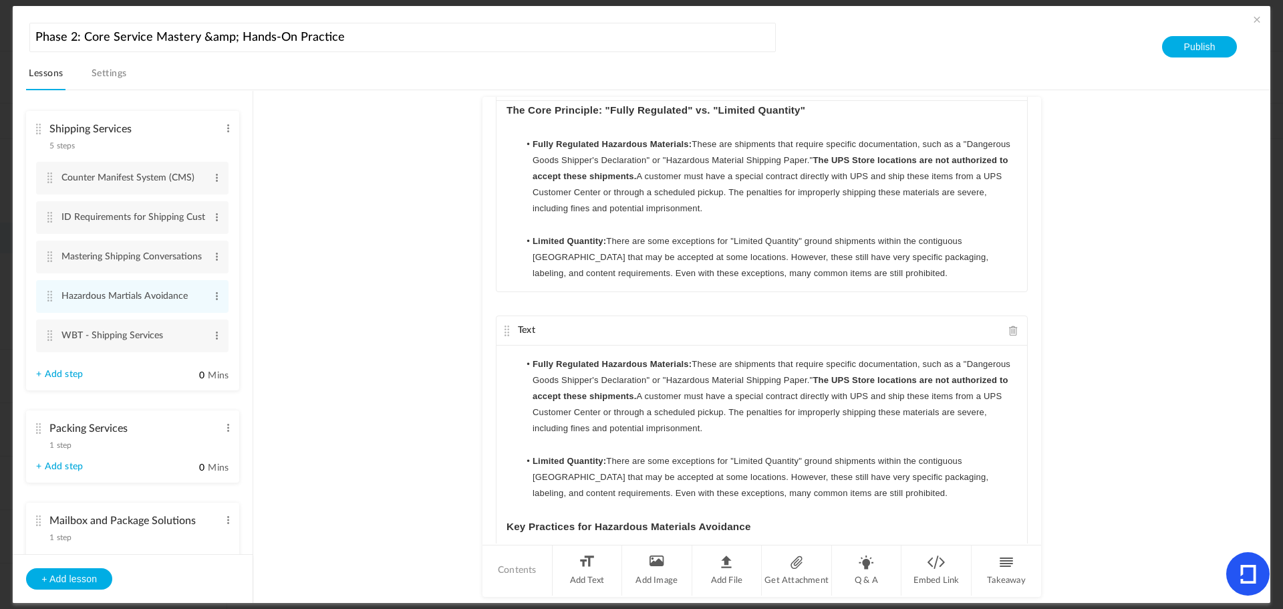
click at [899, 276] on li "Limited Quantity: There are some exceptions for "Limited Quantity" ground shipm…" at bounding box center [768, 257] width 498 height 49
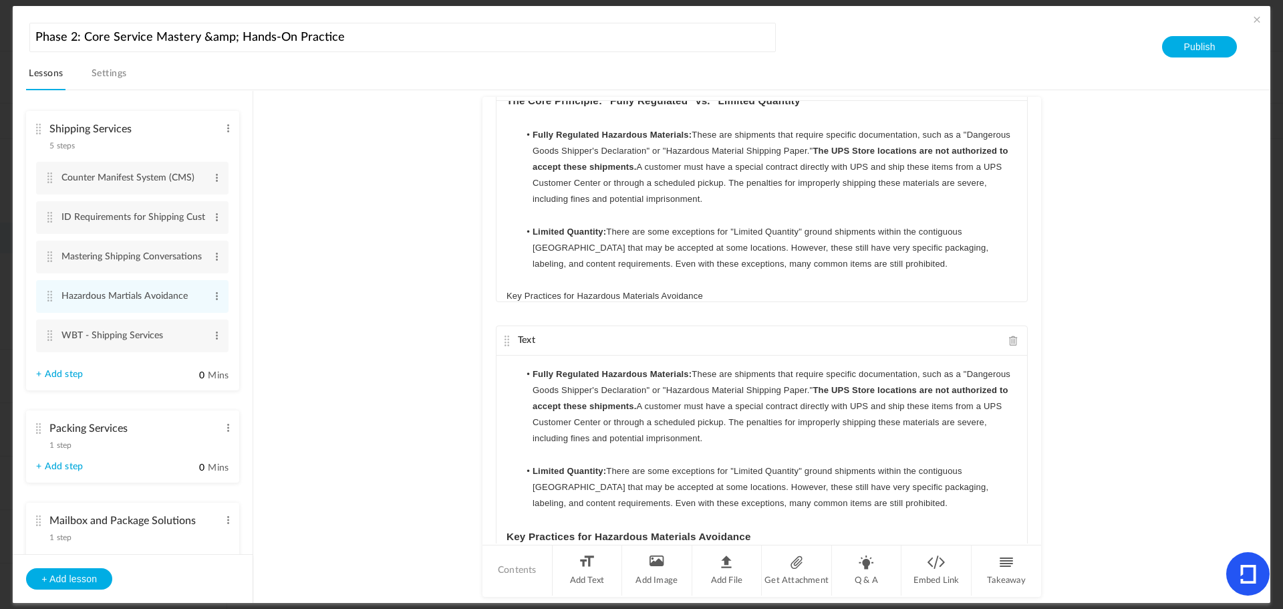
scroll to position [22, 0]
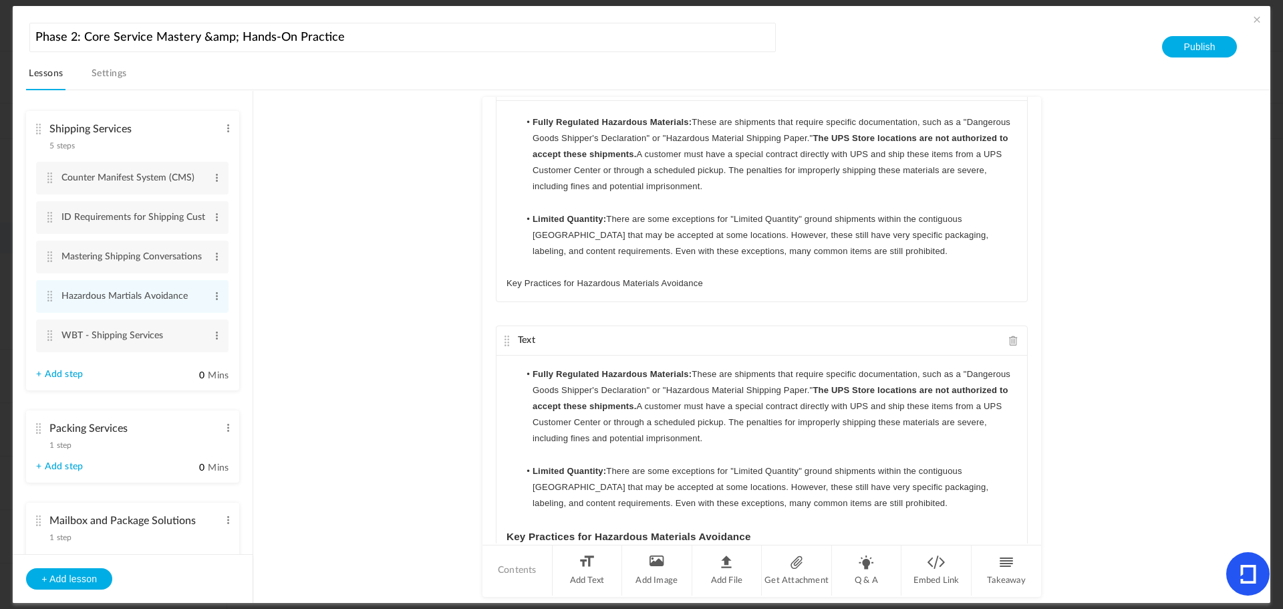
drag, startPoint x: 714, startPoint y: 297, endPoint x: 482, endPoint y: 297, distance: 232.6
click at [483, 297] on div "Text Avoiding hazardous materials (hazmat) is a critical priority for all emplo…" at bounding box center [762, 320] width 559 height 446
click at [565, 276] on icon "button" at bounding box center [566, 280] width 12 height 12
click at [550, 277] on button "button" at bounding box center [559, 280] width 19 height 16
click at [806, 293] on div "The Core Principle: "Fully Regulated" vs. "Limited Quantity" Fully Regulated Ha…" at bounding box center [762, 201] width 531 height 201
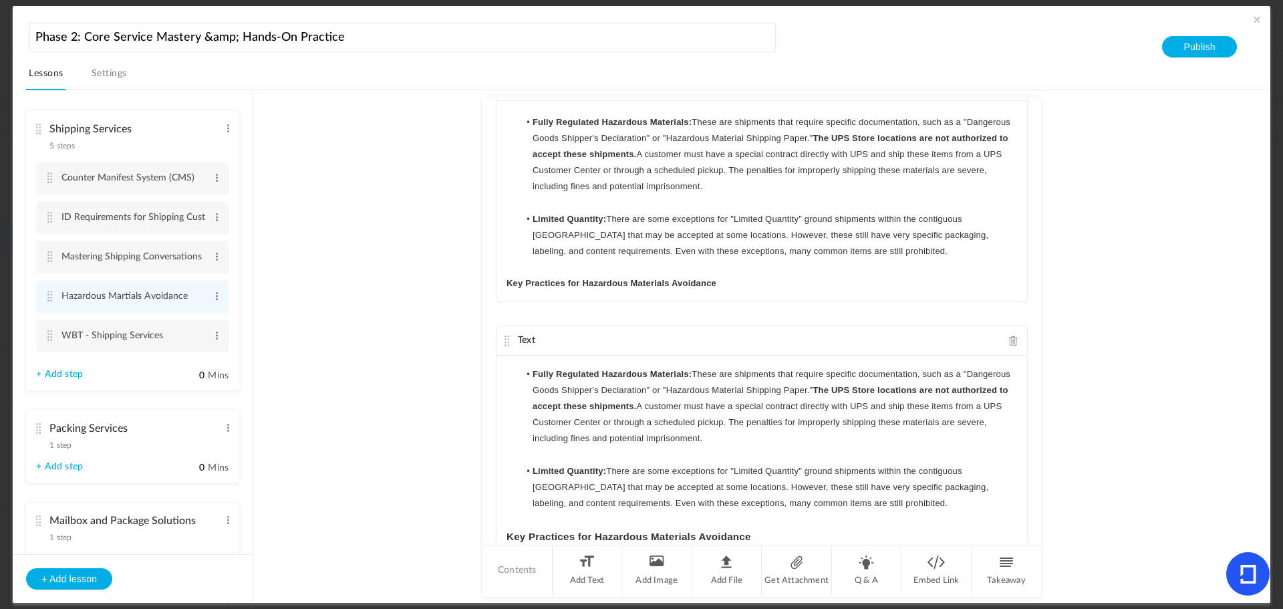
click at [765, 511] on li "Limited Quantity: There are some exceptions for "Limited Quantity" ground shipm…" at bounding box center [768, 487] width 498 height 49
click at [1005, 349] on div "Text" at bounding box center [762, 340] width 531 height 29
drag, startPoint x: 1035, startPoint y: 250, endPoint x: 1031, endPoint y: 304, distance: 54.2
click at [1031, 304] on div "Text Avoiding hazardous materials (hazmat) is a critical priority for all emplo…" at bounding box center [762, 320] width 559 height 446
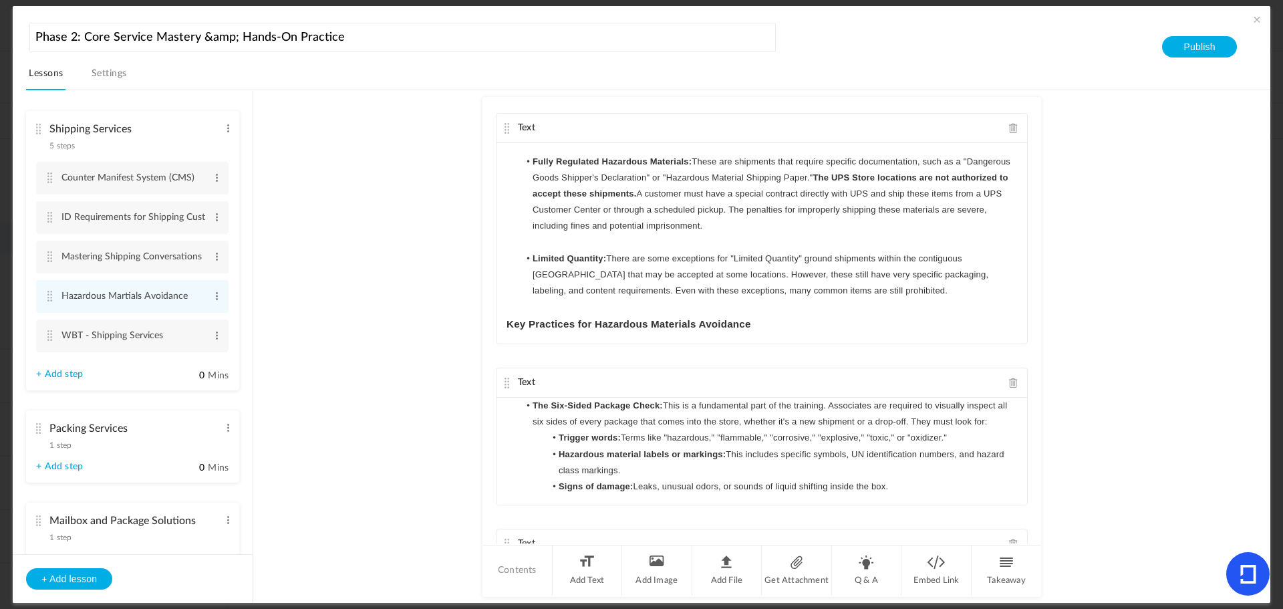
scroll to position [431, 0]
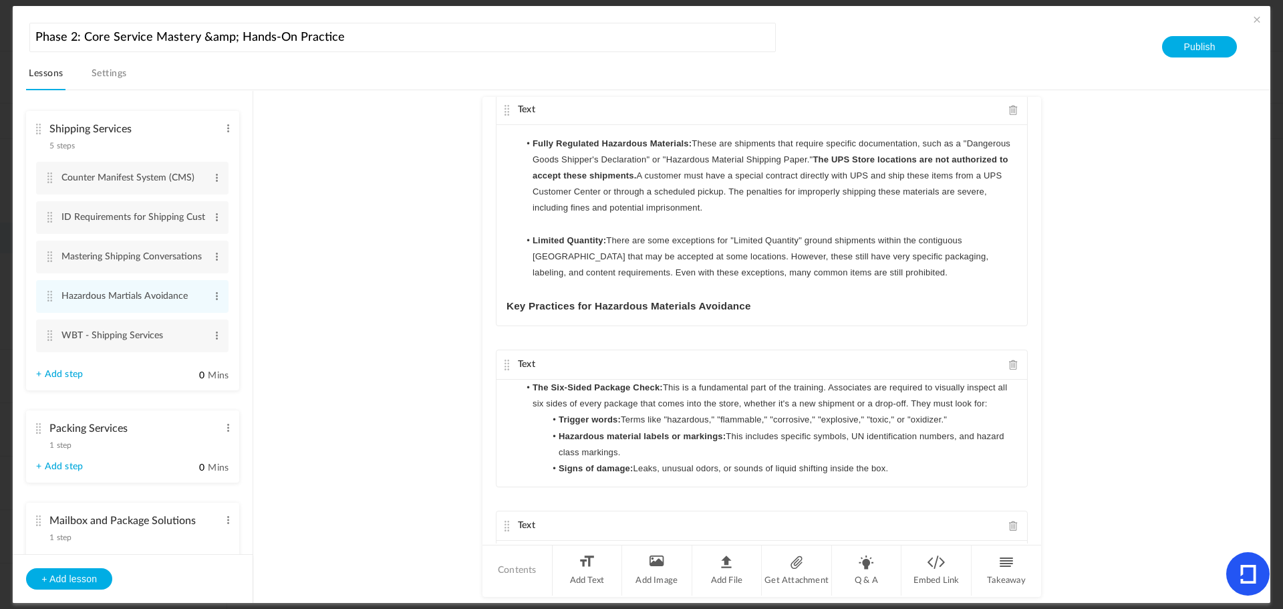
click at [1009, 109] on span at bounding box center [1013, 110] width 9 height 10
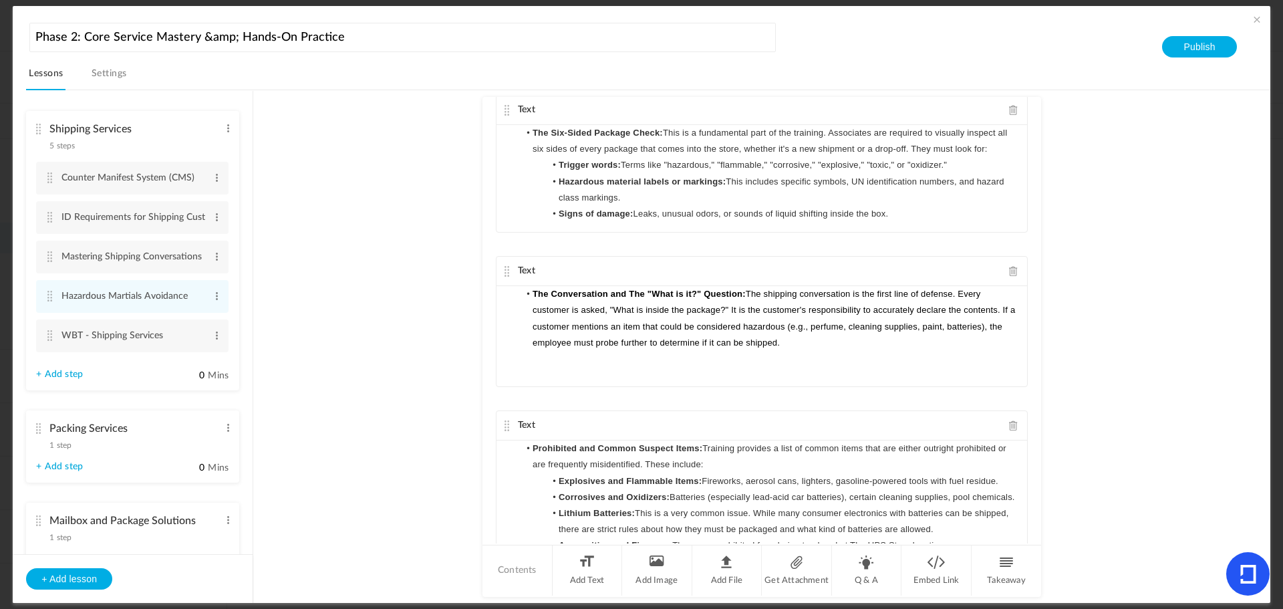
scroll to position [176, 0]
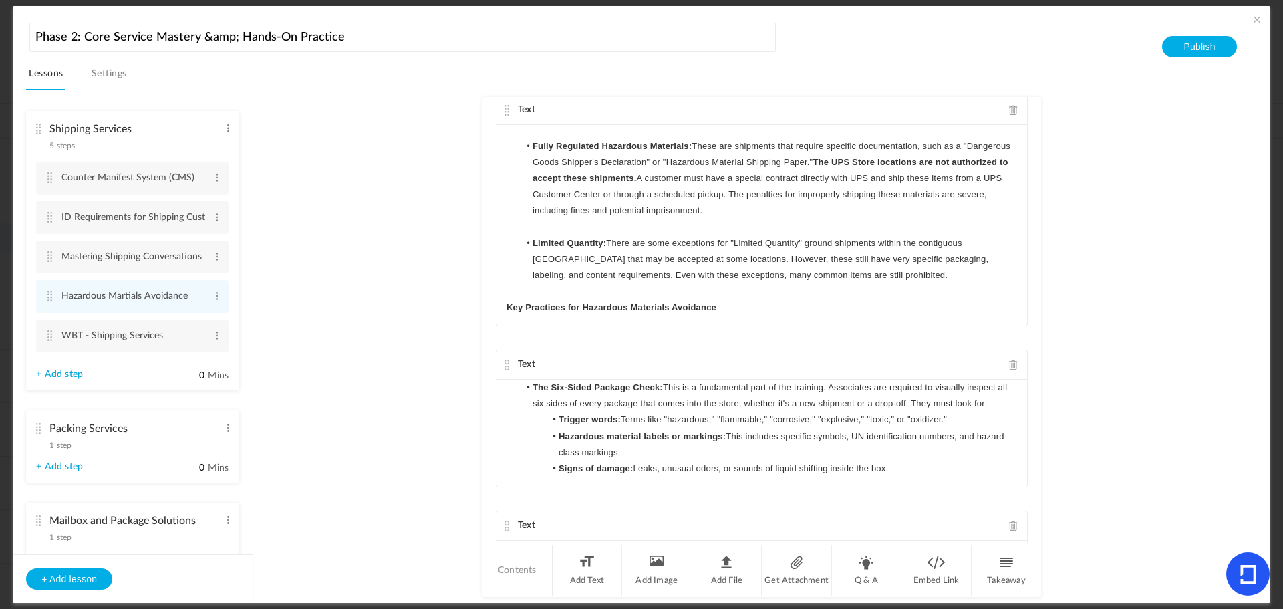
drag, startPoint x: 1040, startPoint y: 236, endPoint x: 1036, endPoint y: 303, distance: 67.0
click at [1036, 303] on au-course-substep "Text Avoiding hazardous materials (hazmat) is a critical priority for all emplo…" at bounding box center [761, 346] width 985 height 513
drag, startPoint x: 1035, startPoint y: 284, endPoint x: 1045, endPoint y: 431, distance: 147.3
click at [1045, 433] on au-course-substep "Text Avoiding hazardous materials (hazmat) is a critical priority for all emplo…" at bounding box center [761, 346] width 985 height 513
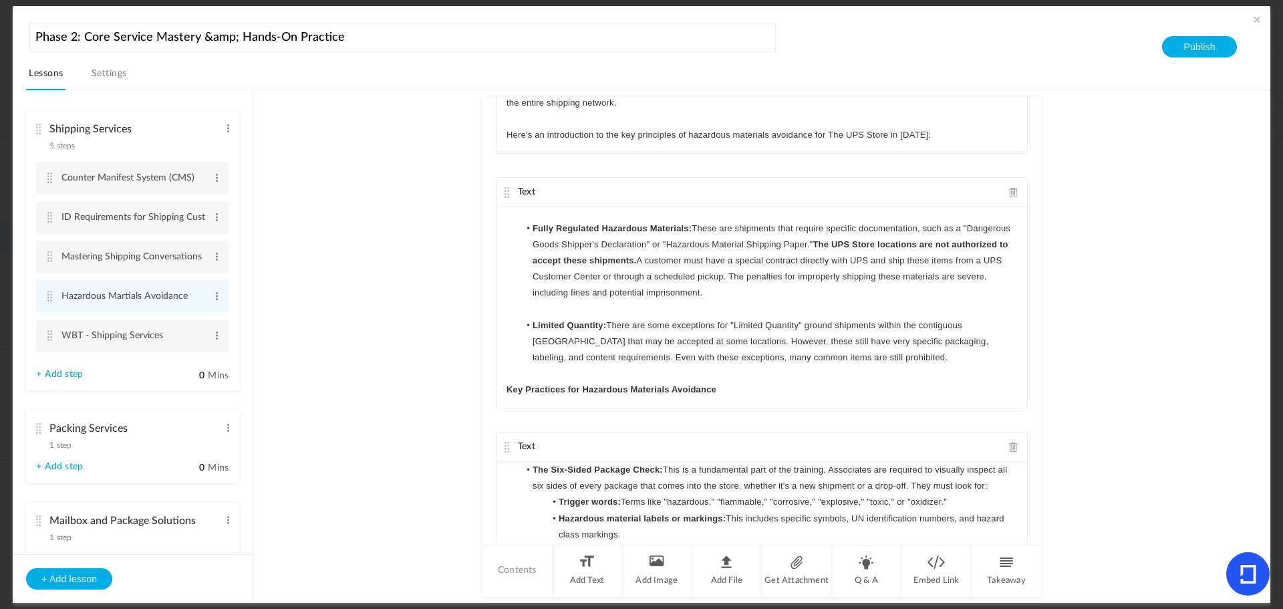
scroll to position [77, 0]
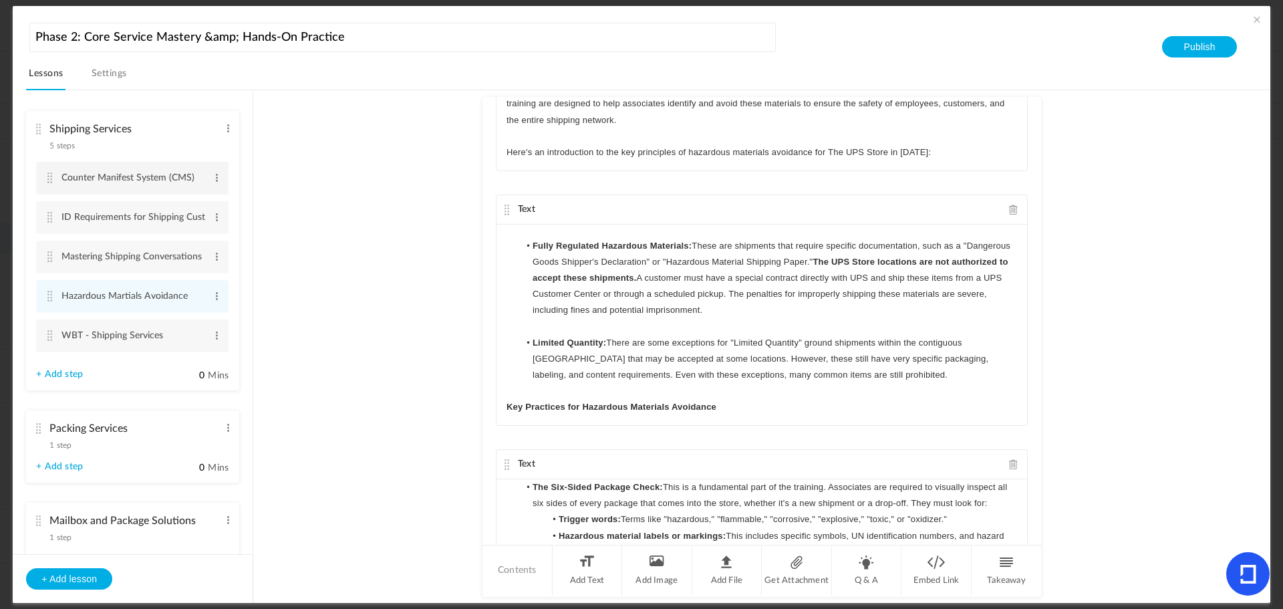
click at [54, 179] on cite at bounding box center [49, 177] width 9 height 11
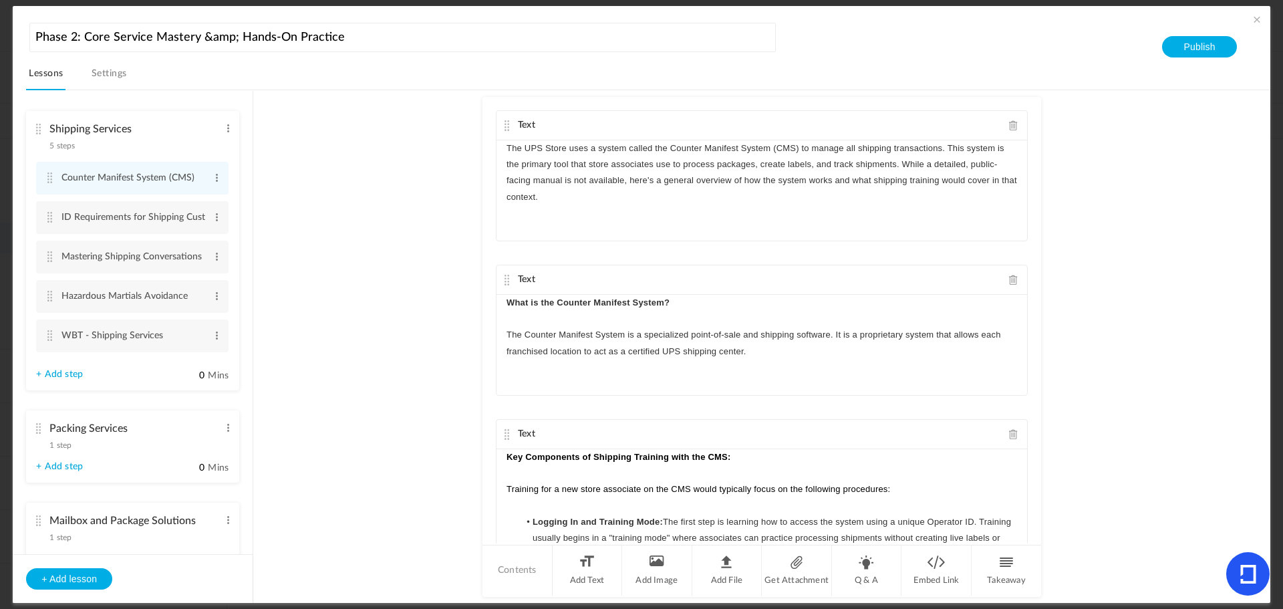
drag, startPoint x: 1035, startPoint y: 122, endPoint x: 1039, endPoint y: 178, distance: 56.3
click at [1039, 178] on div "Text The UPS Store uses a system called the Counter Manifest System (CMS) to ma…" at bounding box center [762, 320] width 559 height 446
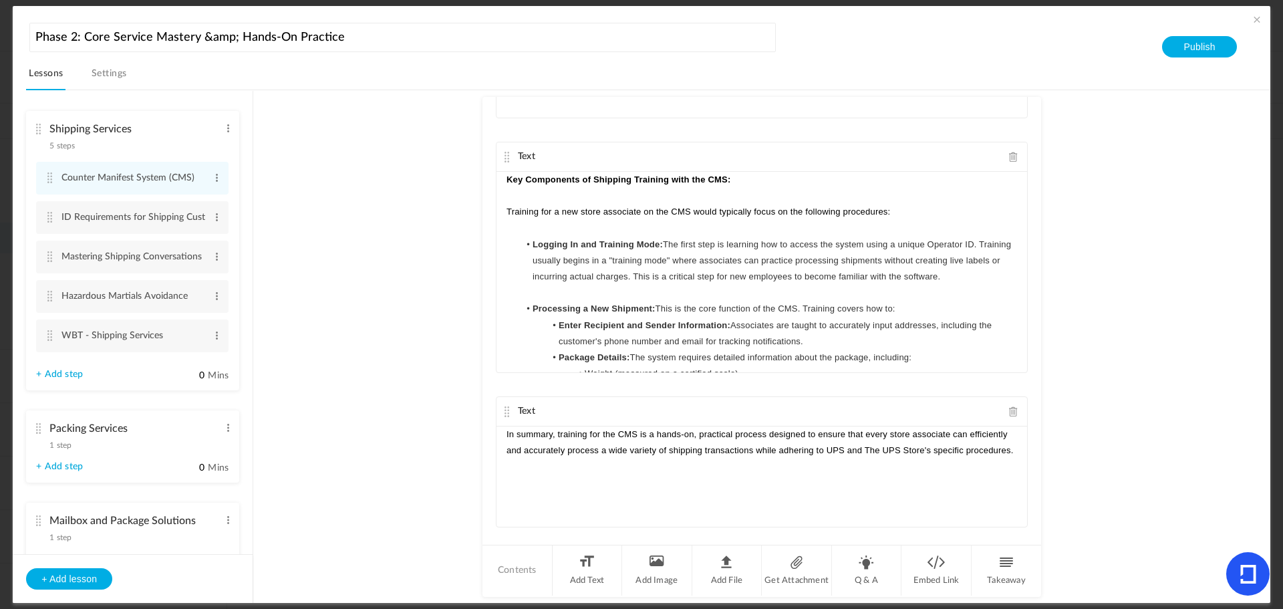
scroll to position [298, 0]
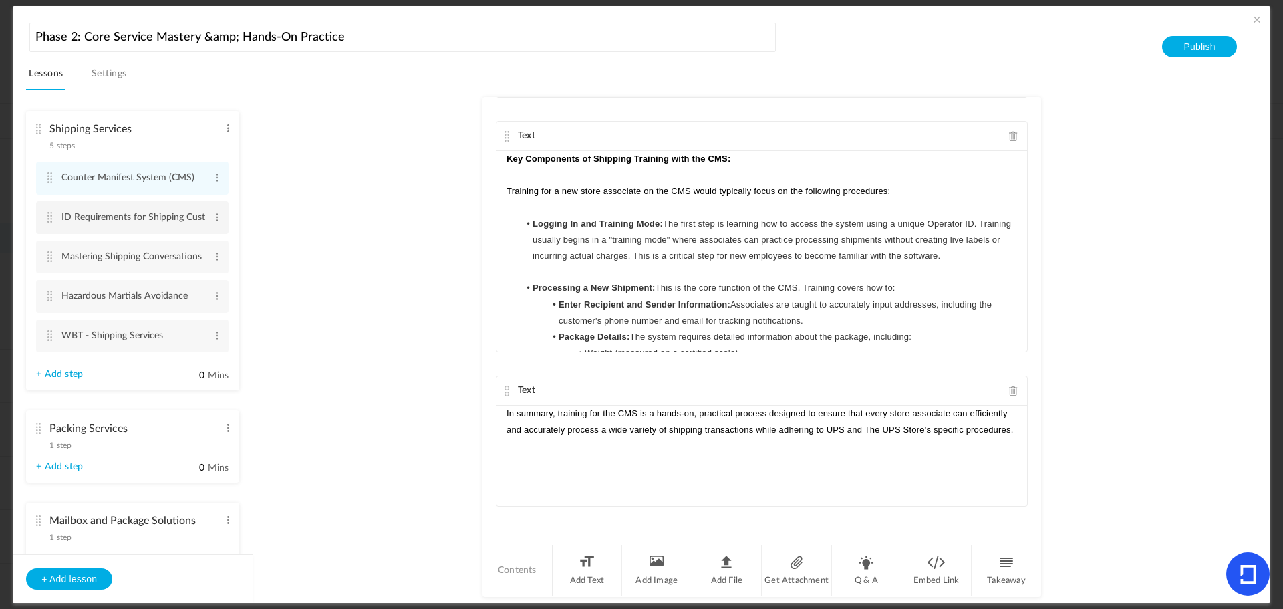
click at [53, 217] on cite at bounding box center [49, 217] width 9 height 11
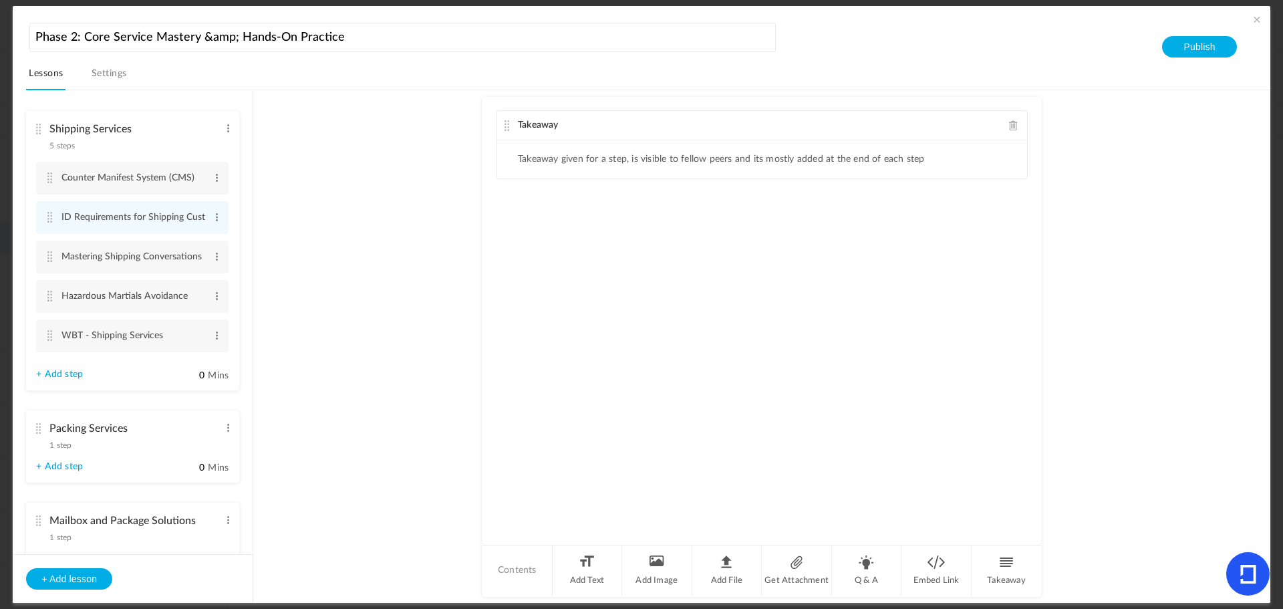
drag, startPoint x: 570, startPoint y: 565, endPoint x: 699, endPoint y: 385, distance: 221.8
click at [570, 565] on li "Add Text" at bounding box center [588, 570] width 70 height 50
click at [1014, 126] on span at bounding box center [1013, 125] width 9 height 10
click at [555, 171] on div at bounding box center [762, 190] width 531 height 100
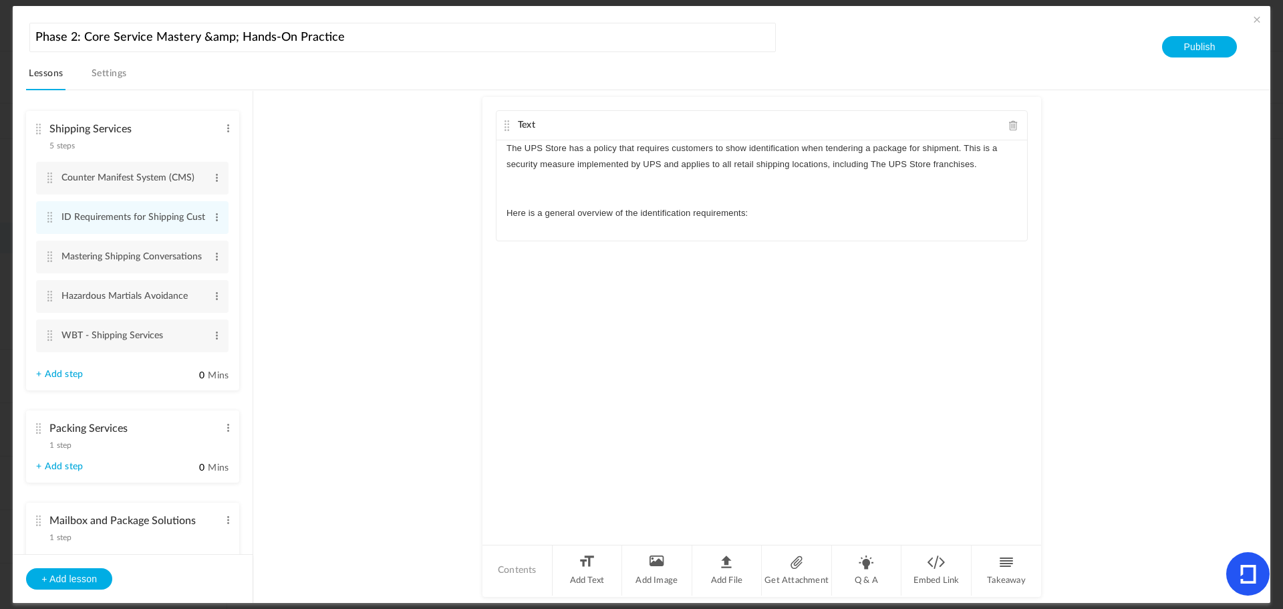
scroll to position [0, 0]
click at [595, 570] on li "Add Text" at bounding box center [588, 570] width 70 height 50
click at [603, 325] on div at bounding box center [762, 345] width 531 height 100
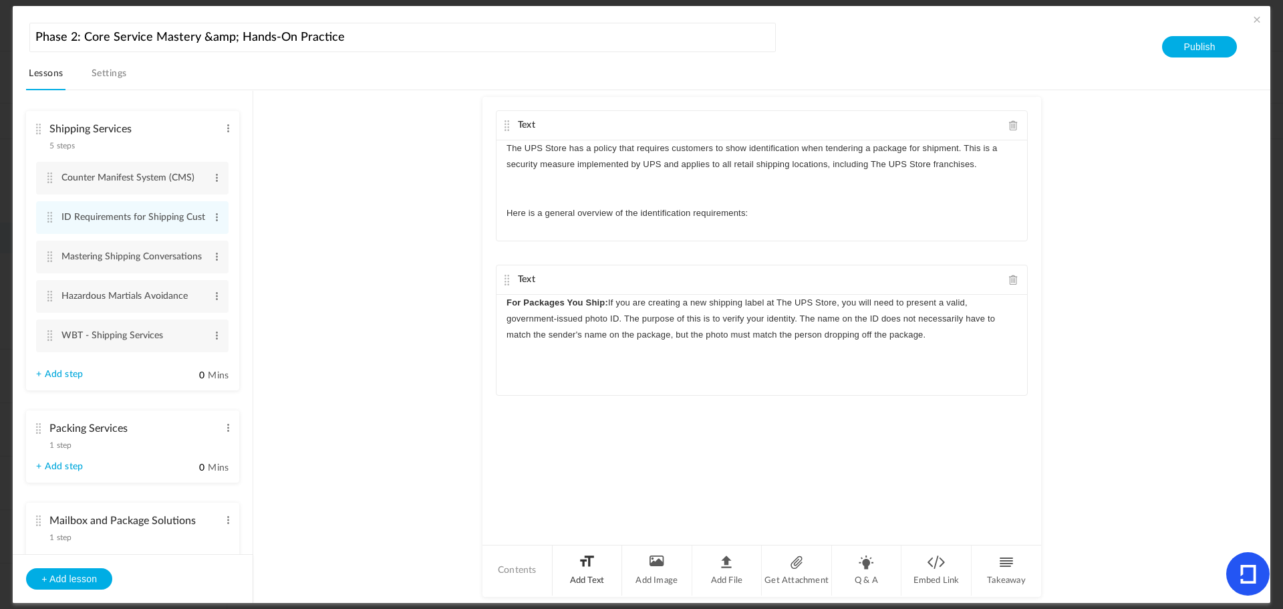
click at [583, 564] on li "Add Text" at bounding box center [588, 570] width 70 height 50
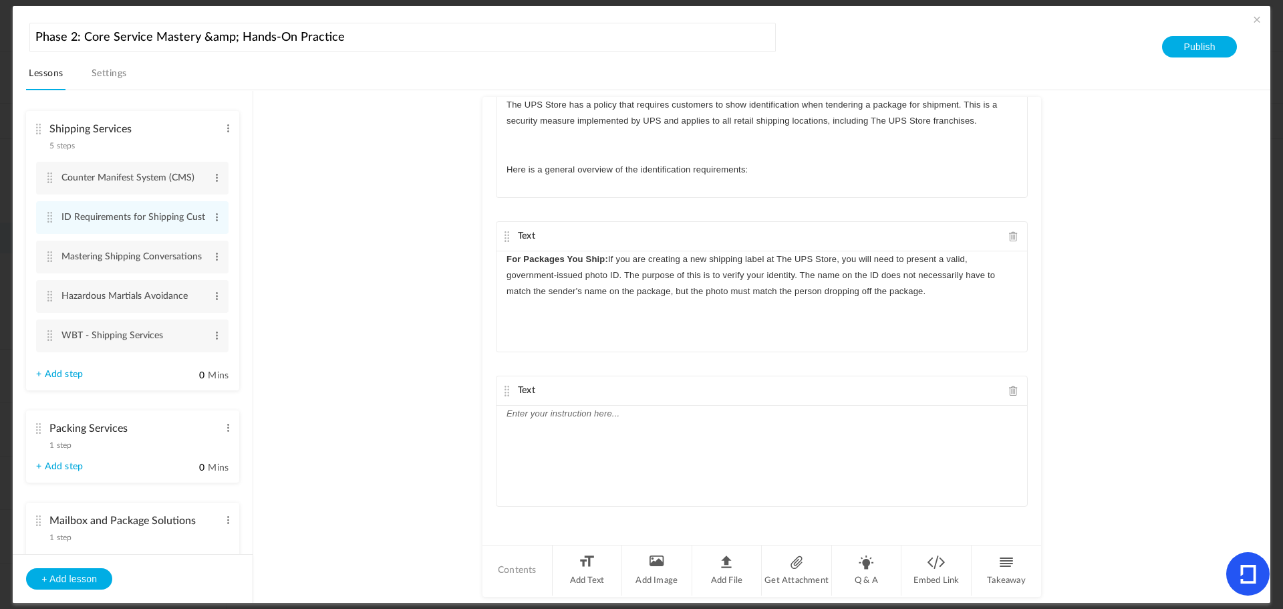
click at [656, 446] on div at bounding box center [762, 456] width 531 height 100
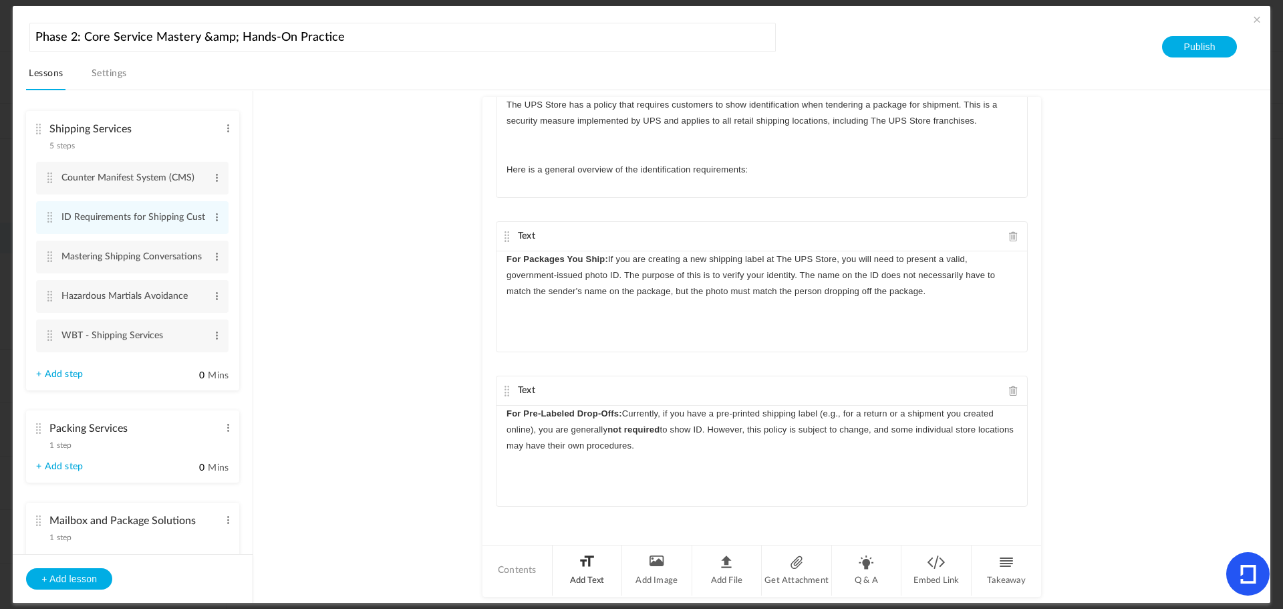
click at [581, 567] on li "Add Text" at bounding box center [588, 570] width 70 height 50
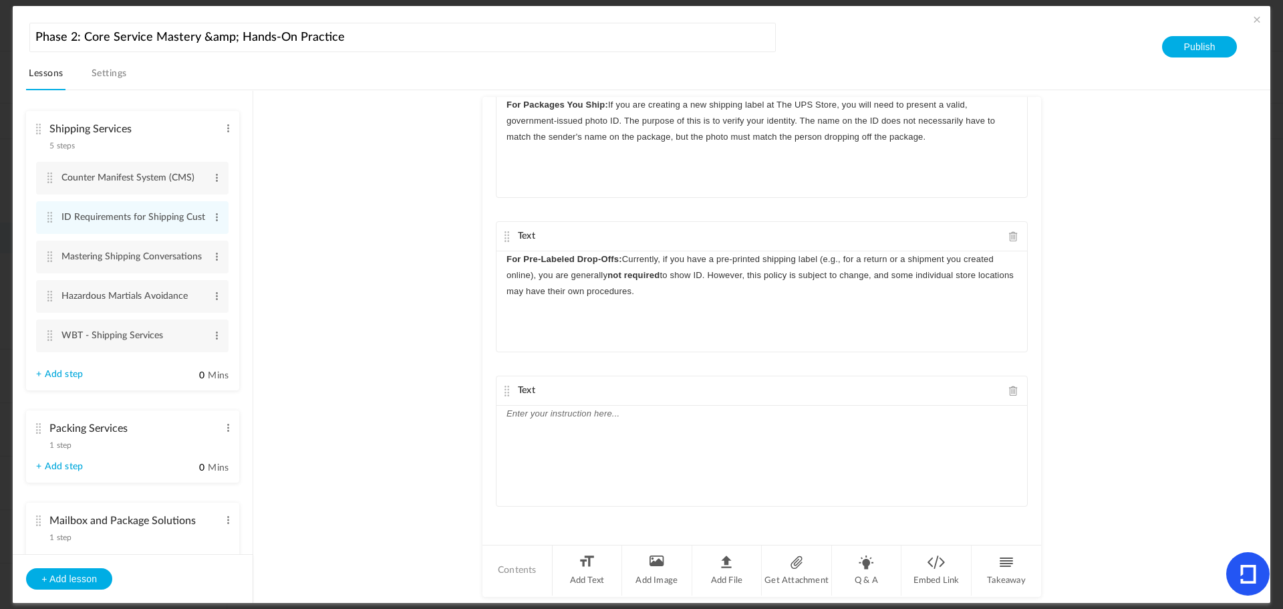
click at [710, 464] on div at bounding box center [762, 456] width 531 height 100
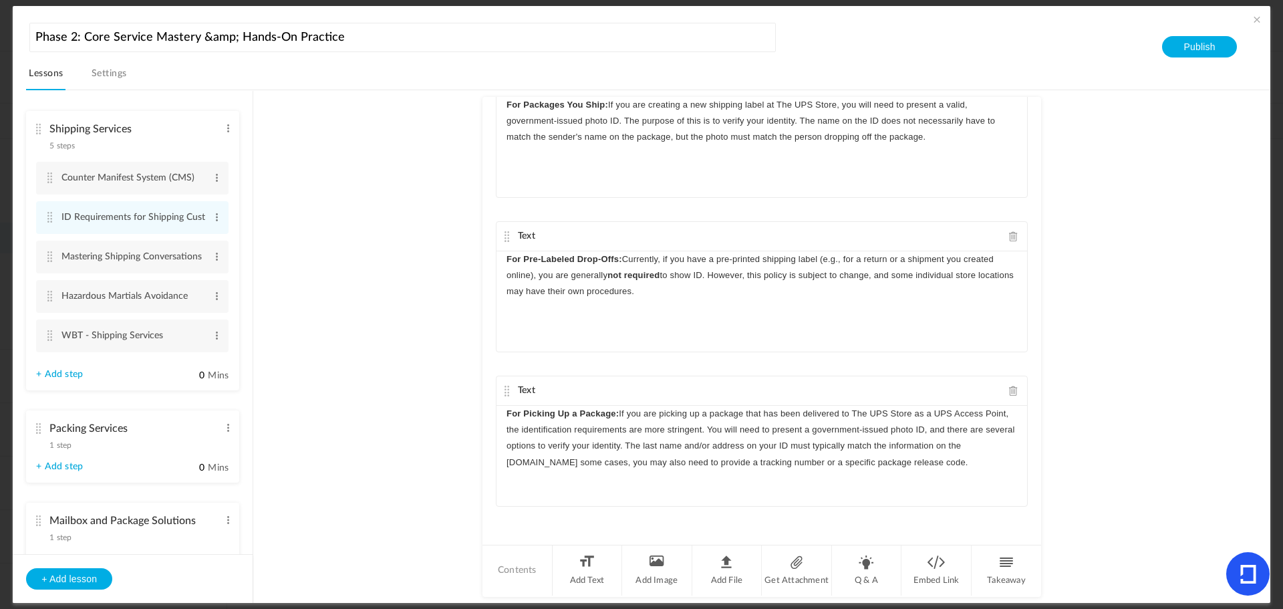
click at [540, 462] on p "For Picking Up a Package: If you are picking up a package that has been deliver…" at bounding box center [762, 438] width 511 height 65
click at [577, 475] on div "For Picking Up a Package: If you are picking up a package that has been deliver…" at bounding box center [762, 456] width 531 height 100
click at [595, 569] on li "Add Text" at bounding box center [588, 570] width 70 height 50
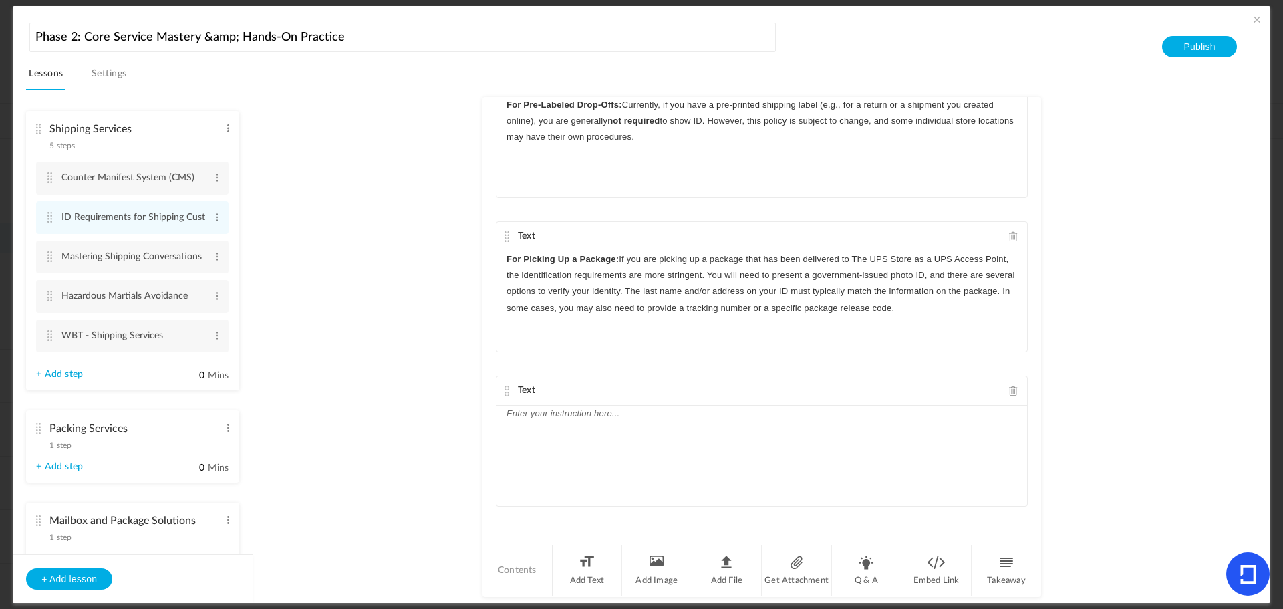
click at [543, 468] on div at bounding box center [762, 456] width 531 height 100
click at [507, 412] on p "This policy is a key part of The UPS Store's security protocol, designed to pro…" at bounding box center [762, 422] width 511 height 32
click at [1254, 21] on span at bounding box center [1256, 19] width 13 height 13
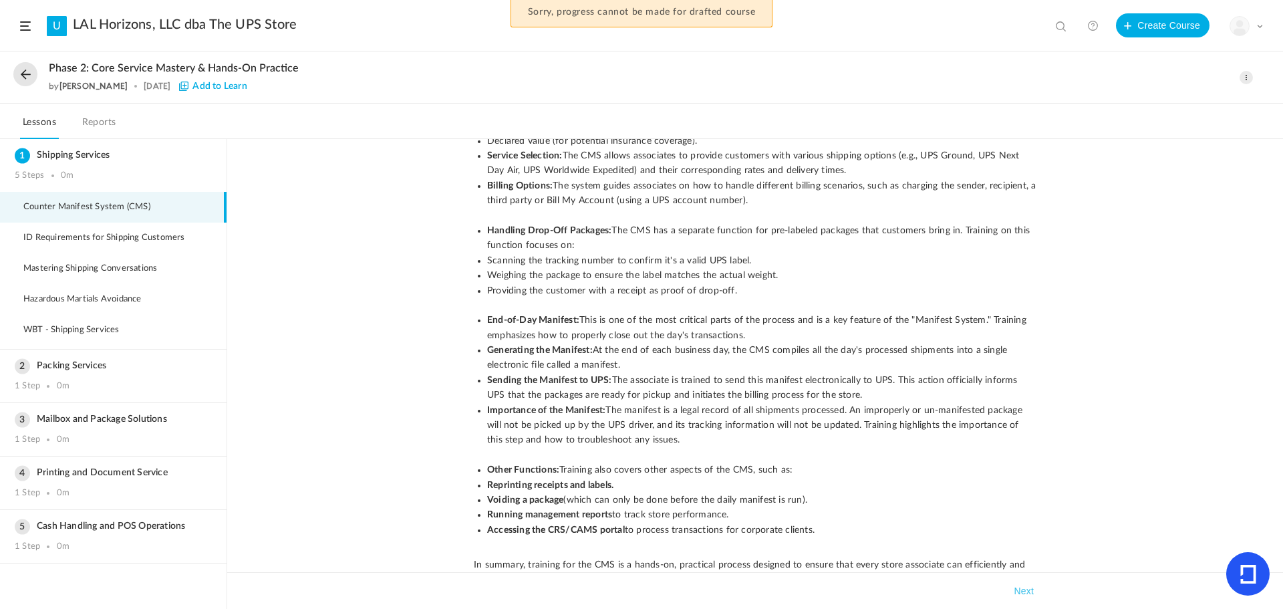
scroll to position [491, 0]
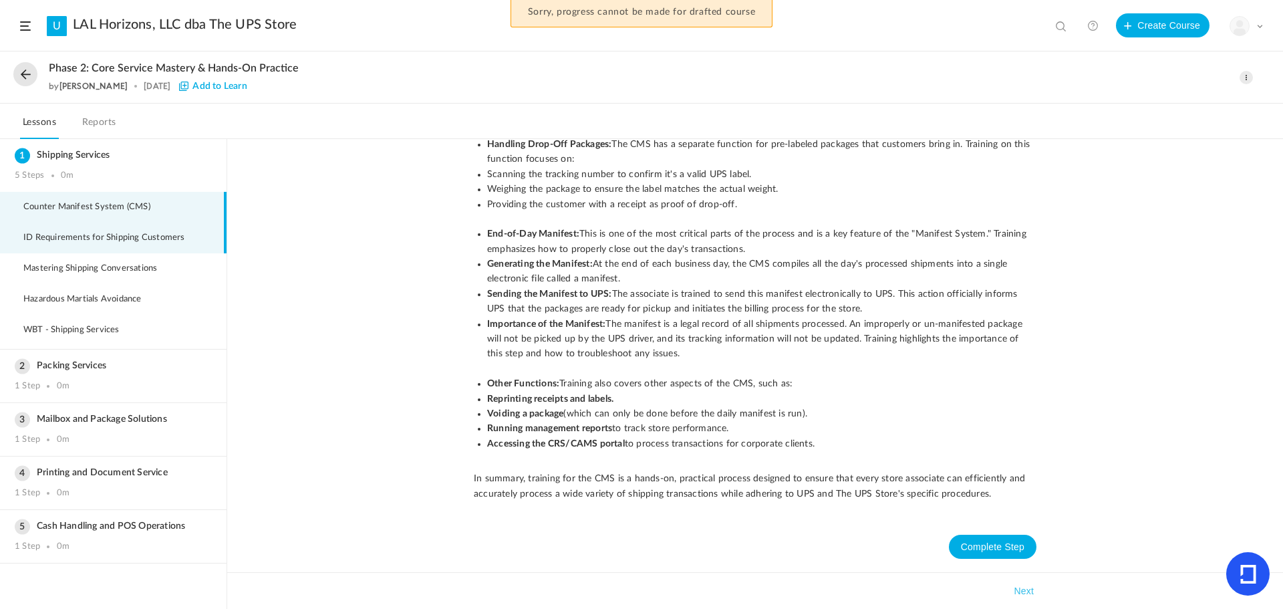
click at [35, 235] on span "ID Requirements for Shipping Customers" at bounding box center [112, 238] width 178 height 11
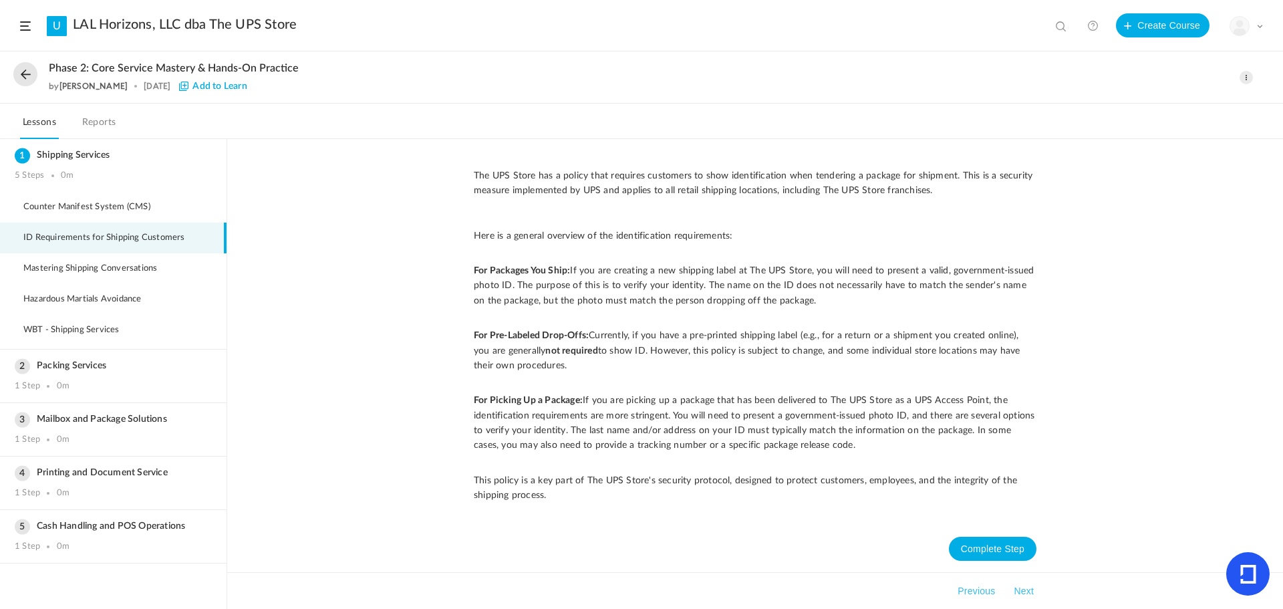
scroll to position [2, 0]
click at [51, 261] on li "Mastering Shipping Conversations" at bounding box center [113, 268] width 227 height 31
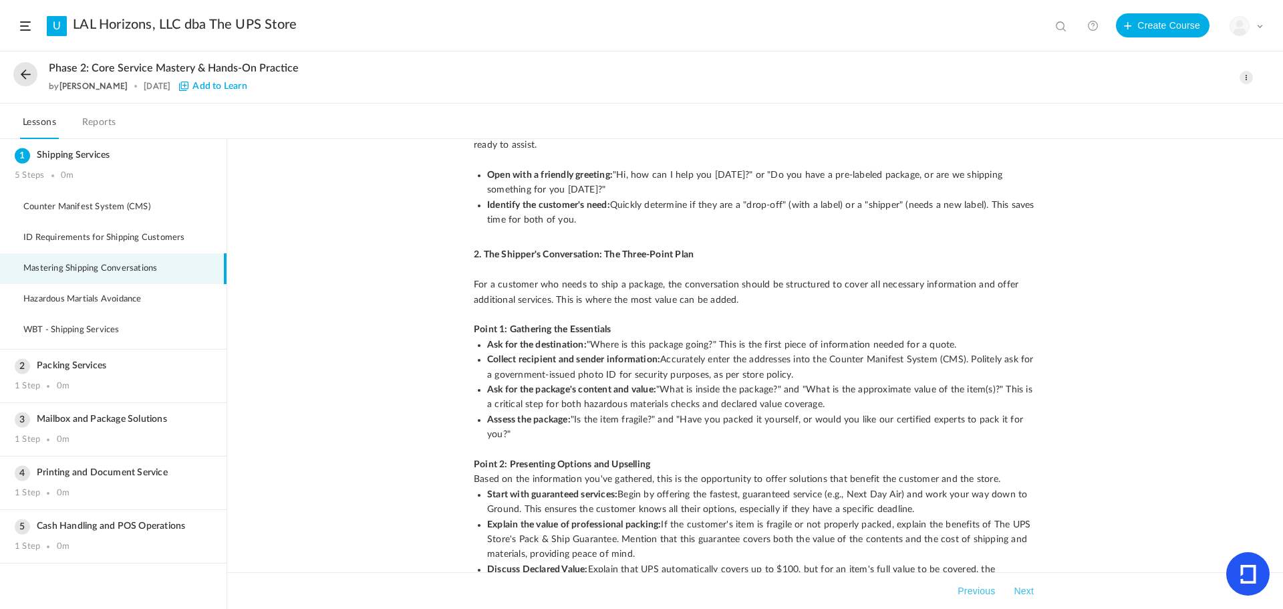
scroll to position [157, 0]
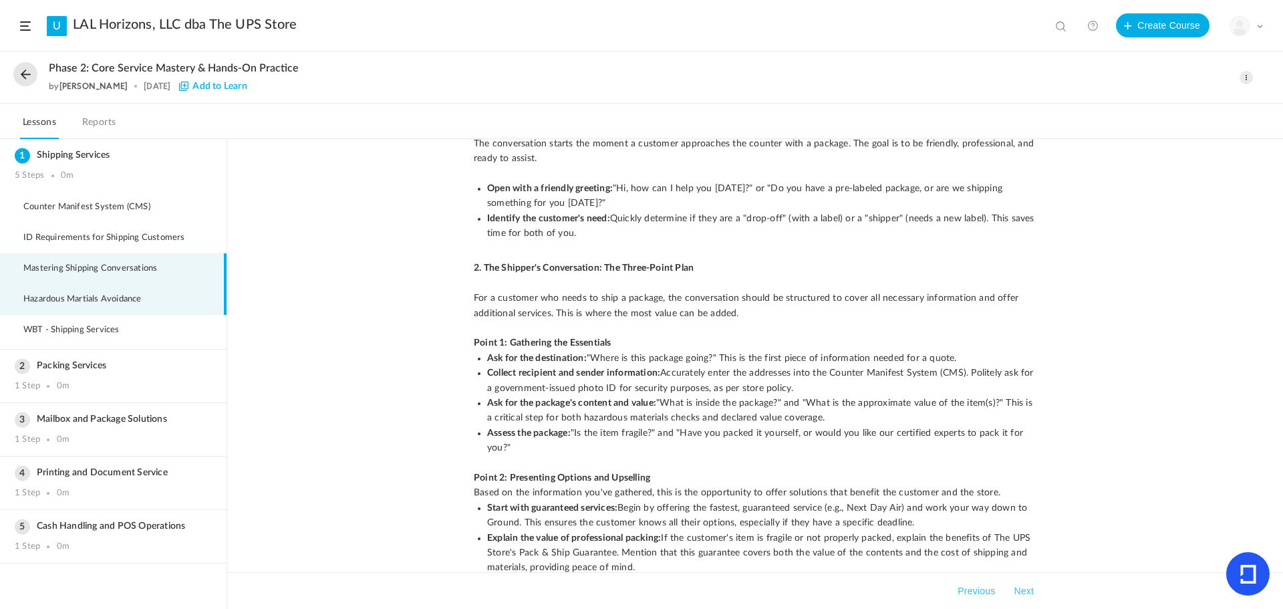
click at [58, 296] on span "Hazardous Martials Avoidance" at bounding box center [90, 299] width 135 height 11
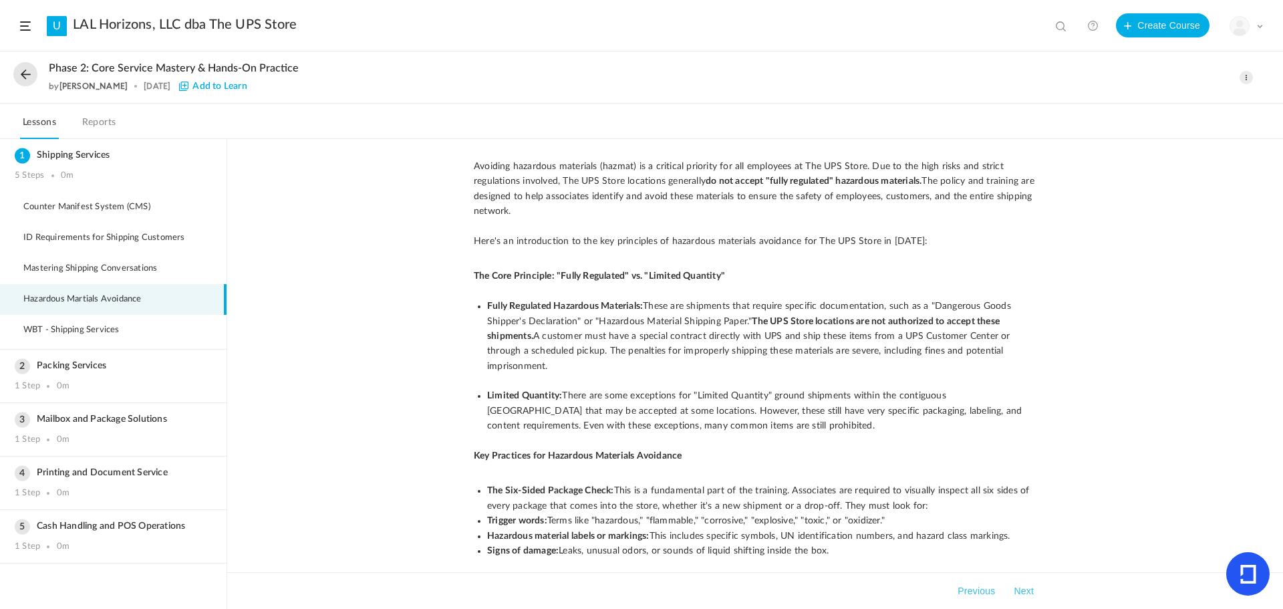
scroll to position [0, 0]
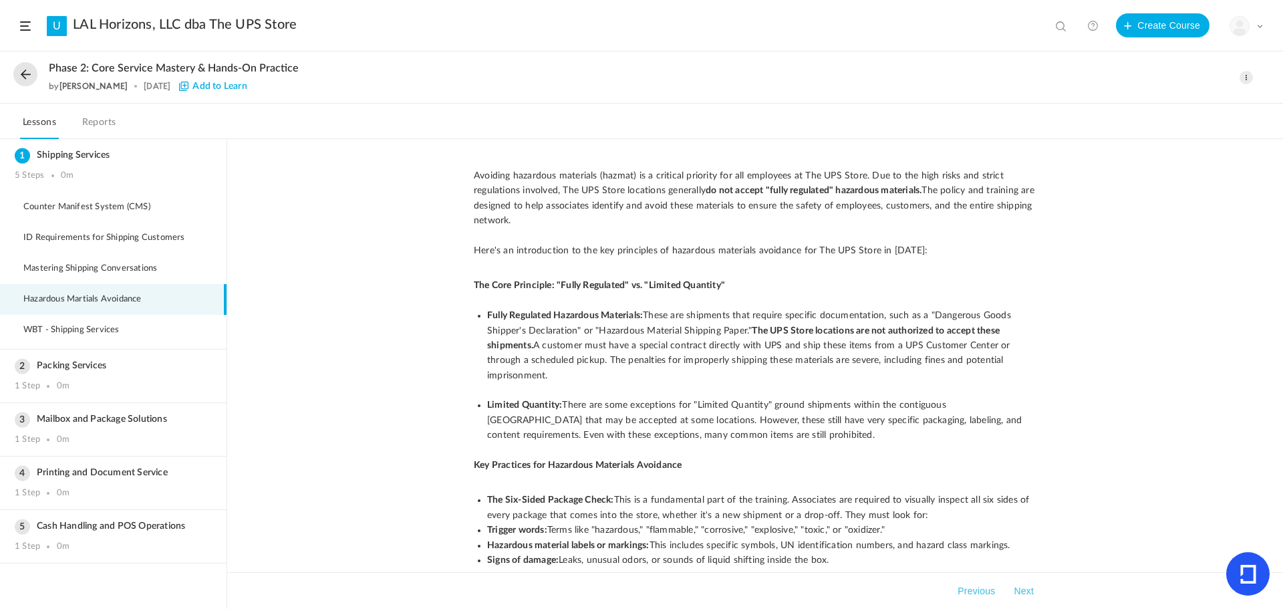
click at [1248, 76] on span at bounding box center [1246, 77] width 13 height 13
click at [1175, 106] on link "Edit" at bounding box center [1190, 107] width 126 height 25
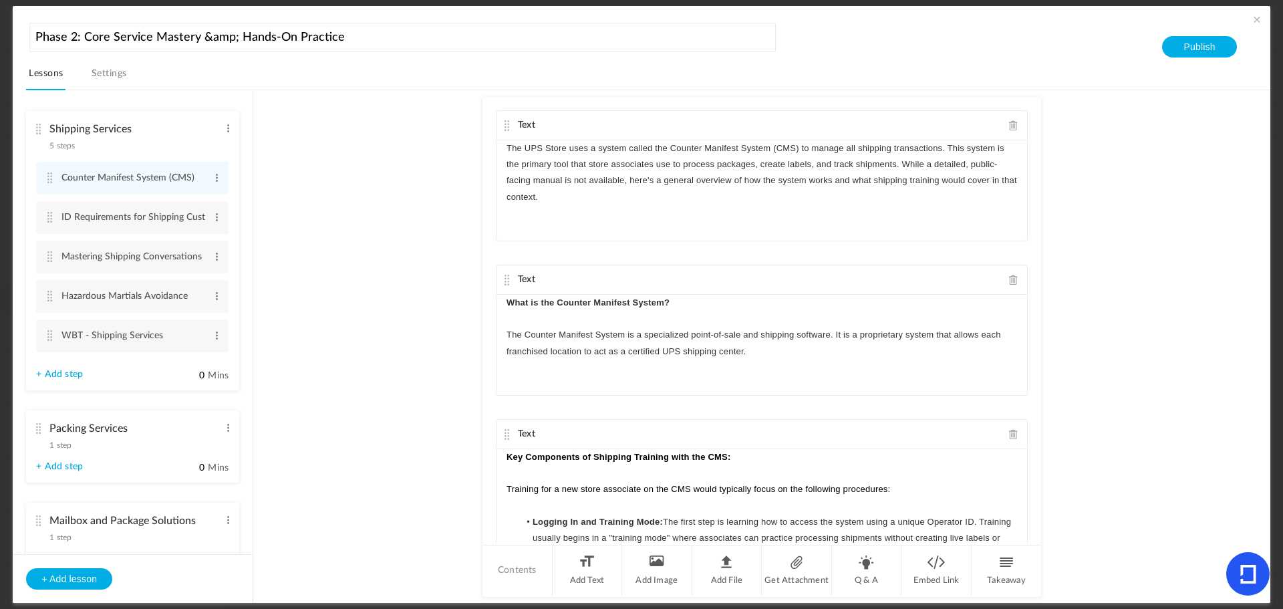
click at [51, 372] on link "+ Add step" at bounding box center [59, 374] width 47 height 11
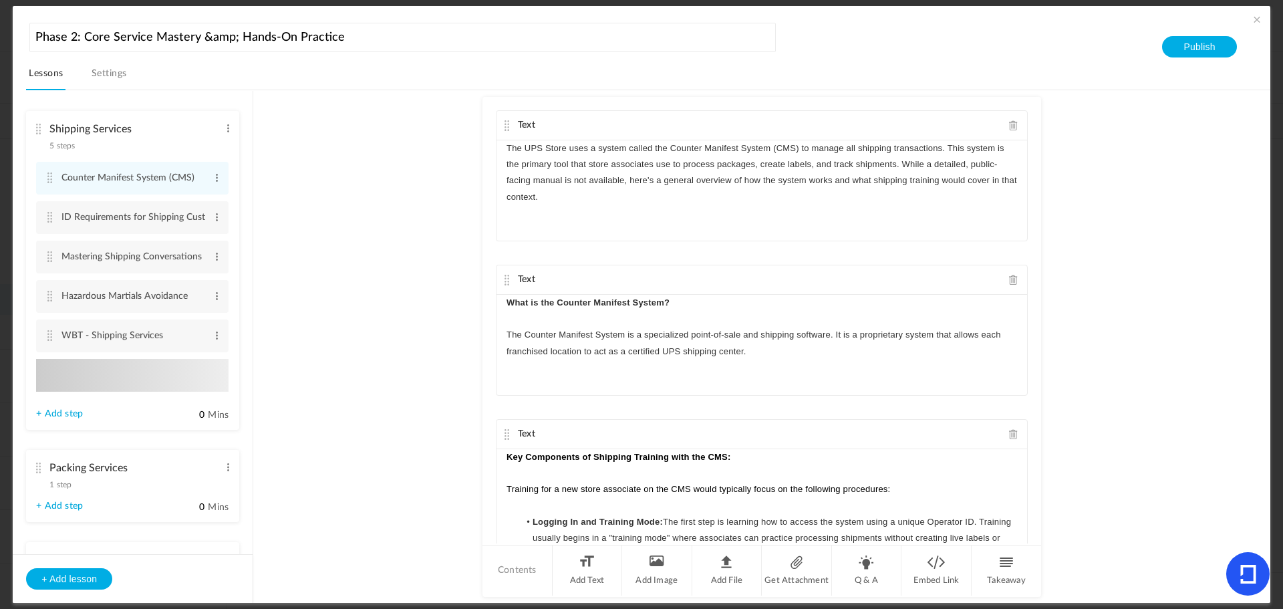
type input "Step 6"
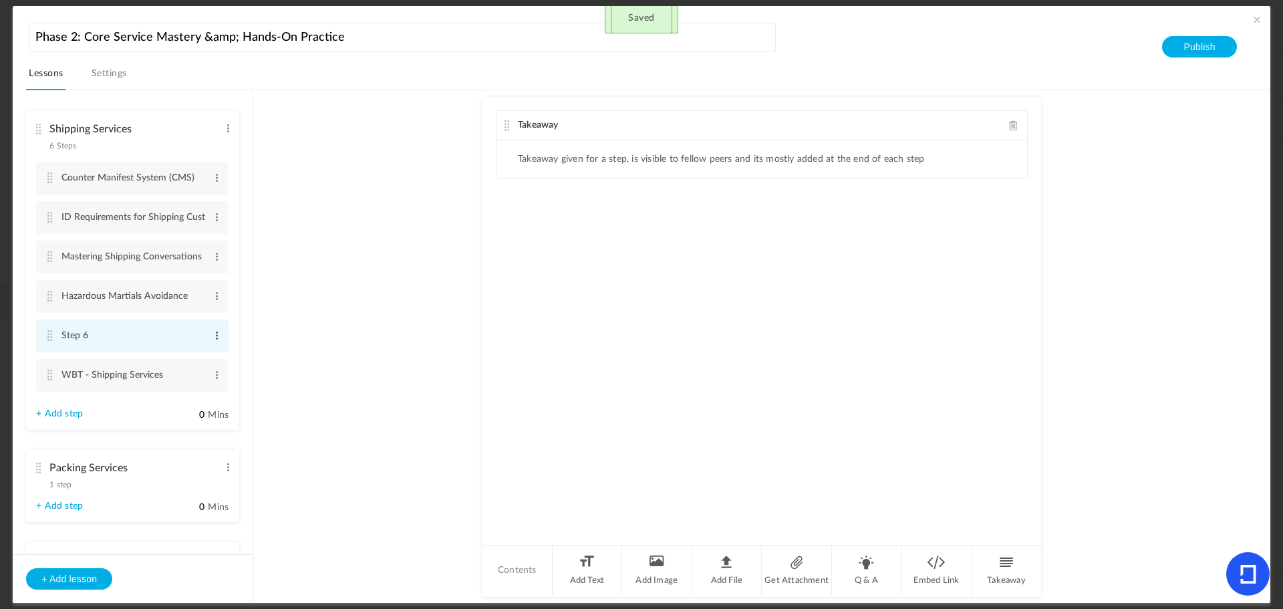
click at [213, 338] on span at bounding box center [217, 335] width 10 height 13
click at [198, 361] on link "Edit" at bounding box center [195, 358] width 52 height 16
type input "S"
type input "I"
type input "UPS International Shipping"
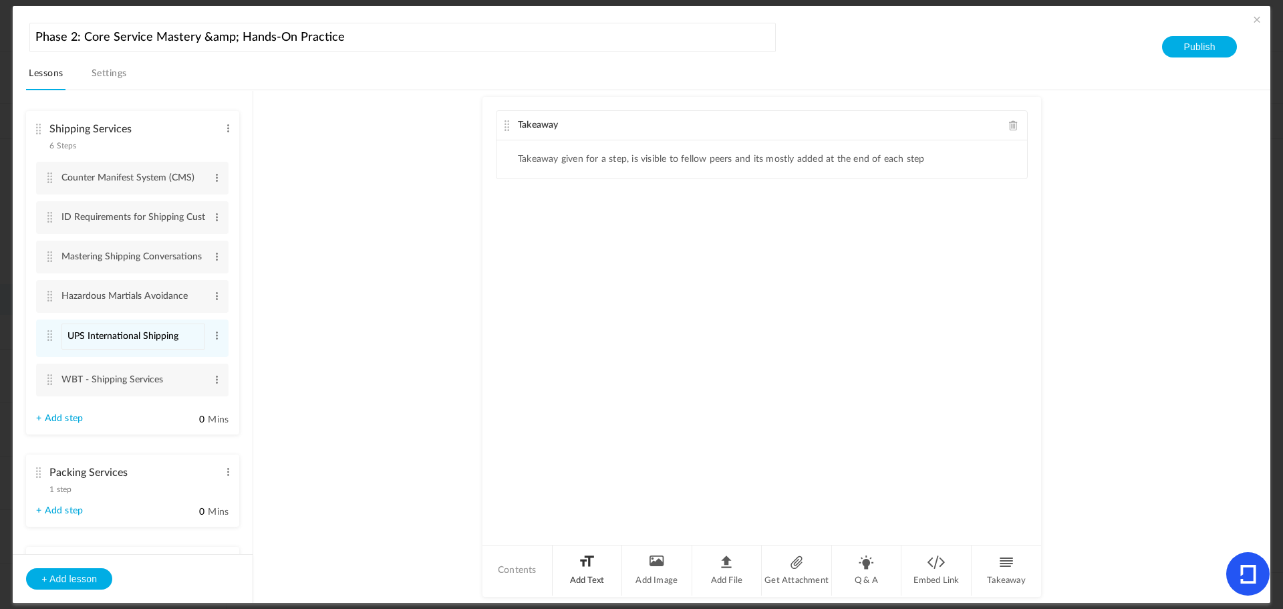
click at [570, 570] on li "Add Text" at bounding box center [588, 570] width 70 height 50
click at [1006, 127] on div "Takeaway" at bounding box center [762, 125] width 531 height 29
click at [1011, 127] on span at bounding box center [1013, 125] width 9 height 10
click at [573, 156] on p at bounding box center [762, 148] width 511 height 16
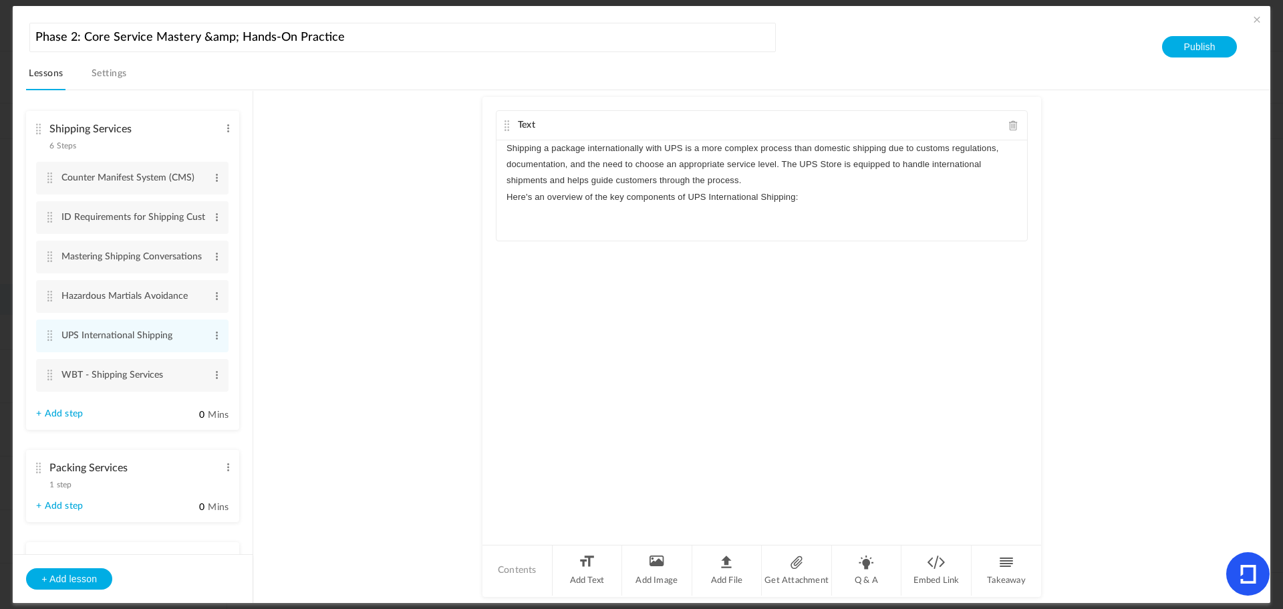
click at [777, 185] on p "Shipping a package internationally with UPS is a more complex process than dome…" at bounding box center [762, 164] width 511 height 49
click at [1175, 257] on au-course-substep "Text Shipping a package internationally with UPS is a more complex process than…" at bounding box center [761, 346] width 985 height 513
click at [572, 563] on li "Add Text" at bounding box center [588, 570] width 70 height 50
click at [521, 319] on div at bounding box center [762, 345] width 531 height 100
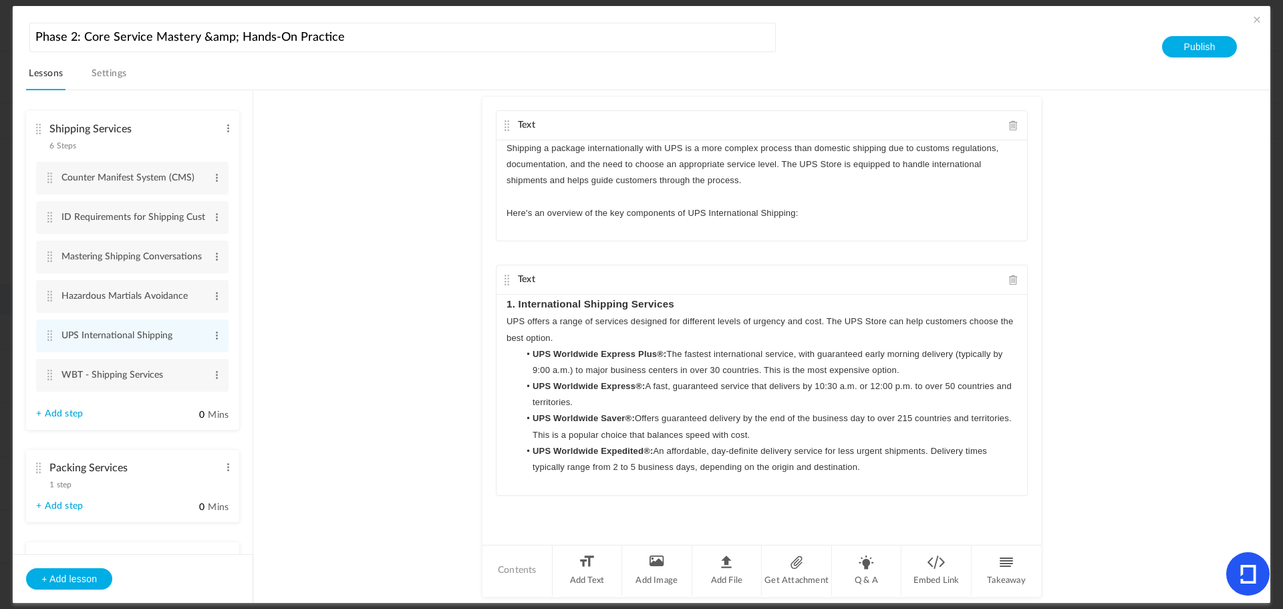
click at [684, 307] on h3 "1. International Shipping Services" at bounding box center [762, 304] width 511 height 19
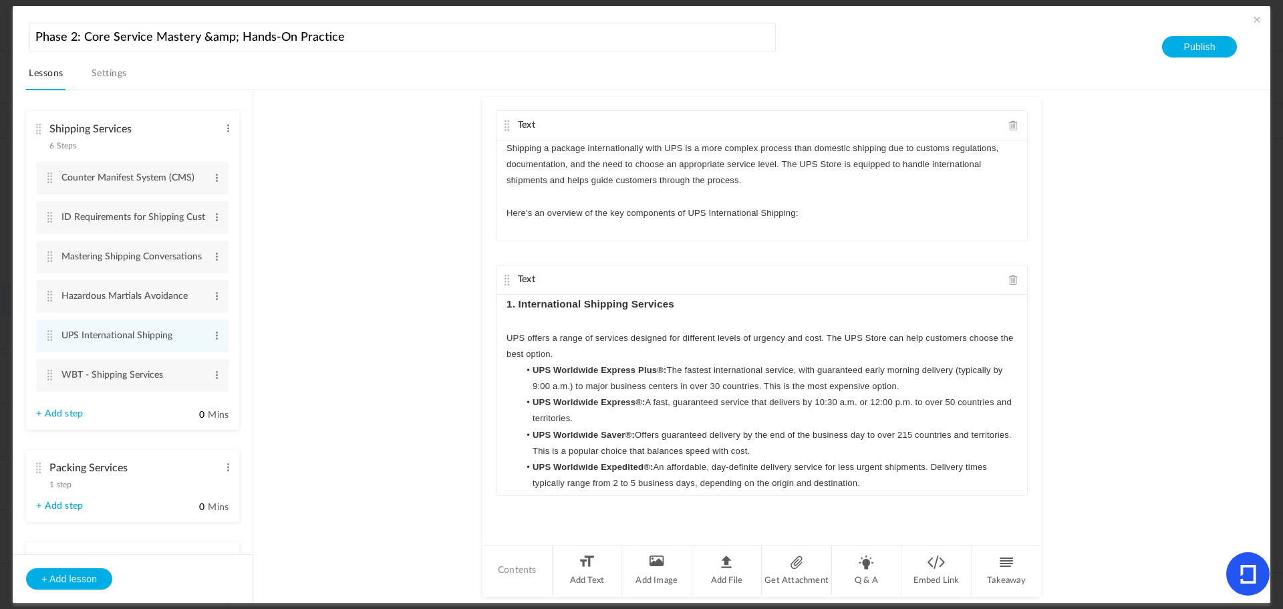
click at [606, 356] on p "UPS offers a range of services designed for different levels of urgency and cos…" at bounding box center [762, 346] width 511 height 32
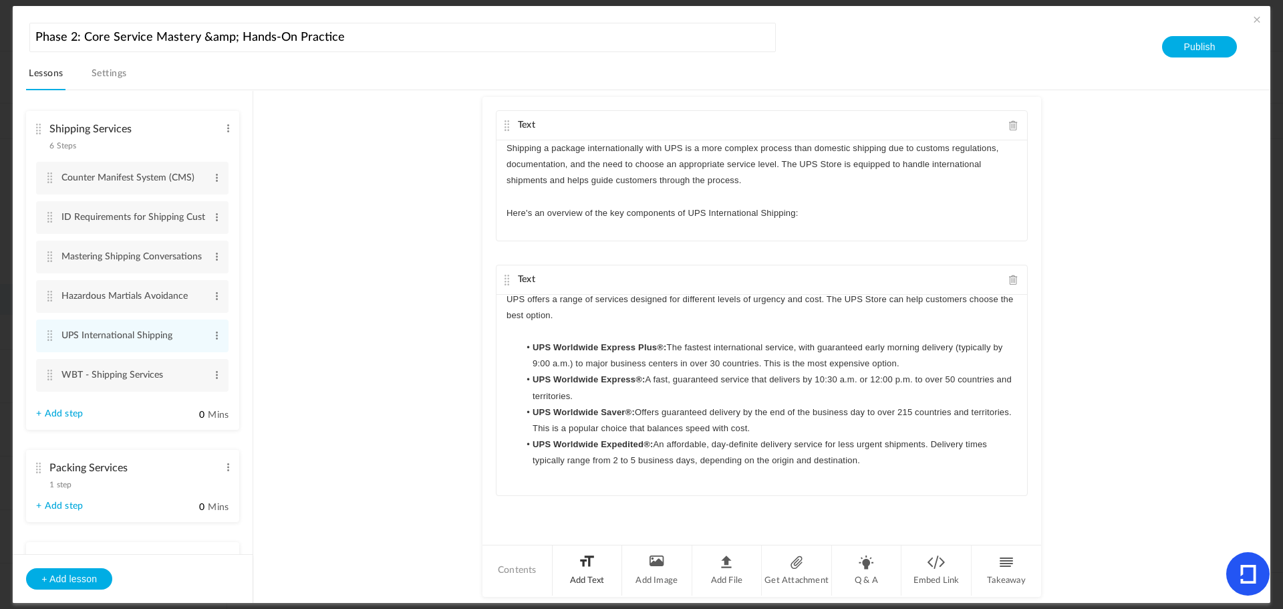
scroll to position [22, 0]
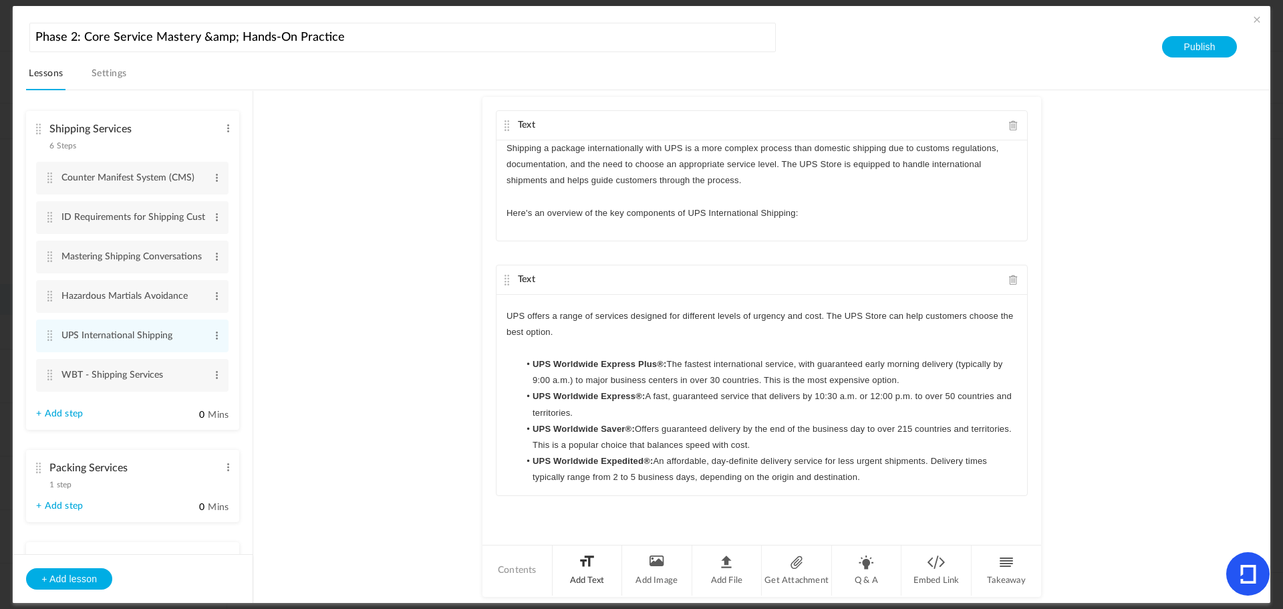
click at [589, 569] on li "Add Text" at bounding box center [588, 570] width 70 height 50
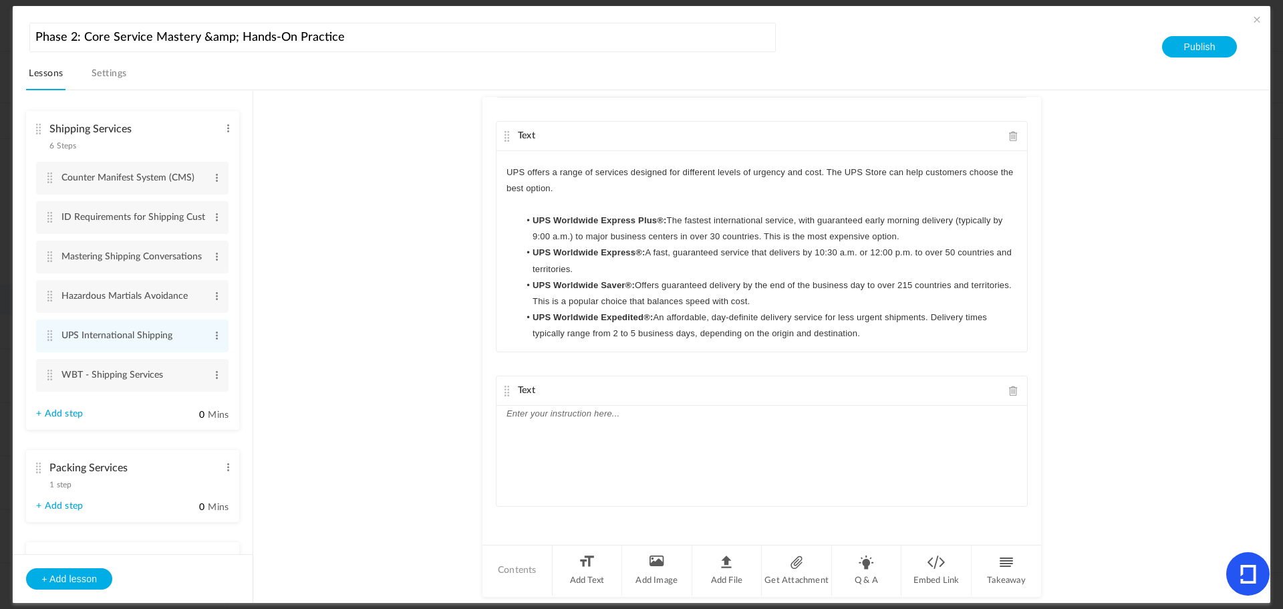
click at [604, 450] on div at bounding box center [762, 456] width 531 height 100
paste div
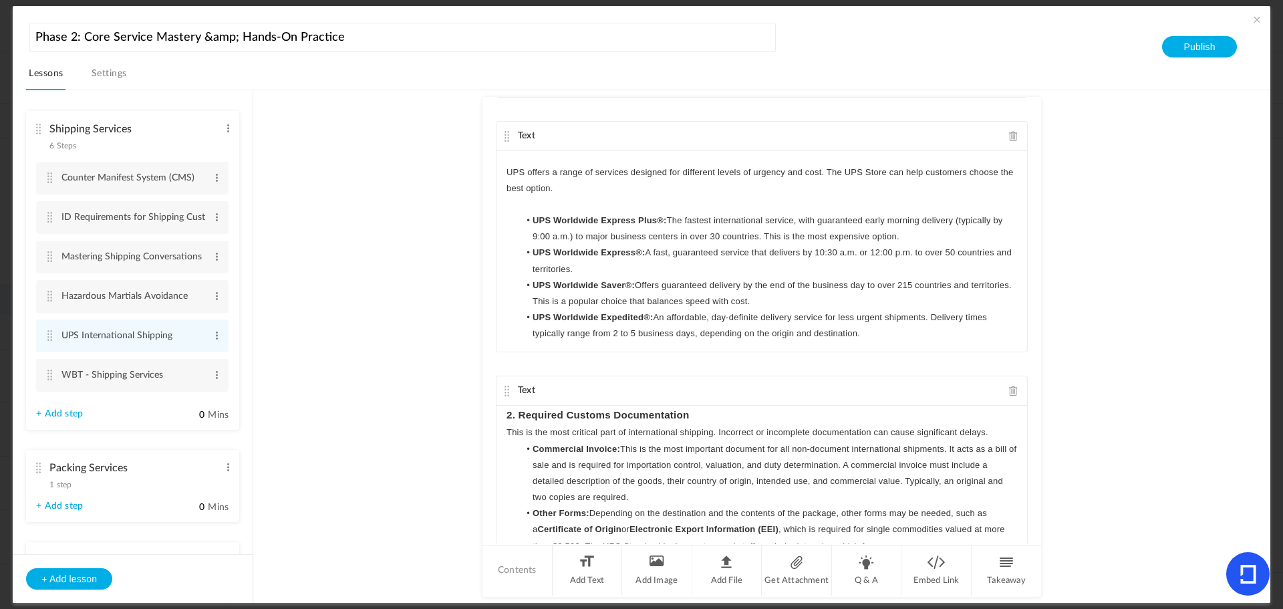
click at [705, 413] on h3 "2. Required Customs Documentation" at bounding box center [762, 415] width 511 height 19
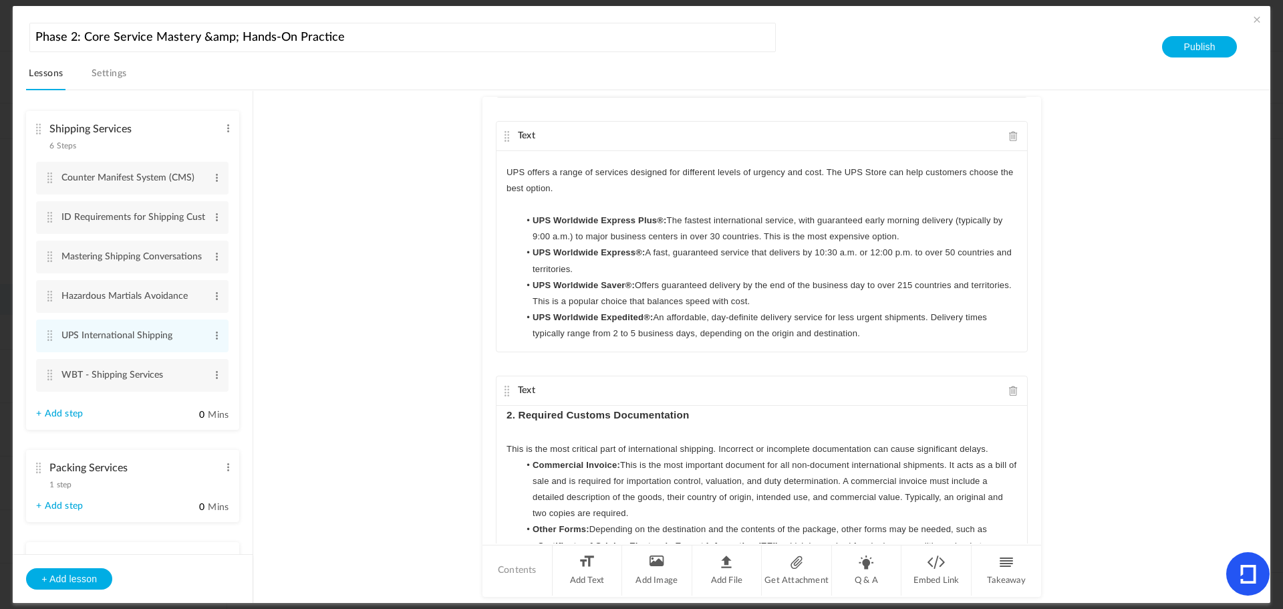
click at [1013, 446] on div "2. Required Customs Documentation This is the most critical part of internation…" at bounding box center [762, 501] width 531 height 190
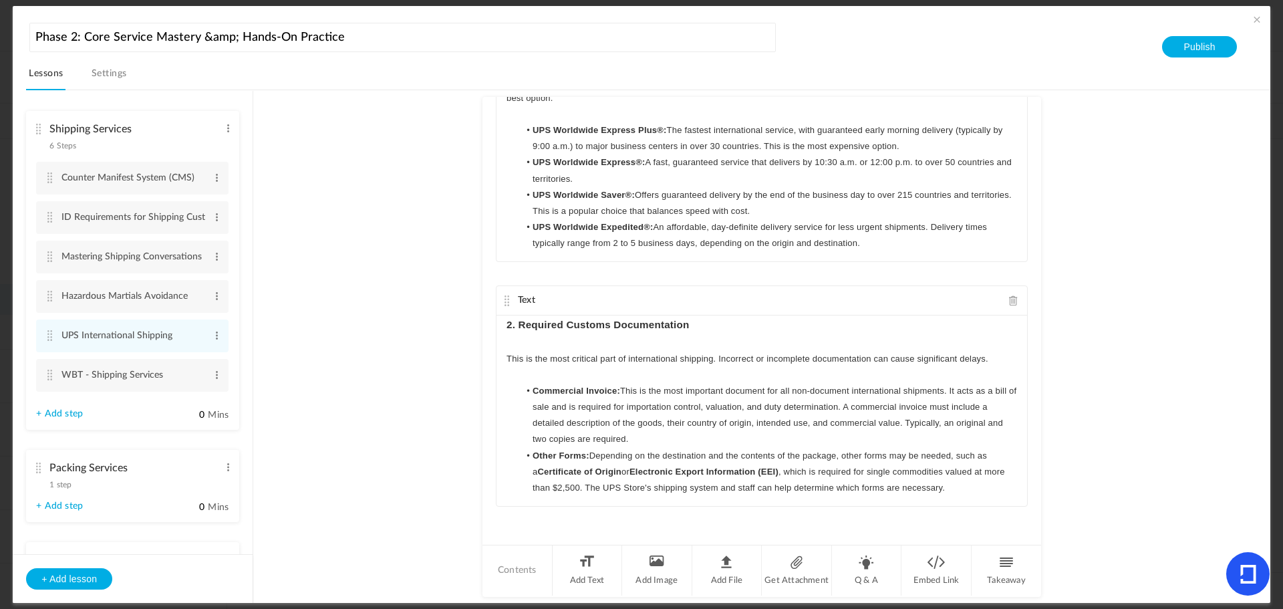
scroll to position [234, 0]
click at [581, 574] on li "Add Text" at bounding box center [588, 570] width 70 height 50
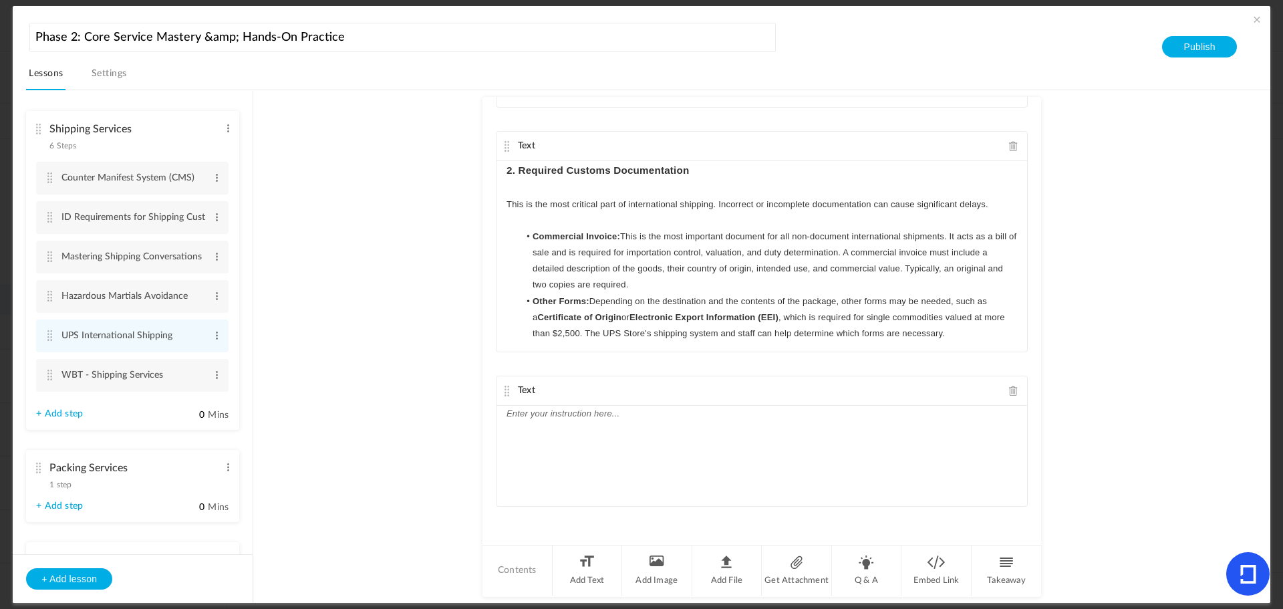
click at [539, 449] on div at bounding box center [762, 456] width 531 height 100
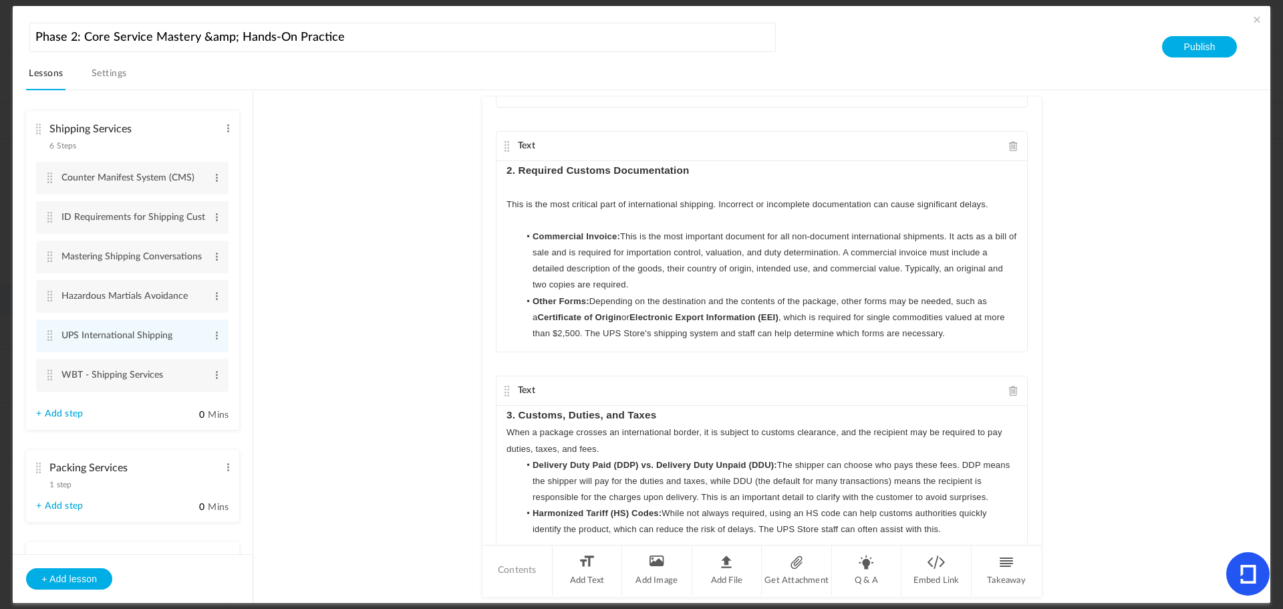
click at [675, 416] on h3 "3. Customs, Duties, and Taxes" at bounding box center [762, 415] width 511 height 19
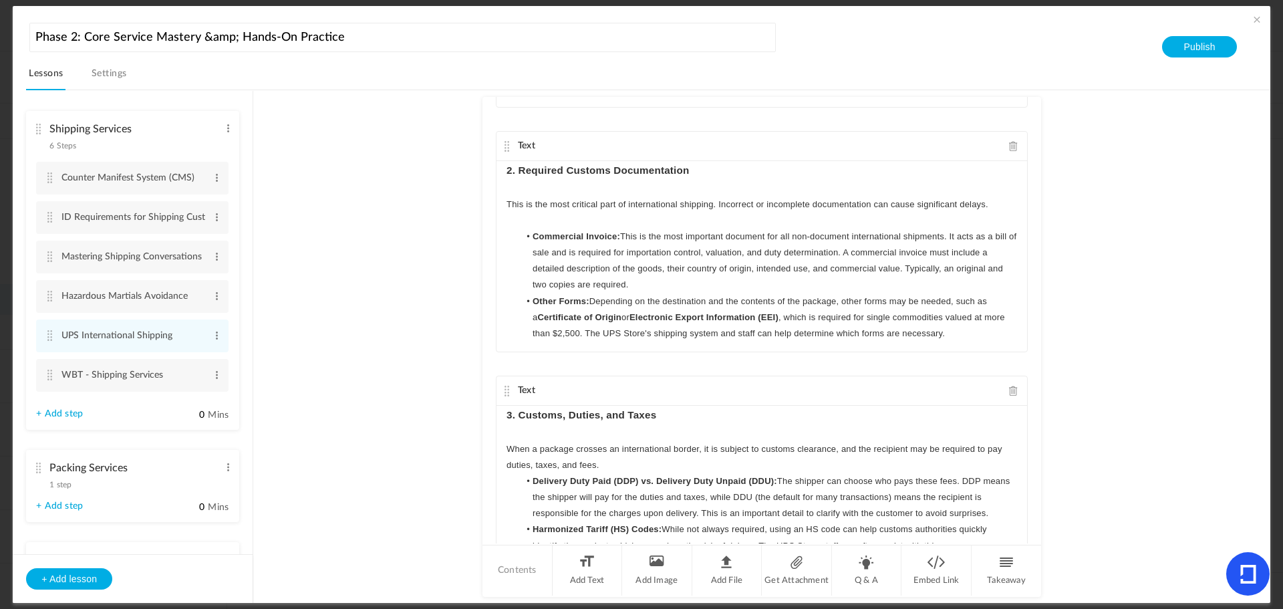
click at [640, 469] on p "When a package crosses an international border, it is subject to customs cleara…" at bounding box center [762, 457] width 511 height 32
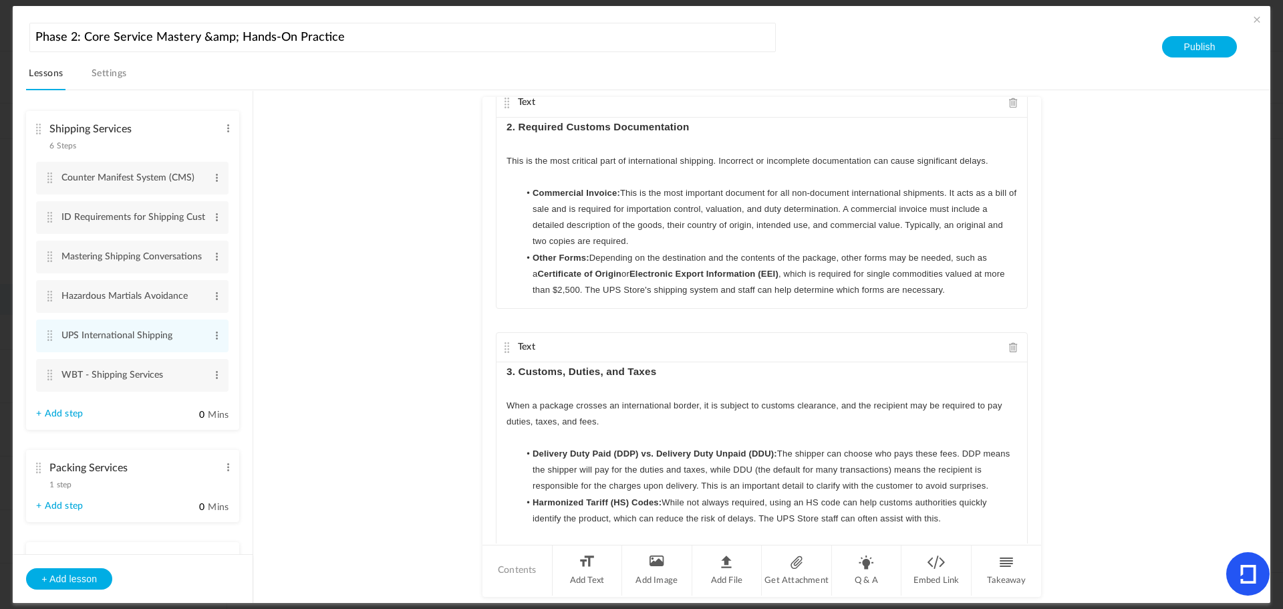
scroll to position [479, 0]
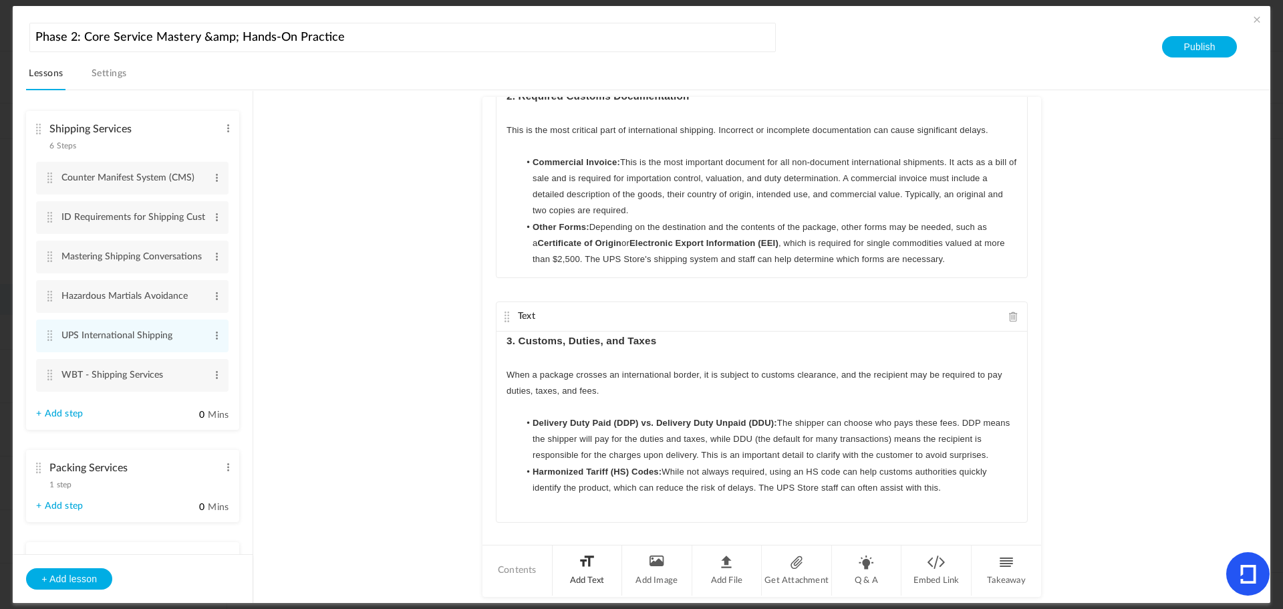
click at [591, 565] on li "Add Text" at bounding box center [588, 570] width 70 height 50
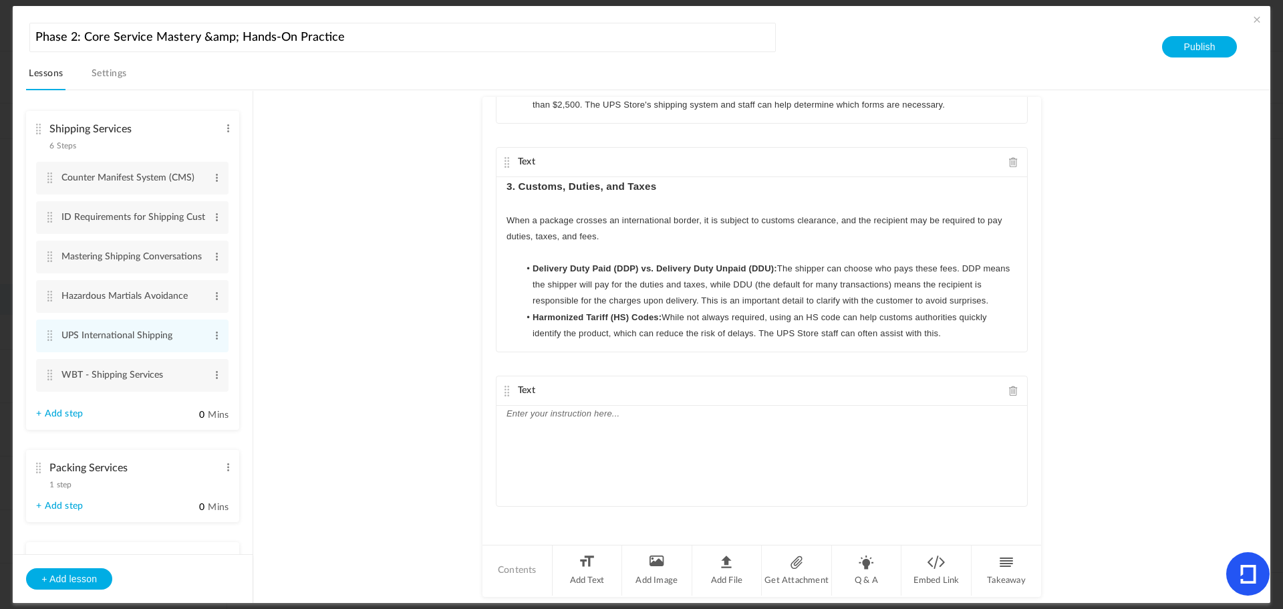
click at [601, 428] on div at bounding box center [762, 456] width 531 height 100
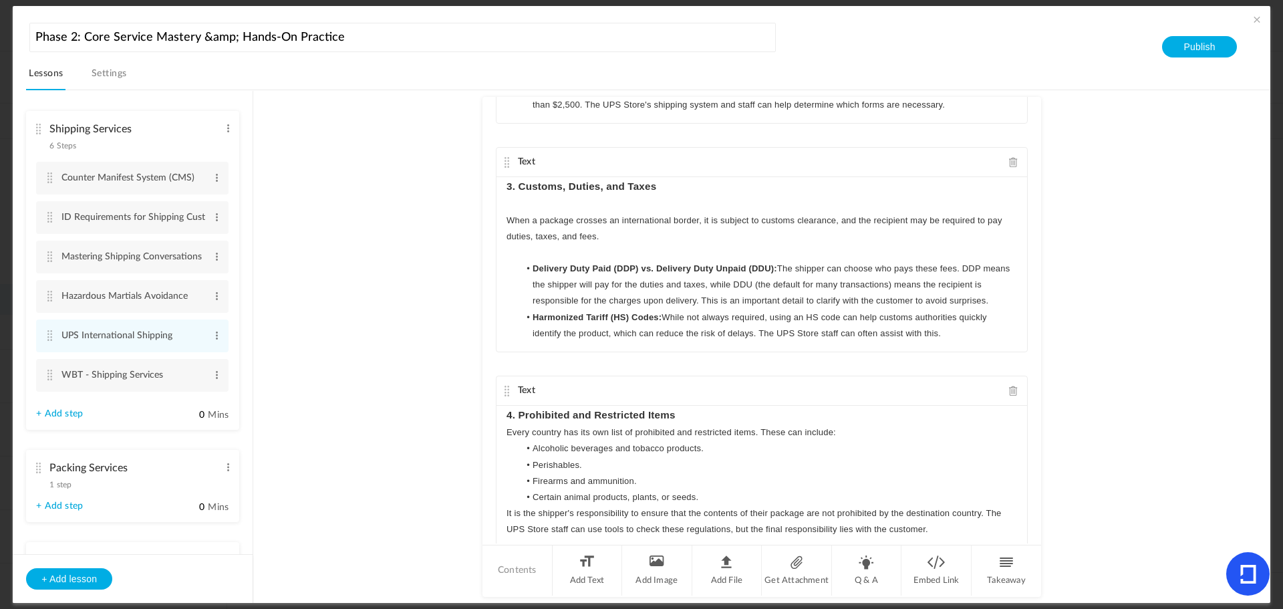
scroll to position [0, 0]
click at [684, 424] on h3 "4. Prohibited and Restricted Items" at bounding box center [762, 415] width 511 height 19
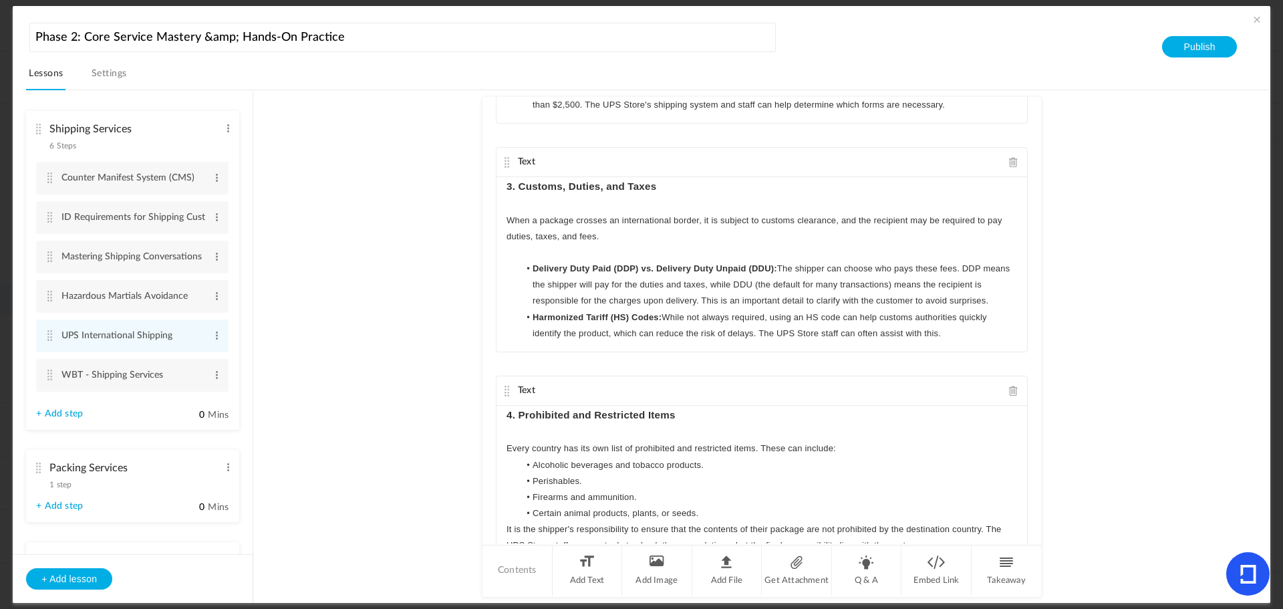
click at [856, 450] on p "Every country has its own list of prohibited and restricted items. These can in…" at bounding box center [762, 448] width 511 height 16
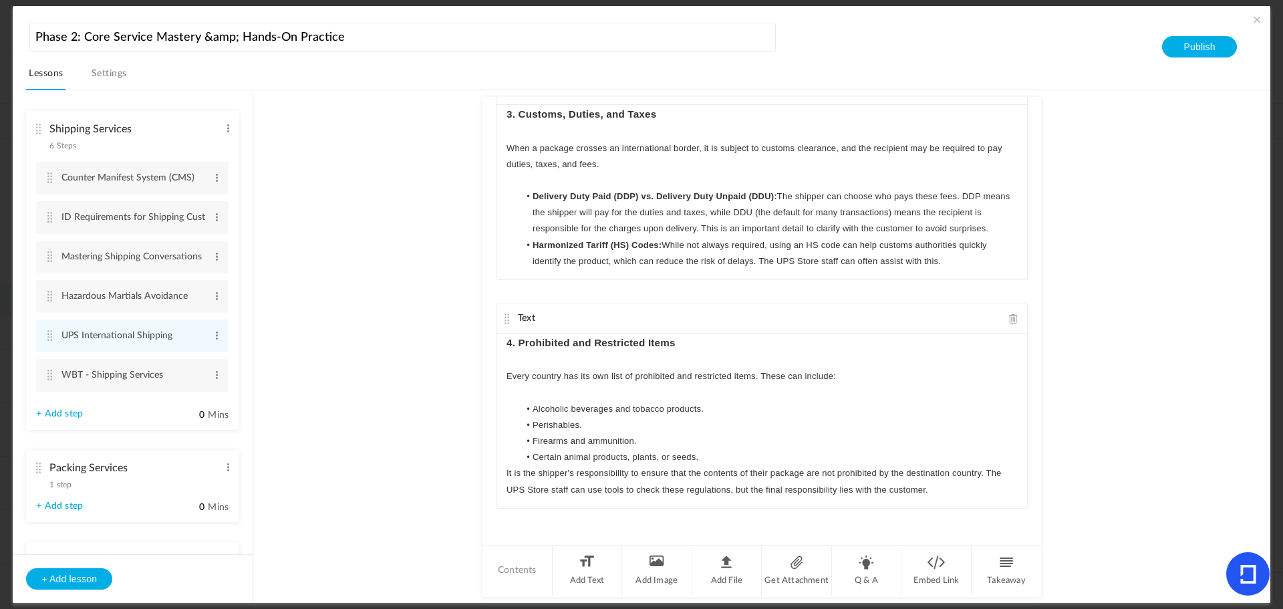
scroll to position [691, 0]
click at [711, 459] on li "Certain animal products, plants, or seeds." at bounding box center [768, 455] width 498 height 16
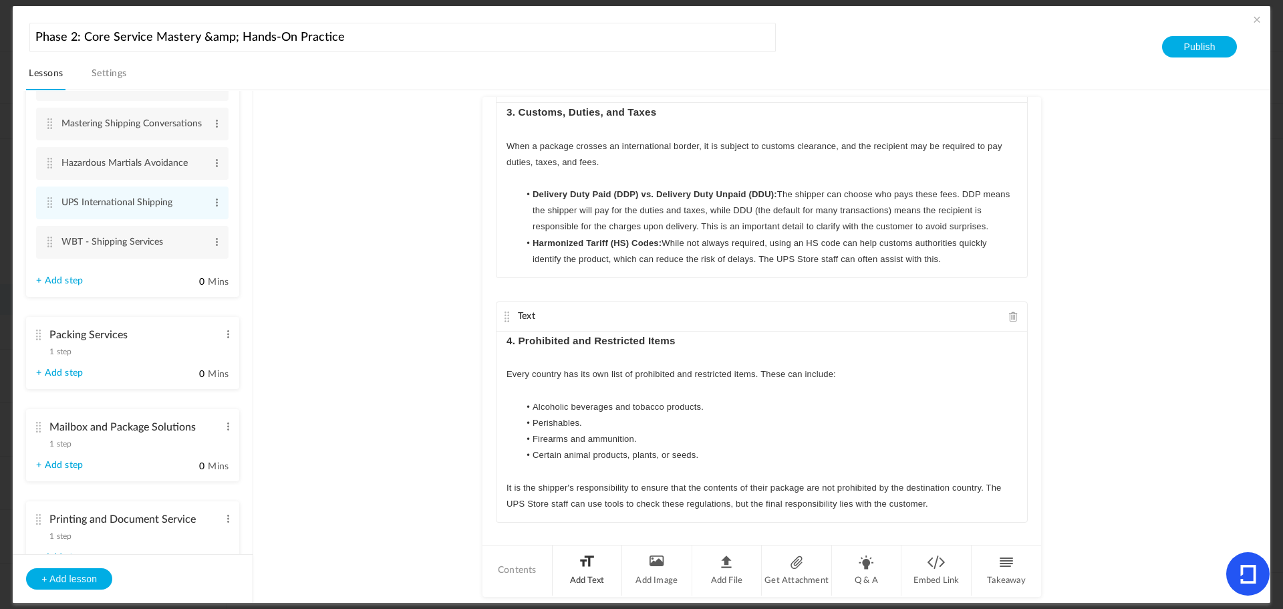
scroll to position [134, 0]
click at [593, 570] on li "Add Text" at bounding box center [588, 570] width 70 height 50
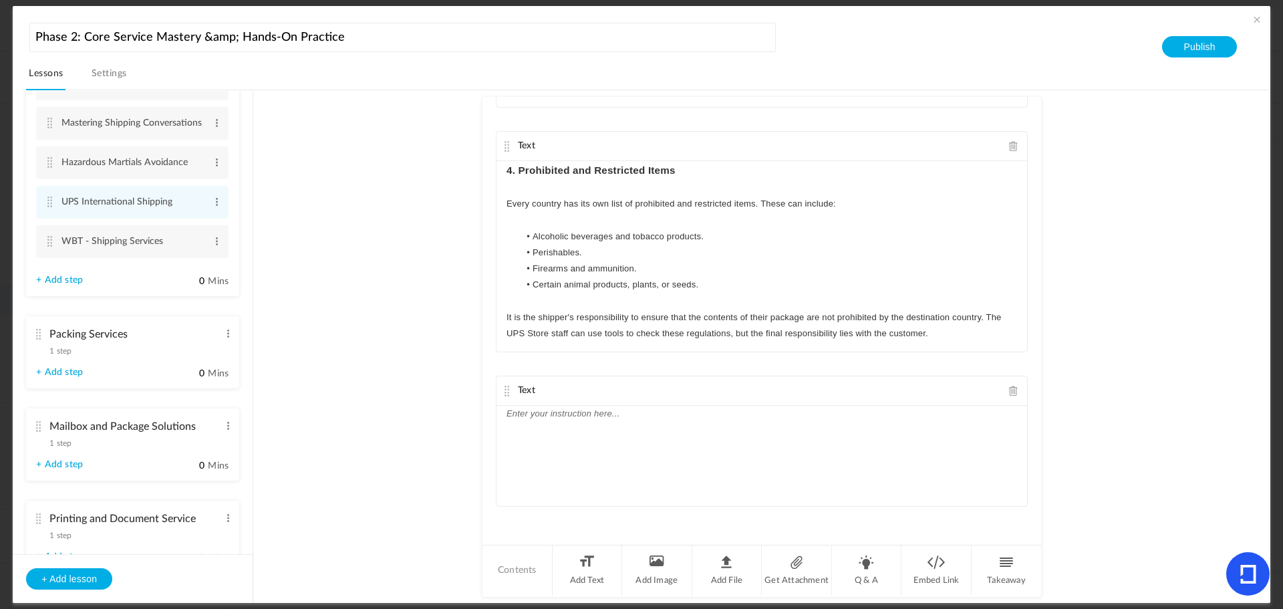
click at [541, 460] on div at bounding box center [762, 456] width 531 height 100
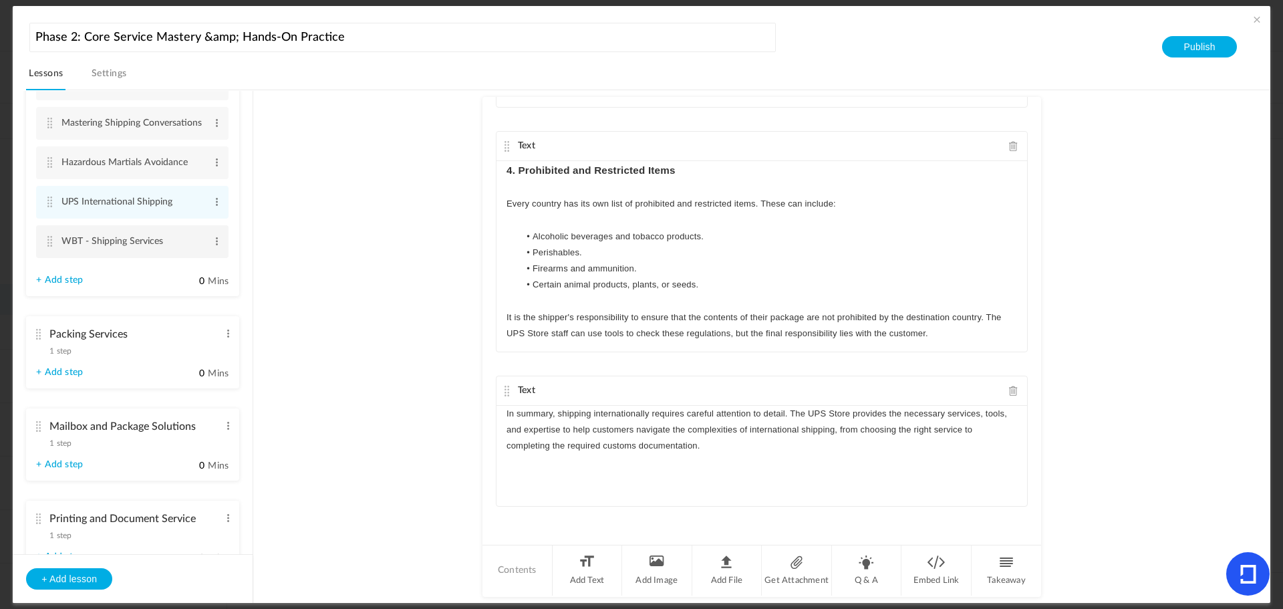
click at [54, 237] on cite at bounding box center [49, 241] width 9 height 11
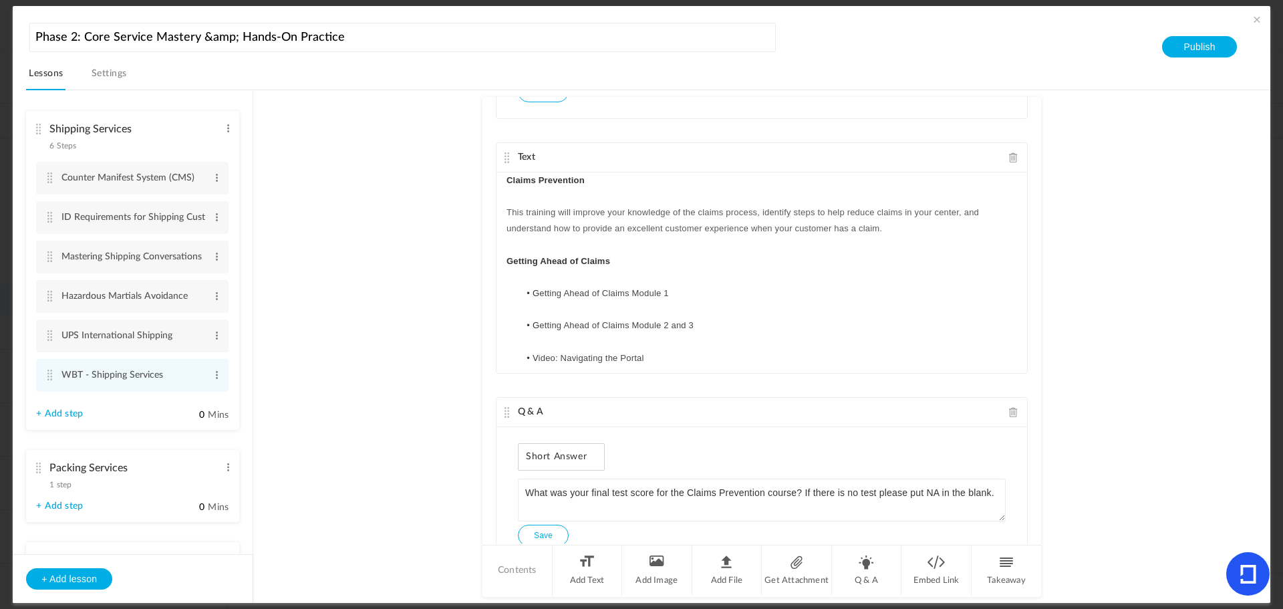
scroll to position [1123, 0]
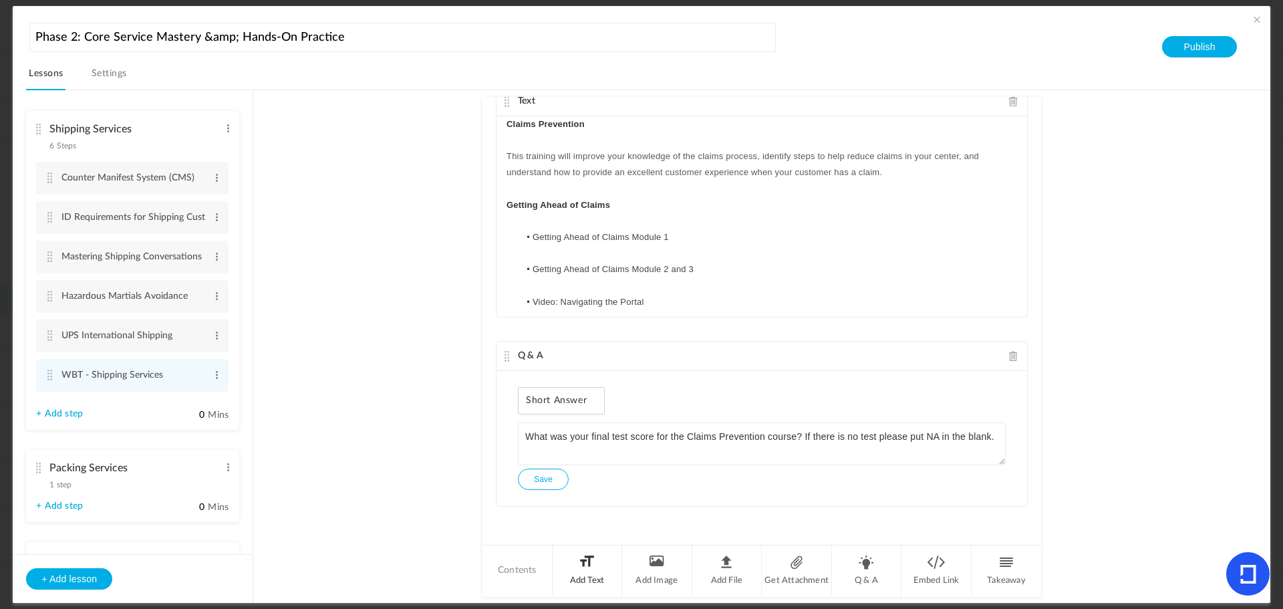
click at [589, 576] on li "Add Text" at bounding box center [588, 570] width 70 height 50
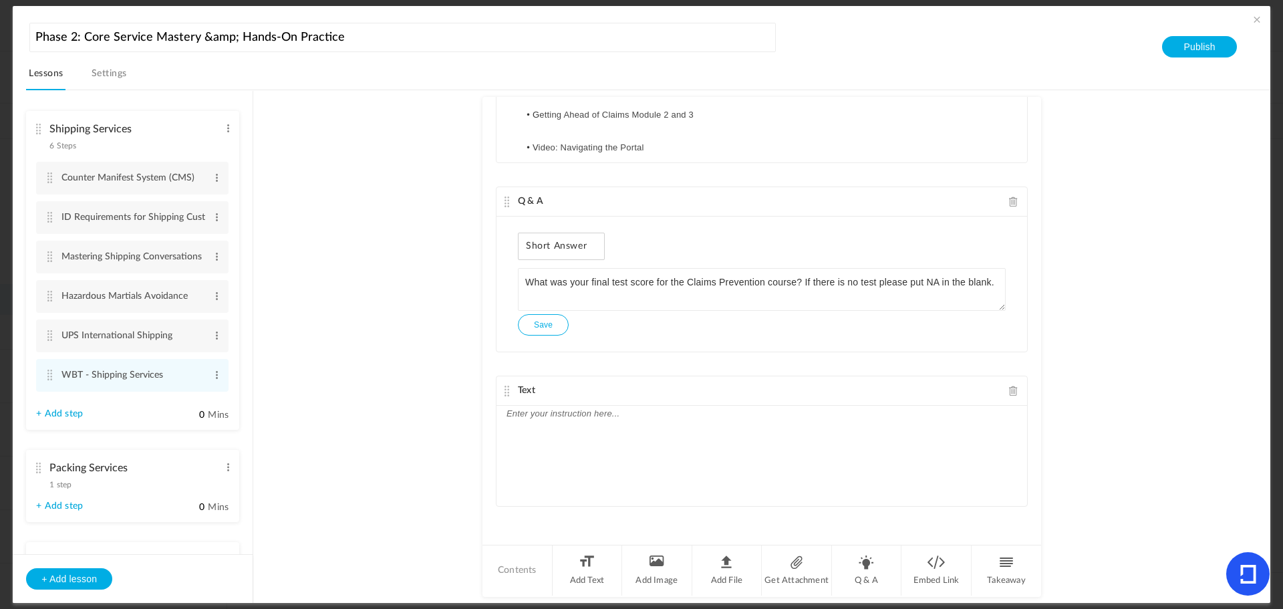
click at [579, 457] on div at bounding box center [762, 456] width 531 height 100
click at [741, 426] on div "UPS International Shipping" at bounding box center [762, 456] width 531 height 100
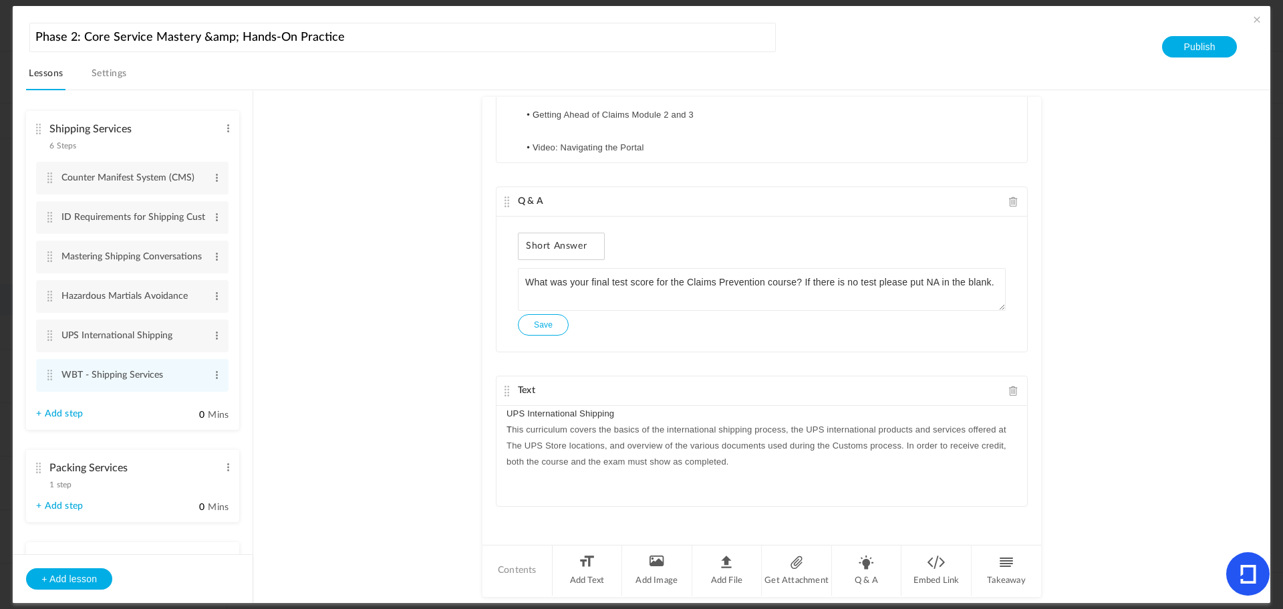
click at [503, 426] on div "UPS International Shipping T his curriculum covers the basics of the internatio…" at bounding box center [762, 456] width 531 height 100
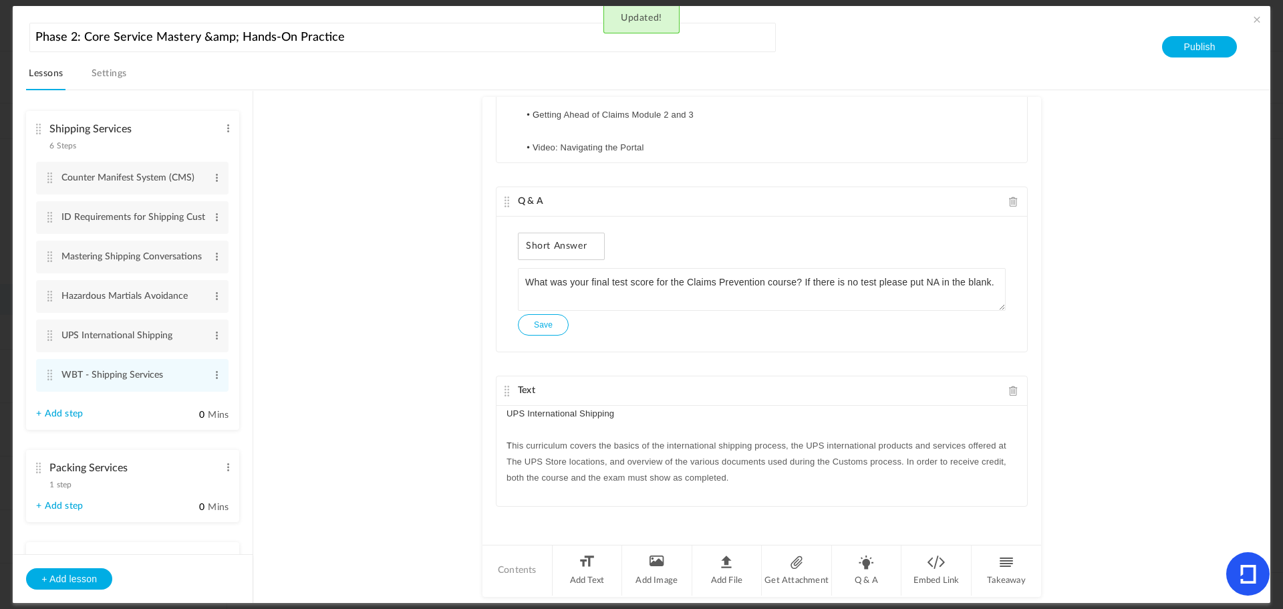
click at [779, 481] on p "T his curriculum covers the basics of the international shipping process, the U…" at bounding box center [762, 462] width 511 height 49
drag, startPoint x: 597, startPoint y: 492, endPoint x: 509, endPoint y: 492, distance: 88.2
click at [509, 492] on ul "Online Class 2025 UPS International Shipping Certification Test 2025 UPS Intern…" at bounding box center [762, 519] width 511 height 65
click at [587, 529] on li "Test" at bounding box center [768, 527] width 498 height 16
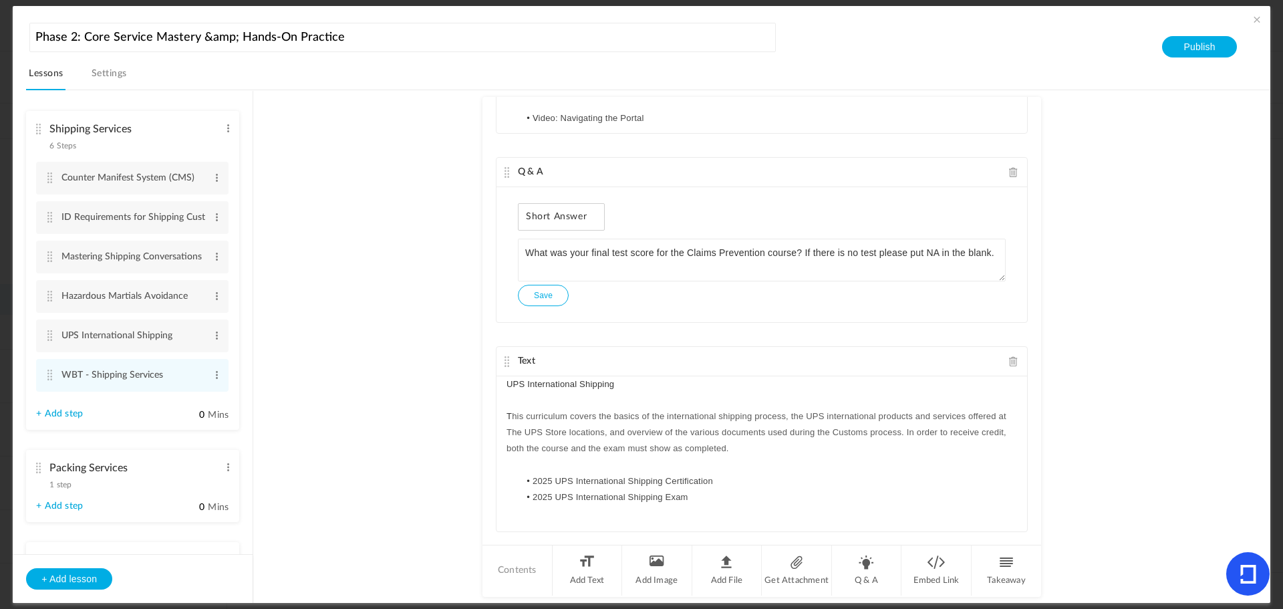
scroll to position [1333, 0]
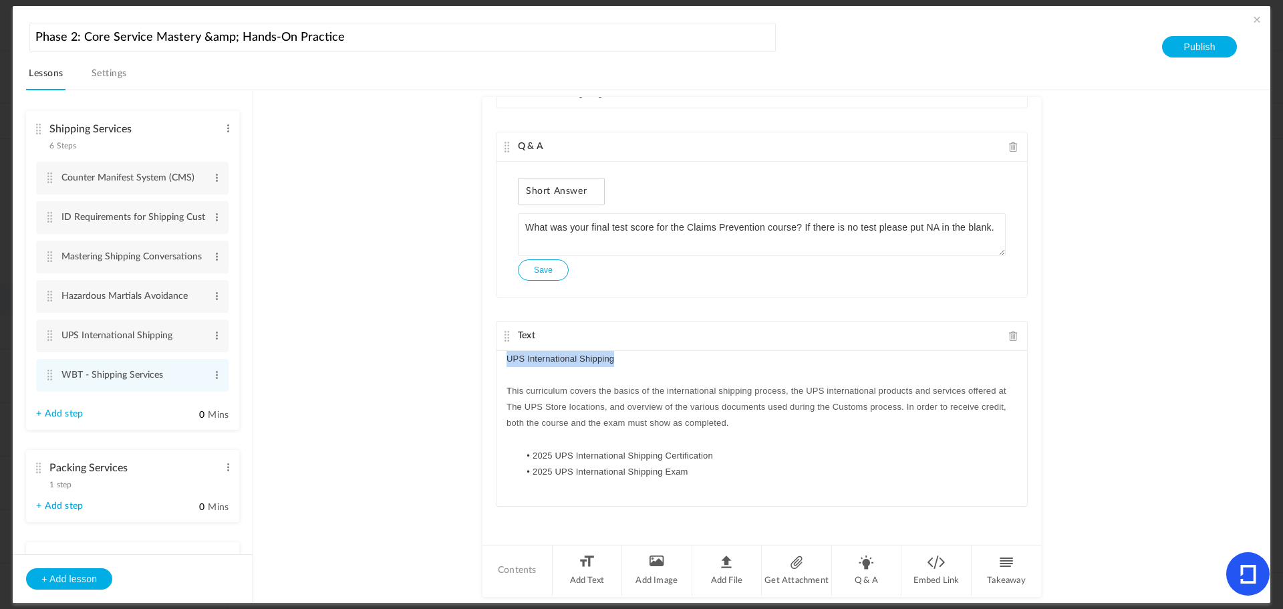
drag, startPoint x: 618, startPoint y: 358, endPoint x: 488, endPoint y: 358, distance: 129.7
click at [488, 358] on div "Text Introduction to the Counter Manifest System (CMS) T his training instructs…" at bounding box center [762, 320] width 559 height 446
copy p "UPS International Shipping"
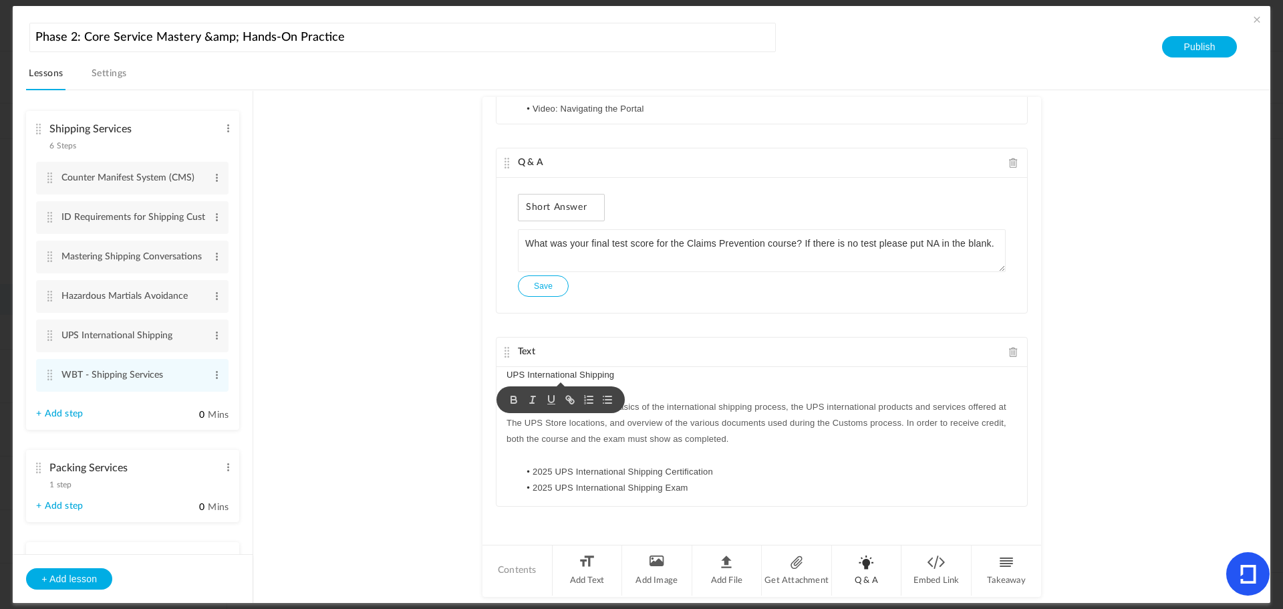
click at [865, 579] on li "Q & A" at bounding box center [867, 570] width 70 height 50
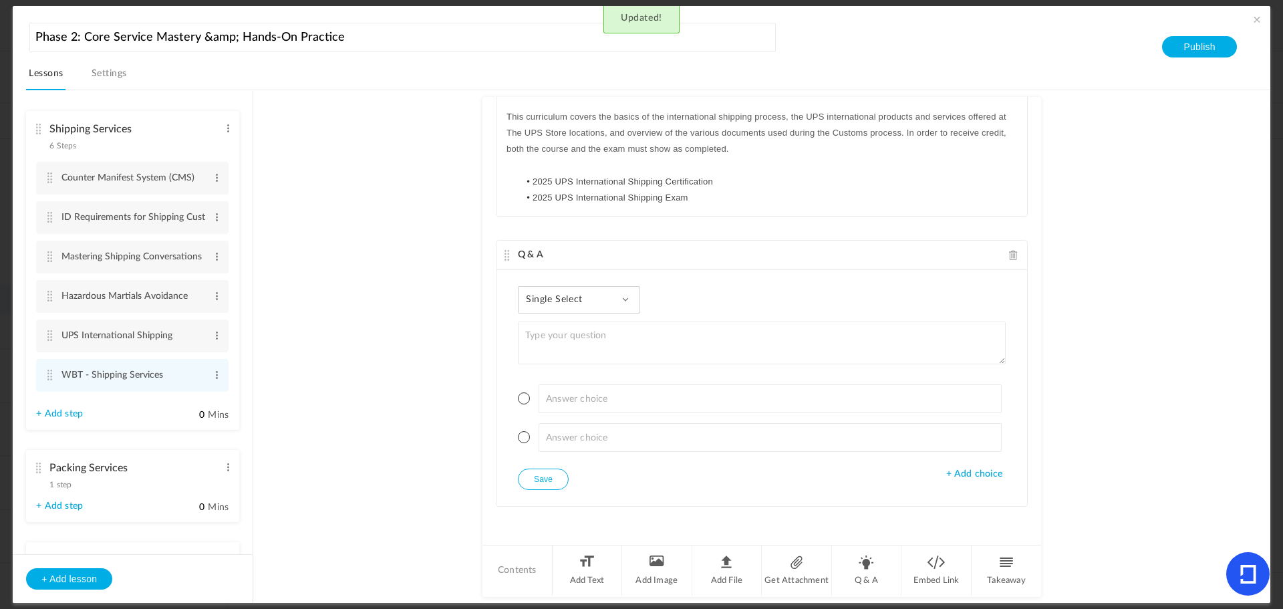
click at [567, 312] on div "Single Select Single Select Multi Select True or False Paragraph Answer" at bounding box center [579, 299] width 122 height 27
click at [561, 404] on link "Paragraph Answer" at bounding box center [590, 410] width 126 height 25
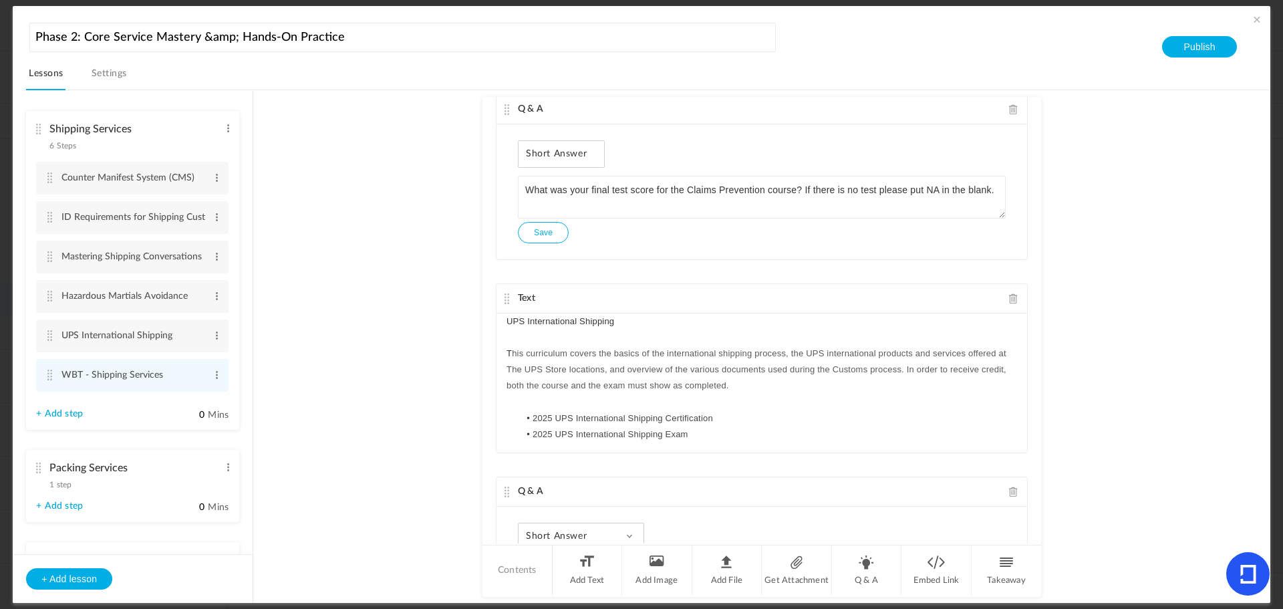
scroll to position [1331, 0]
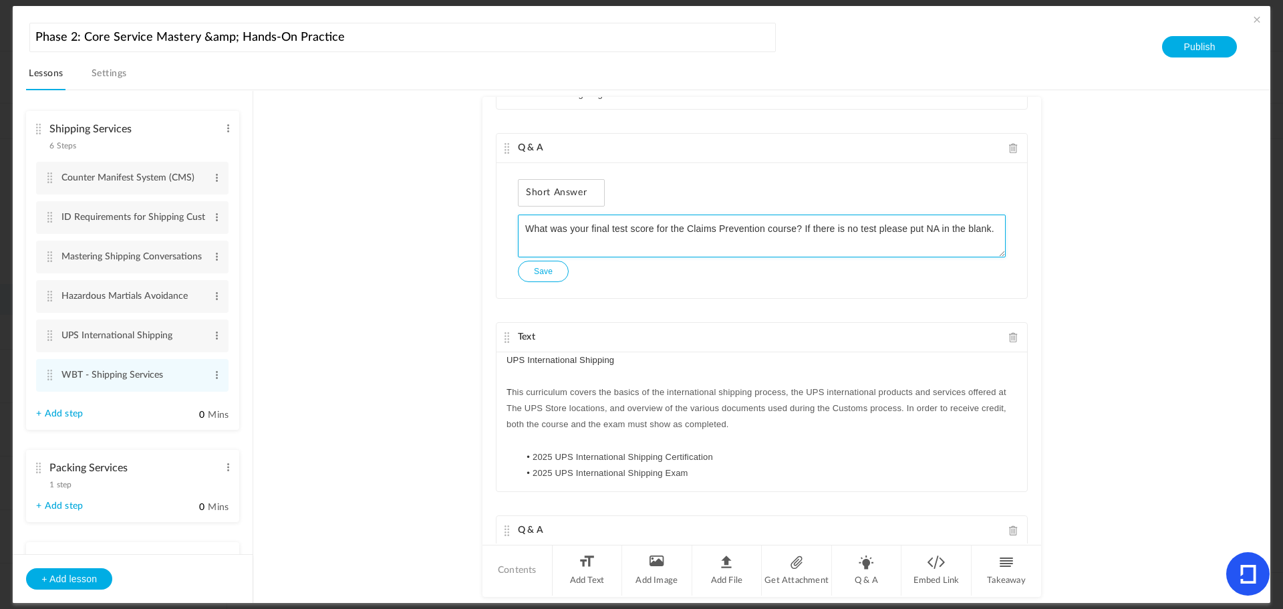
click at [870, 247] on textarea "What was your final test score for the Claims Prevention course? If there is no…" at bounding box center [762, 236] width 488 height 43
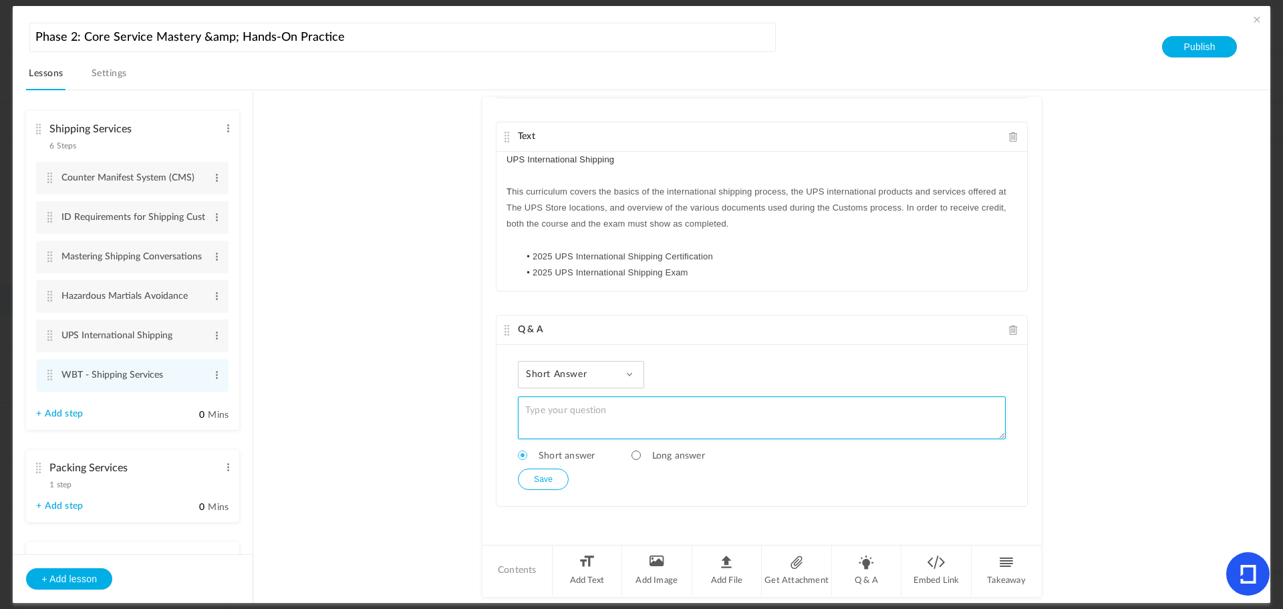
click at [586, 405] on textarea at bounding box center [762, 417] width 488 height 43
paste textarea "What was your final test score for the Claims Prevention course? If there is no…"
drag, startPoint x: 761, startPoint y: 410, endPoint x: 686, endPoint y: 409, distance: 74.2
click at [686, 409] on textarea "What was your final test score for the Claims Prevention course? If there is no…" at bounding box center [762, 417] width 488 height 43
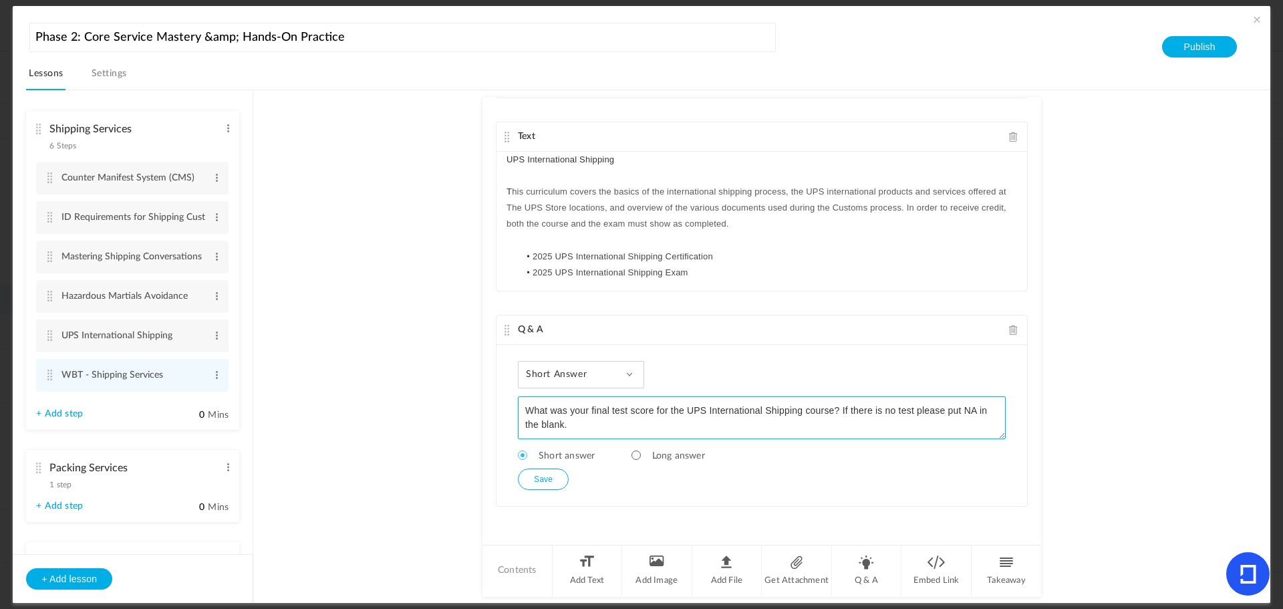
type textarea "What was your final test score for the UPS International Shipping course? If th…"
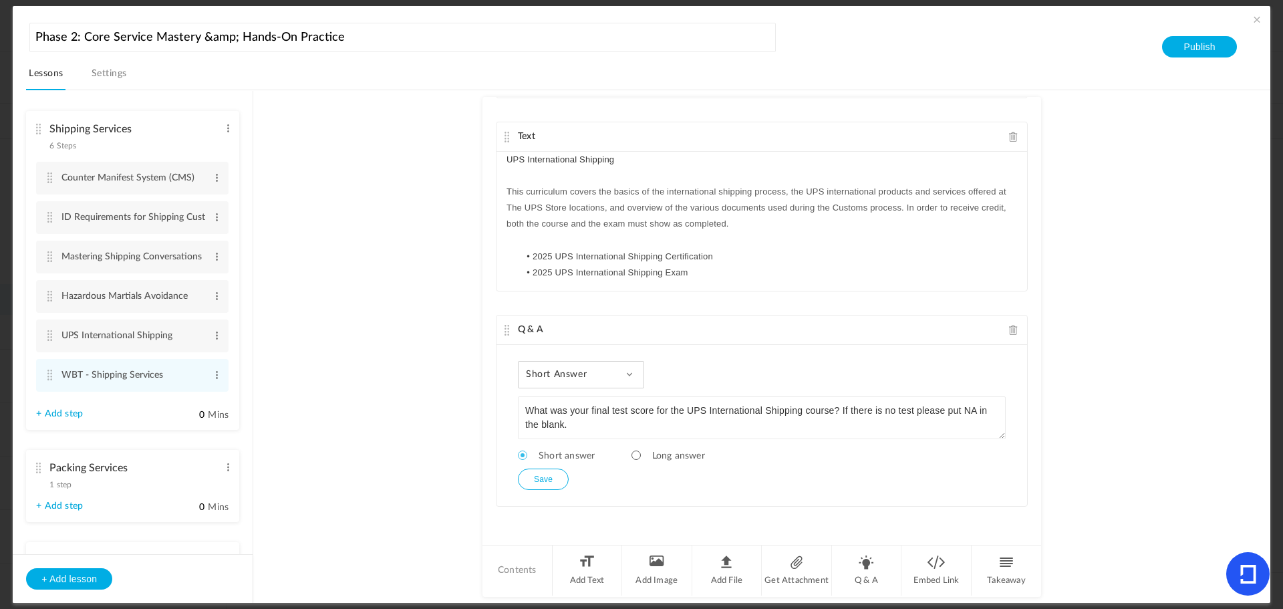
click at [1162, 425] on au-course-substep "Text Introduction to the Counter Manifest System (CMS) T his training instructs…" at bounding box center [761, 346] width 985 height 513
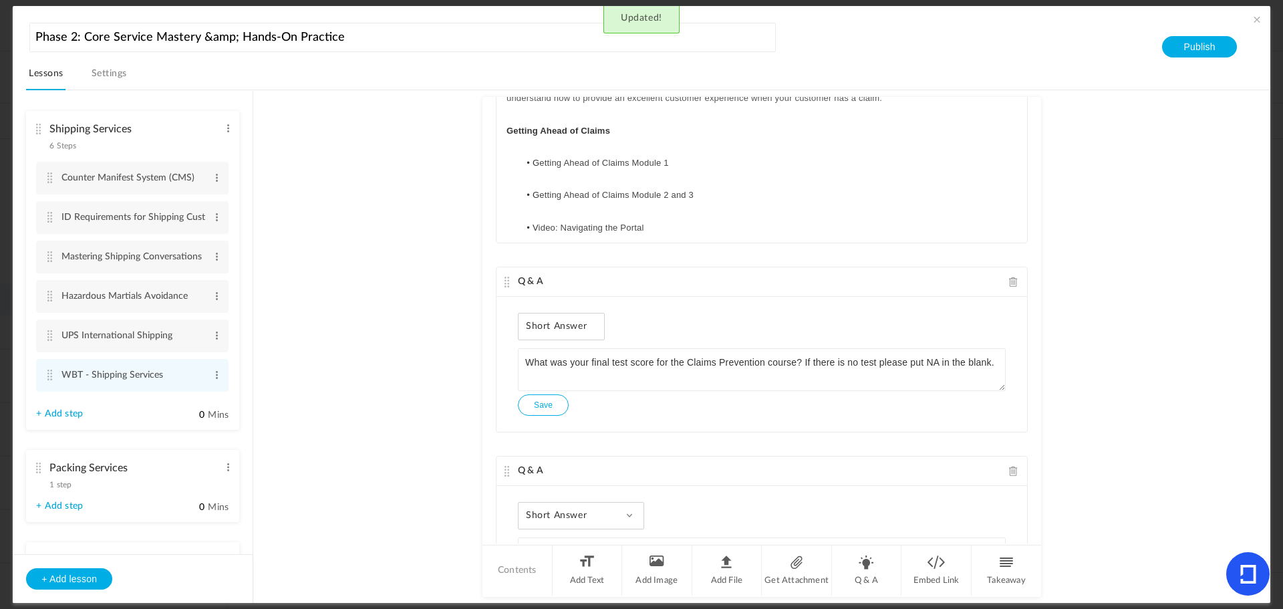
scroll to position [1331, 0]
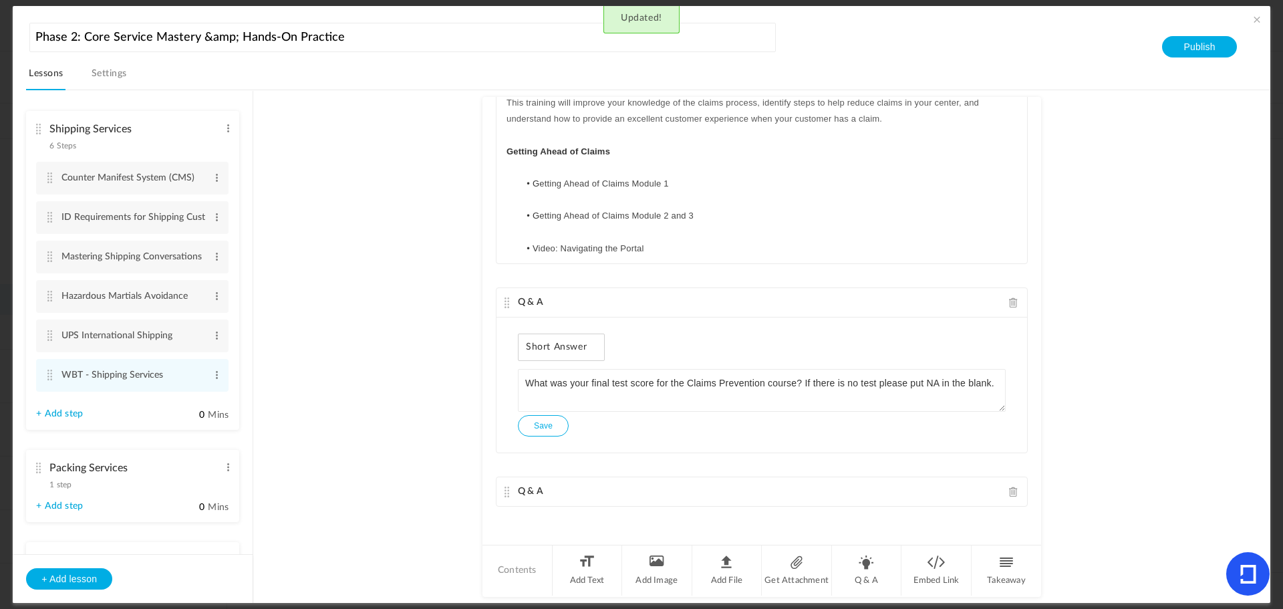
drag, startPoint x: 501, startPoint y: 472, endPoint x: 525, endPoint y: 335, distance: 139.1
click at [536, 211] on div "Text Introduction to the Counter Manifest System (CMS) T his training instructs…" at bounding box center [762, 320] width 559 height 446
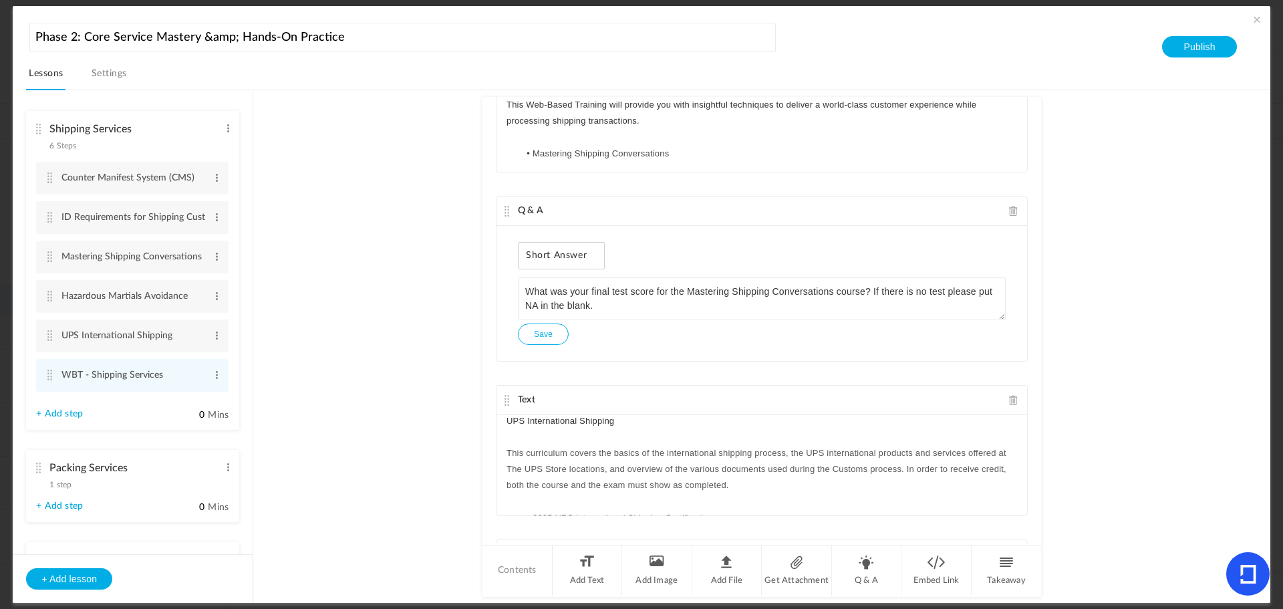
scroll to position [0, 0]
click at [1181, 342] on au-course-substep "Text Introduction to the Counter Manifest System (CMS) T his training instructs…" at bounding box center [761, 346] width 985 height 513
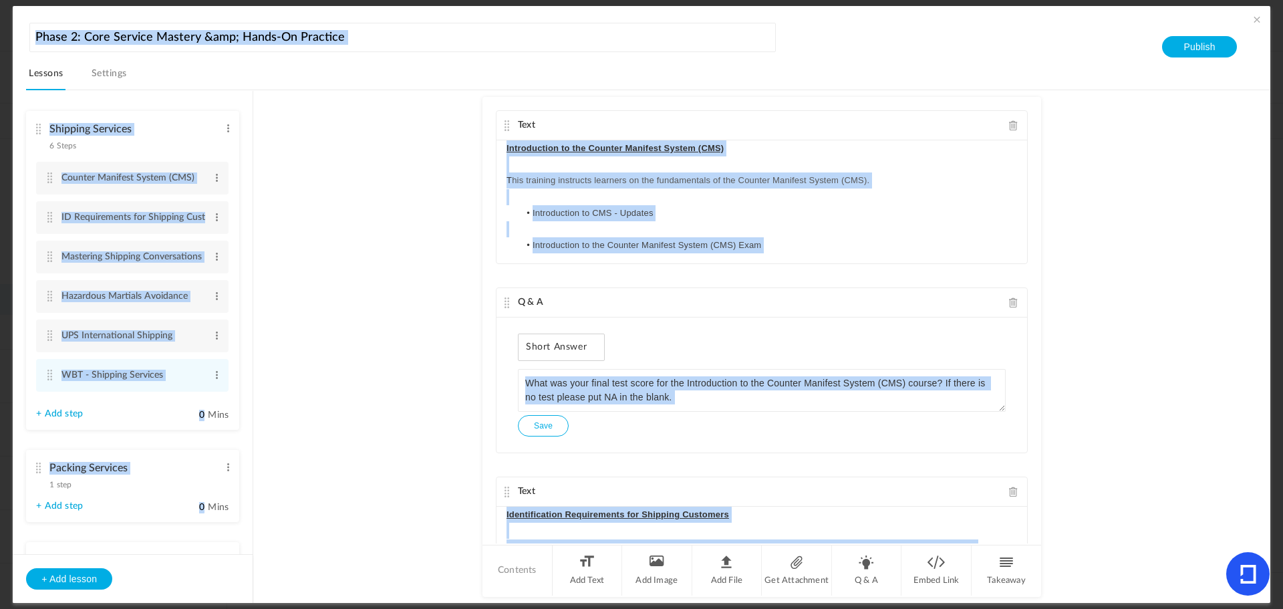
drag, startPoint x: 1035, startPoint y: 327, endPoint x: 1042, endPoint y: -4, distance: 330.9
click at [1042, 0] on html "U LAL Horizons, LLC dba The UPS Store View all No results Create Course My Prof…" at bounding box center [641, 304] width 1283 height 609
click at [1105, 278] on au-course-substep "Text Introduction to the Counter Manifest System (CMS) T his training instructs…" at bounding box center [761, 346] width 985 height 513
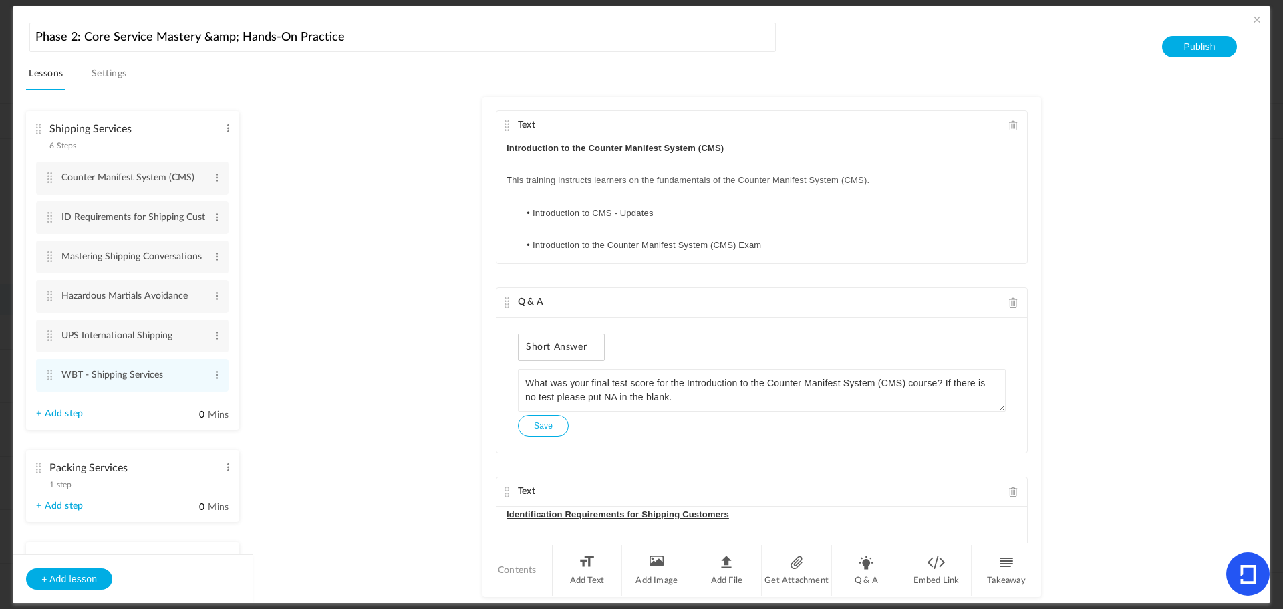
click at [1250, 16] on span at bounding box center [1256, 19] width 13 height 13
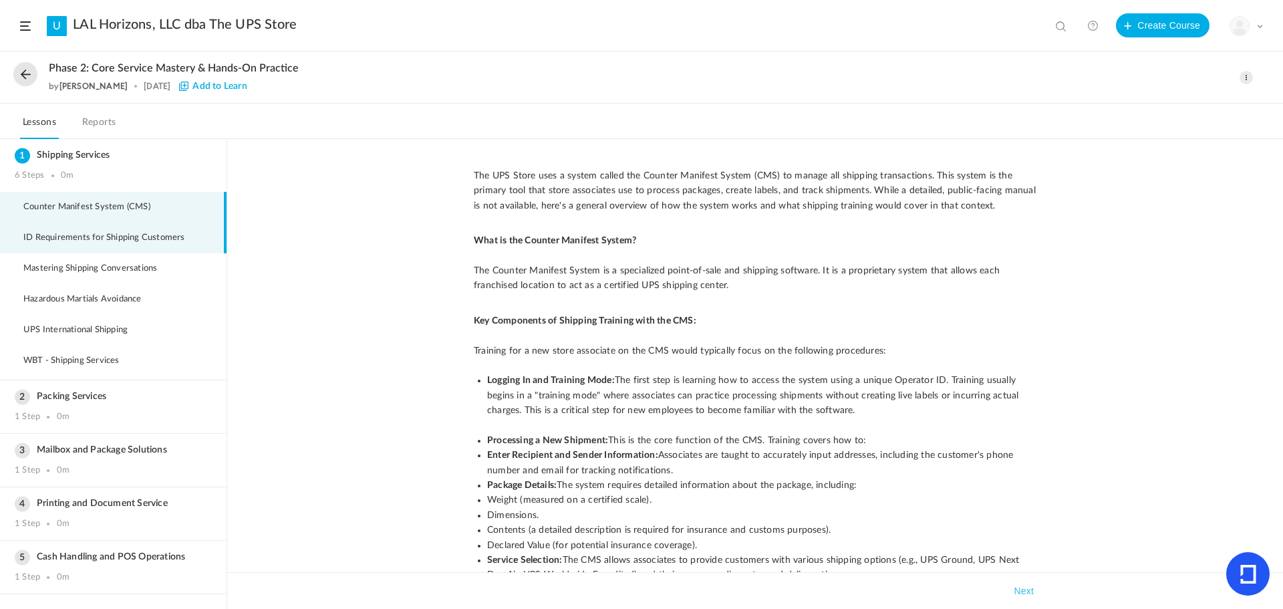
click at [78, 233] on span "ID Requirements for Shipping Customers" at bounding box center [112, 238] width 178 height 11
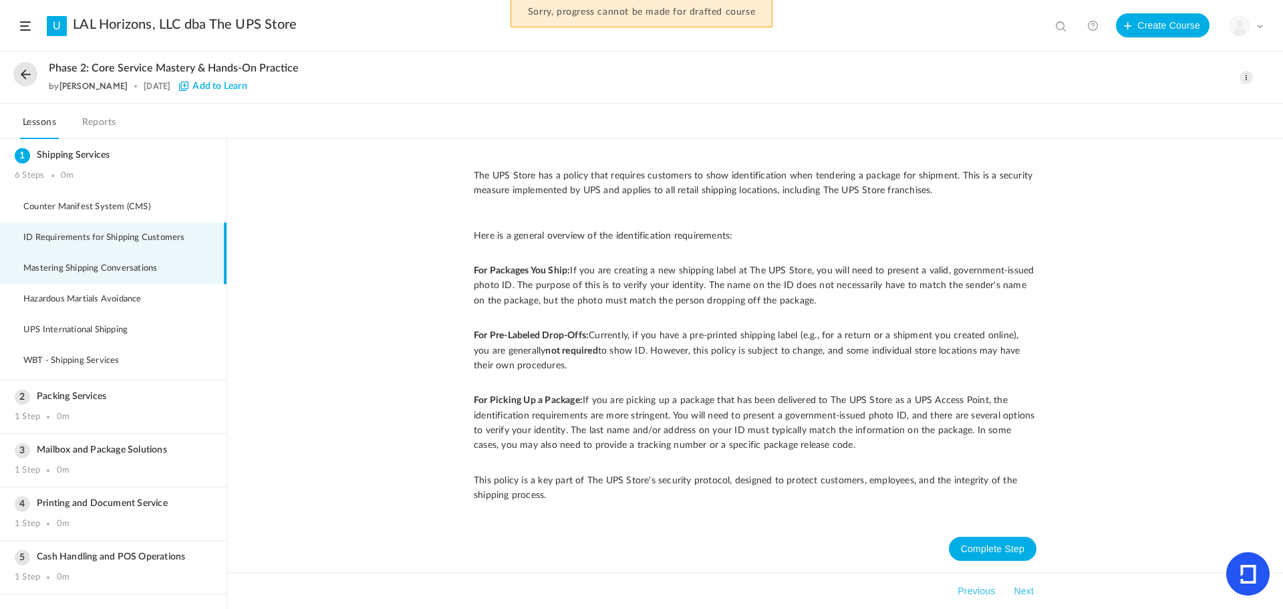
click at [86, 268] on span "Mastering Shipping Conversations" at bounding box center [98, 268] width 150 height 11
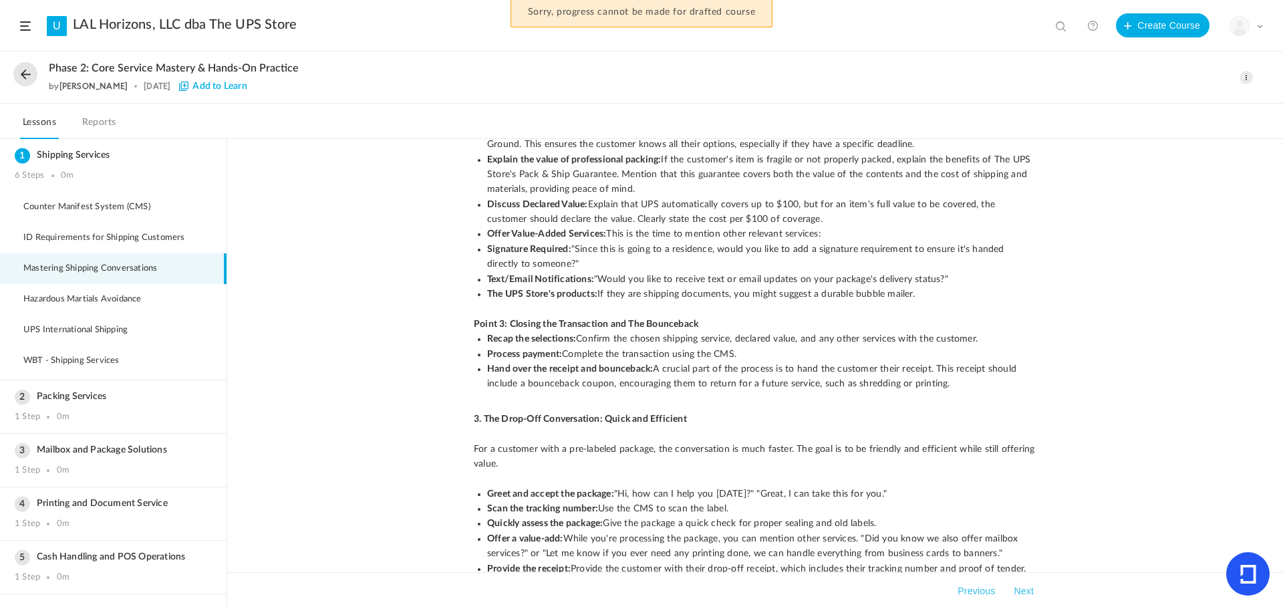
scroll to position [625, 0]
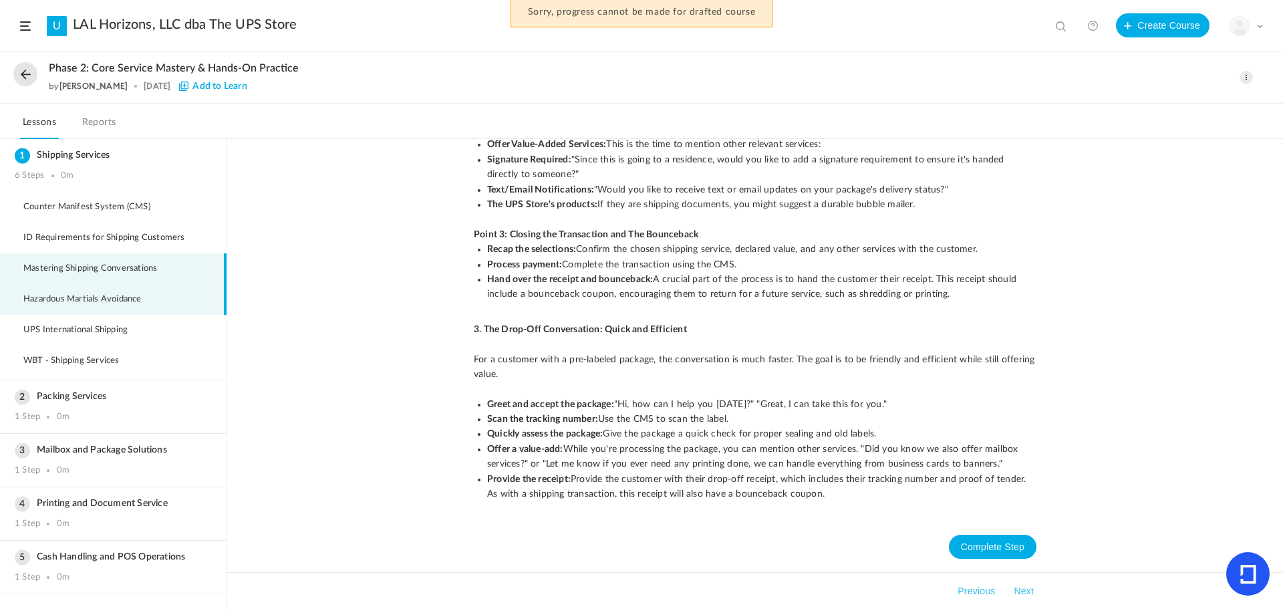
click at [29, 302] on span "Hazardous Martials Avoidance" at bounding box center [90, 299] width 135 height 11
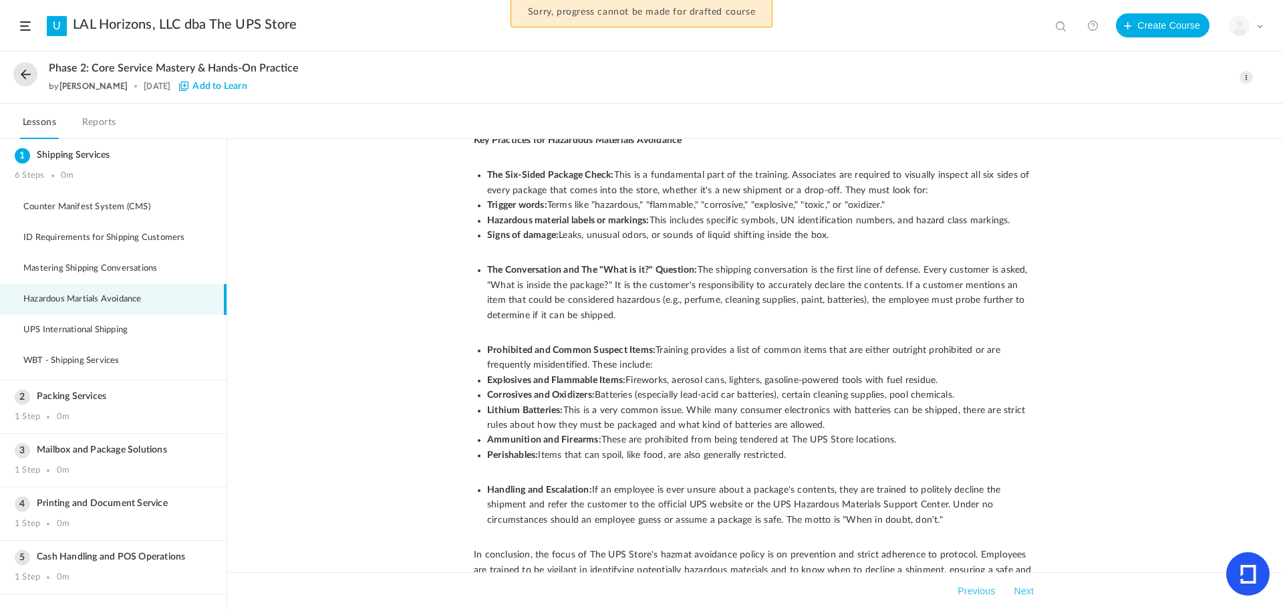
scroll to position [416, 0]
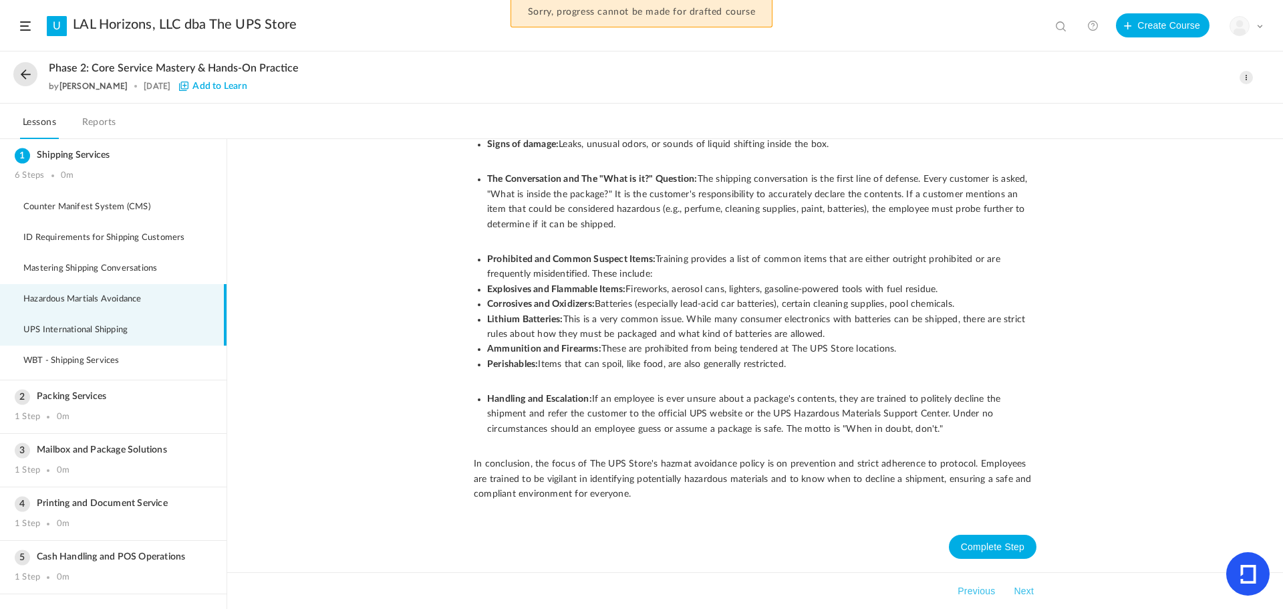
click at [82, 328] on span "UPS International Shipping" at bounding box center [83, 330] width 121 height 11
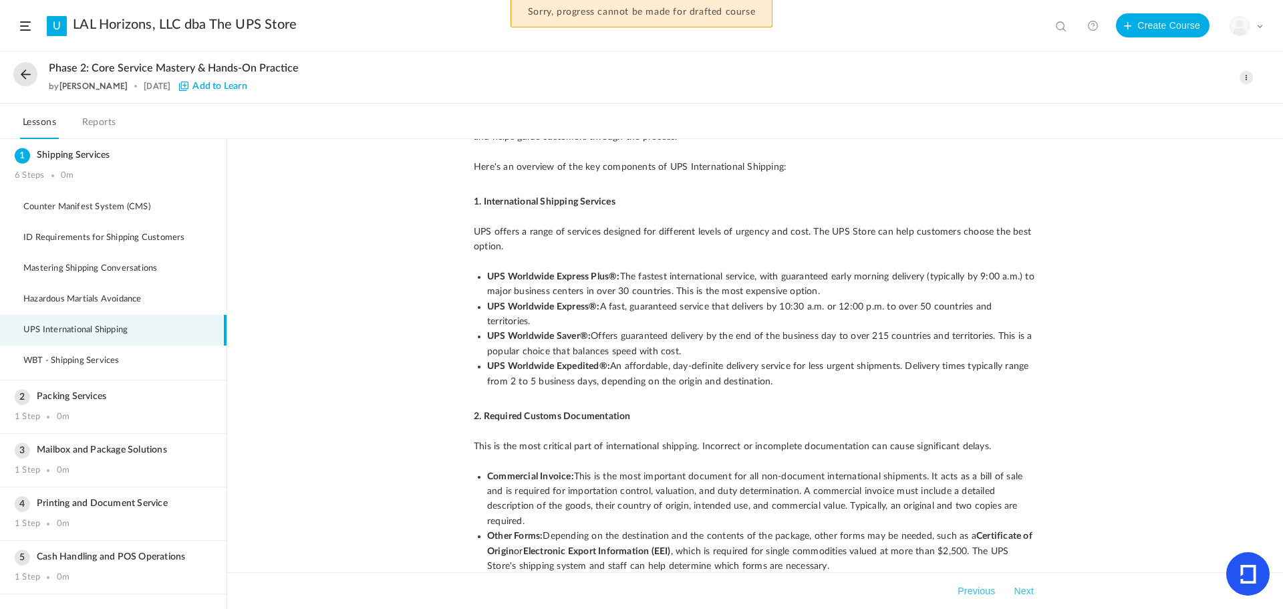
scroll to position [0, 0]
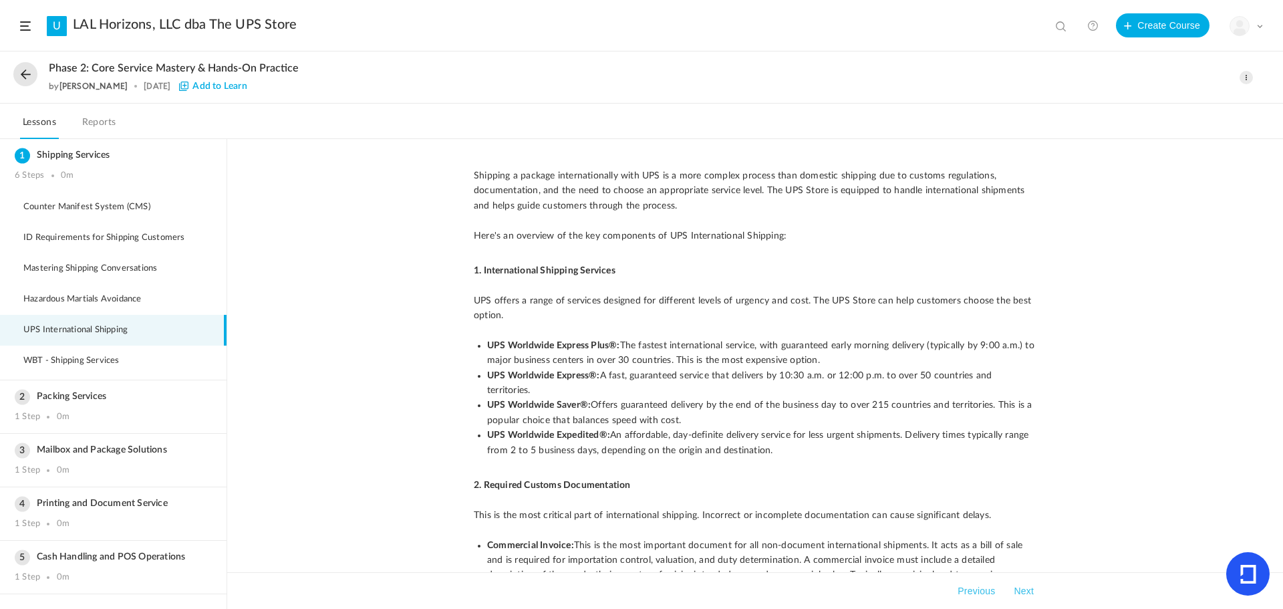
click at [1261, 21] on div "My Profile University Settings Current Plan Billing Details Logout" at bounding box center [1246, 26] width 33 height 20
click at [518, 63] on h2 "Phase 2: Core Service Mastery & Hands-On Practice" at bounding box center [600, 68] width 1103 height 13
click at [286, 61] on div "Phase 2: Core Service Mastery & Hands-On Practice by [PERSON_NAME] [DATE] Add t…" at bounding box center [641, 77] width 1283 height 51
click at [1229, 84] on div "Phase 2: Core Service Mastery & Hands-On Practice by [PERSON_NAME] [DATE] Add t…" at bounding box center [641, 77] width 1283 height 51
click at [1240, 80] on span at bounding box center [1246, 77] width 13 height 13
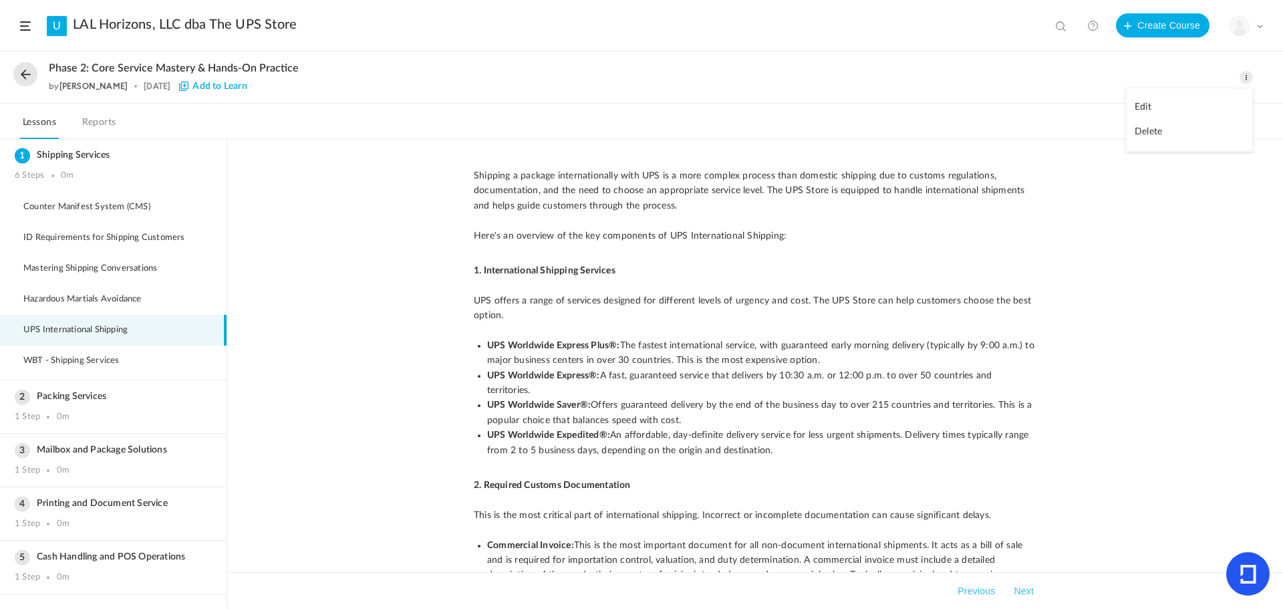
click at [1196, 108] on link "Edit" at bounding box center [1190, 107] width 126 height 25
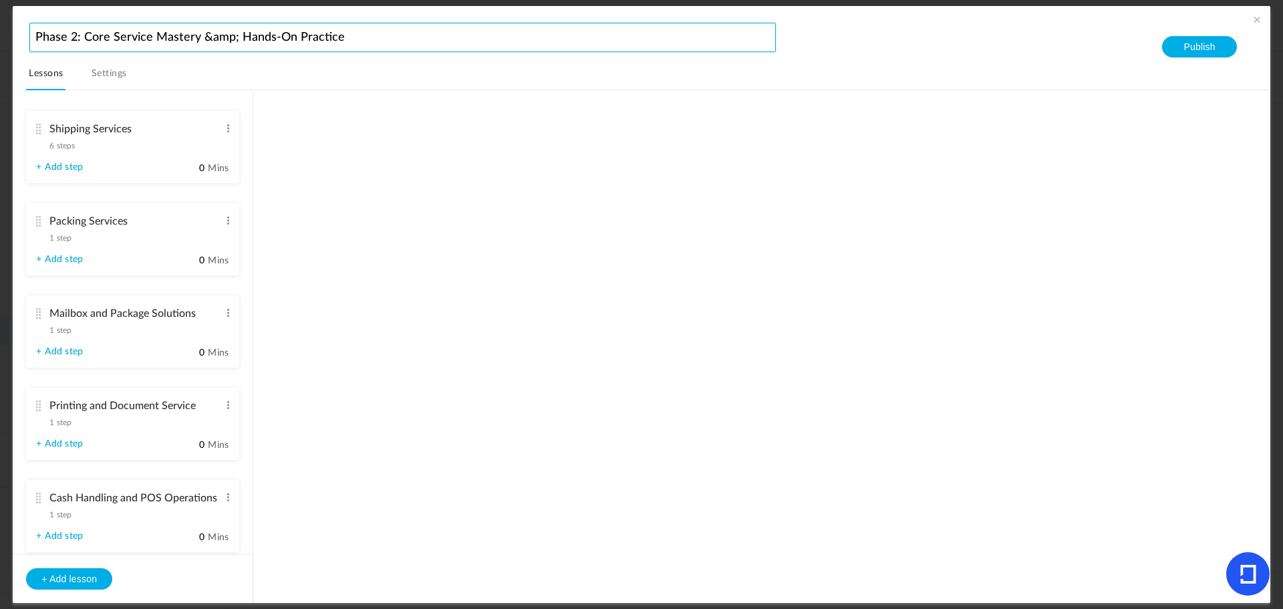
click at [352, 38] on input "Phase 2: Core Service Mastery &amp; Hands-On Practice" at bounding box center [402, 37] width 747 height 29
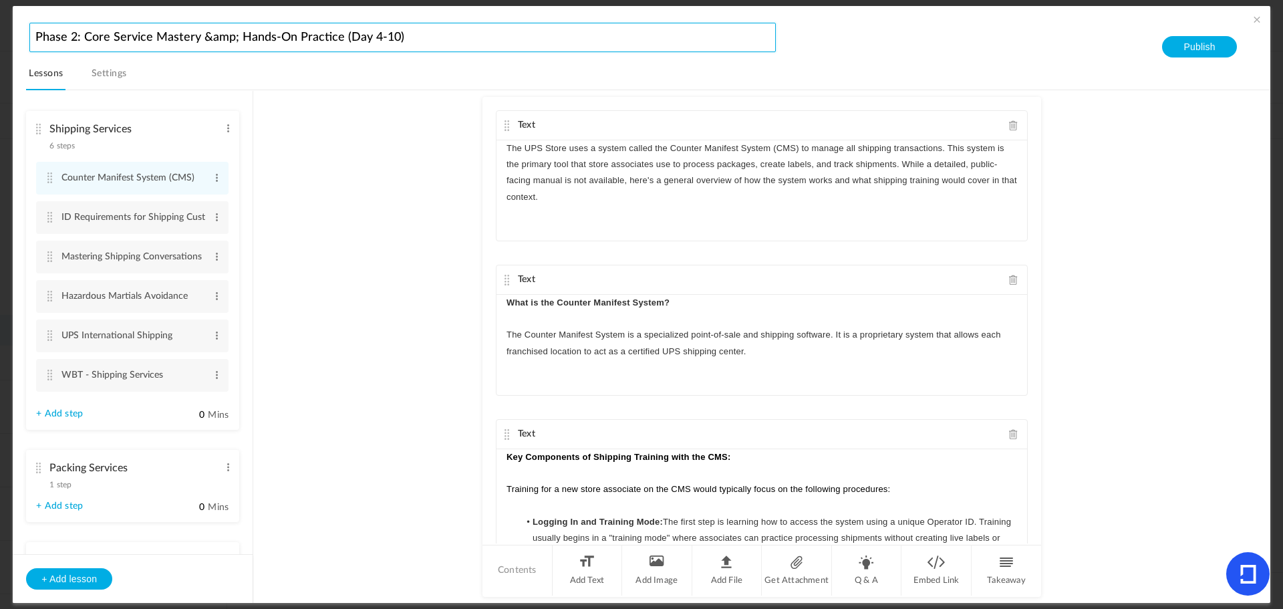
type input "Phase 2: Core Service Mastery &amp; Hands-On Practice (Day 4-10)"
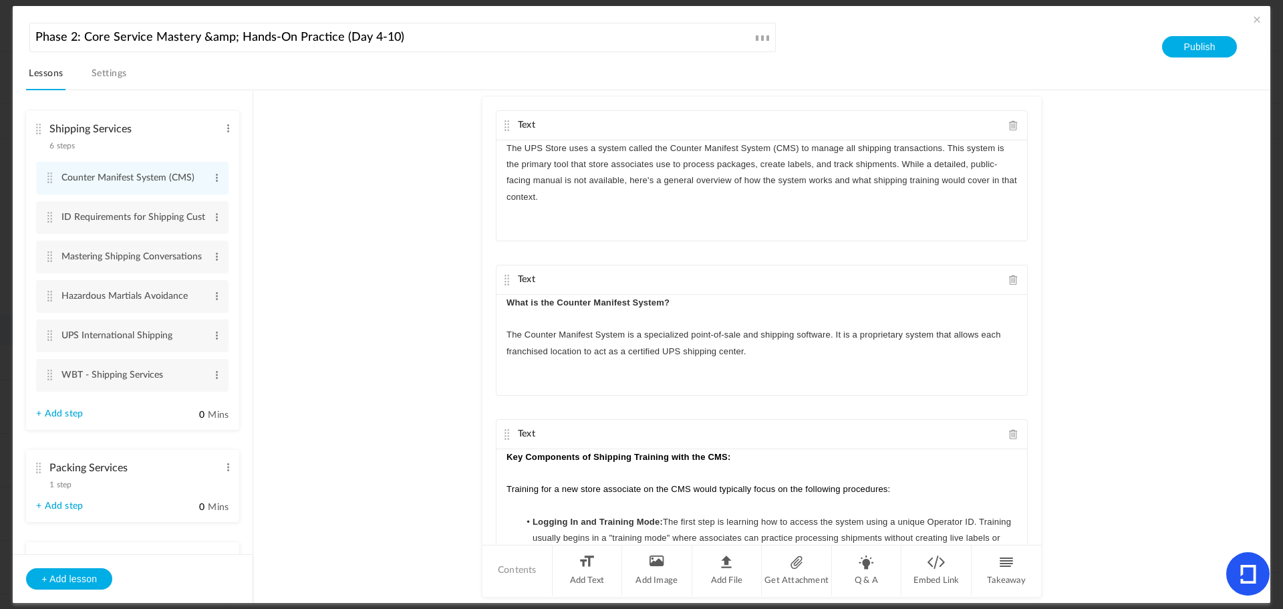
click at [332, 80] on nav "Lessons Settings" at bounding box center [648, 77] width 1244 height 26
click at [114, 73] on link "Settings" at bounding box center [109, 77] width 41 height 25
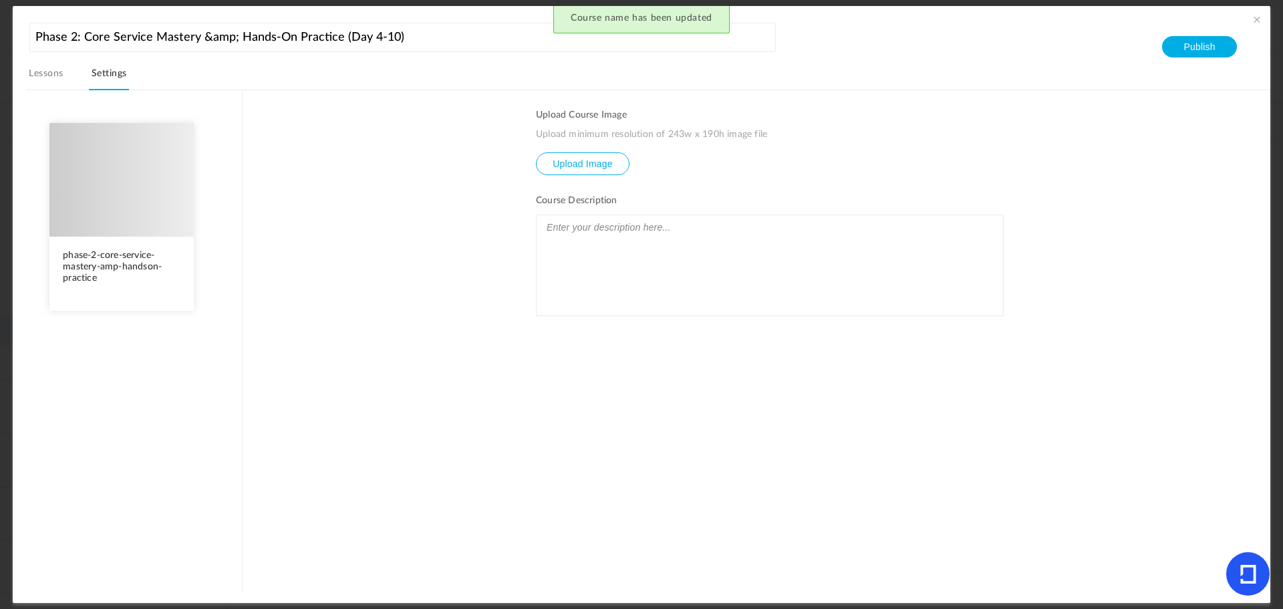
click at [40, 72] on link "Lessons" at bounding box center [45, 77] width 39 height 25
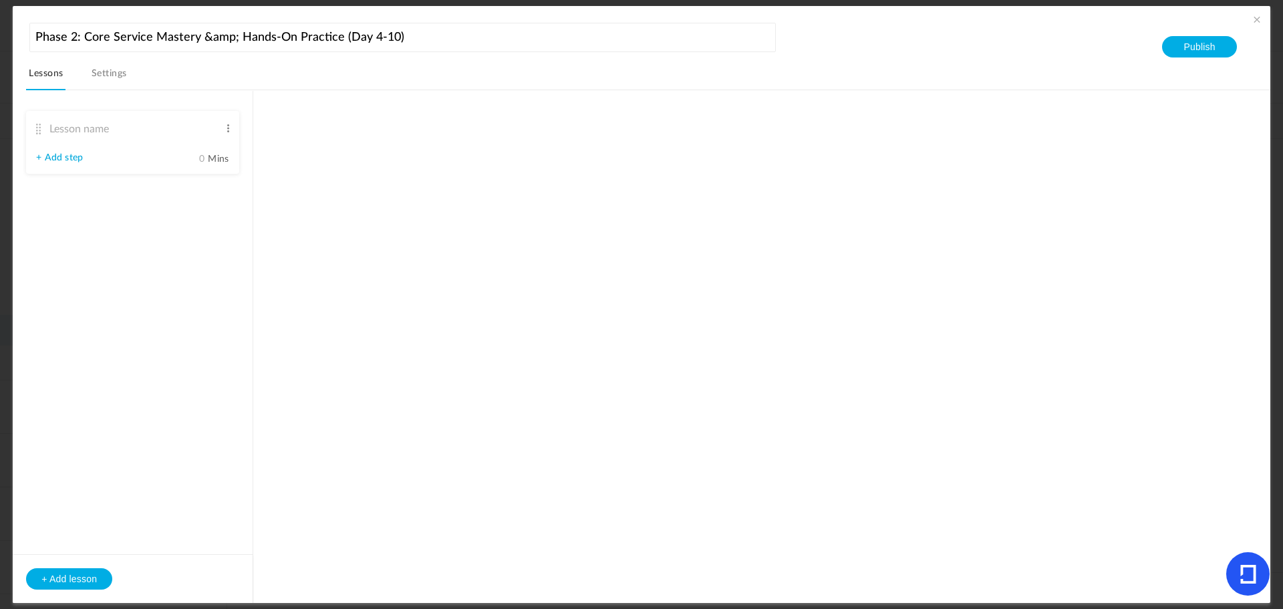
click at [108, 70] on link "Settings" at bounding box center [109, 77] width 41 height 25
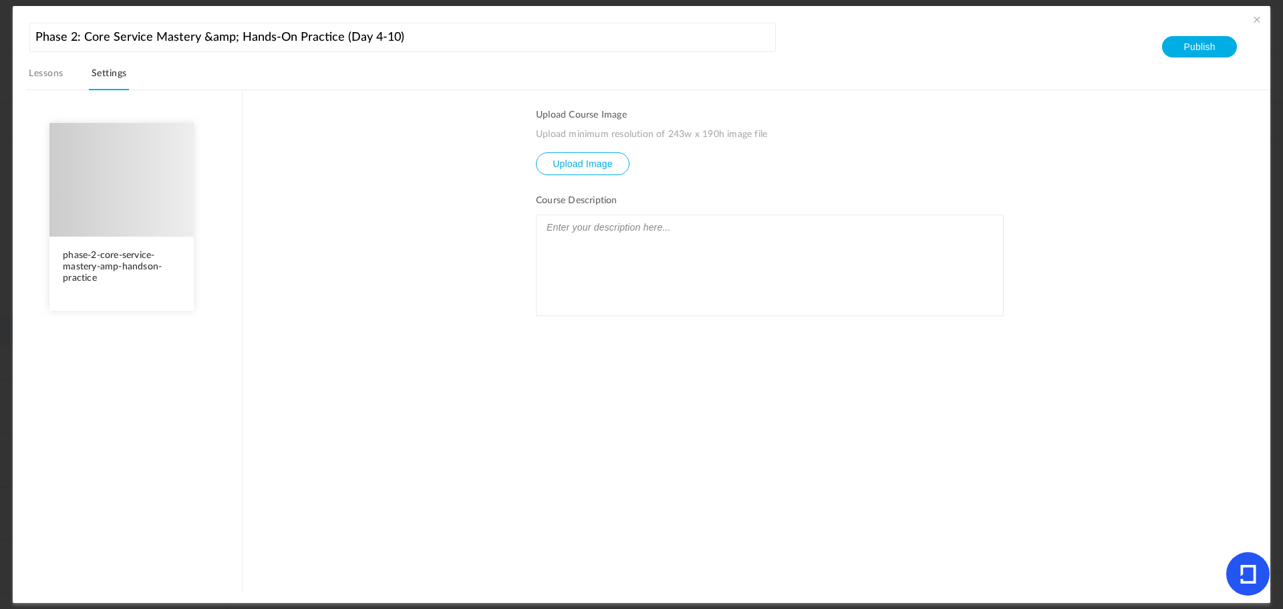
click at [52, 76] on link "Lessons" at bounding box center [45, 77] width 39 height 25
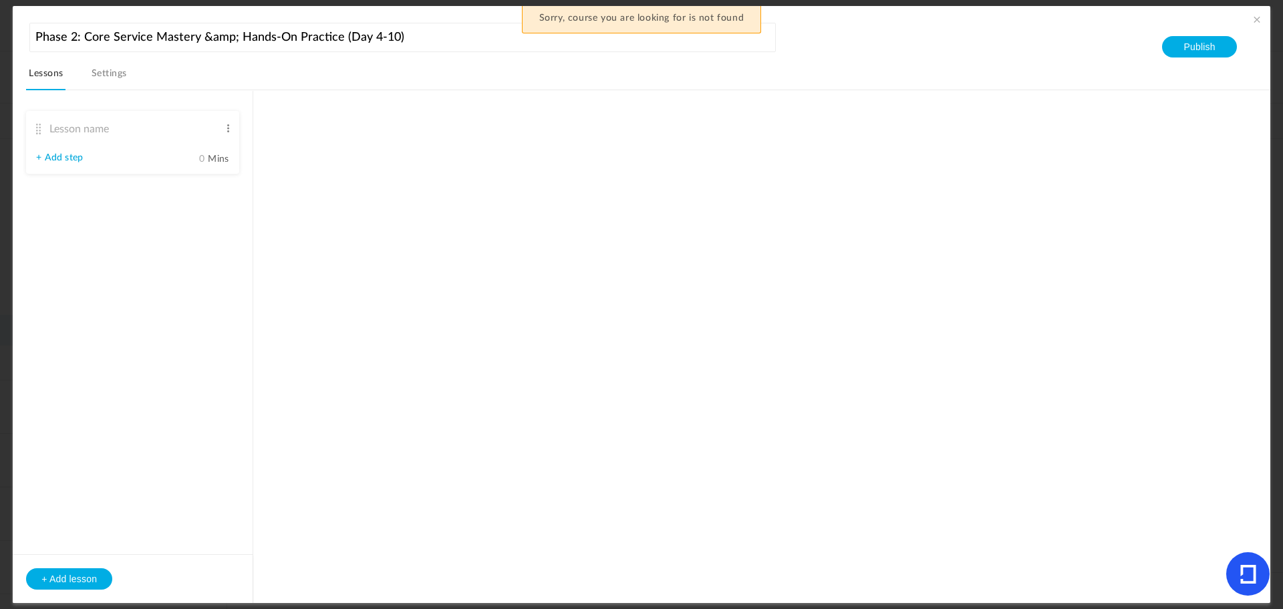
click at [1256, 16] on span at bounding box center [1256, 19] width 13 height 13
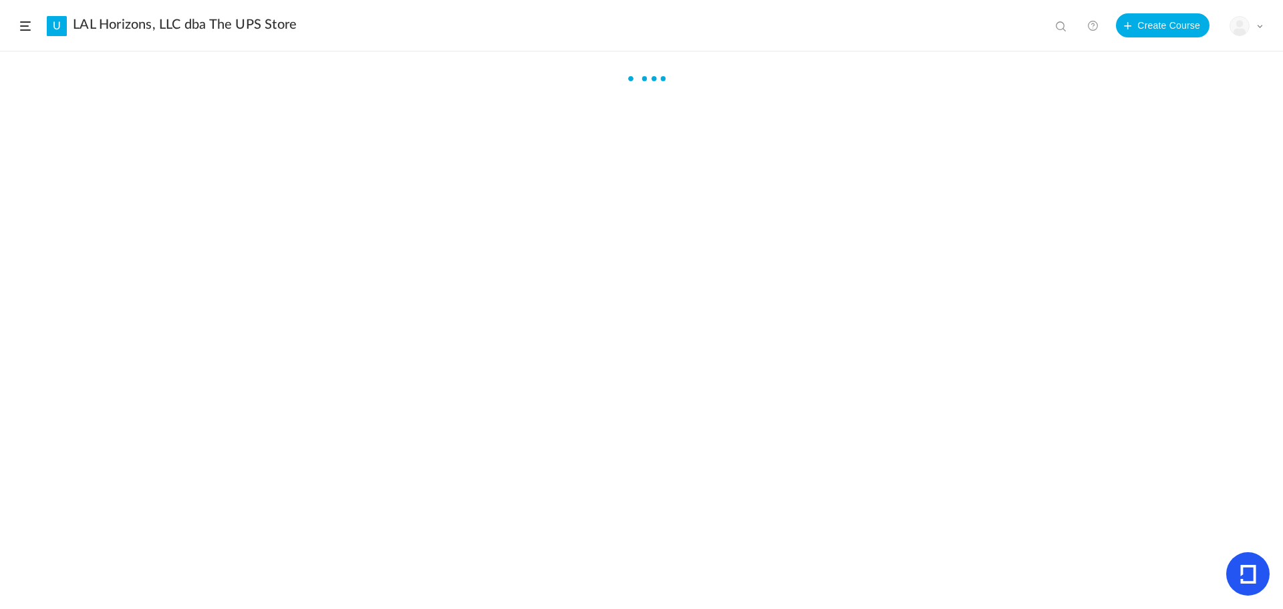
click at [491, 320] on main at bounding box center [641, 321] width 1283 height 470
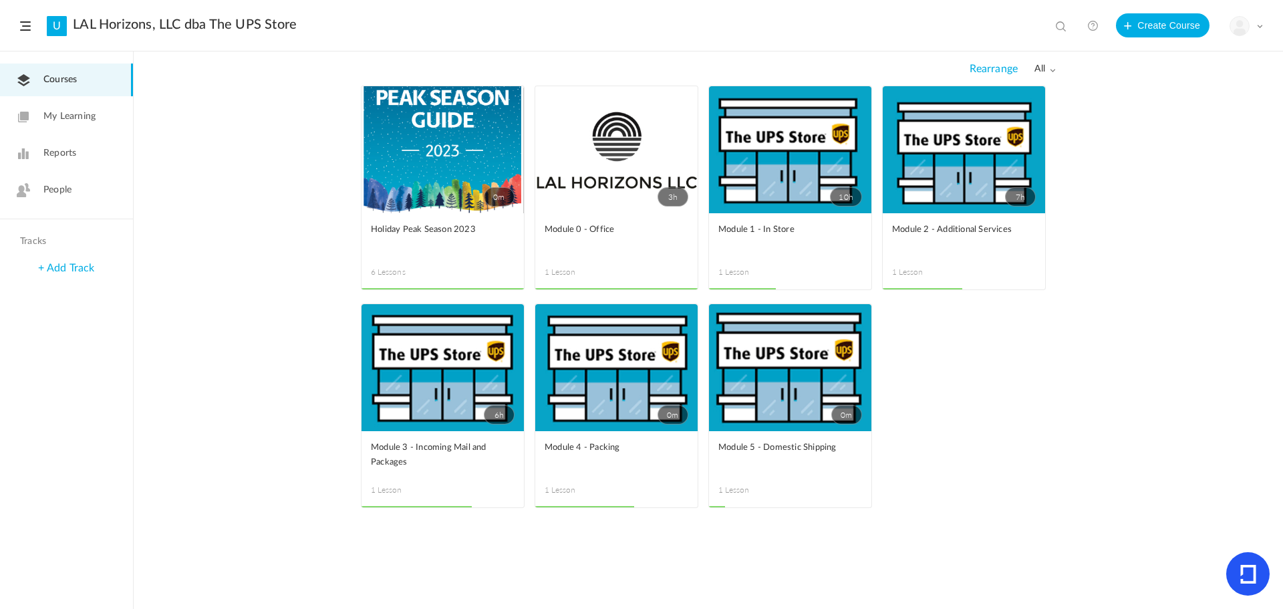
click at [1045, 74] on span "all" at bounding box center [1045, 68] width 21 height 11
click at [1033, 117] on link "Drafts" at bounding box center [993, 122] width 126 height 25
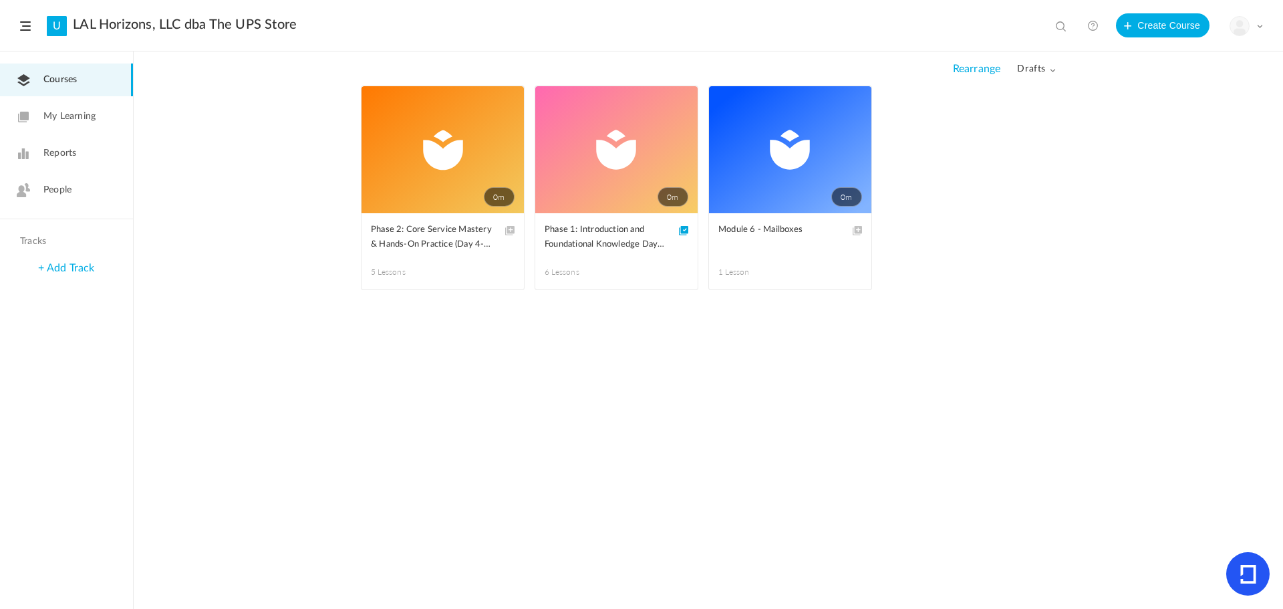
click at [408, 239] on span "Phase 2: Core Service Mastery & Hands-On Practice (Day 4-10)" at bounding box center [433, 237] width 124 height 29
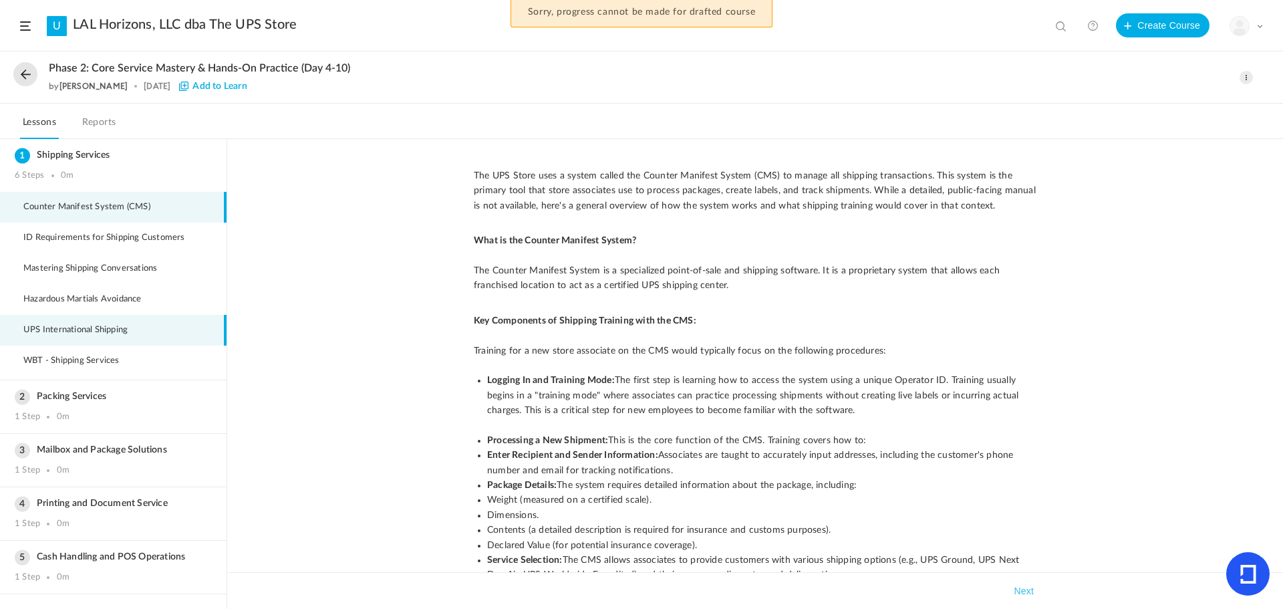
click at [82, 325] on span "UPS International Shipping" at bounding box center [83, 330] width 121 height 11
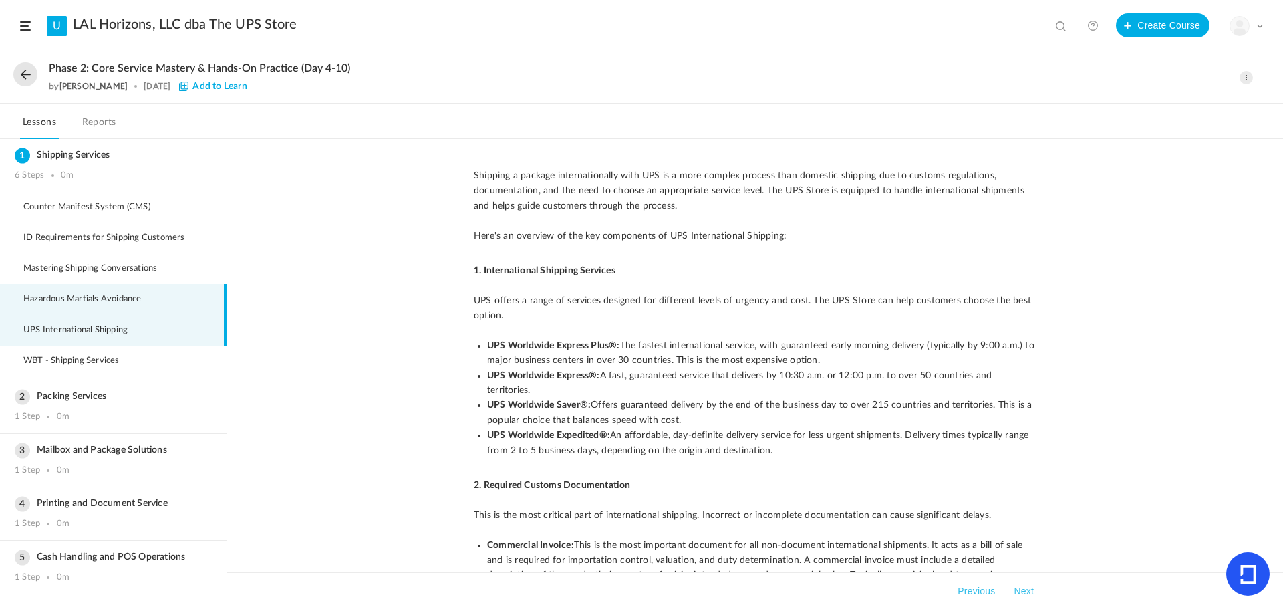
click at [87, 312] on li "Hazardous Martials Avoidance" at bounding box center [113, 299] width 227 height 31
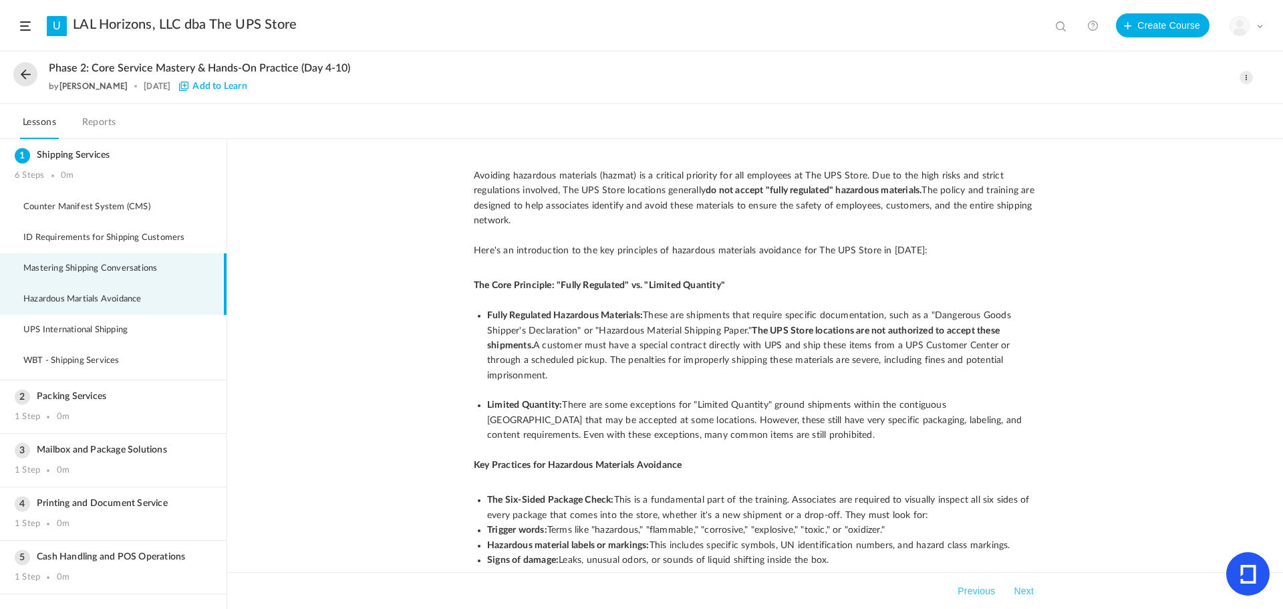
click at [84, 269] on span "Mastering Shipping Conversations" at bounding box center [98, 268] width 150 height 11
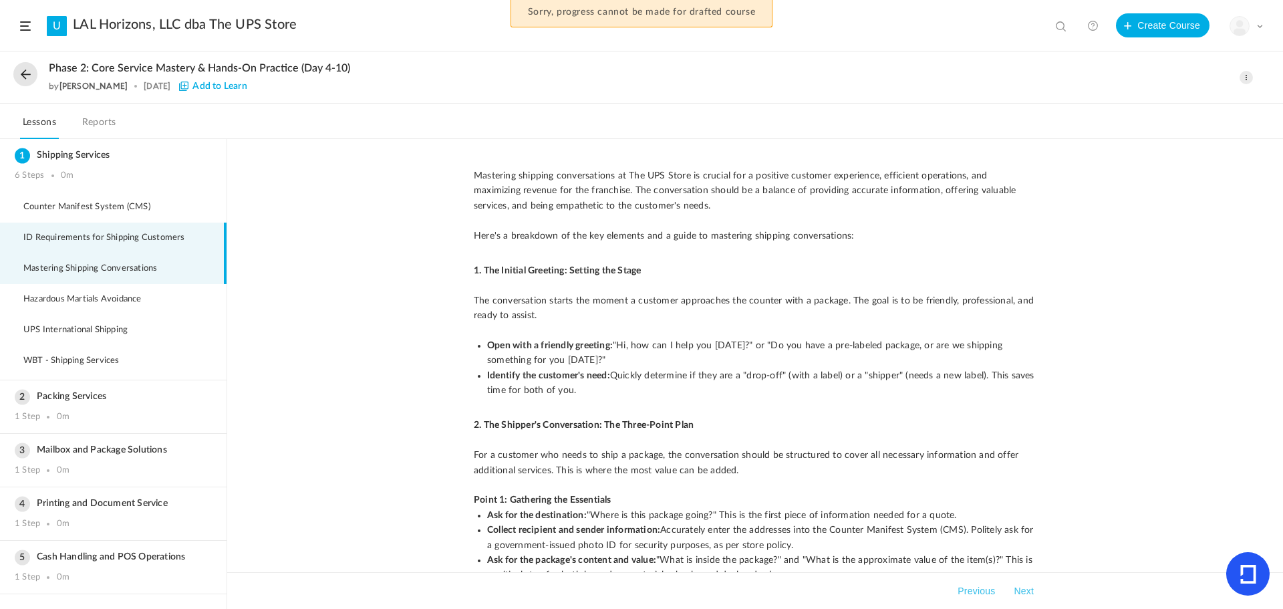
click at [95, 237] on span "ID Requirements for Shipping Customers" at bounding box center [112, 238] width 178 height 11
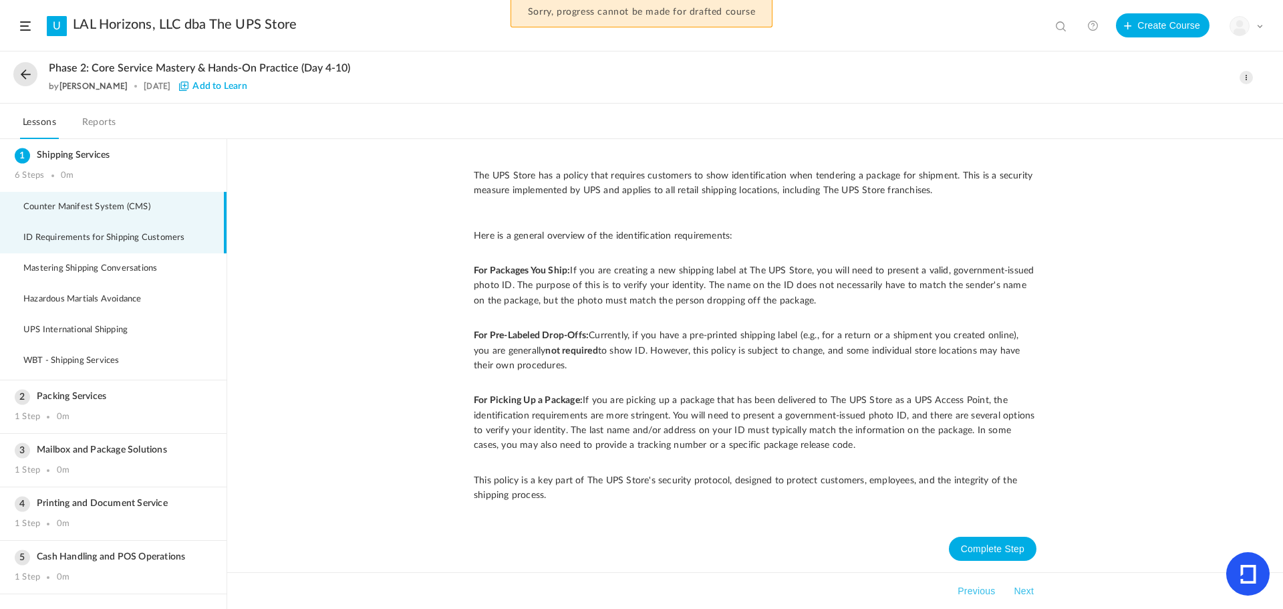
click at [104, 215] on li "Counter Manifest System (CMS)" at bounding box center [113, 207] width 227 height 31
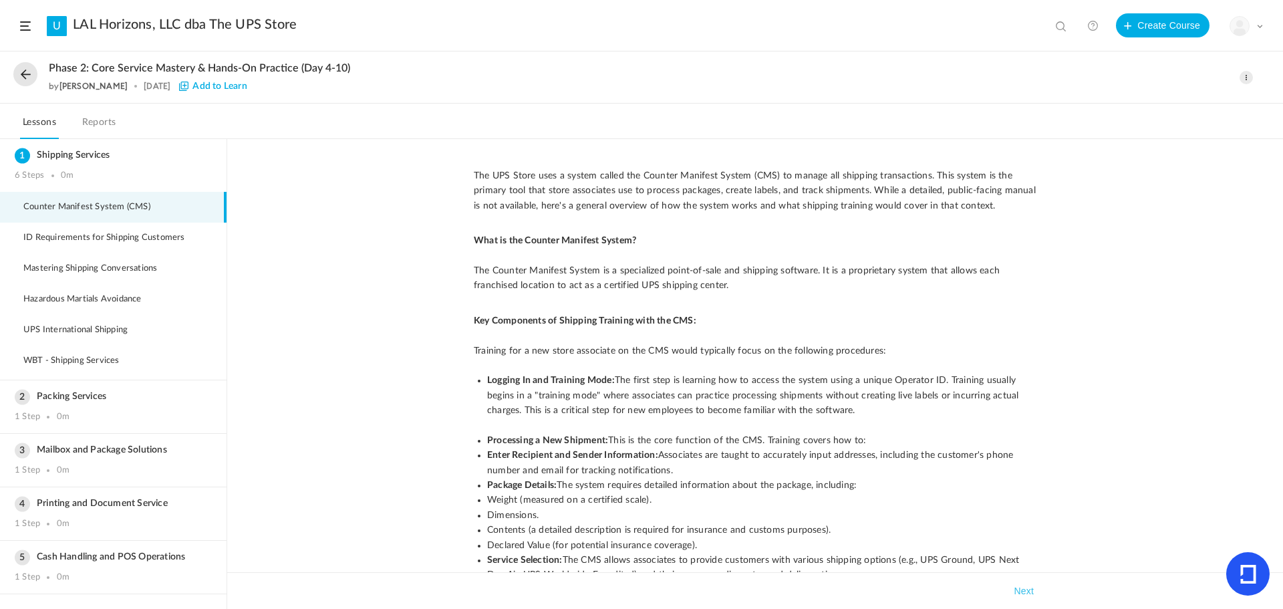
click at [402, 252] on div "The UPS Store uses a system called the Counter Manifest System (CMS) to manage …" at bounding box center [755, 374] width 1056 height 470
click at [1247, 76] on span at bounding box center [1246, 77] width 13 height 13
click at [1190, 101] on link "Edit" at bounding box center [1190, 107] width 126 height 25
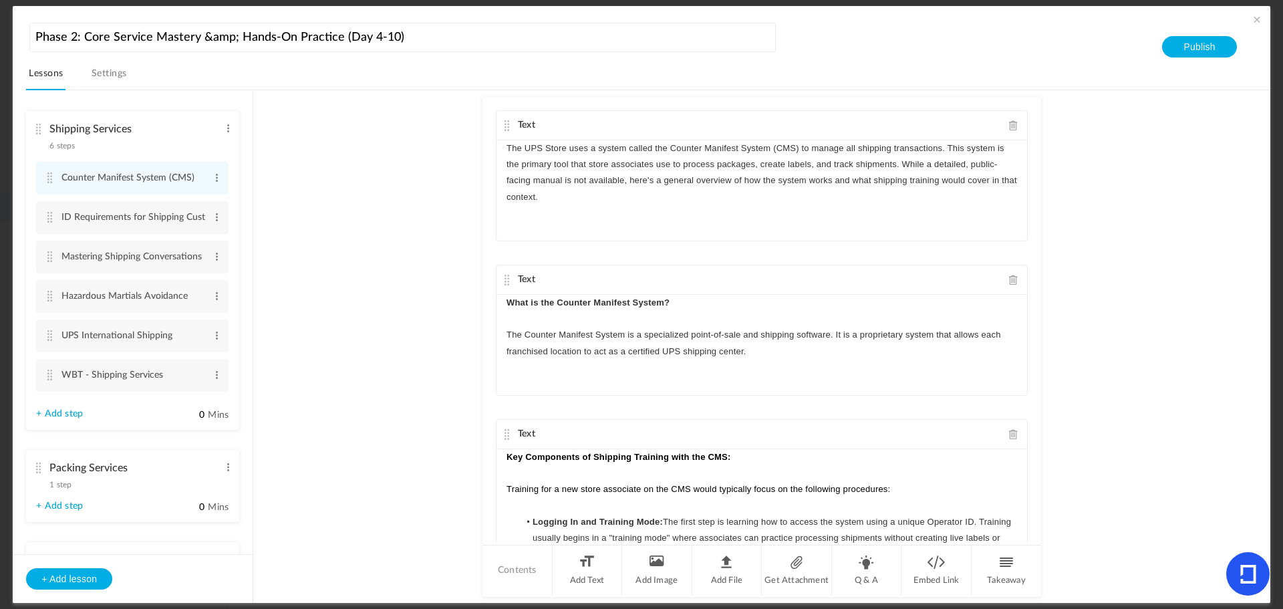
click at [58, 410] on link "+ Add step" at bounding box center [59, 413] width 47 height 11
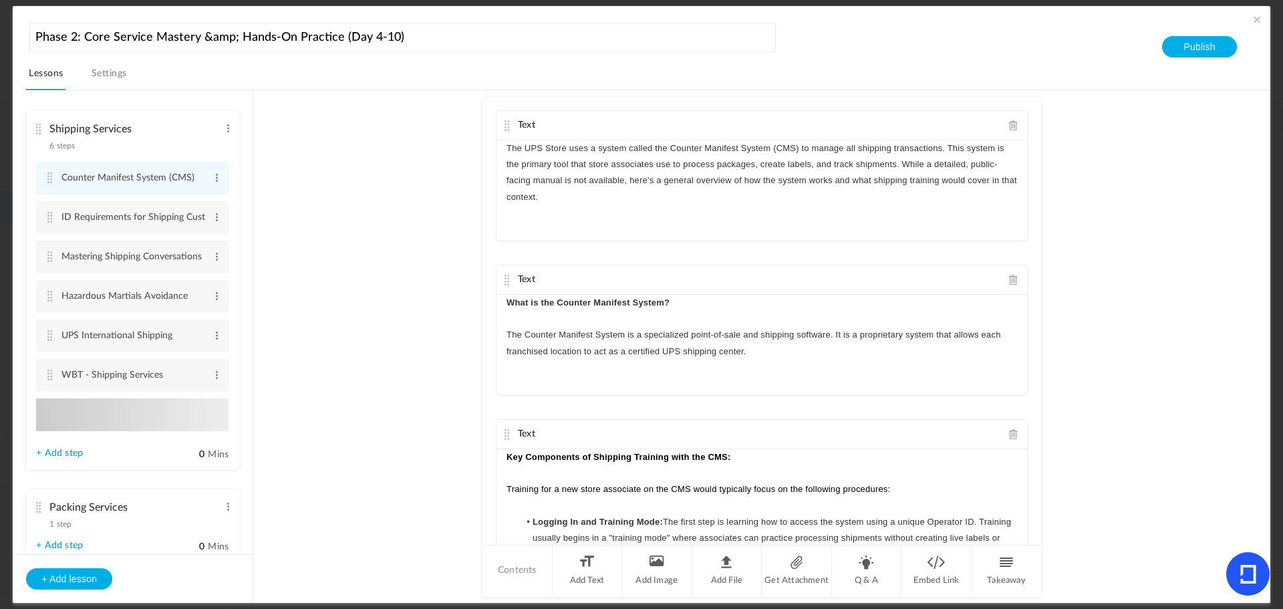
type input "Step 7"
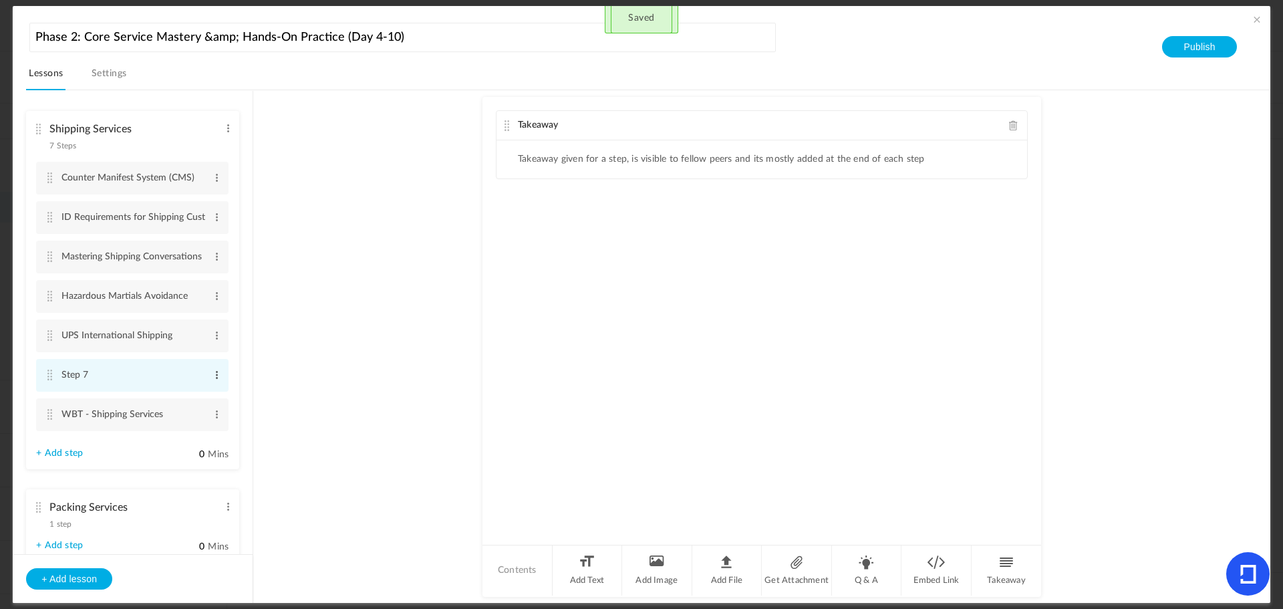
click at [216, 378] on span at bounding box center [217, 374] width 10 height 13
click at [206, 393] on link "Edit" at bounding box center [195, 397] width 52 height 16
type input "S"
type input "Introduction to USPS"
click at [596, 567] on li "Add Text" at bounding box center [588, 570] width 70 height 50
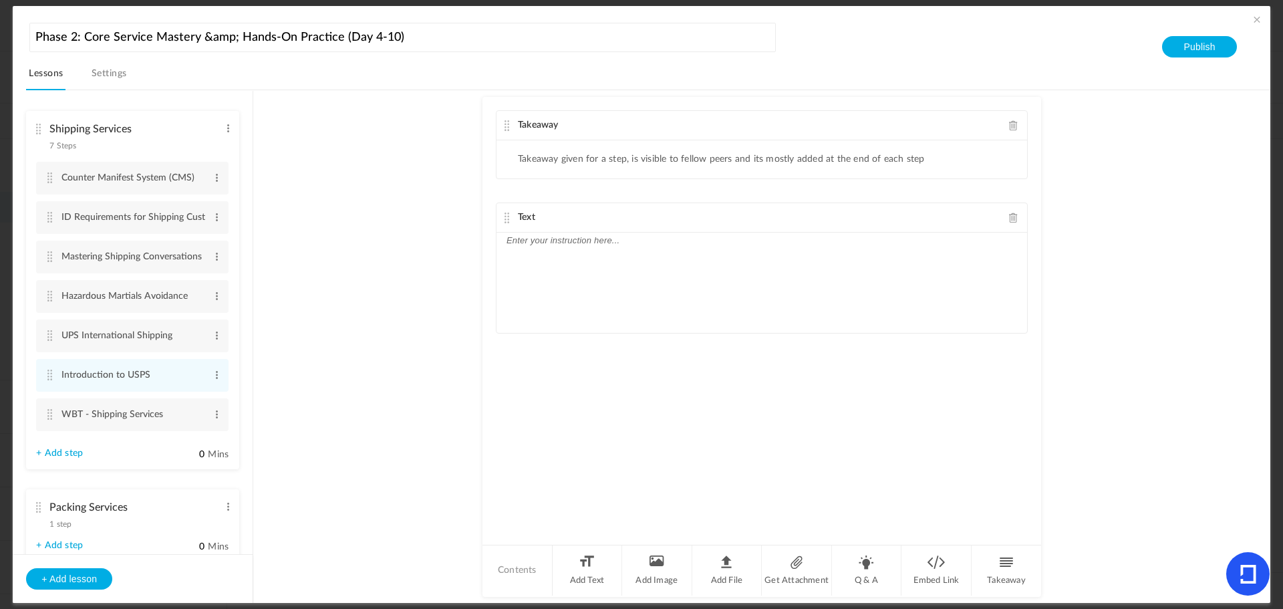
click at [1013, 134] on div "Takeaway" at bounding box center [762, 125] width 531 height 29
click at [1012, 128] on span at bounding box center [1013, 125] width 9 height 10
click at [601, 173] on div at bounding box center [762, 190] width 531 height 100
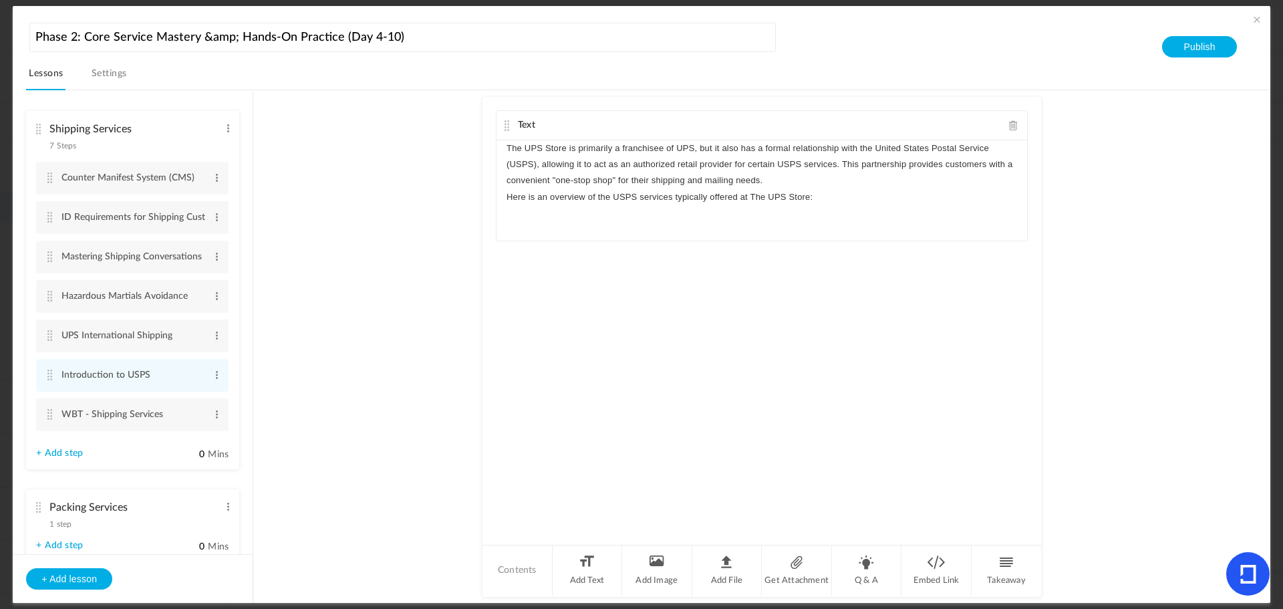
click at [773, 180] on p "The UPS Store is primarily a franchisee of UPS, but it also has a formal relati…" at bounding box center [762, 164] width 511 height 49
click at [588, 575] on li "Add Text" at bounding box center [588, 570] width 70 height 50
drag, startPoint x: 368, startPoint y: 323, endPoint x: 529, endPoint y: 331, distance: 161.3
click at [368, 323] on au-course-substep "Text The UPS Store is primarily a franchisee of UPS, but it also has a formal r…" at bounding box center [761, 346] width 985 height 513
click at [611, 333] on div at bounding box center [762, 345] width 531 height 100
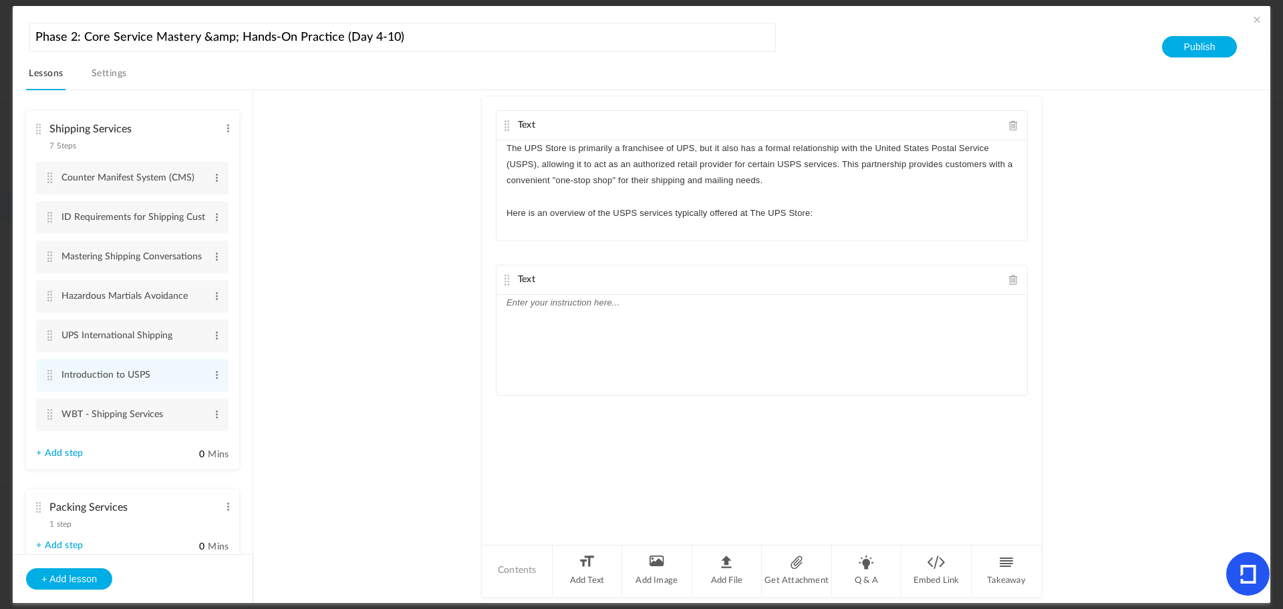
click at [549, 332] on div at bounding box center [762, 345] width 531 height 100
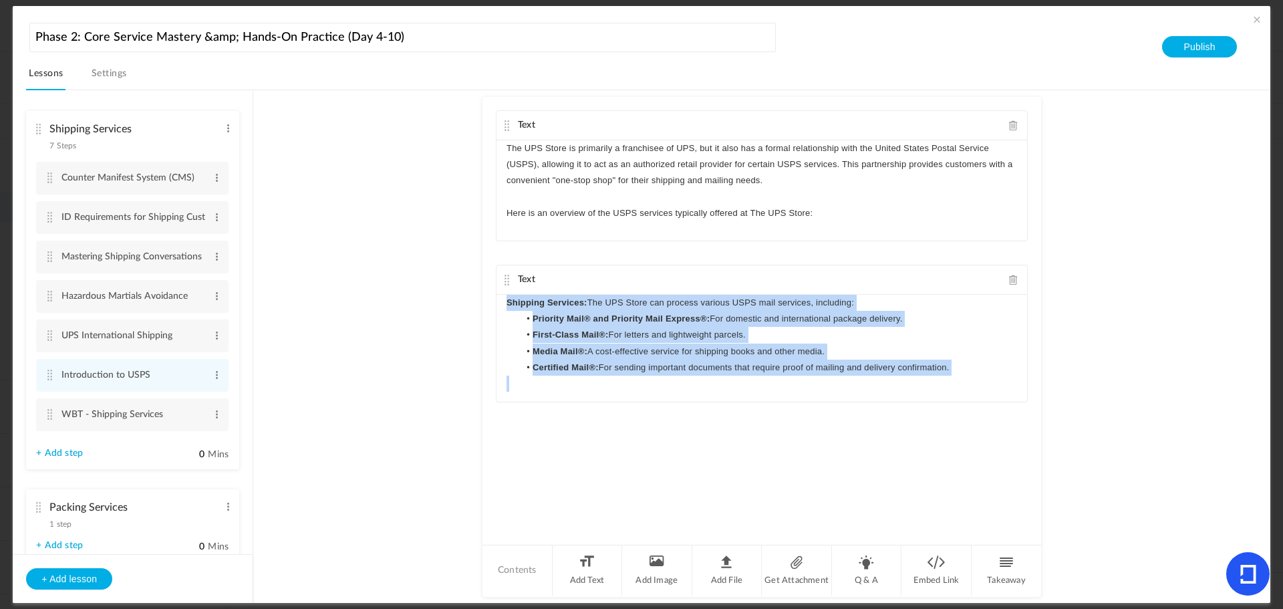
drag, startPoint x: 498, startPoint y: 302, endPoint x: 1009, endPoint y: 376, distance: 516.0
click at [1009, 376] on div "Shipping Services: The UPS Store can process various USPS mail services, includ…" at bounding box center [762, 348] width 531 height 107
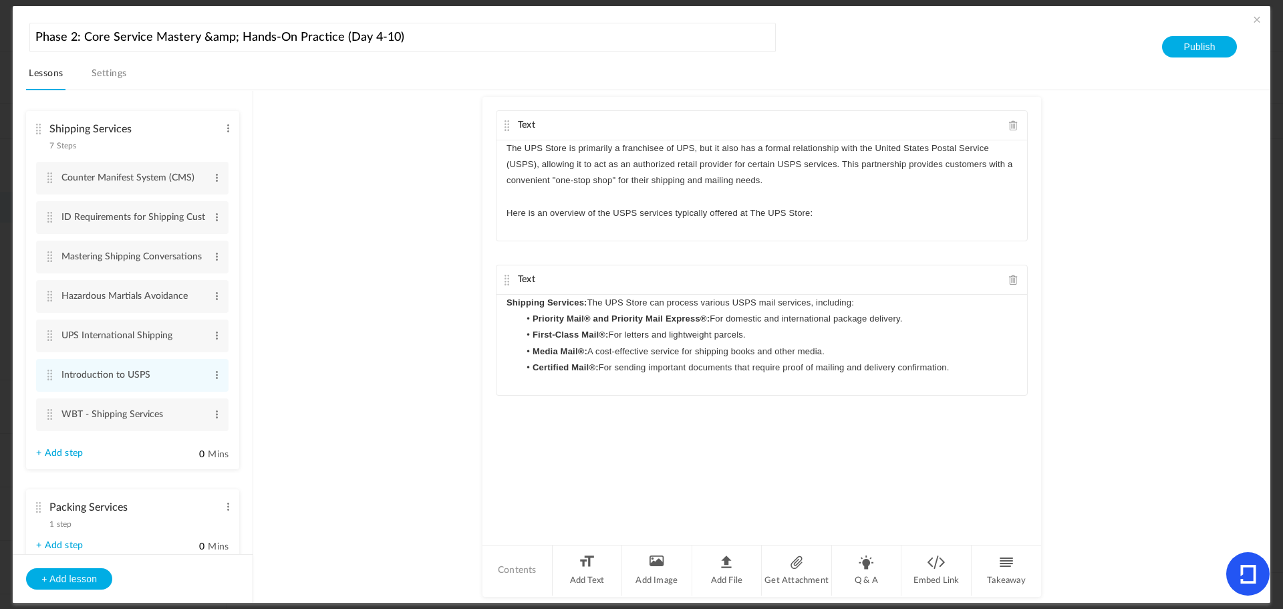
click at [383, 400] on au-course-substep "Text The UPS Store is primarily a franchisee of UPS, but it also has a formal r…" at bounding box center [761, 346] width 985 height 513
drag, startPoint x: 502, startPoint y: 301, endPoint x: 994, endPoint y: 366, distance: 496.7
click at [994, 366] on div "Shipping Services: The UPS Store can process various USPS mail services, includ…" at bounding box center [762, 345] width 531 height 100
click at [787, 342] on line "button" at bounding box center [790, 342] width 6 height 0
click at [787, 342] on li "First-Class Mail®: For letters and lightweight parcels." at bounding box center [768, 335] width 498 height 16
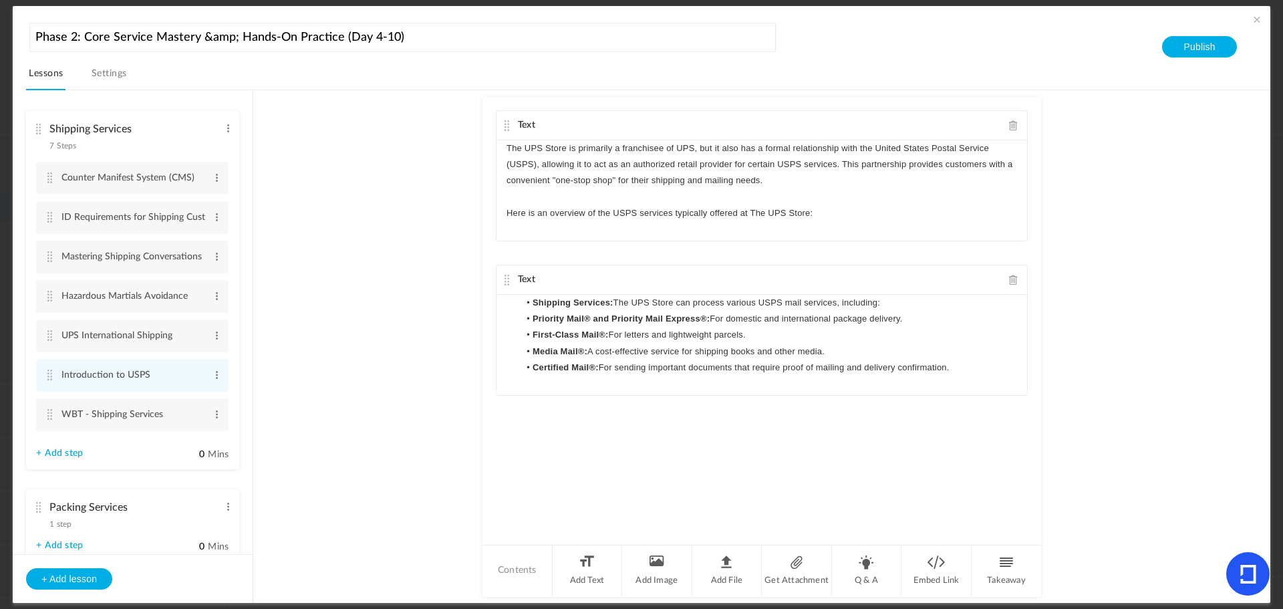
click at [533, 304] on strong "Shipping Services:" at bounding box center [573, 302] width 81 height 10
click at [583, 561] on li "Add Text" at bounding box center [588, 570] width 70 height 50
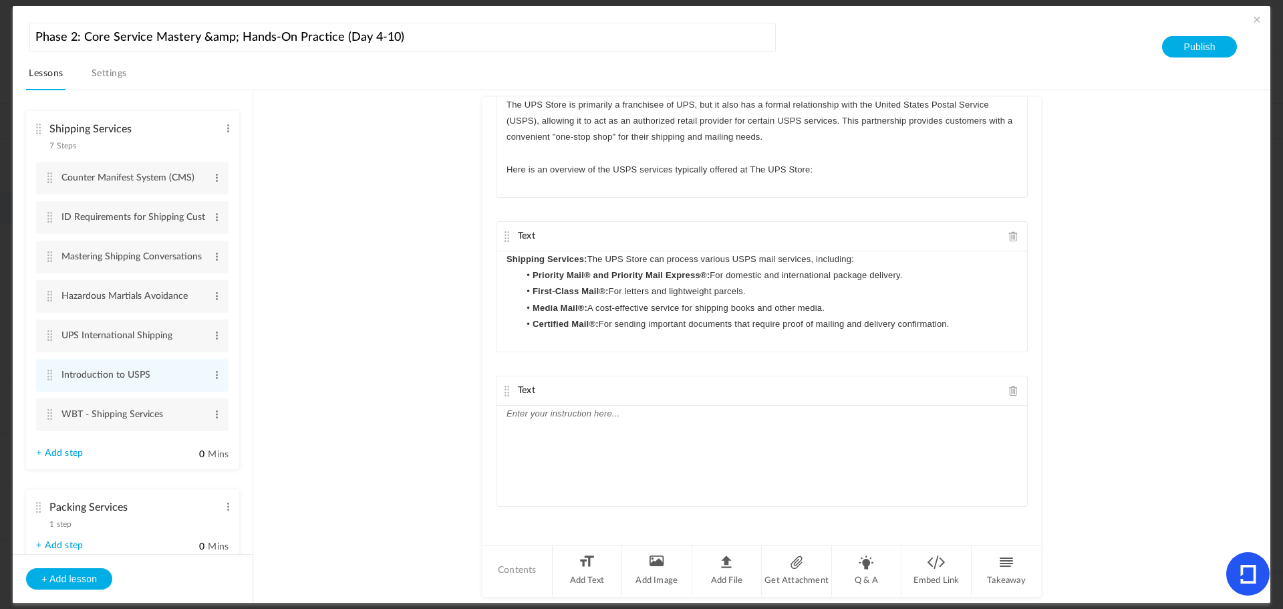
click at [603, 437] on div at bounding box center [762, 456] width 531 height 100
click at [581, 569] on li "Add Text" at bounding box center [588, 570] width 70 height 50
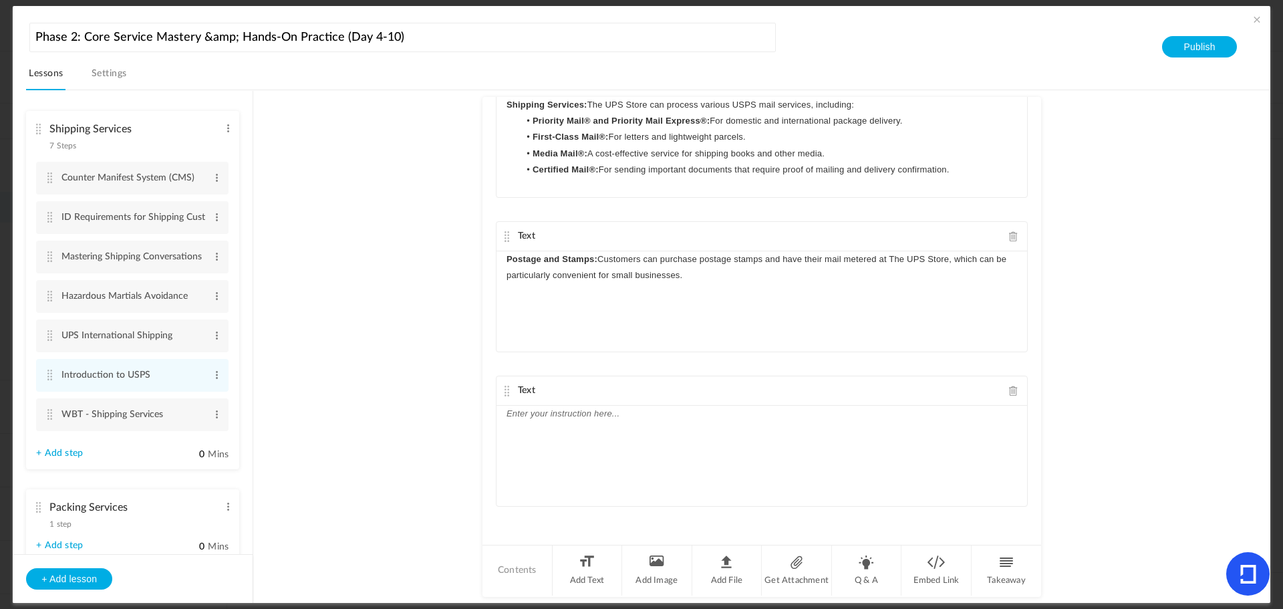
click at [537, 428] on div at bounding box center [762, 456] width 531 height 100
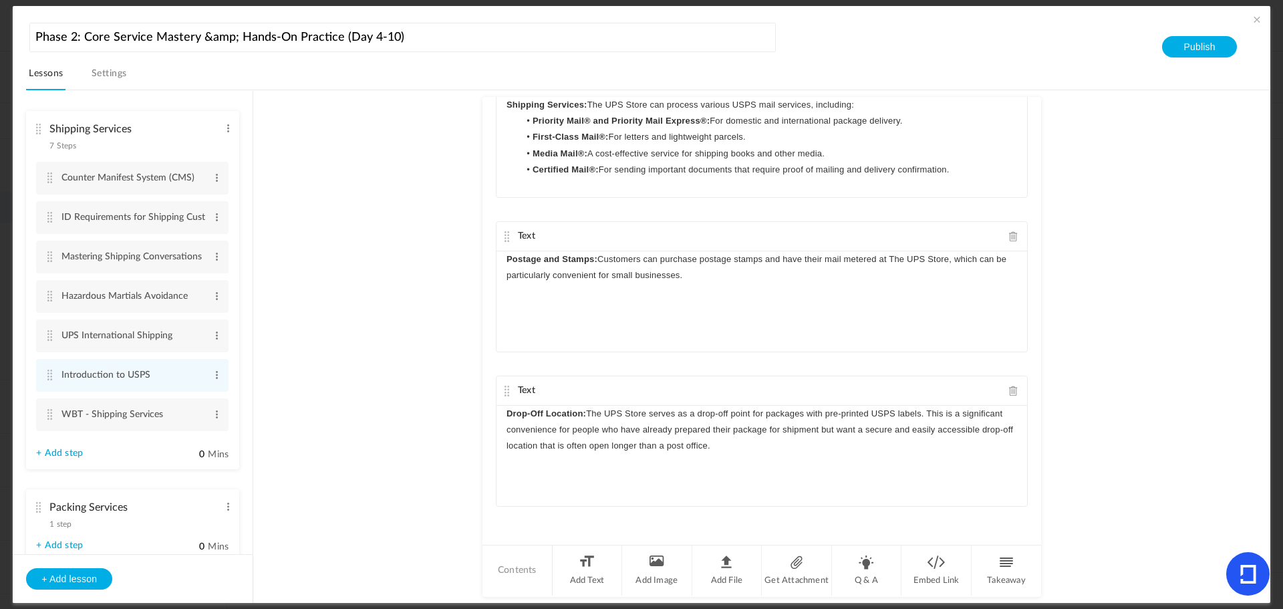
click at [778, 452] on p "Drop-Off Location: The UPS Store serves as a drop-off point for packages with p…" at bounding box center [762, 430] width 511 height 49
drag, startPoint x: 732, startPoint y: 477, endPoint x: 491, endPoint y: 479, distance: 241.9
click at [491, 479] on div "Text The UPS Store is primarily a franchisee of UPS, but it also has a formal r…" at bounding box center [762, 320] width 559 height 446
click at [884, 500] on div "Drop-Off Location: The UPS Store serves as a drop-off point for packages with p…" at bounding box center [762, 456] width 531 height 100
click at [601, 564] on li "Add Text" at bounding box center [588, 570] width 70 height 50
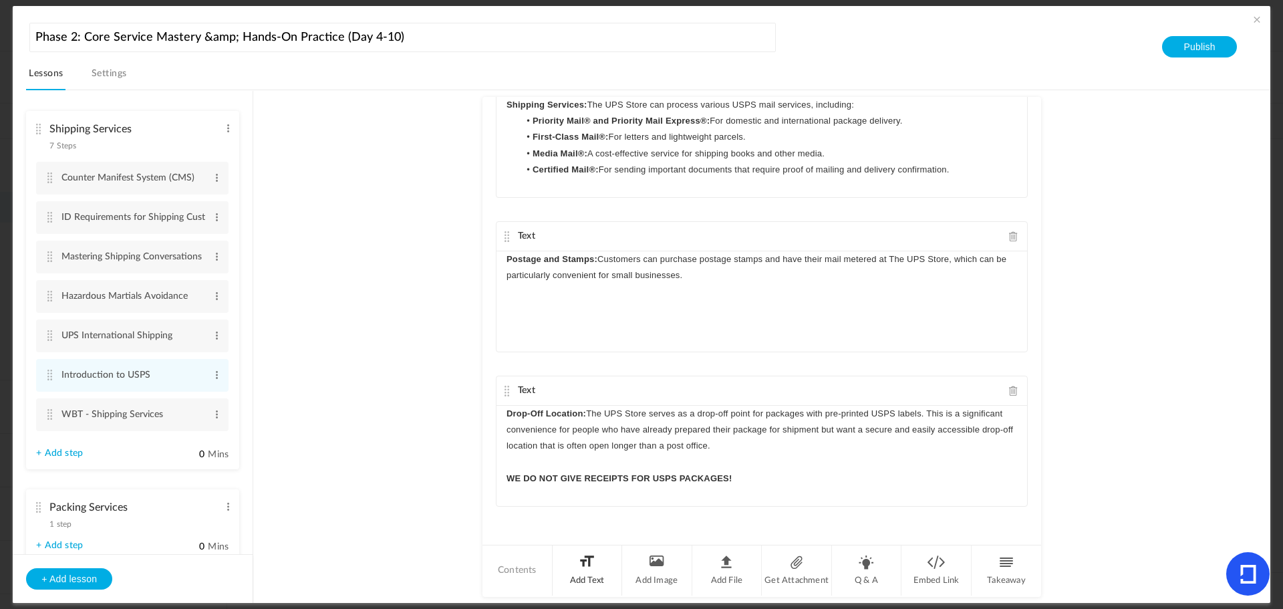
scroll to position [352, 0]
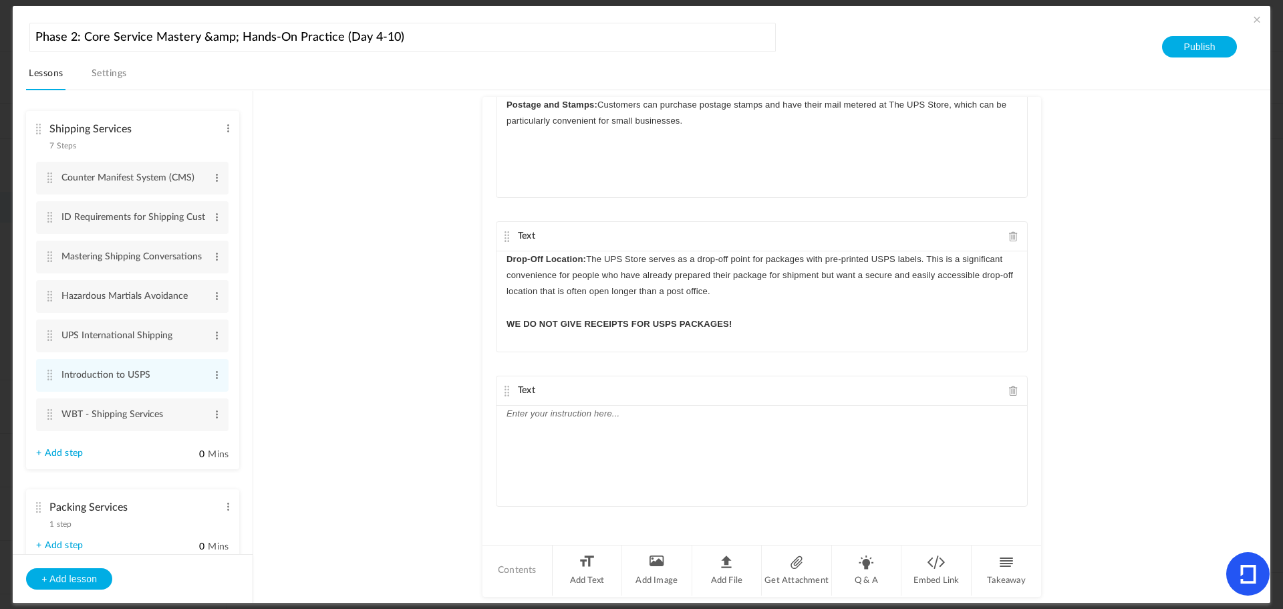
click at [534, 463] on div at bounding box center [762, 456] width 531 height 100
click at [604, 567] on li "Add Text" at bounding box center [588, 570] width 70 height 50
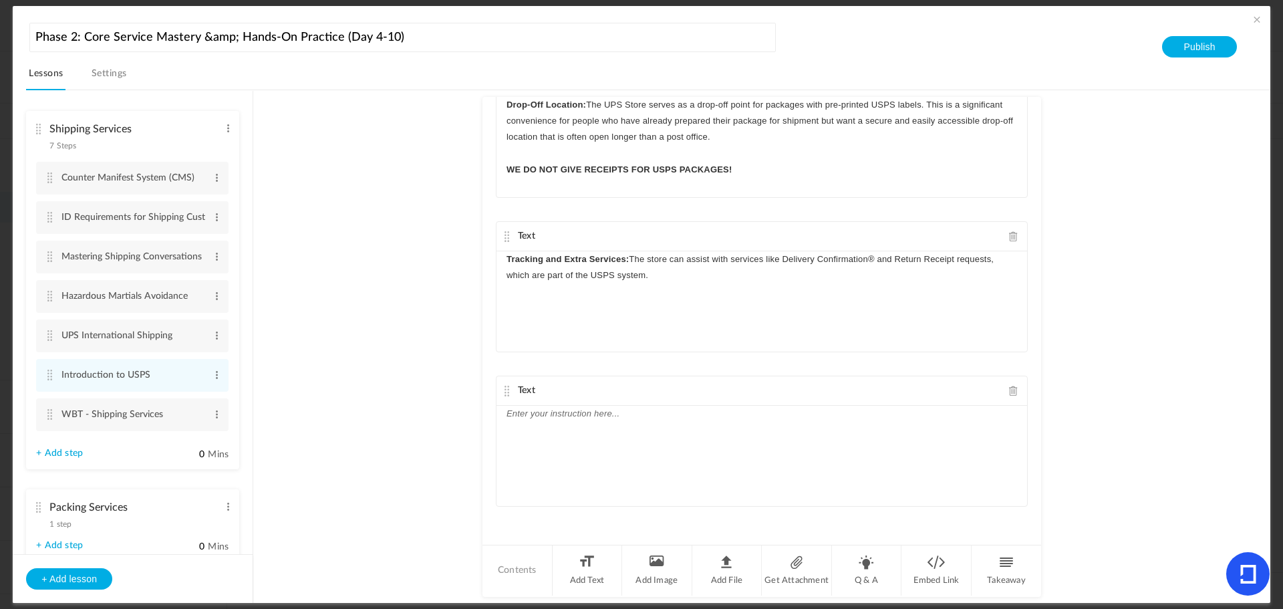
click at [545, 453] on div at bounding box center [762, 456] width 531 height 100
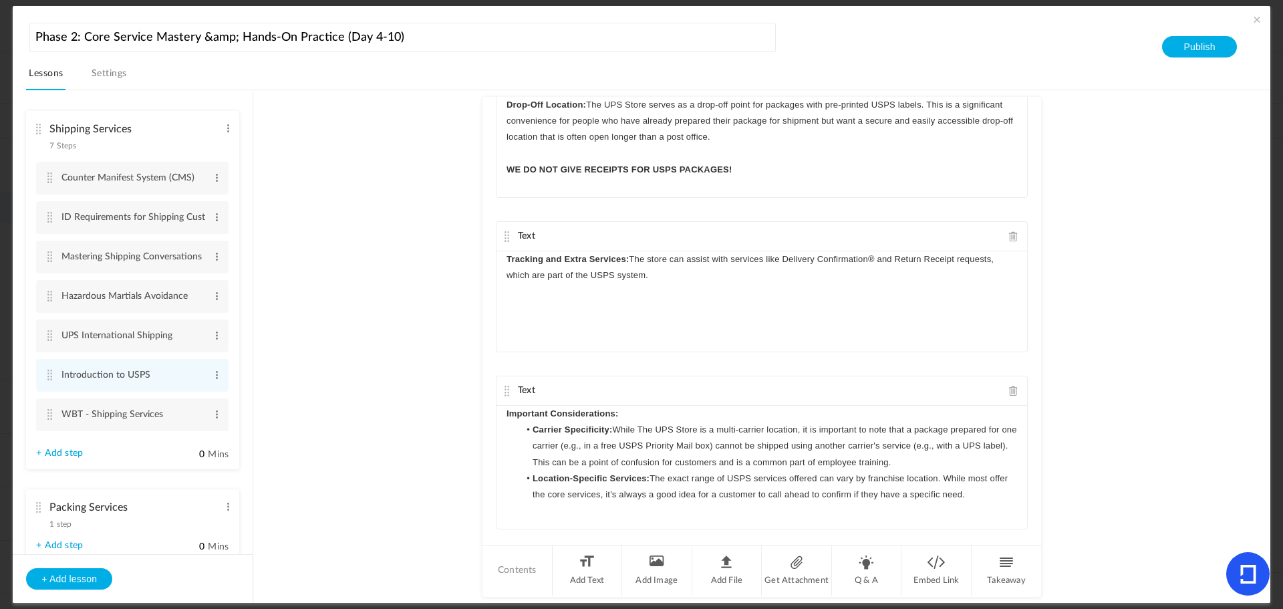
click at [619, 415] on p "Important Considerations:" at bounding box center [762, 414] width 511 height 16
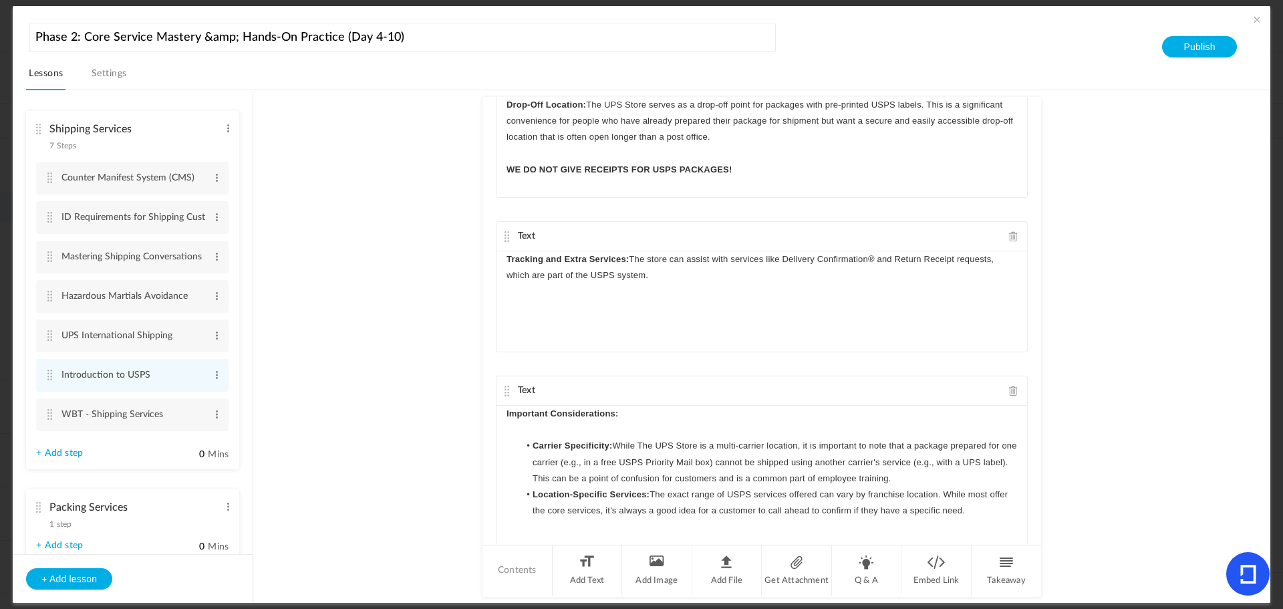
click at [964, 477] on li "Carrier Specificity: While The UPS Store is a multi-carrier location, it is imp…" at bounding box center [768, 462] width 498 height 49
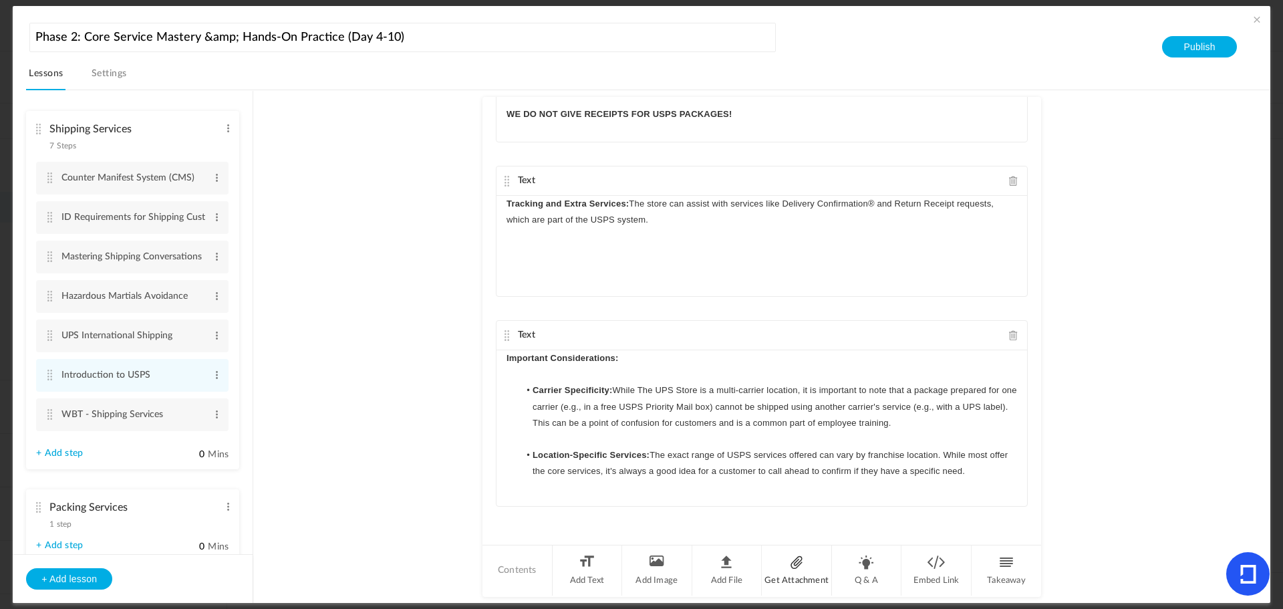
scroll to position [545, 0]
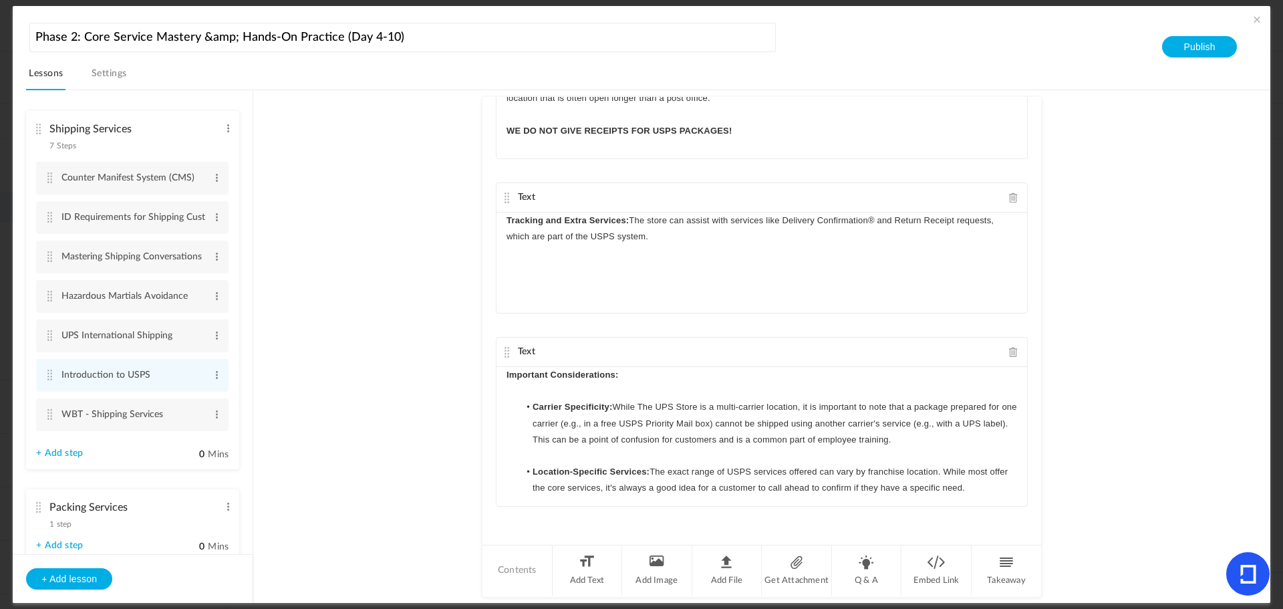
drag, startPoint x: 396, startPoint y: 390, endPoint x: 476, endPoint y: 376, distance: 80.9
click at [396, 390] on au-course-substep "Text The UPS Store is primarily a franchisee of UPS, but it also has a formal r…" at bounding box center [761, 346] width 985 height 513
click at [50, 414] on cite at bounding box center [49, 414] width 9 height 11
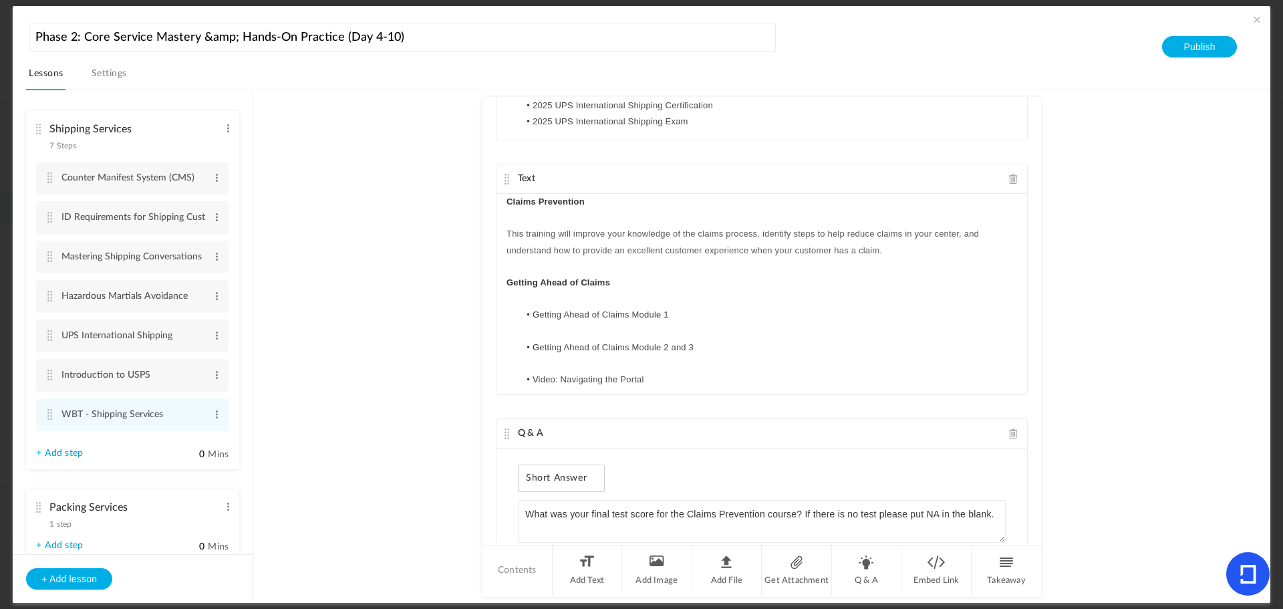
scroll to position [1317, 0]
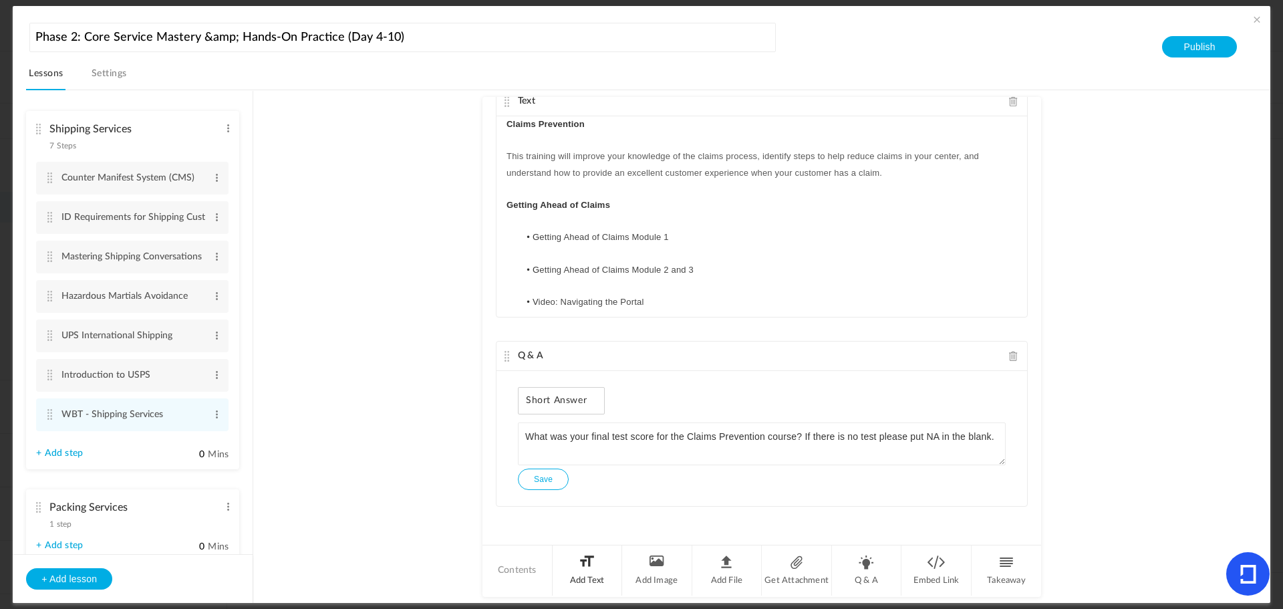
click at [595, 563] on li "Add Text" at bounding box center [588, 570] width 70 height 50
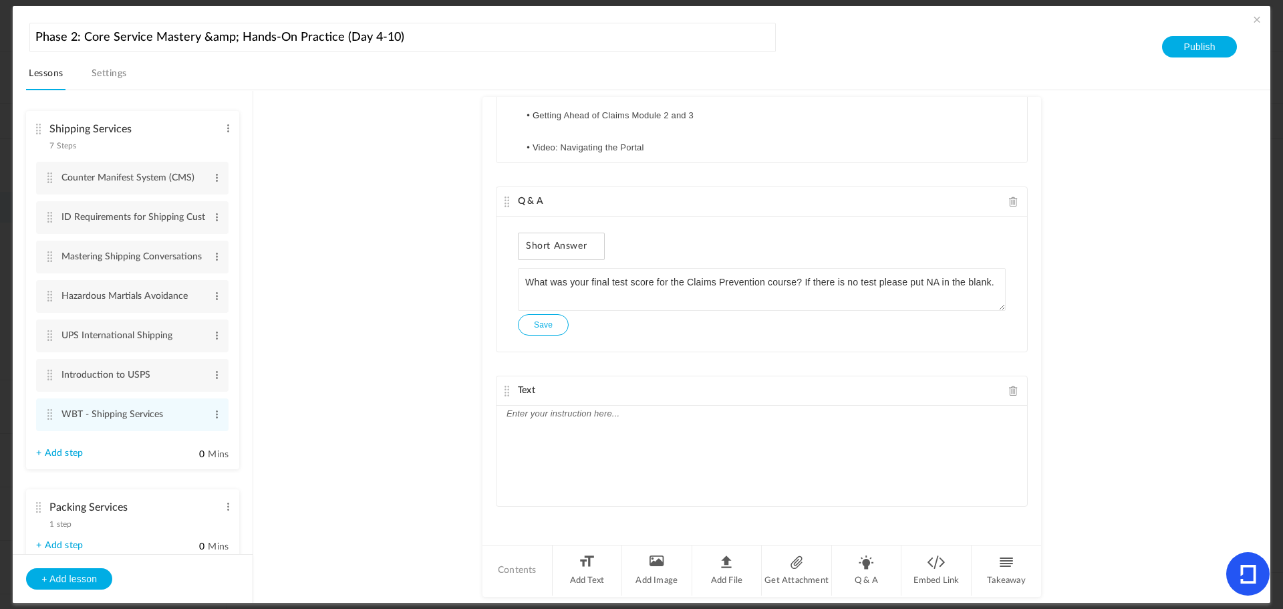
click at [610, 448] on div at bounding box center [762, 456] width 531 height 100
click at [654, 416] on p "Introduction to USPS" at bounding box center [762, 414] width 511 height 16
click at [507, 428] on span "This WBT provides a good overview of the various postal services and how to man…" at bounding box center [697, 429] width 380 height 10
click at [399, 411] on au-course-substep "Text Introduction to the Counter Manifest System (CMS) T his training instructs…" at bounding box center [761, 346] width 985 height 513
drag, startPoint x: 602, startPoint y: 414, endPoint x: 475, endPoint y: 414, distance: 126.3
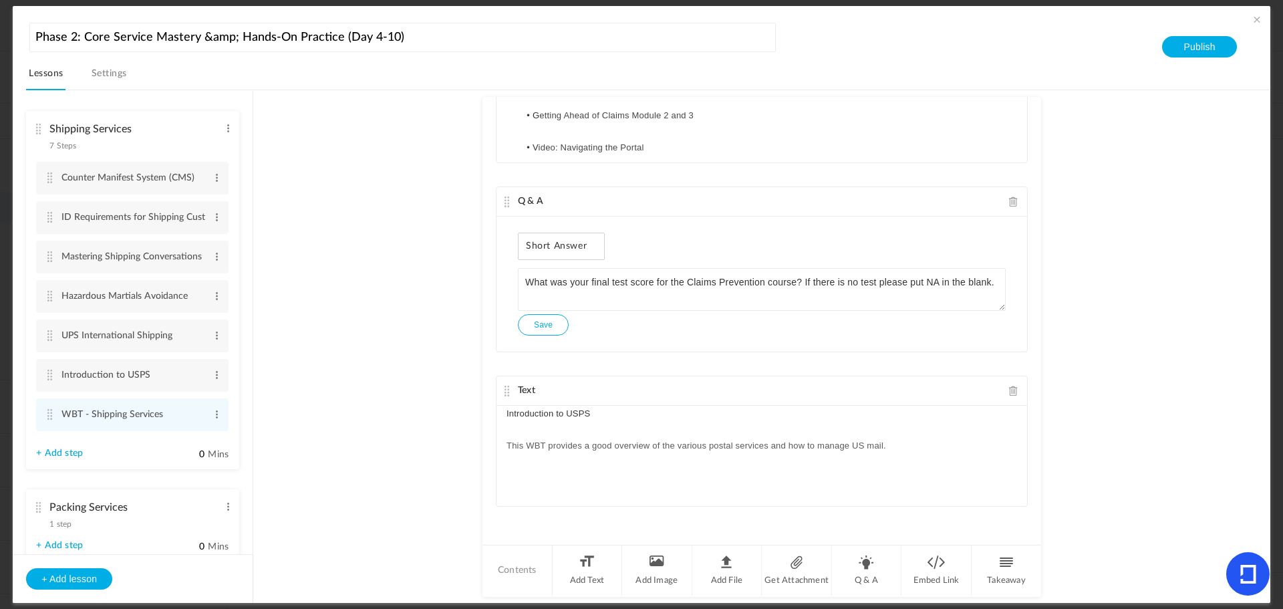
click at [475, 414] on au-course-substep "Text Introduction to the Counter Manifest System (CMS) T his training instructs…" at bounding box center [761, 346] width 985 height 513
click at [470, 366] on au-course-substep "Text Introduction to the Counter Manifest System (CMS) T his training instructs…" at bounding box center [761, 346] width 985 height 513
click at [908, 447] on p "﻿ This WBT provides a good overview of the various postal services and how to m…" at bounding box center [762, 446] width 511 height 16
click at [609, 480] on li "Online Class" at bounding box center [768, 479] width 498 height 16
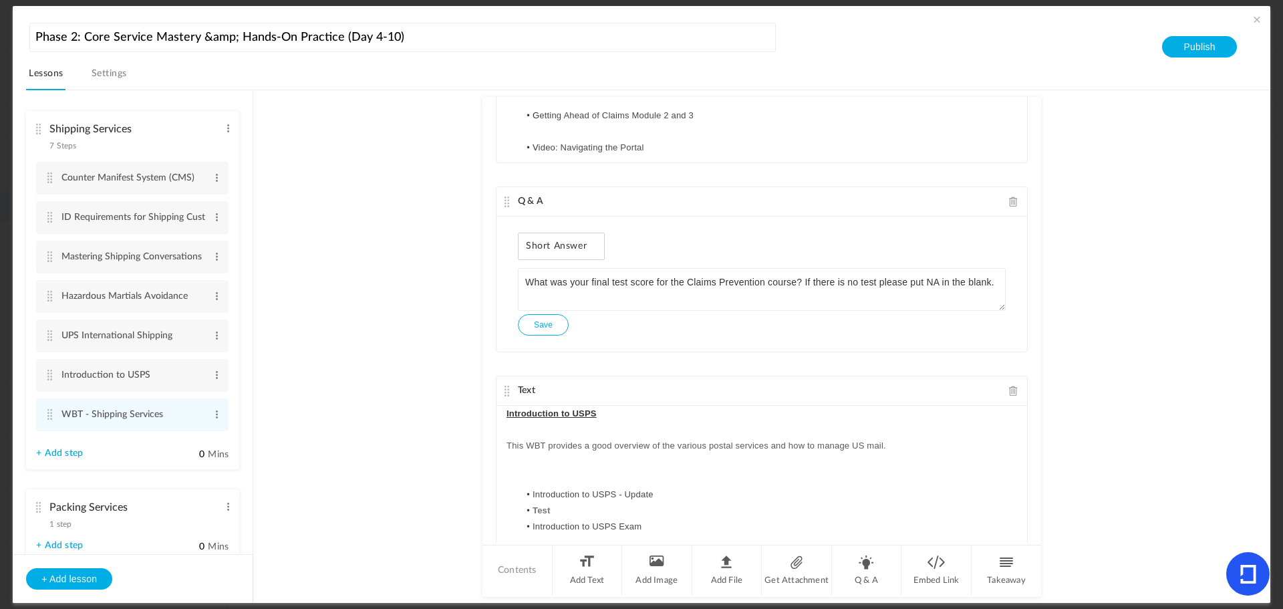
click at [580, 514] on li "Test" at bounding box center [768, 511] width 498 height 16
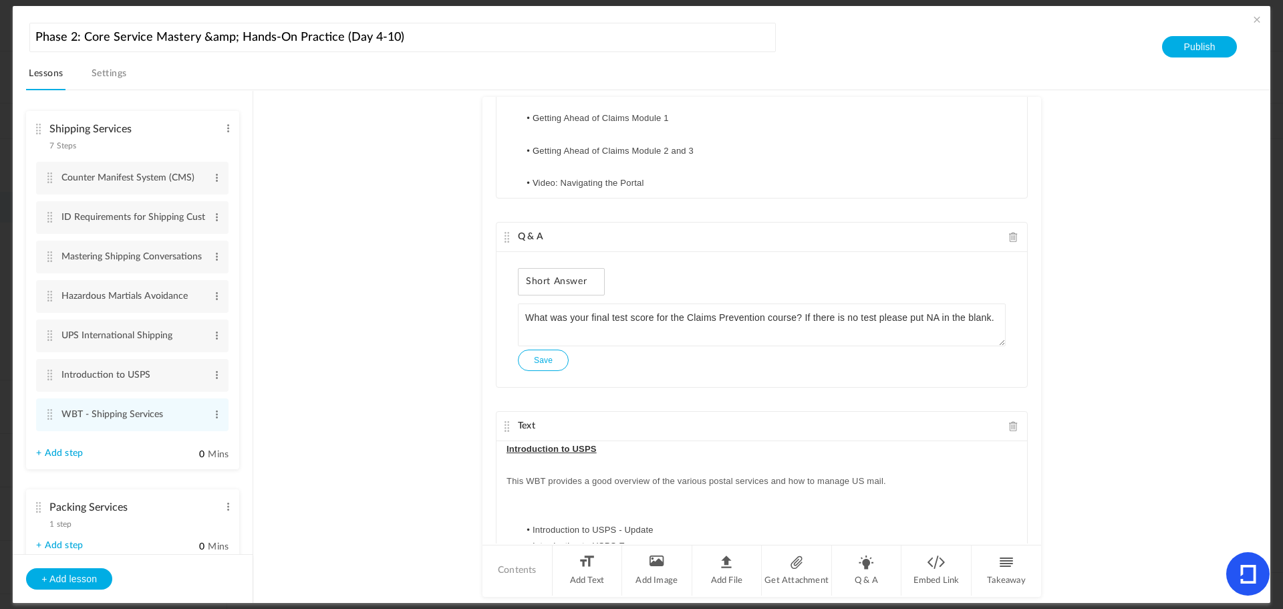
scroll to position [1494, 0]
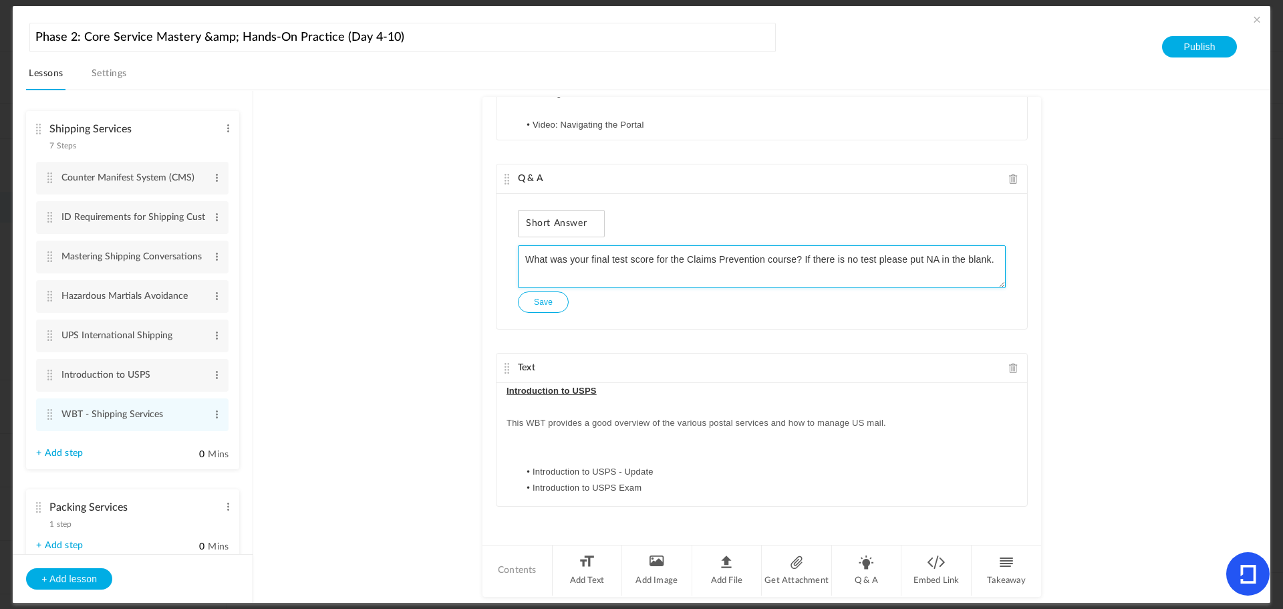
click at [738, 257] on textarea "What was your final test score for the Claims Prevention course? If there is no…" at bounding box center [762, 266] width 488 height 43
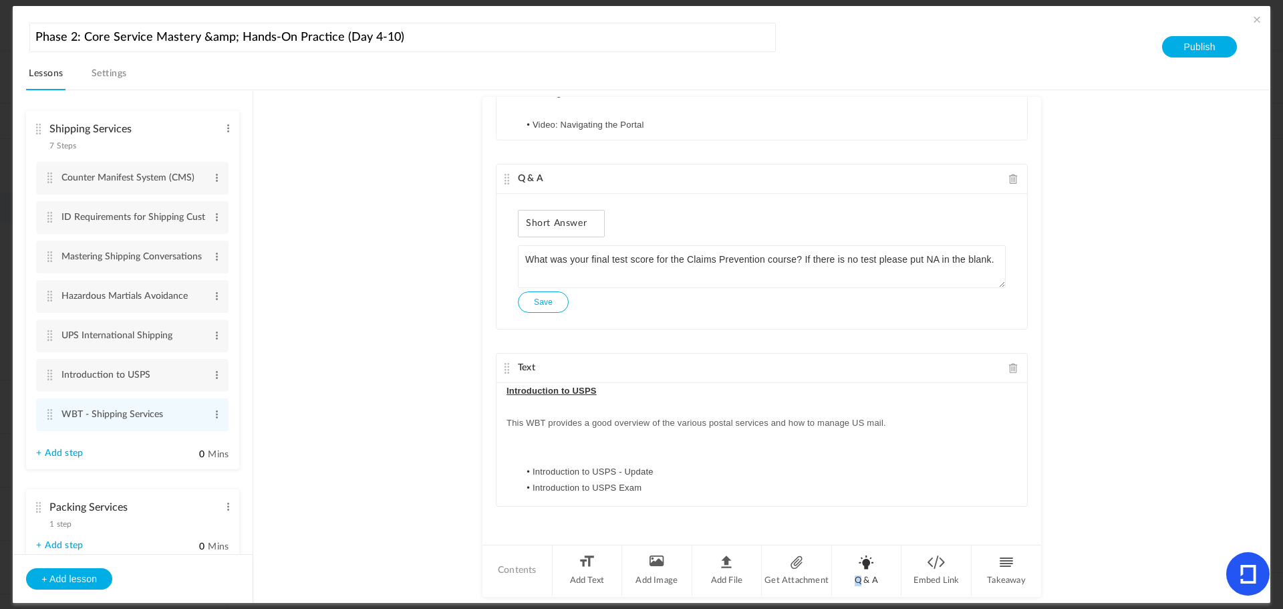
click at [857, 567] on li "Q & A" at bounding box center [867, 570] width 70 height 50
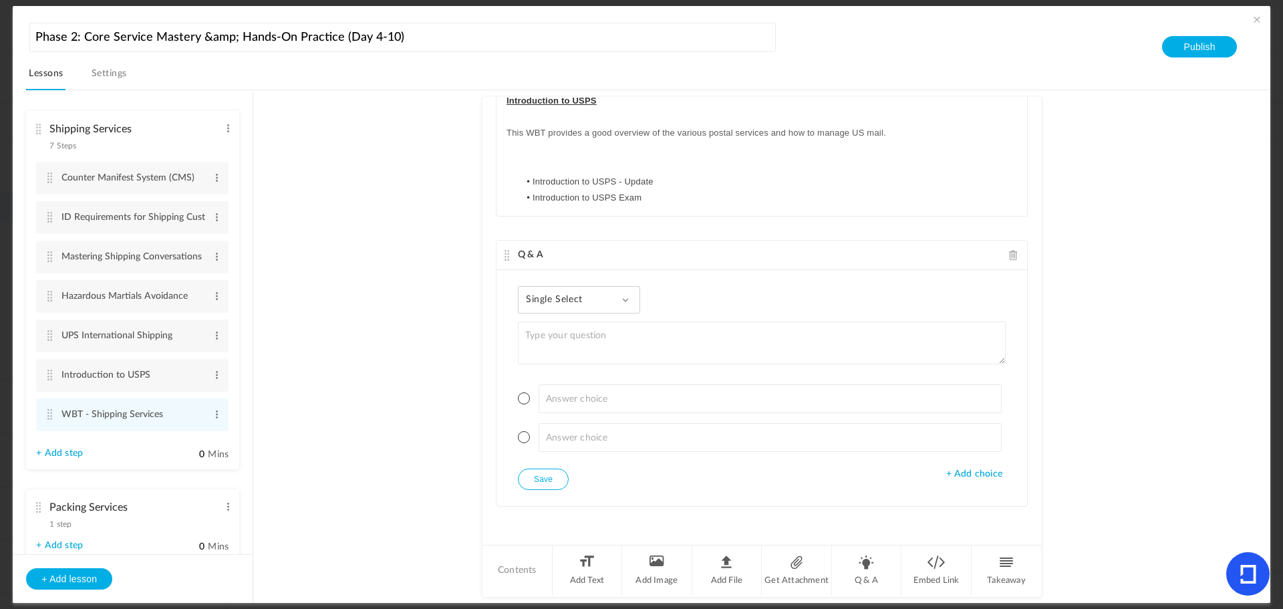
click at [563, 299] on span "Single Select" at bounding box center [559, 299] width 67 height 11
click at [572, 400] on link "Paragraph Answer" at bounding box center [590, 410] width 126 height 25
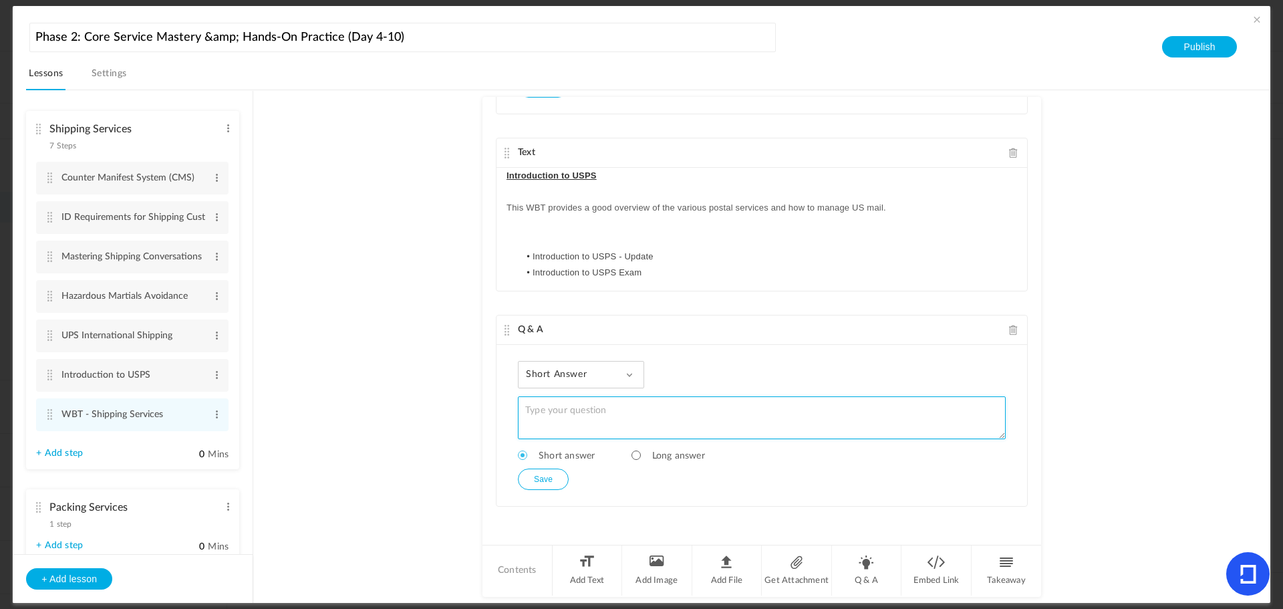
scroll to position [1709, 0]
click at [541, 412] on textarea at bounding box center [762, 417] width 488 height 43
paste textarea "What was your final test score for the Claims Prevention course? If there is no…"
drag, startPoint x: 764, startPoint y: 408, endPoint x: 688, endPoint y: 406, distance: 76.2
click at [688, 406] on textarea "What was your final test score for the Claims Prevention course? If there is no…" at bounding box center [762, 417] width 488 height 43
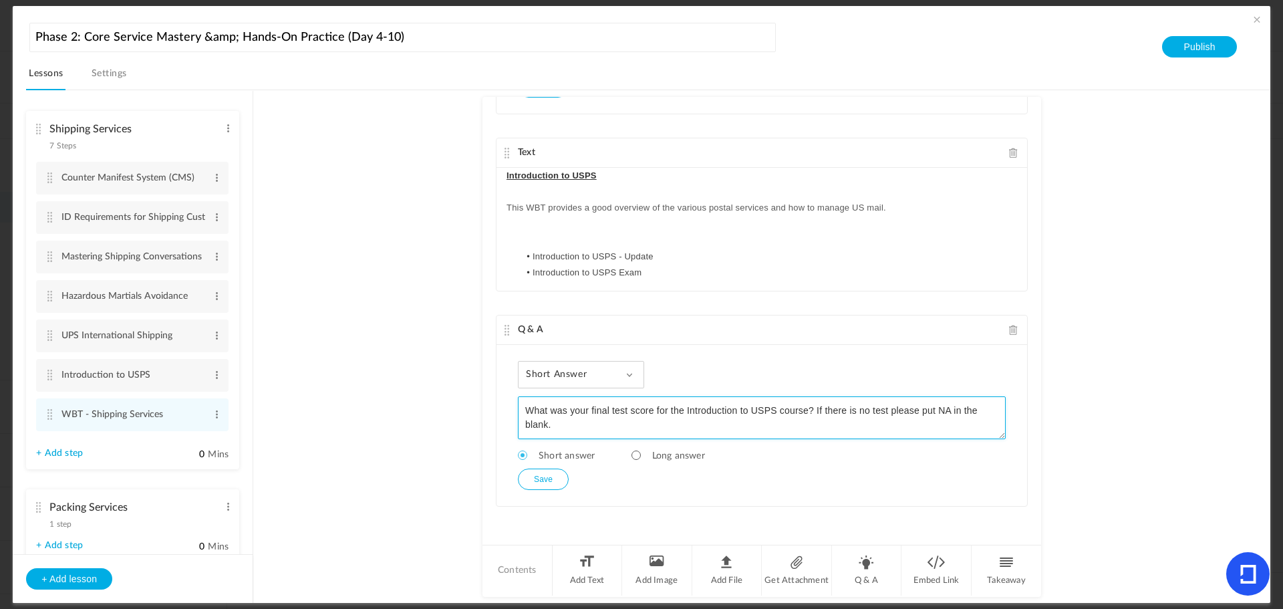
type textarea "What was your final test score for the Introduction to USPS course? If there is…"
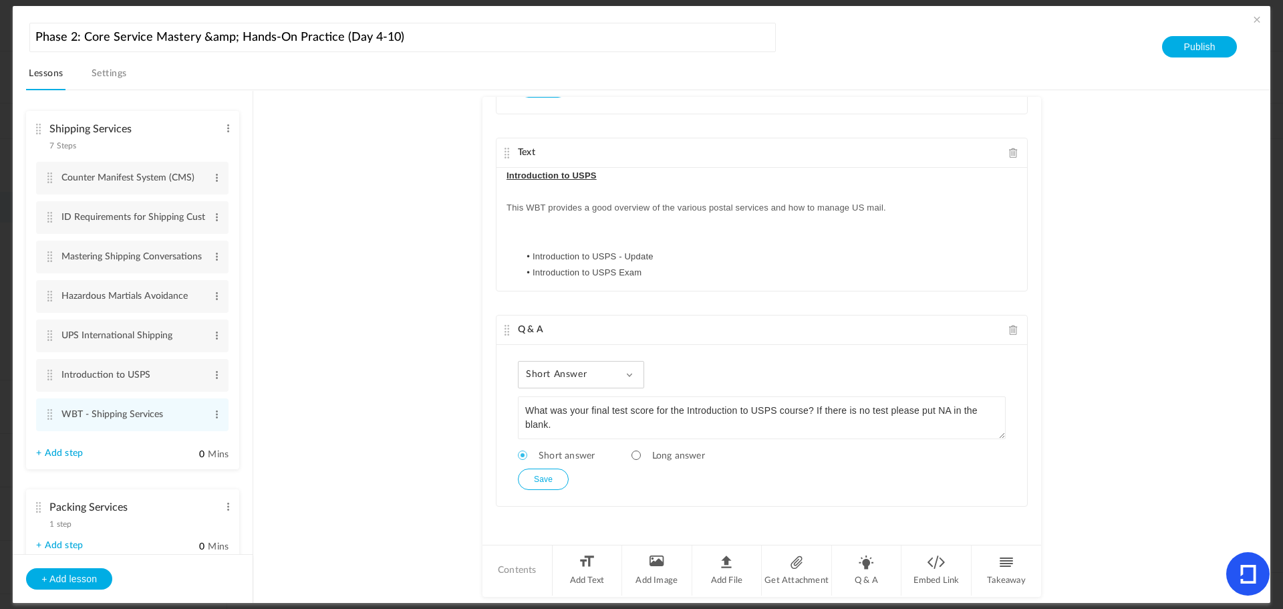
click at [531, 479] on button "Save" at bounding box center [543, 479] width 51 height 21
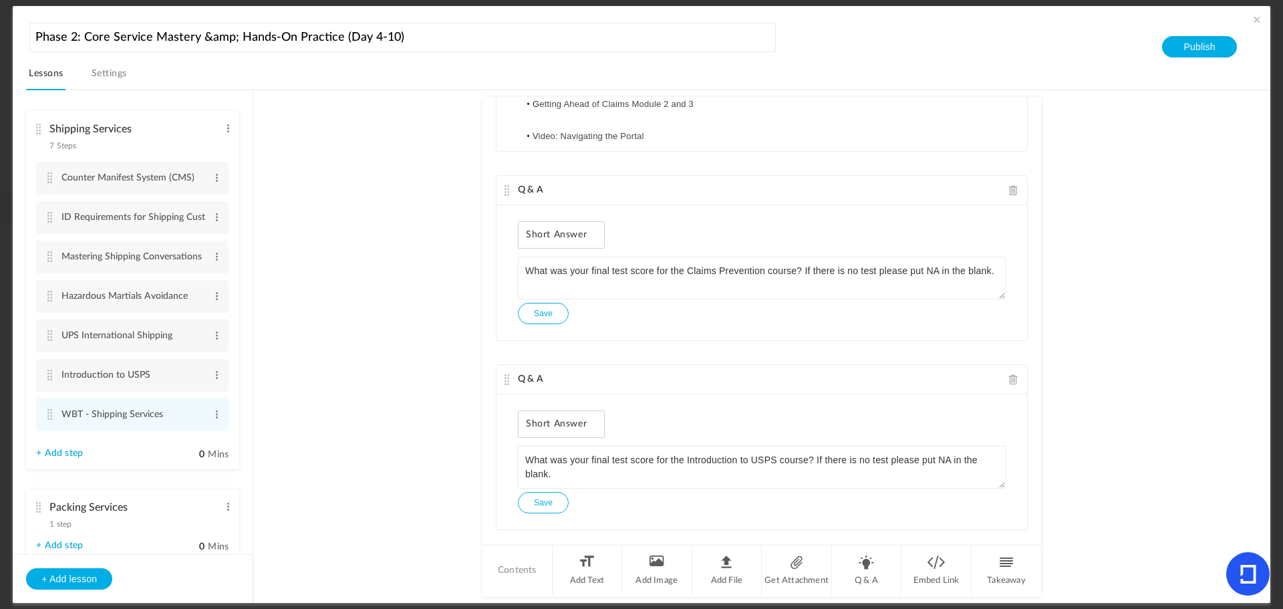
scroll to position [1524, 0]
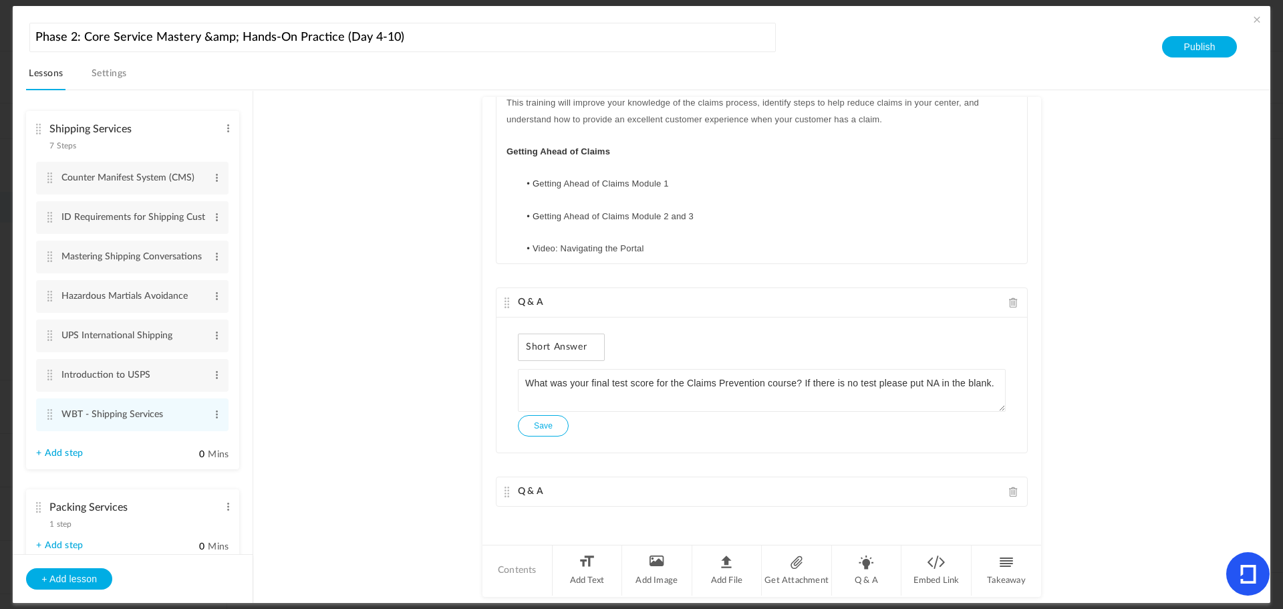
drag, startPoint x: 500, startPoint y: 378, endPoint x: 525, endPoint y: 178, distance: 202.1
click at [525, 178] on div "Text Introduction to the Counter Manifest System (CMS) T his training instructs…" at bounding box center [762, 320] width 559 height 446
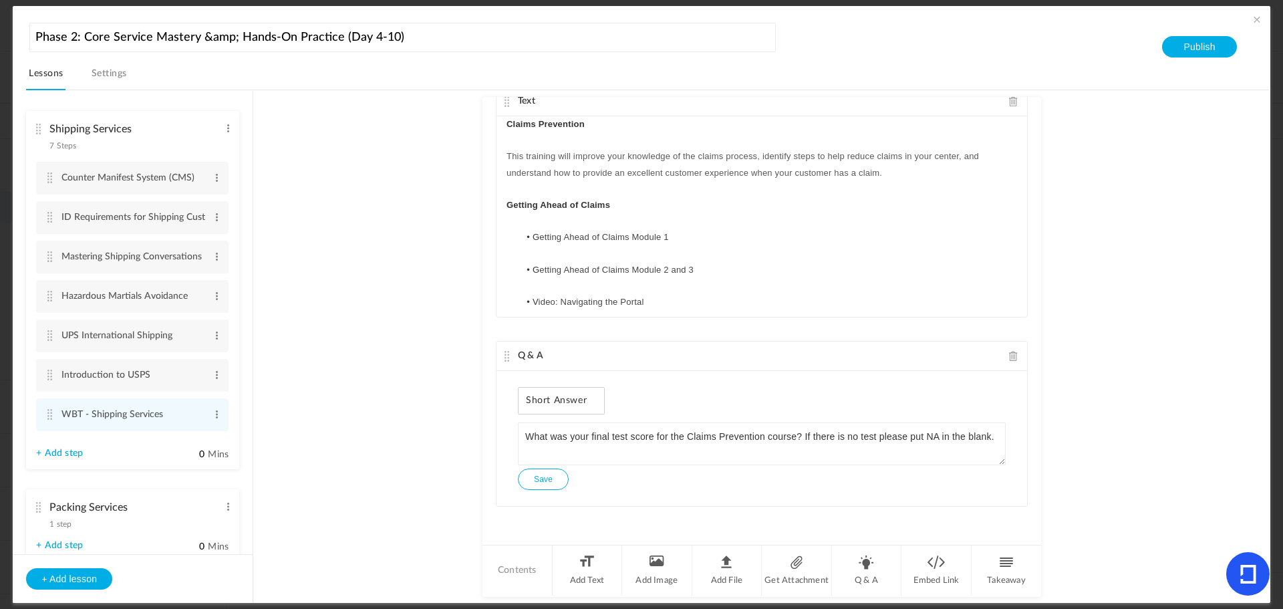
click at [73, 451] on link "+ Add step" at bounding box center [59, 453] width 47 height 11
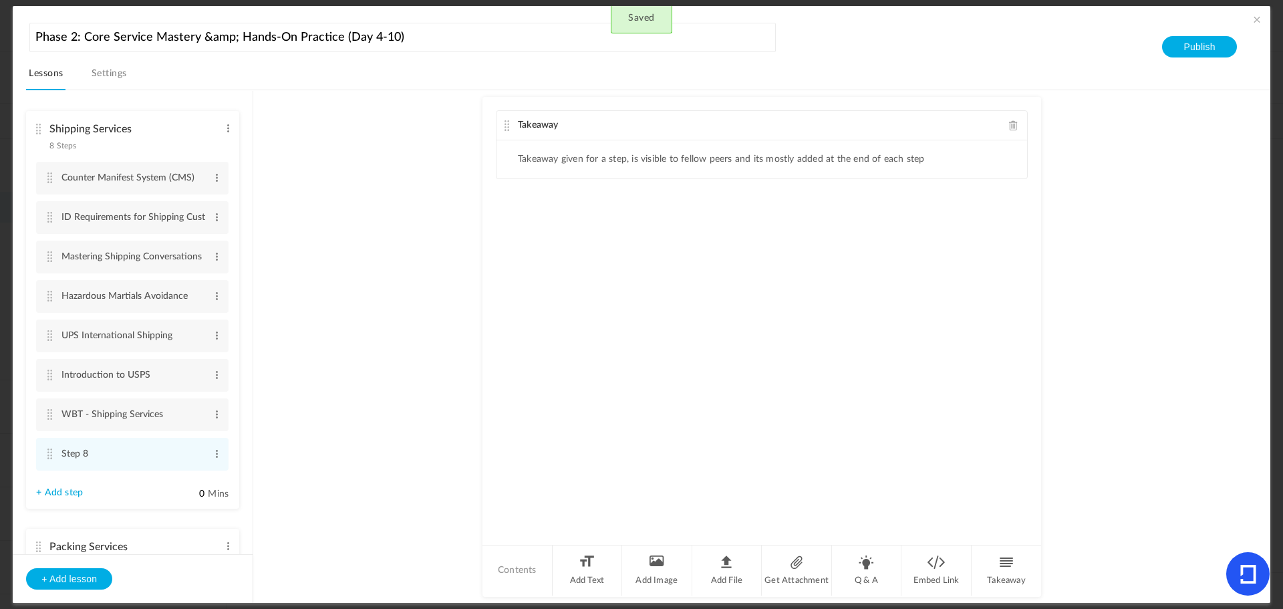
click at [1014, 128] on span at bounding box center [1013, 125] width 9 height 10
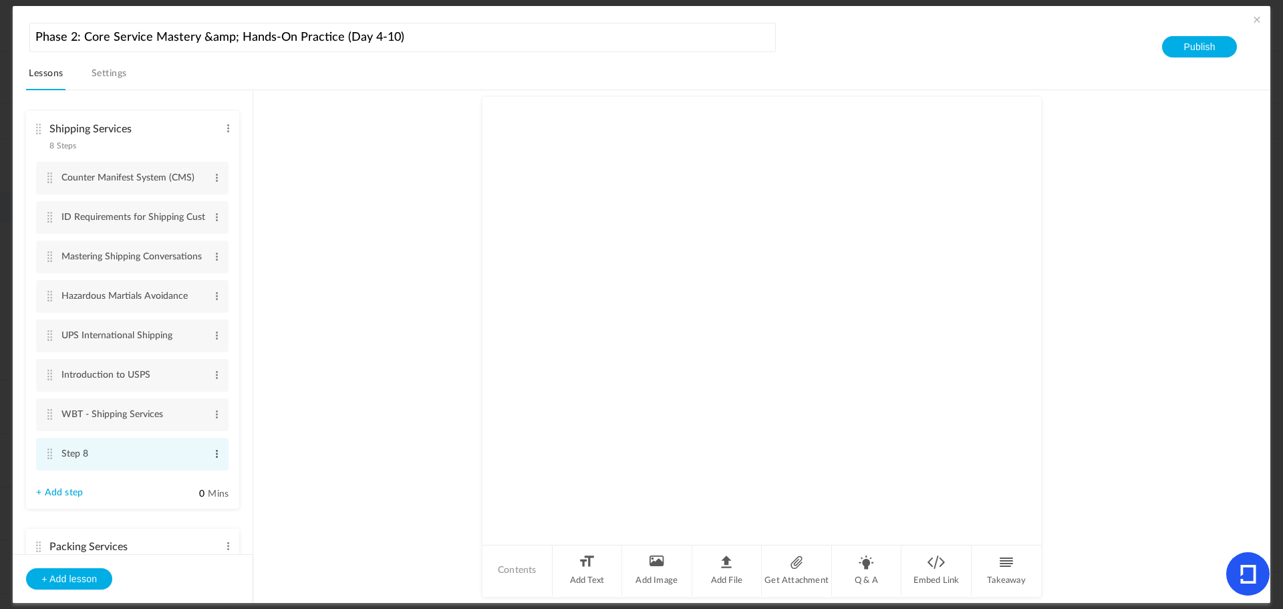
click at [212, 450] on span at bounding box center [217, 453] width 10 height 13
click at [186, 473] on link "Edit" at bounding box center [195, 476] width 52 height 16
type input "S"
type input "Claims Prevention"
click at [344, 461] on au-course-substep "Contents Add Text Add Image Add File Get Attachment Q & A Embed Link Takeaway" at bounding box center [761, 346] width 985 height 513
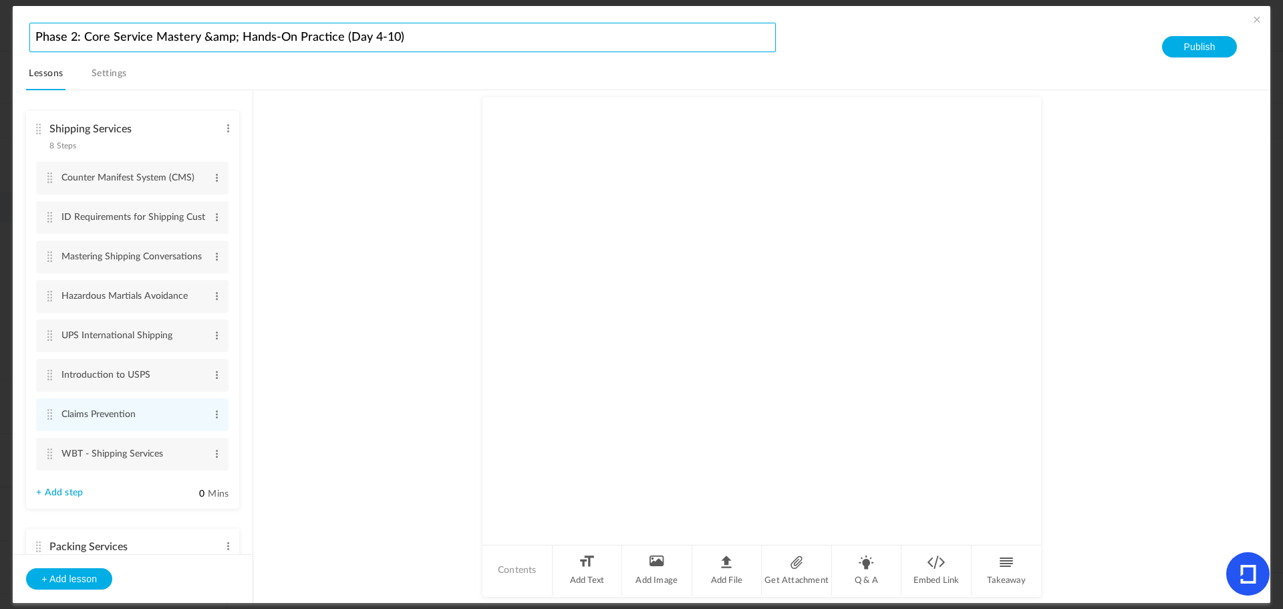
click at [226, 36] on input "Phase 2: Core Service Mastery &amp; Hands-On Practice (Day 4-10)" at bounding box center [402, 37] width 747 height 29
click at [234, 37] on input "Phase 2: Core Service Mastery &amp; Hands-On Practice (Day 4-10)" at bounding box center [402, 37] width 747 height 29
type input "Phase 2: Core Service Mastery and Hands-On Practice (Day 4-10)"
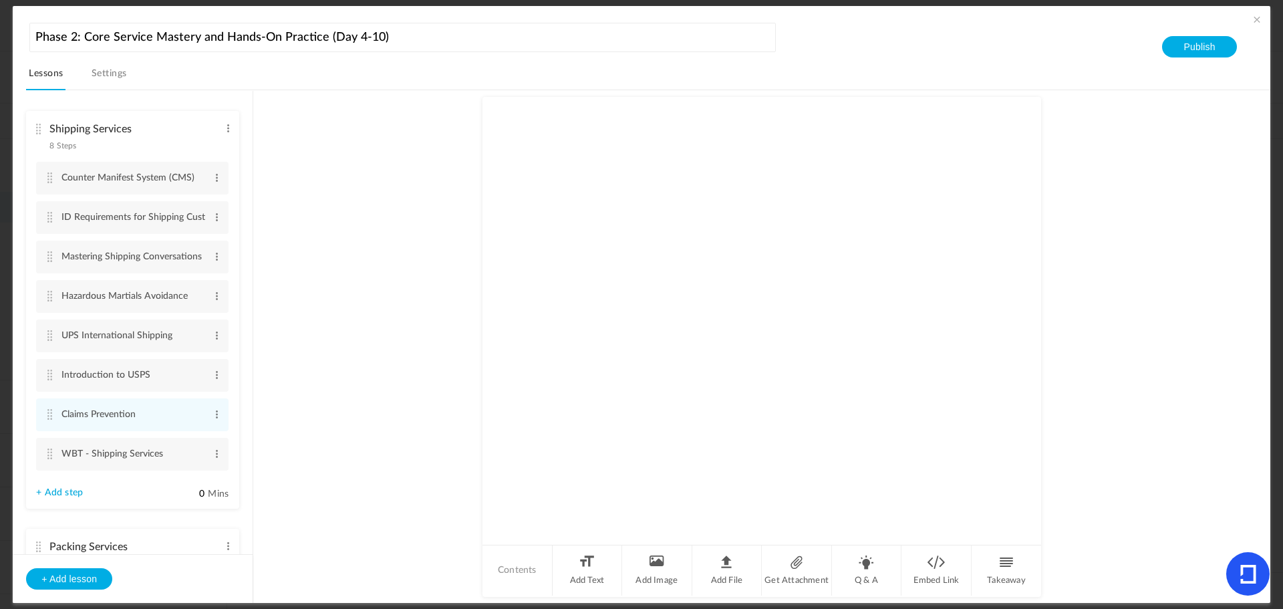
click at [380, 130] on au-course-substep "Contents Add Text Add Image Add File Get Attachment Q & A Embed Link Takeaway" at bounding box center [761, 346] width 985 height 513
click at [213, 414] on span at bounding box center [217, 414] width 10 height 13
click at [197, 448] on link "Delete" at bounding box center [195, 452] width 52 height 16
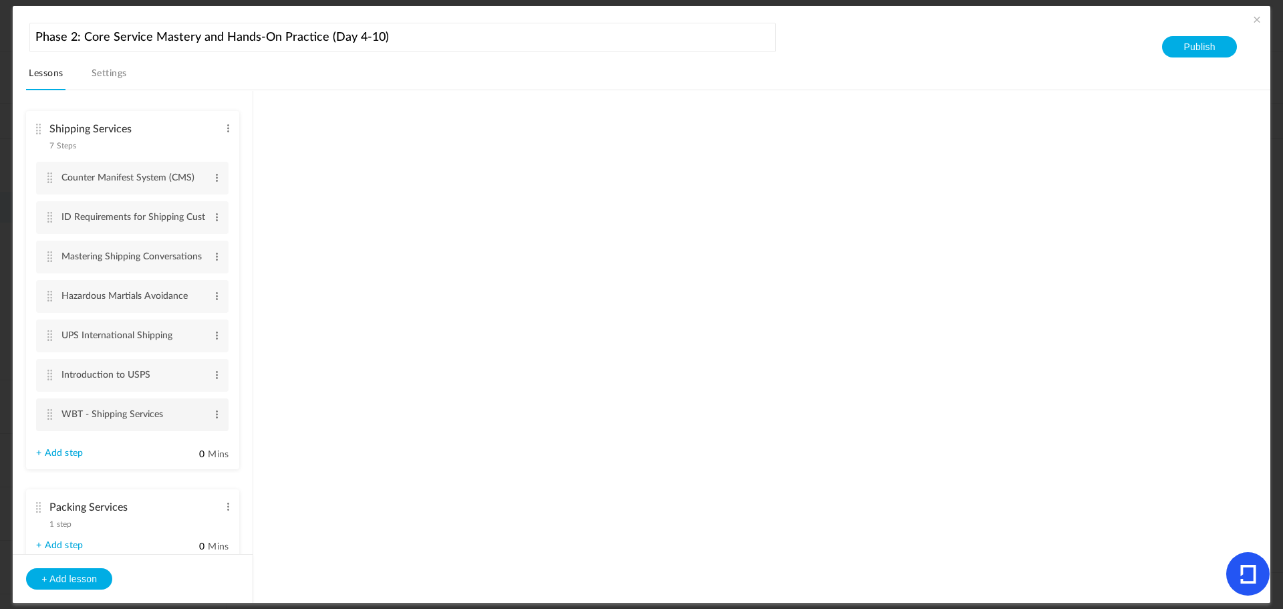
click at [41, 416] on li "WBT - Shipping Services Edit Delete" at bounding box center [132, 414] width 192 height 33
click at [47, 412] on cite at bounding box center [49, 414] width 9 height 11
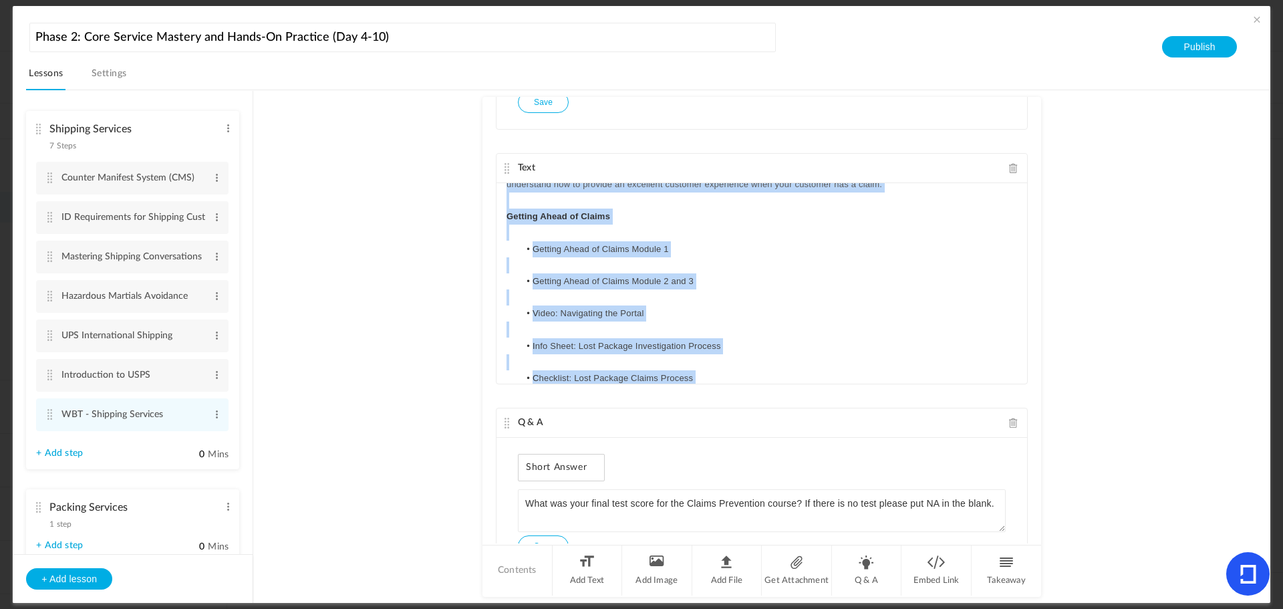
scroll to position [262, 0]
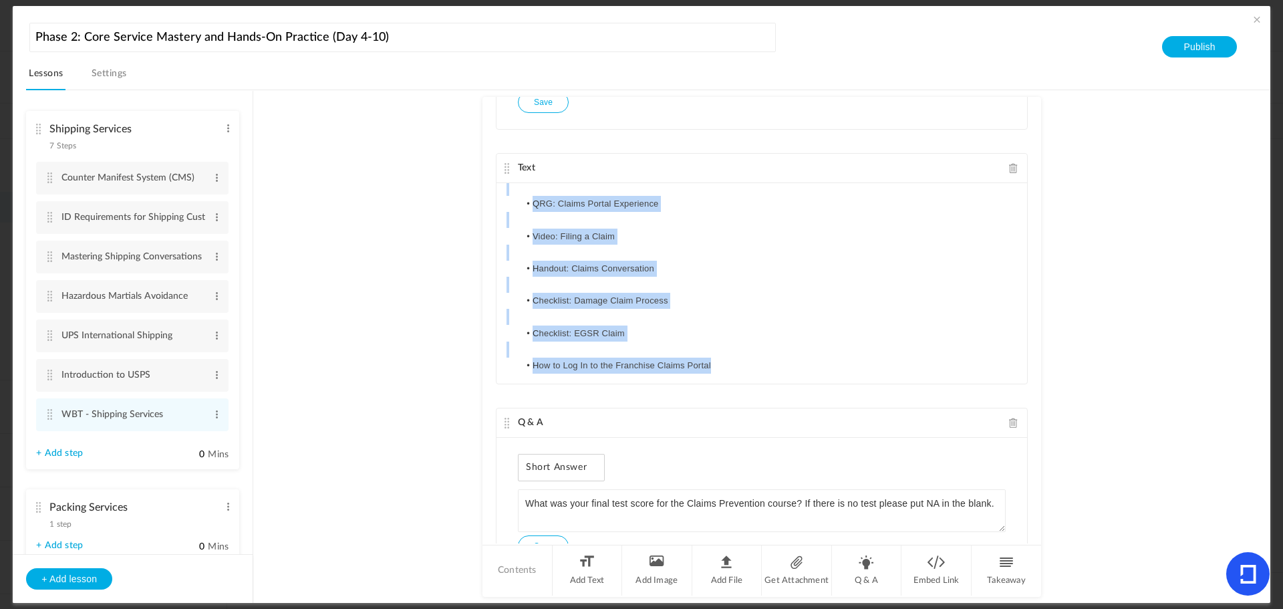
drag, startPoint x: 505, startPoint y: 189, endPoint x: 829, endPoint y: 441, distance: 411.1
click at [829, 441] on div "Text Introduction to the Counter Manifest System (CMS) T his training instructs…" at bounding box center [762, 320] width 559 height 446
copy div "Claims Prevention This training will improve your knowledge of the claims proce…"
click at [348, 333] on au-course-substep "Text Introduction to the Counter Manifest System (CMS) T his training instructs…" at bounding box center [761, 346] width 985 height 513
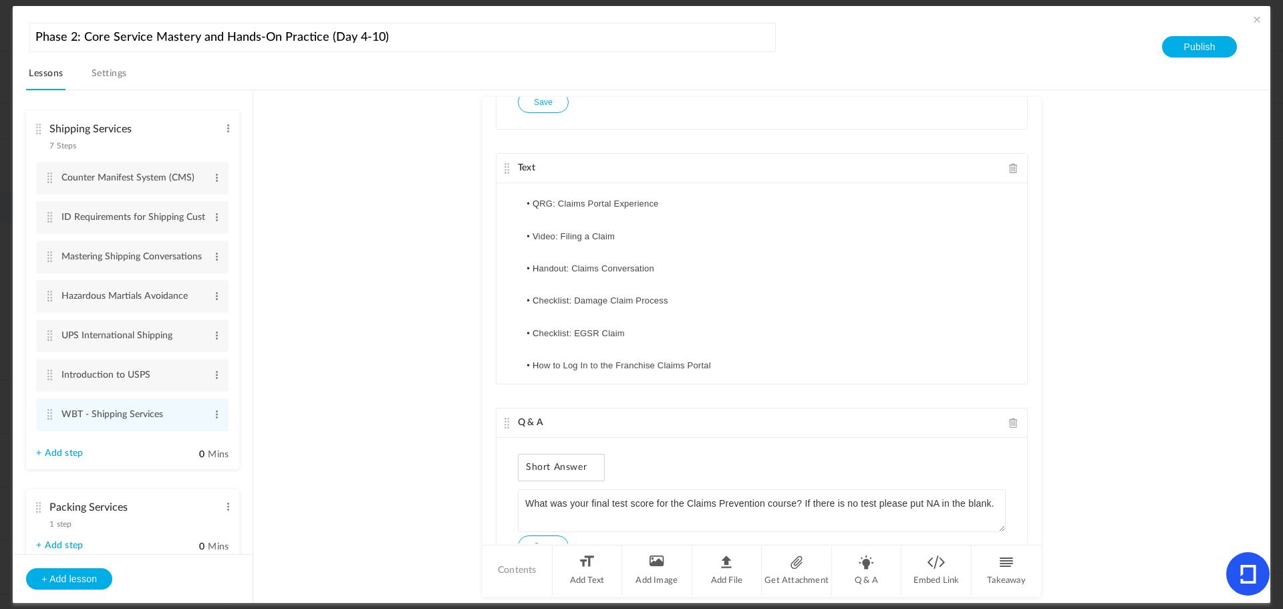
click at [366, 354] on au-course-substep "Text Introduction to the Counter Manifest System (CMS) T his training instructs…" at bounding box center [761, 346] width 985 height 513
click at [216, 415] on span at bounding box center [217, 414] width 10 height 13
click at [367, 380] on au-course-substep "Text Introduction to the Counter Manifest System (CMS) T his training instructs…" at bounding box center [761, 346] width 985 height 513
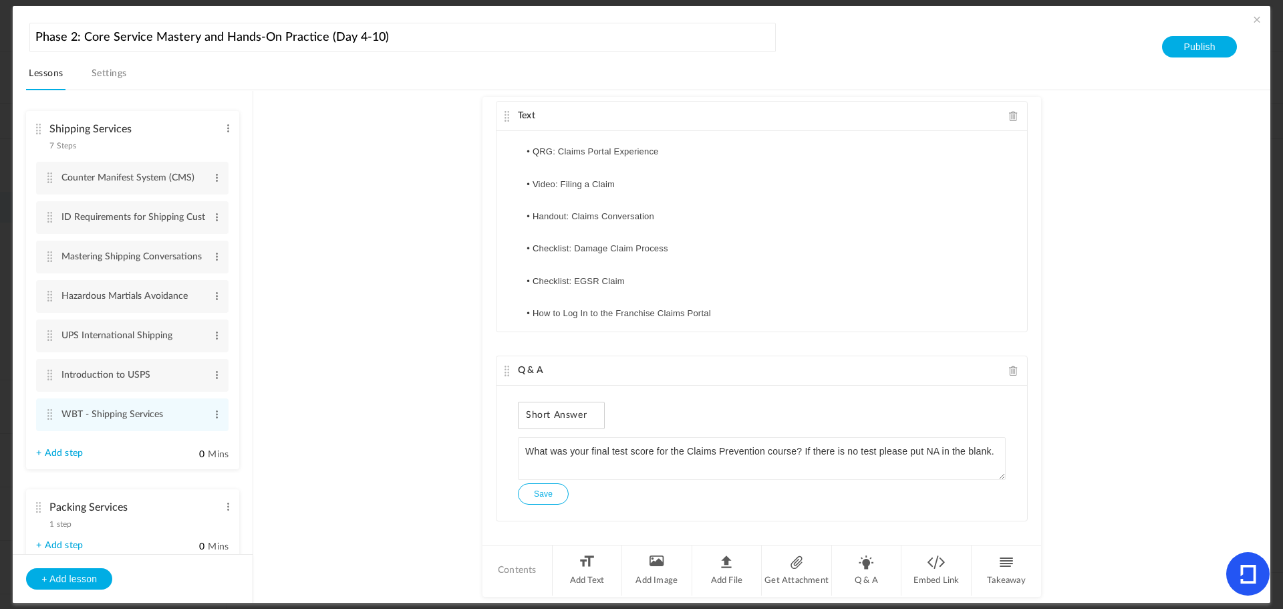
scroll to position [1683, 0]
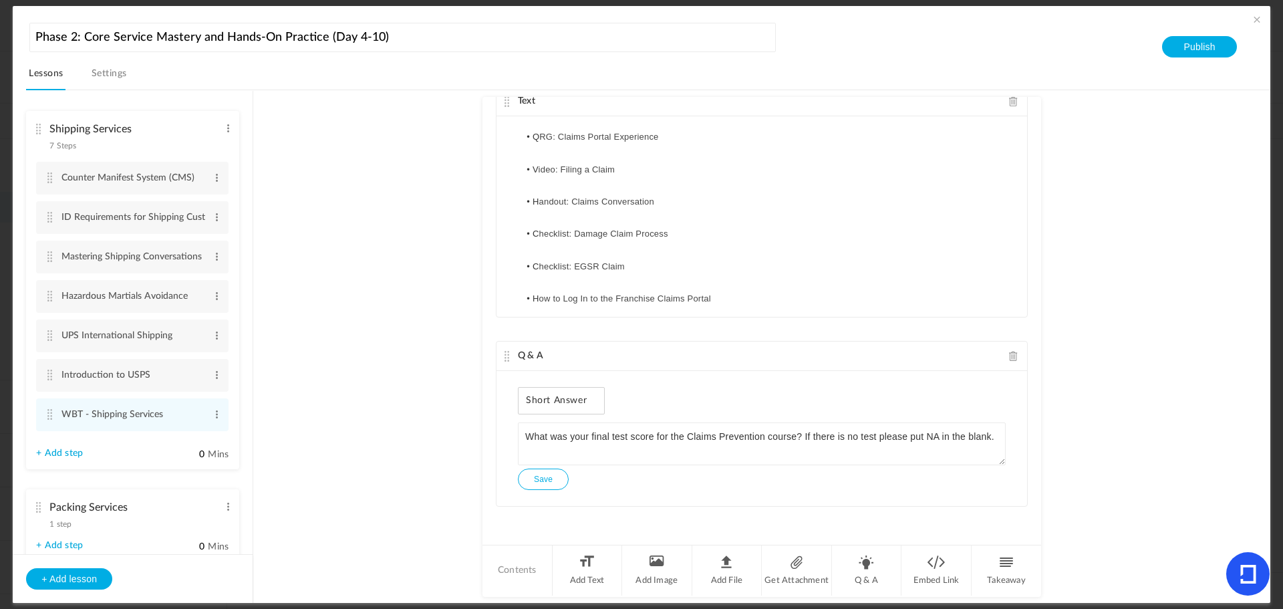
click at [1009, 355] on span at bounding box center [1013, 356] width 9 height 10
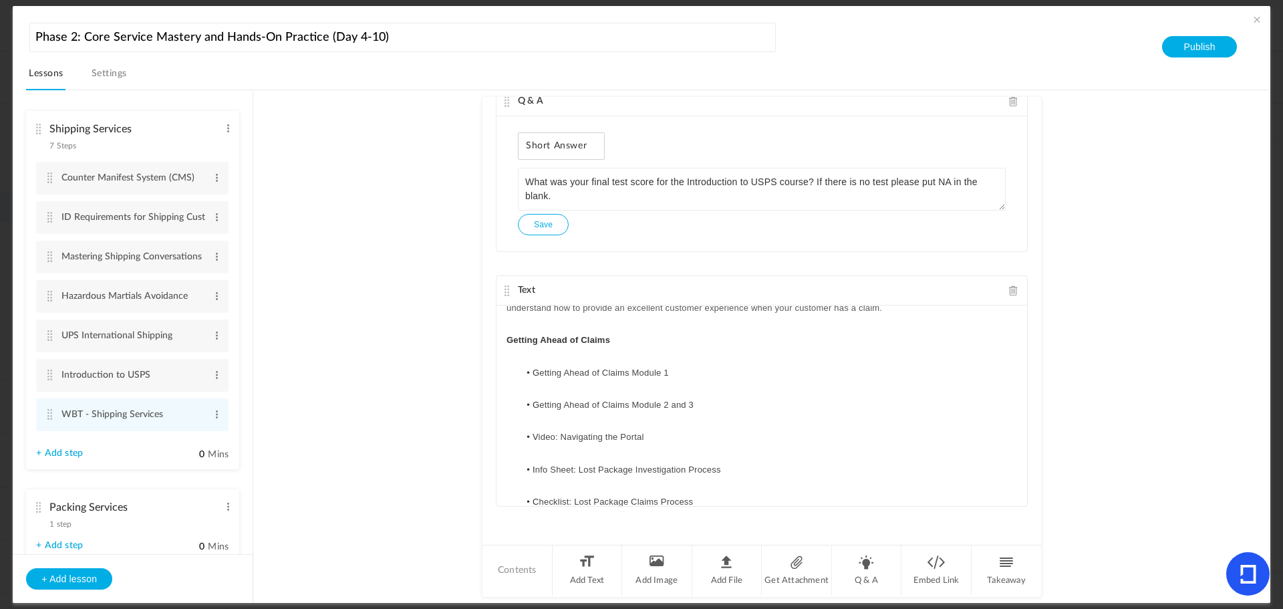
scroll to position [0, 0]
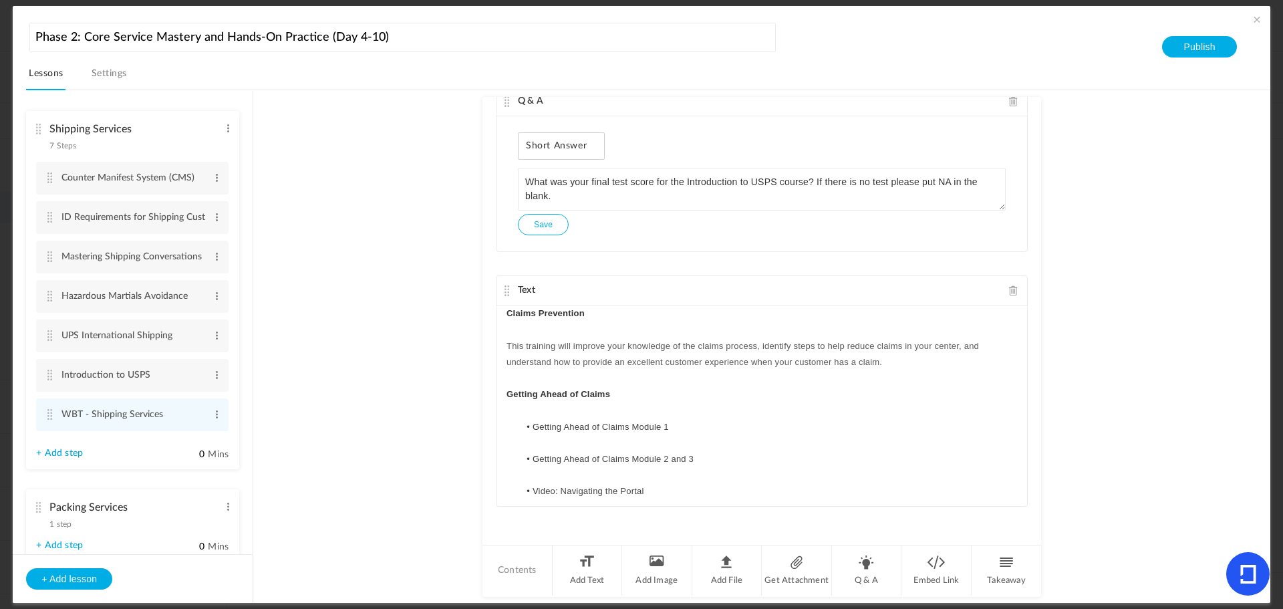
click at [1009, 287] on span at bounding box center [1013, 290] width 9 height 10
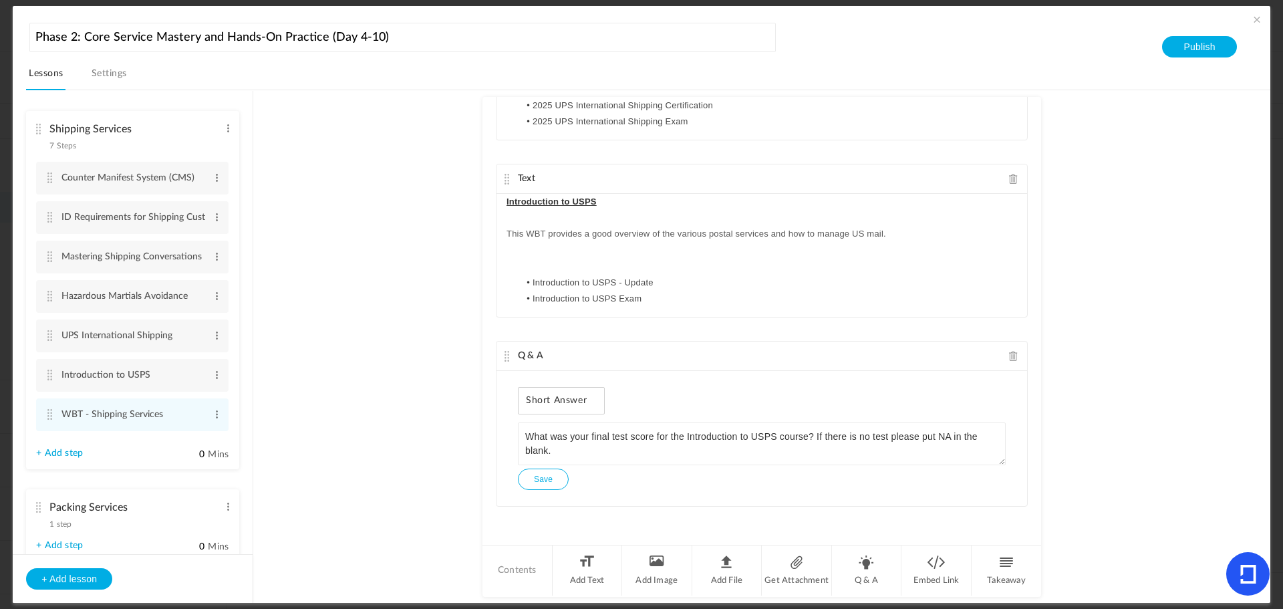
click at [334, 453] on au-course-substep "Text Introduction to the Counter Manifest System (CMS) T his training instructs…" at bounding box center [761, 346] width 985 height 513
click at [53, 448] on link "+ Add step" at bounding box center [59, 453] width 47 height 11
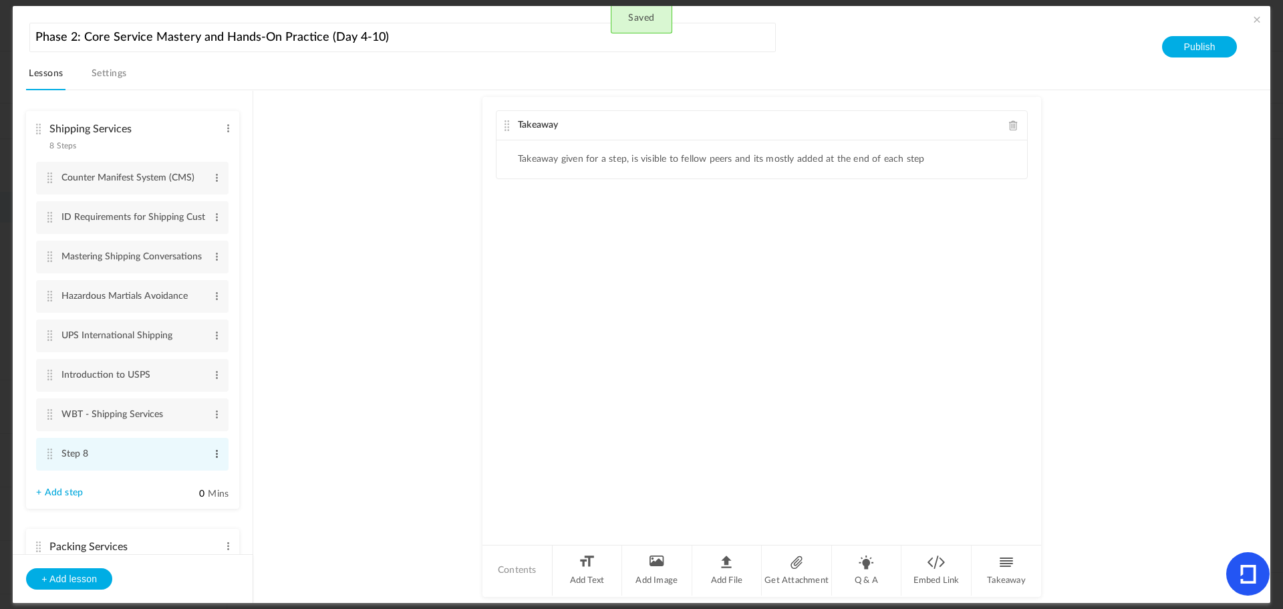
click at [212, 454] on span at bounding box center [217, 453] width 10 height 13
click at [192, 473] on link "Edit" at bounding box center [195, 476] width 52 height 16
type input "S"
type input "Freight Services"
click at [392, 293] on au-course-substep "Takeaway Takeaway given for a step, is visible to fellow peers and its mostly a…" at bounding box center [761, 346] width 985 height 513
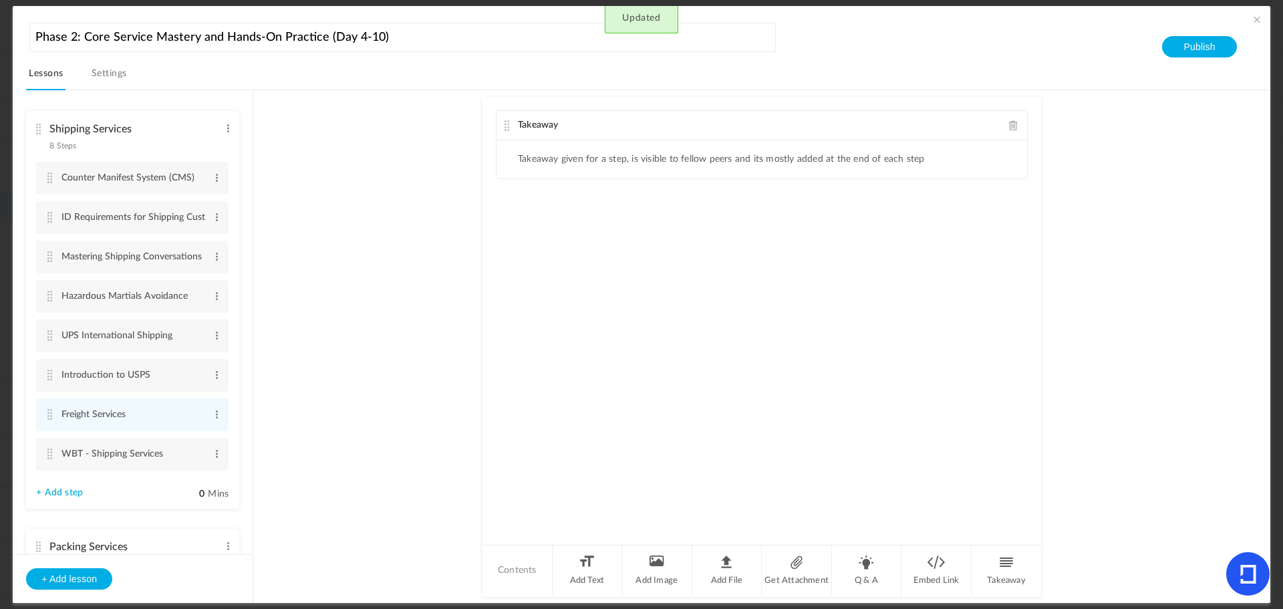
click at [372, 448] on au-course-substep "Takeaway Takeaway given for a step, is visible to fellow peers and its mostly a…" at bounding box center [761, 346] width 985 height 513
click at [571, 568] on li "Add Text" at bounding box center [588, 570] width 70 height 50
click at [1012, 122] on span at bounding box center [1013, 125] width 9 height 10
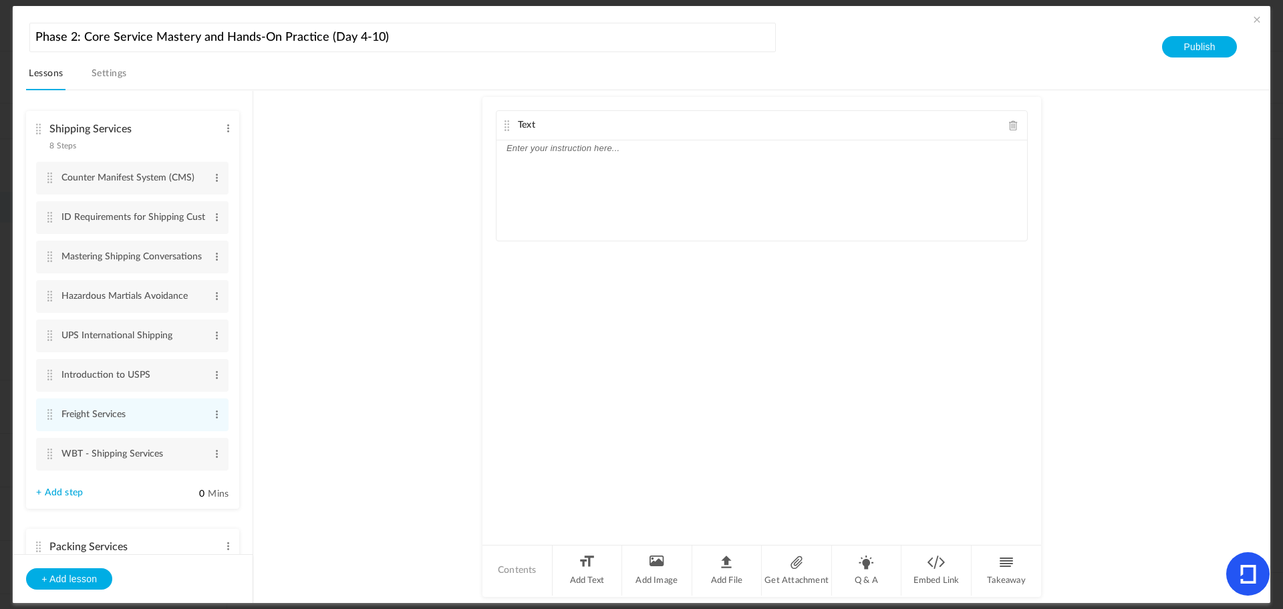
click at [424, 287] on au-course-substep "Text Contents Add Text Add Image Add File Get Attachment Q & A Embed Link Takea…" at bounding box center [761, 346] width 985 height 513
drag, startPoint x: 305, startPoint y: 158, endPoint x: 333, endPoint y: 151, distance: 28.9
click at [305, 158] on au-course-substep "Text Contents Add Text Add Image Add File Get Attachment Q & A Embed Link Takea…" at bounding box center [761, 346] width 985 height 513
click at [404, 164] on au-course-substep "Text Contents Add Text Add Image Add File Get Attachment Q & A Embed Link Takea…" at bounding box center [761, 346] width 985 height 513
